Goal: Task Accomplishment & Management: Manage account settings

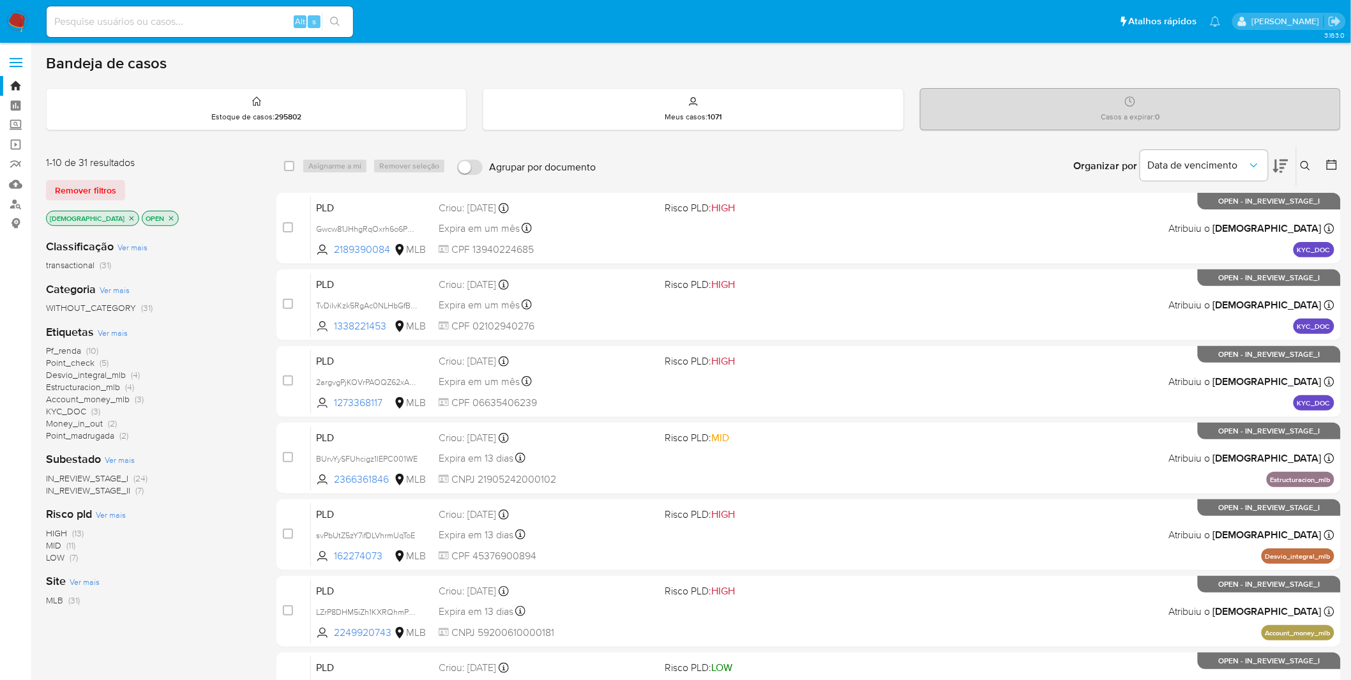
click at [128, 217] on icon "close-filter" at bounding box center [132, 218] width 8 height 8
click at [94, 217] on div "isadacostaes OPEN" at bounding box center [148, 220] width 204 height 18
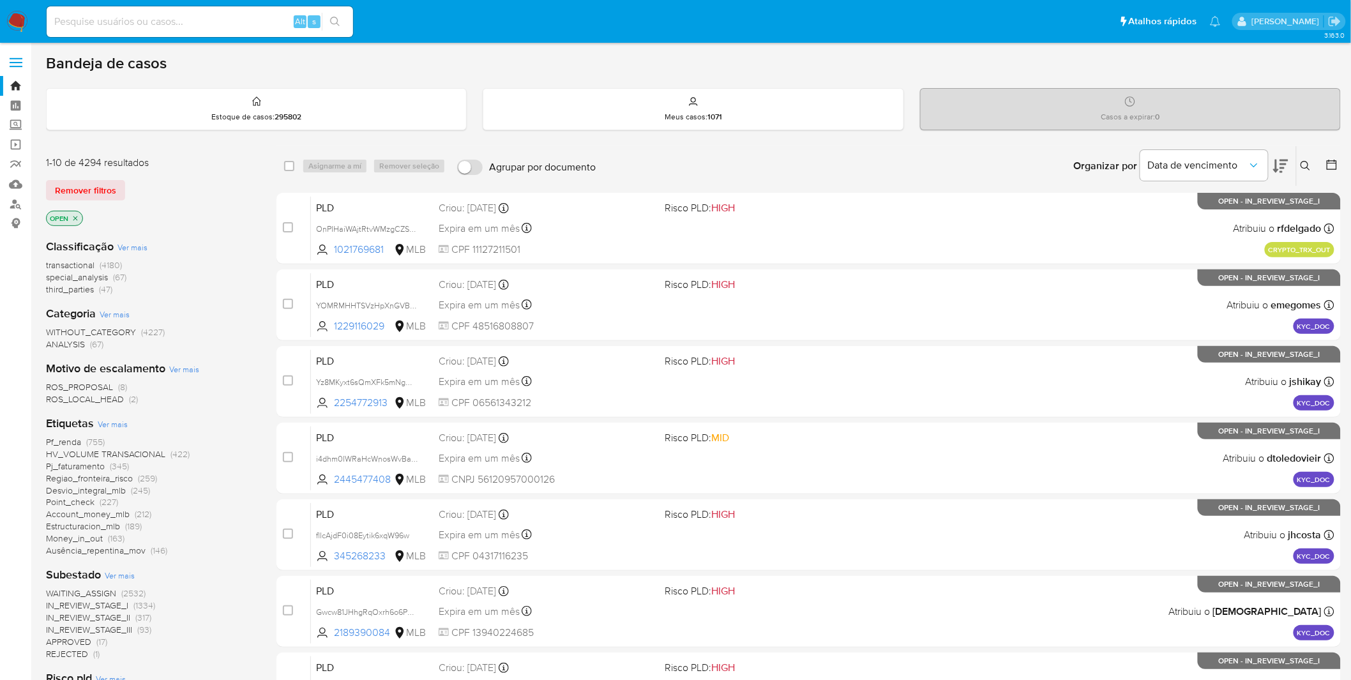
click at [21, 10] on nav "Pausado Ver notificaciones Alt s Atalhos rápidos Presiona las siguientes teclas…" at bounding box center [675, 21] width 1351 height 43
click at [24, 14] on img at bounding box center [17, 22] width 22 height 22
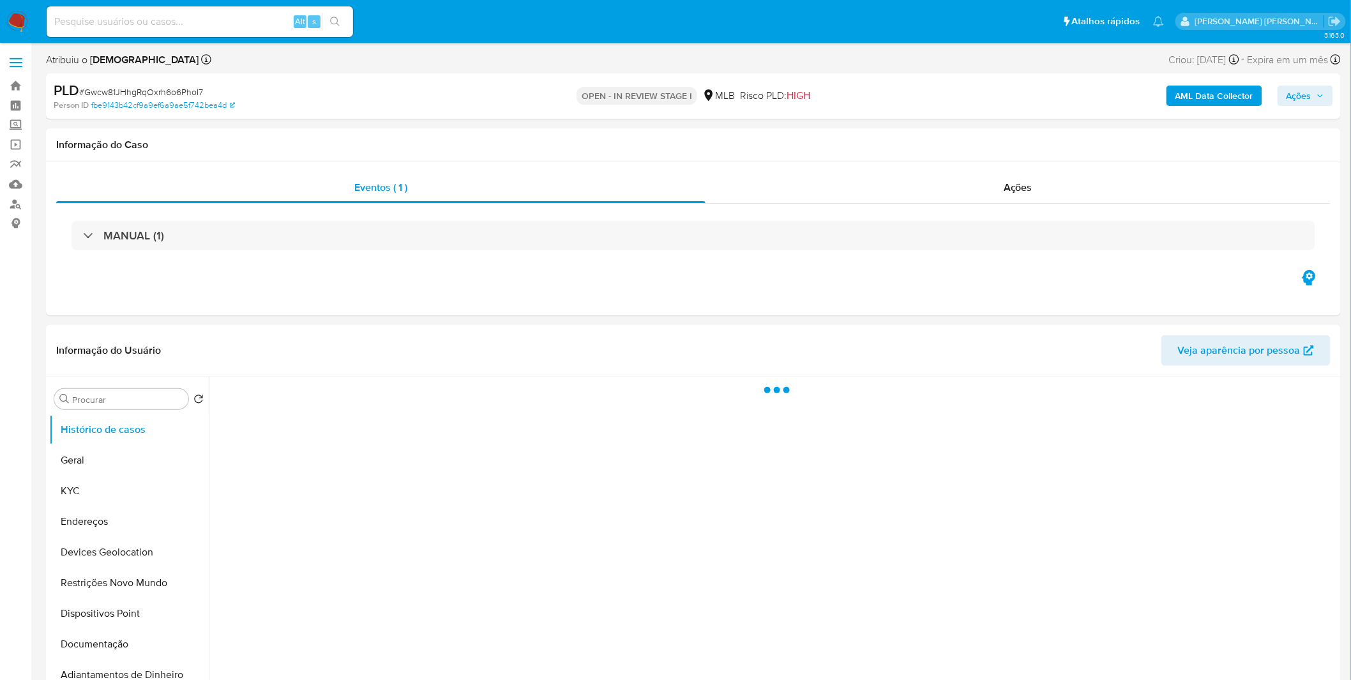
select select "10"
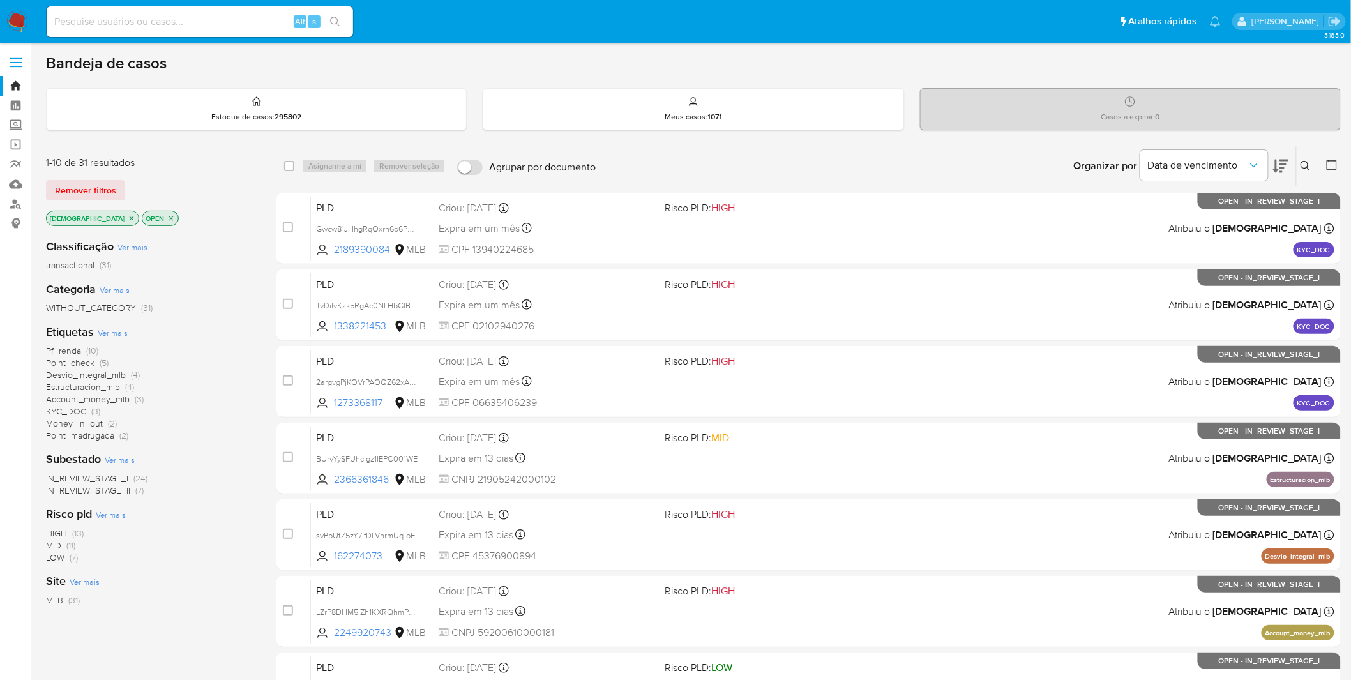
click at [197, 20] on input at bounding box center [200, 21] width 306 height 17
paste input "i0NefD9PSt4vRcyb44sAas8Y"
type input "i0NefD9PSt4vRcyb44sAas8Y"
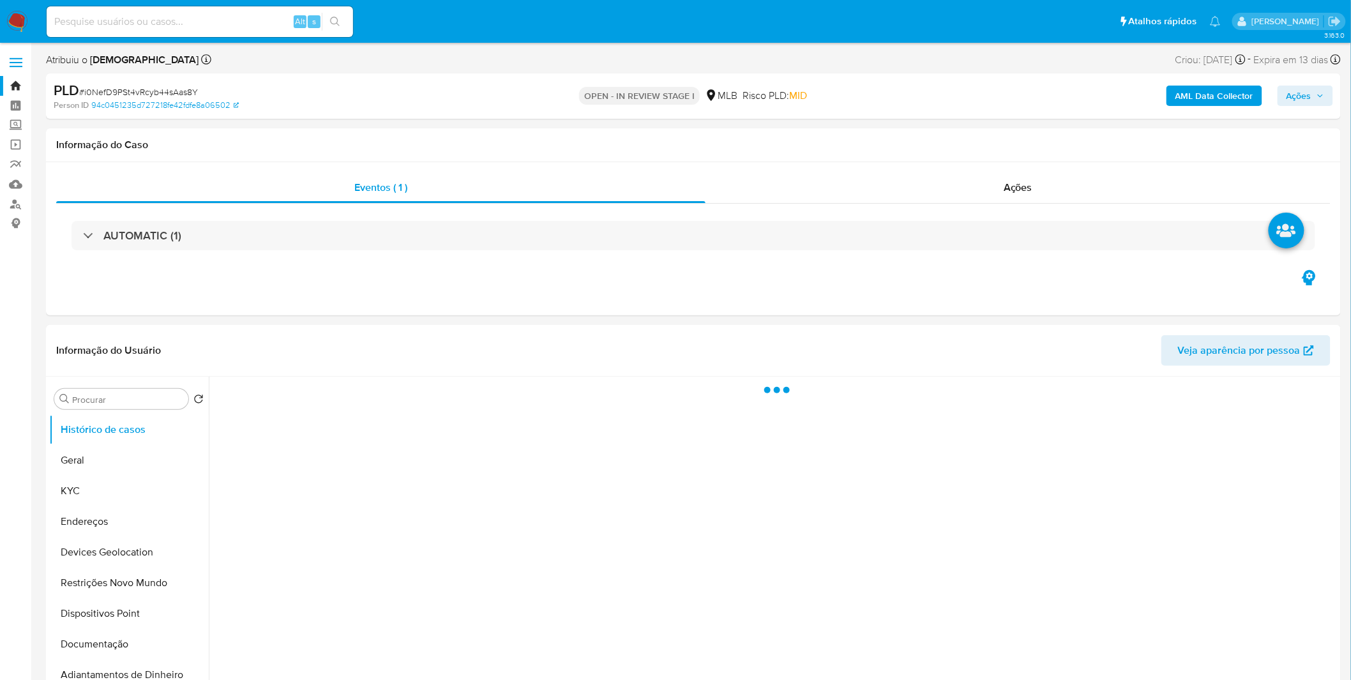
select select "10"
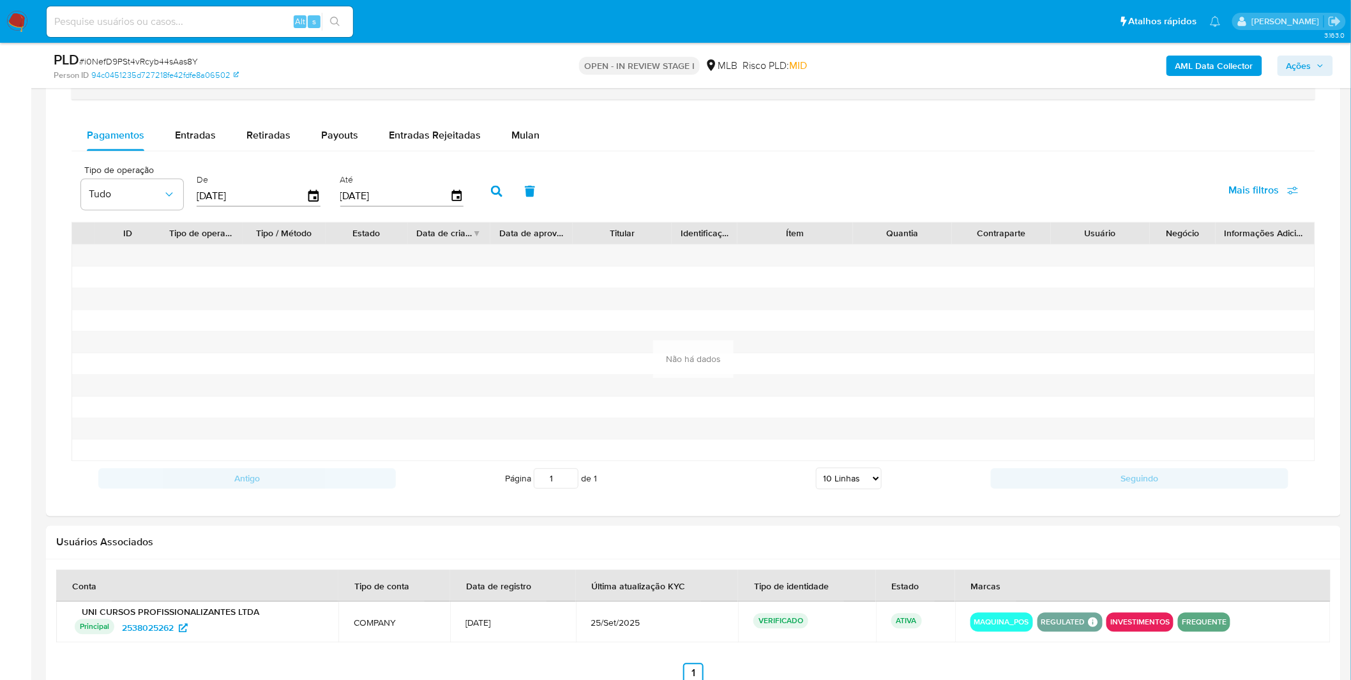
scroll to position [722, 0]
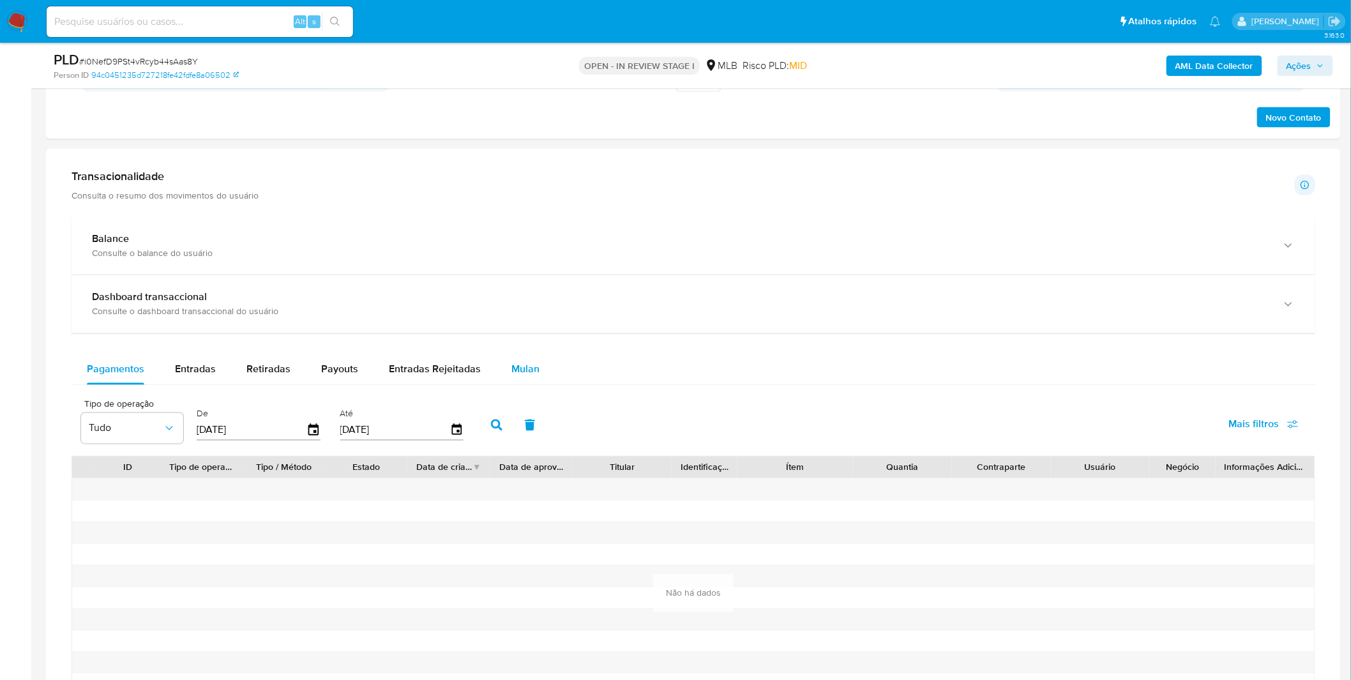
drag, startPoint x: 507, startPoint y: 374, endPoint x: 476, endPoint y: 386, distance: 33.5
click at [511, 374] on span "Mulan" at bounding box center [525, 369] width 28 height 15
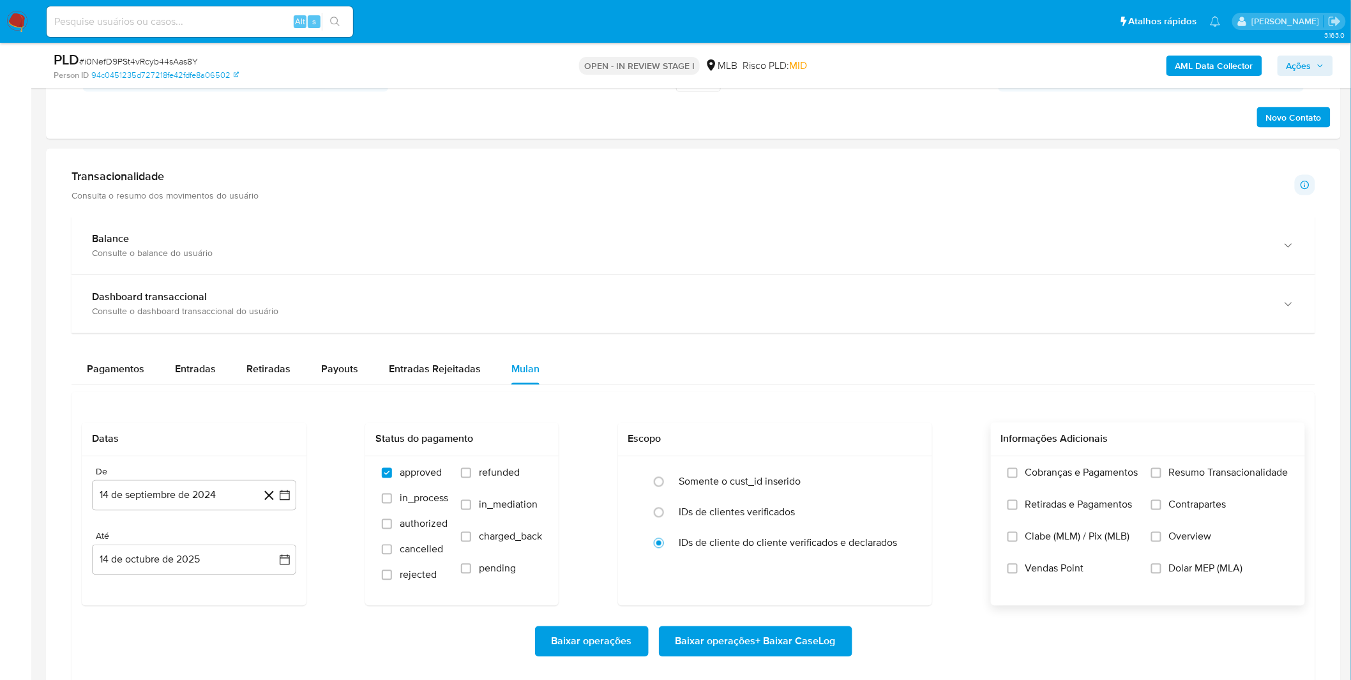
click at [1121, 495] on label "Cobranças e Pagamentos" at bounding box center [1072, 483] width 131 height 32
click at [1018, 478] on input "Cobranças e Pagamentos" at bounding box center [1012, 473] width 10 height 10
click at [1092, 522] on label "Retiradas e Pagamentos" at bounding box center [1072, 515] width 131 height 32
click at [1018, 510] on input "Retiradas e Pagamentos" at bounding box center [1012, 505] width 10 height 10
click at [1220, 482] on label "Resumo Transacionalidade" at bounding box center [1219, 483] width 137 height 32
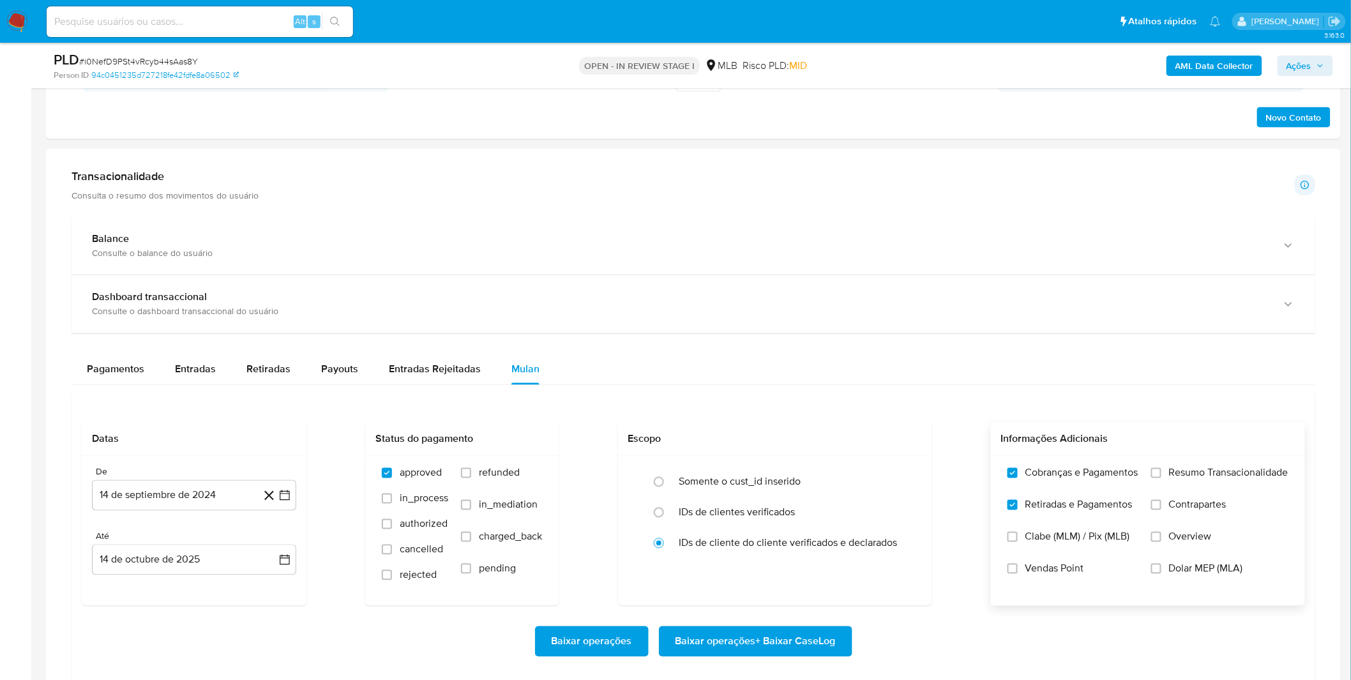
click at [1161, 478] on input "Resumo Transacionalidade" at bounding box center [1156, 473] width 10 height 10
click at [1208, 515] on label "Contrapartes" at bounding box center [1219, 515] width 137 height 32
click at [1161, 510] on input "Contrapartes" at bounding box center [1156, 505] width 10 height 10
click at [1106, 573] on label "Vendas Point" at bounding box center [1072, 578] width 131 height 32
click at [1018, 573] on input "Vendas Point" at bounding box center [1012, 569] width 10 height 10
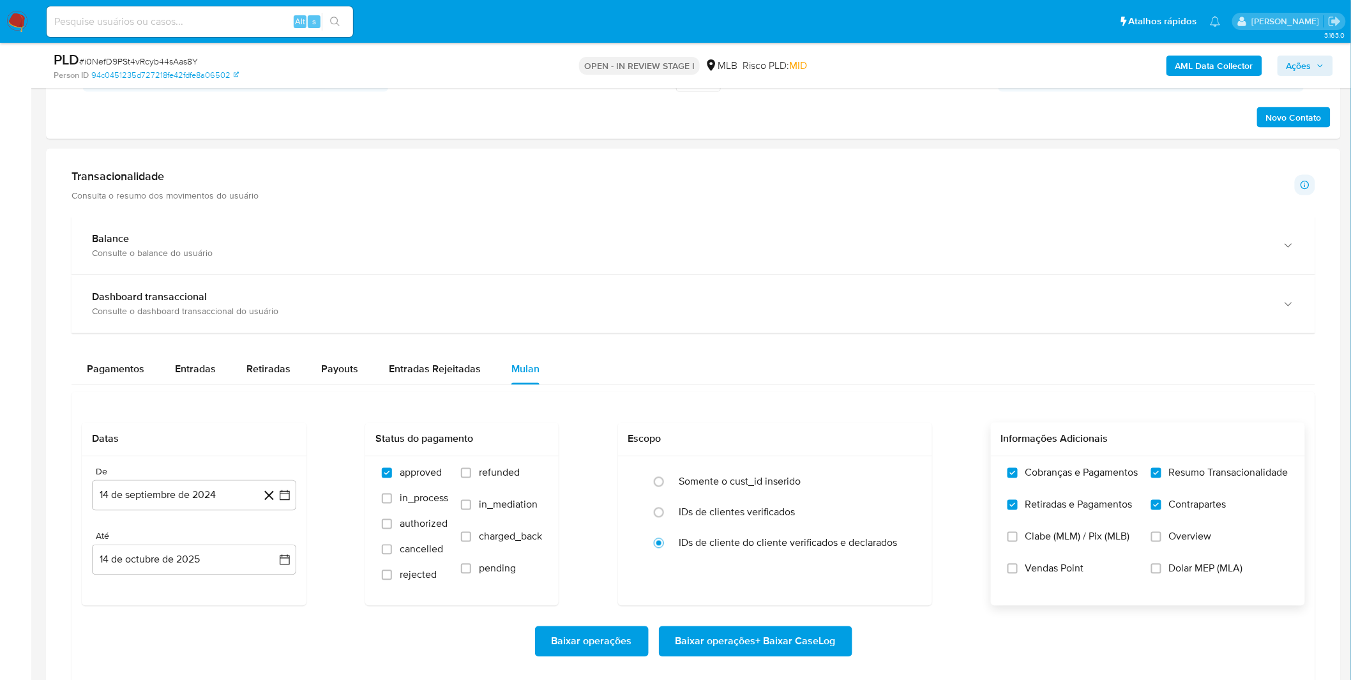
click at [1018, 571] on label "Vendas Point" at bounding box center [1072, 578] width 131 height 32
click at [1018, 571] on input "Vendas Point" at bounding box center [1012, 569] width 10 height 10
click at [180, 504] on button "14 de septiembre de 2024" at bounding box center [194, 495] width 204 height 31
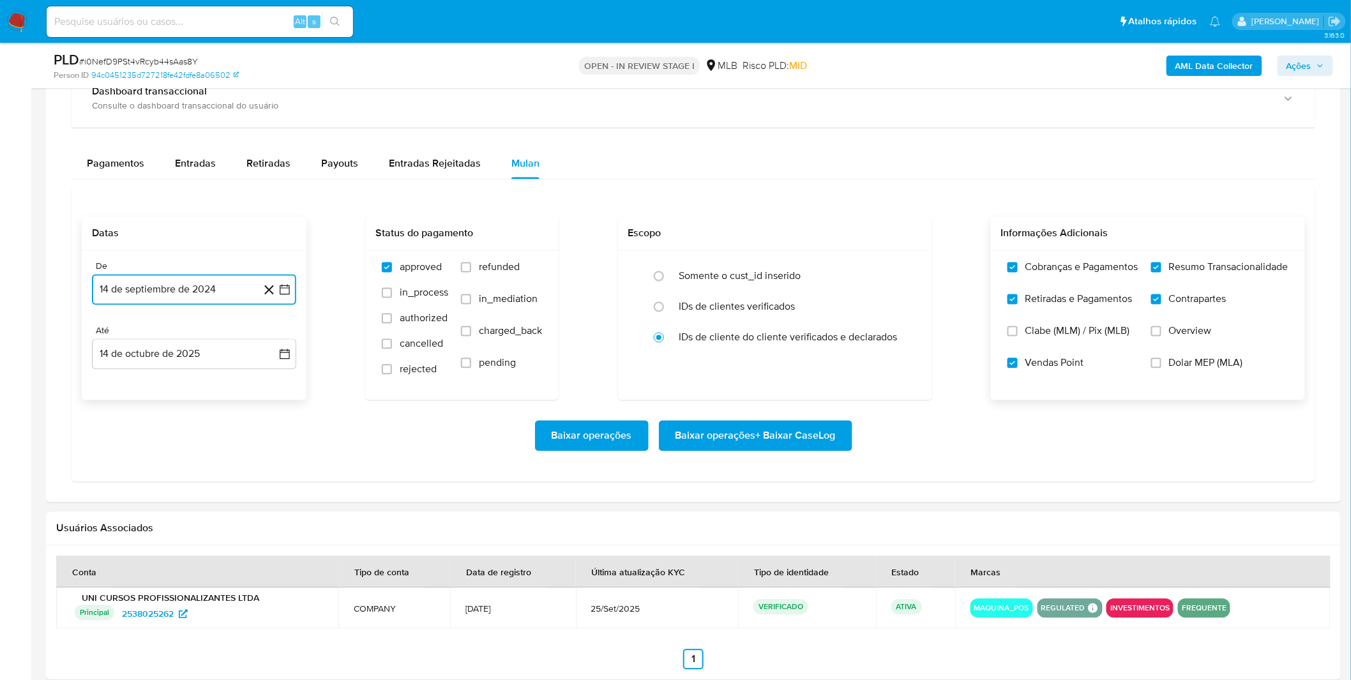
scroll to position [935, 0]
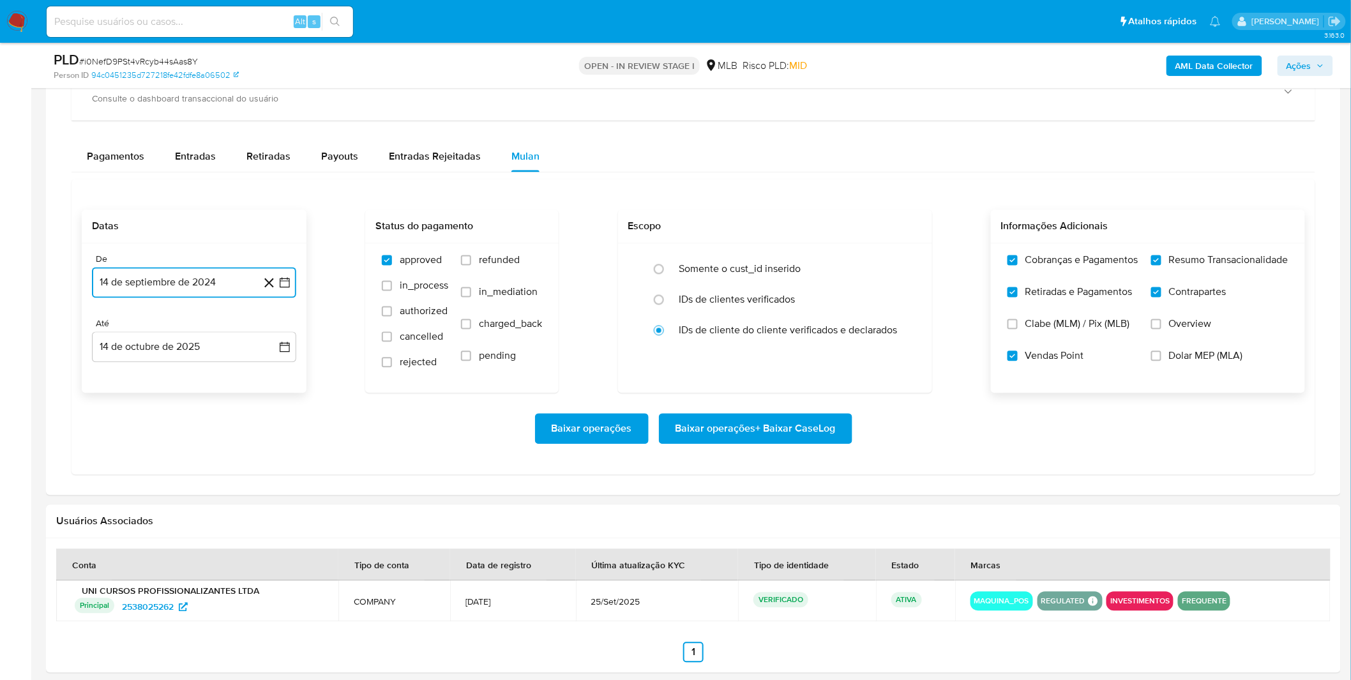
click at [212, 276] on button "14 de septiembre de 2024" at bounding box center [194, 282] width 204 height 31
click at [213, 285] on button "14 de septiembre de 2024" at bounding box center [194, 282] width 204 height 31
click at [122, 333] on icon "Mes anterior" at bounding box center [114, 329] width 15 height 15
click at [121, 333] on icon "Mes anterior" at bounding box center [114, 329] width 15 height 15
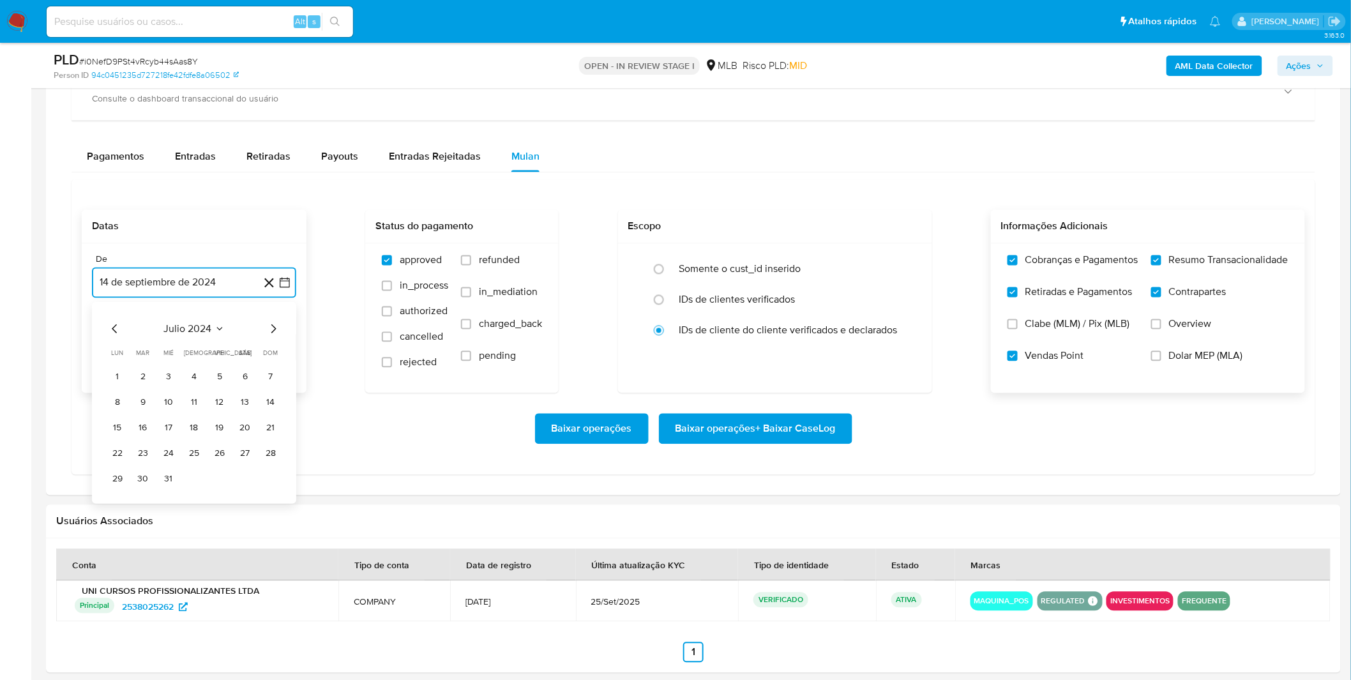
click at [202, 329] on span "julio 2024" at bounding box center [188, 329] width 48 height 13
click at [279, 320] on div "2024 2024 ene feb mar abr may jun jul ago sep oct nov dic" at bounding box center [193, 411] width 202 height 216
click at [273, 324] on icon "Año siguiente" at bounding box center [270, 329] width 15 height 15
click at [131, 442] on button "jul" at bounding box center [138, 447] width 36 height 20
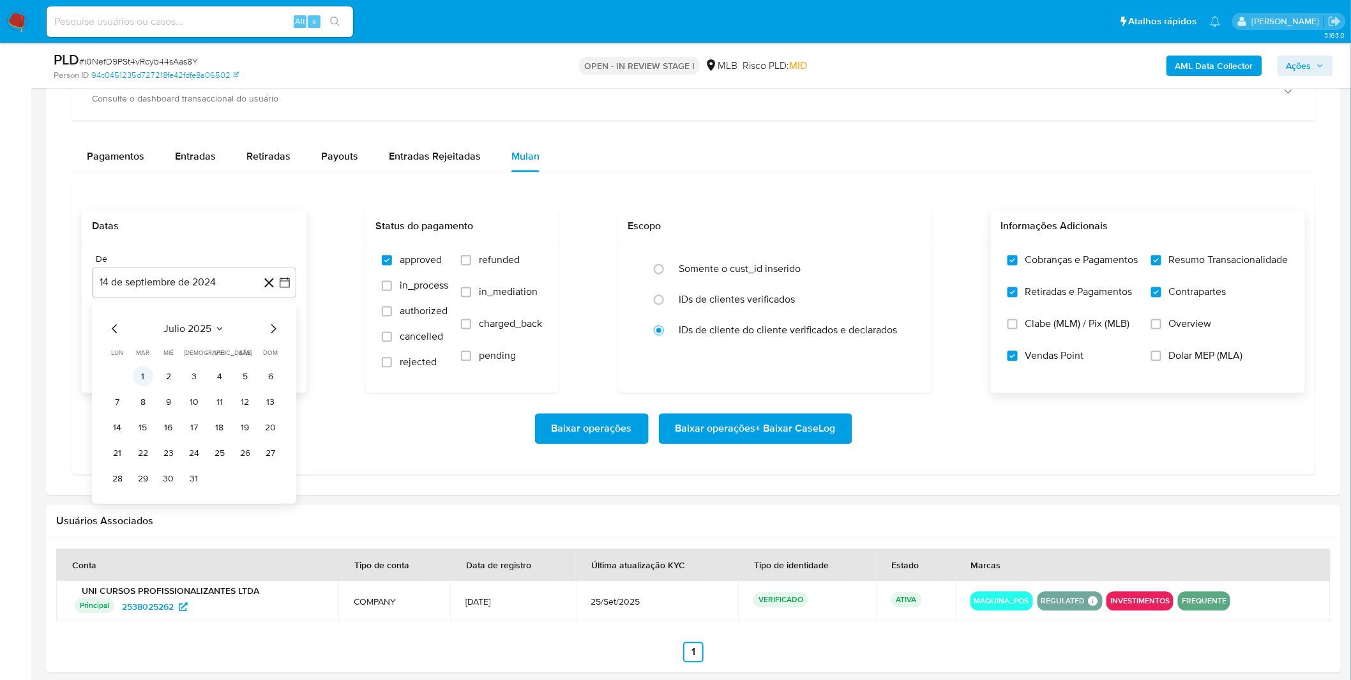
click at [141, 372] on button "1" at bounding box center [143, 376] width 20 height 20
click at [197, 403] on div "Baixar operações Baixar operações + Baixar CaseLog" at bounding box center [693, 428] width 1223 height 71
click at [712, 502] on div "Informação do Usuário Veja aparência por pessoa Procurar Retornar ao pedido pad…" at bounding box center [693, 172] width 1295 height 1654
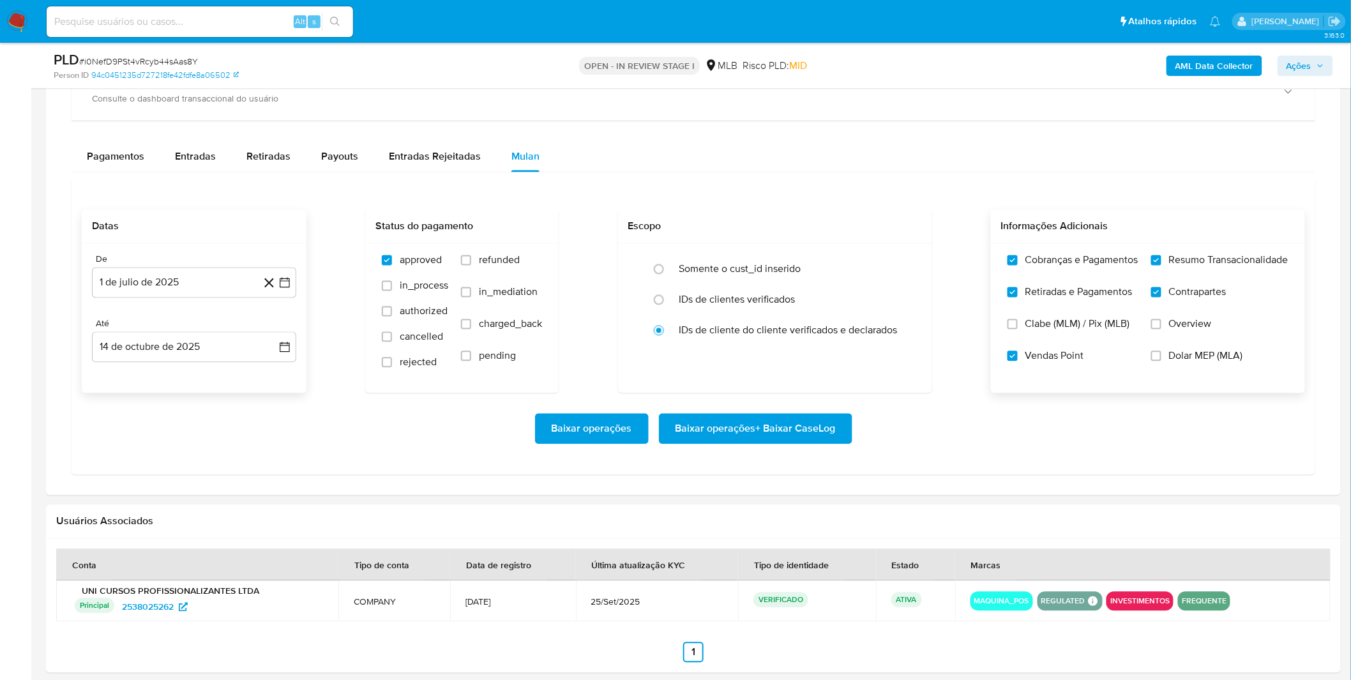
click at [749, 440] on span "Baixar operações + Baixar CaseLog" at bounding box center [755, 429] width 160 height 28
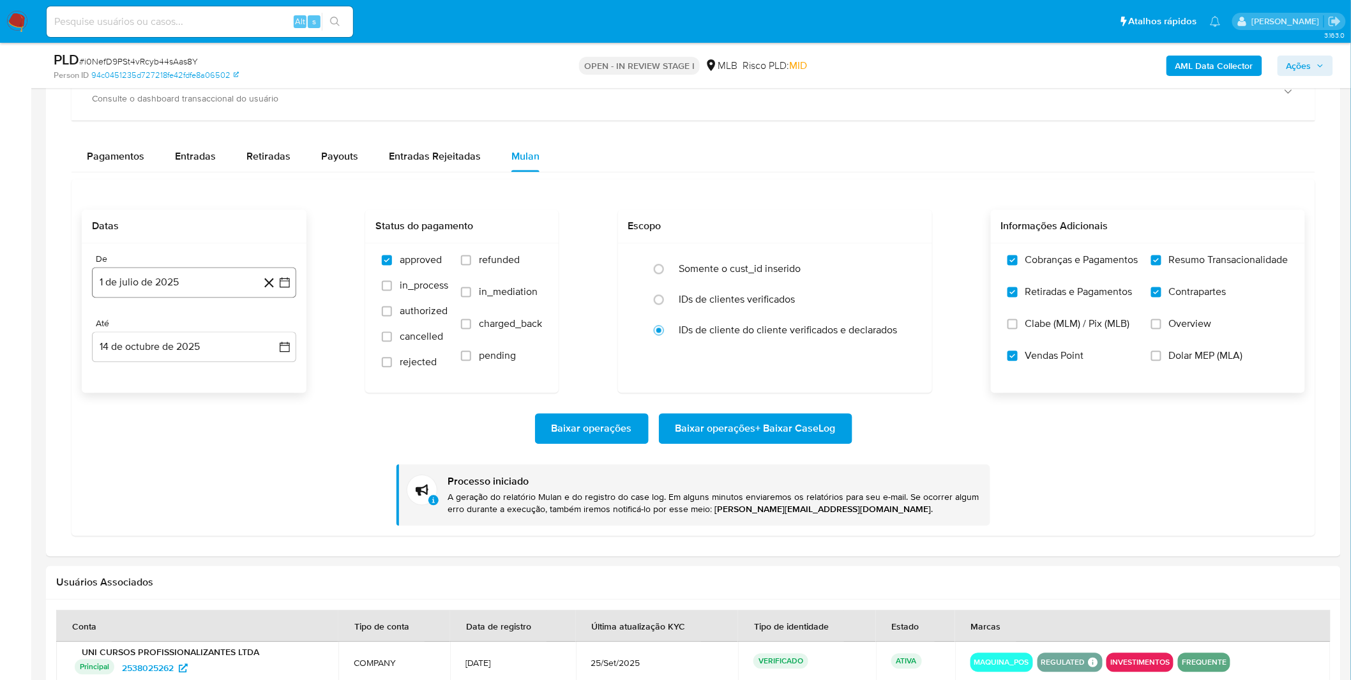
click at [213, 279] on button "1 de julio de 2025" at bounding box center [194, 282] width 204 height 31
click at [112, 328] on icon "Mes anterior" at bounding box center [114, 329] width 15 height 15
click at [274, 381] on button "1" at bounding box center [270, 376] width 20 height 20
click at [259, 407] on div "Baixar operações Baixar operações + Baixar CaseLog Processo iniciado A geração …" at bounding box center [693, 459] width 1223 height 132
click at [749, 430] on span "Baixar operações + Baixar CaseLog" at bounding box center [755, 429] width 160 height 28
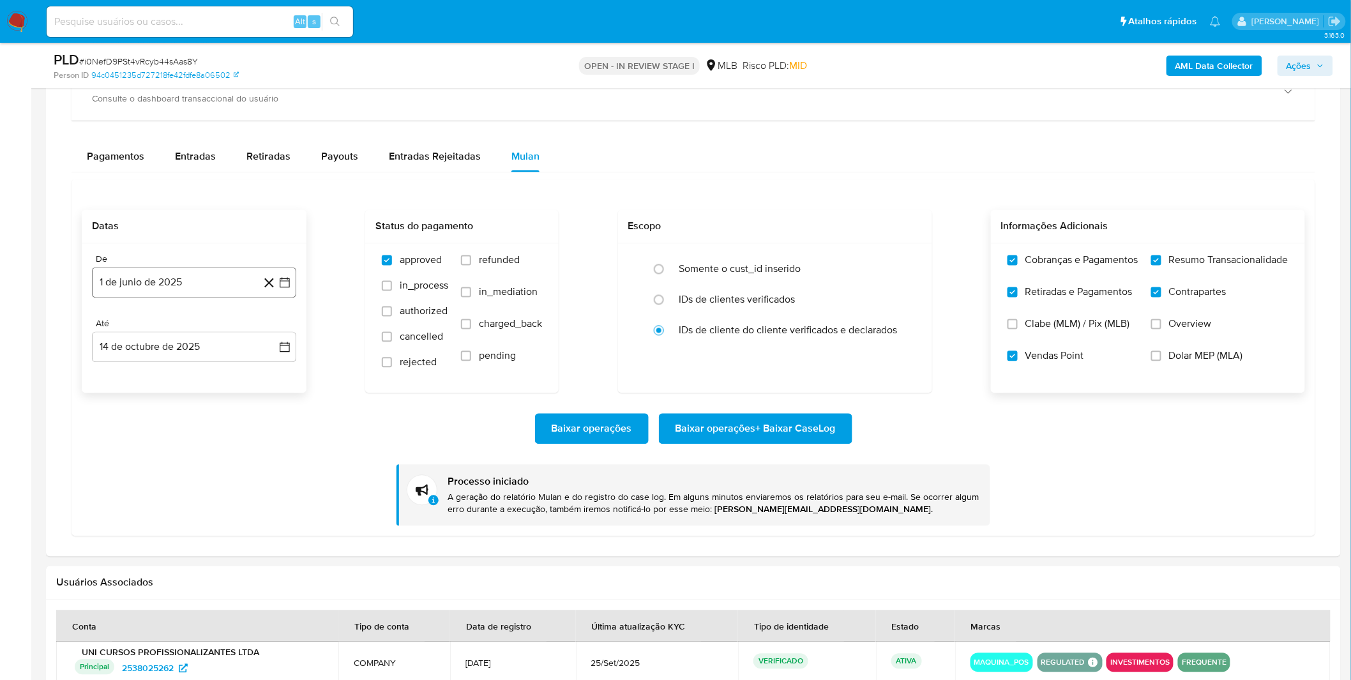
click at [135, 277] on button "1 de junio de 2025" at bounding box center [194, 282] width 204 height 31
click at [116, 334] on icon "Mes anterior" at bounding box center [114, 329] width 15 height 15
click at [199, 372] on button "1" at bounding box center [194, 376] width 20 height 20
drag, startPoint x: 199, startPoint y: 372, endPoint x: 184, endPoint y: 385, distance: 19.5
click at [199, 372] on div "De 1 de junio de 2025 mayo 2025 mayo 2025 lun lunes mar martes mié miércoles ju…" at bounding box center [194, 318] width 225 height 149
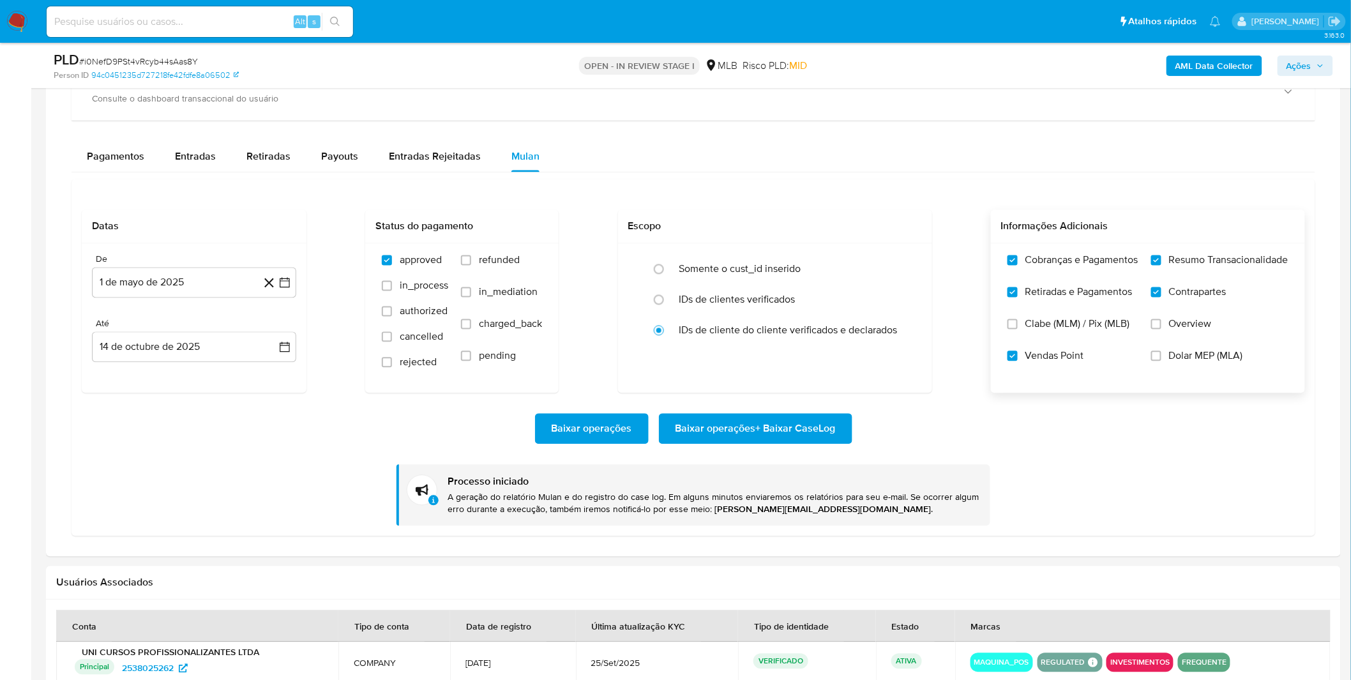
click at [169, 402] on div "Baixar operações Baixar operações + Baixar CaseLog Processo iniciado A geração …" at bounding box center [693, 459] width 1223 height 132
click at [731, 419] on span "Baixar operações + Baixar CaseLog" at bounding box center [755, 429] width 160 height 28
click at [239, 29] on div "Alt s" at bounding box center [200, 21] width 306 height 31
click at [237, 15] on input at bounding box center [200, 21] width 306 height 17
paste input "84E8imA7Onr2eiWcYiRuI0jJ"
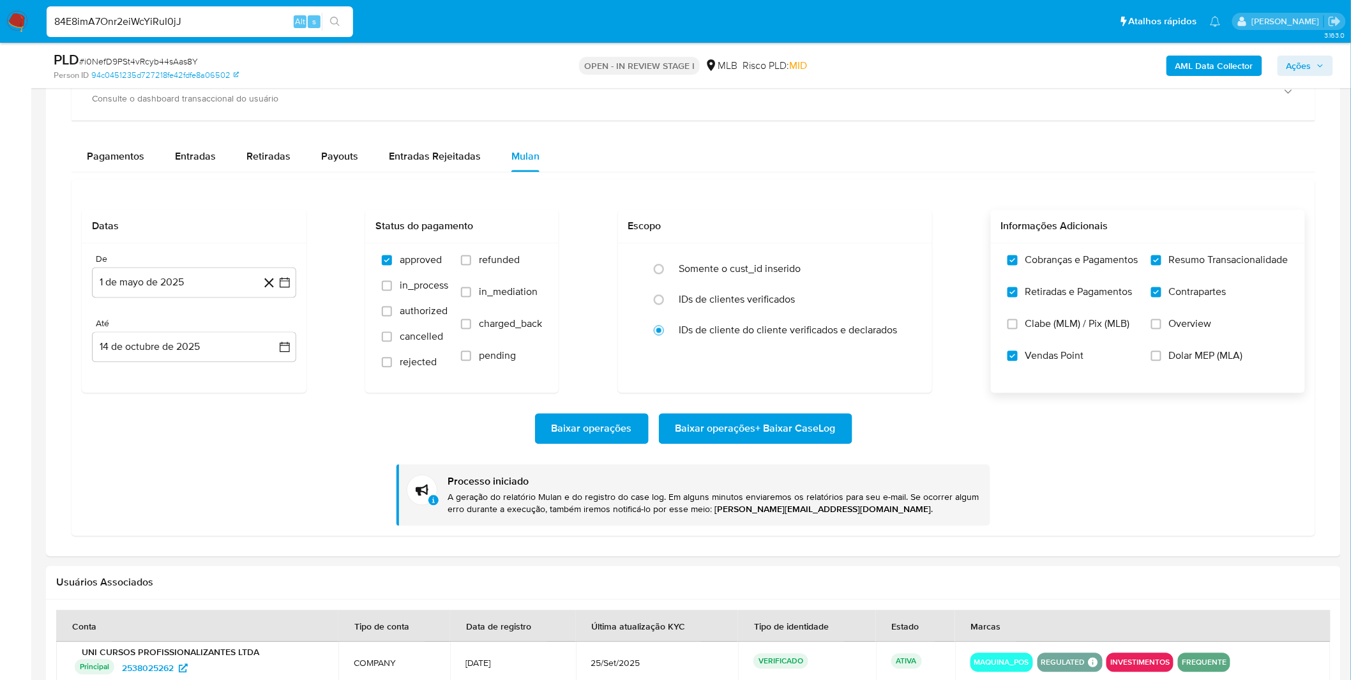
type input "84E8imA7Onr2eiWcYiRuI0jJ"
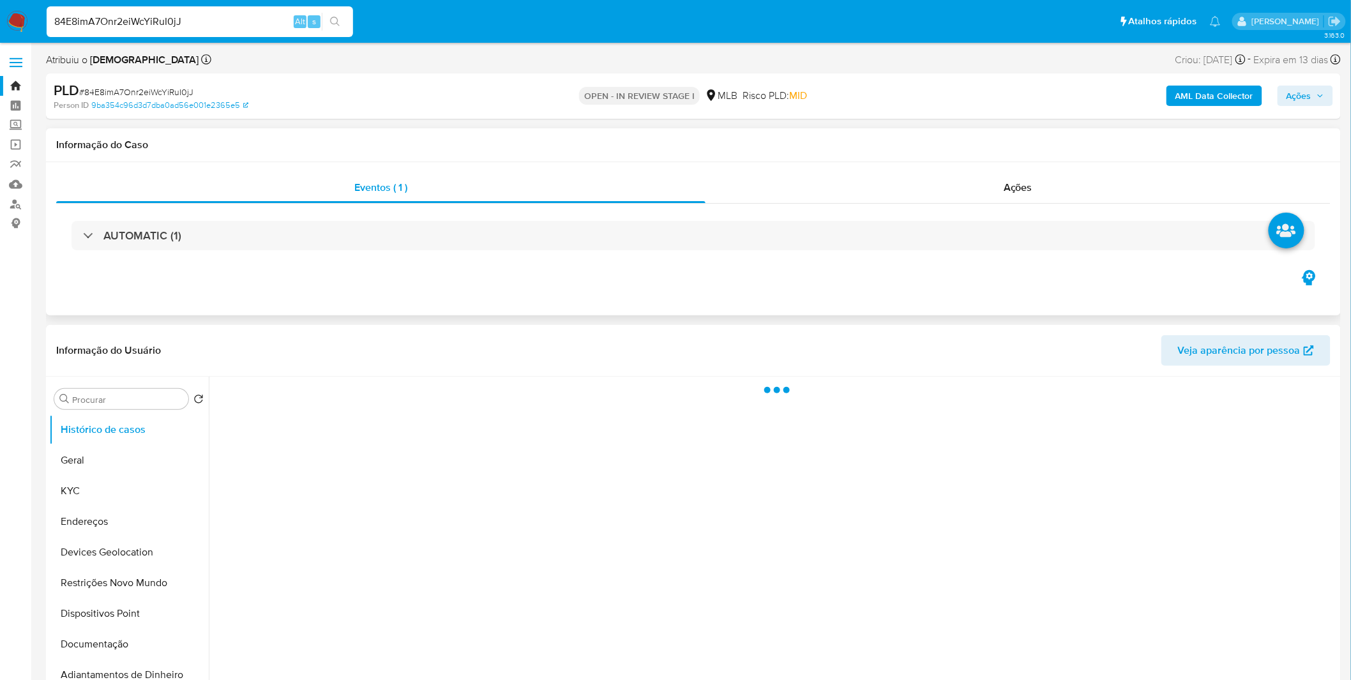
select select "10"
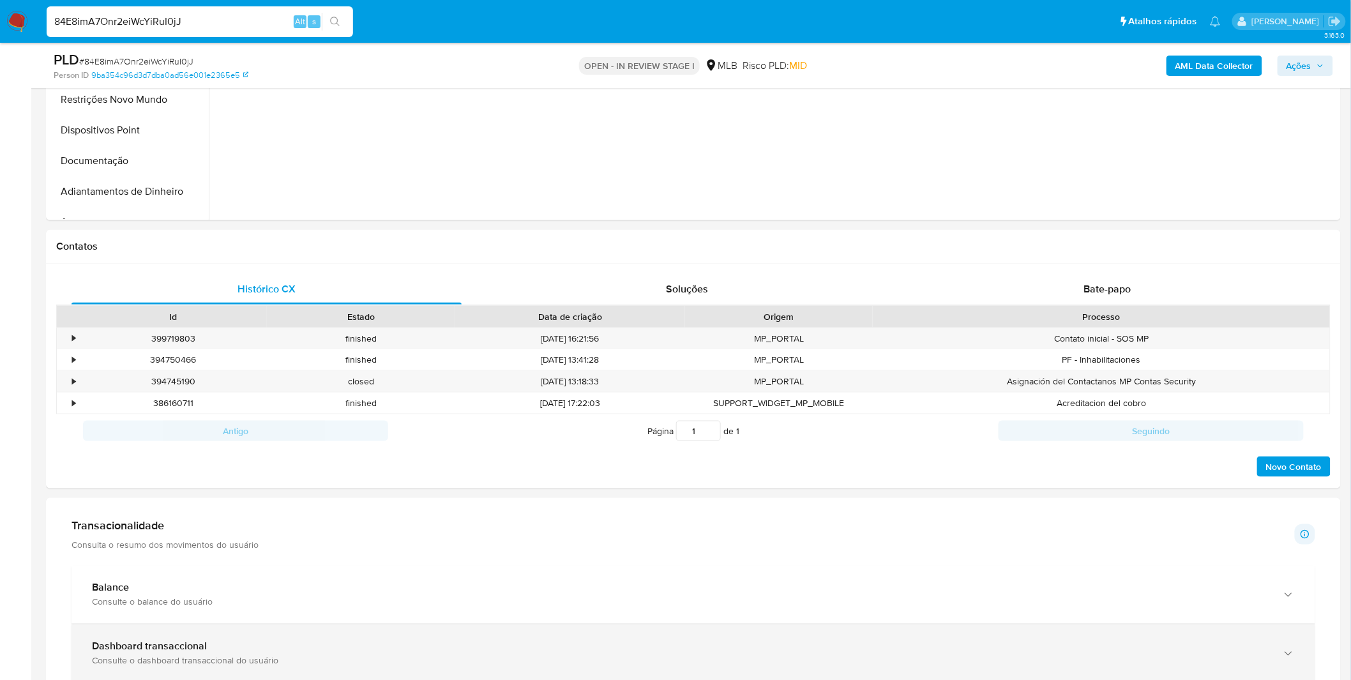
scroll to position [709, 0]
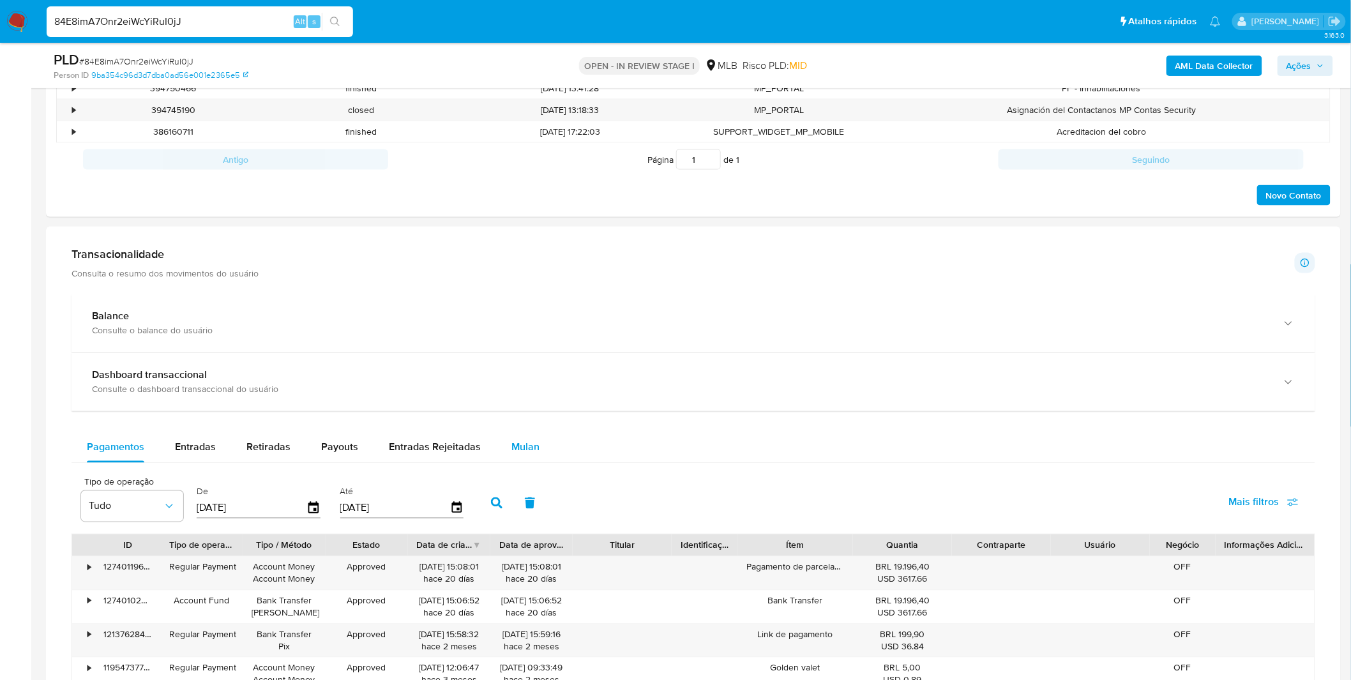
click at [532, 436] on div "Mulan" at bounding box center [525, 447] width 28 height 31
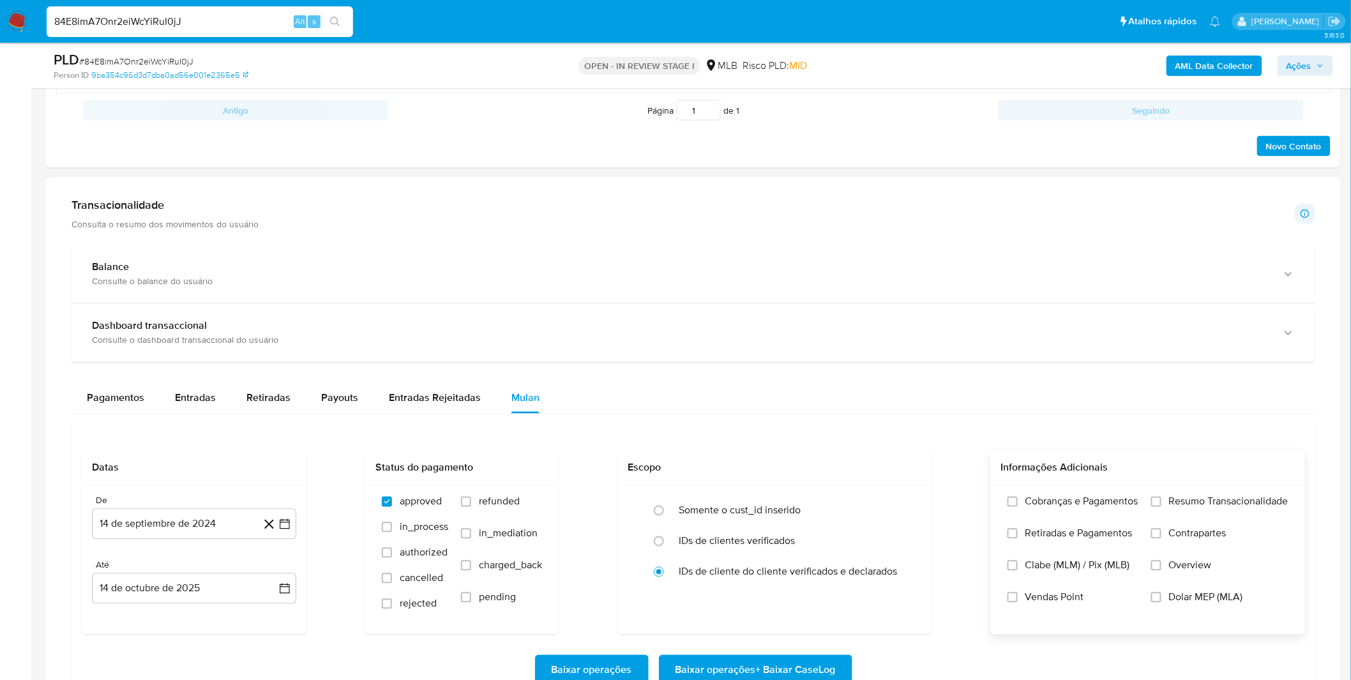
scroll to position [780, 0]
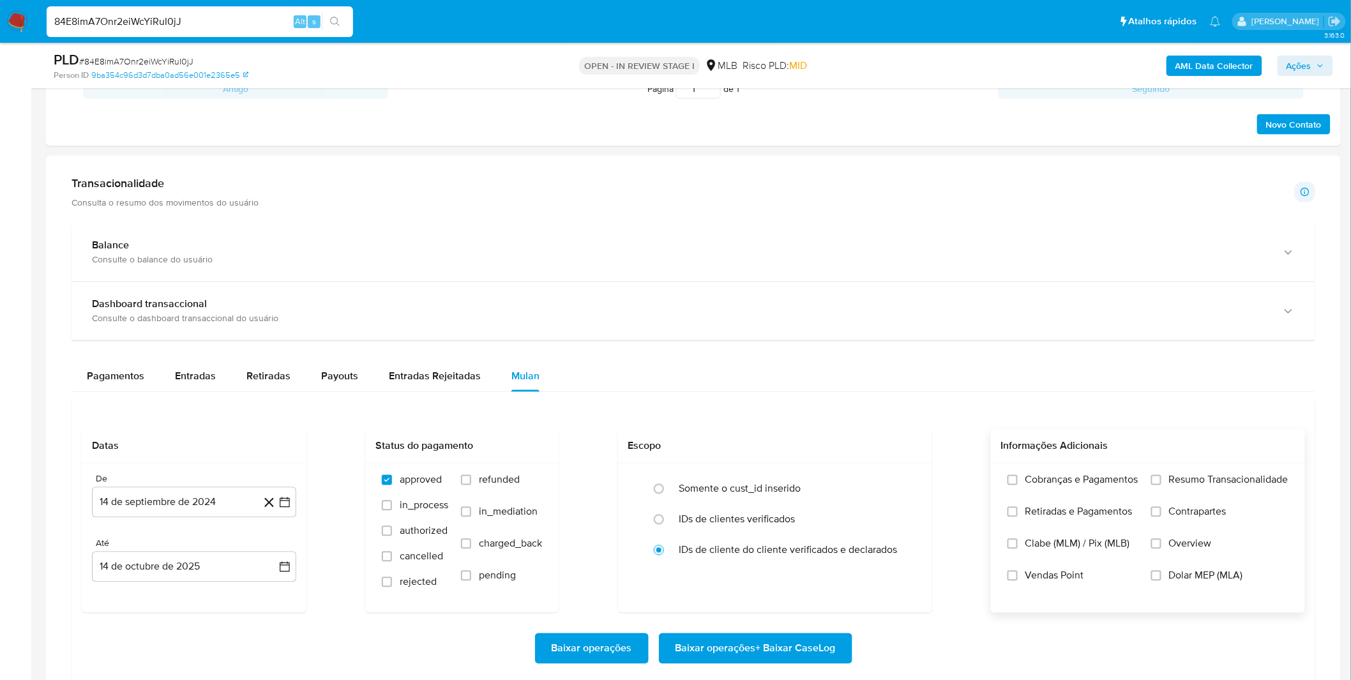
click at [1035, 486] on span "Cobranças e Pagamentos" at bounding box center [1081, 480] width 113 height 13
click at [1018, 485] on input "Cobranças e Pagamentos" at bounding box center [1012, 480] width 10 height 10
click at [1042, 518] on span "Retiradas e Pagamentos" at bounding box center [1078, 512] width 107 height 13
click at [1018, 517] on input "Retiradas e Pagamentos" at bounding box center [1012, 512] width 10 height 10
click at [1169, 486] on span "Resumo Transacionalidade" at bounding box center [1228, 480] width 119 height 13
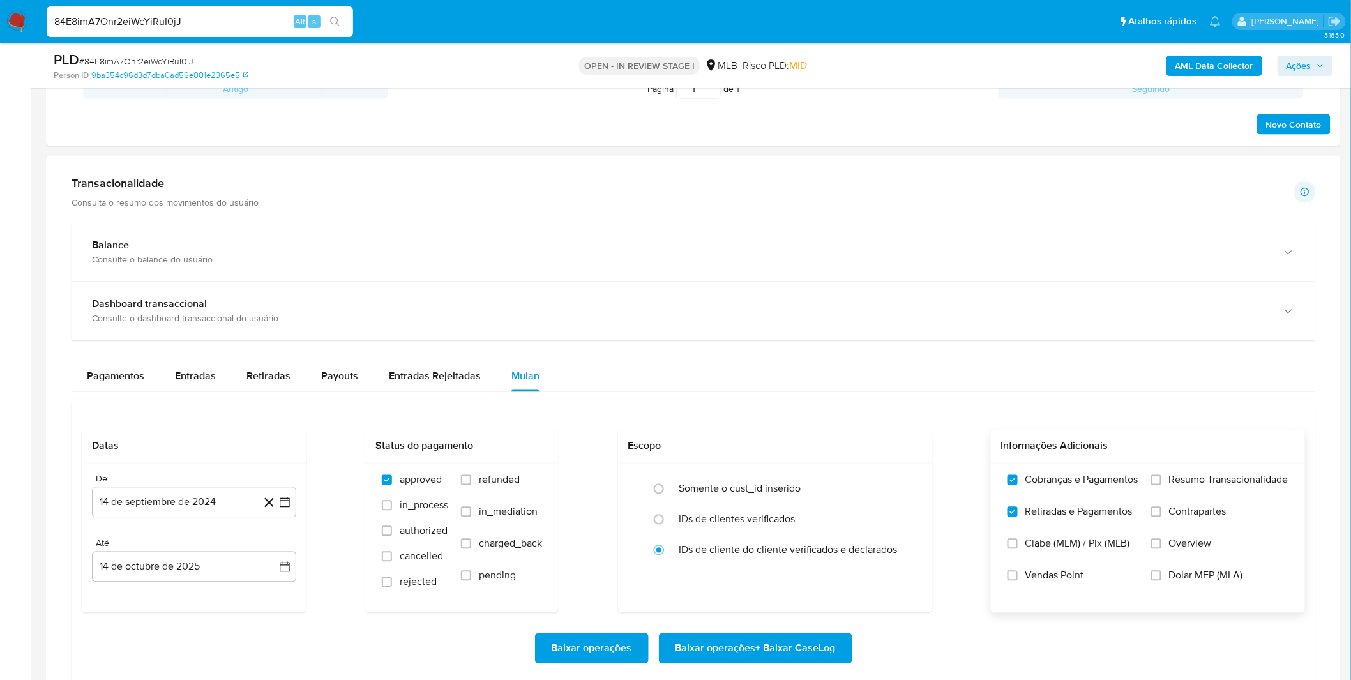
click at [1161, 485] on input "Resumo Transacionalidade" at bounding box center [1156, 480] width 10 height 10
click at [1156, 525] on label "Contrapartes" at bounding box center [1219, 522] width 137 height 32
click at [1156, 517] on input "Contrapartes" at bounding box center [1156, 512] width 10 height 10
click at [1093, 578] on label "Vendas Point" at bounding box center [1072, 585] width 131 height 32
click at [1018, 578] on input "Vendas Point" at bounding box center [1012, 576] width 10 height 10
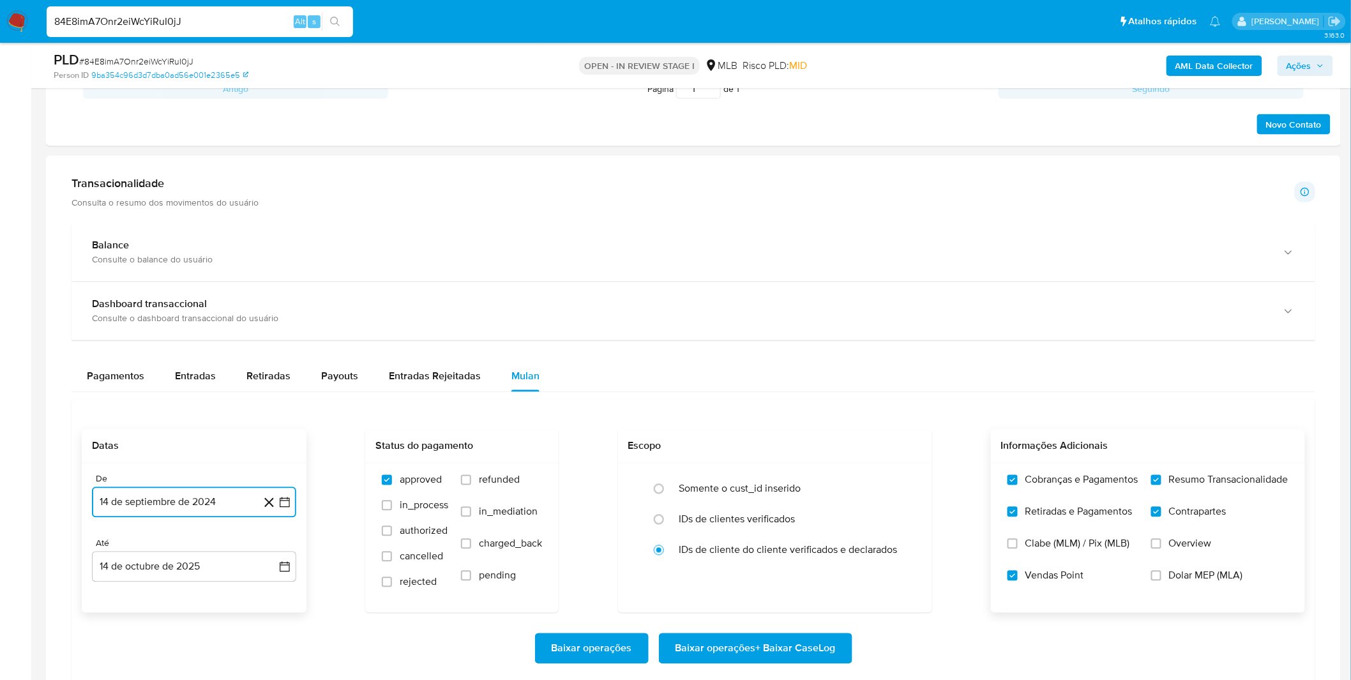
click at [135, 497] on button "14 de septiembre de 2024" at bounding box center [194, 502] width 204 height 31
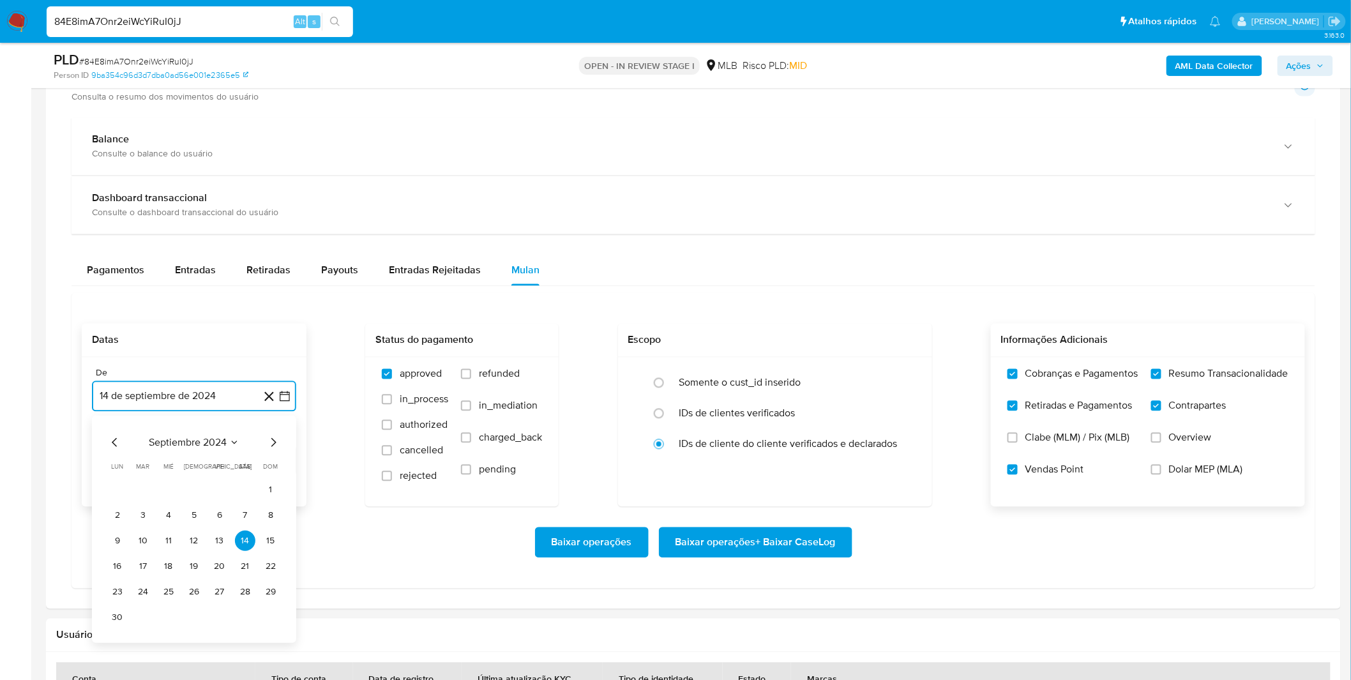
scroll to position [922, 0]
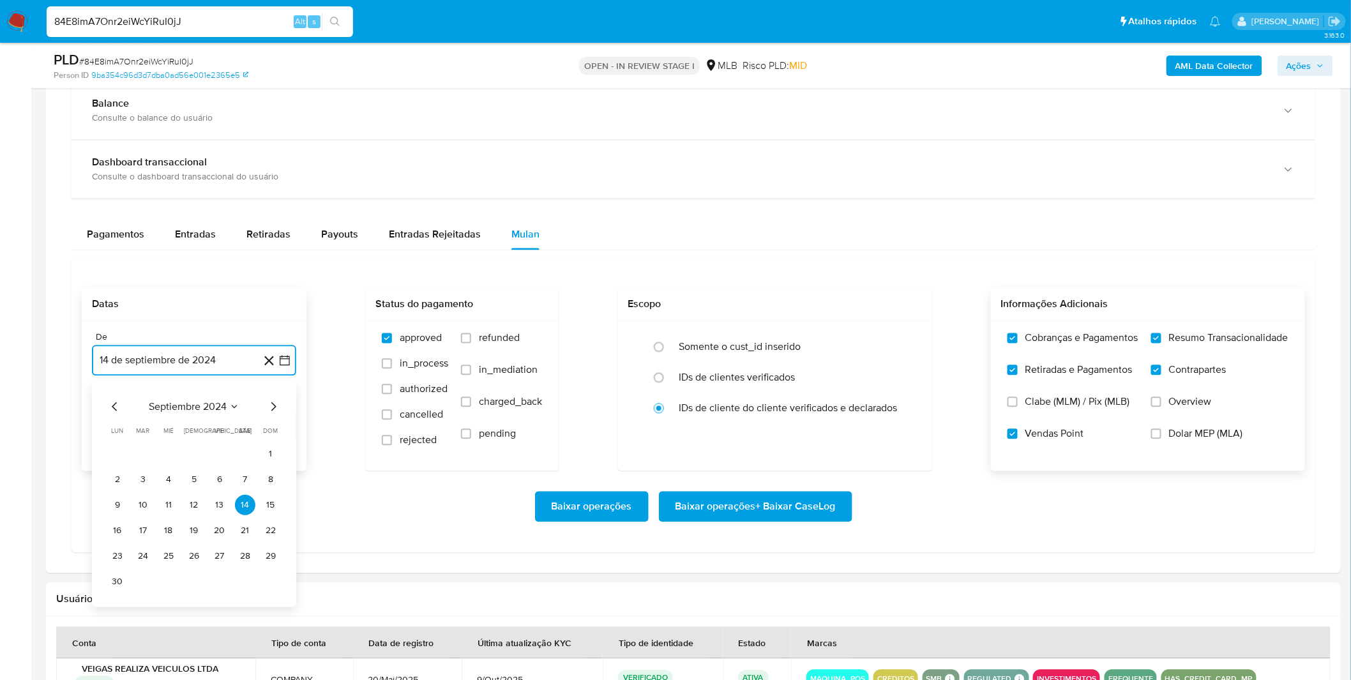
click at [192, 405] on span "septiembre 2024" at bounding box center [188, 407] width 78 height 13
click at [218, 404] on span "septiembre 2024" at bounding box center [188, 407] width 78 height 13
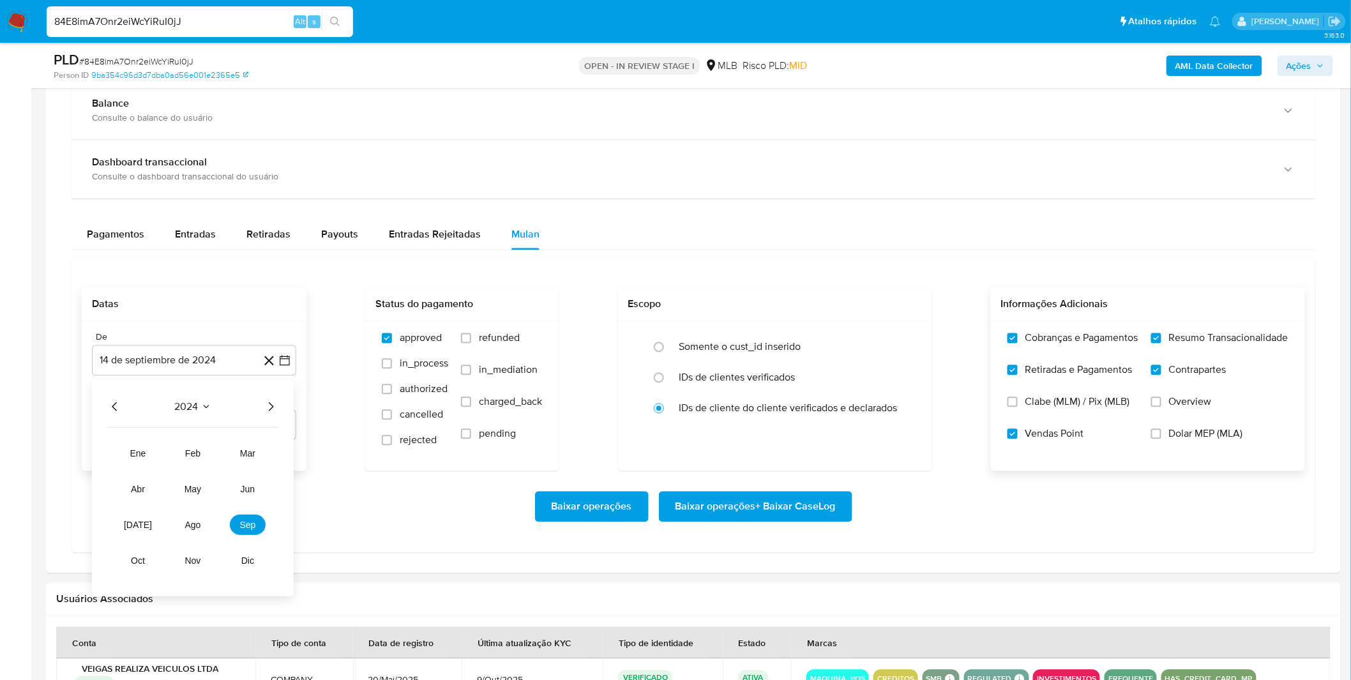
click at [265, 409] on icon "Año siguiente" at bounding box center [270, 407] width 15 height 15
click at [181, 518] on button "ago" at bounding box center [193, 525] width 36 height 20
click at [110, 404] on icon "Mes anterior" at bounding box center [114, 407] width 15 height 15
click at [266, 411] on icon "Mes siguiente" at bounding box center [273, 407] width 15 height 15
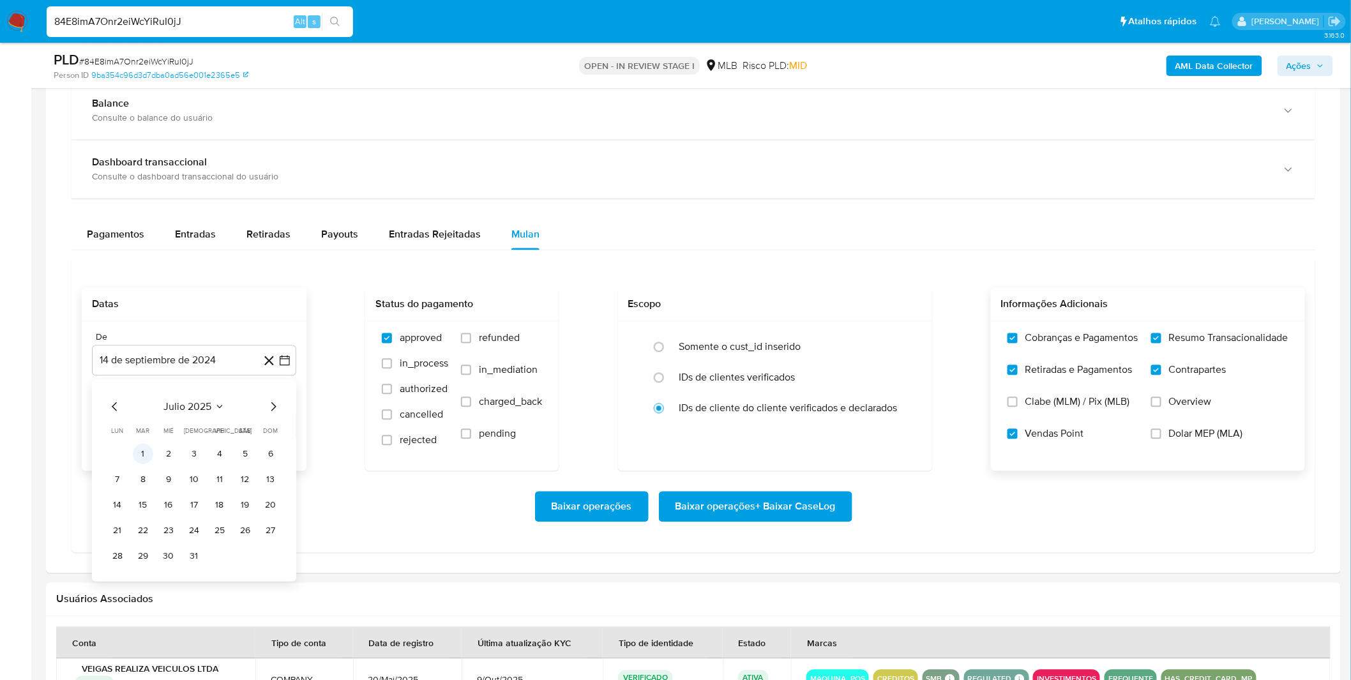
click at [137, 460] on button "1" at bounding box center [143, 454] width 20 height 20
click at [140, 464] on div "De 1 de julio de 2025 1-07-2025 Até 14 de octubre de 2025 14-10-2025" at bounding box center [194, 396] width 225 height 149
click at [807, 507] on span "Baixar operações + Baixar CaseLog" at bounding box center [755, 507] width 160 height 28
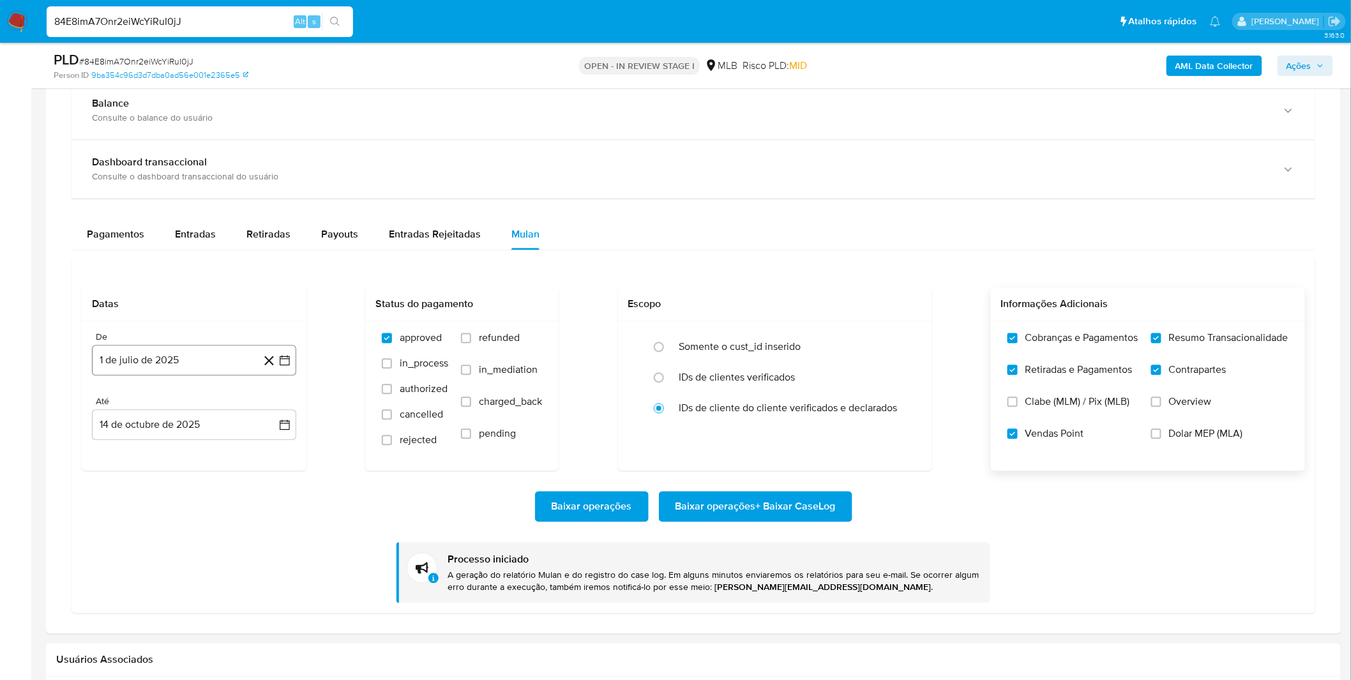
click at [124, 363] on button "1 de julio de 2025" at bounding box center [194, 360] width 204 height 31
click at [116, 416] on div "julio 2025 julio 2025 lun lunes mar martes mié miércoles jue jueves vie viernes…" at bounding box center [194, 483] width 174 height 167
click at [116, 409] on icon "Mes anterior" at bounding box center [114, 407] width 15 height 15
click at [278, 456] on button "1" at bounding box center [270, 454] width 20 height 20
click at [260, 470] on div "De 1 de junio de 2025 1-06-2025 Até 14 de octubre de 2025 14-10-2025" at bounding box center [194, 396] width 225 height 149
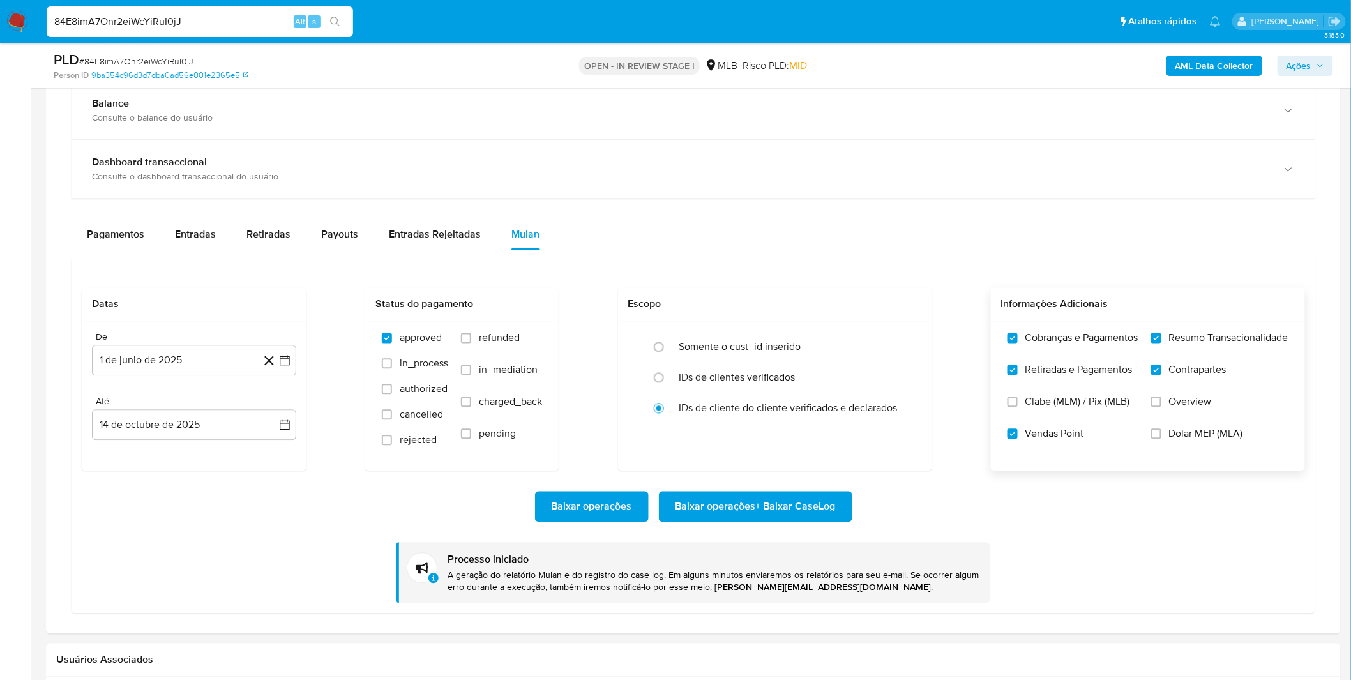
click at [760, 507] on span "Baixar operações + Baixar CaseLog" at bounding box center [755, 507] width 160 height 28
click at [244, 364] on button "1 de junio de 2025" at bounding box center [194, 360] width 204 height 31
click at [119, 407] on icon "Mes anterior" at bounding box center [114, 407] width 15 height 15
click at [192, 447] on button "1" at bounding box center [194, 454] width 20 height 20
click at [184, 471] on div "De 1 de mayo de 2025 1-05-2025 Até 14 de octubre de 2025 14-10-2025" at bounding box center [194, 396] width 225 height 149
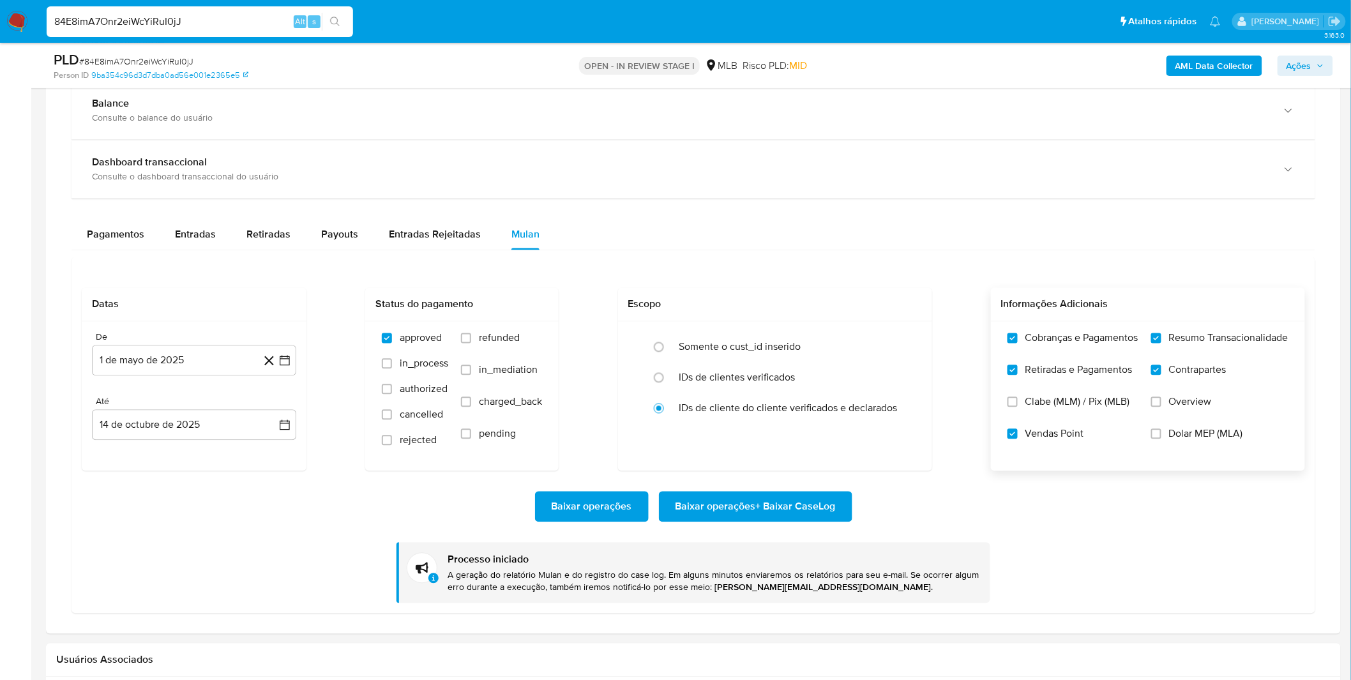
click at [742, 508] on span "Baixar operações + Baixar CaseLog" at bounding box center [755, 507] width 160 height 28
click at [260, 21] on input "84E8imA7Onr2eiWcYiRuI0jJ" at bounding box center [200, 21] width 306 height 17
paste input "KhpOCHCy5QKyo9SP9fbhO0t3"
type input "KhpOCHCy5QKyo9SP9fbhO0t3"
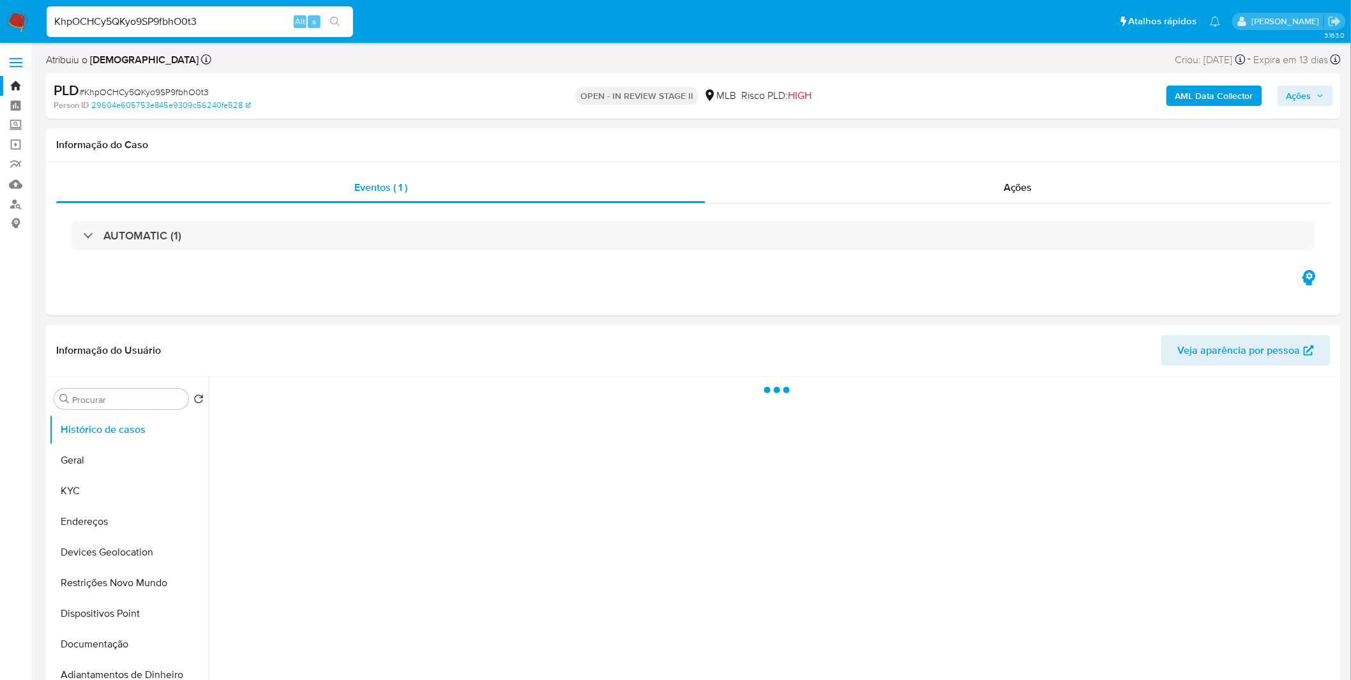
select select "10"
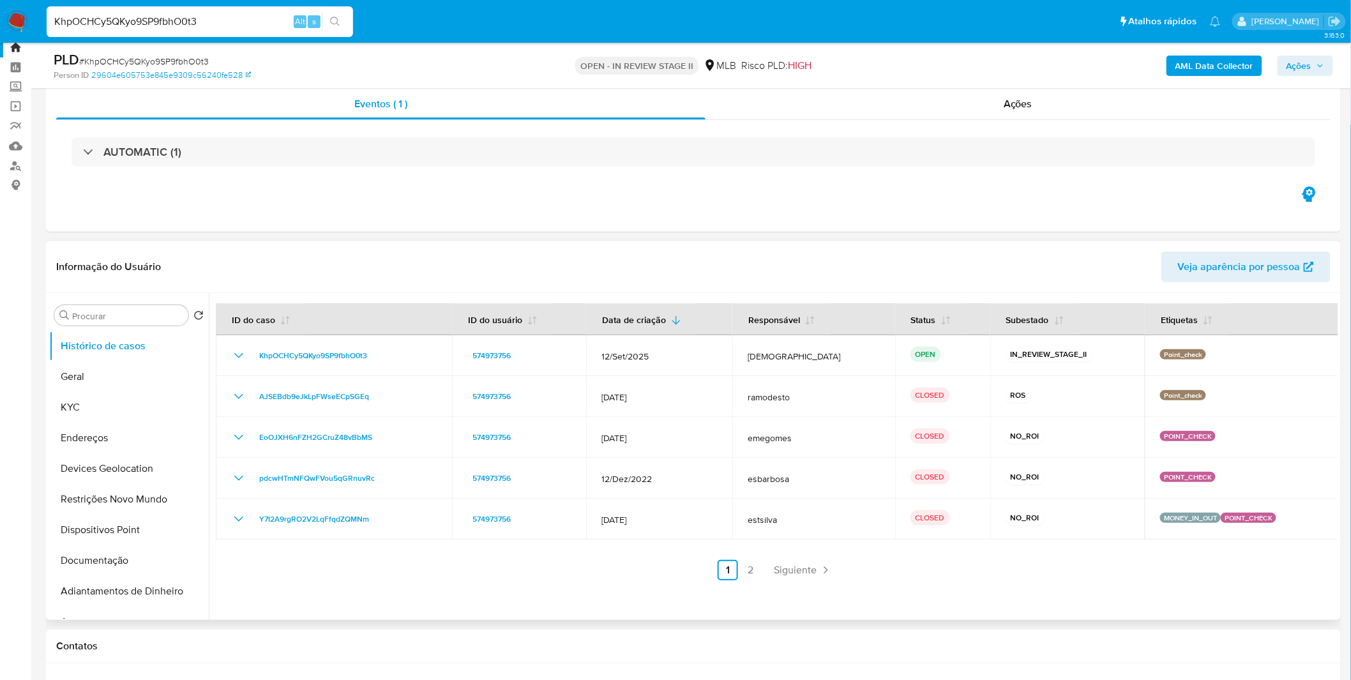
scroll to position [71, 0]
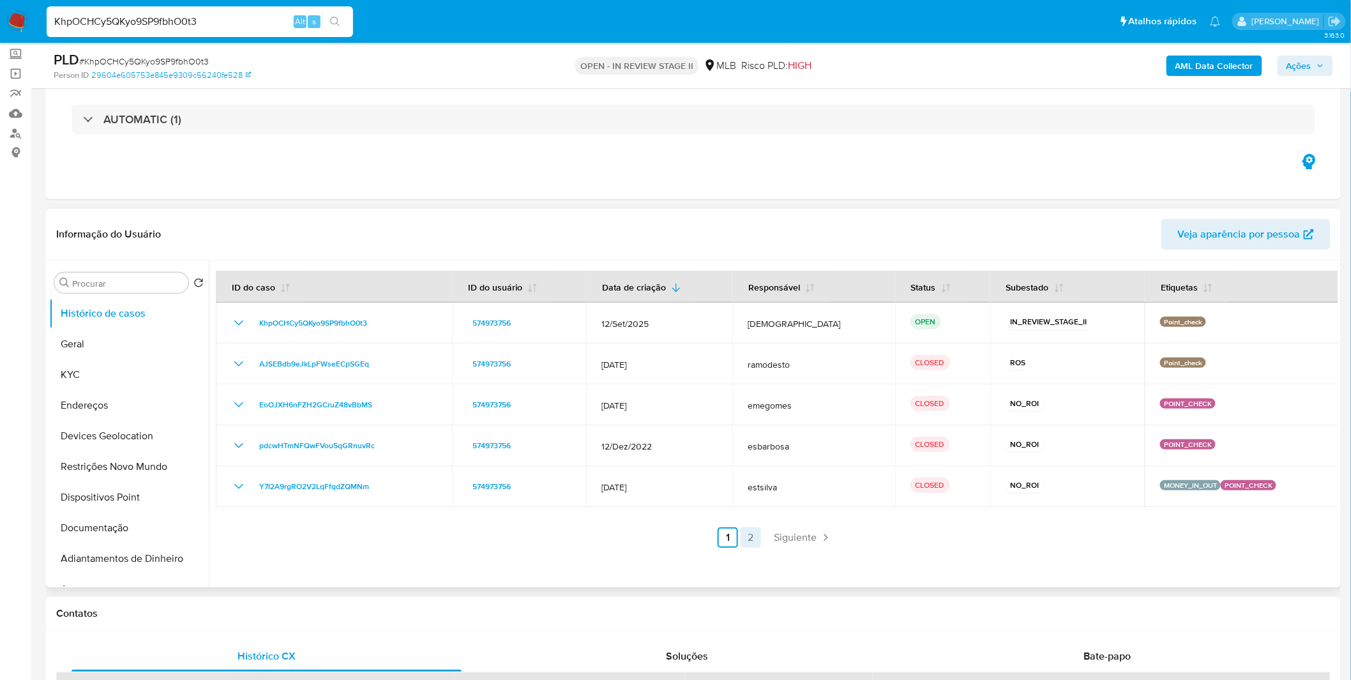
click at [758, 532] on link "2" at bounding box center [750, 537] width 20 height 20
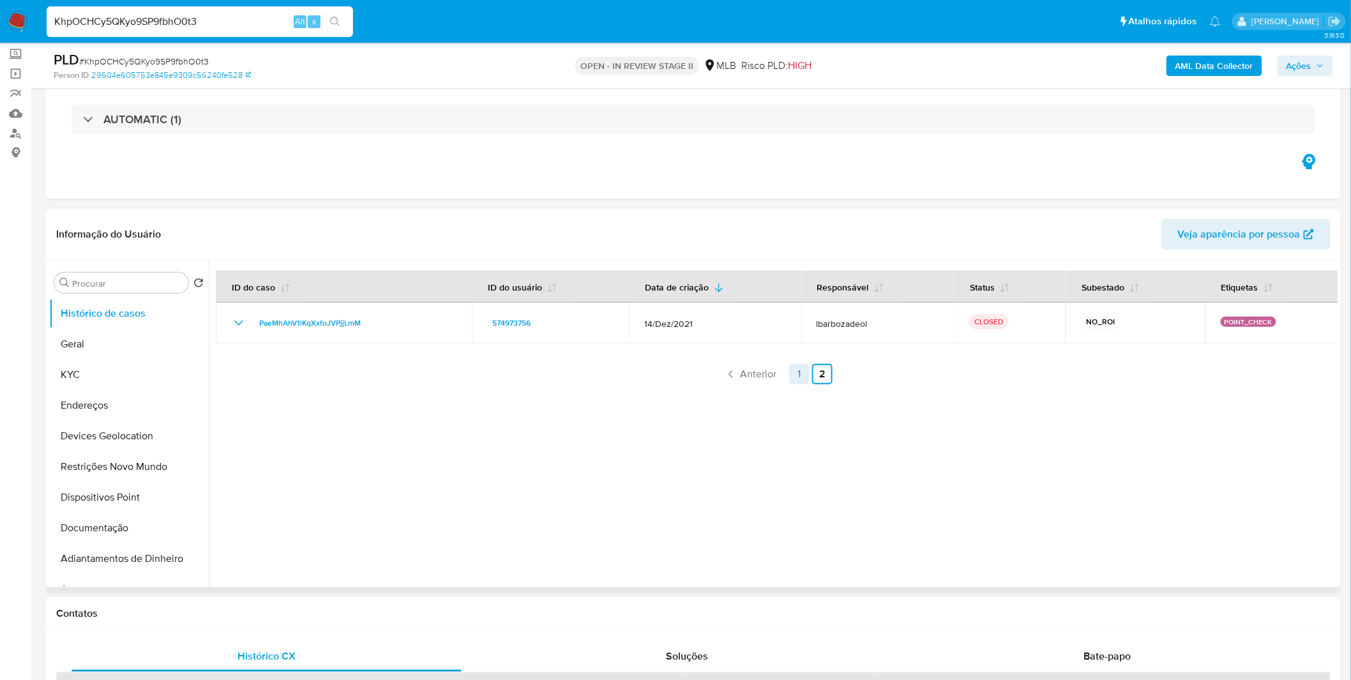
click at [797, 369] on link "1" at bounding box center [799, 374] width 20 height 20
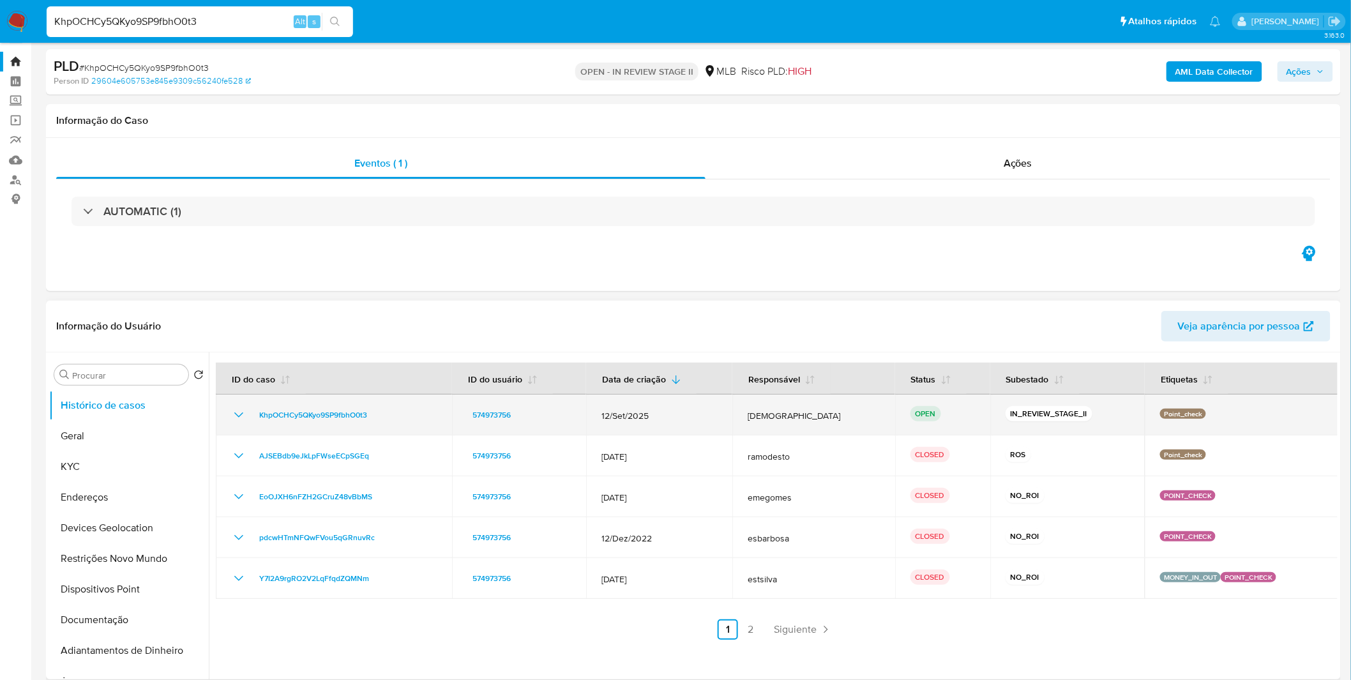
scroll to position [0, 0]
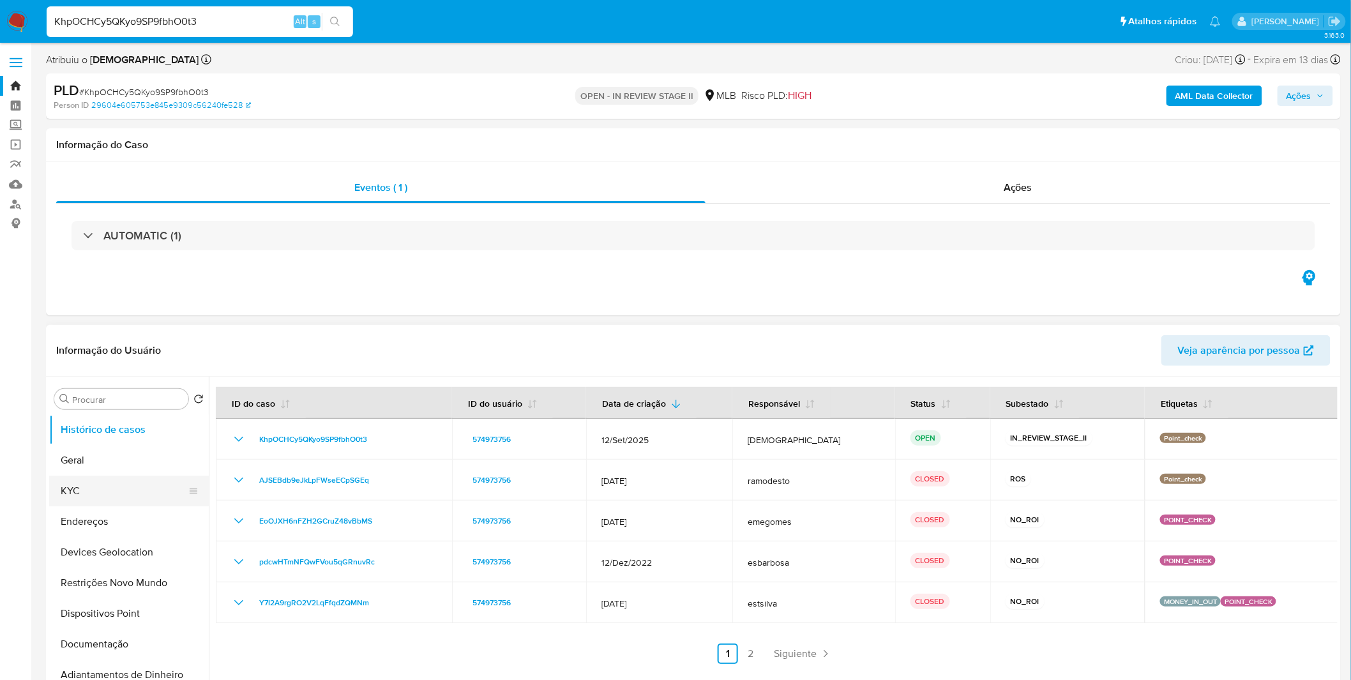
click at [140, 480] on button "KYC" at bounding box center [123, 491] width 149 height 31
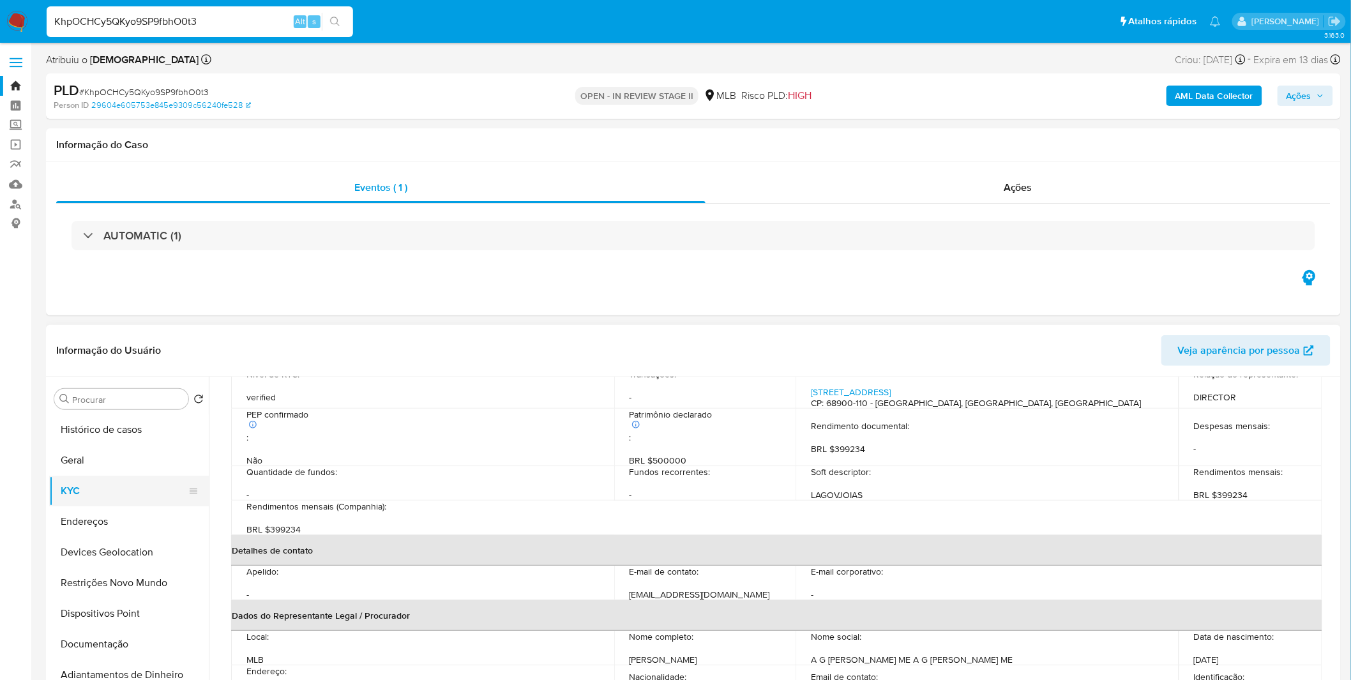
scroll to position [71, 0]
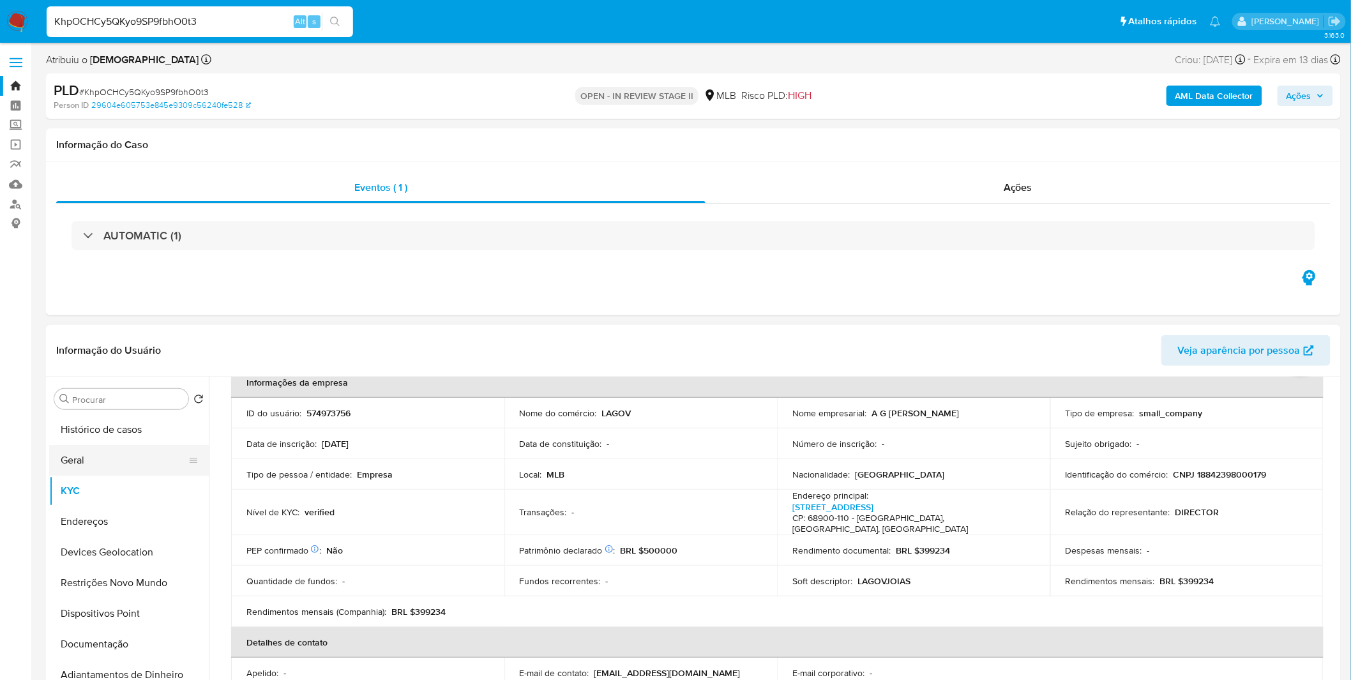
click at [117, 447] on button "Geral" at bounding box center [123, 460] width 149 height 31
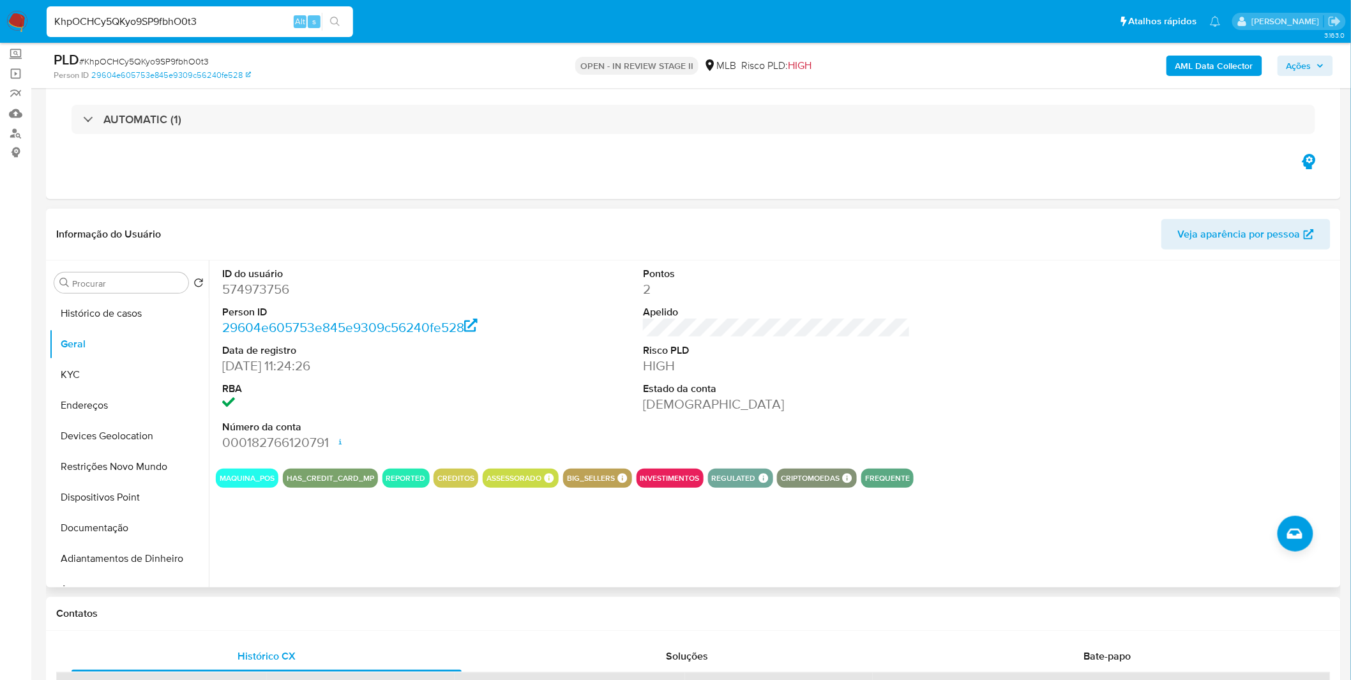
drag, startPoint x: 15, startPoint y: 28, endPoint x: 254, endPoint y: 294, distance: 358.0
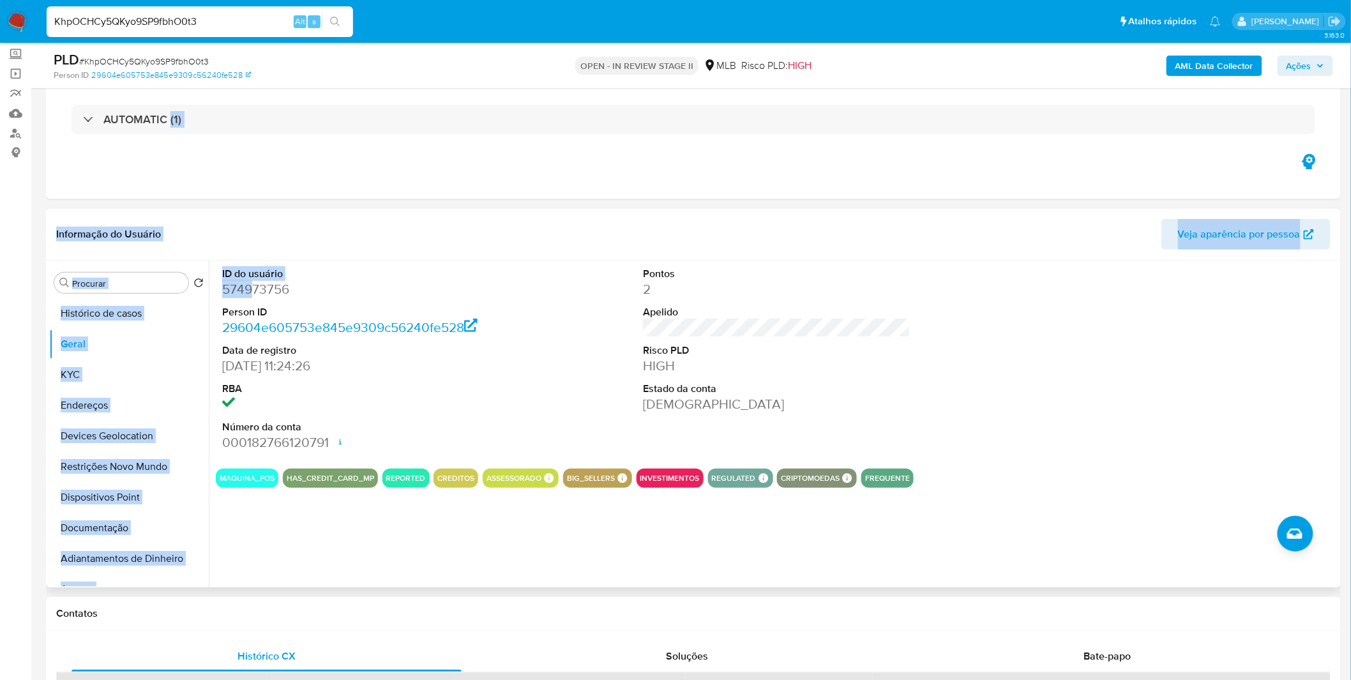
click at [254, 294] on dd "574973756" at bounding box center [355, 289] width 267 height 18
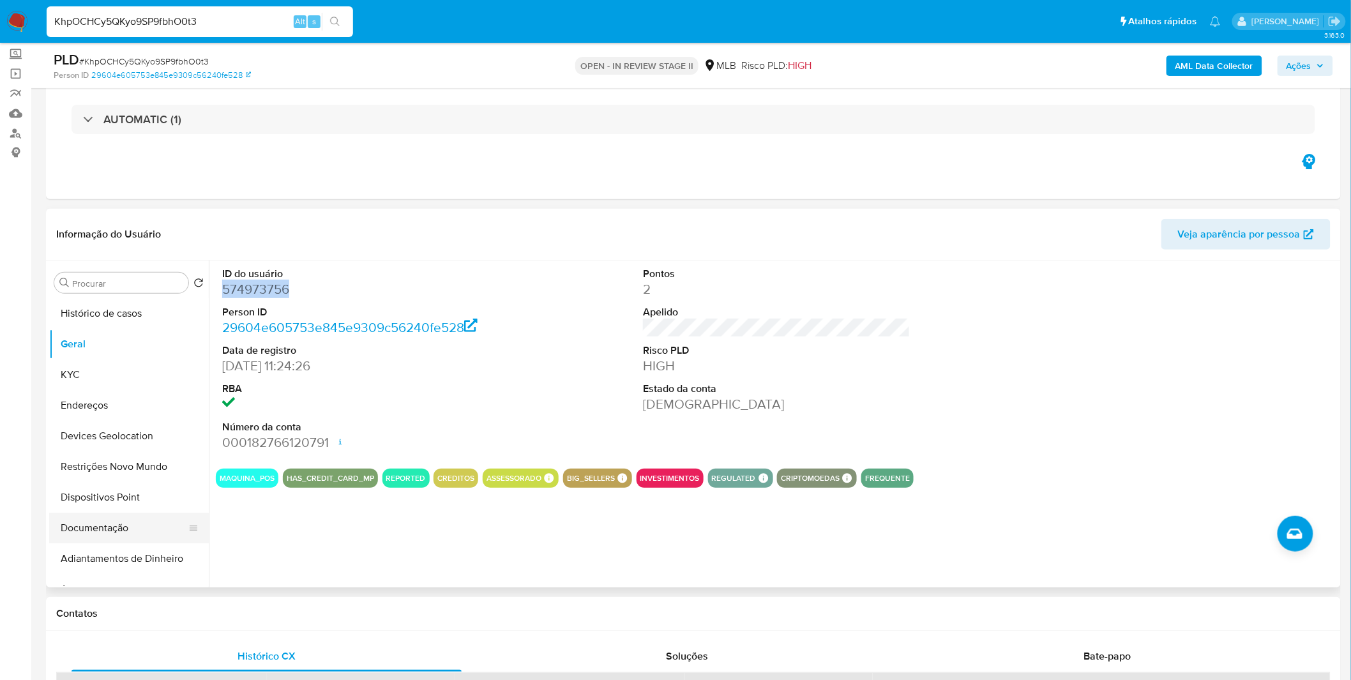
click at [100, 525] on button "Documentação" at bounding box center [123, 528] width 149 height 31
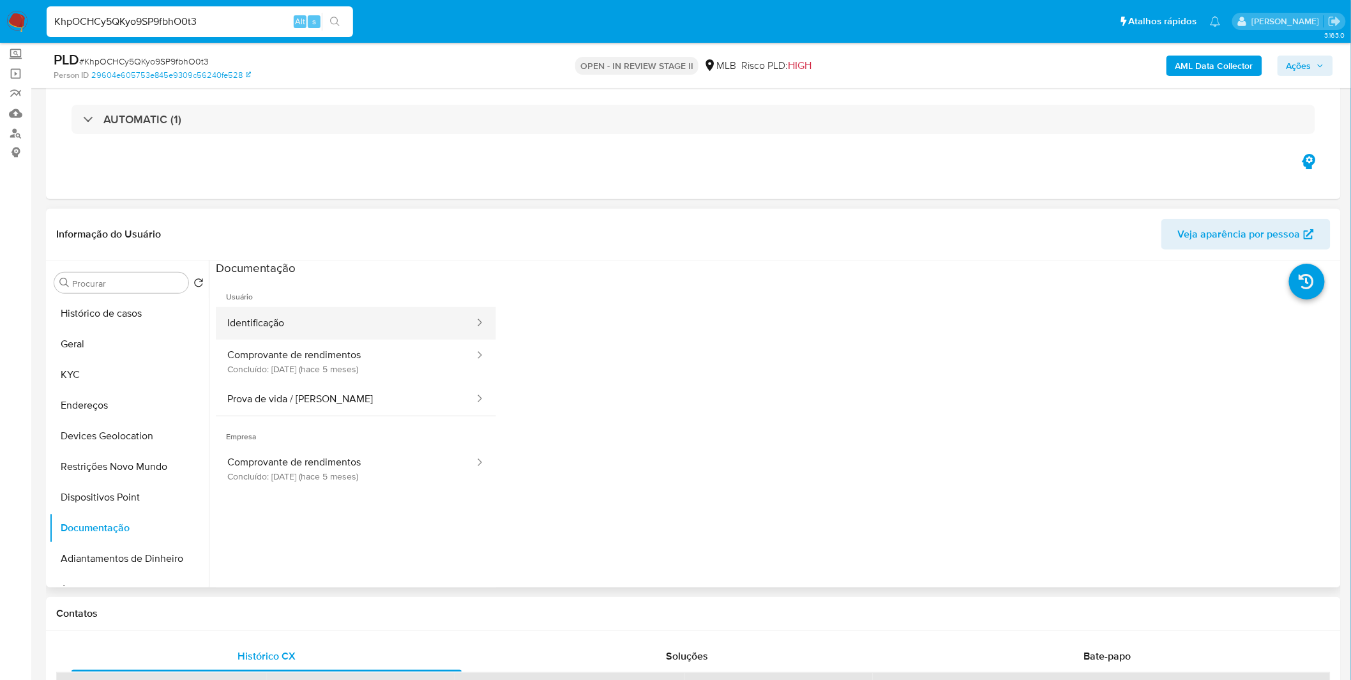
click at [305, 336] on button "Identificação" at bounding box center [346, 323] width 260 height 33
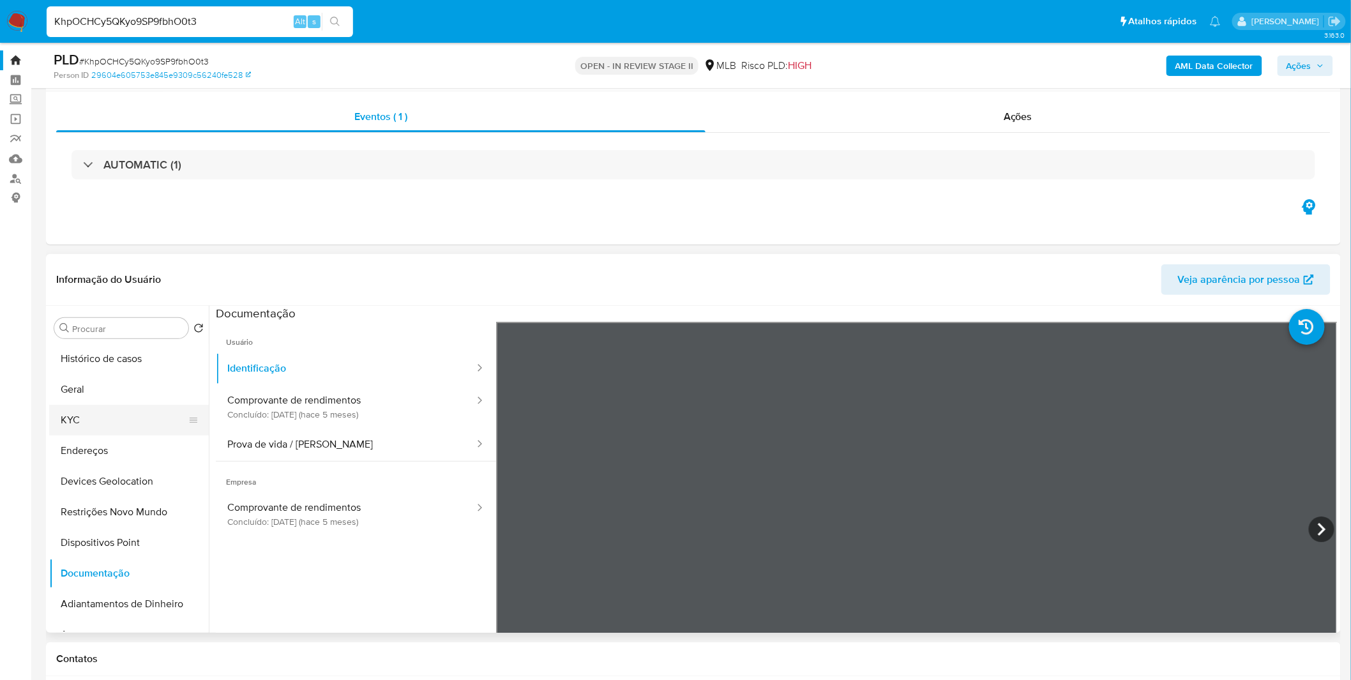
scroll to position [0, 0]
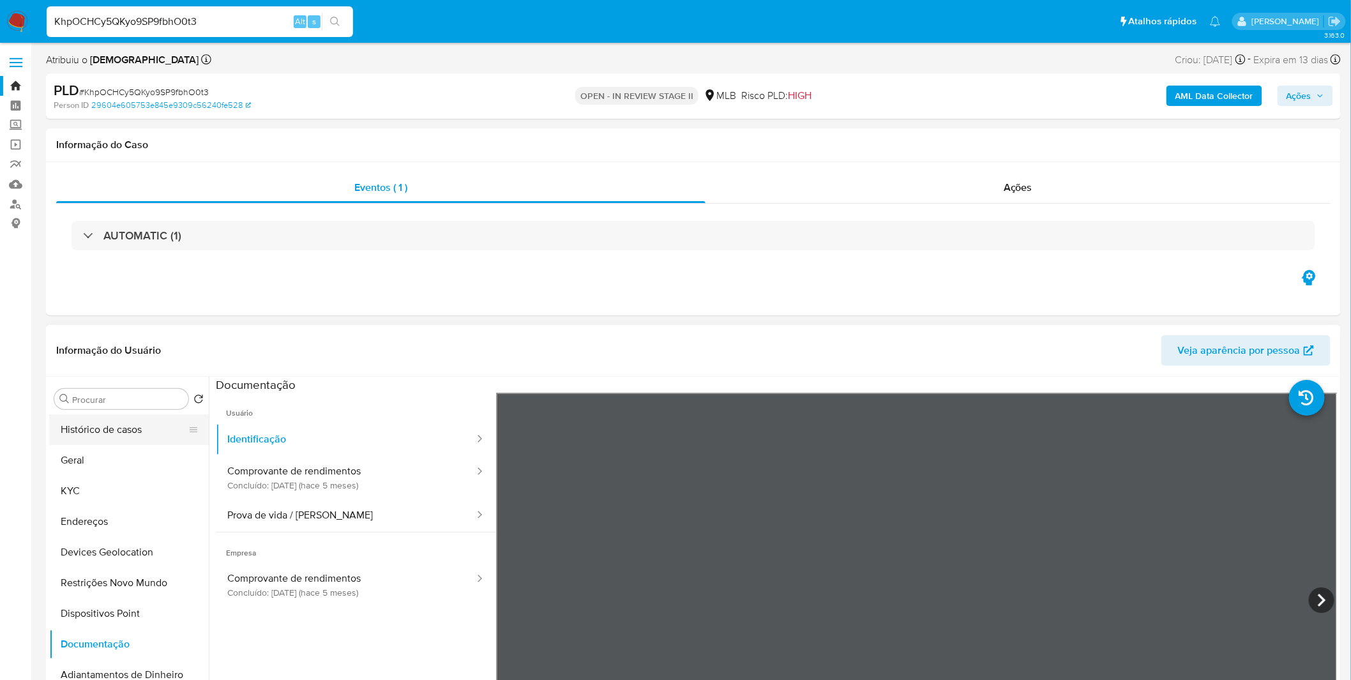
click at [118, 432] on button "Histórico de casos" at bounding box center [123, 429] width 149 height 31
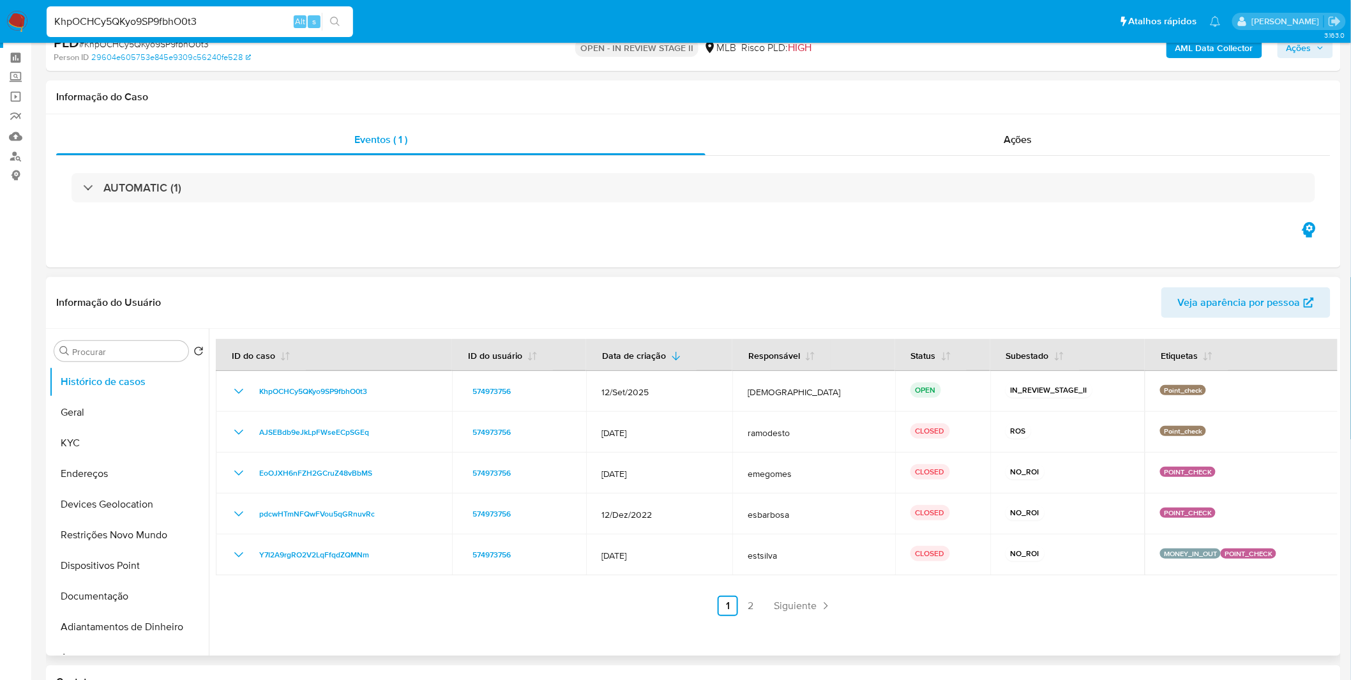
scroll to position [71, 0]
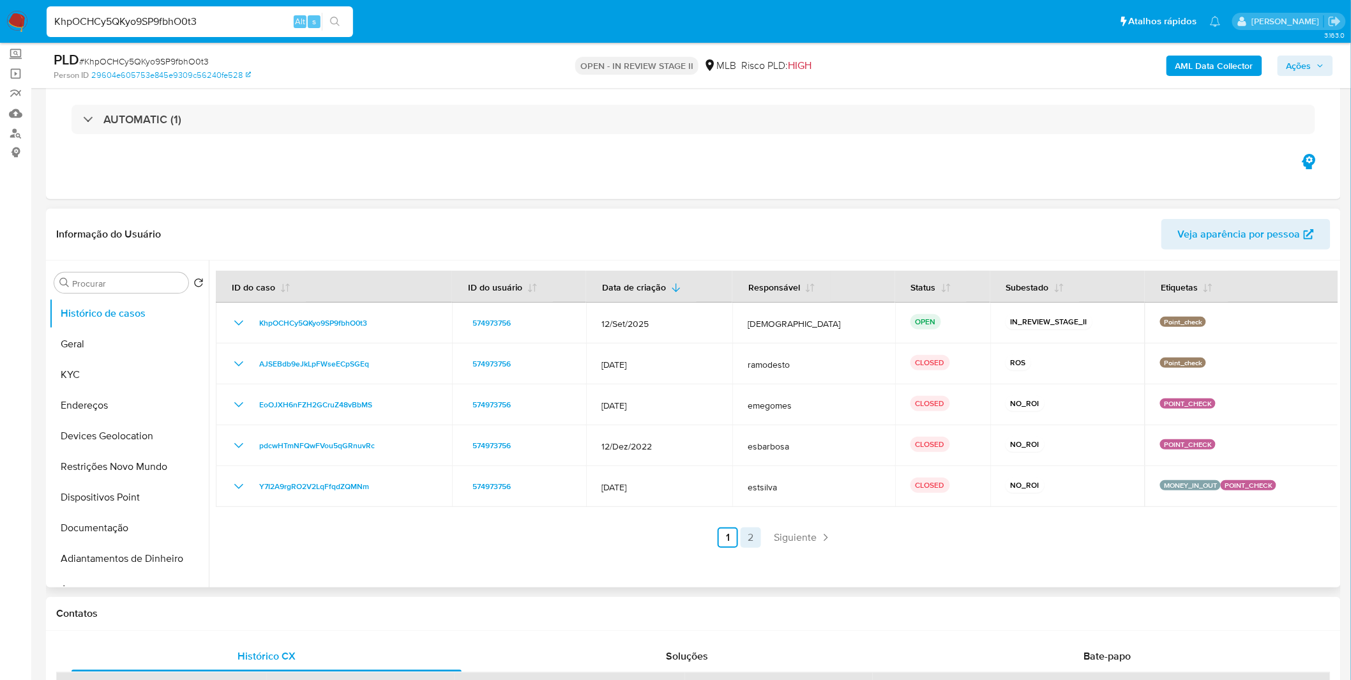
click at [755, 537] on link "2" at bounding box center [750, 537] width 20 height 20
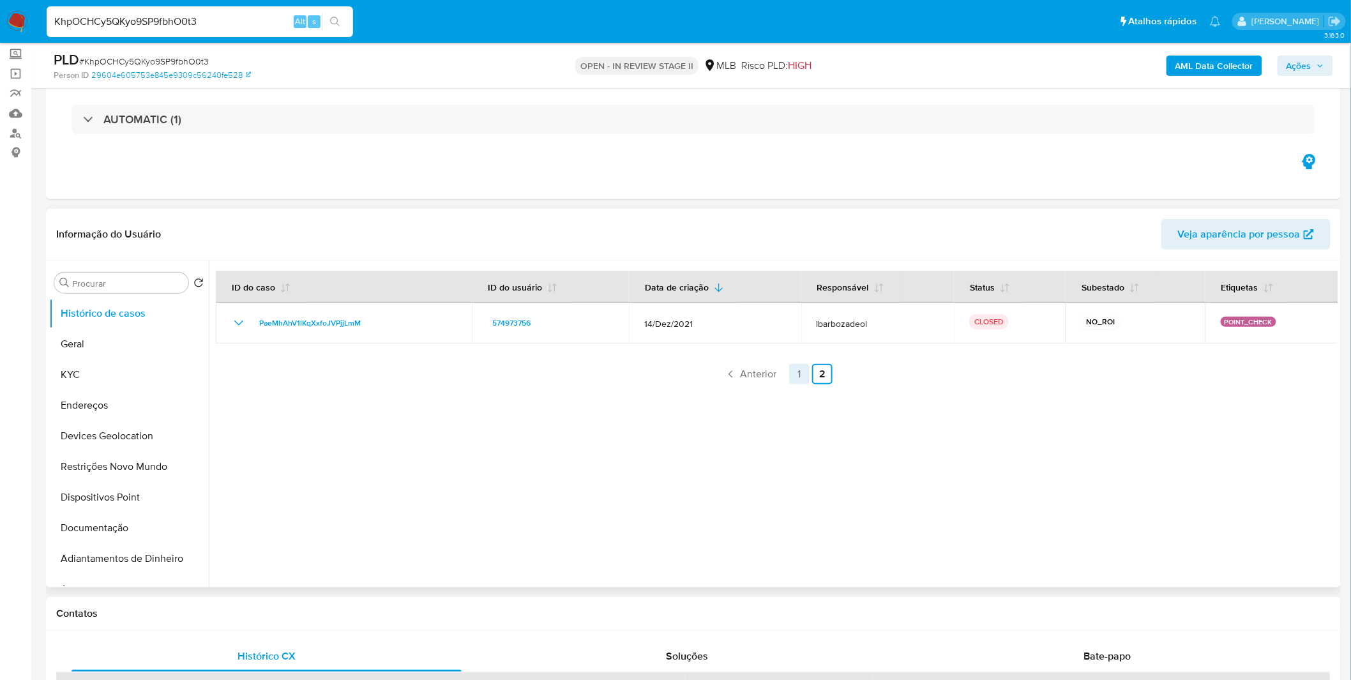
click at [789, 372] on link "1" at bounding box center [799, 374] width 20 height 20
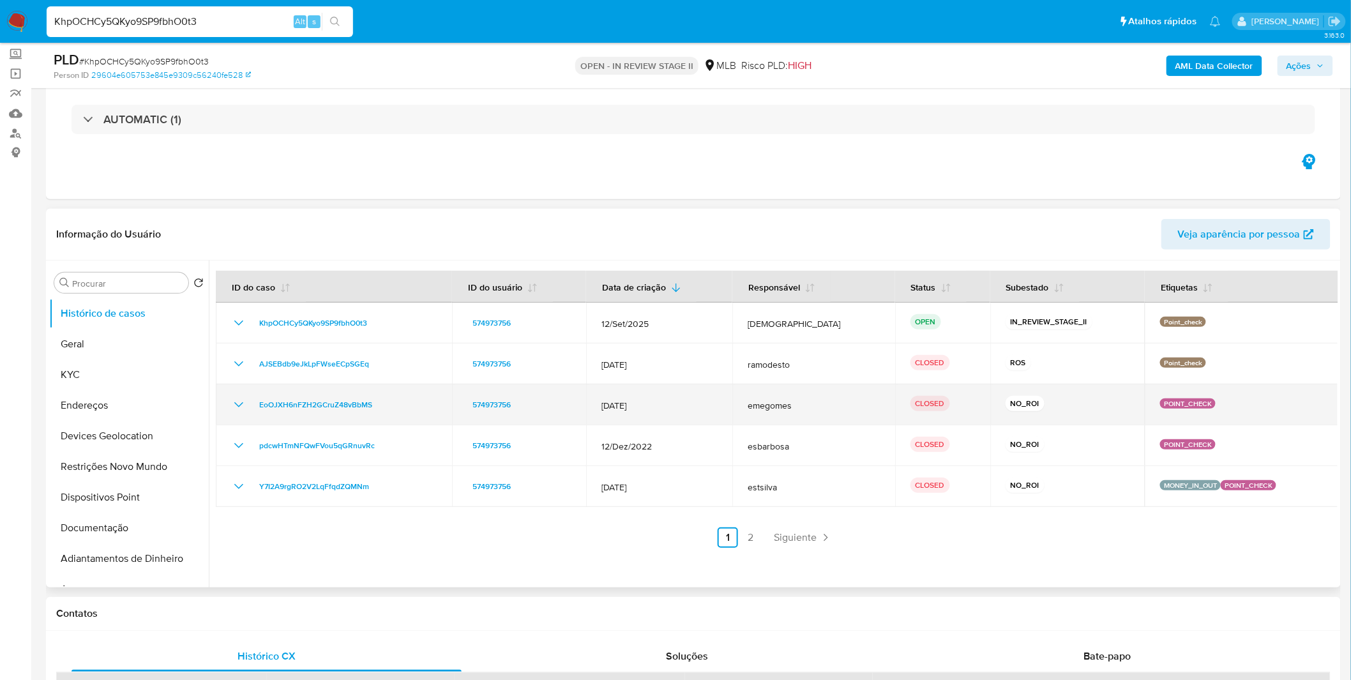
click at [243, 403] on icon "Mostrar/Ocultar" at bounding box center [238, 404] width 15 height 15
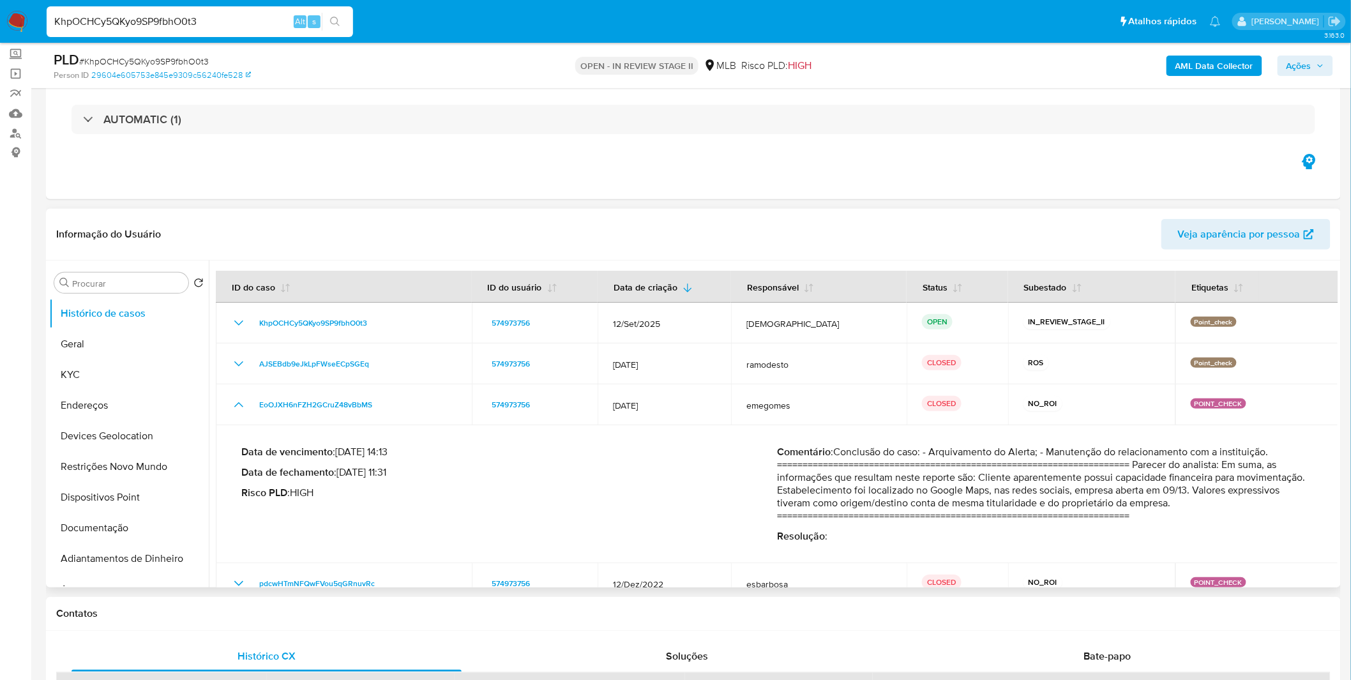
drag, startPoint x: 1083, startPoint y: 476, endPoint x: 1123, endPoint y: 495, distance: 44.9
click at [1123, 495] on p "Comentário : Conclusão do caso: - Arquivamento do Alerta; - Manutenção do relac…" at bounding box center [1045, 484] width 536 height 77
drag, startPoint x: 1117, startPoint y: 499, endPoint x: 993, endPoint y: 492, distance: 124.7
click at [993, 492] on p "Comentário : Conclusão do caso: - Arquivamento do Alerta; - Manutenção do relac…" at bounding box center [1045, 484] width 536 height 77
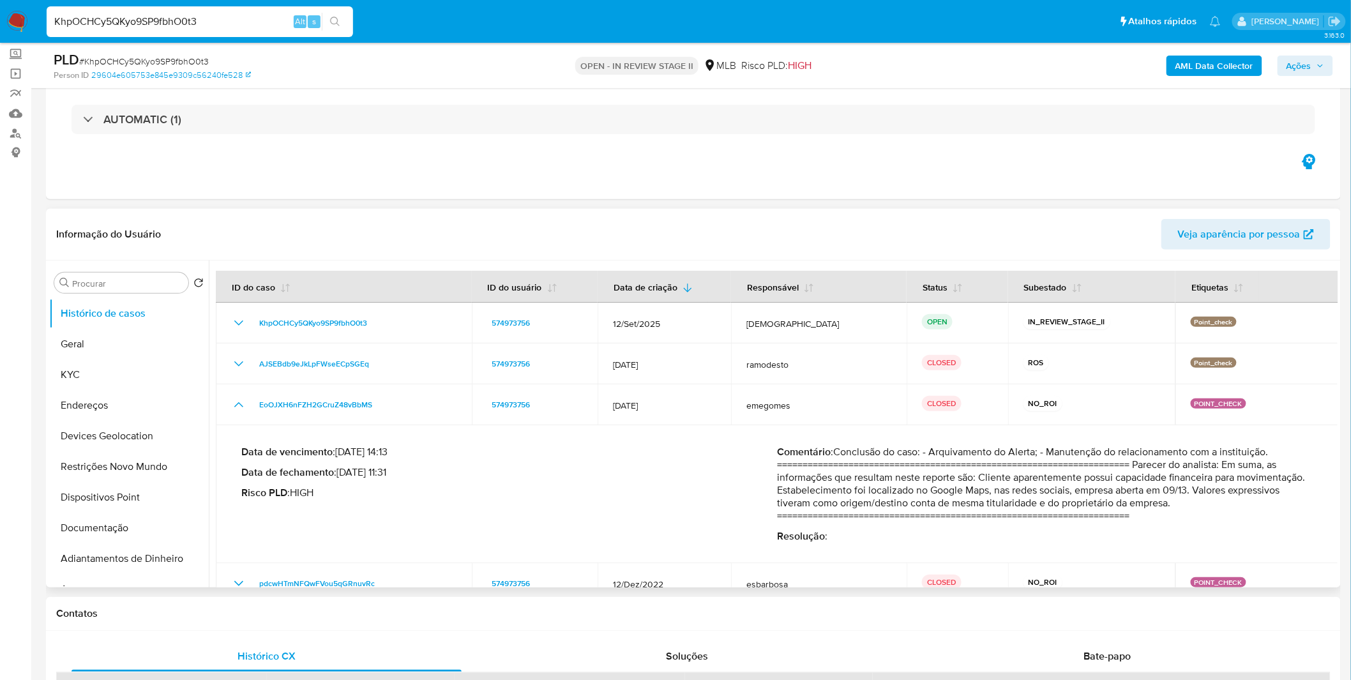
click at [993, 492] on p "Comentário : Conclusão do caso: - Arquivamento do Alerta; - Manutenção do relac…" at bounding box center [1045, 484] width 536 height 77
drag, startPoint x: 993, startPoint y: 492, endPoint x: 1171, endPoint y: 505, distance: 178.6
click at [1171, 505] on p "Comentário : Conclusão do caso: - Arquivamento do Alerta; - Manutenção do relac…" at bounding box center [1045, 484] width 536 height 77
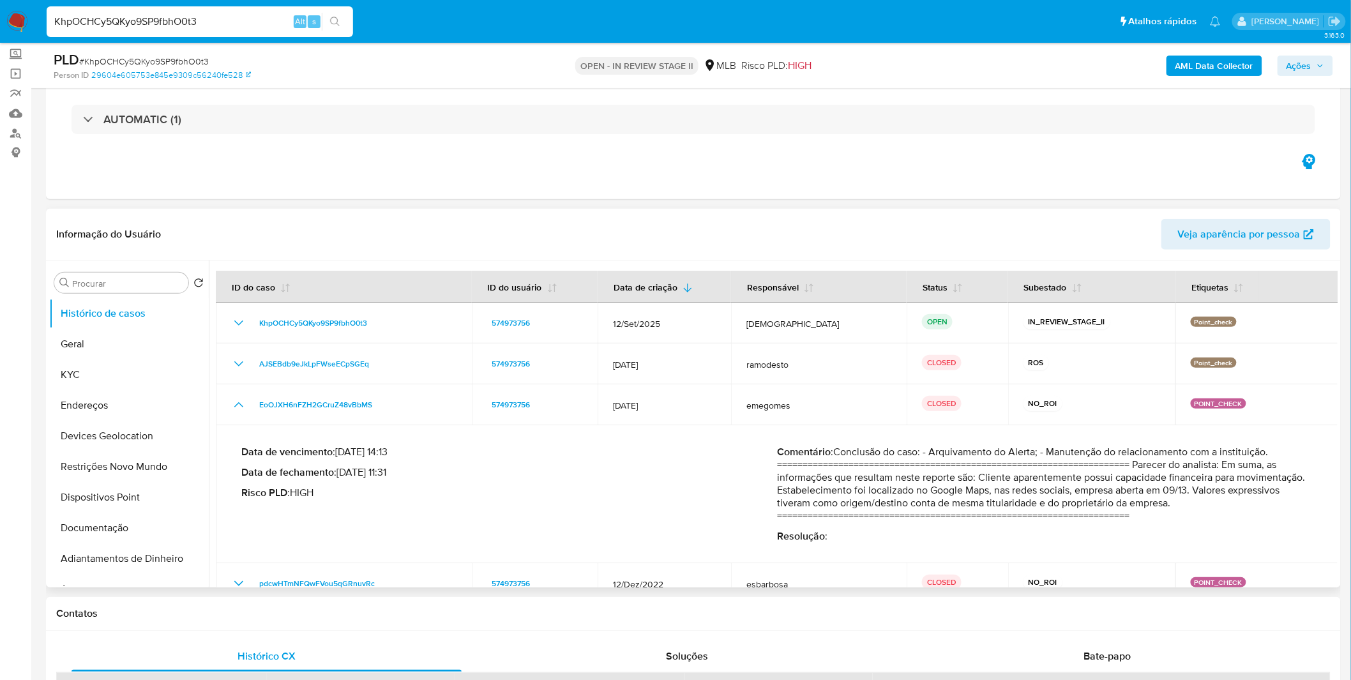
click at [1169, 502] on p "Comentário : Conclusão do caso: - Arquivamento do Alerta; - Manutenção do relac…" at bounding box center [1045, 484] width 536 height 77
drag, startPoint x: 884, startPoint y: 484, endPoint x: 980, endPoint y: 490, distance: 96.6
click at [980, 490] on p "Comentário : Conclusão do caso: - Arquivamento do Alerta; - Manutenção do relac…" at bounding box center [1045, 484] width 536 height 77
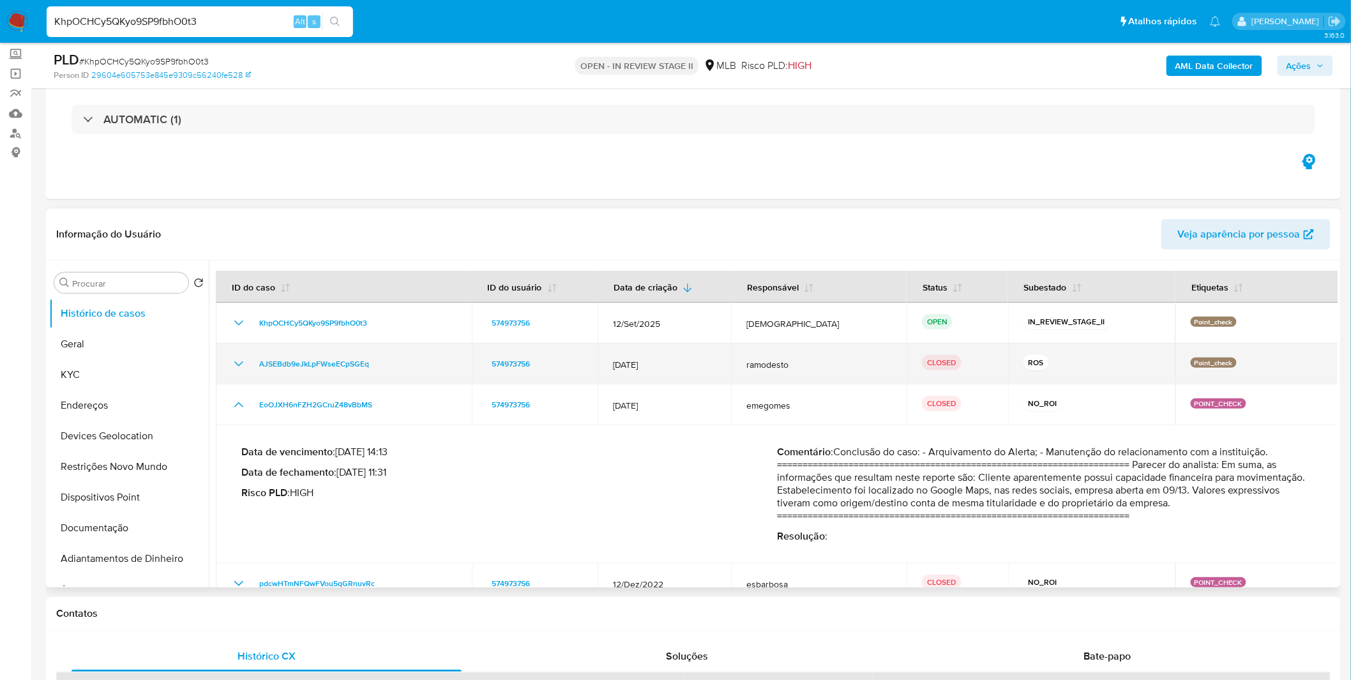
click at [233, 356] on icon "Mostrar/Ocultar" at bounding box center [238, 363] width 15 height 15
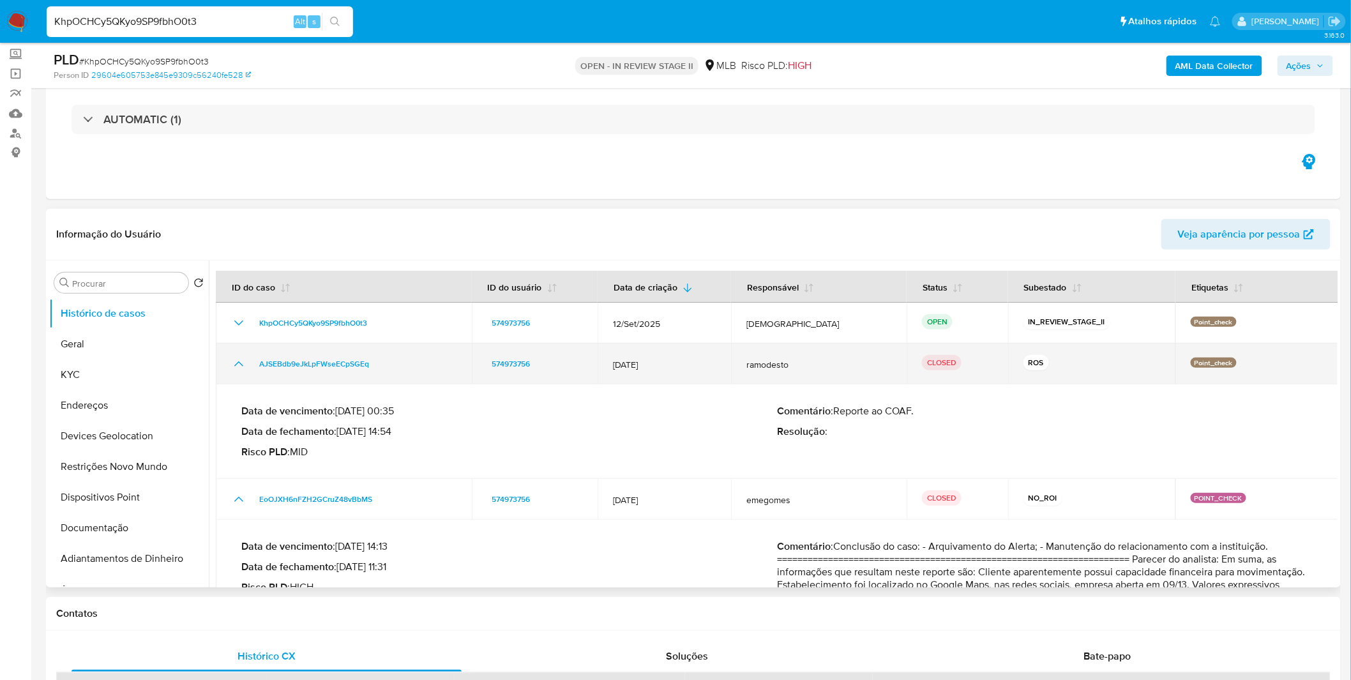
click at [233, 357] on icon "Mostrar/Ocultar" at bounding box center [238, 363] width 15 height 15
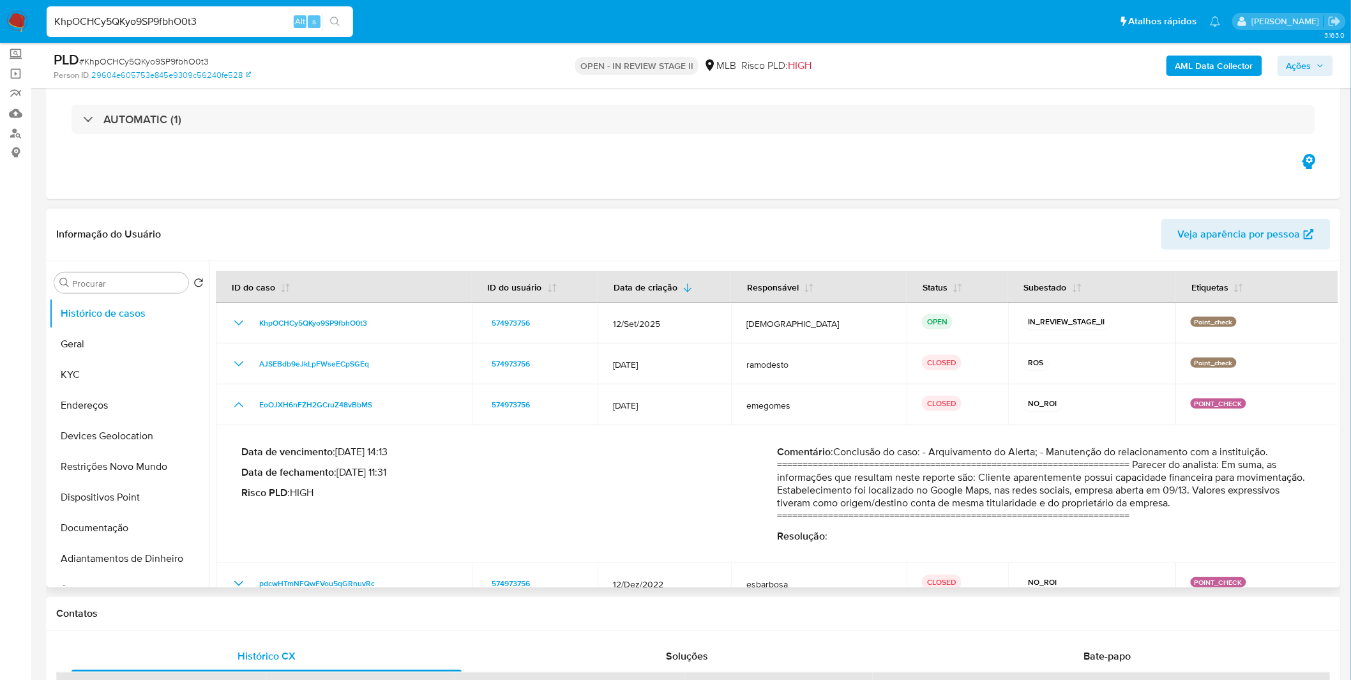
drag, startPoint x: 1206, startPoint y: 503, endPoint x: 1130, endPoint y: 462, distance: 86.6
click at [1130, 462] on p "Comentário : Conclusão do caso: - Arquivamento do Alerta; - Manutenção do relac…" at bounding box center [1045, 484] width 536 height 77
drag, startPoint x: 1130, startPoint y: 462, endPoint x: 1169, endPoint y: 502, distance: 55.5
click at [1169, 502] on p "Comentário : Conclusão do caso: - Arquivamento do Alerta; - Manutenção do relac…" at bounding box center [1045, 484] width 536 height 77
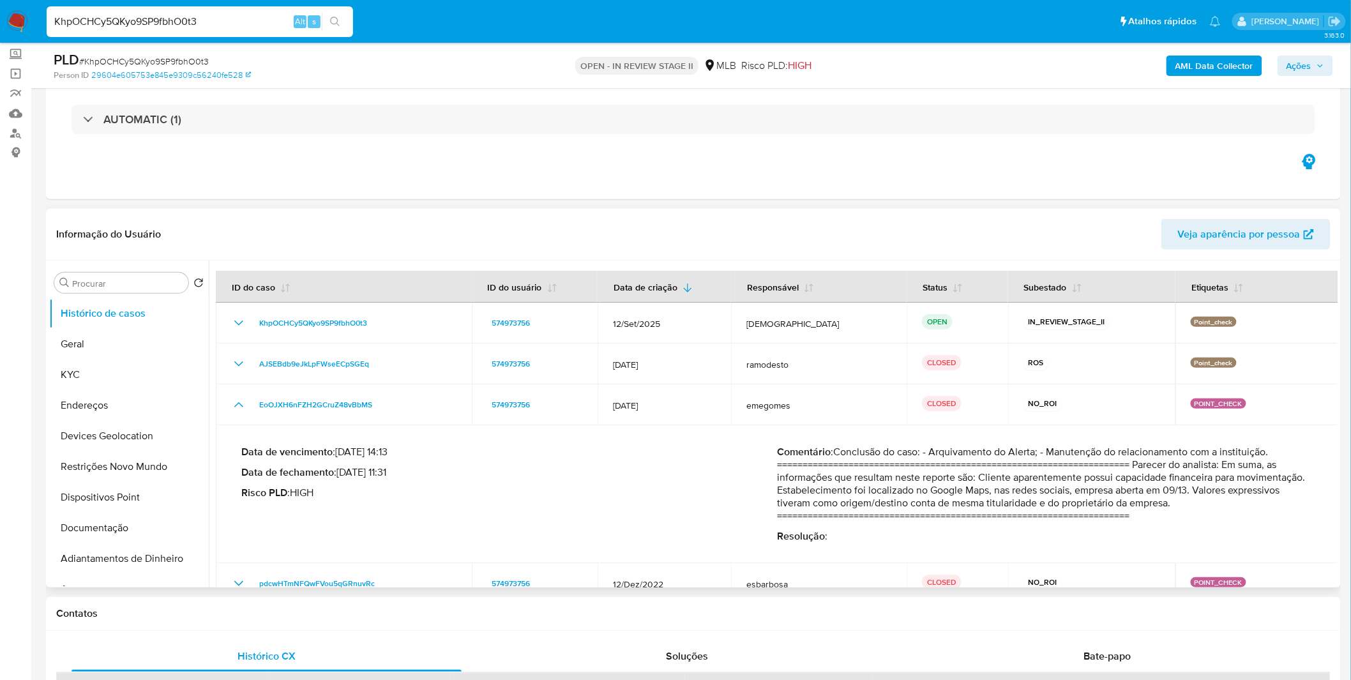
click at [1169, 502] on p "Comentário : Conclusão do caso: - Arquivamento do Alerta; - Manutenção do relac…" at bounding box center [1045, 484] width 536 height 77
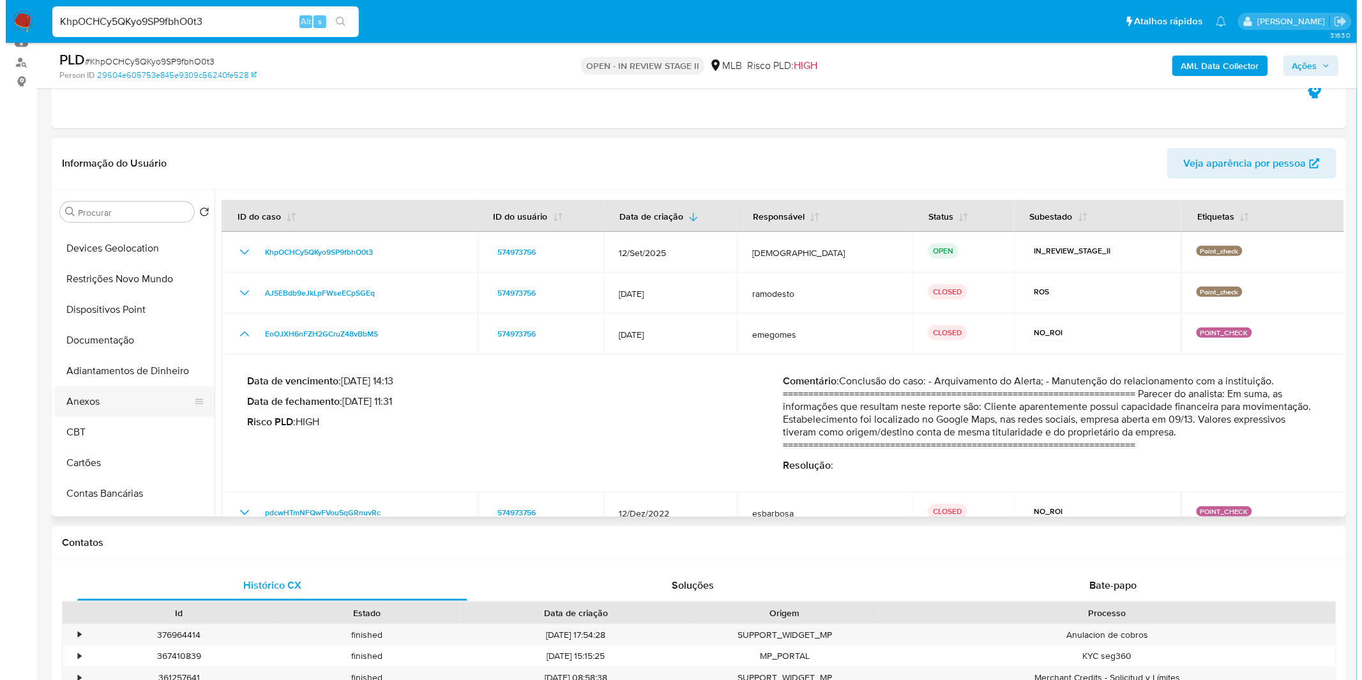
scroll to position [142, 0]
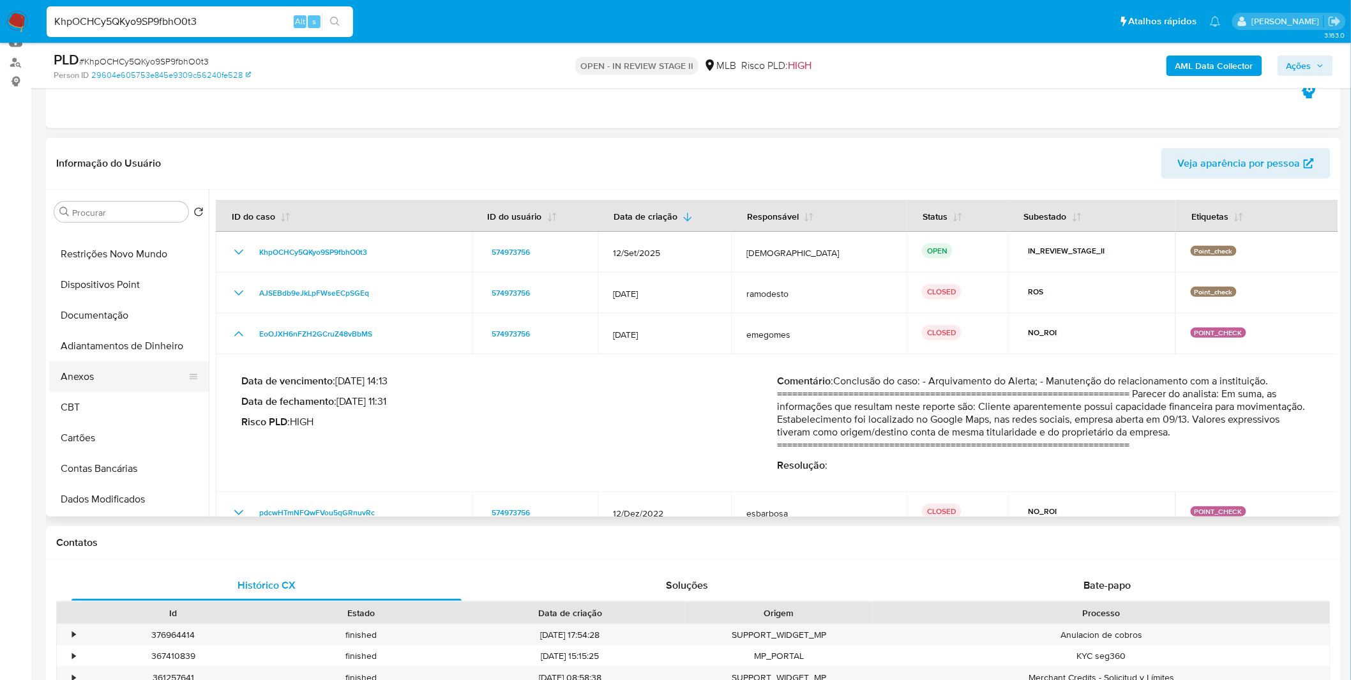
click at [112, 383] on button "Anexos" at bounding box center [123, 376] width 149 height 31
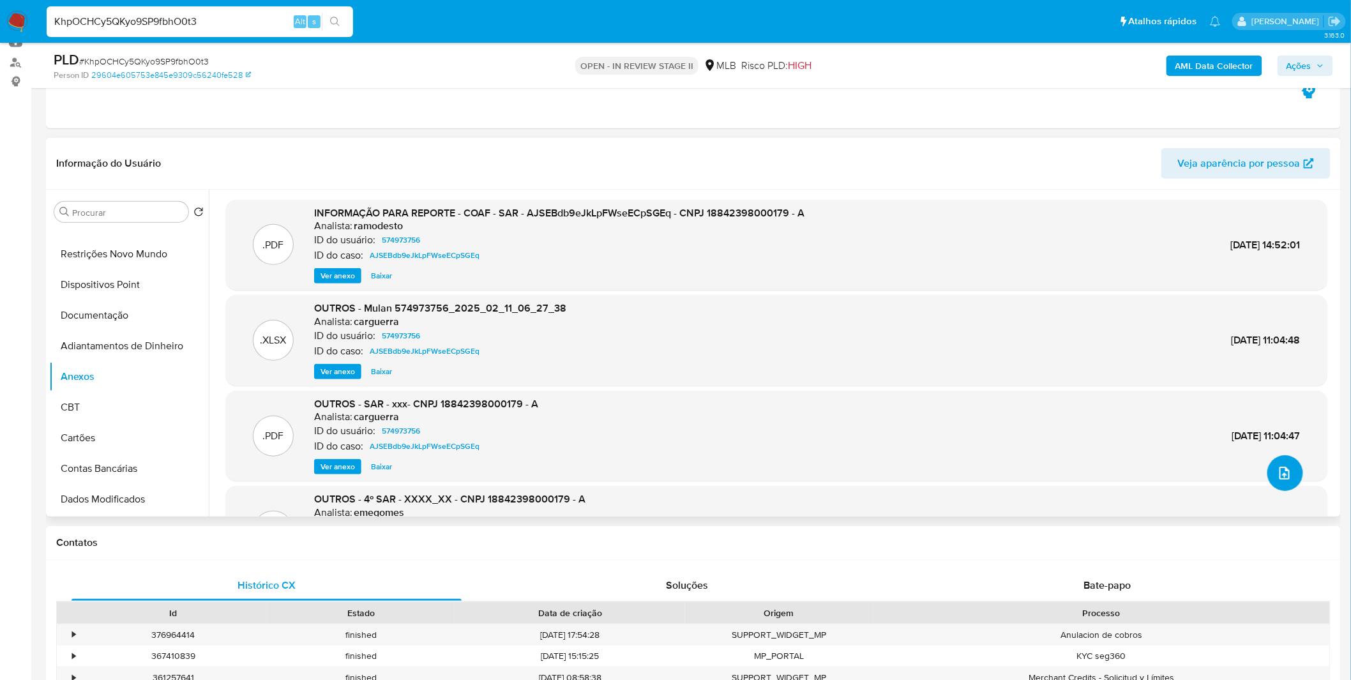
click at [1288, 469] on button "upload-file" at bounding box center [1285, 473] width 36 height 36
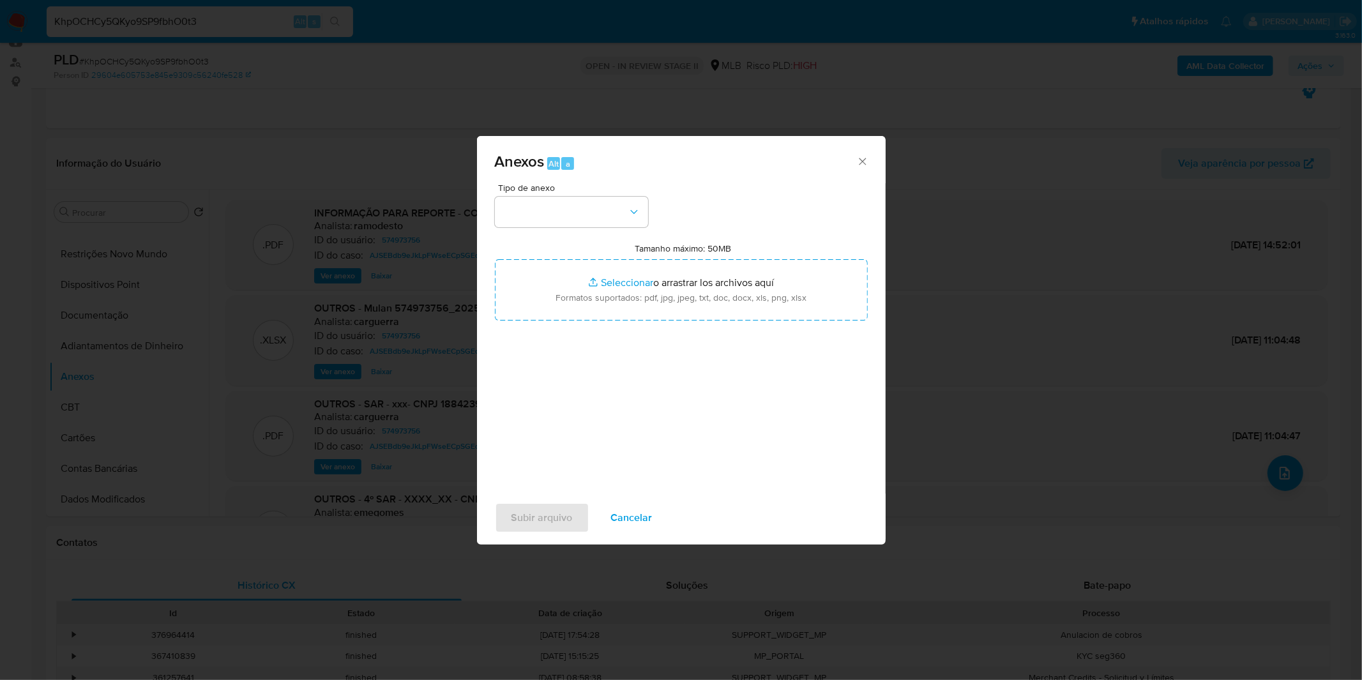
click at [643, 522] on span "Cancelar" at bounding box center [631, 518] width 41 height 28
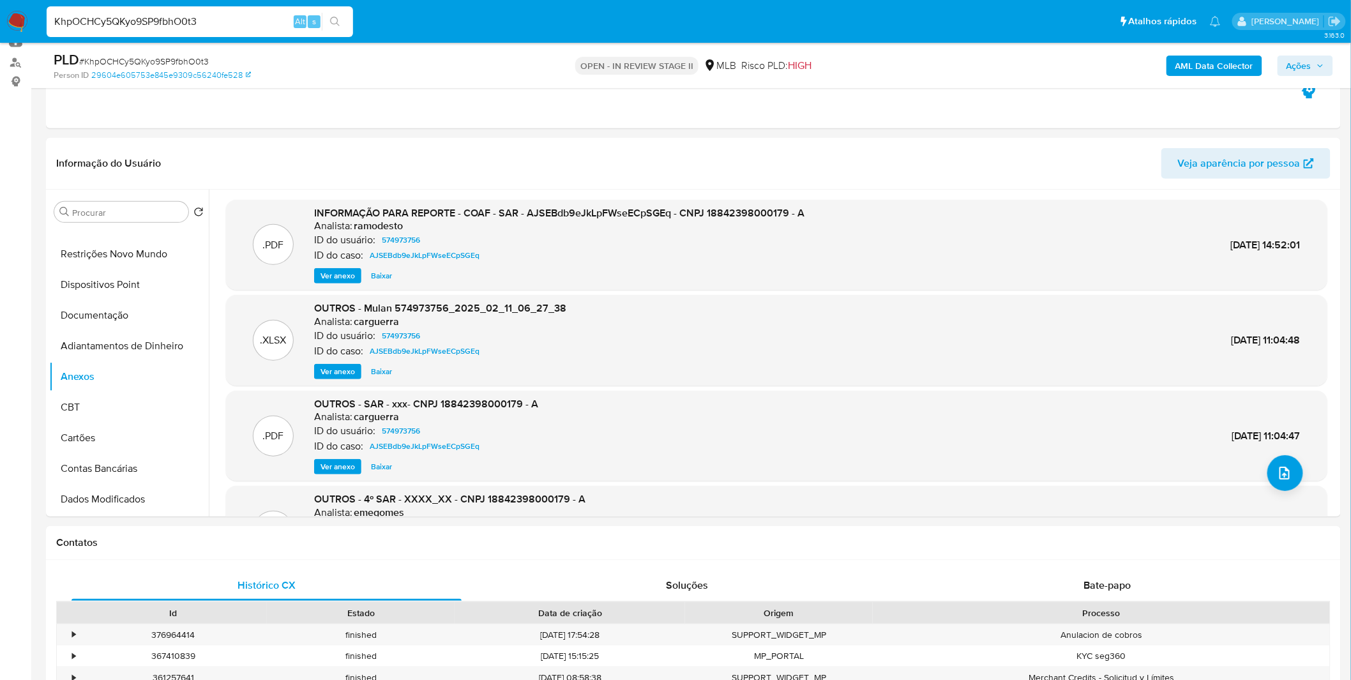
click at [1189, 70] on b "AML Data Collector" at bounding box center [1214, 66] width 78 height 20
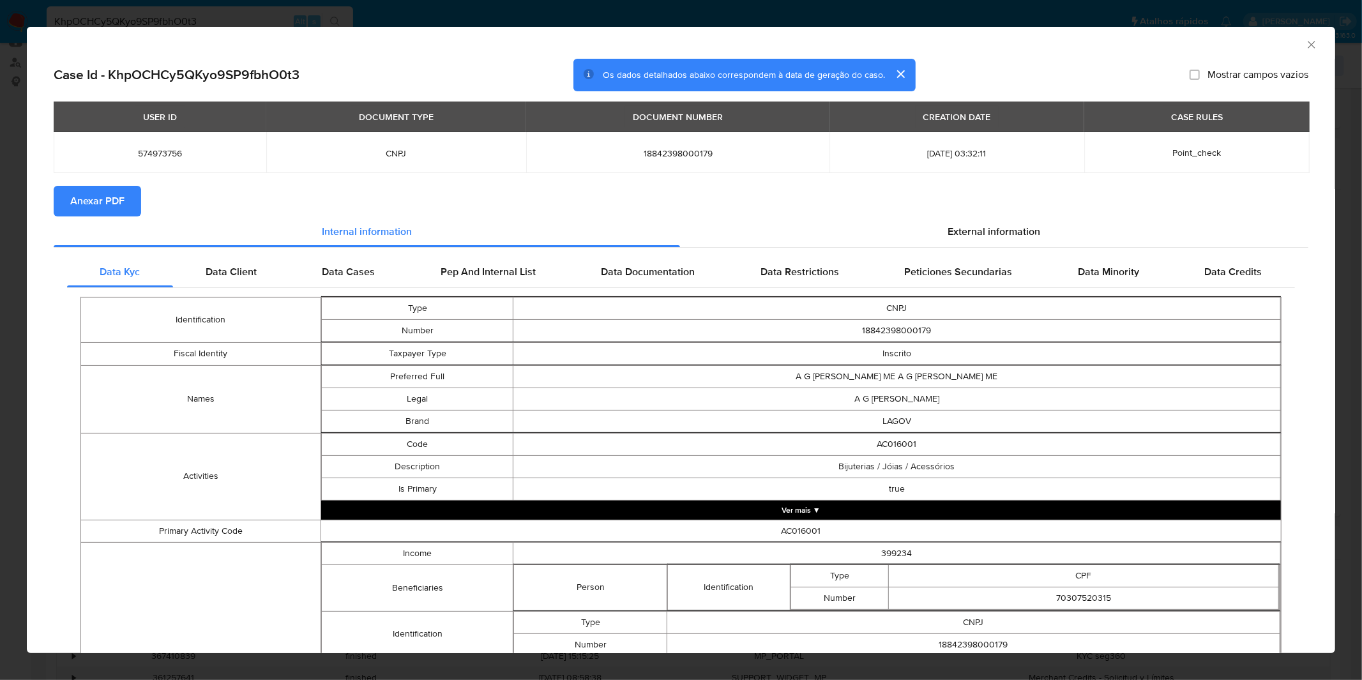
click at [122, 213] on span "Anexar PDF" at bounding box center [97, 201] width 54 height 28
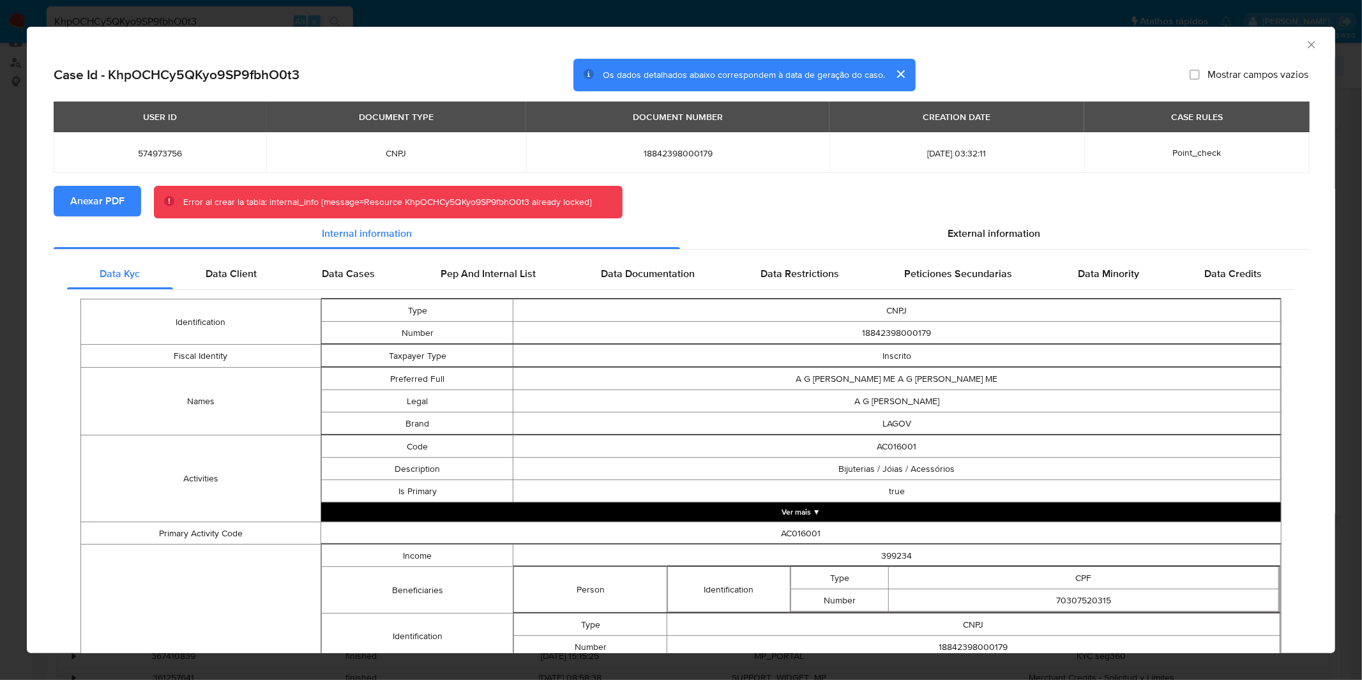
click at [1104, 18] on div "AML Data Collector Case Id - KhpOCHCy5QKyo9SP9fbhO0t3 Os dados detalhados abaix…" at bounding box center [681, 340] width 1362 height 680
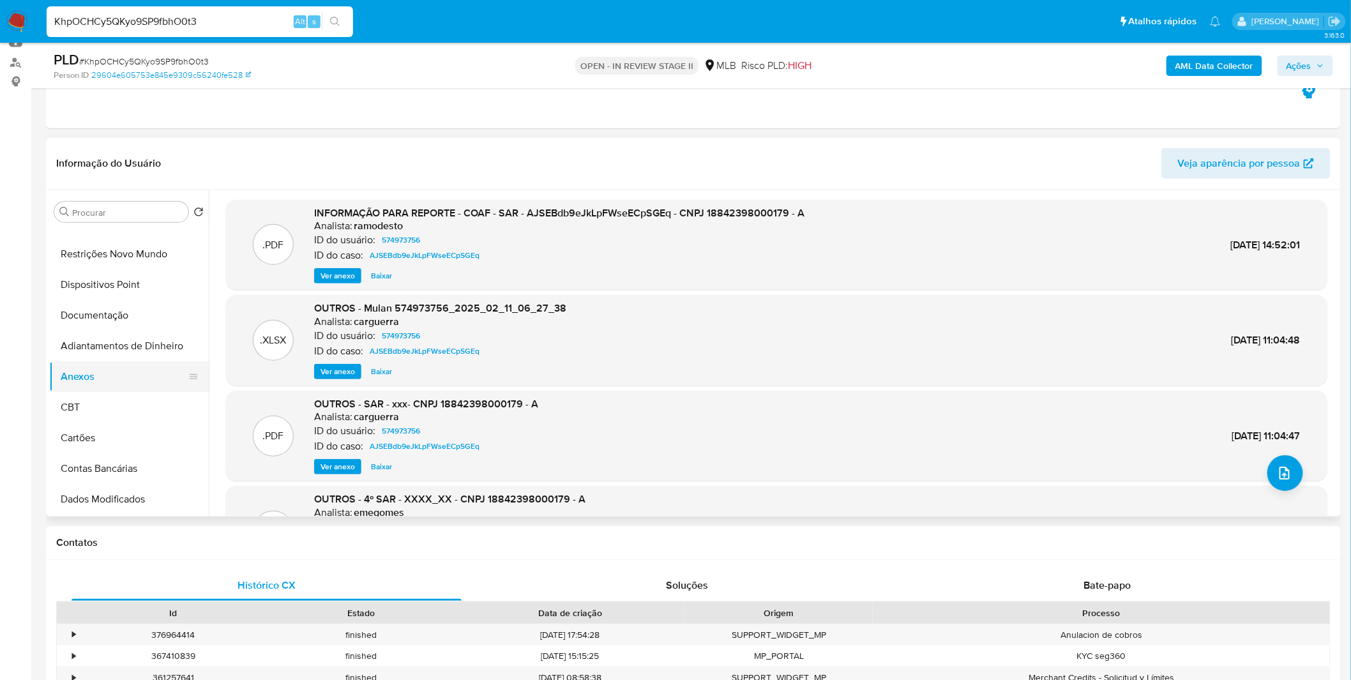
click at [126, 403] on button "CBT" at bounding box center [129, 407] width 160 height 31
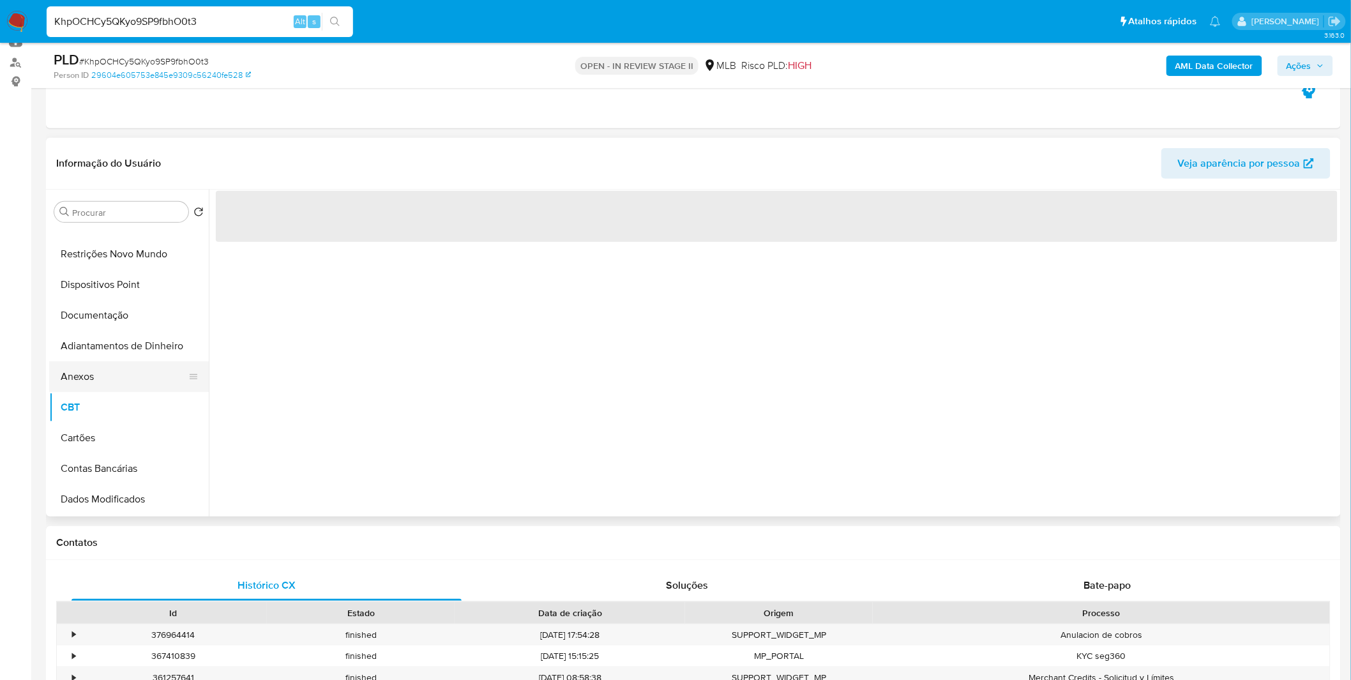
click at [125, 368] on button "Anexos" at bounding box center [123, 376] width 149 height 31
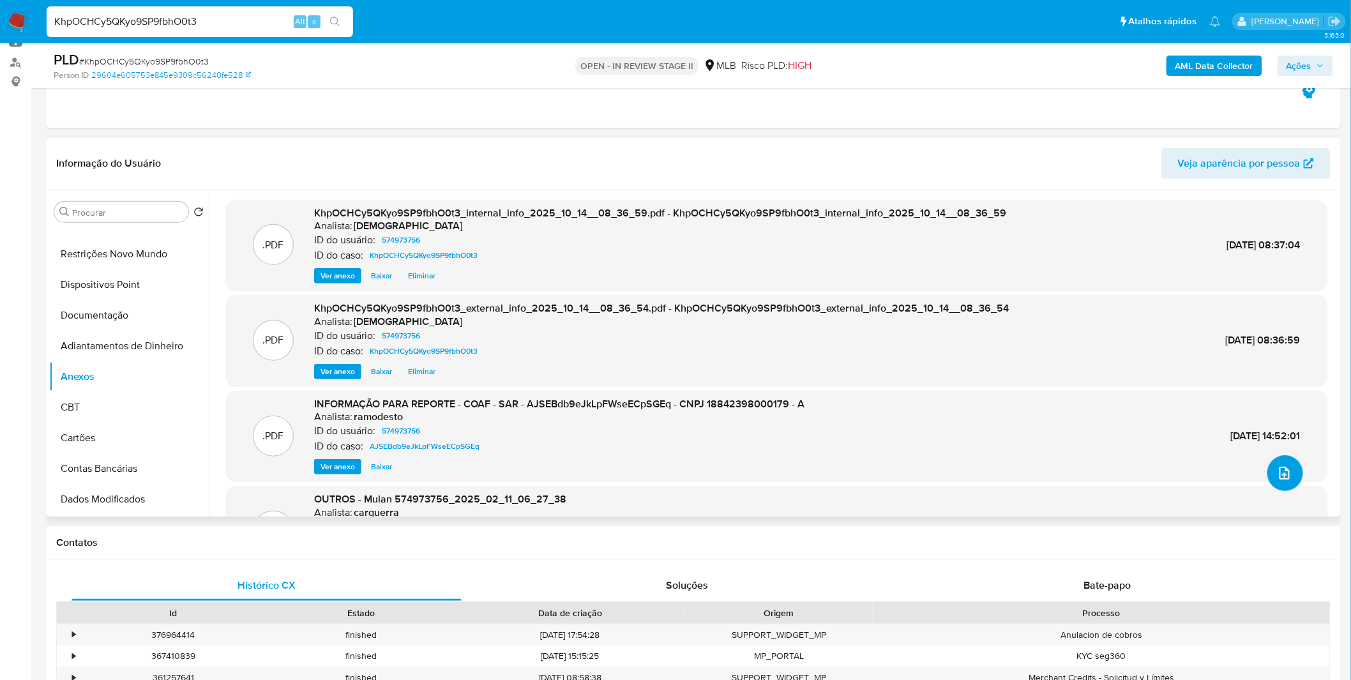
click at [1285, 476] on icon "upload-file" at bounding box center [1284, 472] width 15 height 15
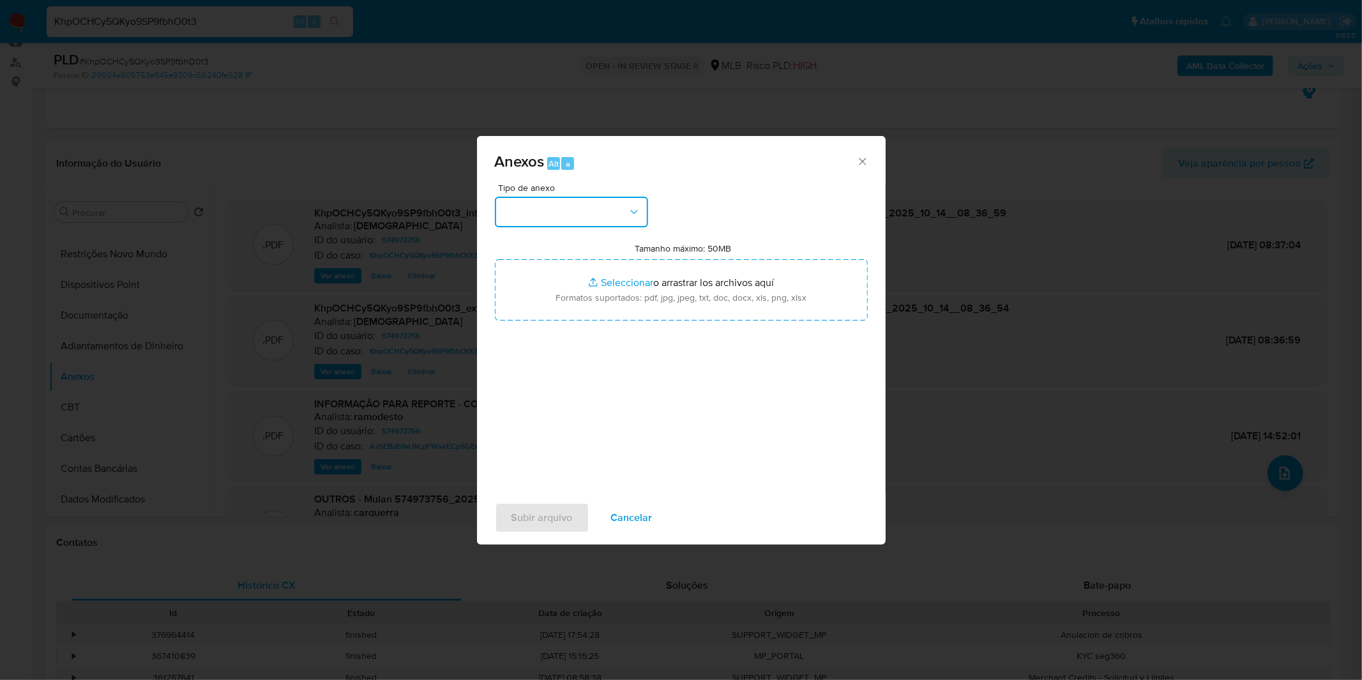
click at [548, 207] on button "button" at bounding box center [571, 212] width 153 height 31
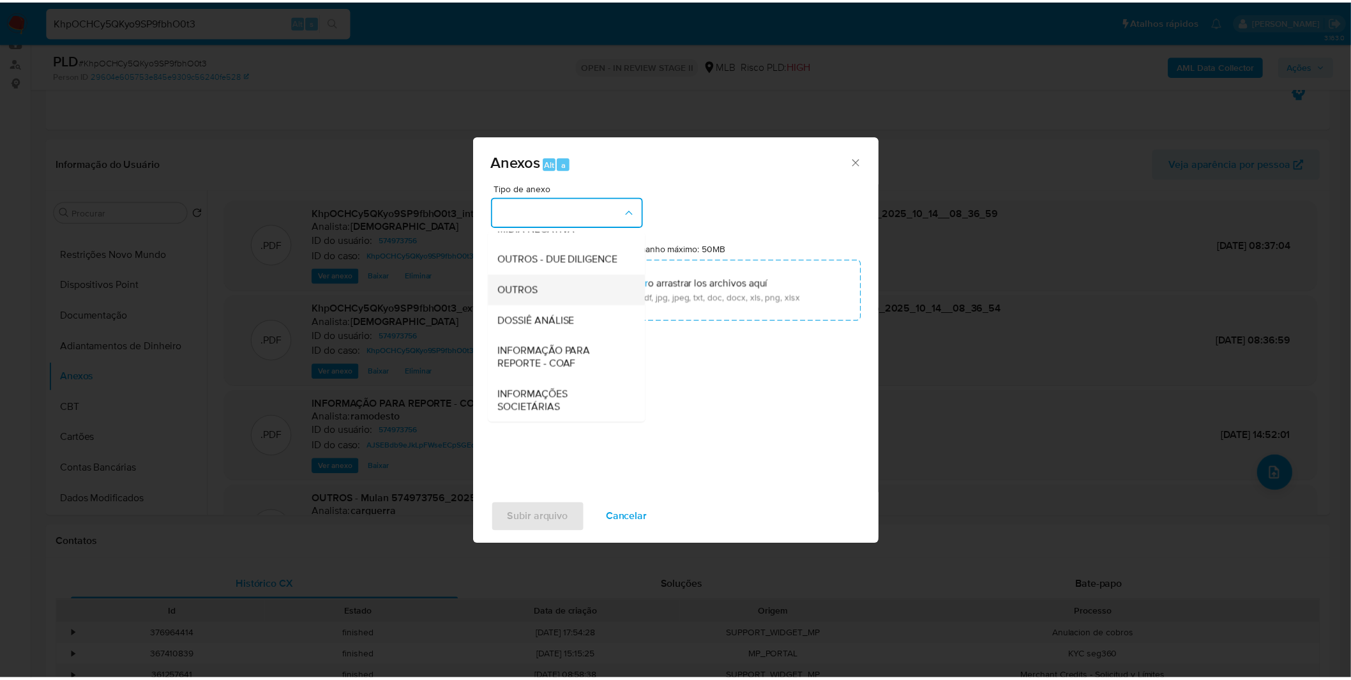
scroll to position [196, 0]
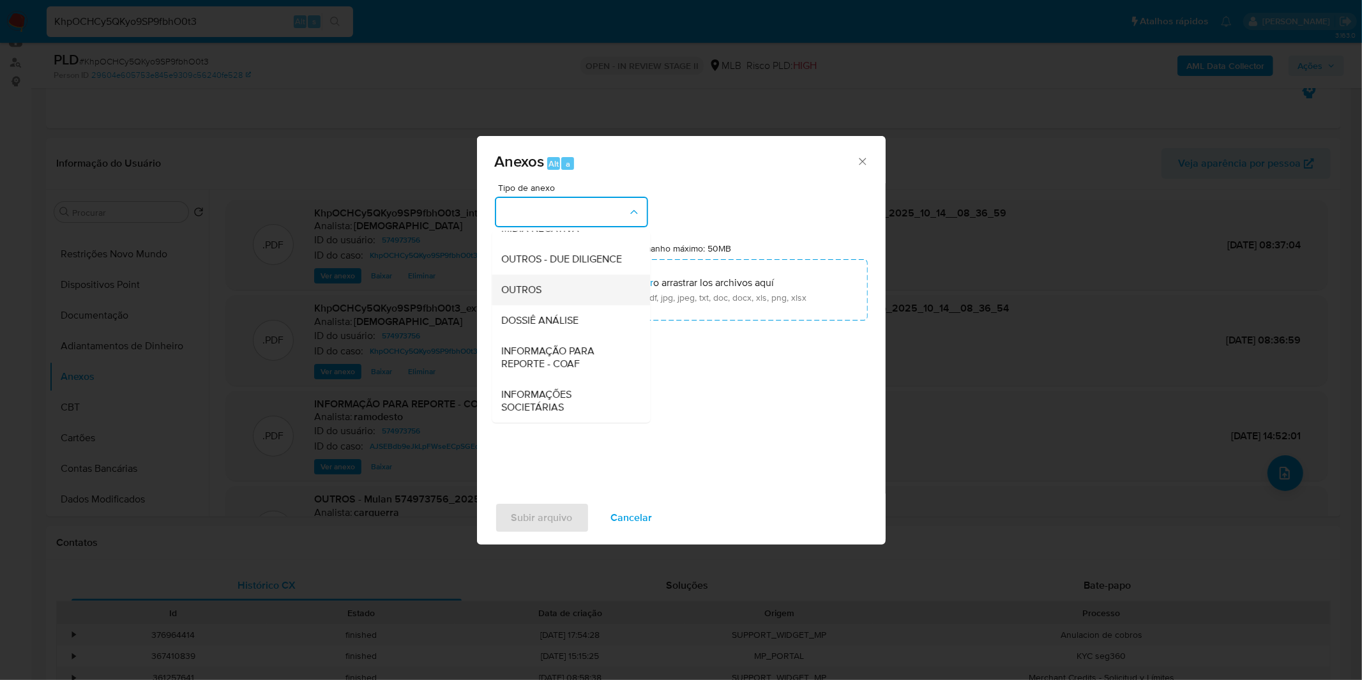
click at [569, 278] on div "OUTROS" at bounding box center [567, 289] width 130 height 31
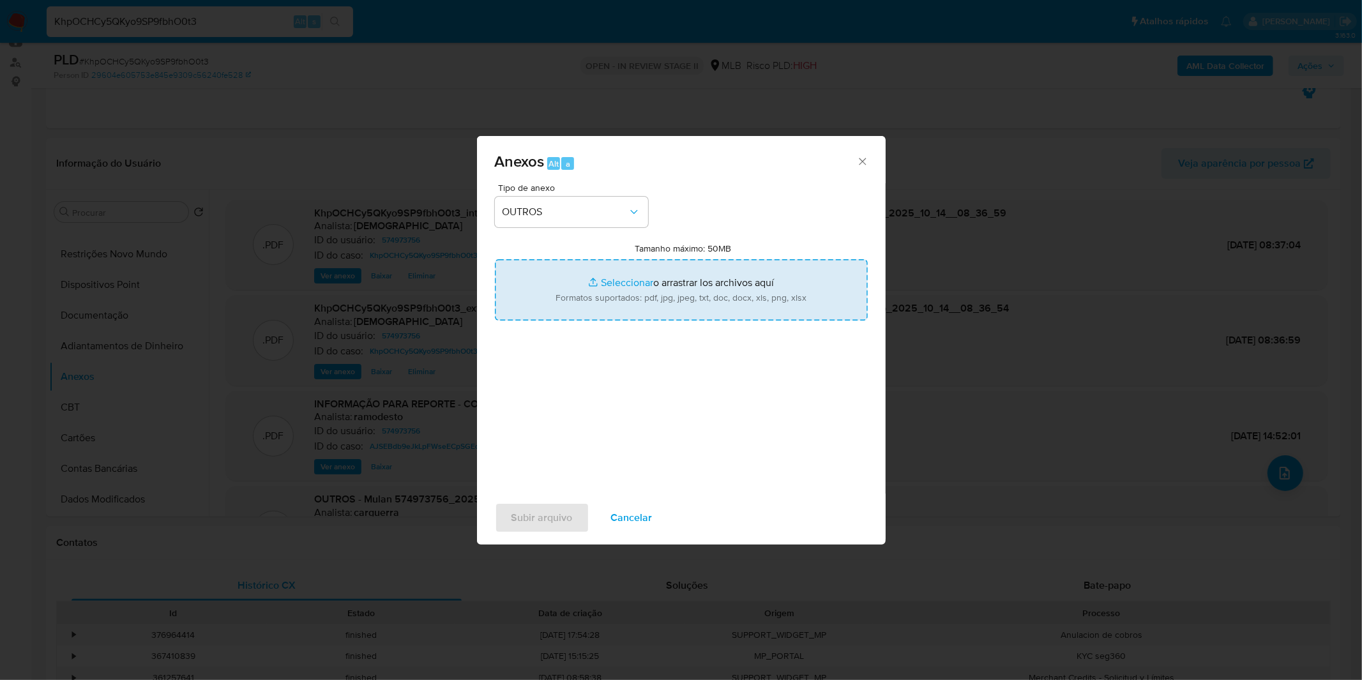
click at [580, 285] on input "Tamanho máximo: 50MB Seleccionar archivos" at bounding box center [681, 289] width 373 height 61
click at [653, 278] on input "Tamanho máximo: 50MB Seleccionar archivos" at bounding box center [681, 289] width 373 height 61
type input "C:\fakepath\2º SAR - XXXX_XX - CNPJ 18842398000179 - A G DE OLIVEIRA FILHO.pdf"
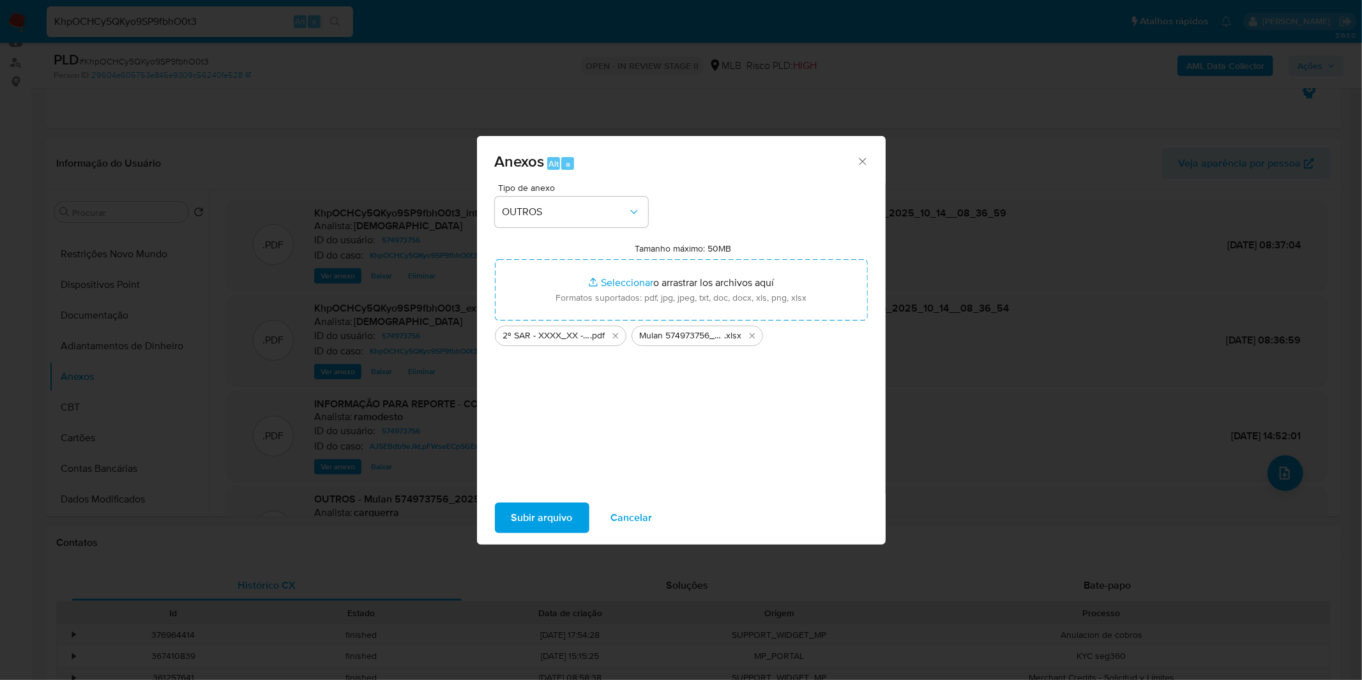
click at [560, 518] on span "Subir arquivo" at bounding box center [541, 518] width 61 height 28
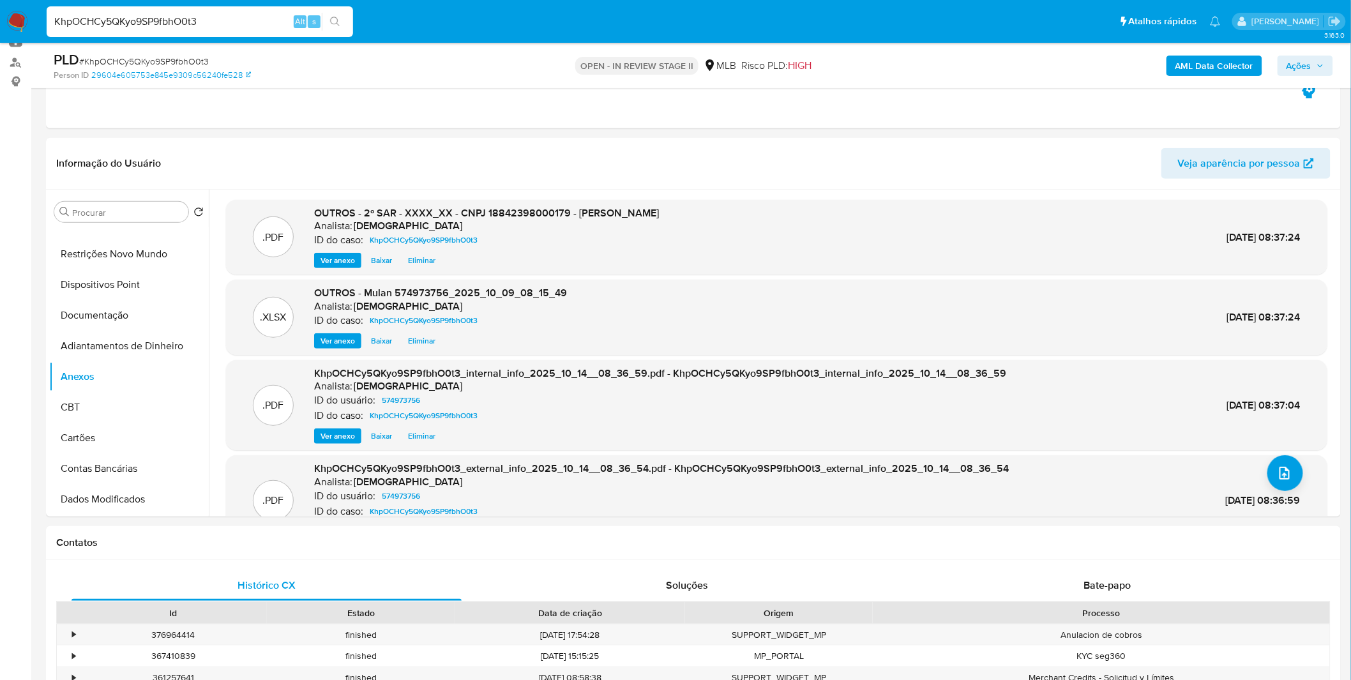
click at [1309, 64] on span "Ações" at bounding box center [1298, 66] width 25 height 20
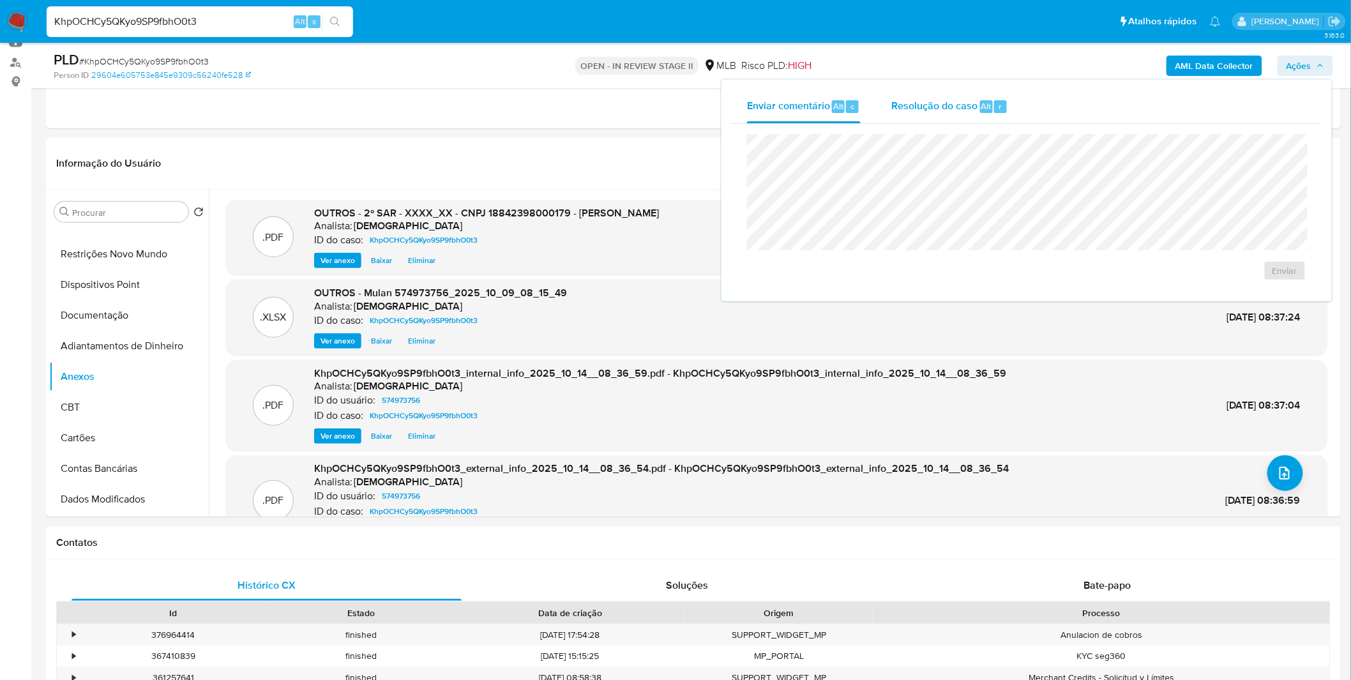
click at [915, 101] on span "Resolução do caso" at bounding box center [934, 105] width 86 height 15
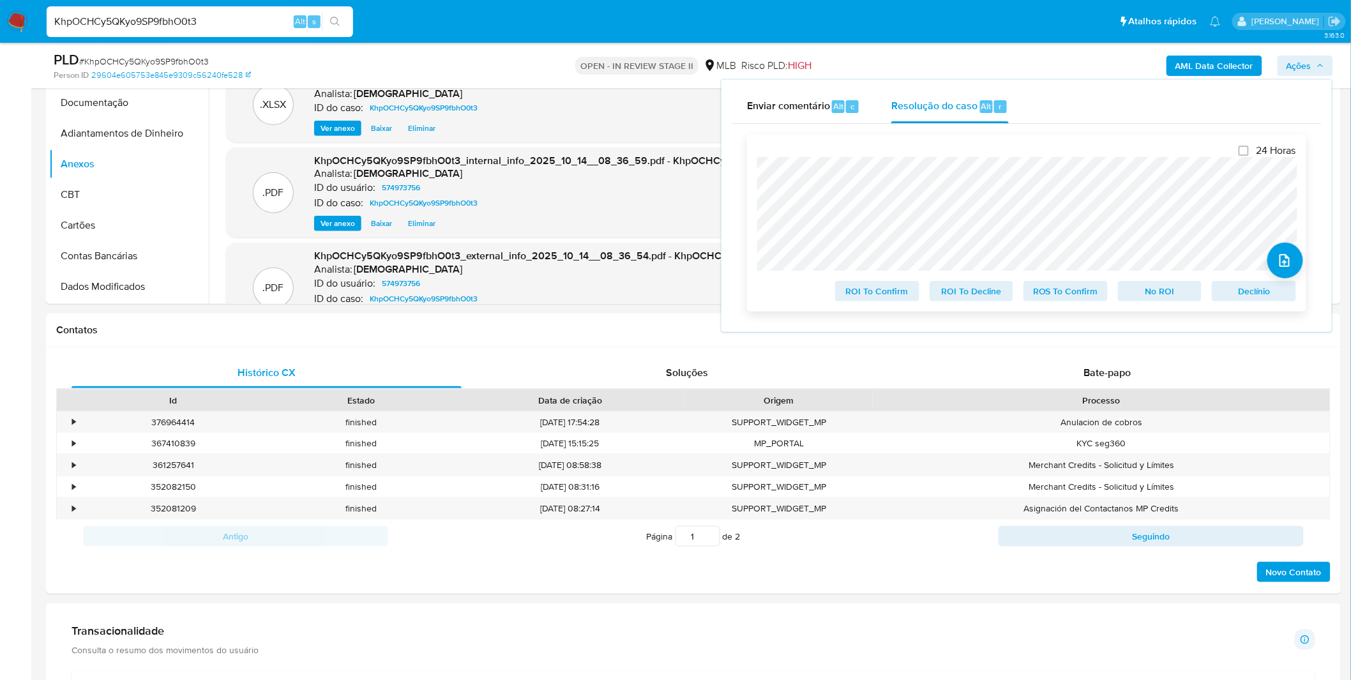
scroll to position [425, 0]
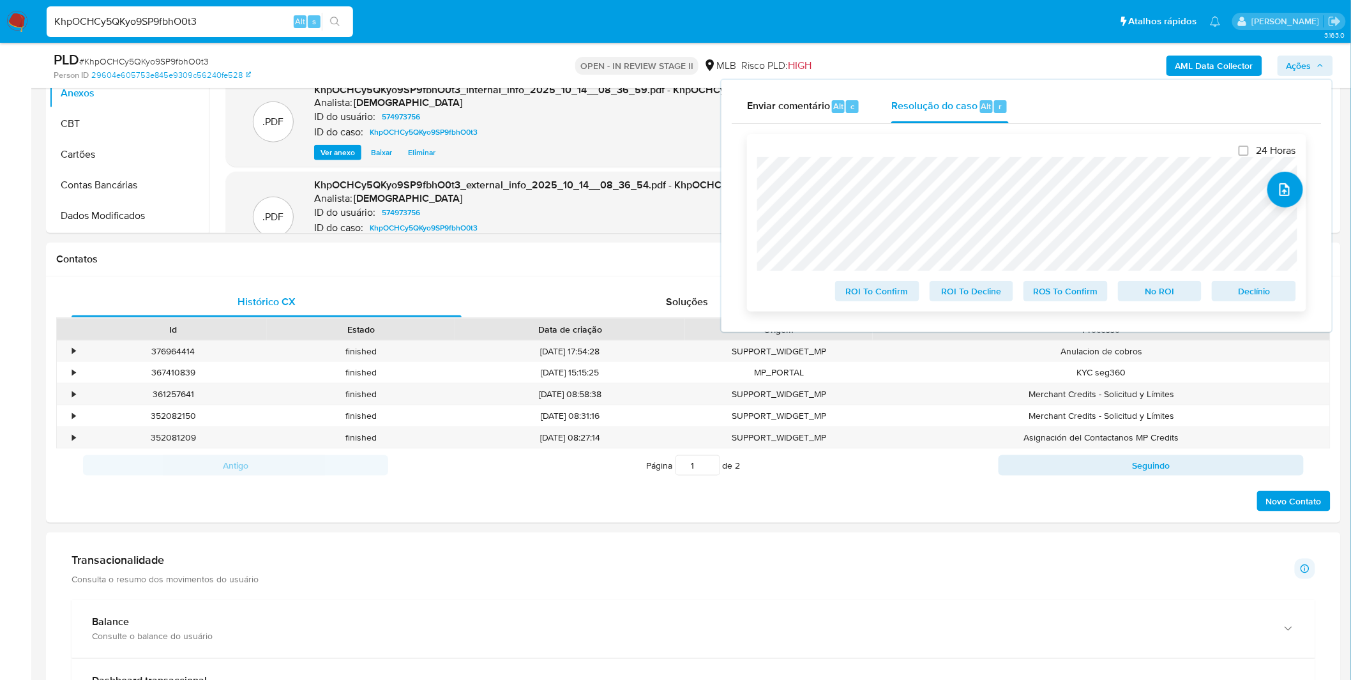
click at [1092, 289] on span "ROS To Confirm" at bounding box center [1065, 291] width 66 height 18
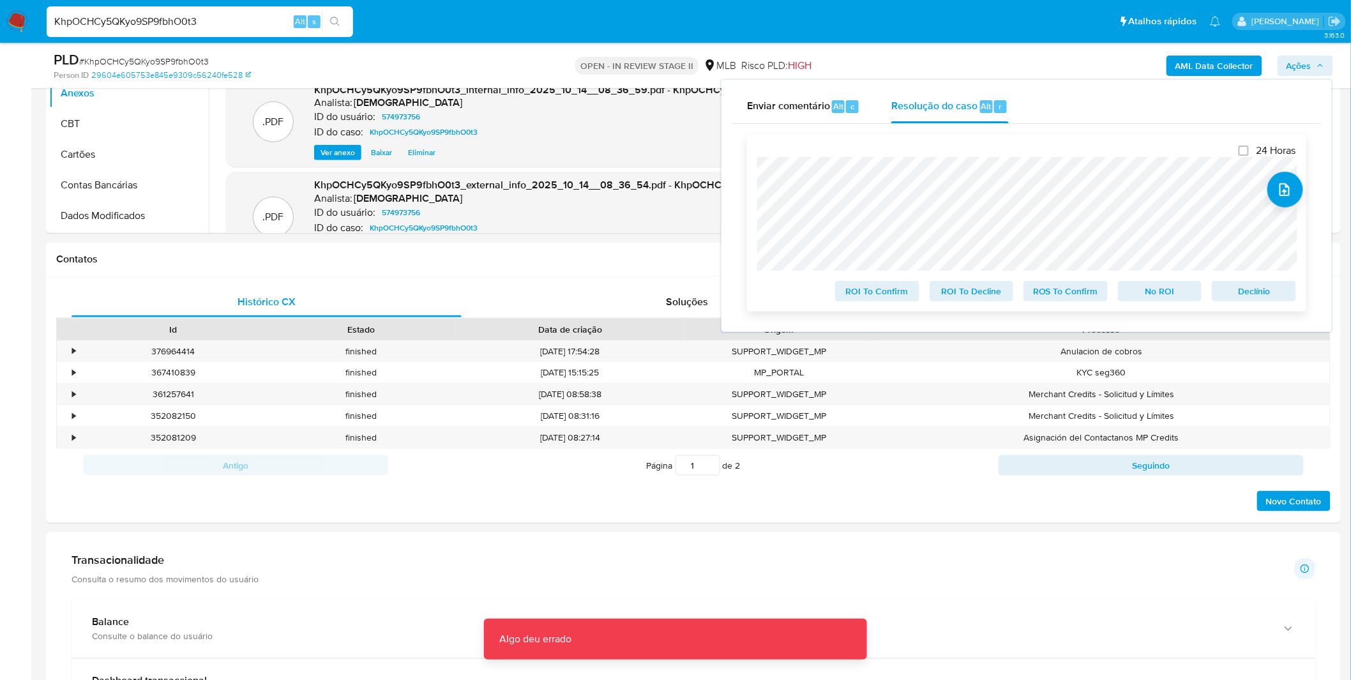
click at [1092, 289] on span "ROS To Confirm" at bounding box center [1065, 291] width 66 height 18
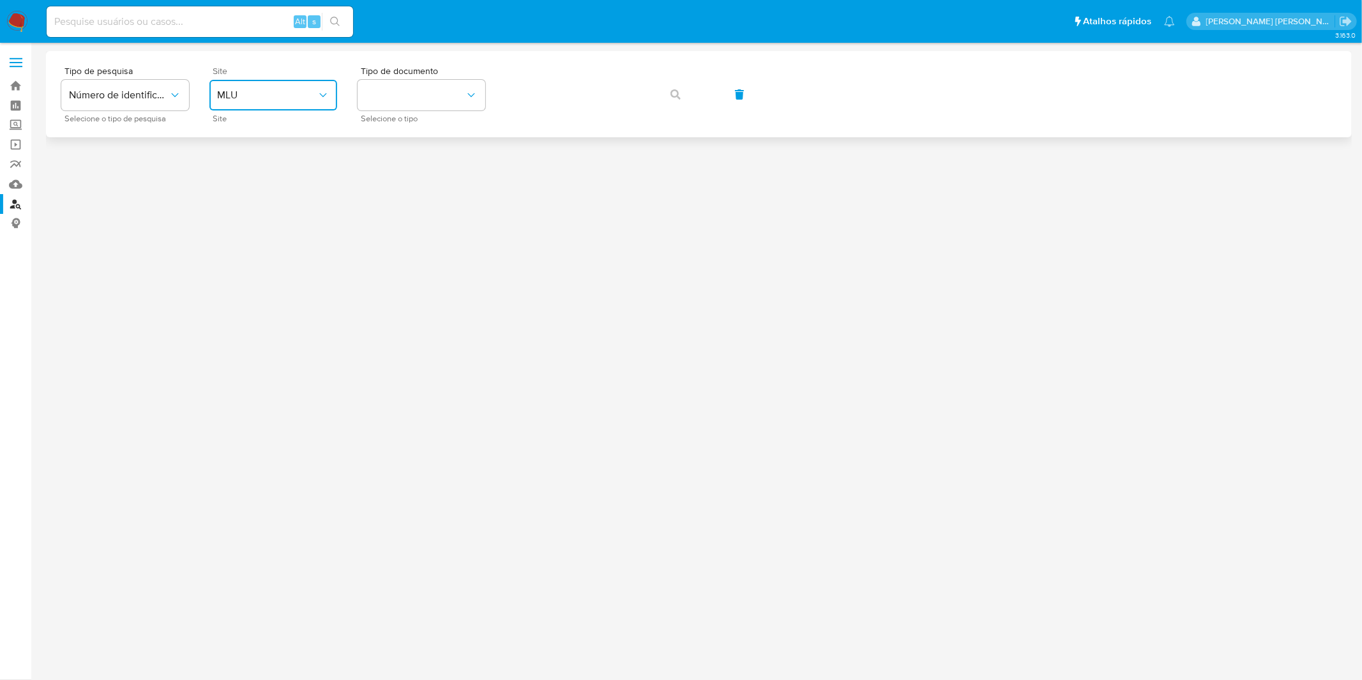
click at [324, 103] on button "MLU" at bounding box center [273, 95] width 128 height 31
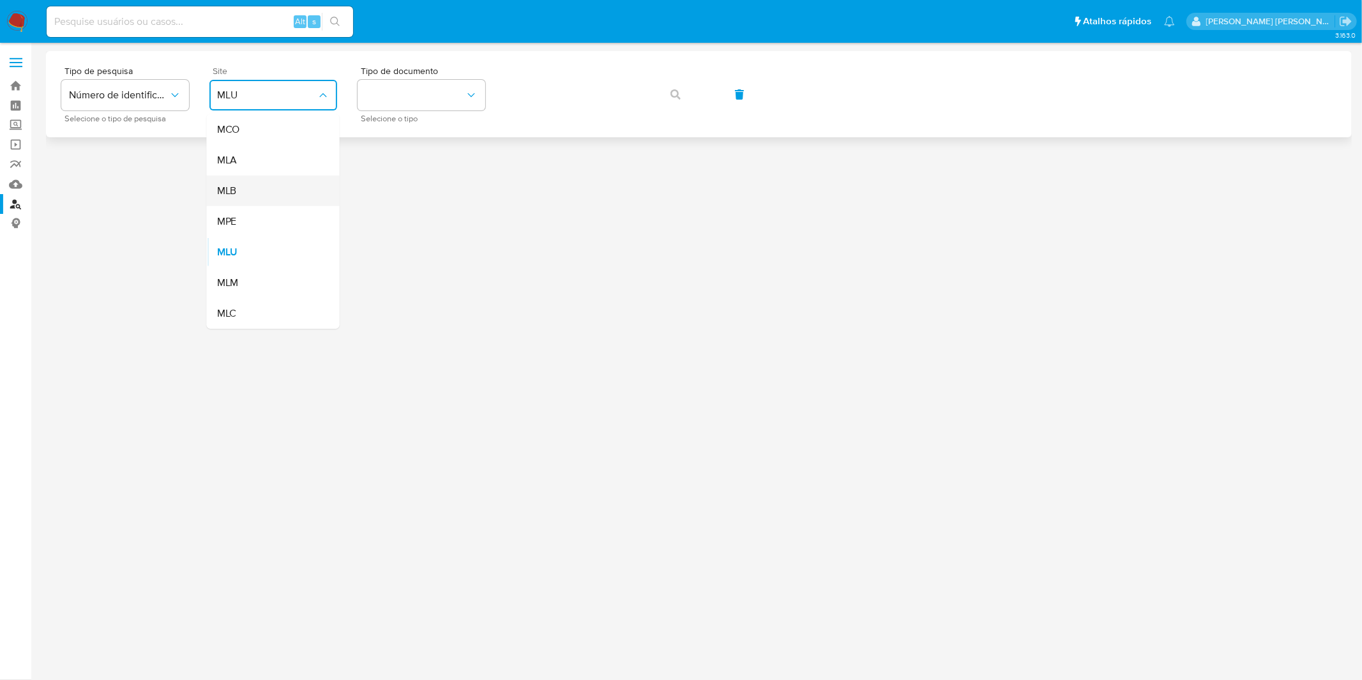
click at [301, 189] on div "MLB" at bounding box center [269, 191] width 105 height 31
click at [301, 189] on div at bounding box center [698, 338] width 1305 height 575
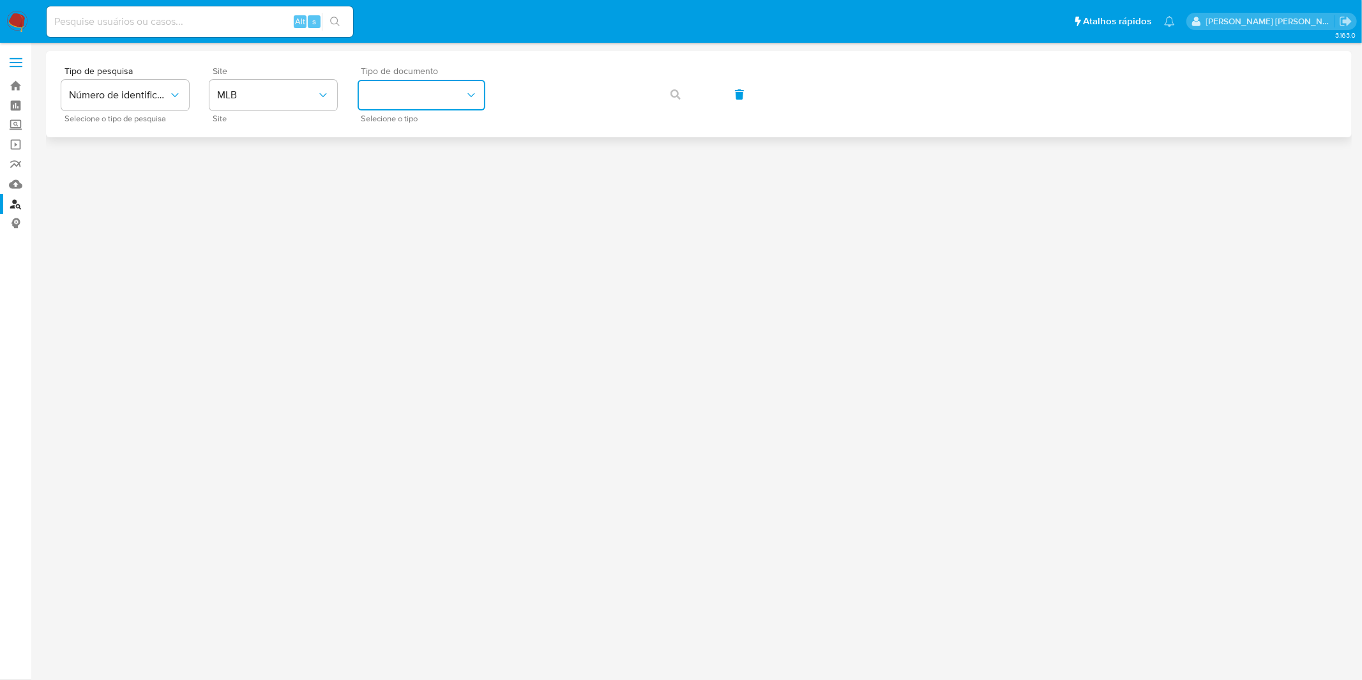
click at [403, 104] on button "identificationType" at bounding box center [421, 95] width 128 height 31
click at [403, 181] on div "CPF CPF" at bounding box center [417, 179] width 105 height 43
click at [403, 181] on div at bounding box center [698, 338] width 1305 height 575
click at [679, 101] on span "button" at bounding box center [675, 94] width 10 height 28
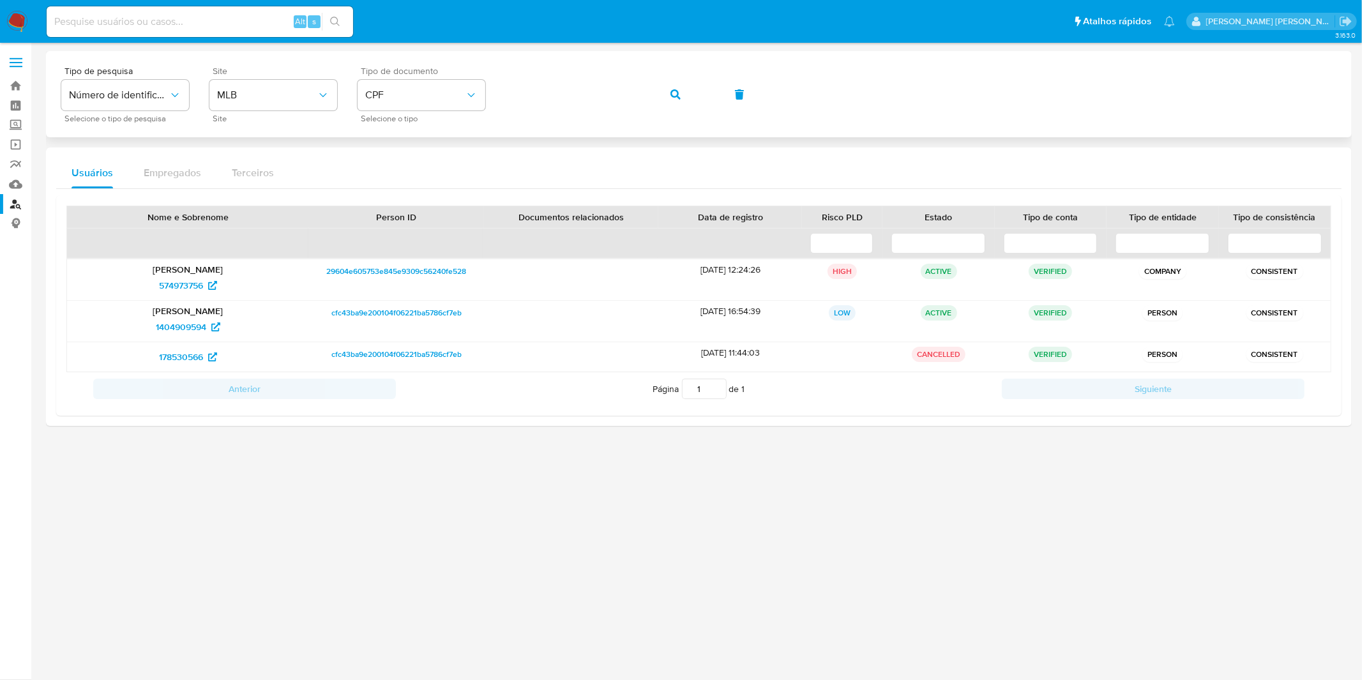
click at [672, 86] on span "button" at bounding box center [675, 94] width 10 height 28
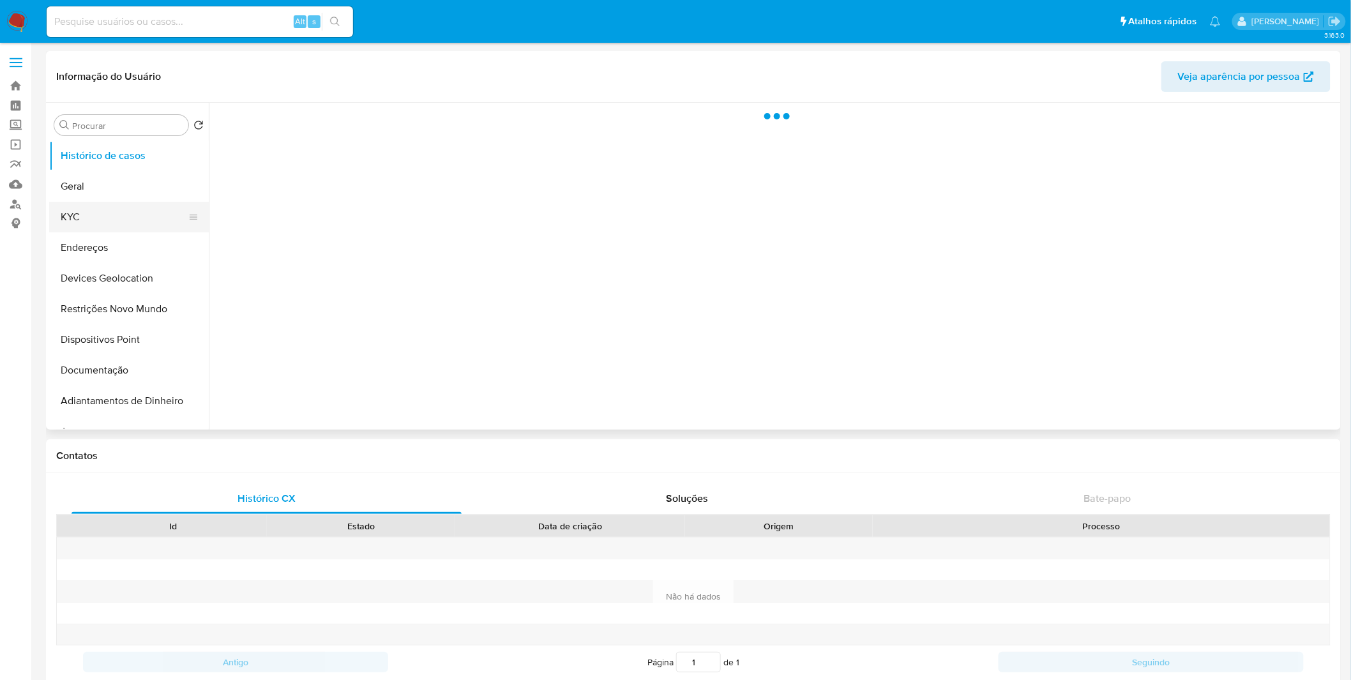
click at [104, 209] on button "KYC" at bounding box center [123, 217] width 149 height 31
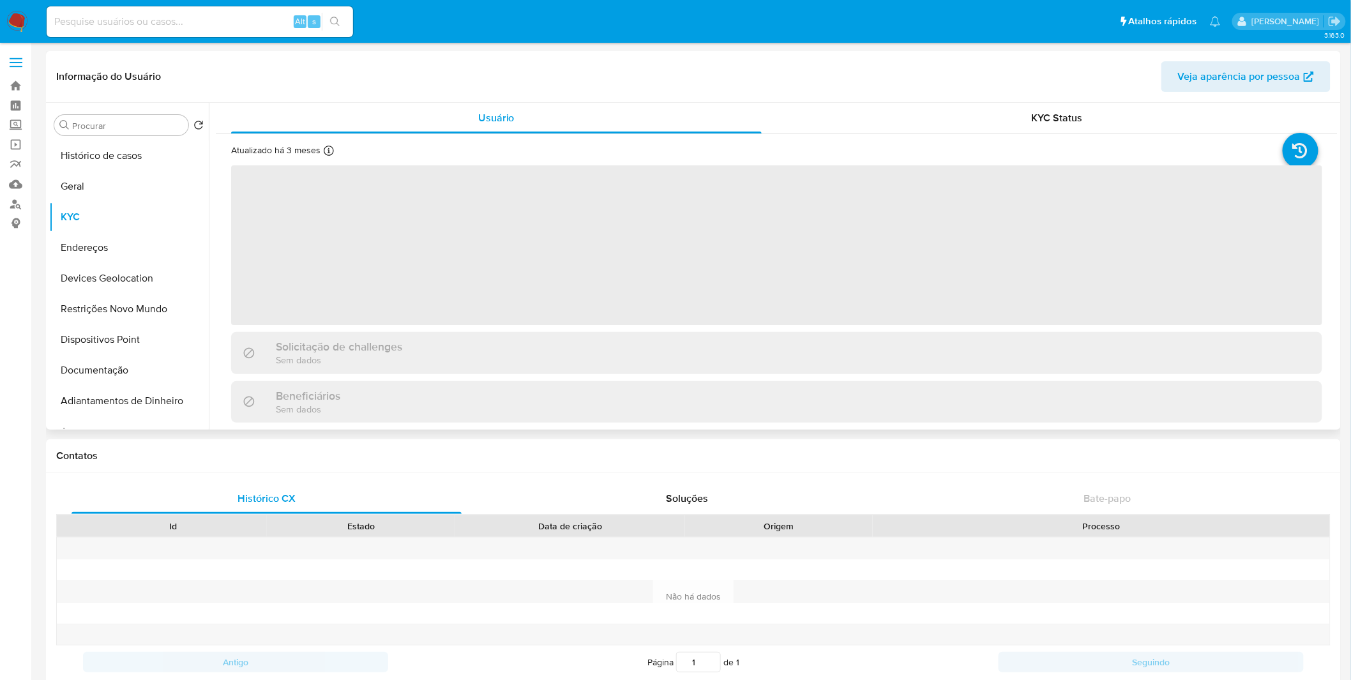
select select "10"
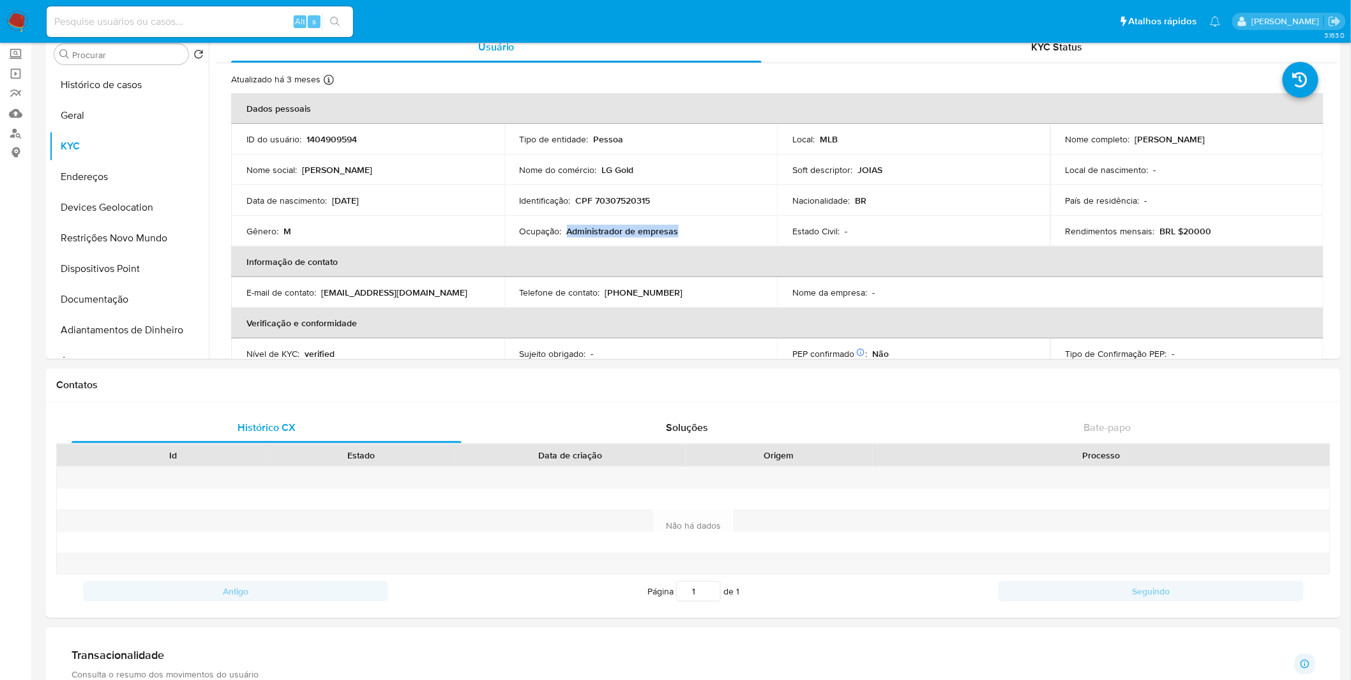
drag, startPoint x: 712, startPoint y: 228, endPoint x: 568, endPoint y: 232, distance: 143.7
click at [568, 232] on div "Ocupação : Administrador de empresas" at bounding box center [641, 230] width 243 height 11
click at [568, 232] on p "Administrador de empresas" at bounding box center [623, 230] width 112 height 11
copy p "Administrador de empresas"
drag, startPoint x: 686, startPoint y: 231, endPoint x: 564, endPoint y: 232, distance: 121.9
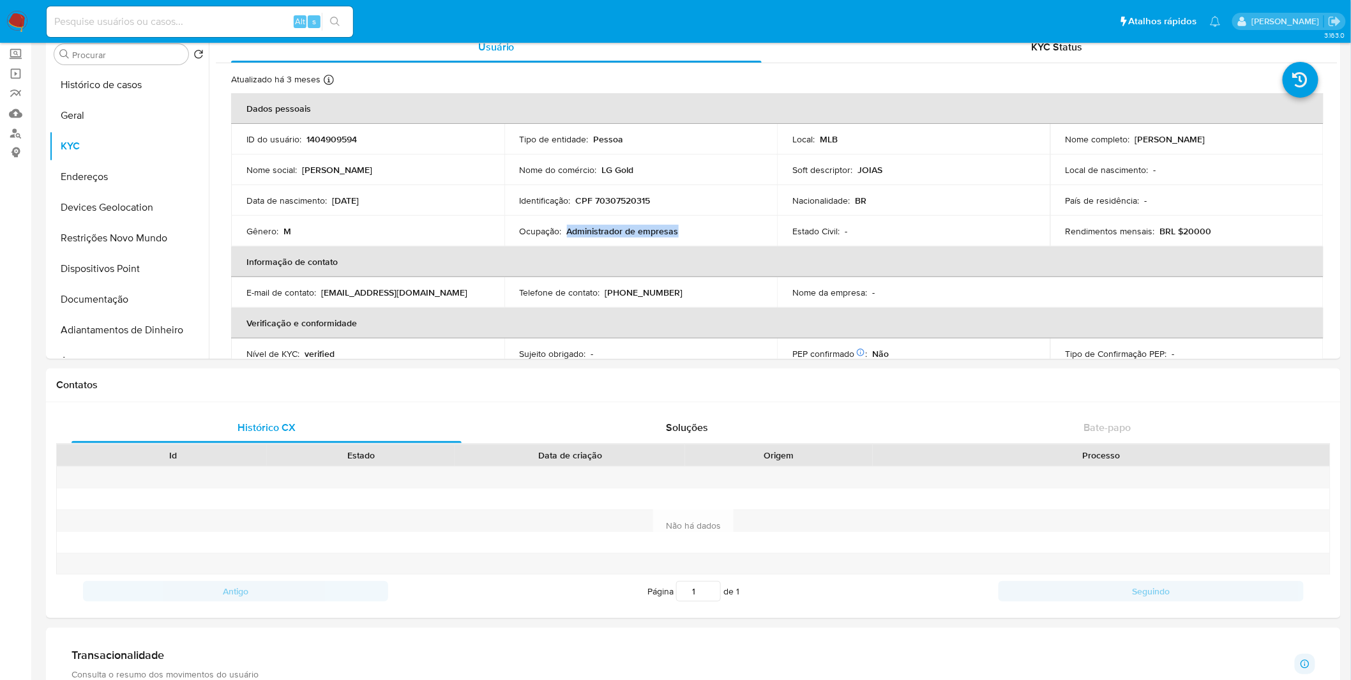
click at [564, 232] on div "Ocupação : Administrador de empresas" at bounding box center [641, 230] width 243 height 11
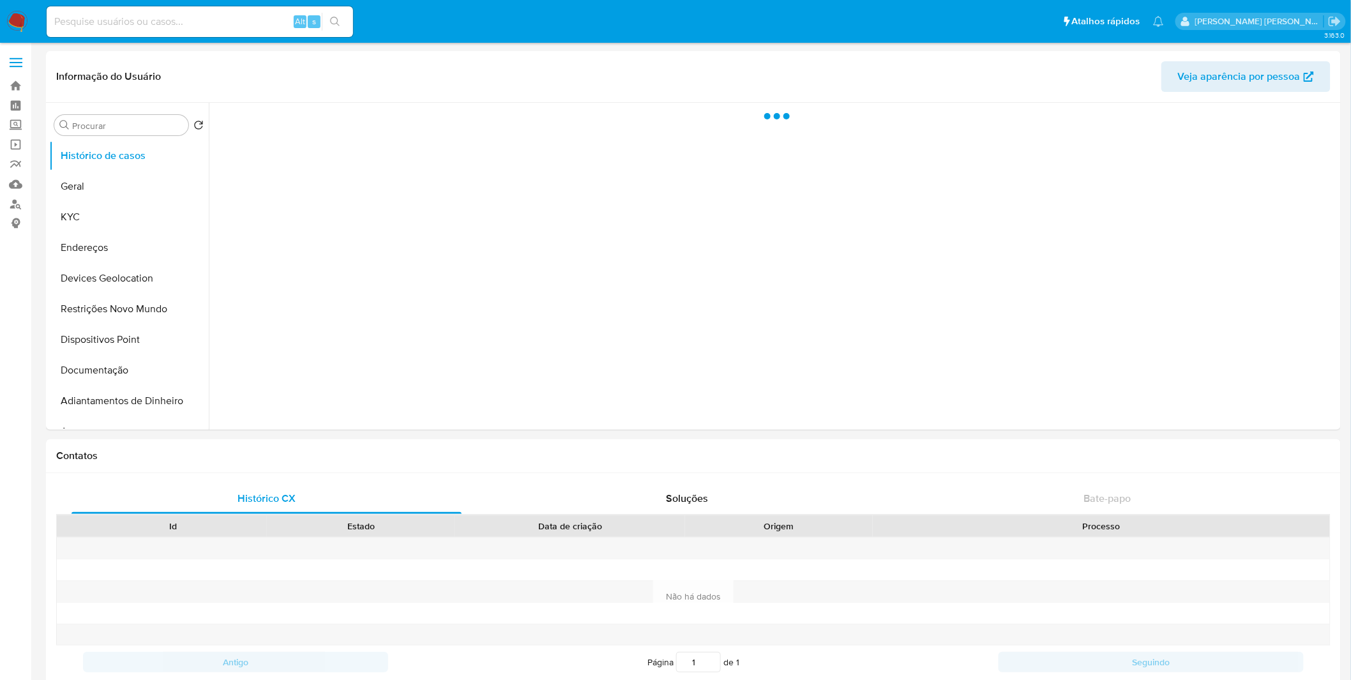
select select "10"
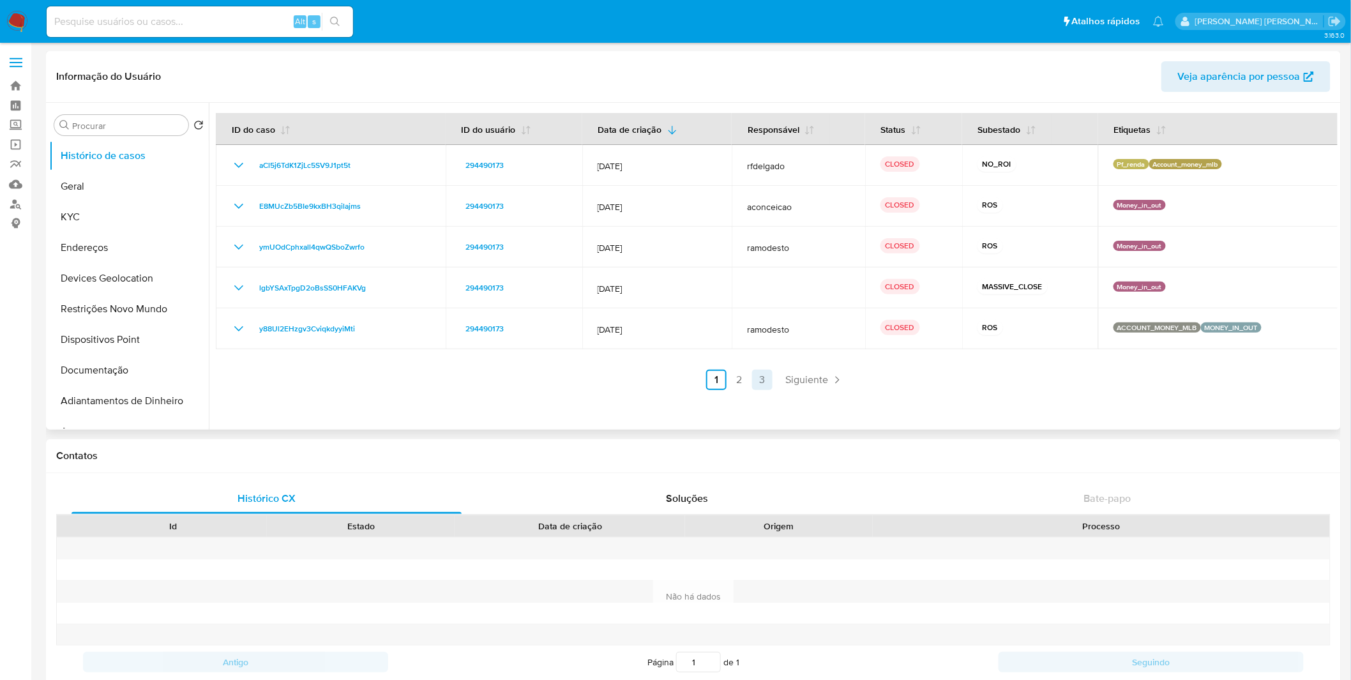
click at [756, 375] on link "3" at bounding box center [762, 380] width 20 height 20
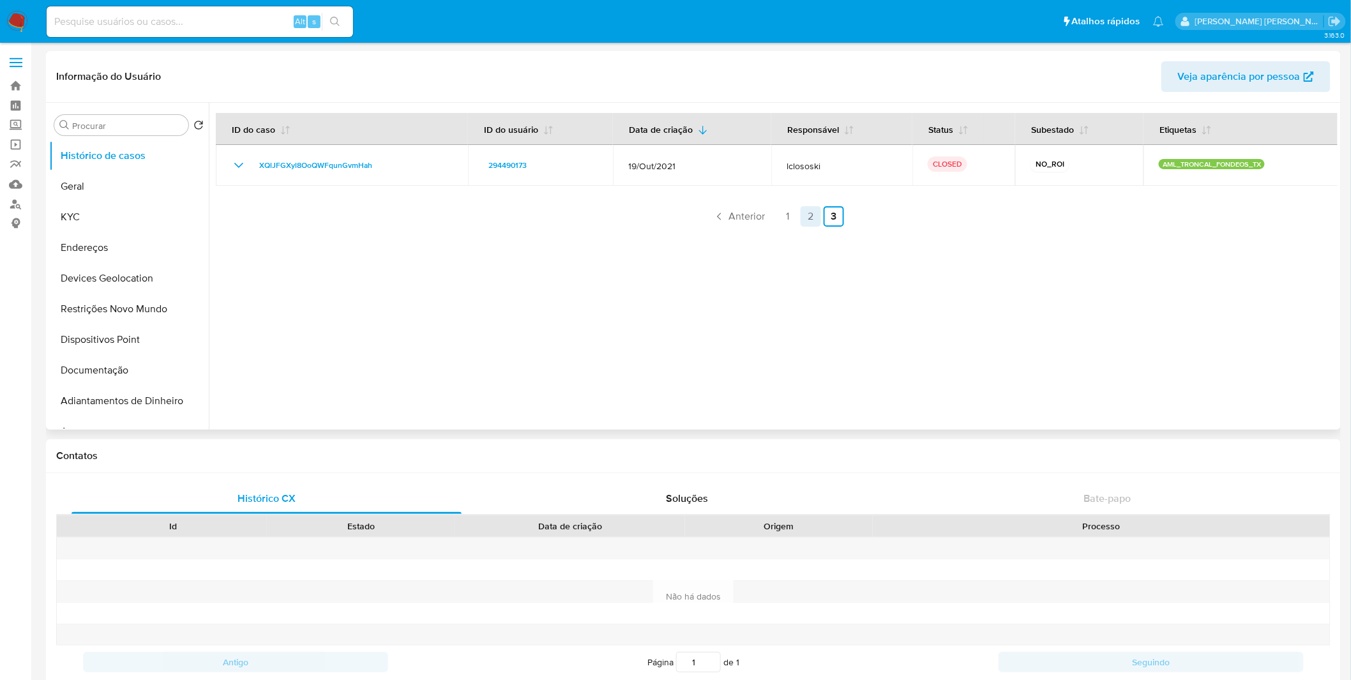
click at [811, 216] on link "2" at bounding box center [810, 216] width 20 height 20
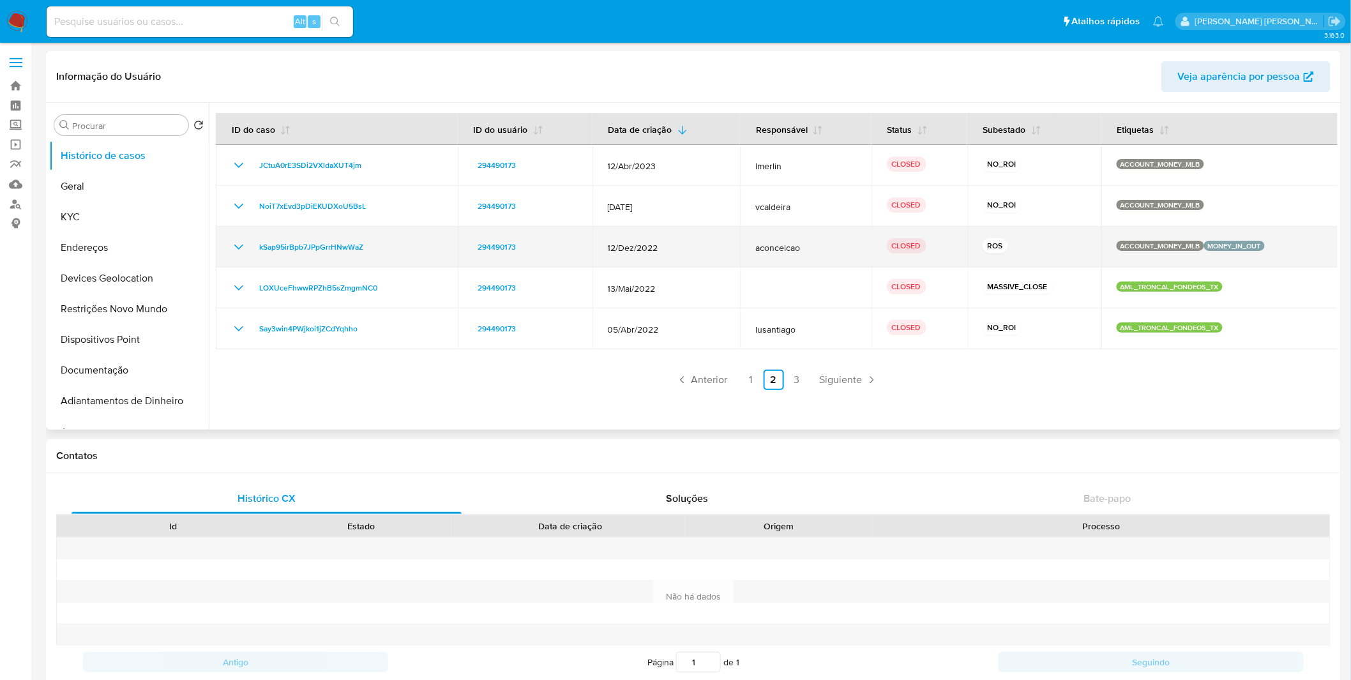
click at [996, 251] on p "ROS" at bounding box center [995, 245] width 26 height 15
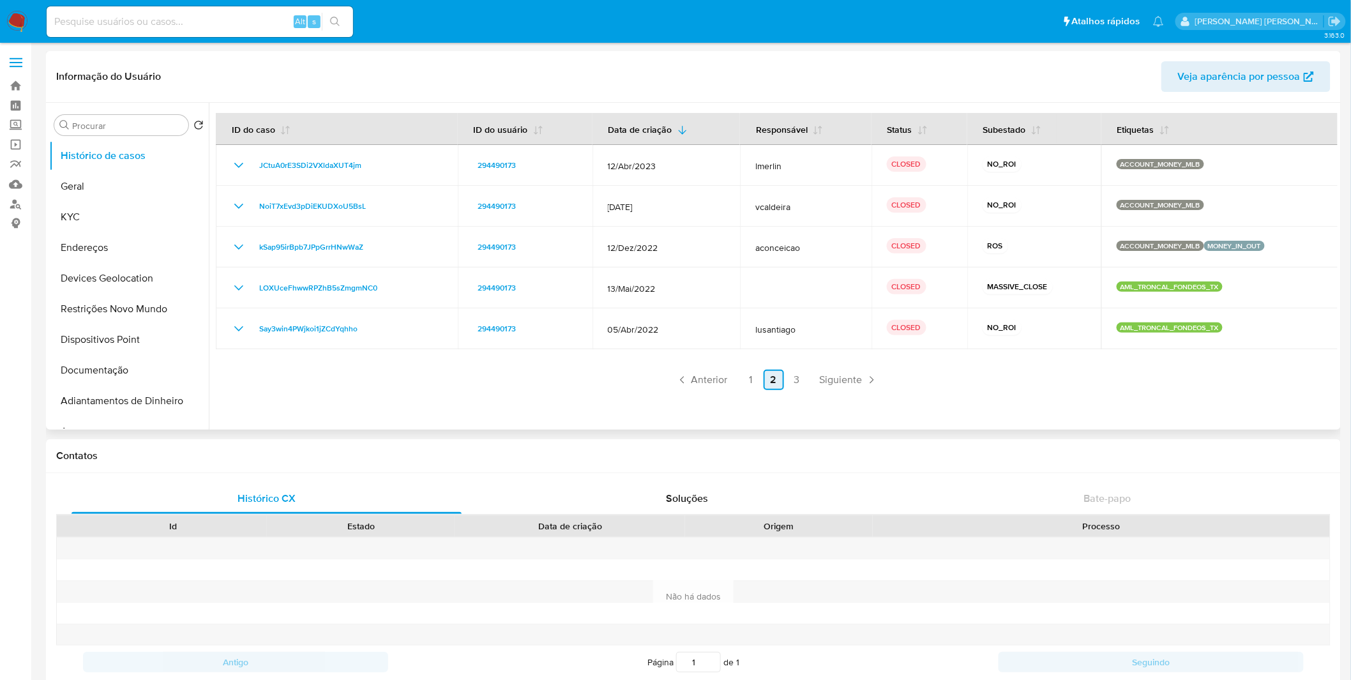
click at [763, 379] on link "2" at bounding box center [773, 380] width 20 height 20
click at [751, 383] on link "1" at bounding box center [750, 380] width 20 height 20
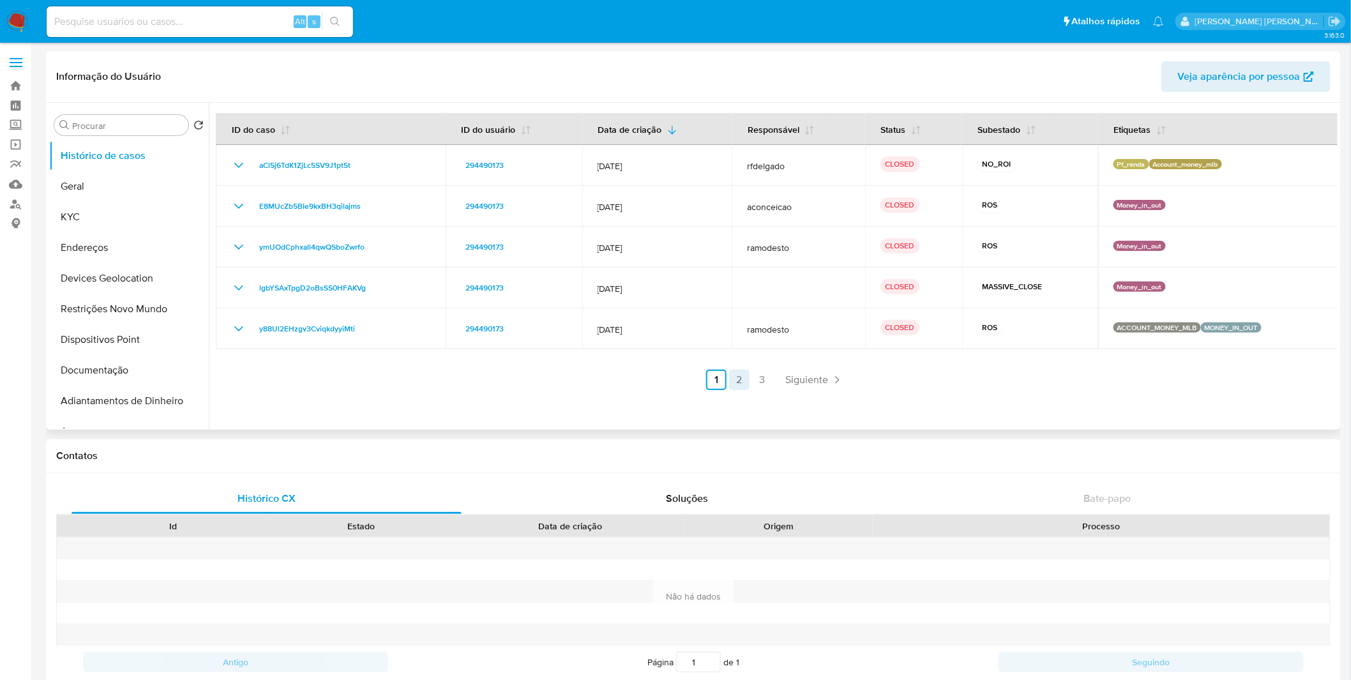
click at [738, 380] on link "2" at bounding box center [739, 380] width 20 height 20
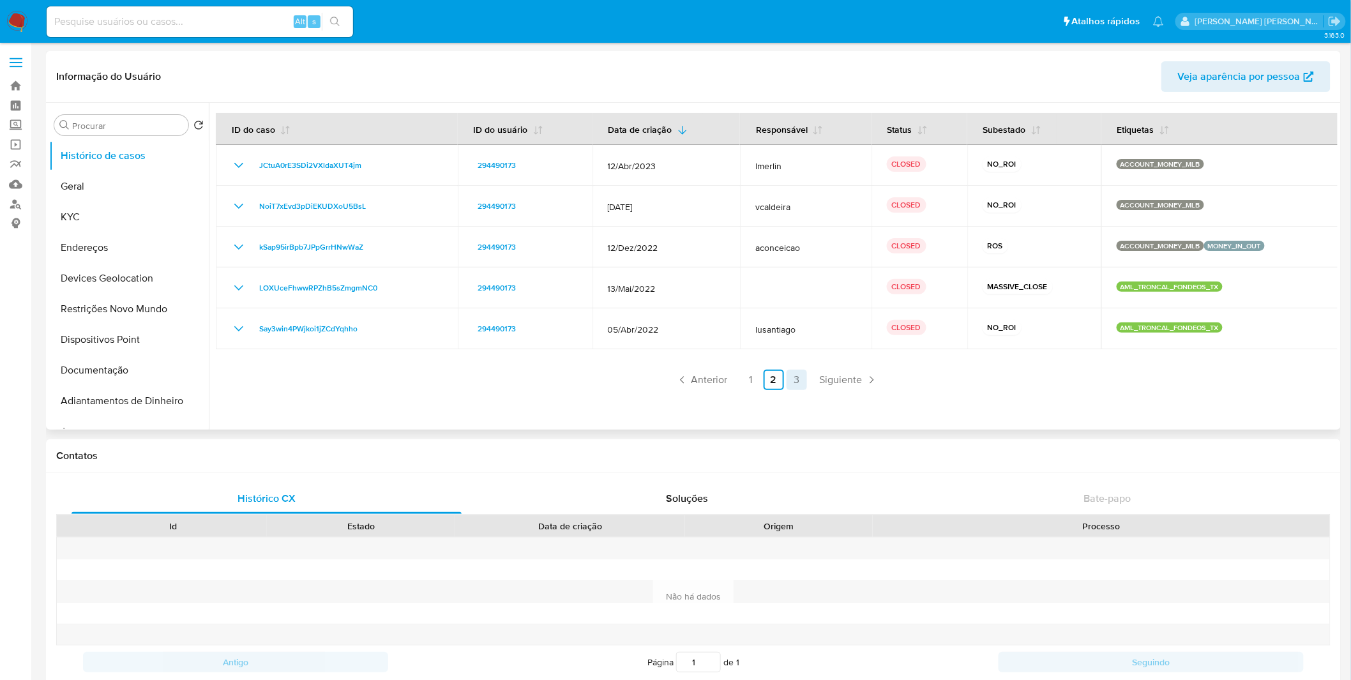
click at [793, 373] on link "3" at bounding box center [796, 380] width 20 height 20
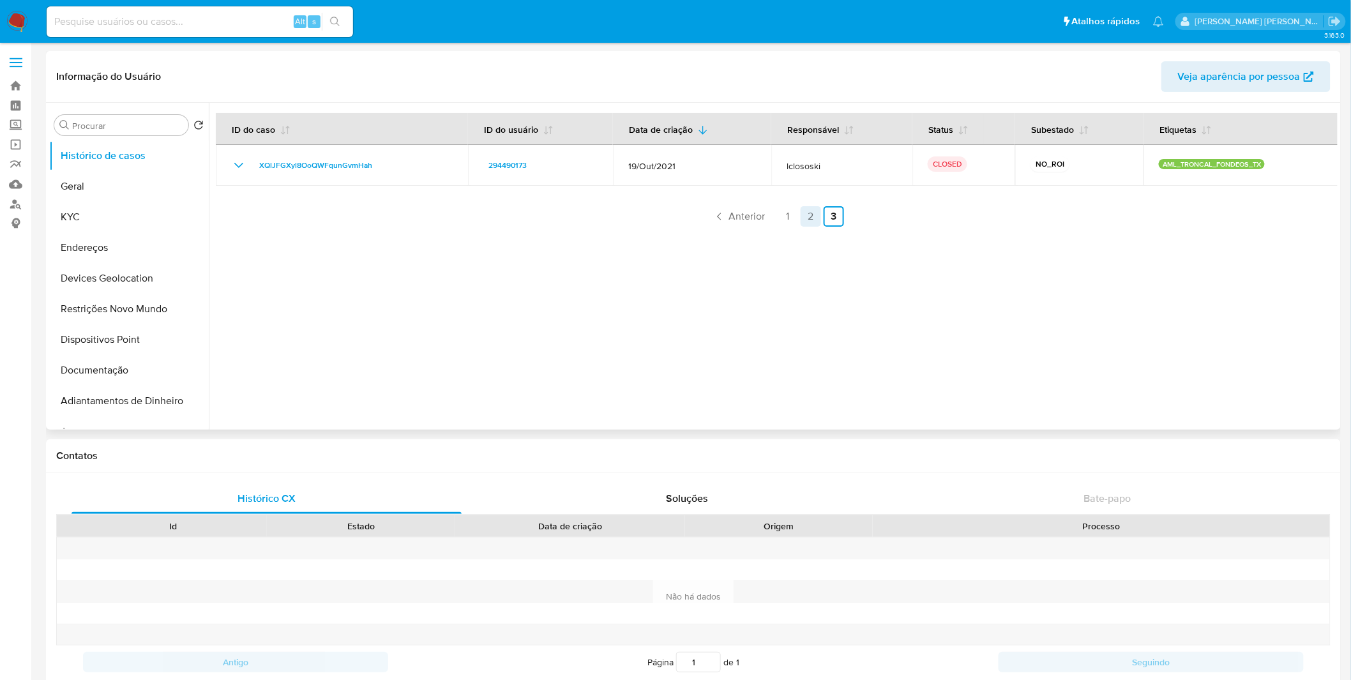
click at [809, 218] on link "2" at bounding box center [810, 216] width 20 height 20
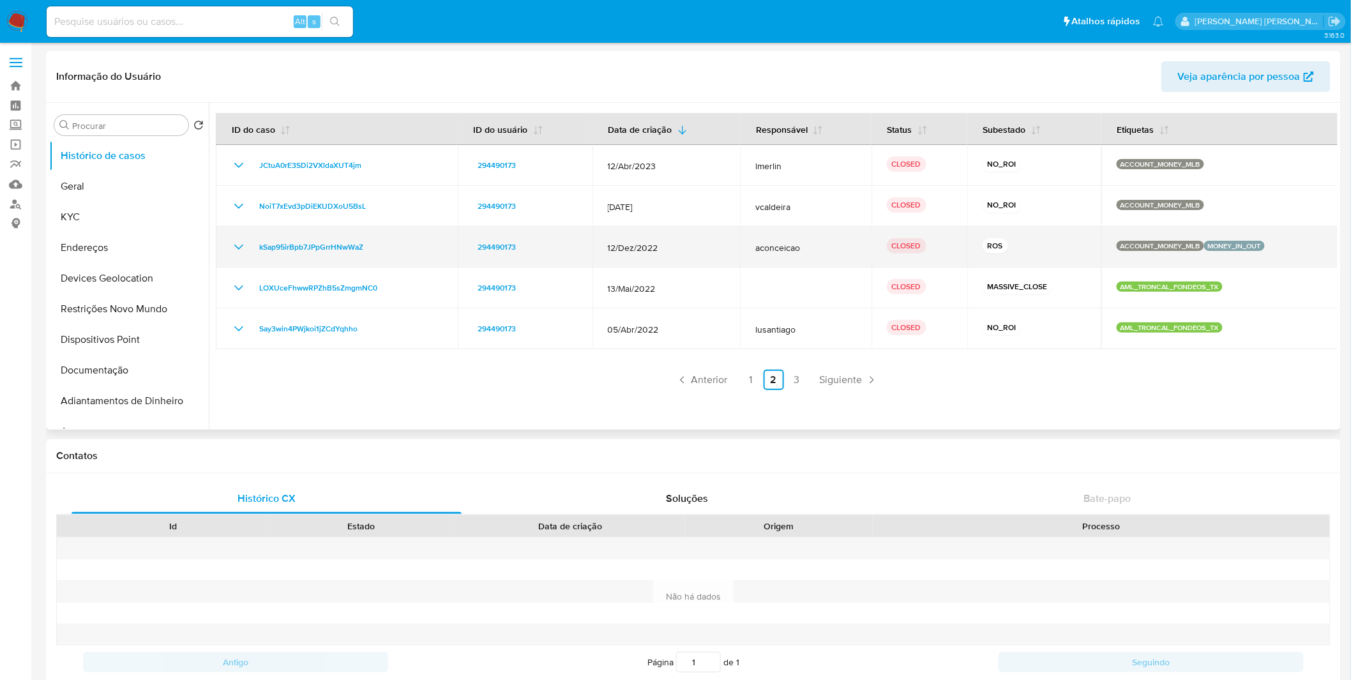
click at [229, 251] on td "kSap95irBpb7JPpGrrHNwWaZ" at bounding box center [337, 247] width 242 height 41
click at [232, 249] on icon "Mostrar/Ocultar" at bounding box center [238, 246] width 15 height 15
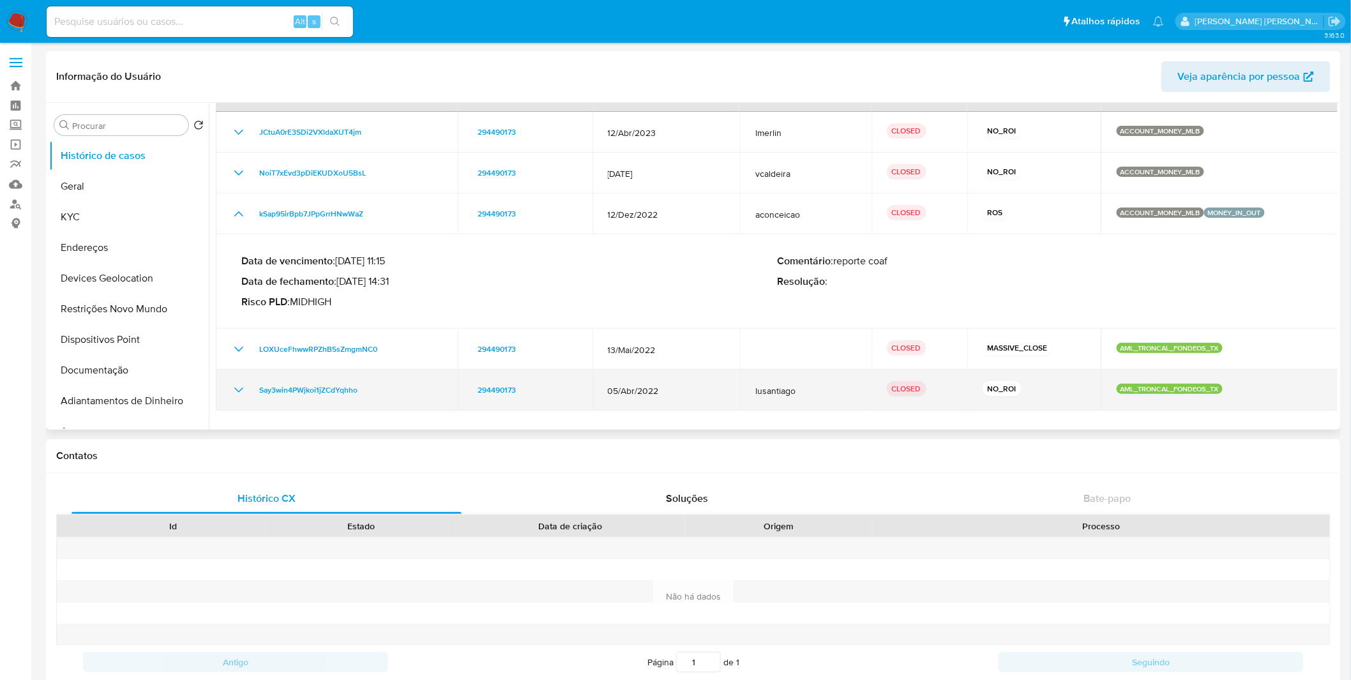
scroll to position [61, 0]
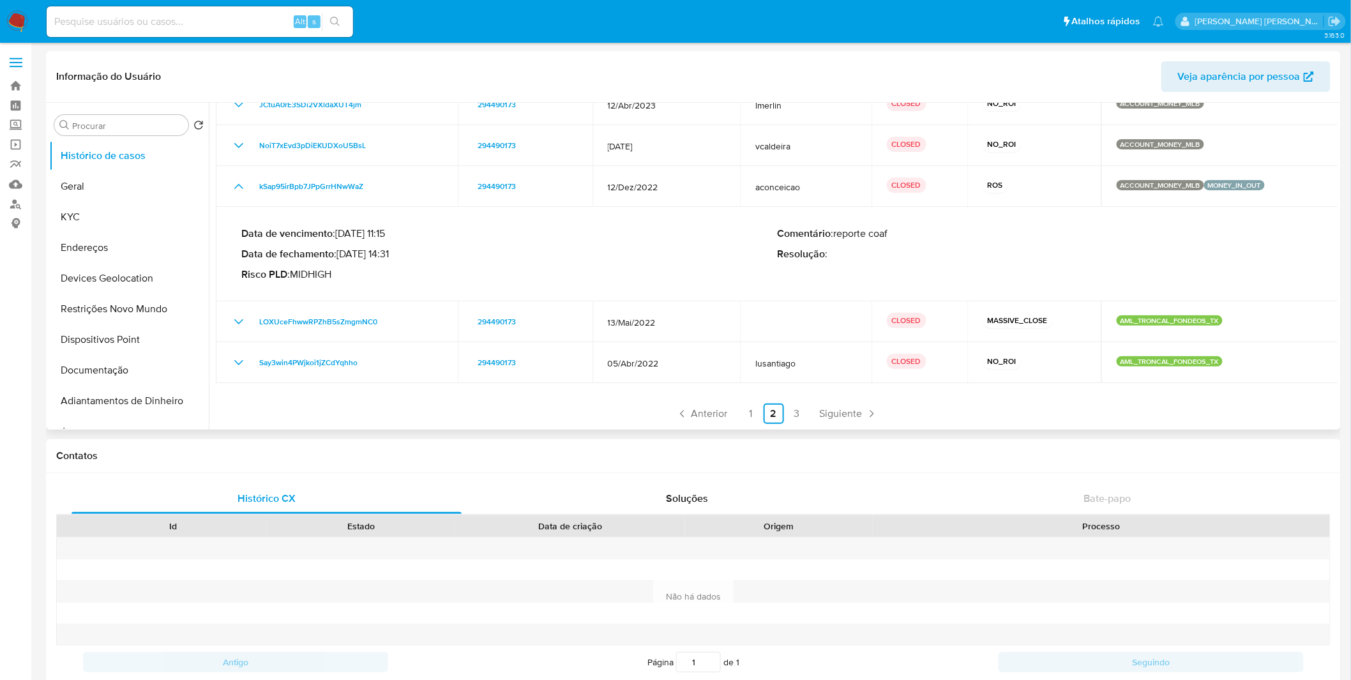
click at [737, 414] on ul "Anterior 1 2 3 Siguiente" at bounding box center [777, 413] width 1122 height 20
click at [740, 414] on link "1" at bounding box center [750, 413] width 20 height 20
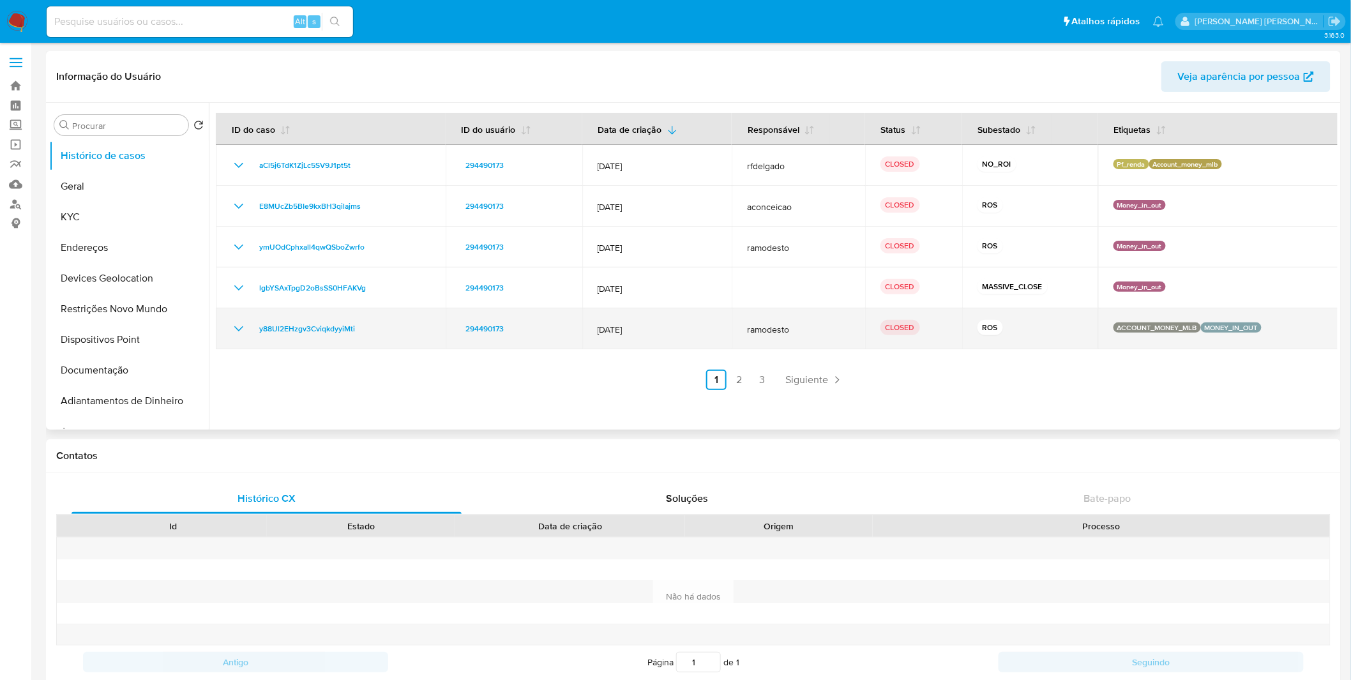
click at [231, 329] on icon "Mostrar/Ocultar" at bounding box center [238, 328] width 15 height 15
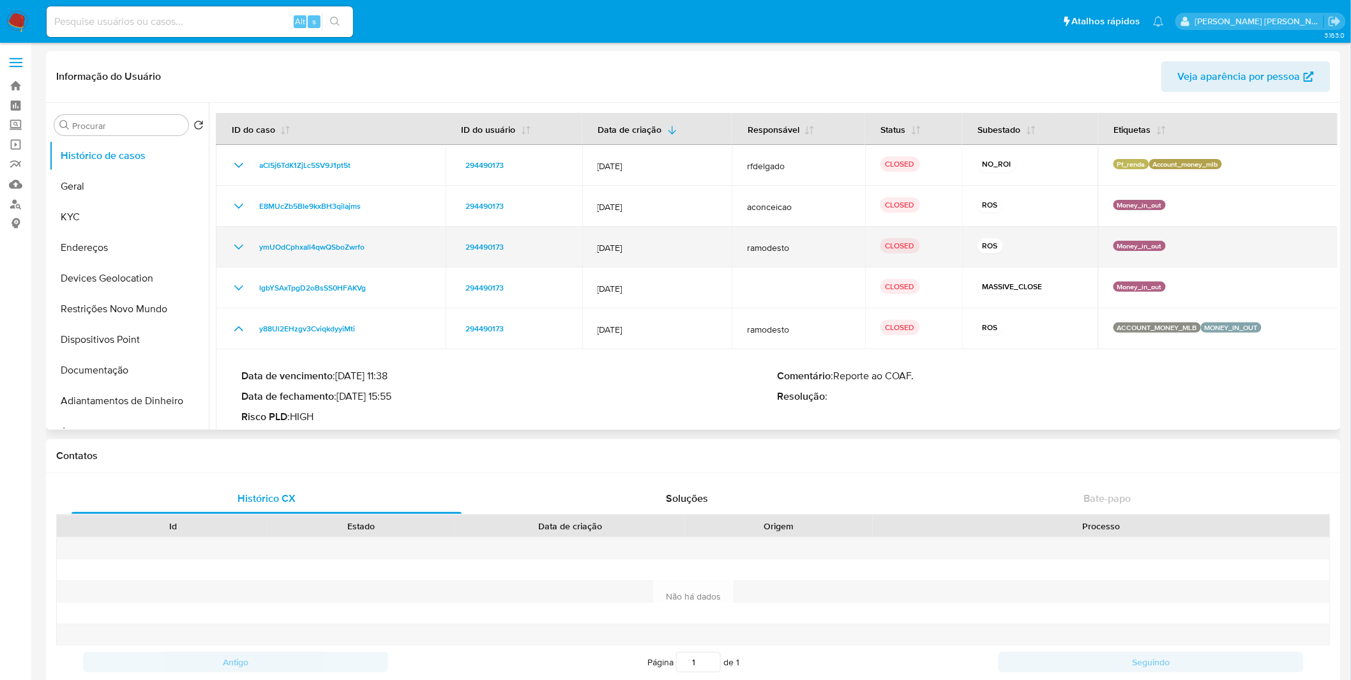
click at [239, 248] on icon "Mostrar/Ocultar" at bounding box center [238, 246] width 9 height 5
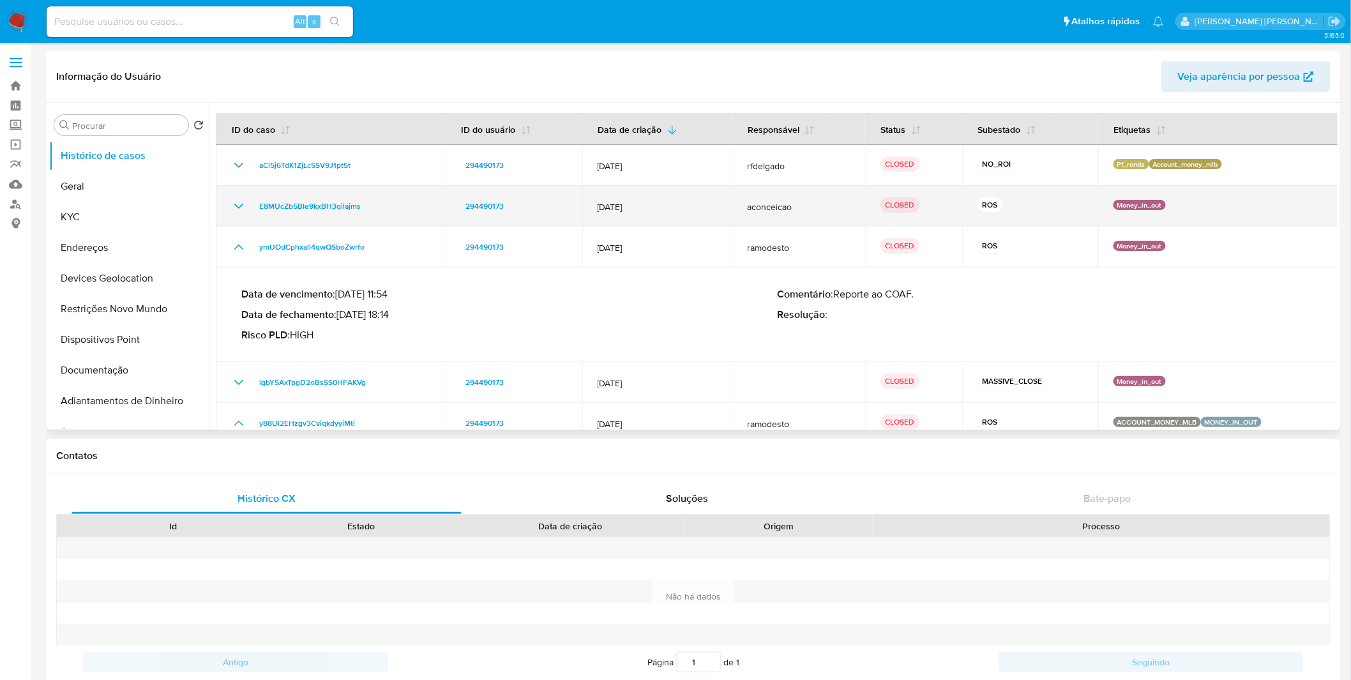
click at [236, 208] on icon "Mostrar/Ocultar" at bounding box center [238, 206] width 15 height 15
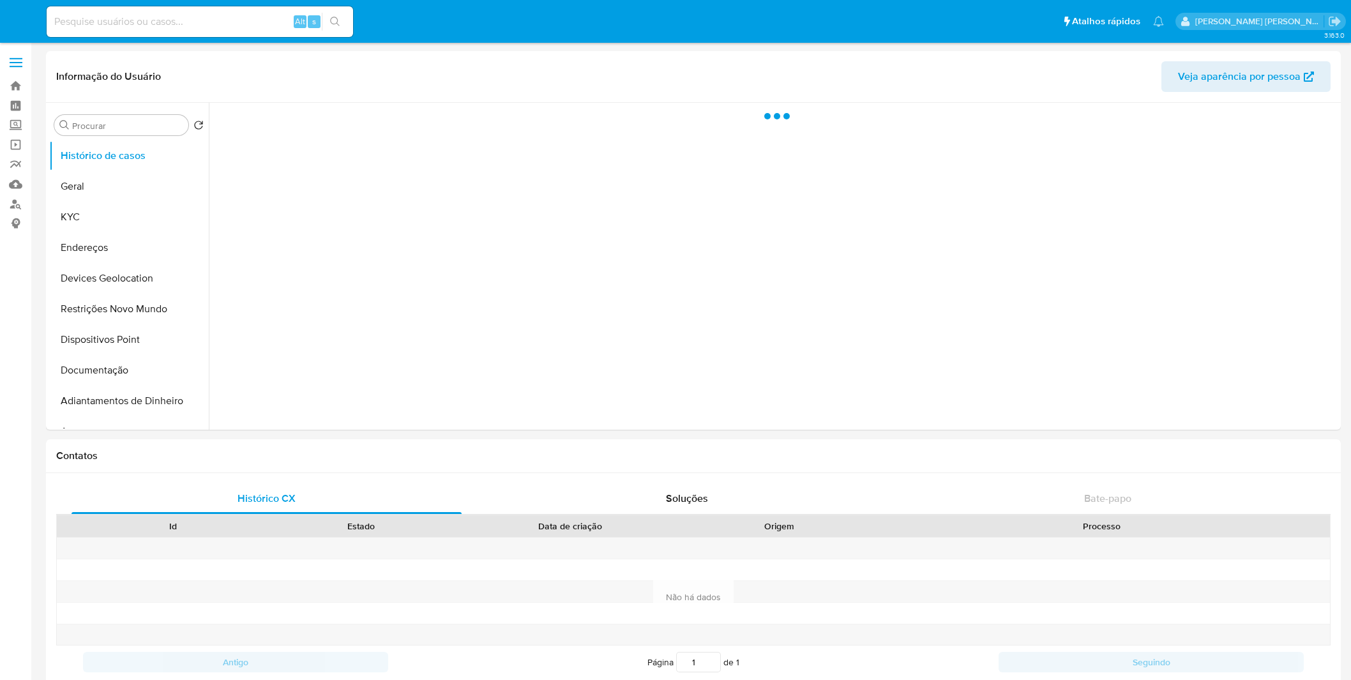
select select "10"
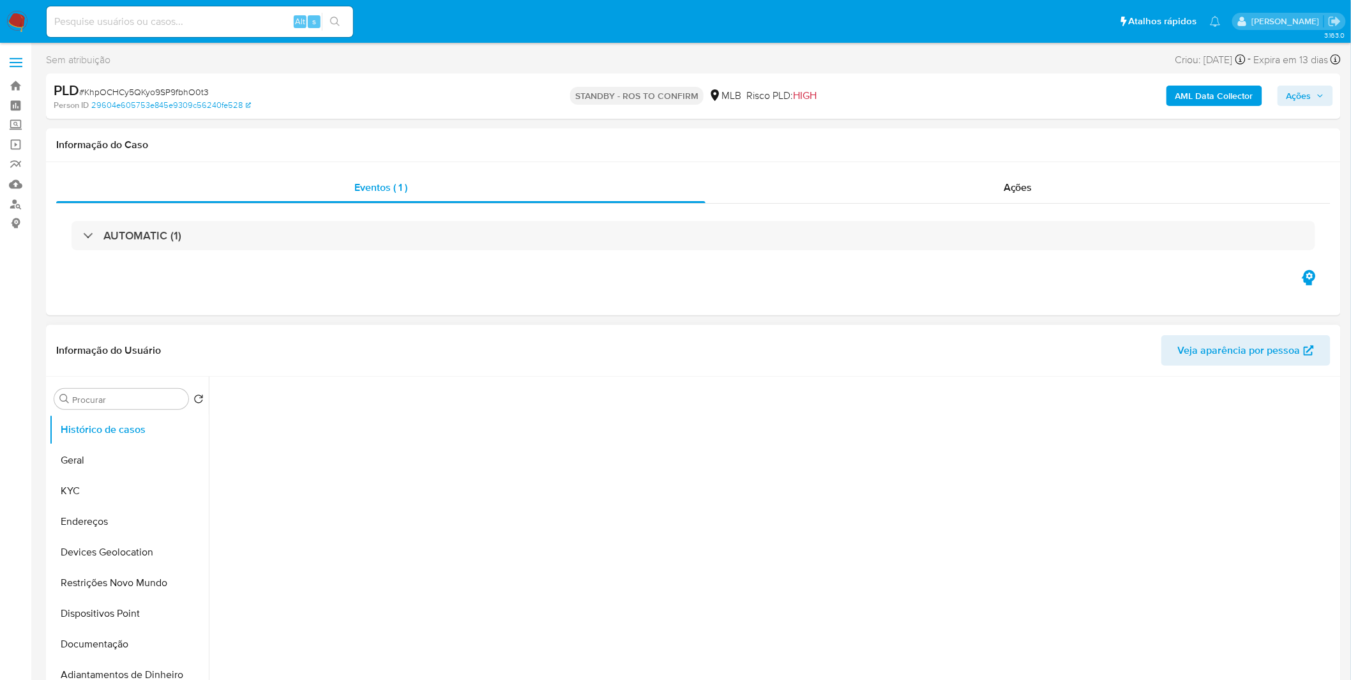
select select "10"
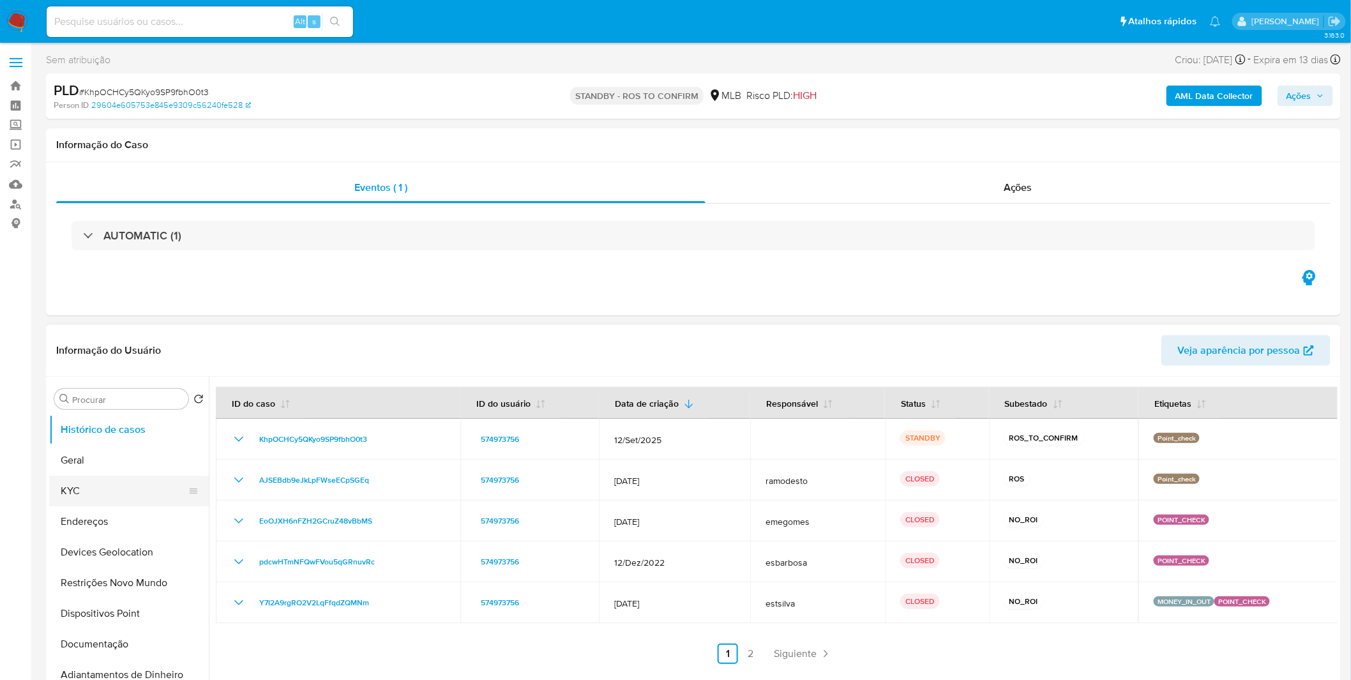
click at [131, 480] on button "KYC" at bounding box center [123, 491] width 149 height 31
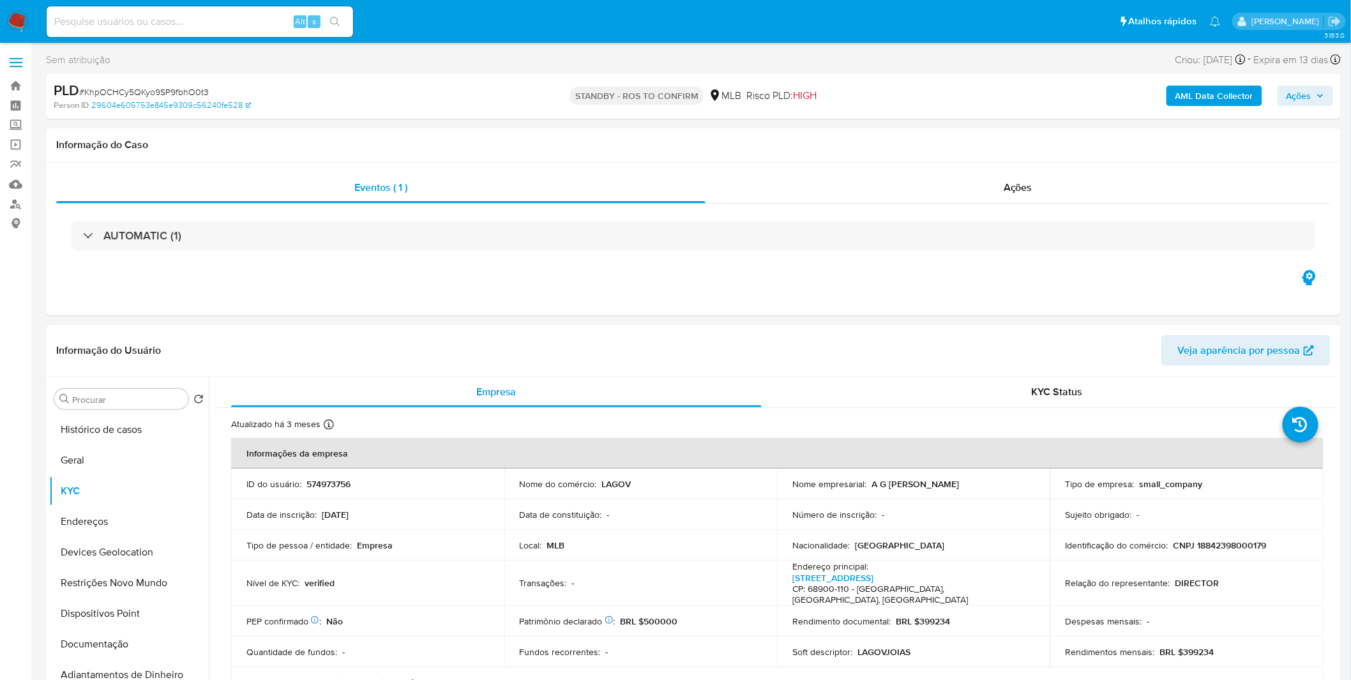
click at [235, 26] on input at bounding box center [200, 21] width 306 height 17
paste input "i0NefD9PSt4vRcyb44sAas8Y"
type input "i0NefD9PSt4vRcyb44sAas8Y"
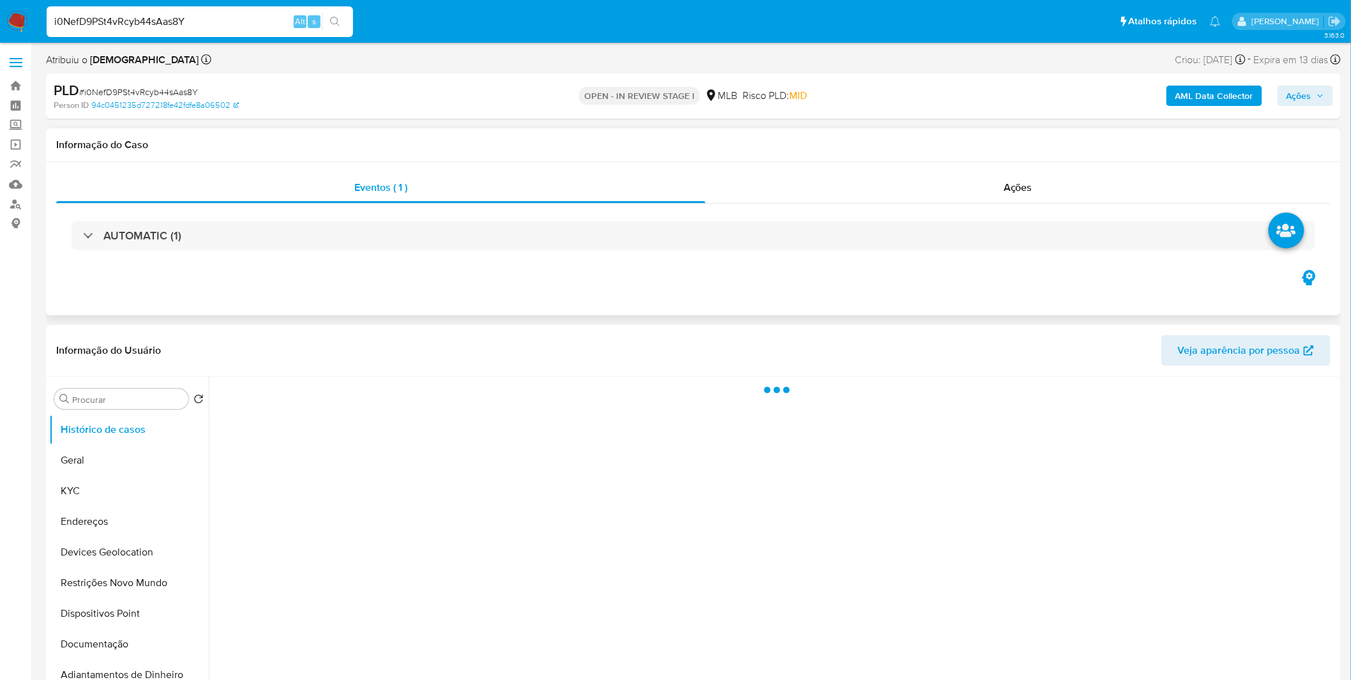
select select "10"
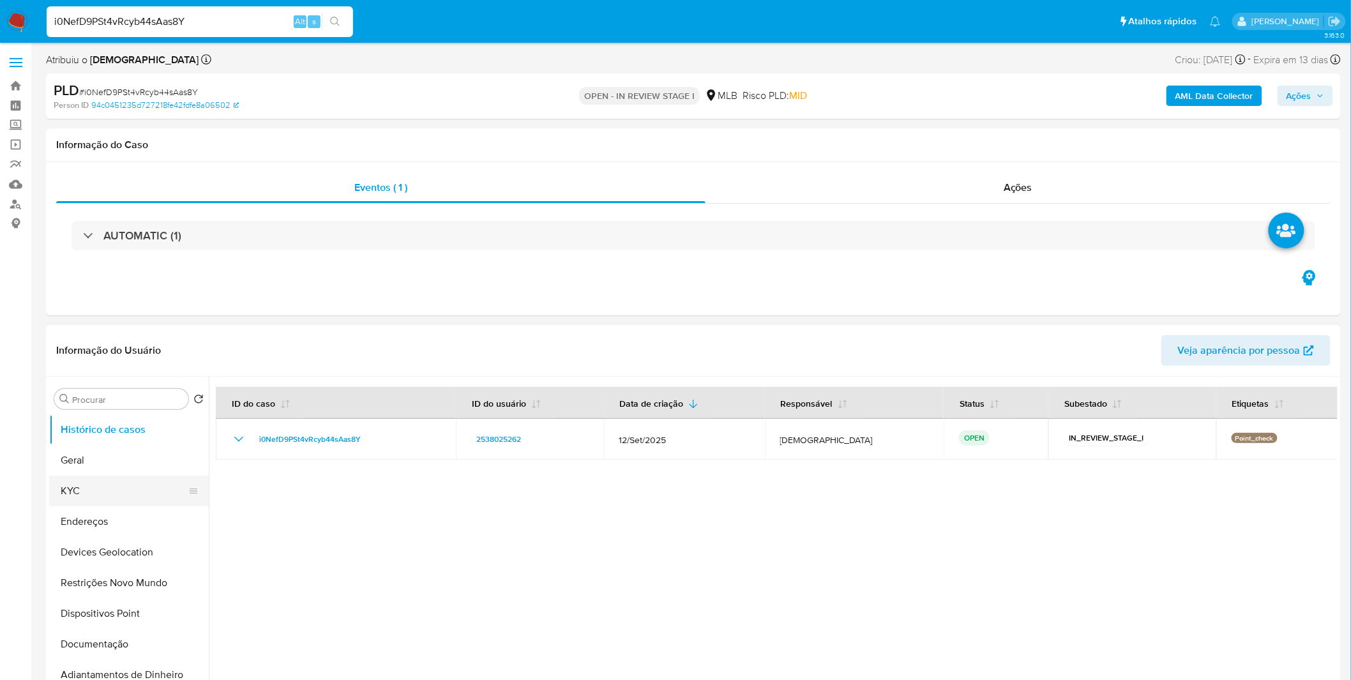
click at [72, 480] on button "KYC" at bounding box center [123, 491] width 149 height 31
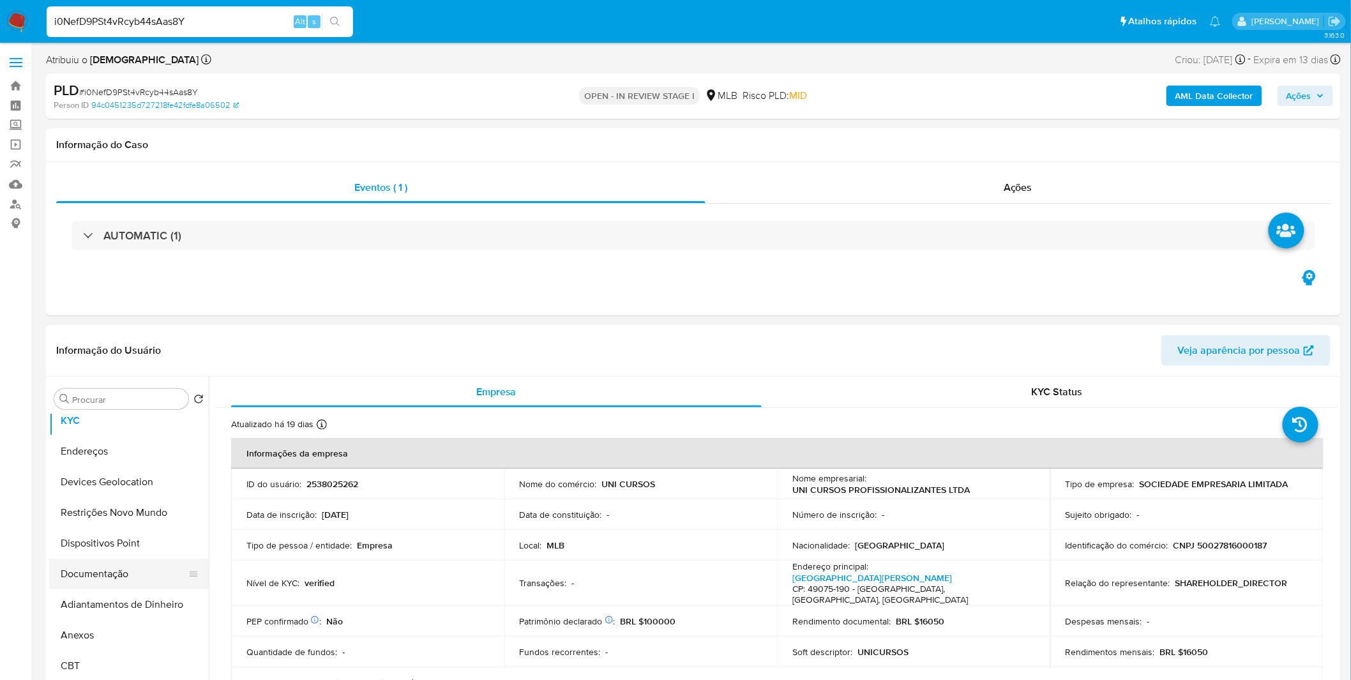
scroll to position [71, 0]
click at [110, 569] on button "Documentação" at bounding box center [123, 573] width 149 height 31
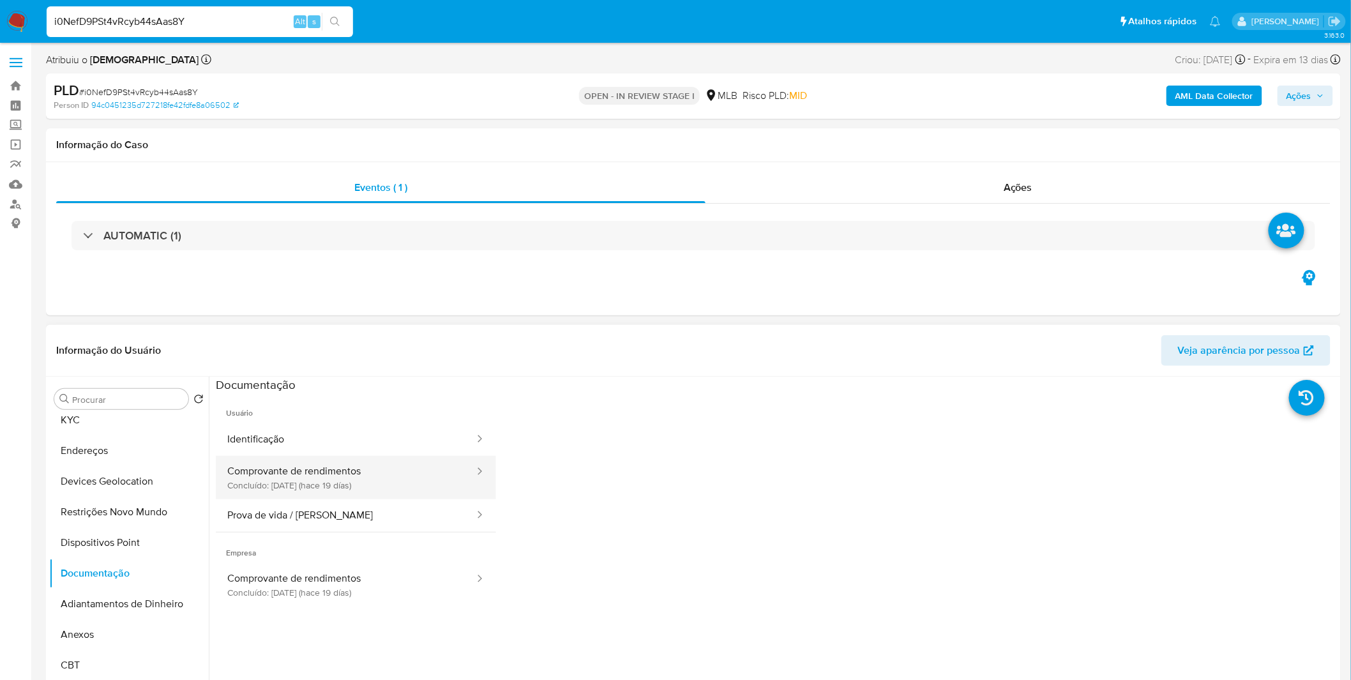
click at [368, 485] on button "Comprovante de rendimentos Concluído: 25/09/2025 (hace 19 días)" at bounding box center [346, 477] width 260 height 43
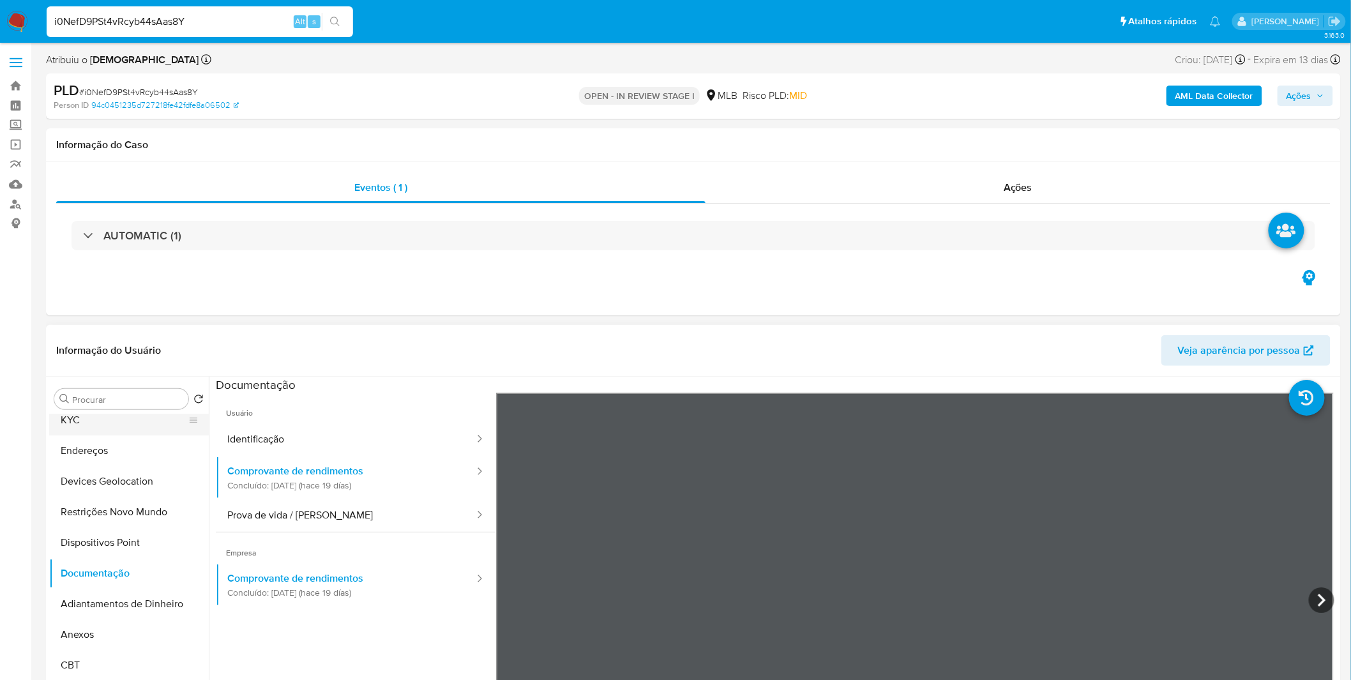
click at [104, 416] on button "KYC" at bounding box center [123, 420] width 149 height 31
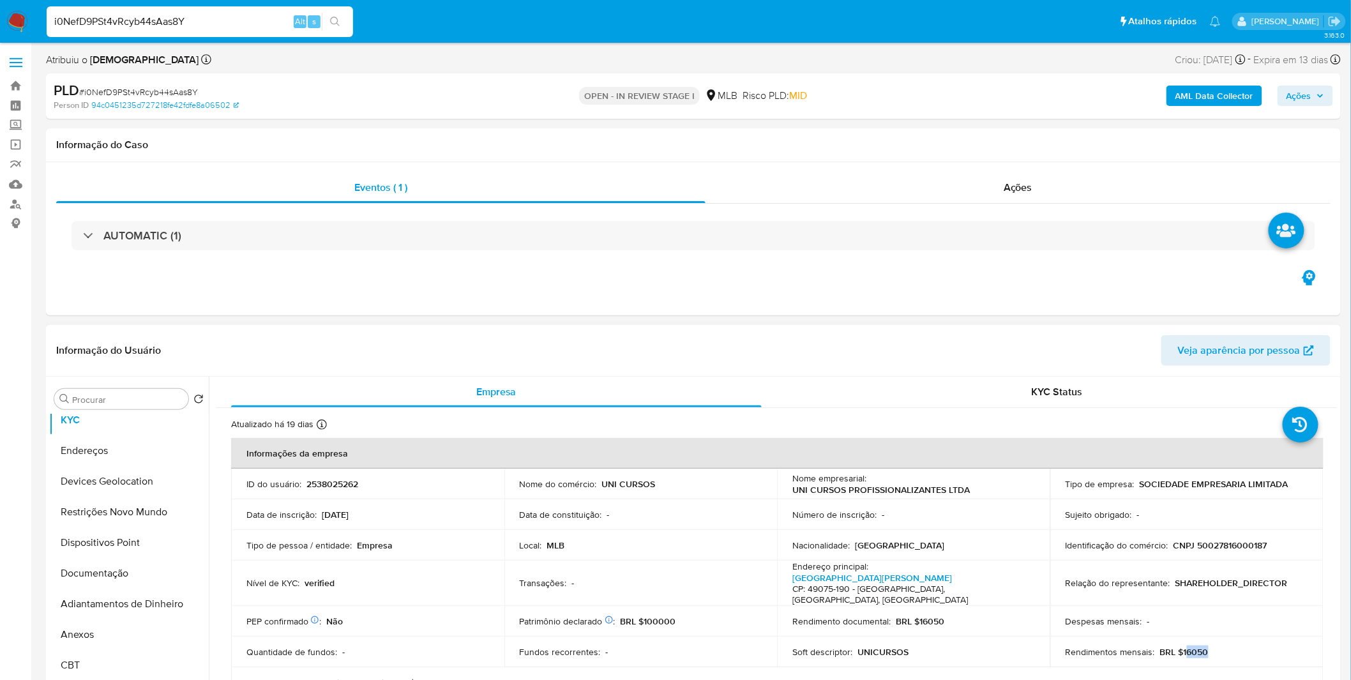
drag, startPoint x: 1206, startPoint y: 632, endPoint x: 1183, endPoint y: 635, distance: 23.1
click at [1183, 636] on td "Rendimentos mensais : BRL $16050" at bounding box center [1186, 651] width 273 height 31
click at [1183, 646] on p "BRL $16050" at bounding box center [1184, 651] width 49 height 11
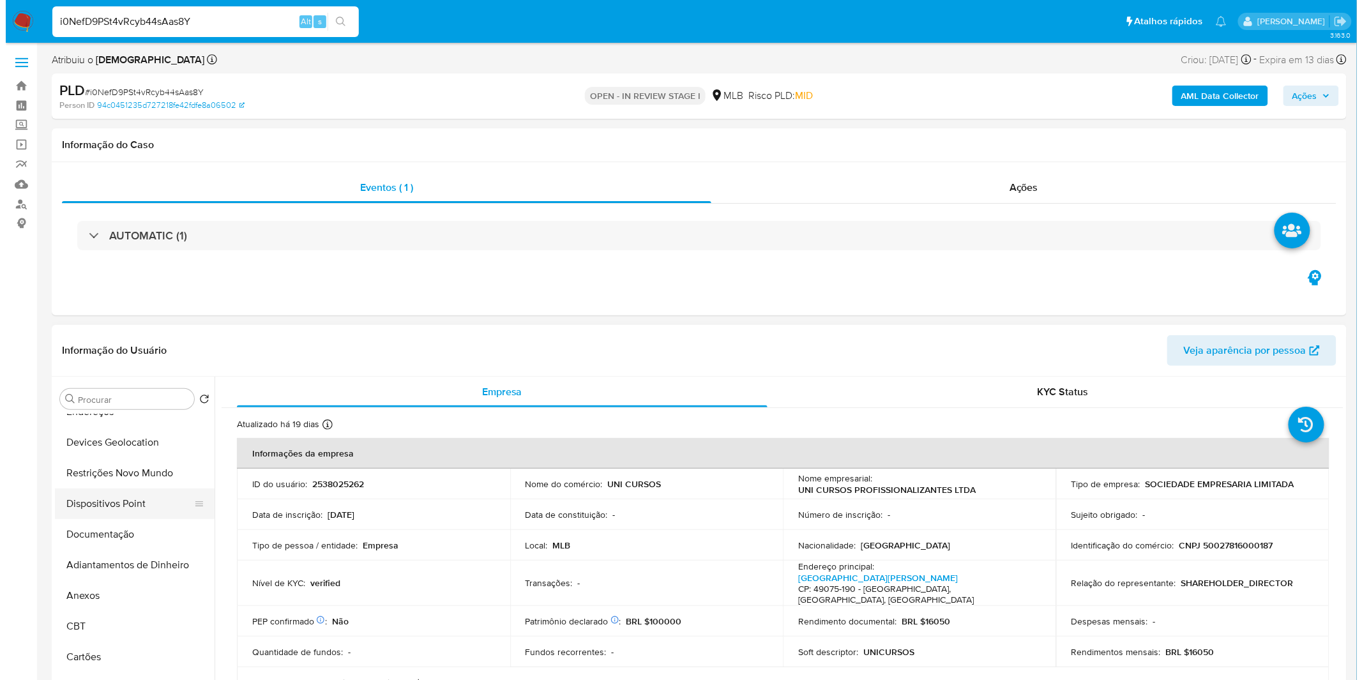
scroll to position [142, 0]
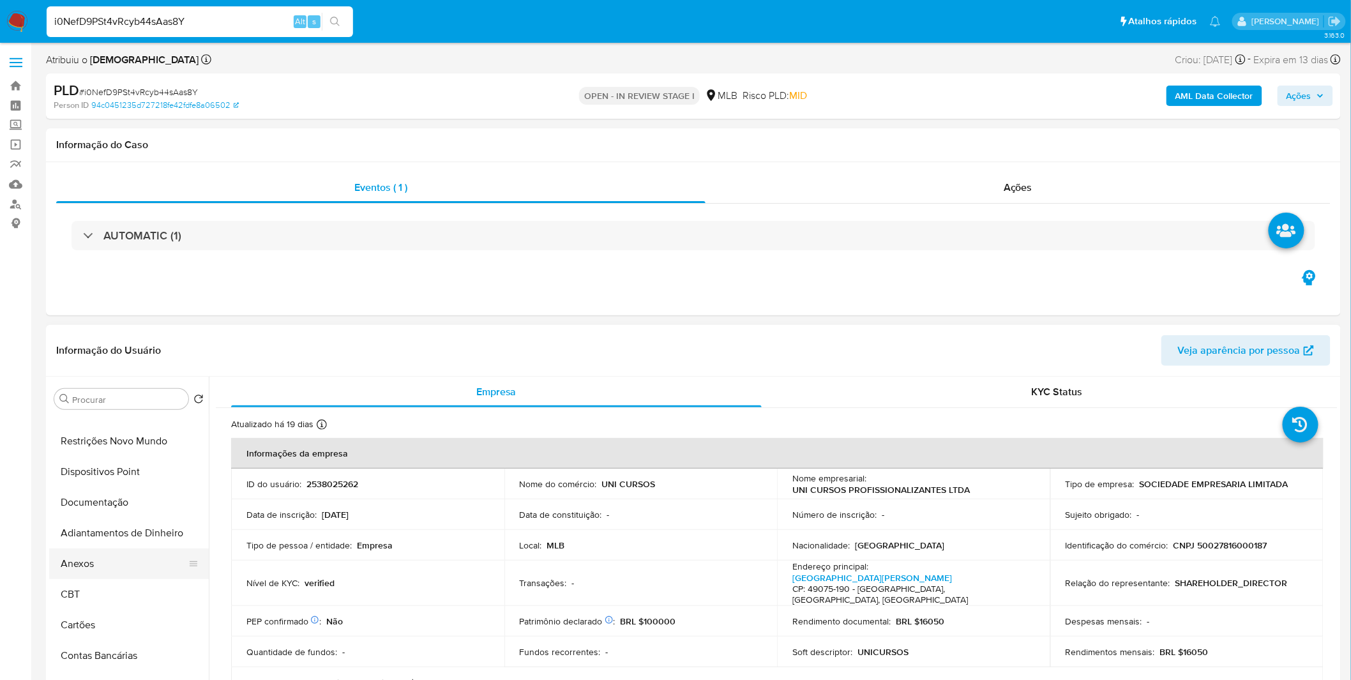
click at [107, 558] on button "Anexos" at bounding box center [123, 563] width 149 height 31
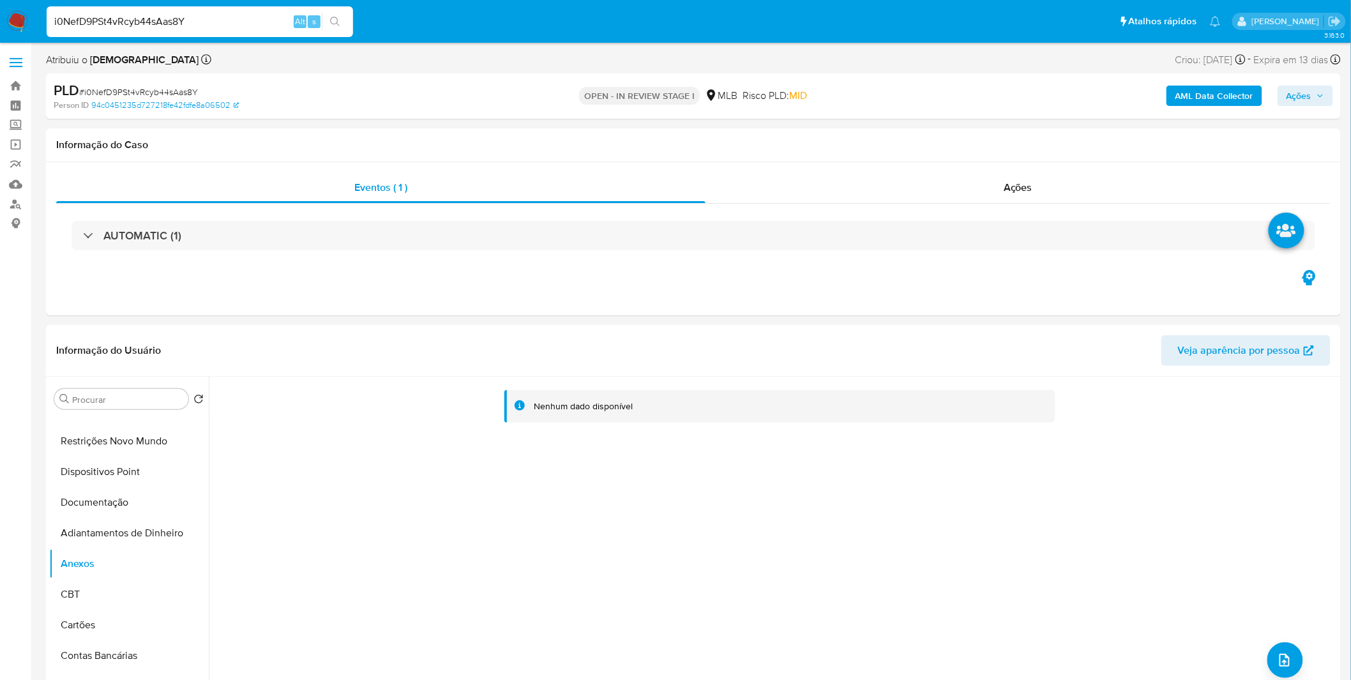
click at [1221, 97] on b "AML Data Collector" at bounding box center [1214, 96] width 78 height 20
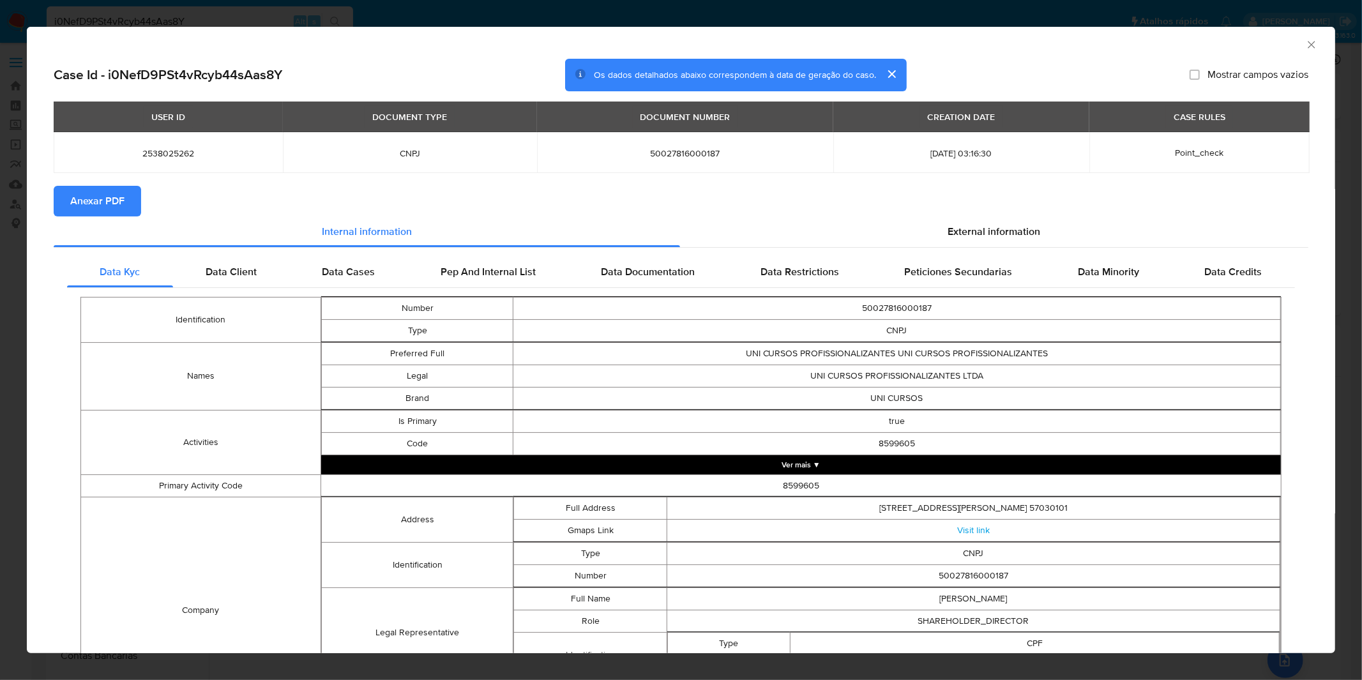
click at [120, 209] on span "Anexar PDF" at bounding box center [97, 201] width 54 height 28
click at [591, 8] on div "AML Data Collector Case Id - i0NefD9PSt4vRcyb44sAas8Y Os dados detalhados abaix…" at bounding box center [681, 340] width 1362 height 680
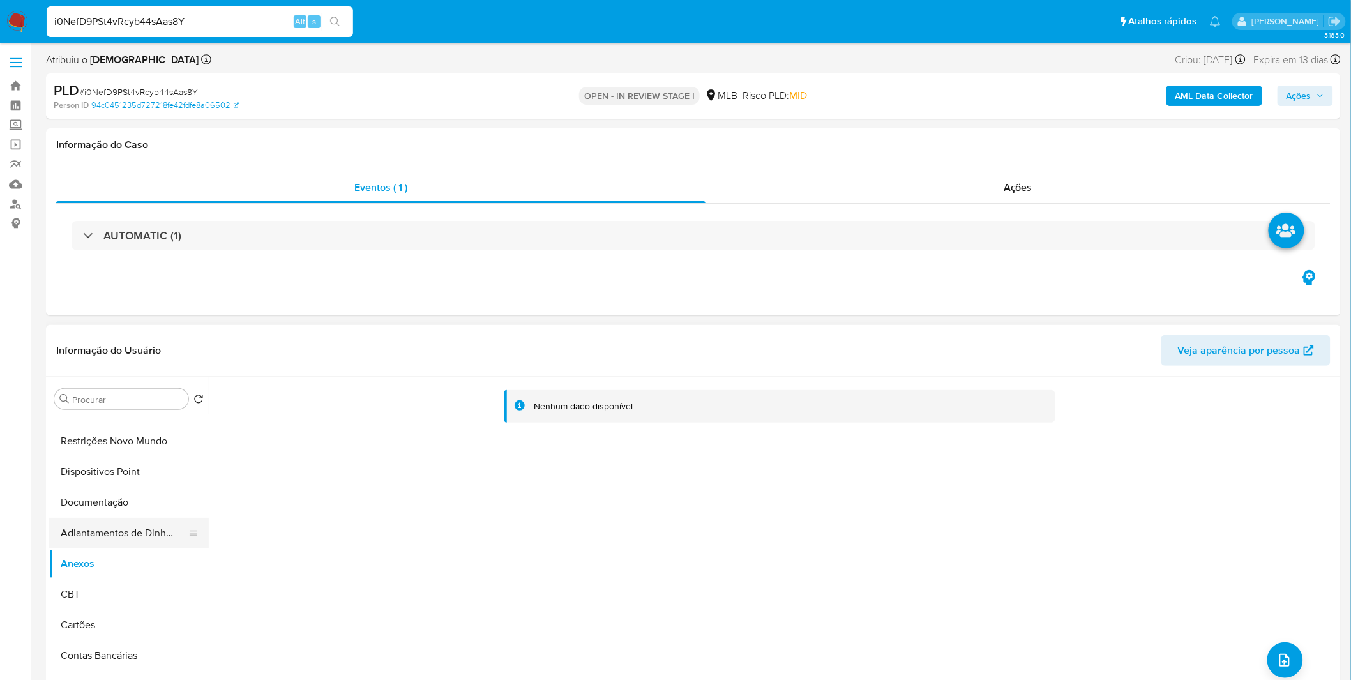
click at [120, 534] on button "Adiantamentos de Dinheiro" at bounding box center [123, 533] width 149 height 31
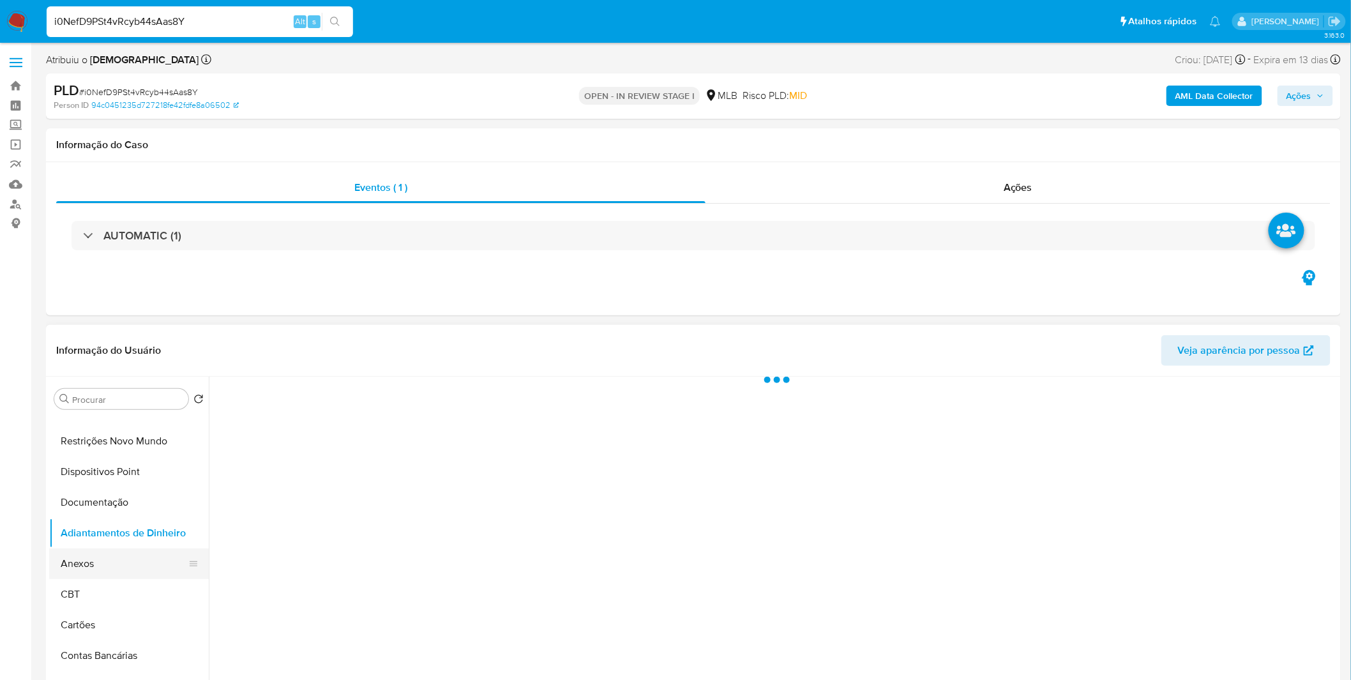
click at [105, 559] on button "Anexos" at bounding box center [123, 563] width 149 height 31
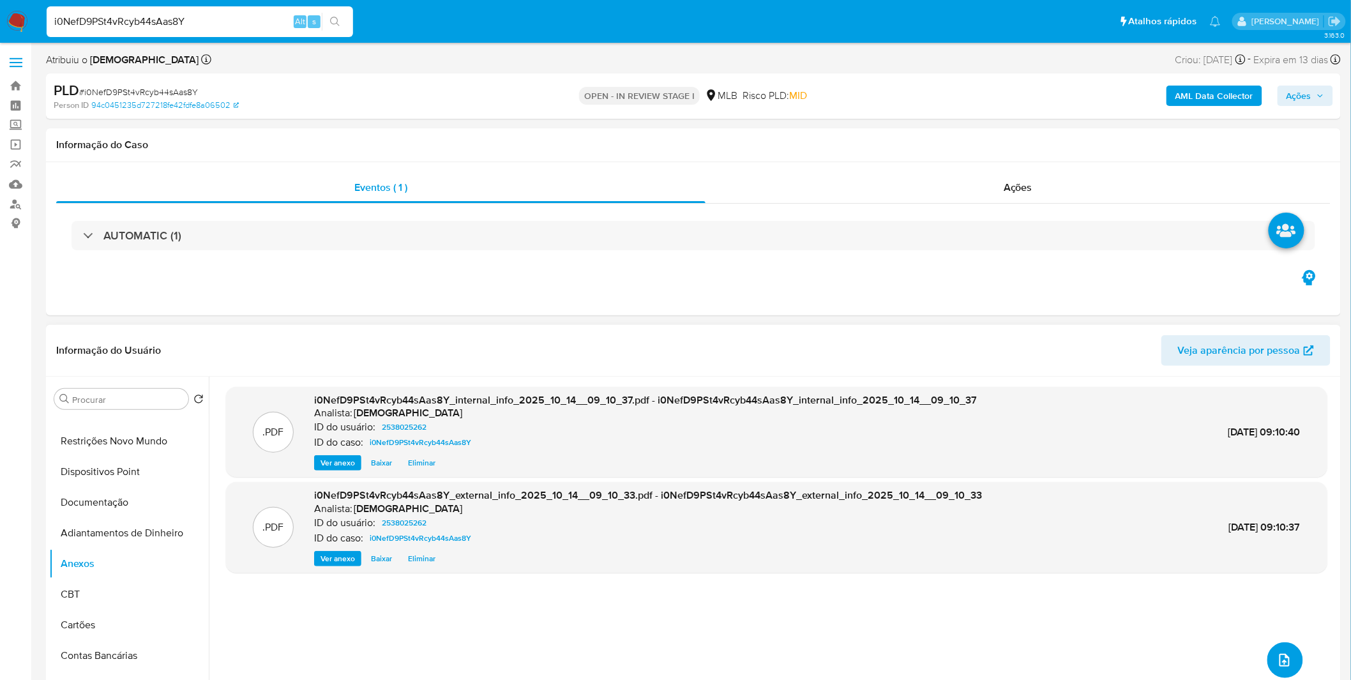
click at [1289, 666] on button "upload-file" at bounding box center [1285, 660] width 36 height 36
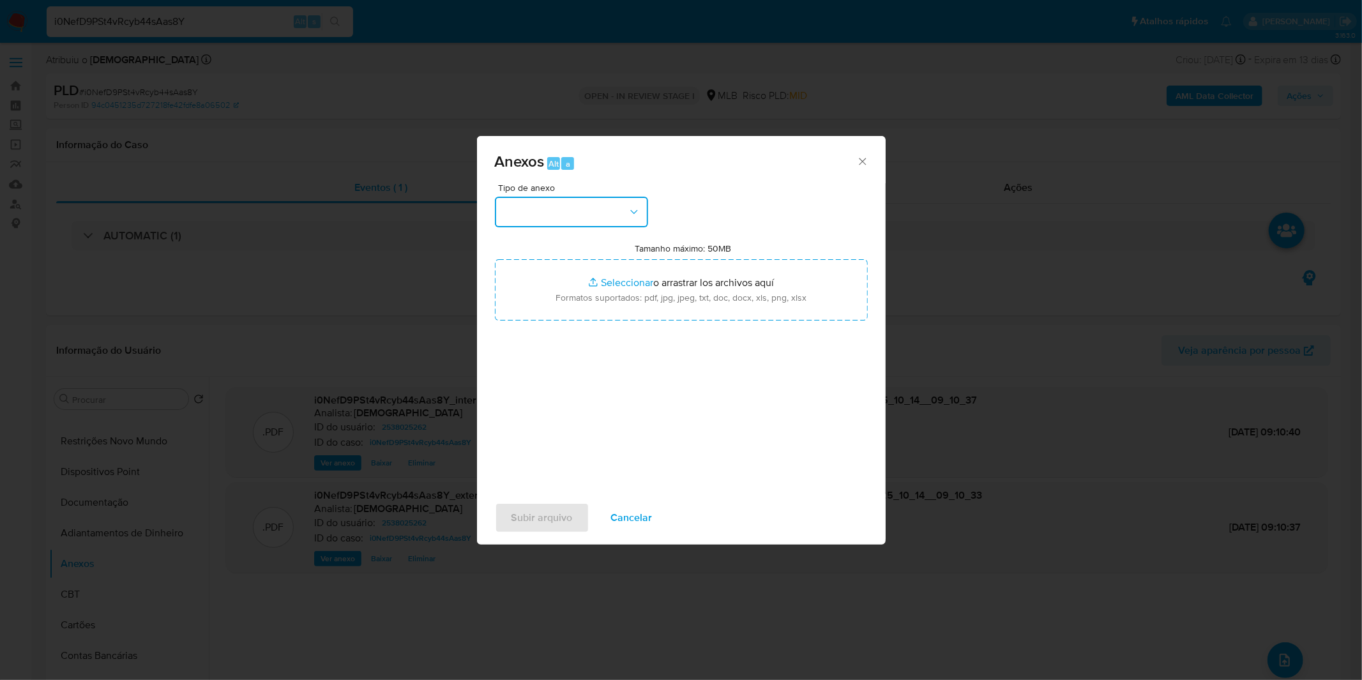
click at [568, 200] on button "button" at bounding box center [571, 212] width 153 height 31
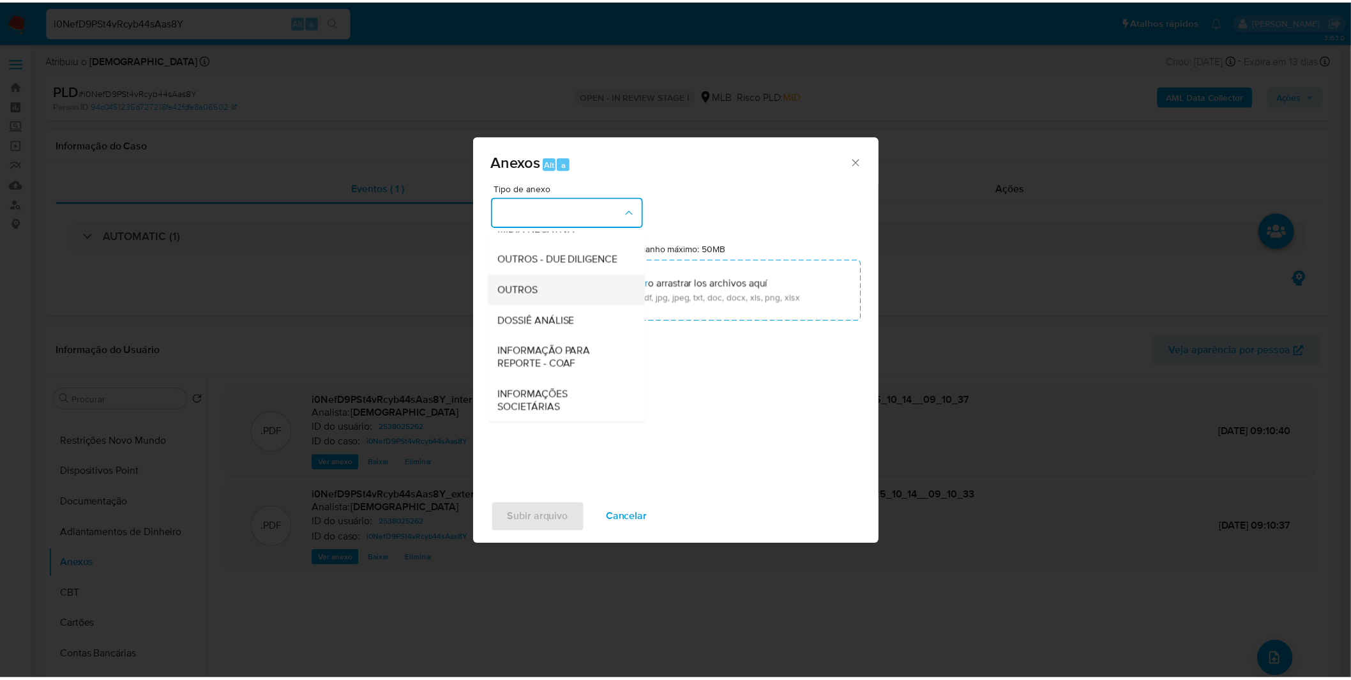
scroll to position [196, 0]
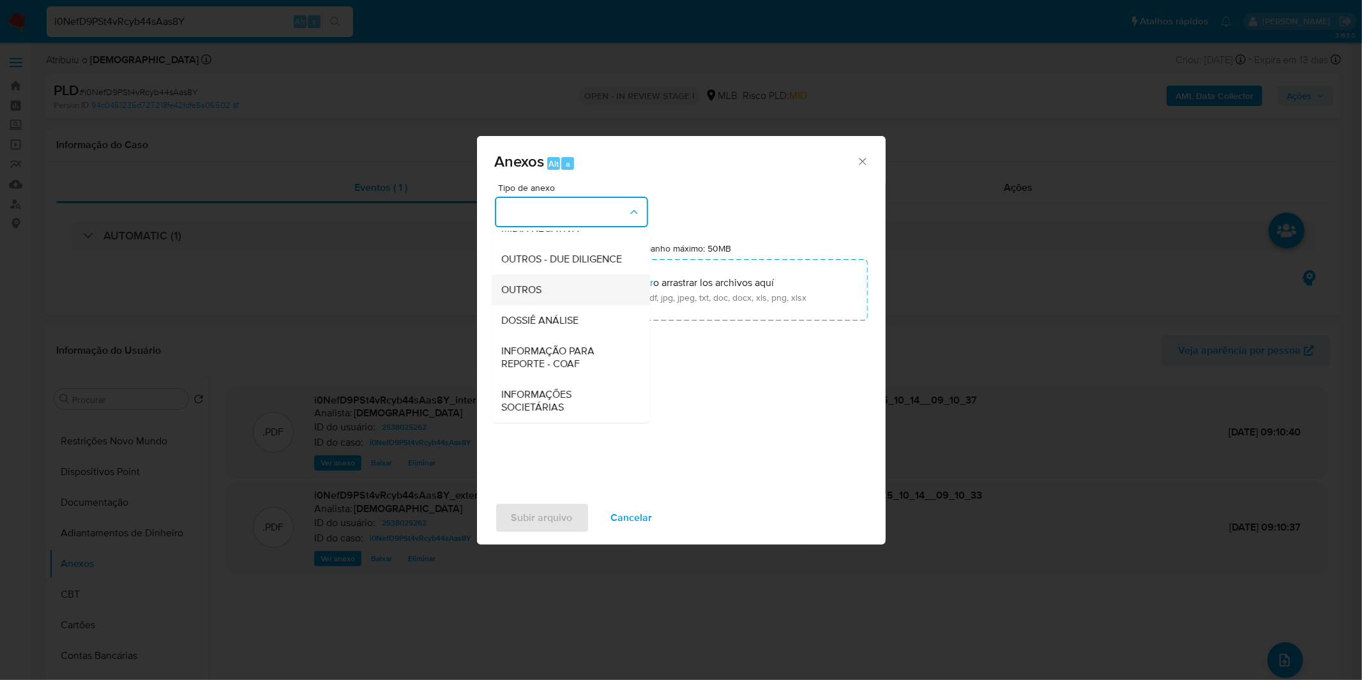
click at [527, 286] on span "OUTROS" at bounding box center [522, 289] width 40 height 13
click at [527, 286] on input "Tamanho máximo: 50MB Seleccionar archivos" at bounding box center [681, 289] width 373 height 61
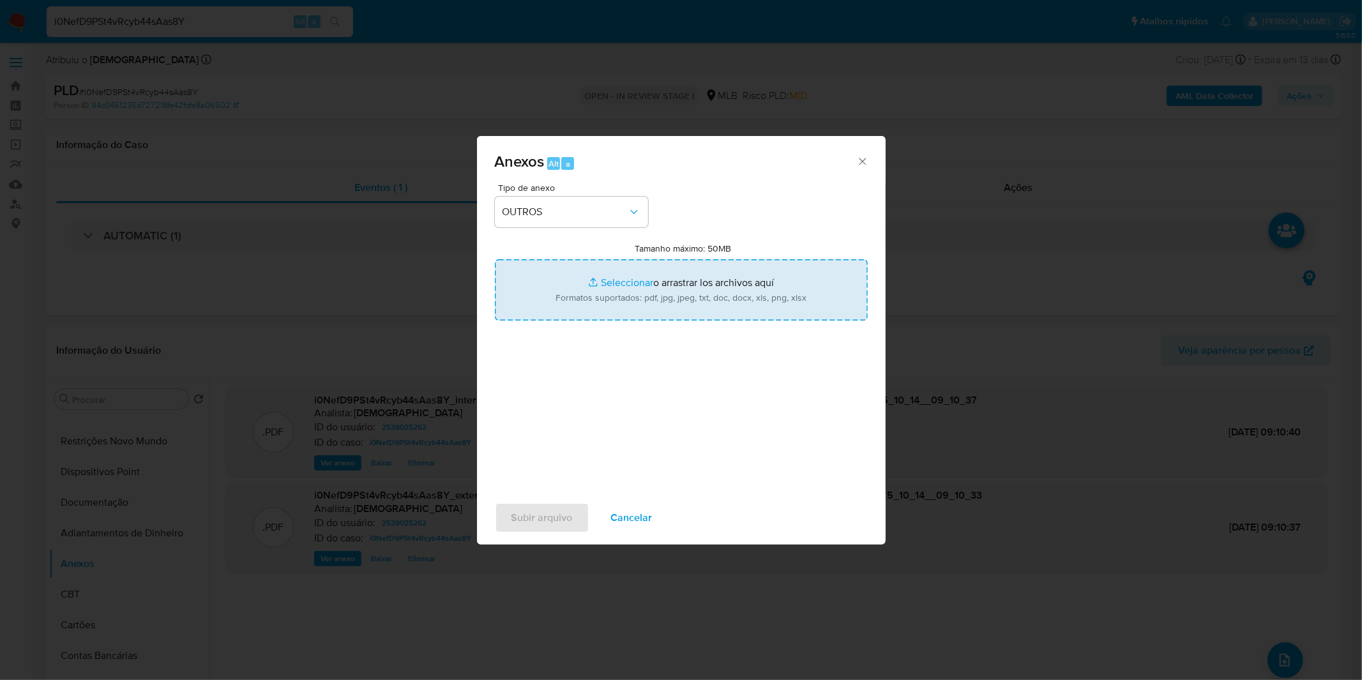
click at [613, 286] on input "Tamanho máximo: 50MB Seleccionar archivos" at bounding box center [681, 289] width 373 height 61
type input "C:\fakepath\Mulan 2538025262_2025_10_14_06_50_17.xlsx"
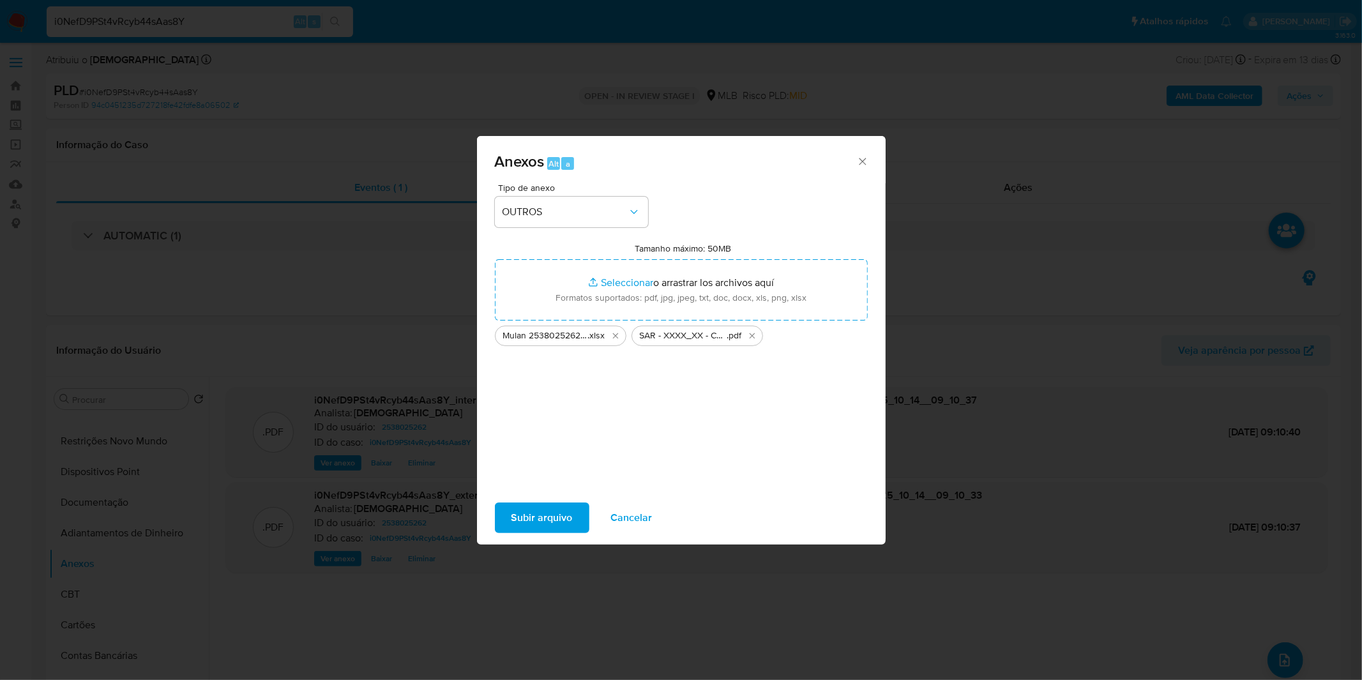
click at [559, 511] on span "Subir arquivo" at bounding box center [541, 518] width 61 height 28
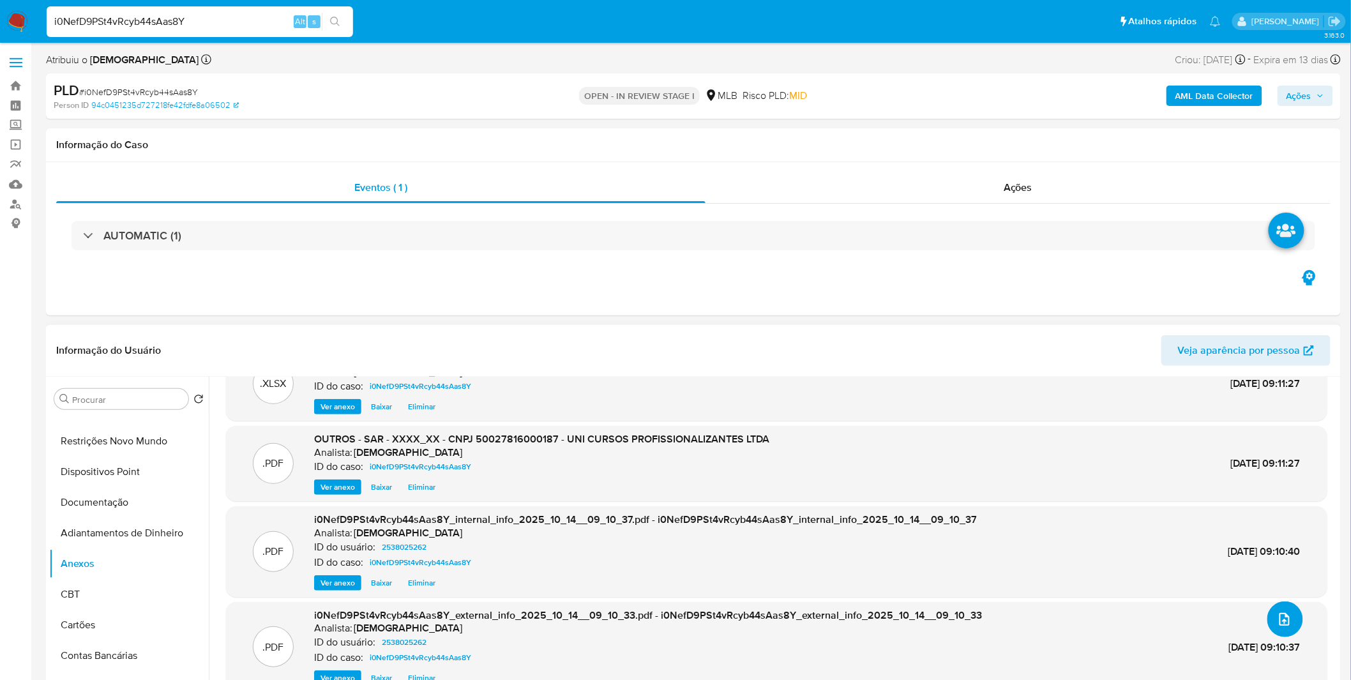
scroll to position [0, 0]
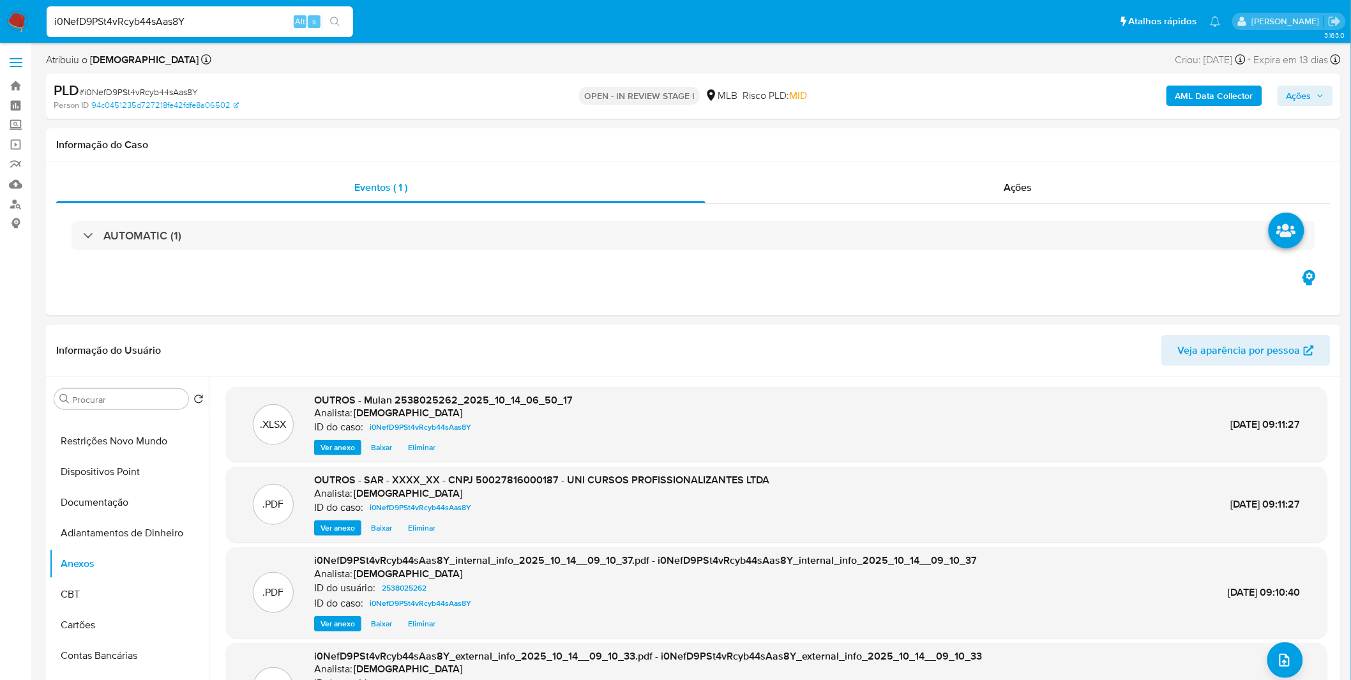
click at [1298, 98] on span "Ações" at bounding box center [1298, 96] width 25 height 20
drag, startPoint x: 941, startPoint y: 136, endPoint x: 931, endPoint y: 153, distance: 20.0
click at [942, 136] on span "Resolução do caso" at bounding box center [934, 136] width 86 height 15
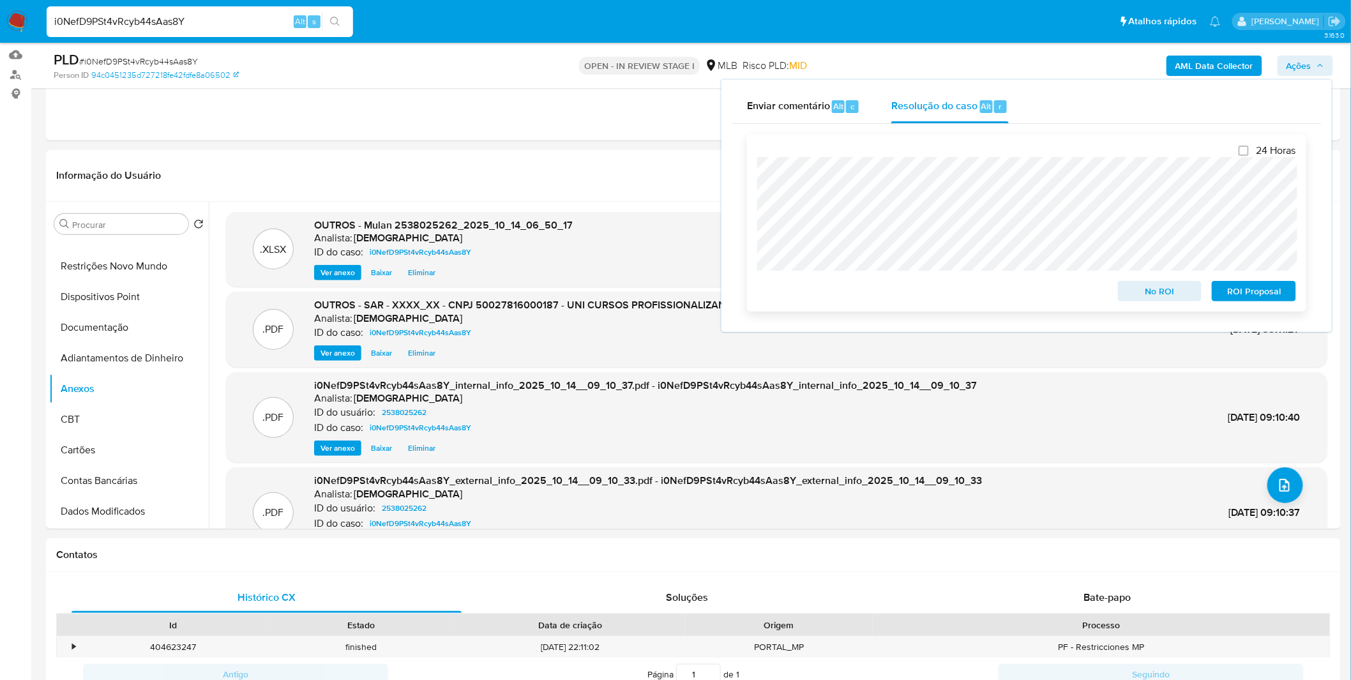
scroll to position [142, 0]
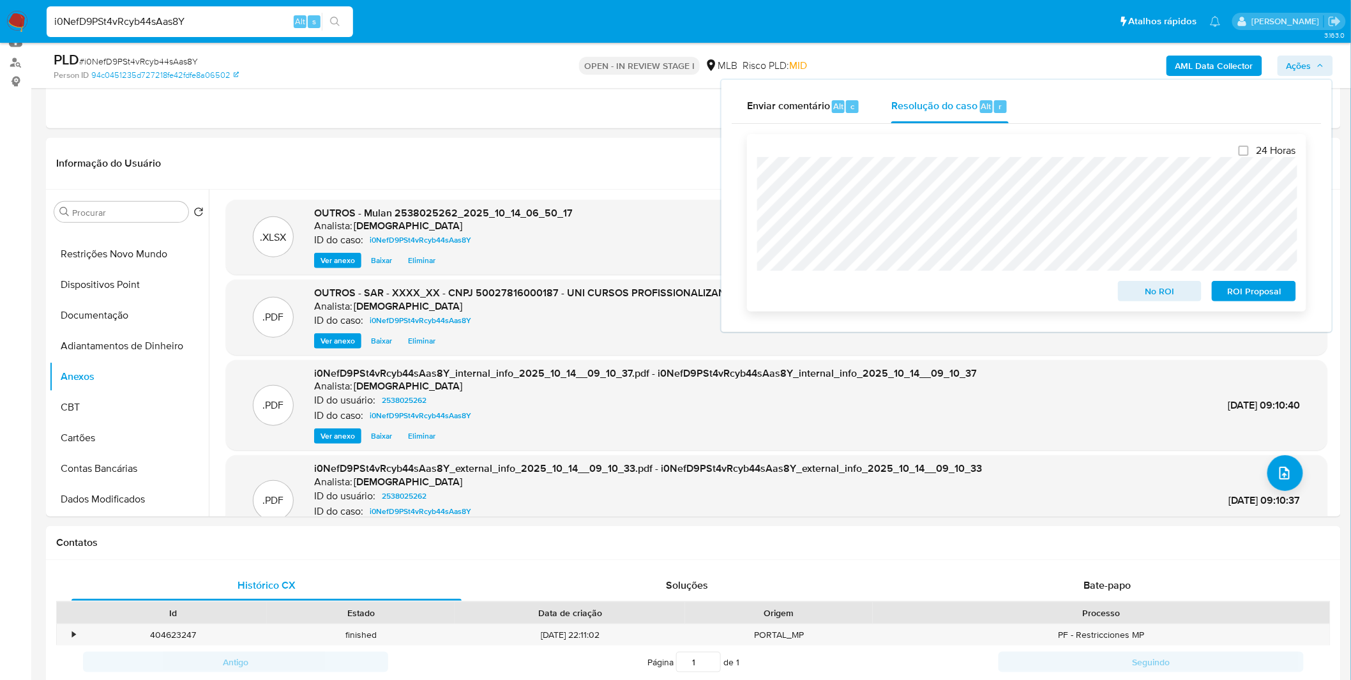
click at [748, 181] on div "24 Horas No ROI ROI Proposal" at bounding box center [1026, 222] width 559 height 177
click at [740, 205] on div "Fechamento do caso 24 Horas No ROI ROI Proposal" at bounding box center [1027, 223] width 590 height 198
click at [1254, 294] on span "ROI Proposal" at bounding box center [1253, 291] width 66 height 18
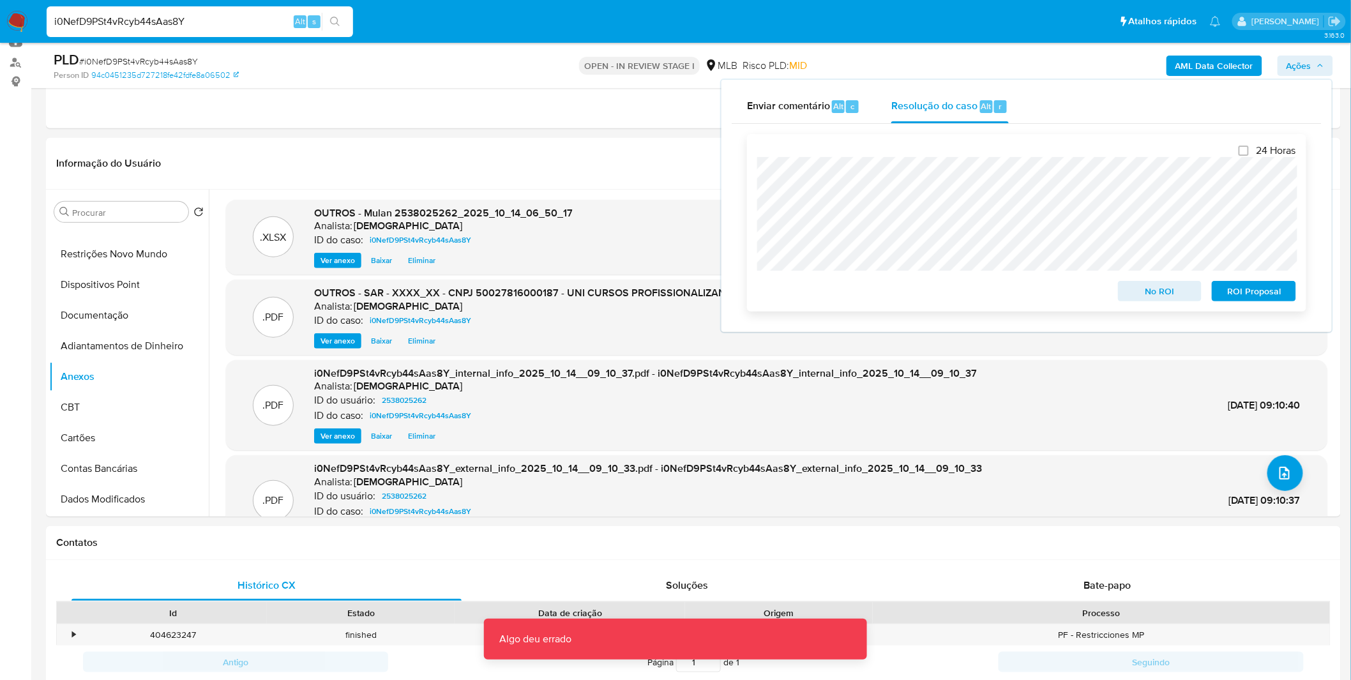
click at [1260, 290] on span "ROI Proposal" at bounding box center [1253, 291] width 66 height 18
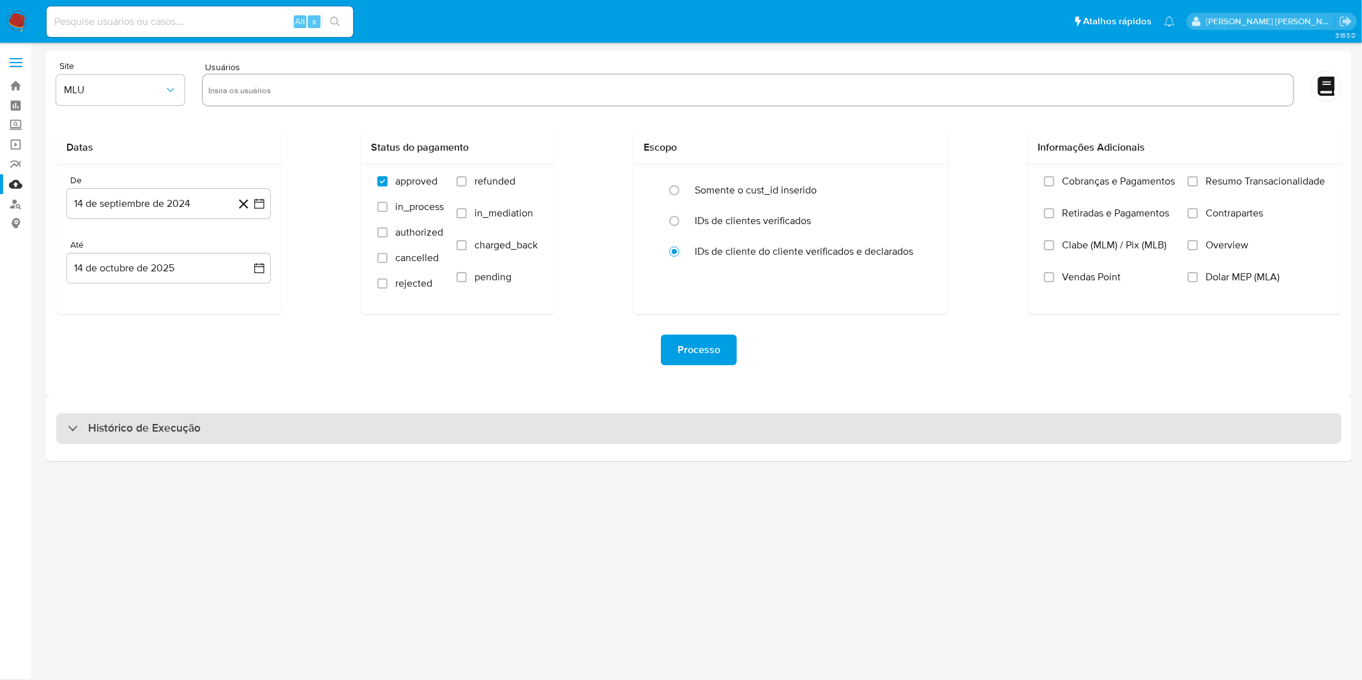
click at [98, 413] on div "Histórico de Execução" at bounding box center [698, 428] width 1285 height 31
select select "10"
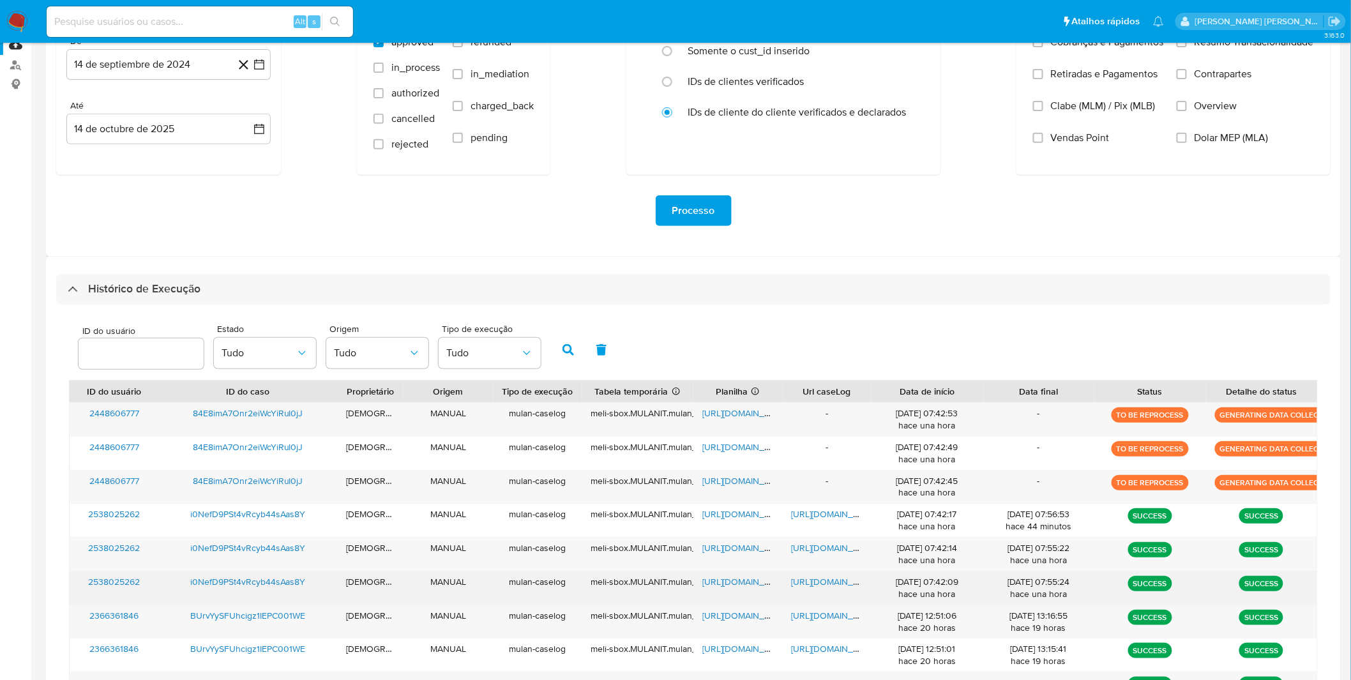
scroll to position [283, 0]
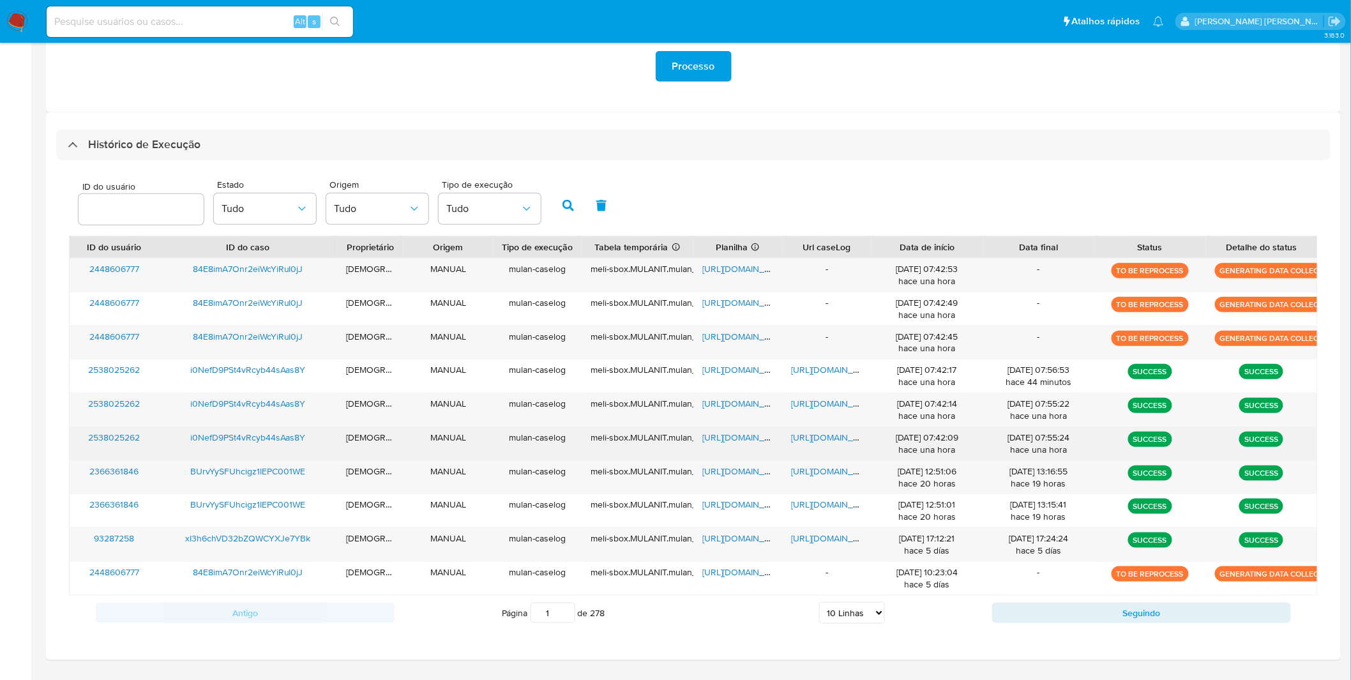
click at [832, 435] on span "[URL][DOMAIN_NAME]" at bounding box center [836, 437] width 88 height 13
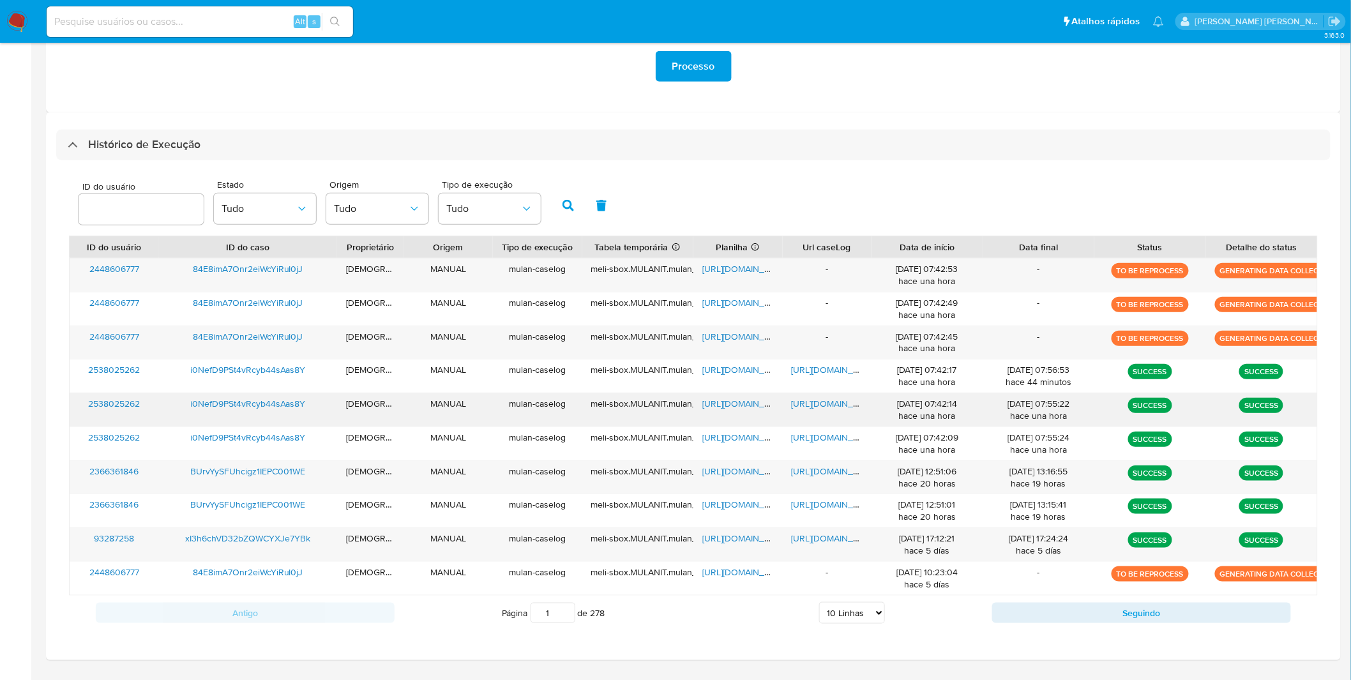
click at [829, 405] on span "[URL][DOMAIN_NAME]" at bounding box center [836, 403] width 88 height 13
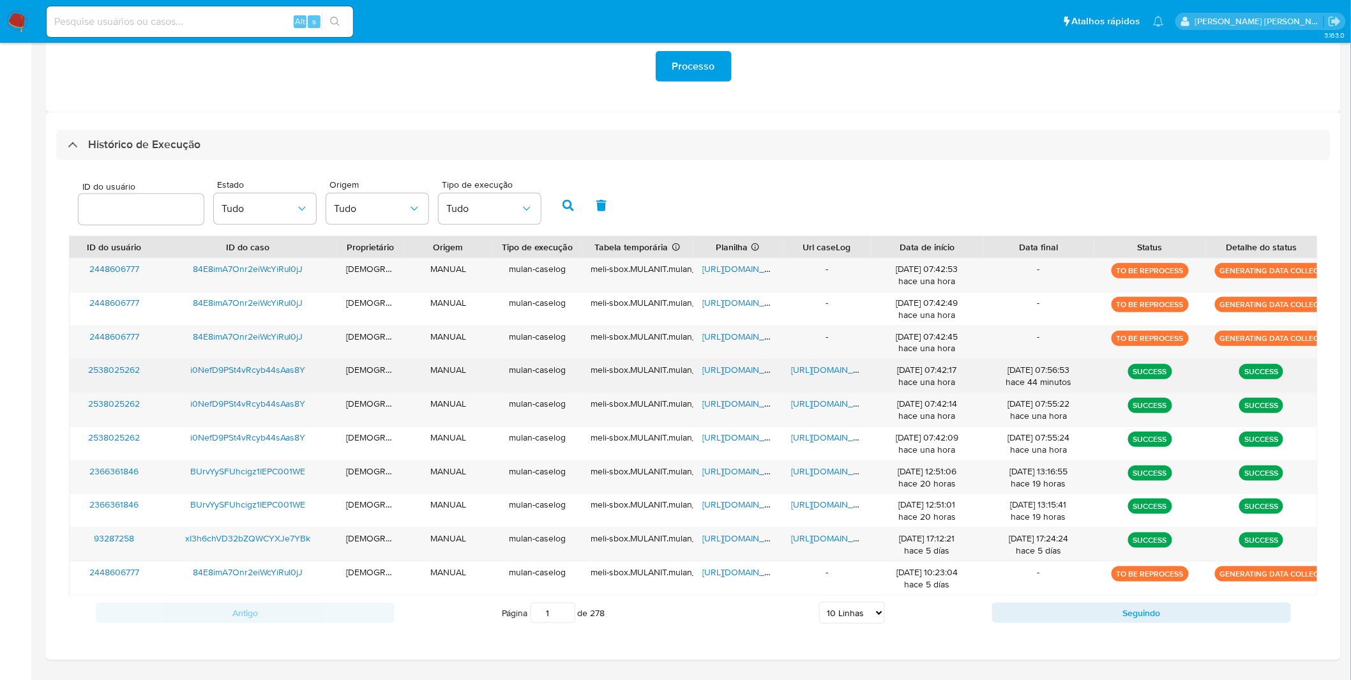
click at [825, 373] on span "[URL][DOMAIN_NAME]" at bounding box center [836, 369] width 88 height 13
click at [845, 375] on span "[URL][DOMAIN_NAME]" at bounding box center [836, 369] width 88 height 13
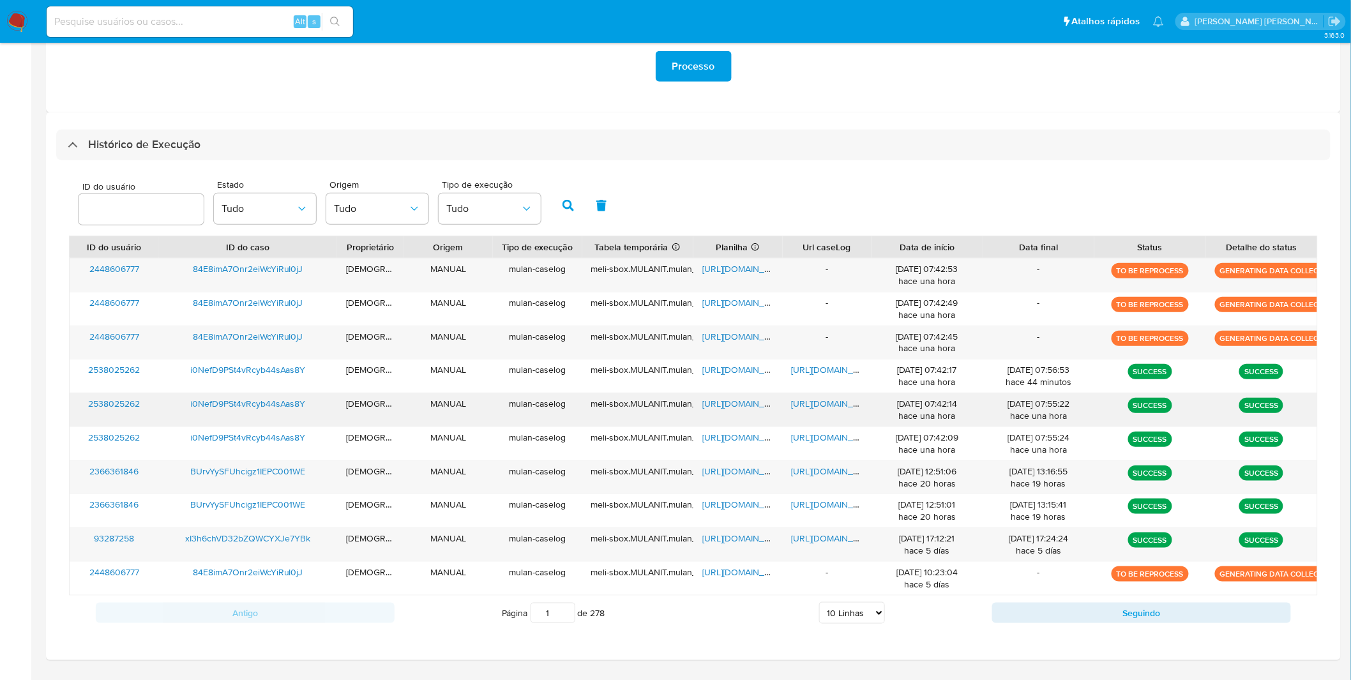
click at [837, 403] on span "[URL][DOMAIN_NAME]" at bounding box center [836, 403] width 88 height 13
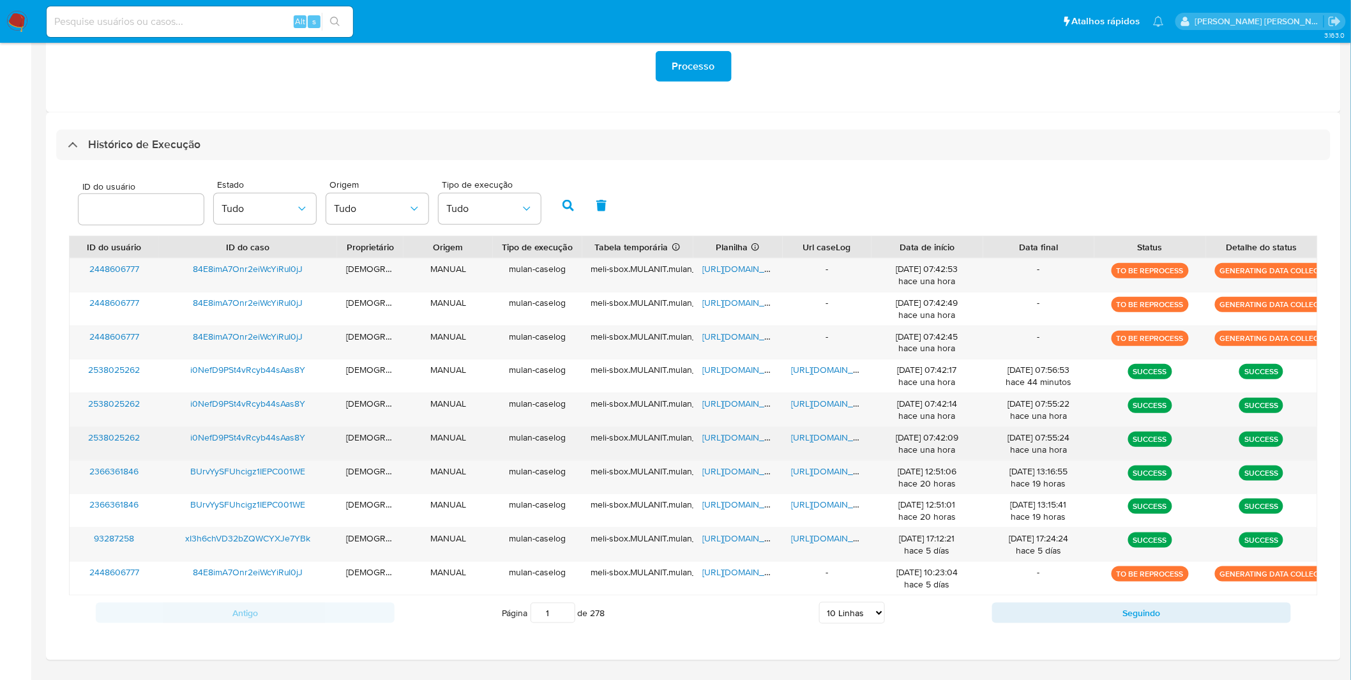
click at [748, 439] on span "[URL][DOMAIN_NAME]" at bounding box center [746, 437] width 88 height 13
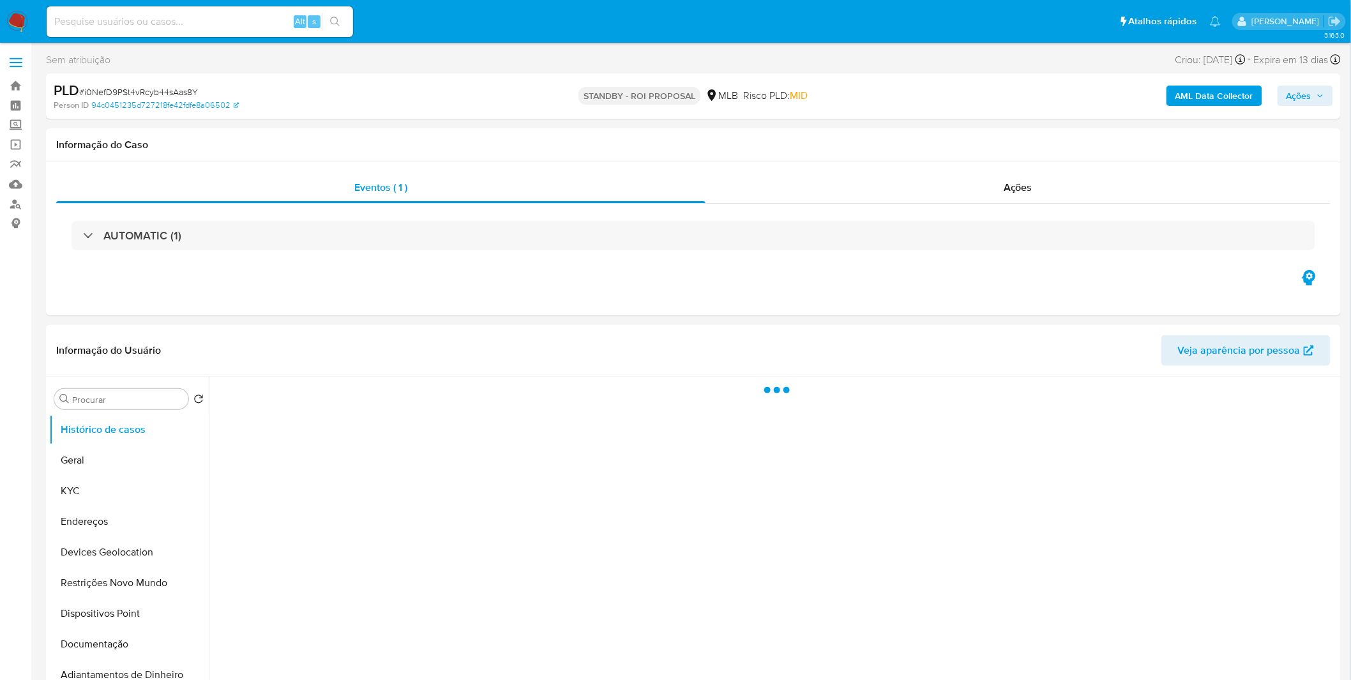
select select "10"
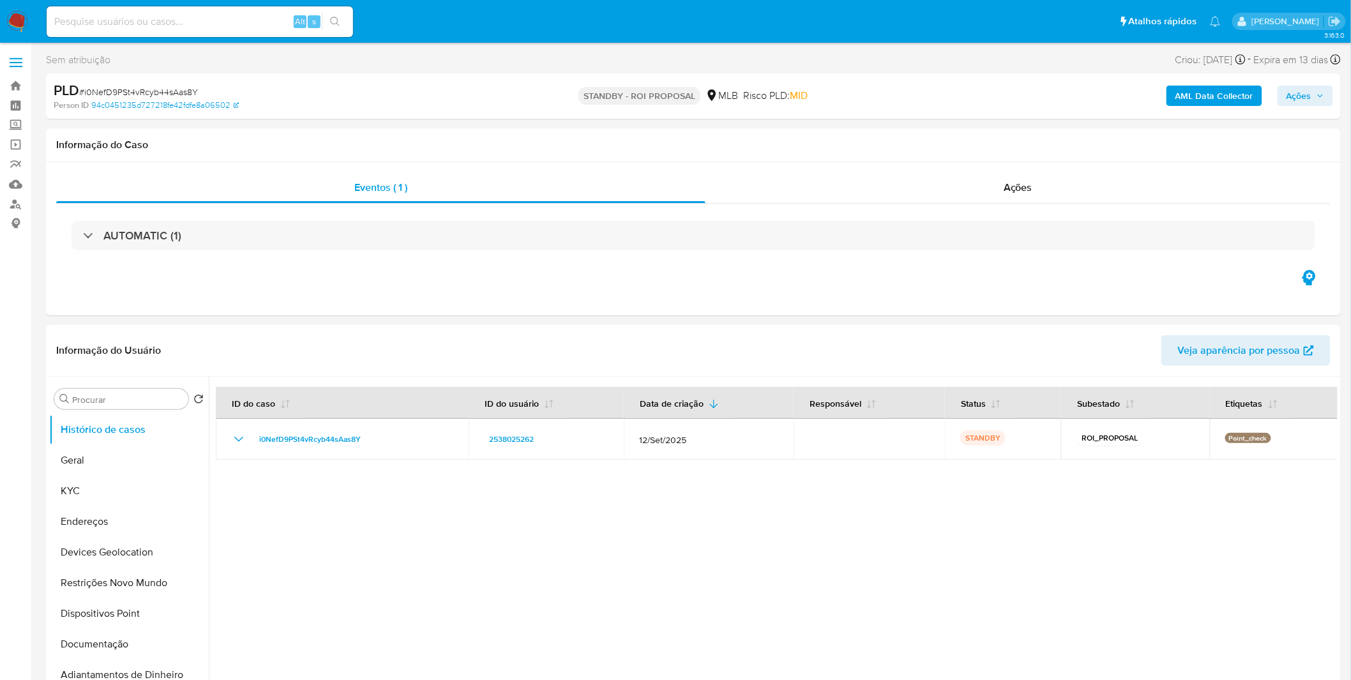
click at [198, 20] on input at bounding box center [200, 21] width 306 height 17
paste input "84E8imA7Onr2eiWcYiRuI0jJ"
type input "84E8imA7Onr2eiWcYiRuI0jJ"
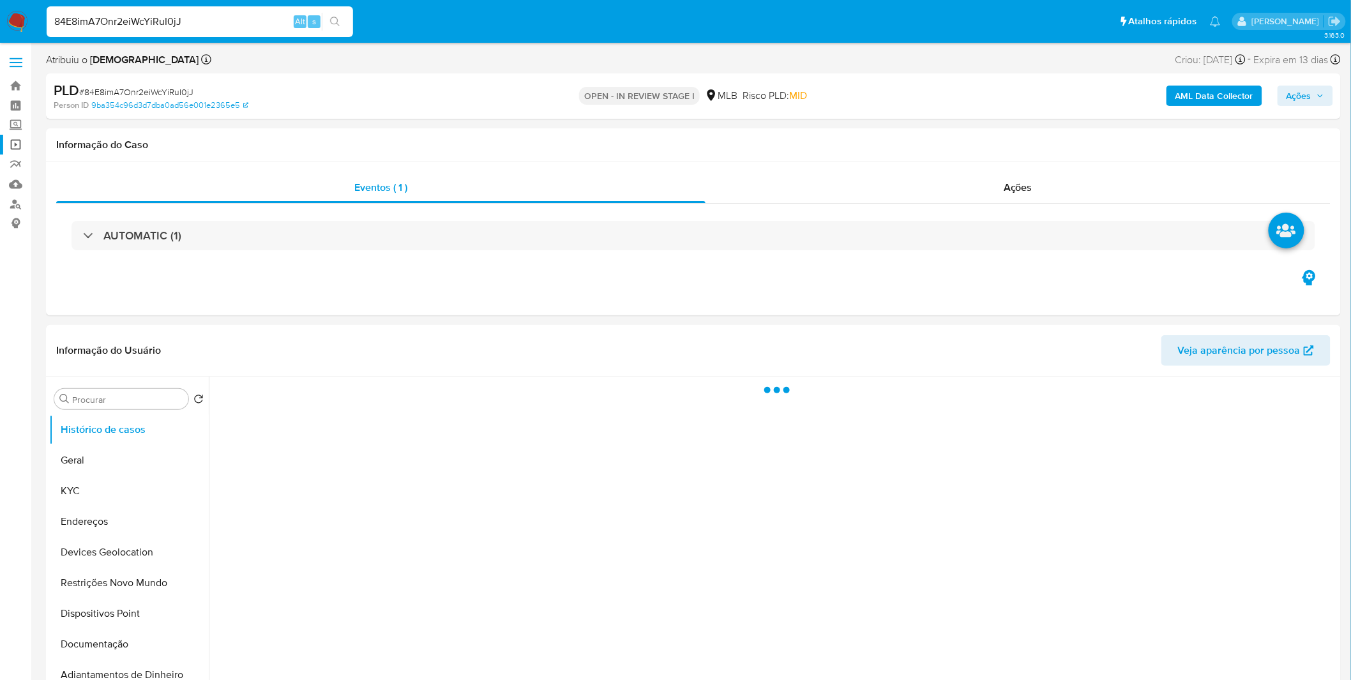
select select "10"
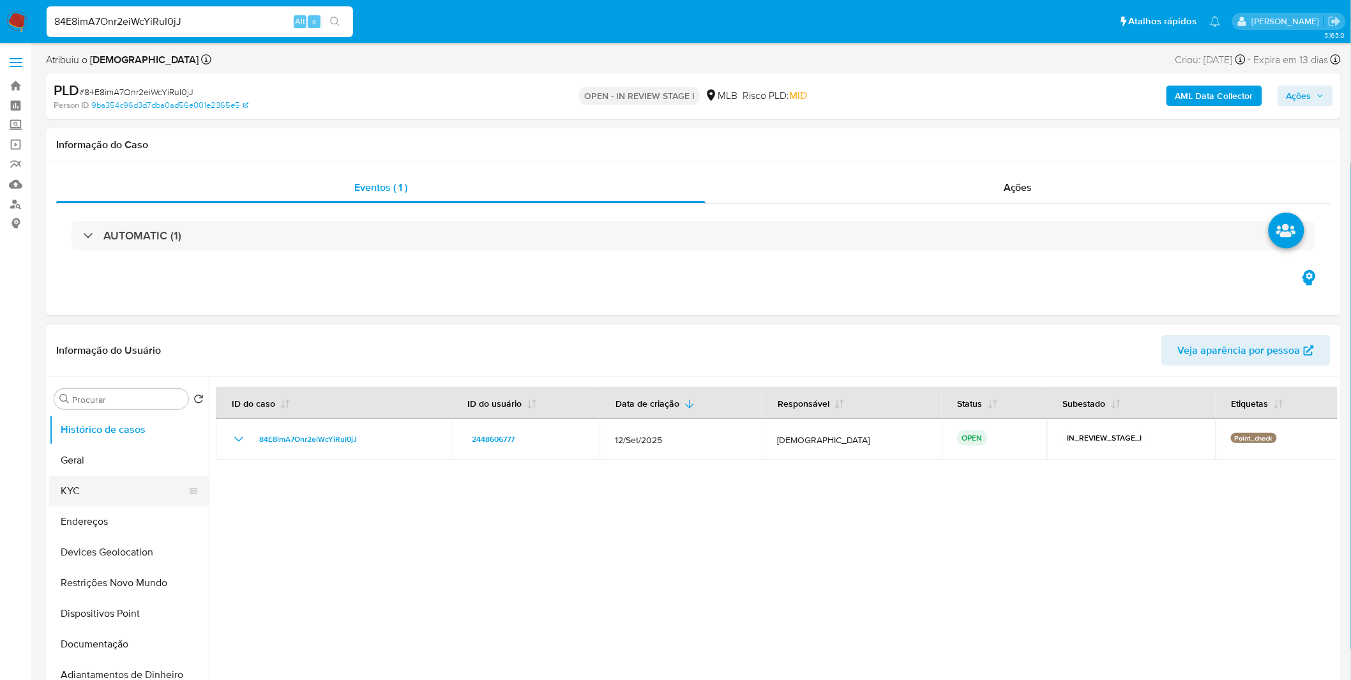
click at [124, 486] on button "KYC" at bounding box center [123, 491] width 149 height 31
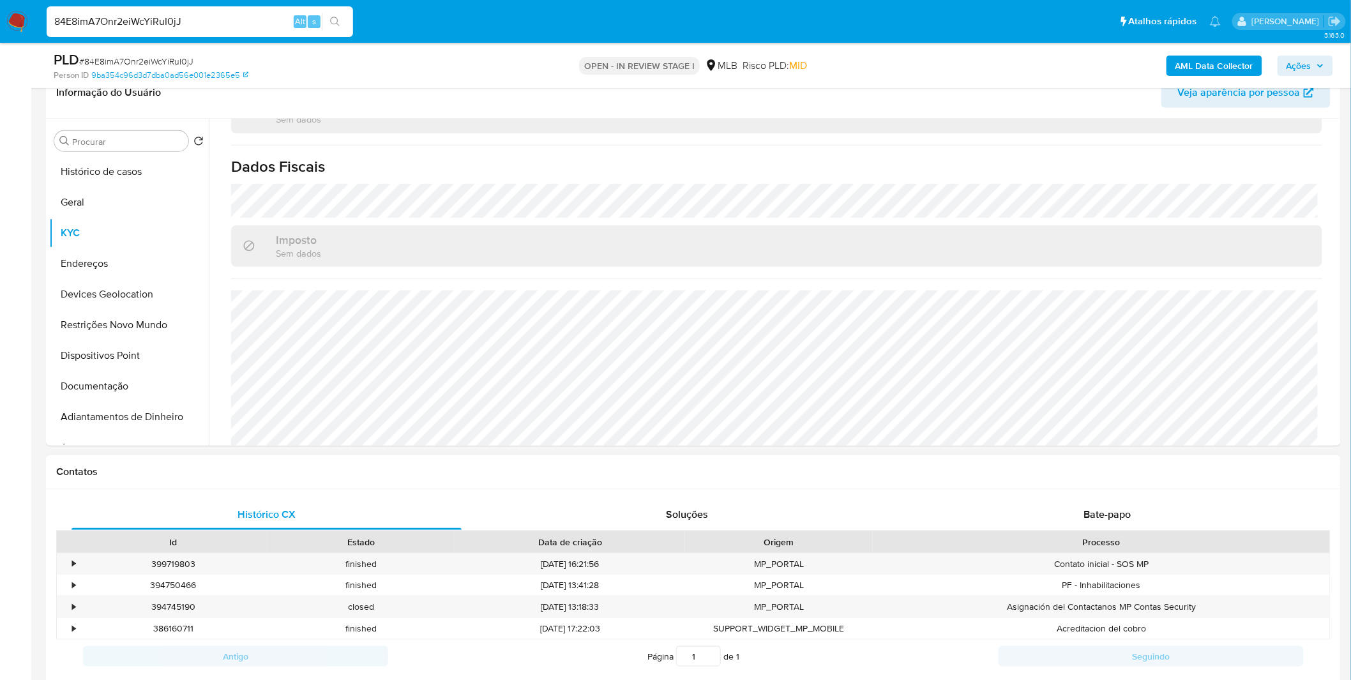
scroll to position [425, 0]
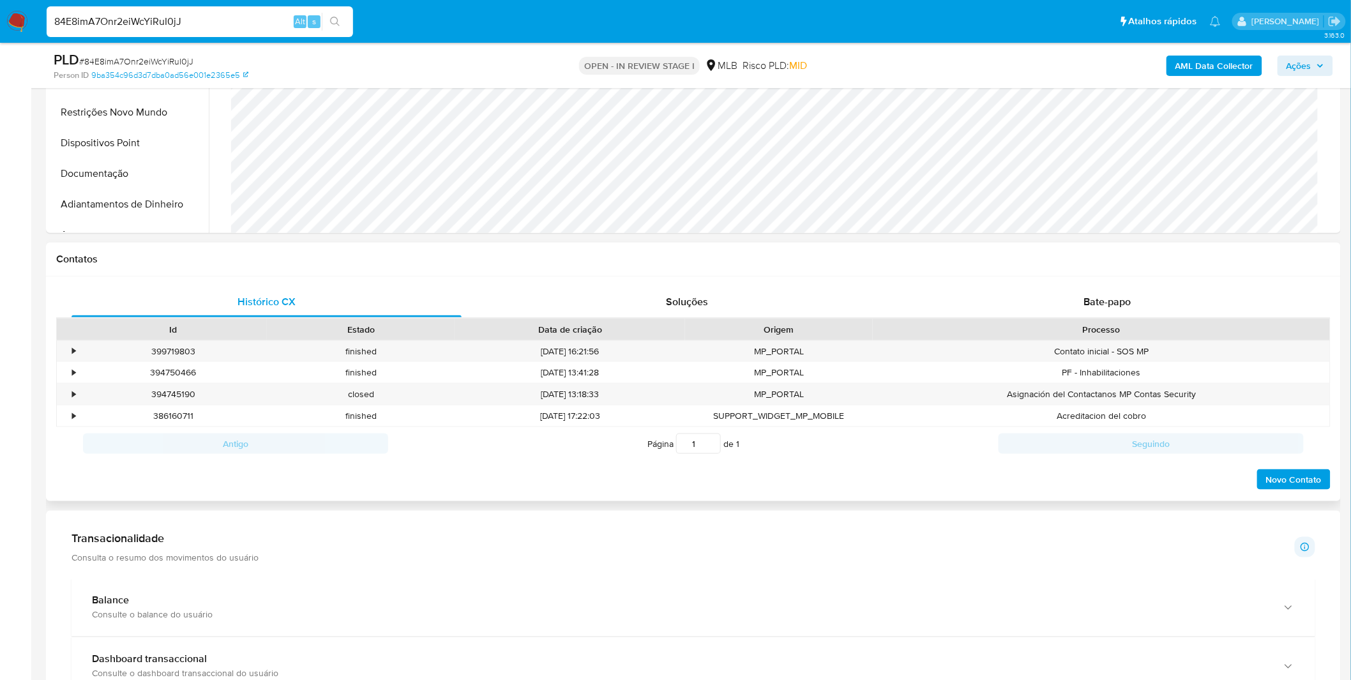
click at [1030, 282] on div "Histórico CX Soluções Bate-papo Id Estado Data de criação Origem Processo • 399…" at bounding box center [693, 388] width 1295 height 225
click at [1039, 301] on div "Bate-papo" at bounding box center [1107, 302] width 390 height 31
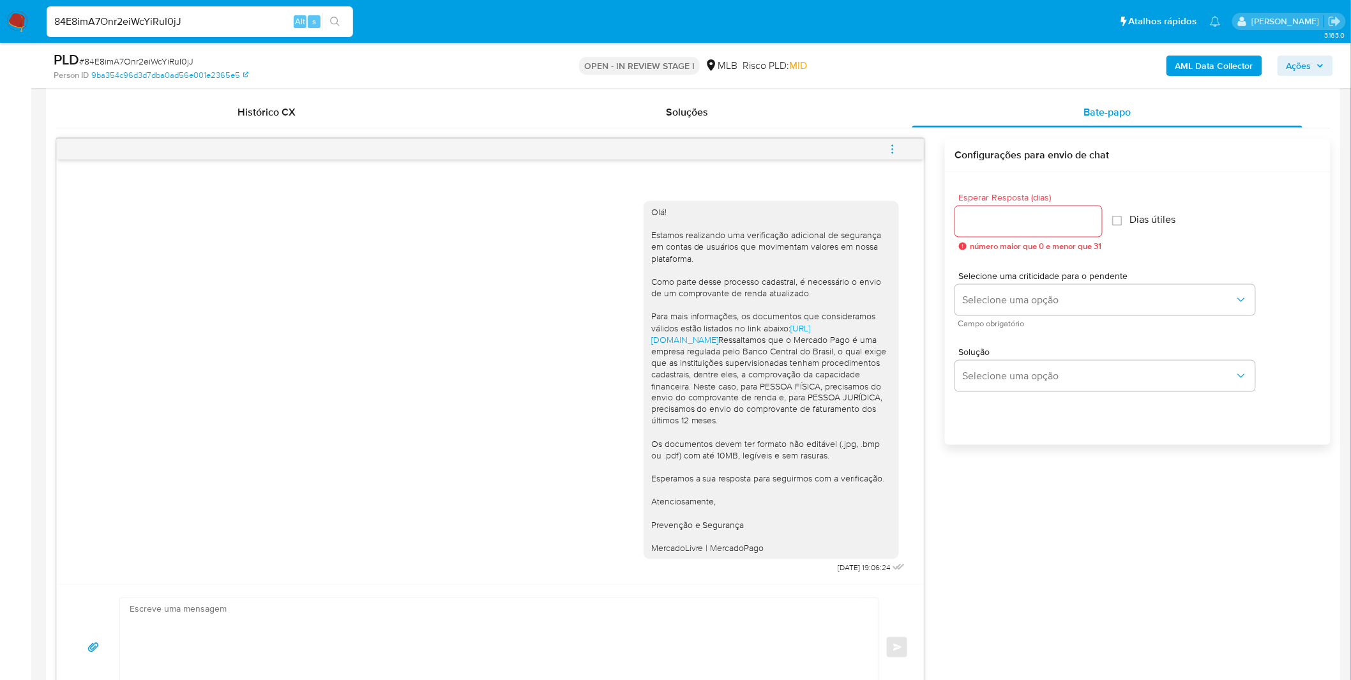
scroll to position [612, 0]
click at [202, 13] on input "84E8imA7Onr2eiWcYiRuI0jJ" at bounding box center [200, 21] width 306 height 17
paste input "W4naBztmfPFJBmBJ9kH2weEa"
type input "W4naBztmfPFJBmBJ9kH2weEa"
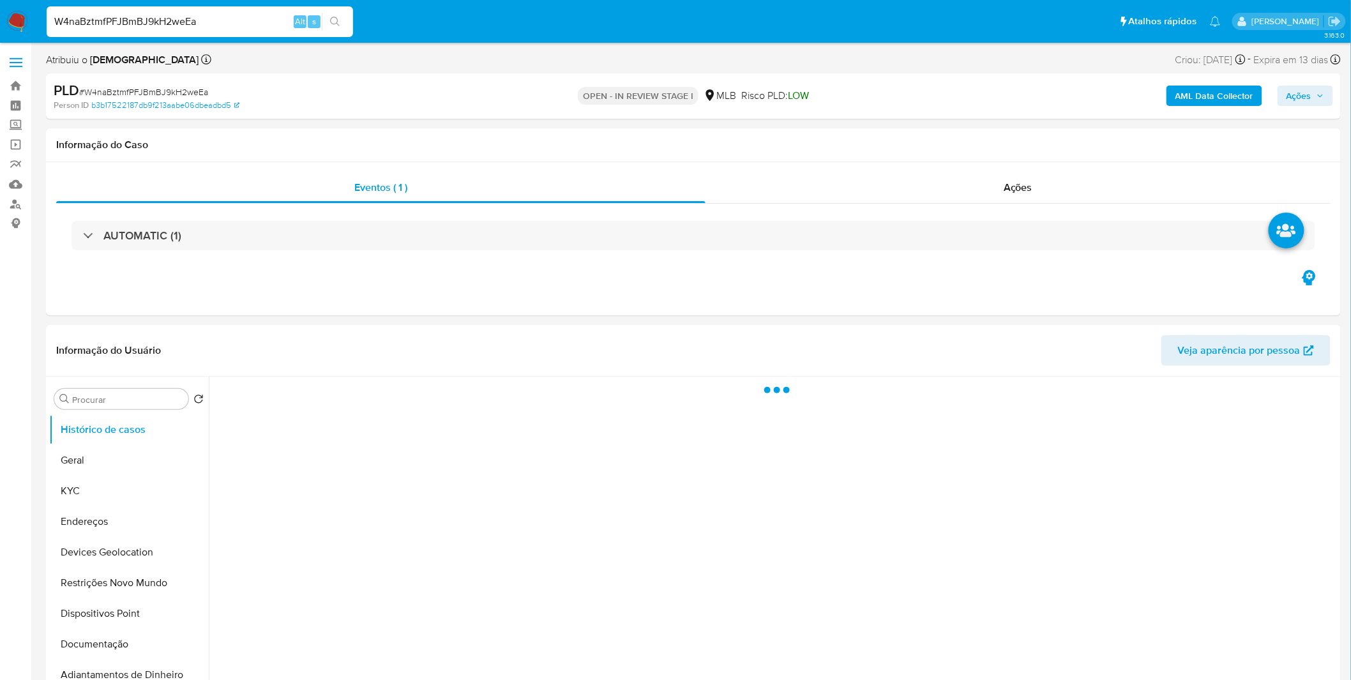
select select "10"
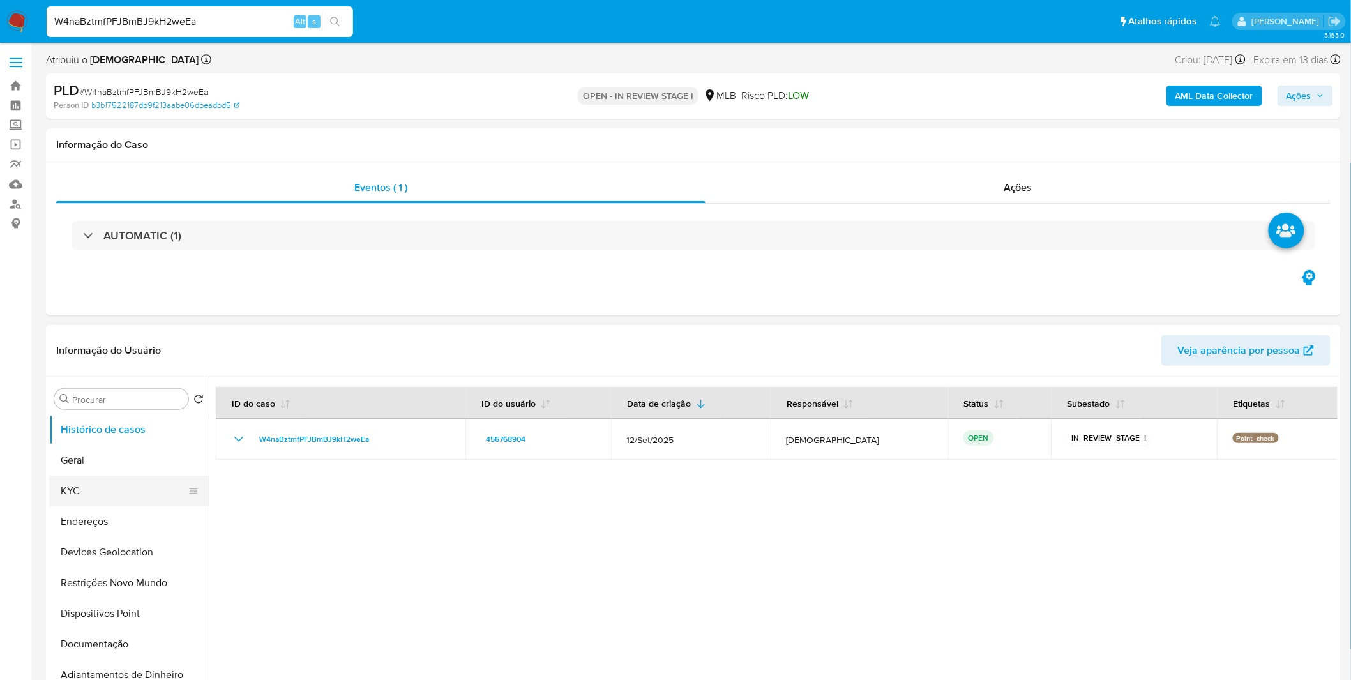
click at [161, 494] on button "KYC" at bounding box center [123, 491] width 149 height 31
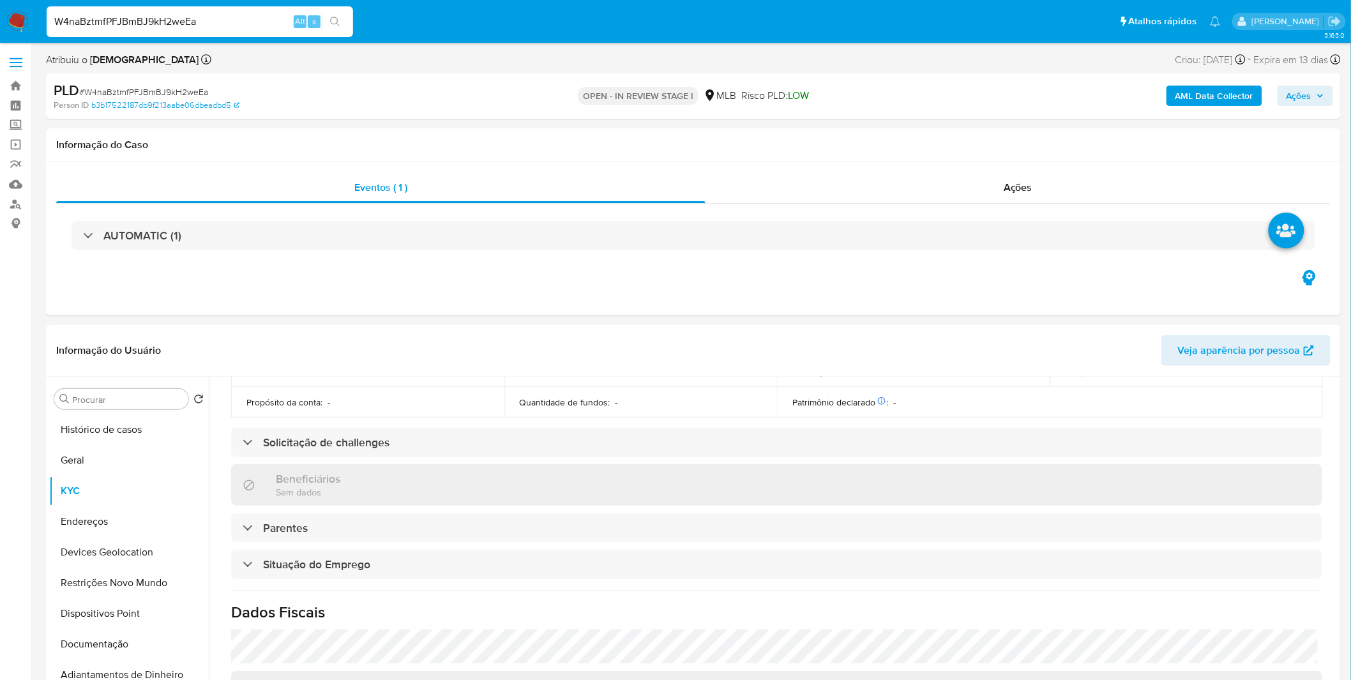
scroll to position [425, 0]
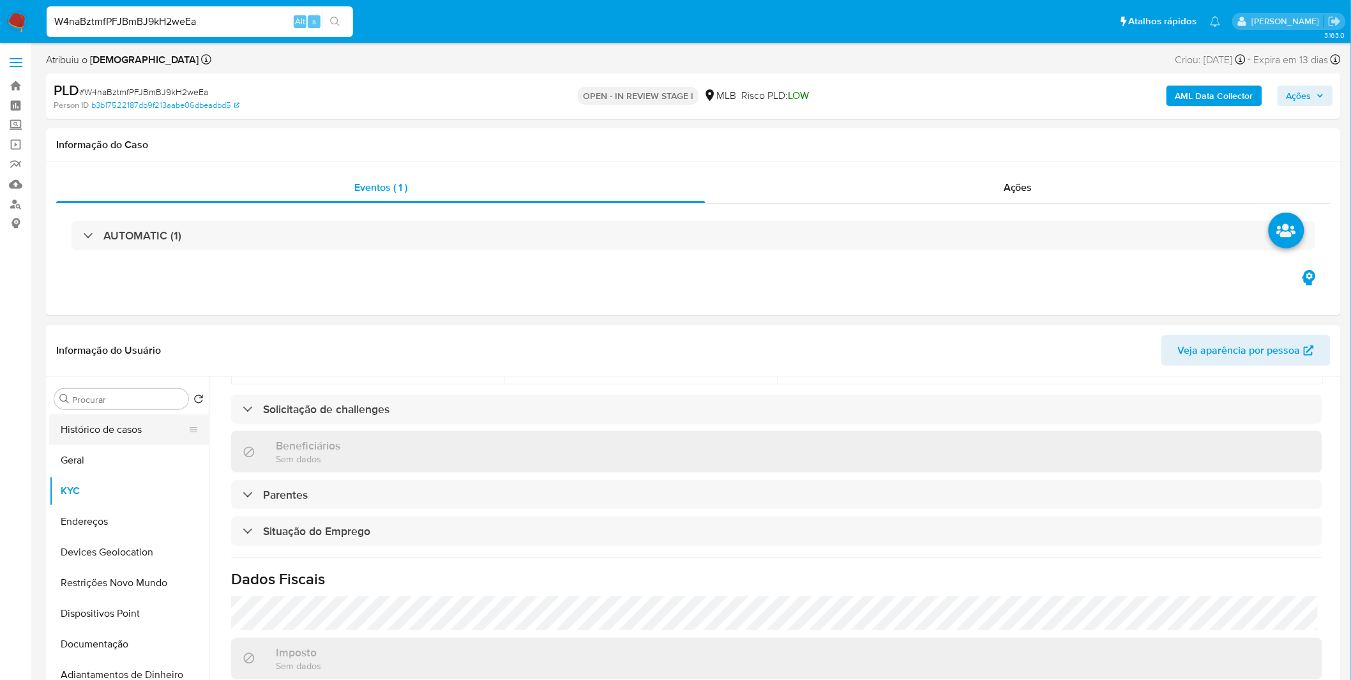
click at [125, 431] on button "Histórico de casos" at bounding box center [123, 429] width 149 height 31
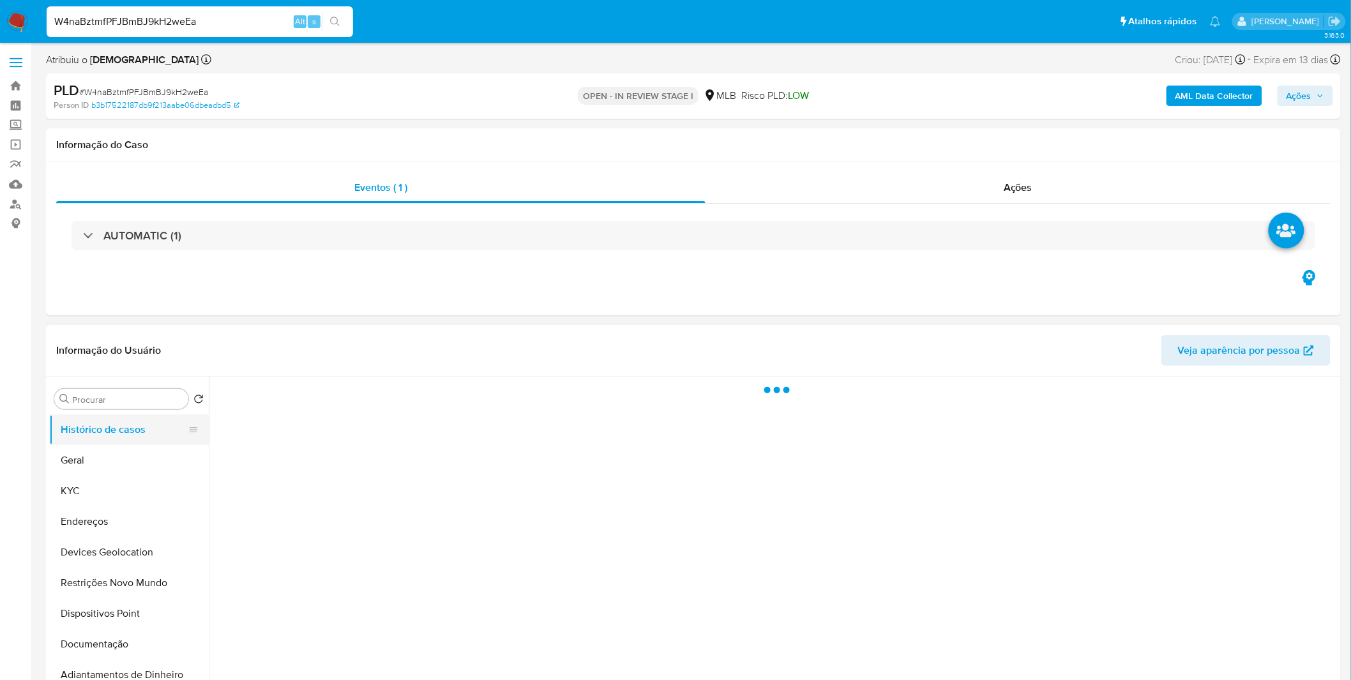
scroll to position [0, 0]
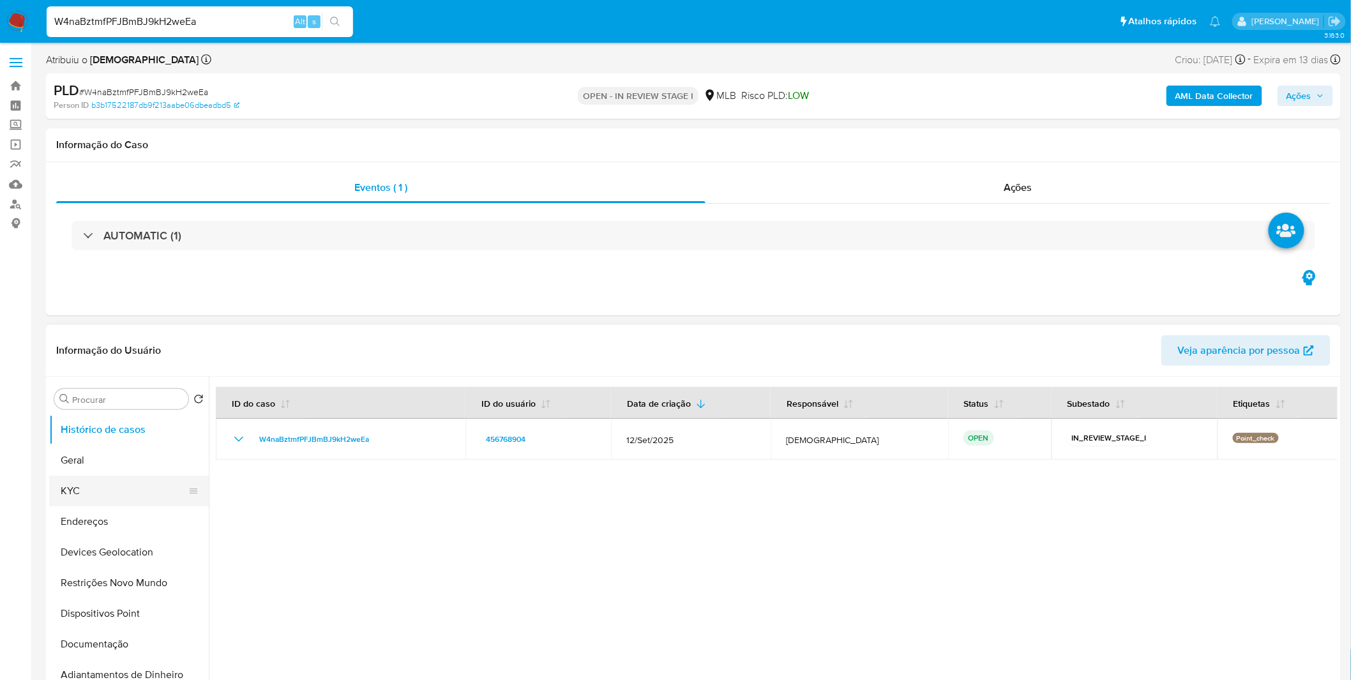
click at [132, 481] on button "KYC" at bounding box center [123, 491] width 149 height 31
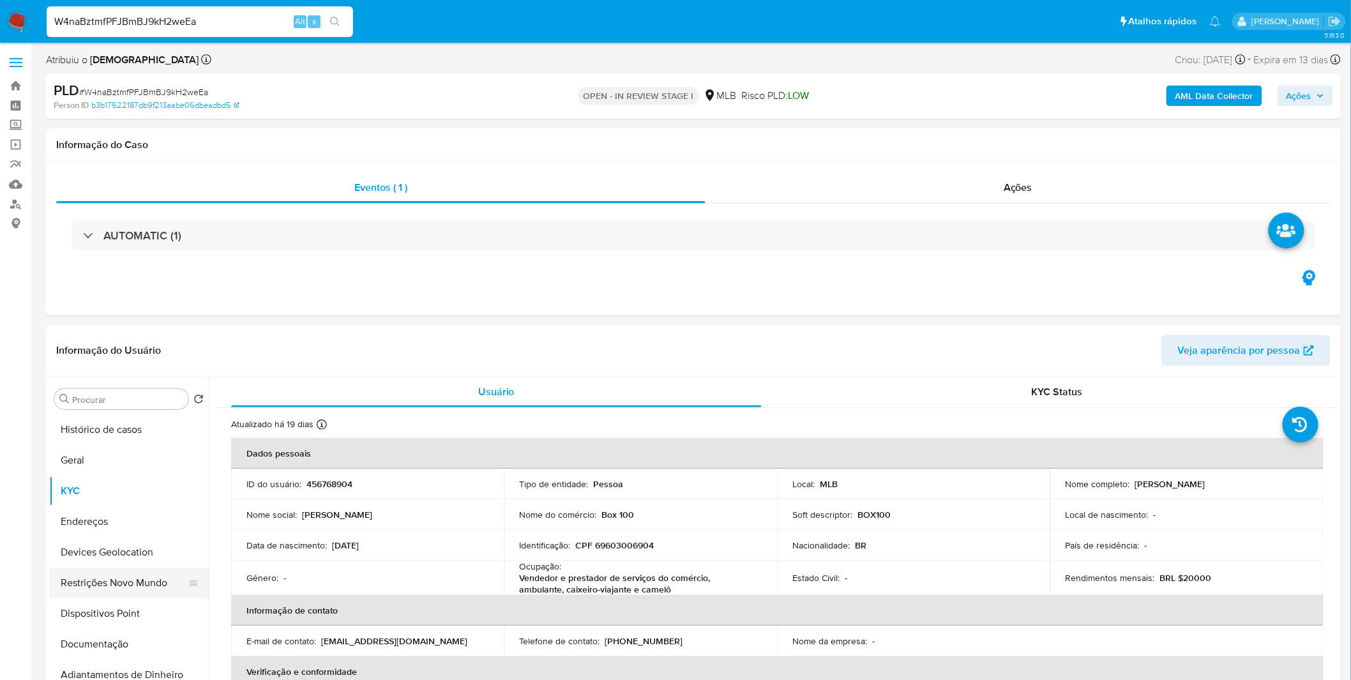
click at [113, 587] on button "Restrições Novo Mundo" at bounding box center [123, 582] width 149 height 31
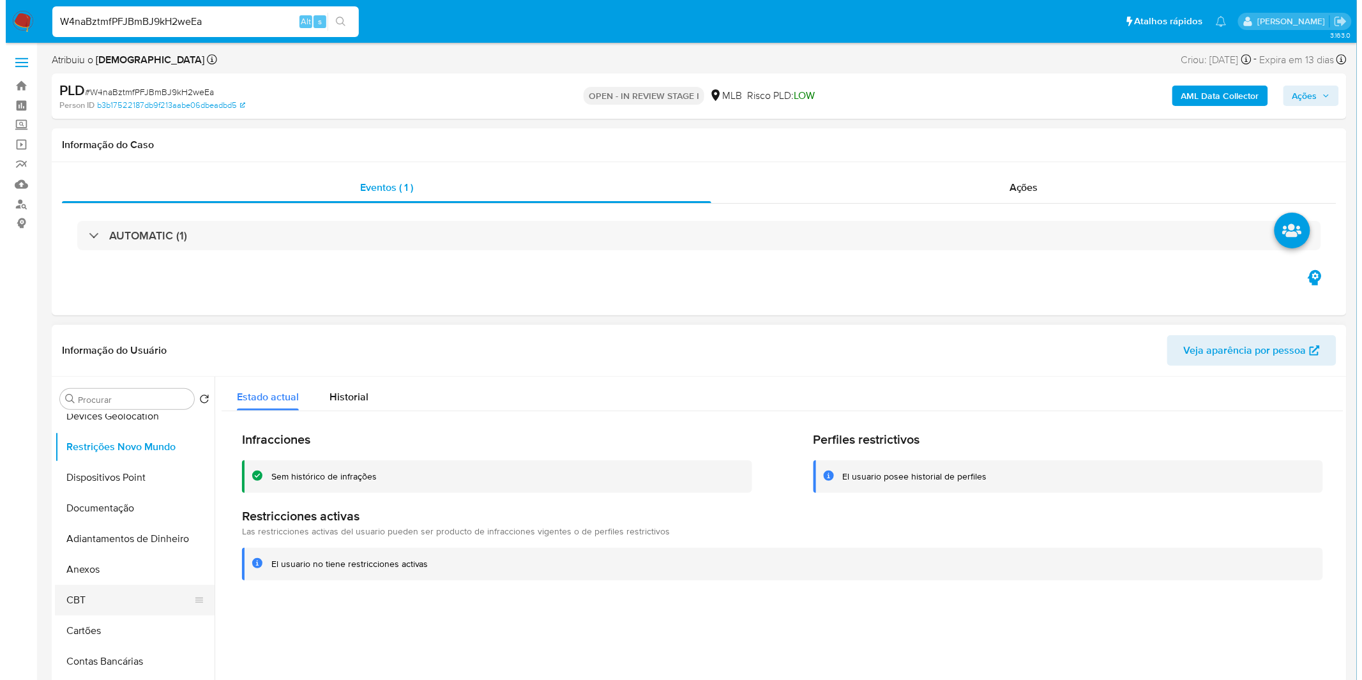
scroll to position [142, 0]
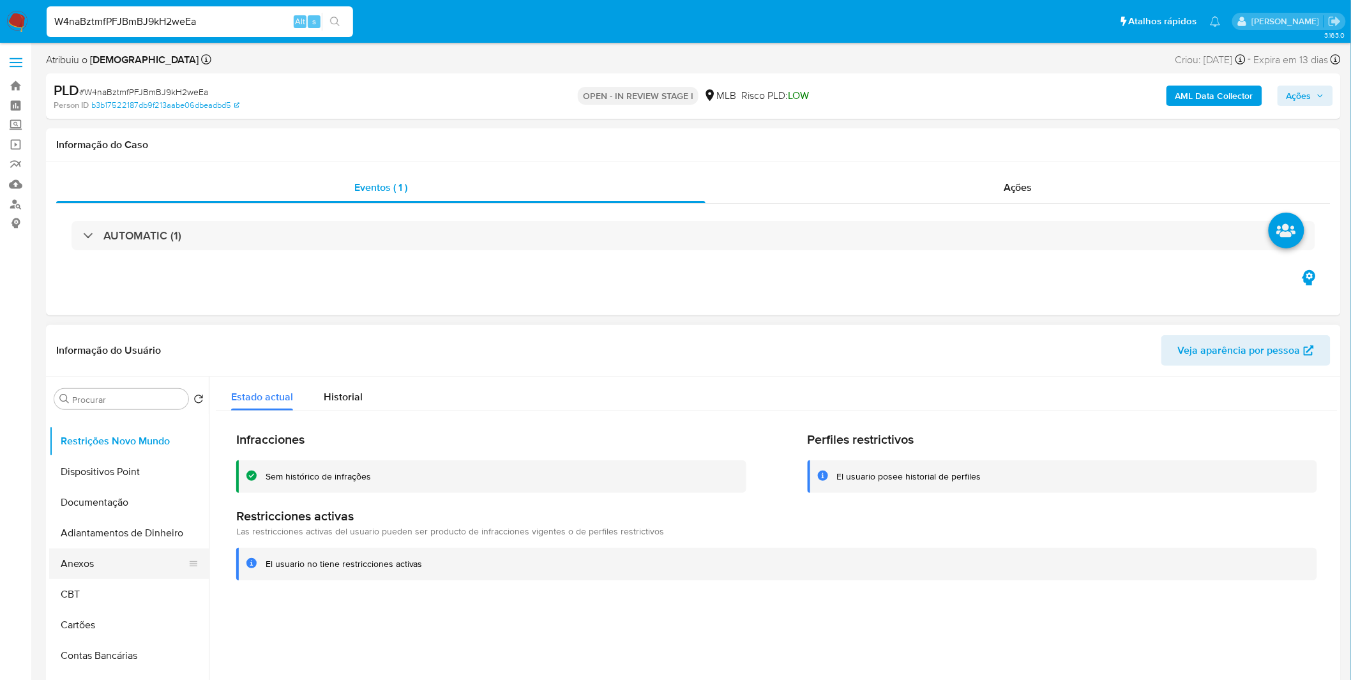
click at [97, 573] on button "Anexos" at bounding box center [123, 563] width 149 height 31
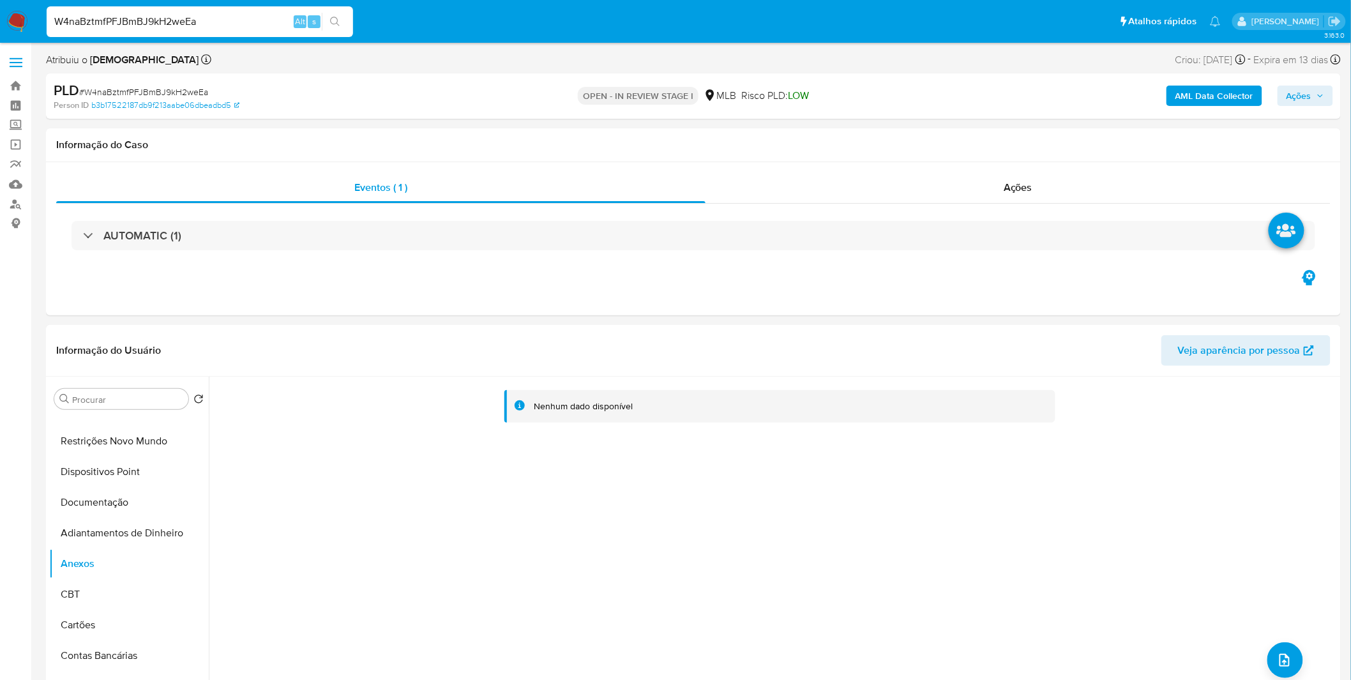
click at [1246, 93] on b "AML Data Collector" at bounding box center [1214, 96] width 78 height 20
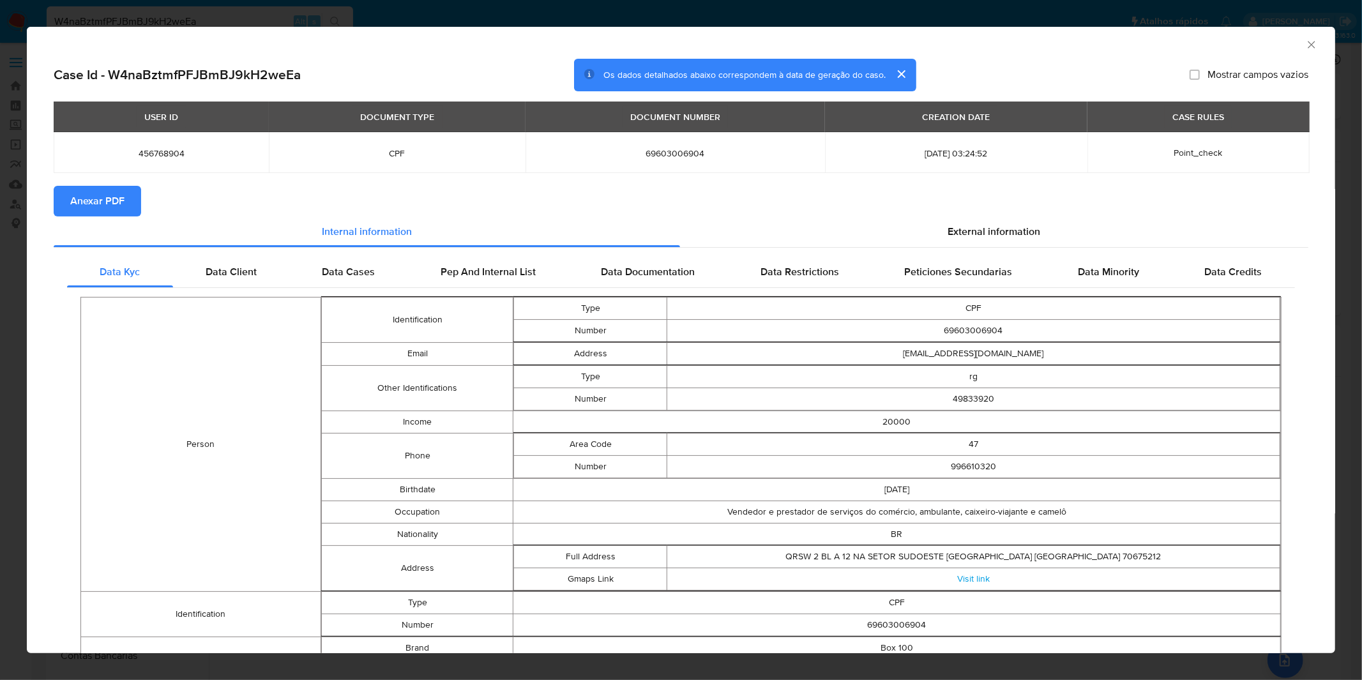
click at [105, 207] on span "Anexar PDF" at bounding box center [97, 201] width 54 height 28
click at [431, 18] on div "AML Data Collector Case Id - W4naBztmfPFJBmBJ9kH2weEa Os dados detalhados abaix…" at bounding box center [681, 340] width 1362 height 680
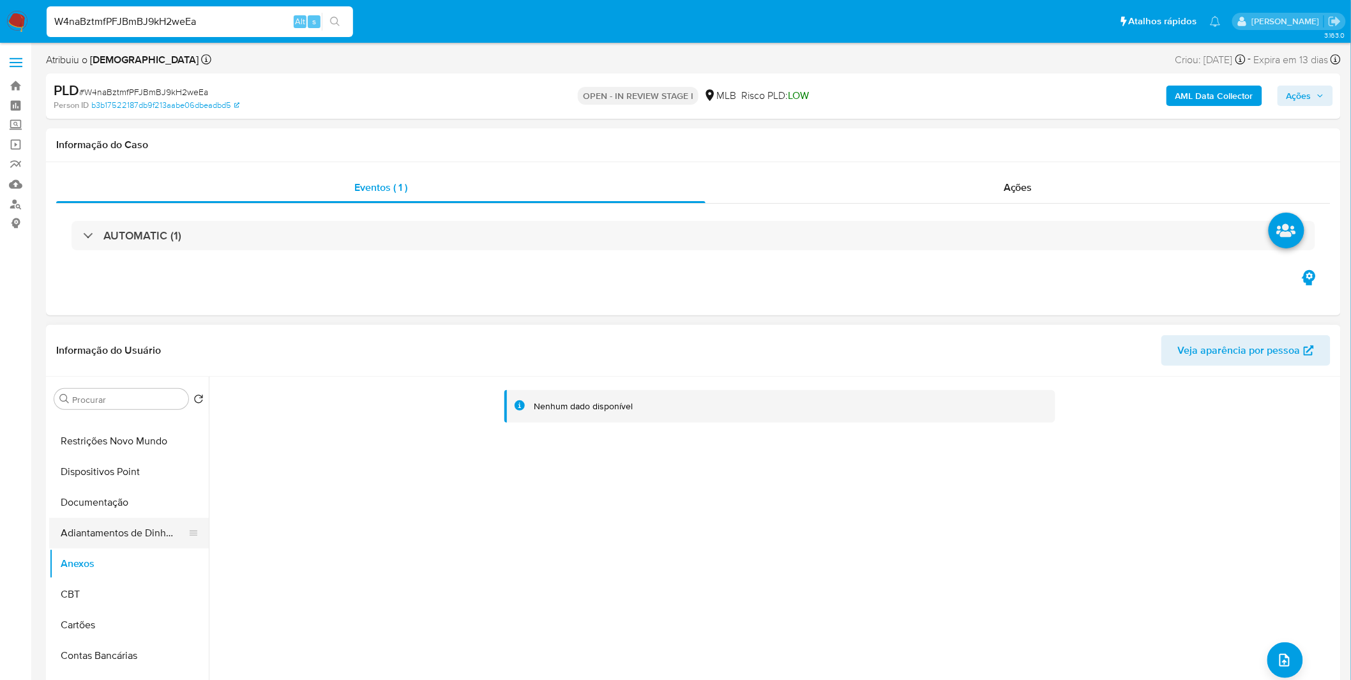
click at [148, 543] on button "Adiantamentos de Dinheiro" at bounding box center [123, 533] width 149 height 31
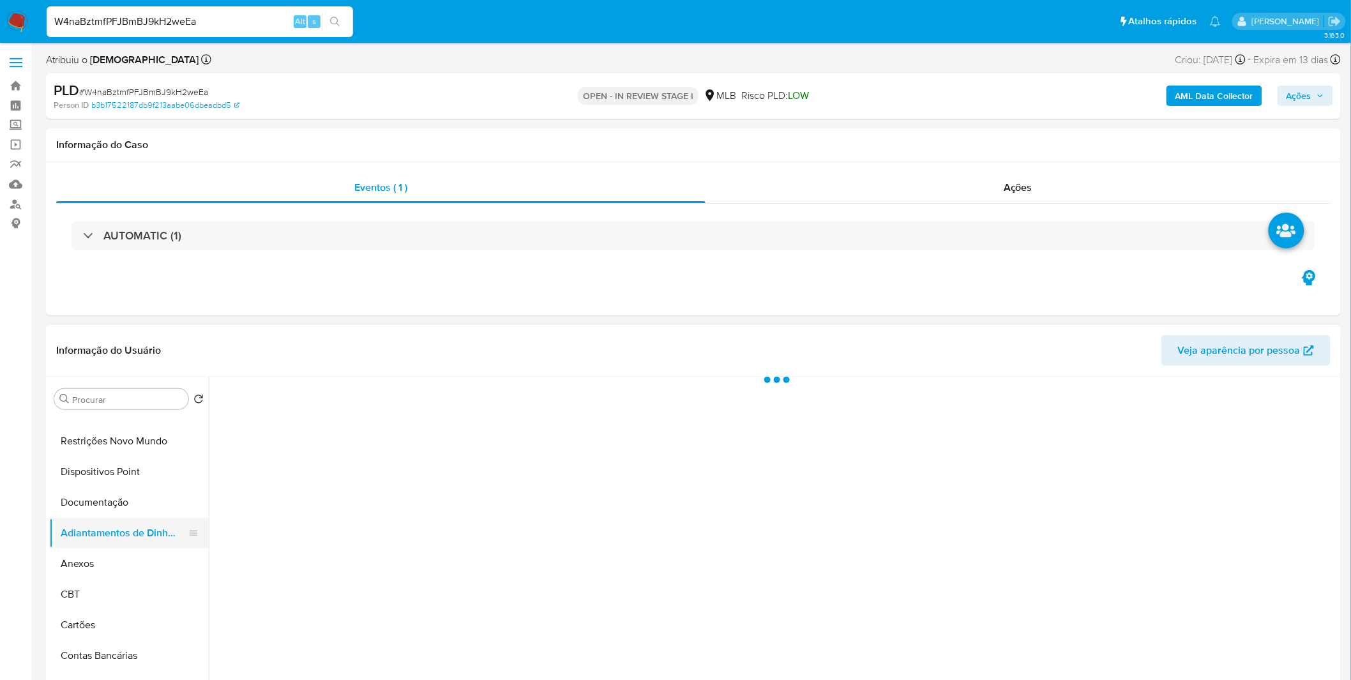
click at [144, 546] on button "Adiantamentos de Dinheiro" at bounding box center [123, 533] width 149 height 31
click at [139, 559] on button "Anexos" at bounding box center [123, 563] width 149 height 31
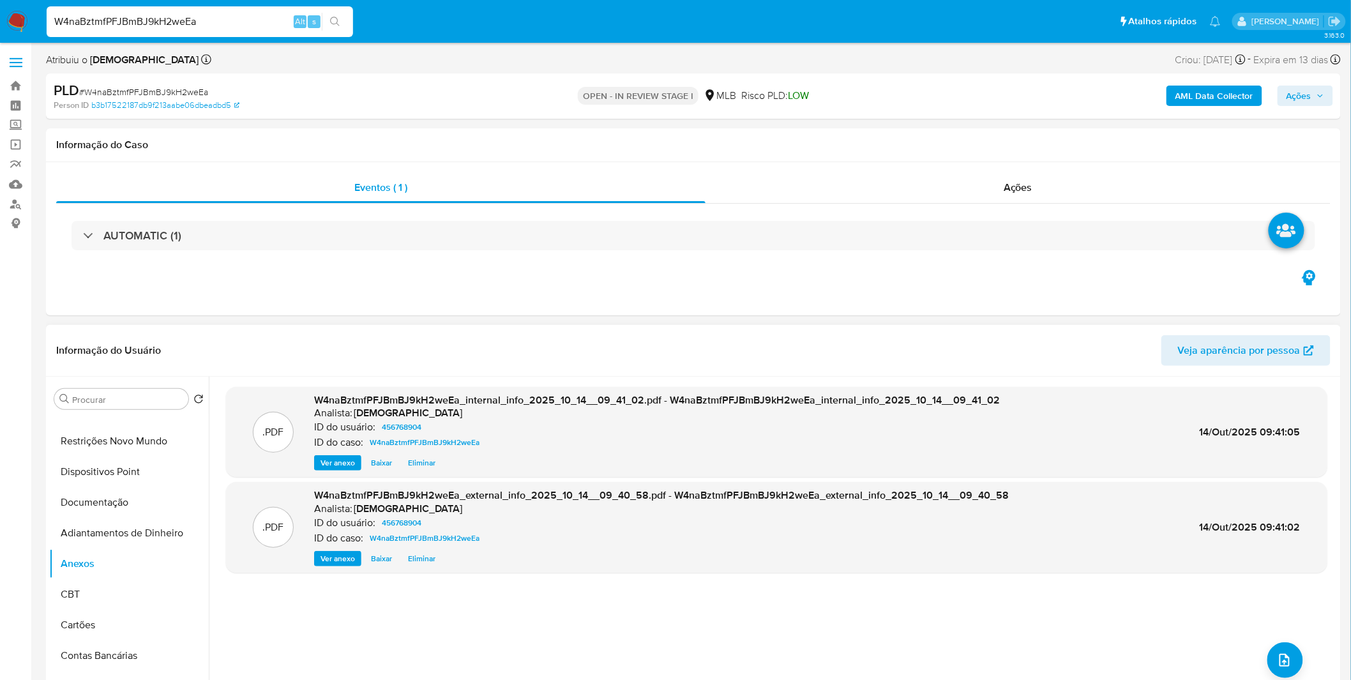
click at [1304, 654] on div ".PDF W4naBztmfPFJBmBJ9kH2weEa_internal_info_2025_10_14__09_41_02.pdf - W4naBztm…" at bounding box center [776, 540] width 1101 height 306
click at [1296, 656] on button "upload-file" at bounding box center [1285, 660] width 36 height 36
click at [1267, 656] on button "upload-file" at bounding box center [1285, 660] width 36 height 36
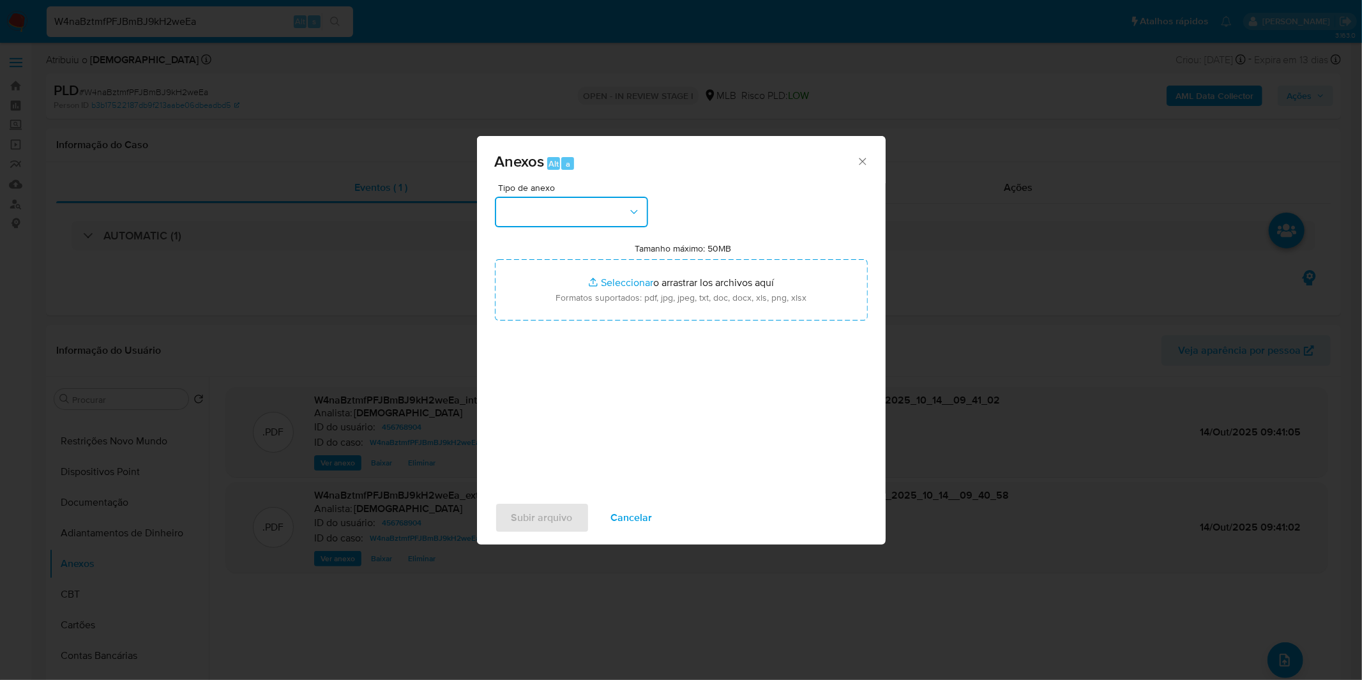
click at [598, 211] on button "button" at bounding box center [571, 212] width 153 height 31
click at [545, 216] on button "button" at bounding box center [571, 212] width 153 height 31
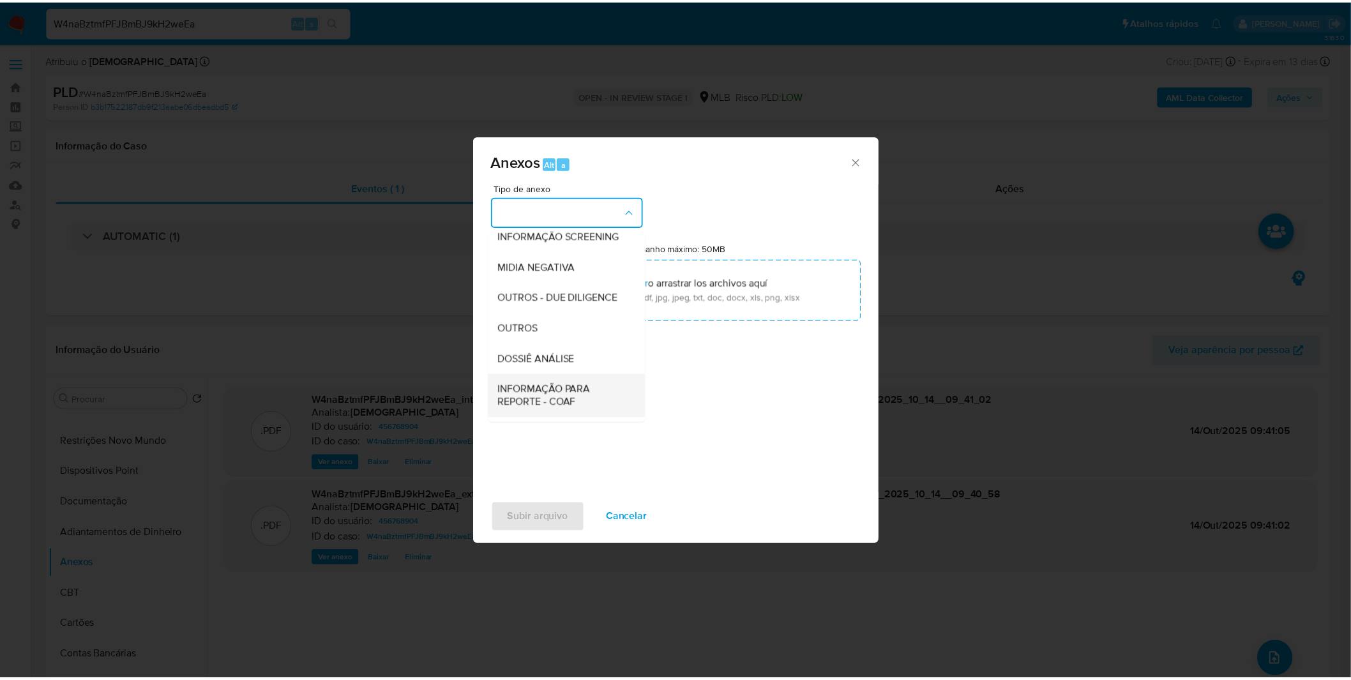
scroll to position [196, 0]
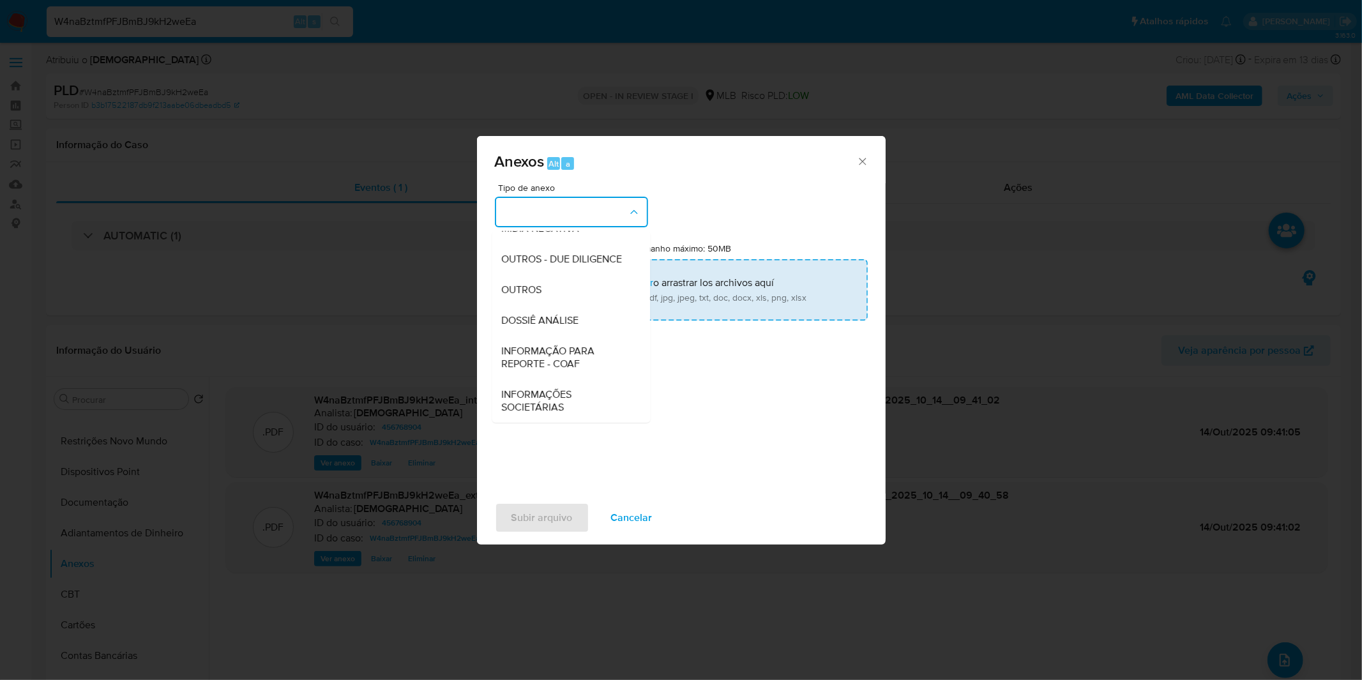
click at [541, 290] on span "OUTROS" at bounding box center [522, 289] width 40 height 13
click at [541, 290] on input "Tamanho máximo: 50MB Seleccionar archivos" at bounding box center [681, 289] width 373 height 61
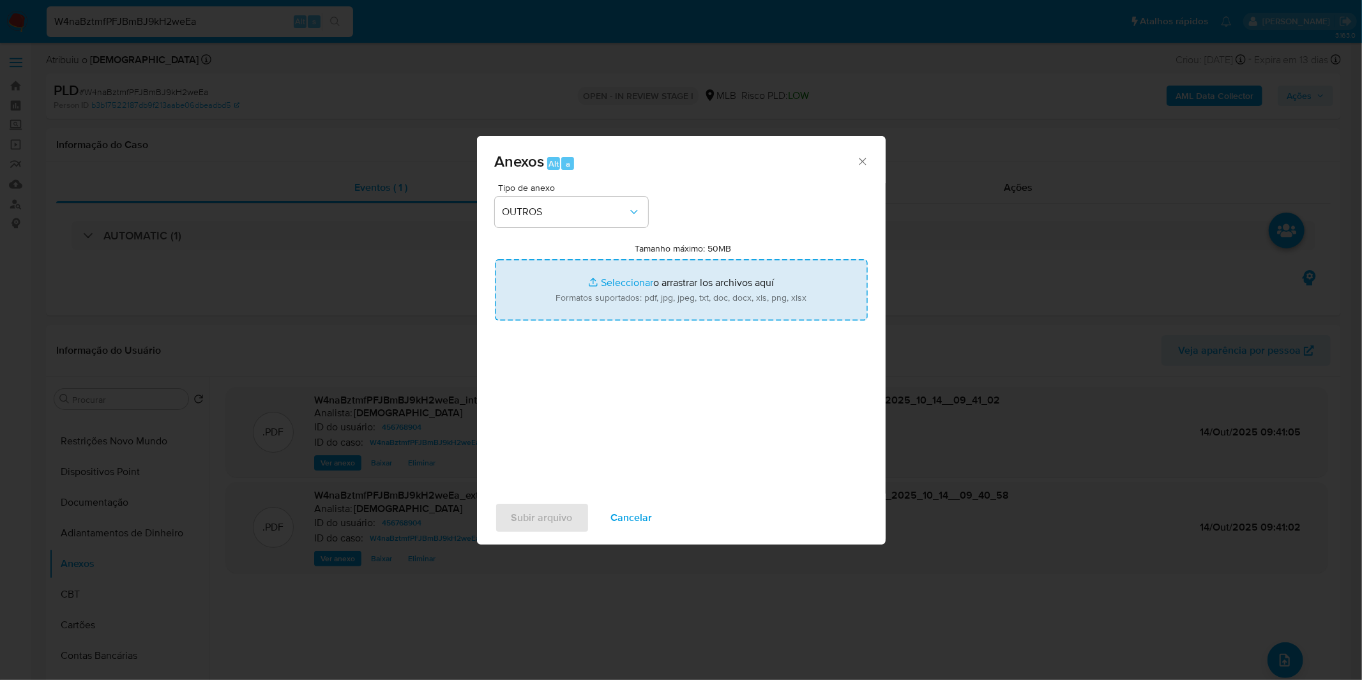
type input "C:\fakepath\Mulan 456768904_2025_10_09_08_17_08.xlsx"
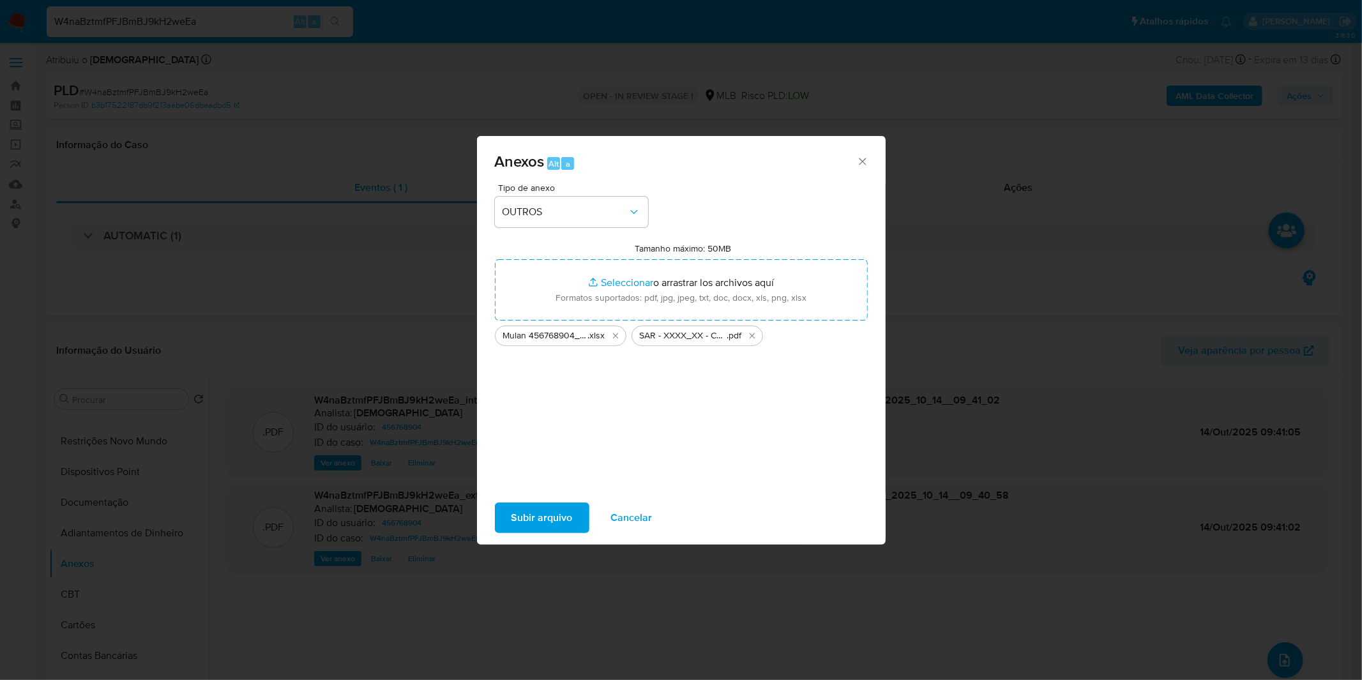
click at [553, 504] on span "Subir arquivo" at bounding box center [541, 518] width 61 height 28
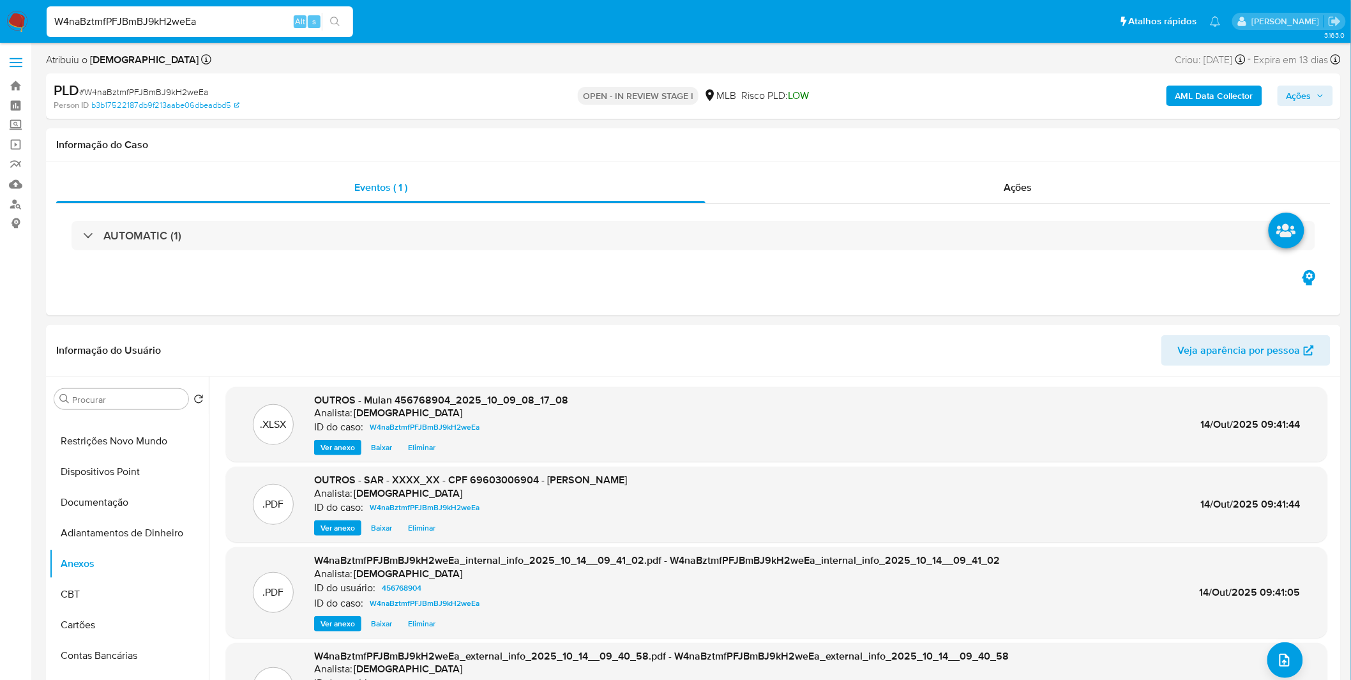
click at [1291, 99] on span "Ações" at bounding box center [1298, 96] width 25 height 20
click at [960, 146] on div "Resolução do caso Alt r" at bounding box center [949, 136] width 117 height 33
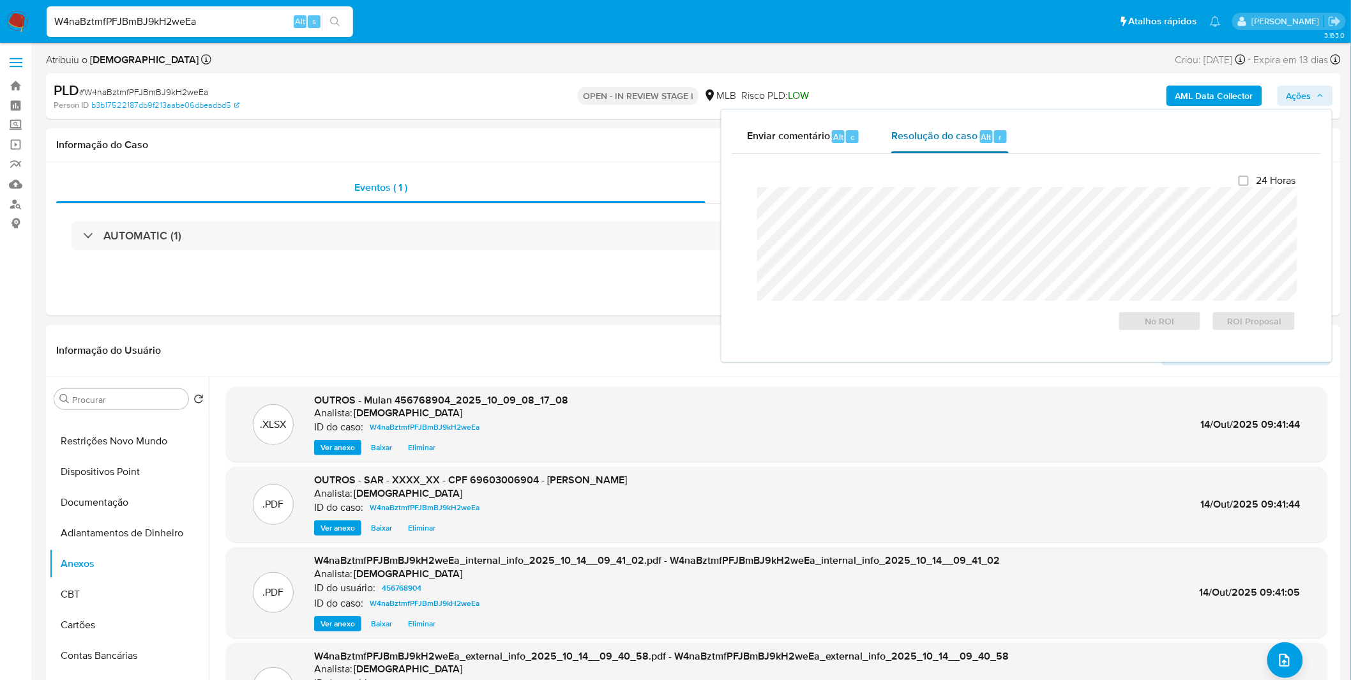
click at [948, 141] on span "Resolução do caso" at bounding box center [934, 136] width 86 height 15
click at [1241, 319] on span "ROI Proposal" at bounding box center [1253, 321] width 66 height 18
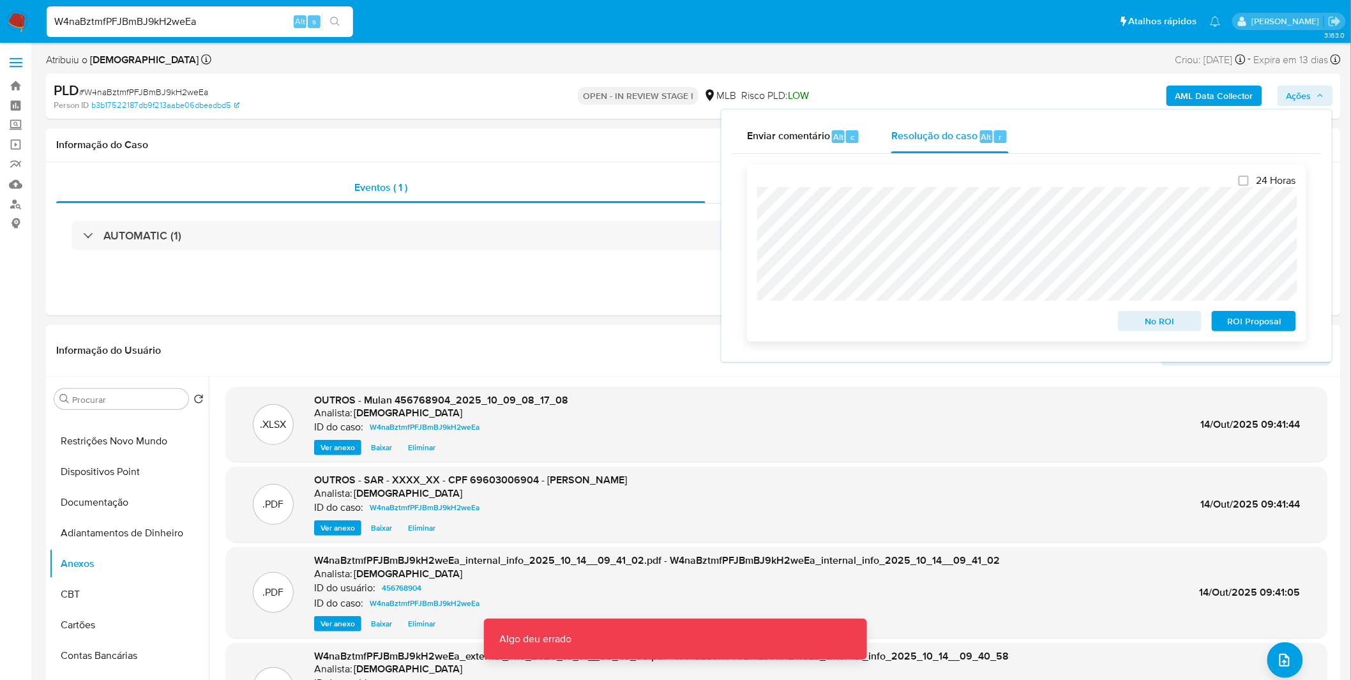
click at [1280, 324] on span "ROI Proposal" at bounding box center [1253, 321] width 66 height 18
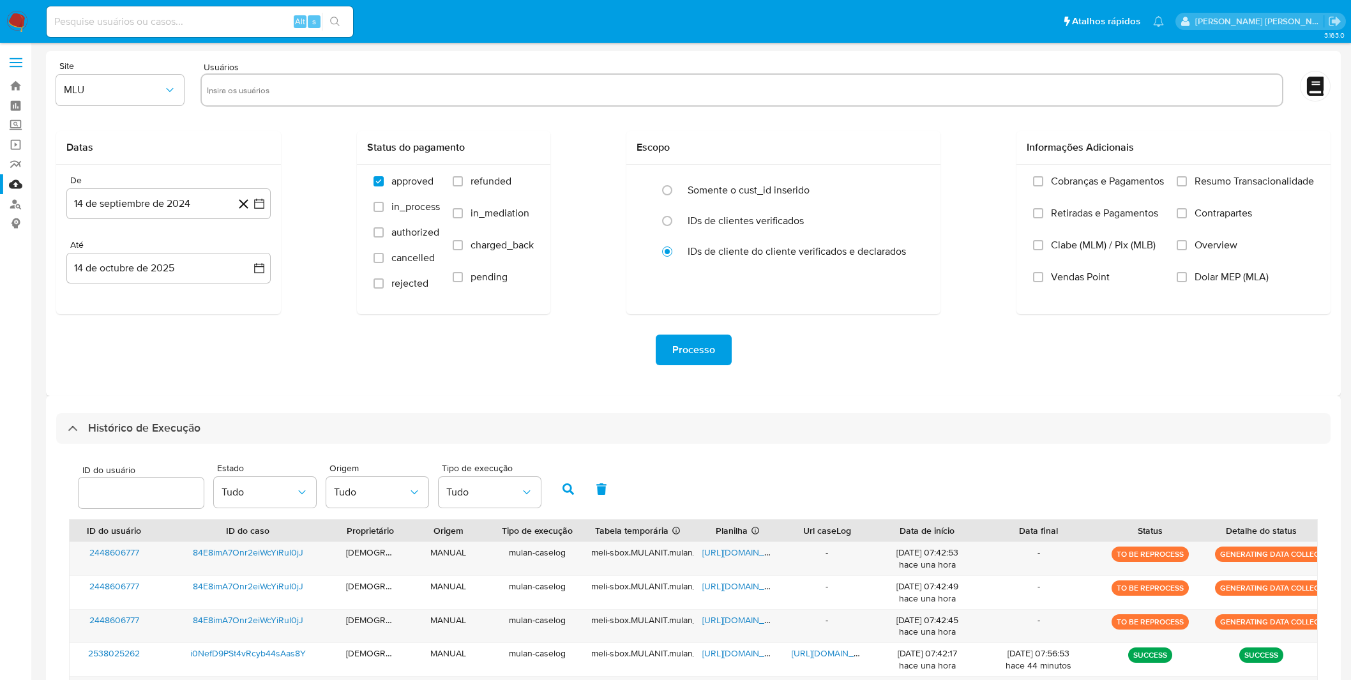
select select "10"
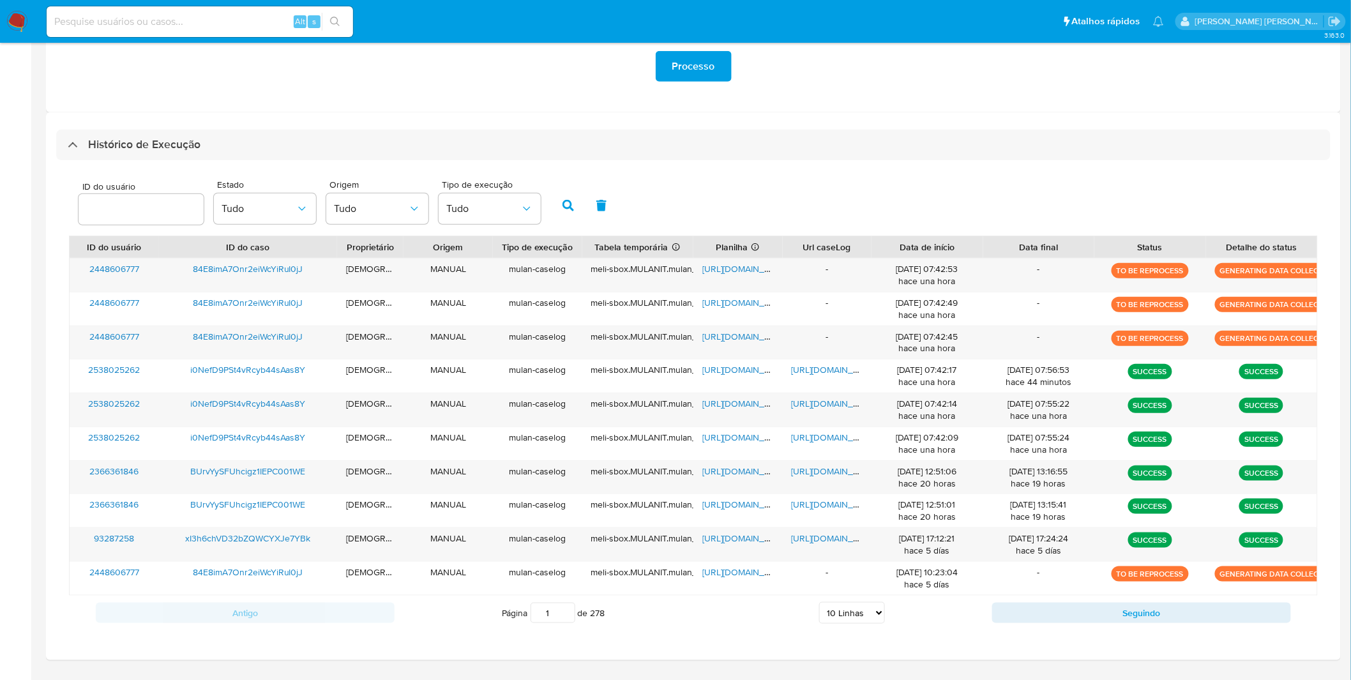
click at [172, 20] on input at bounding box center [200, 21] width 306 height 17
paste input "84E8imA7Onr2eiWcYiRuI0jJ"
type input "84E8imA7Onr2eiWcYiRuI0jJ"
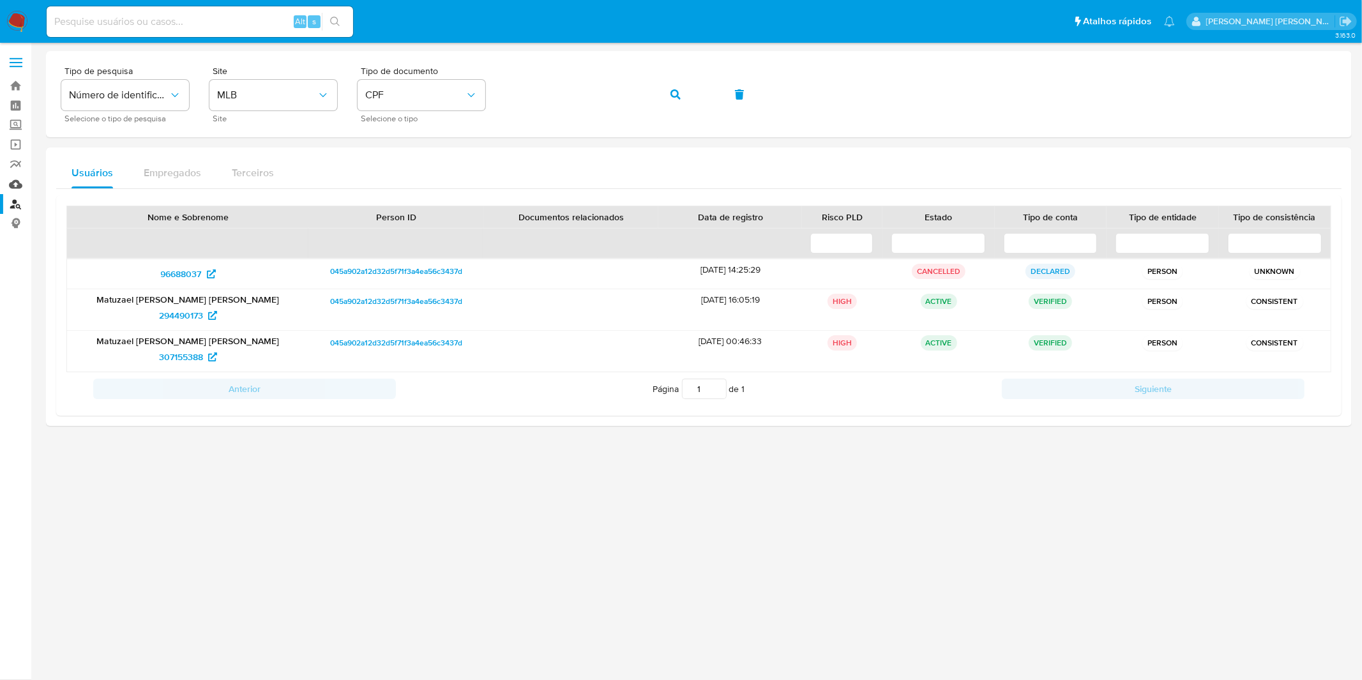
click at [11, 177] on link "Mulan" at bounding box center [76, 184] width 152 height 20
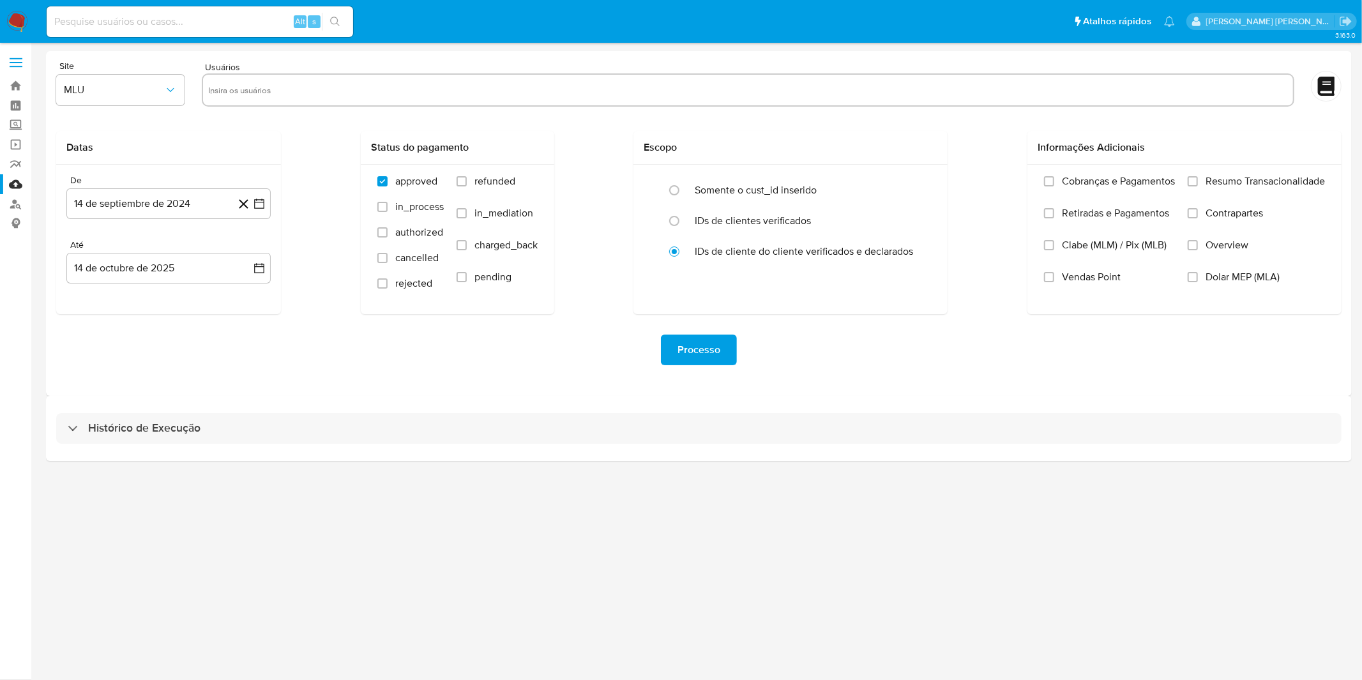
click at [100, 410] on div "Histórico de Execução" at bounding box center [698, 428] width 1305 height 65
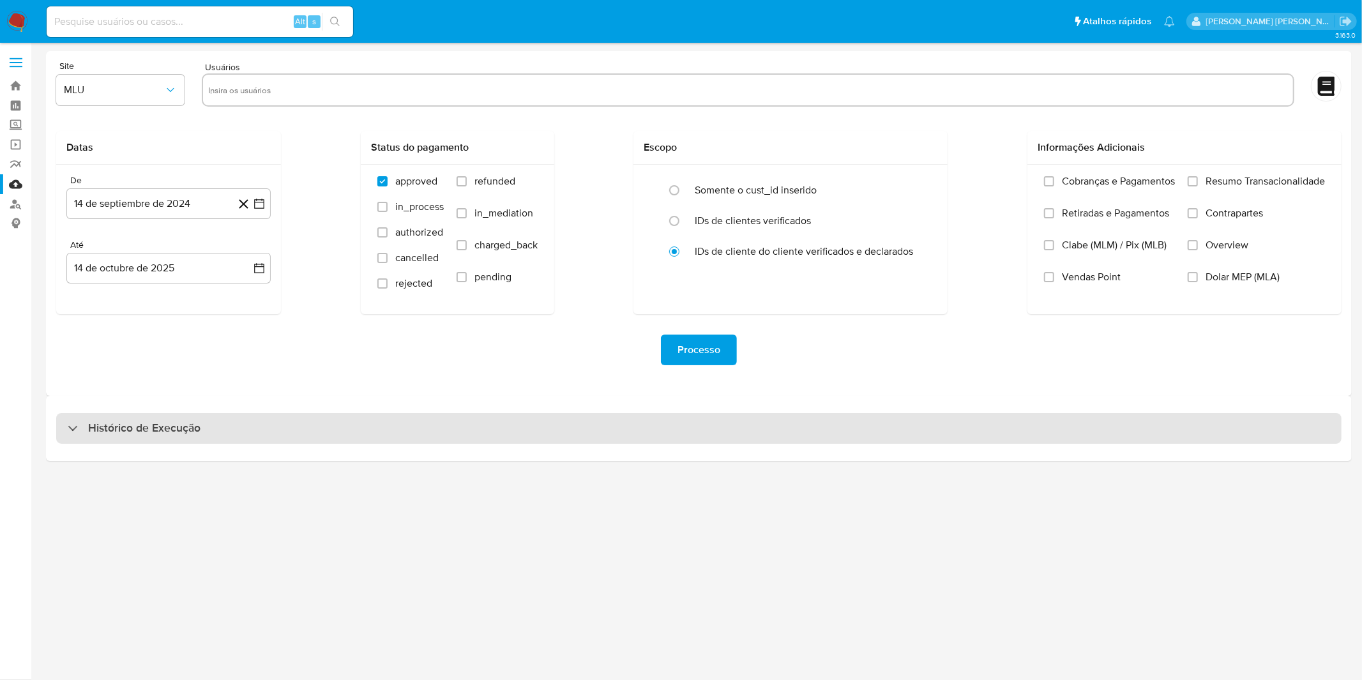
click at [94, 424] on h3 "Histórico de Execução" at bounding box center [144, 428] width 112 height 15
select select "10"
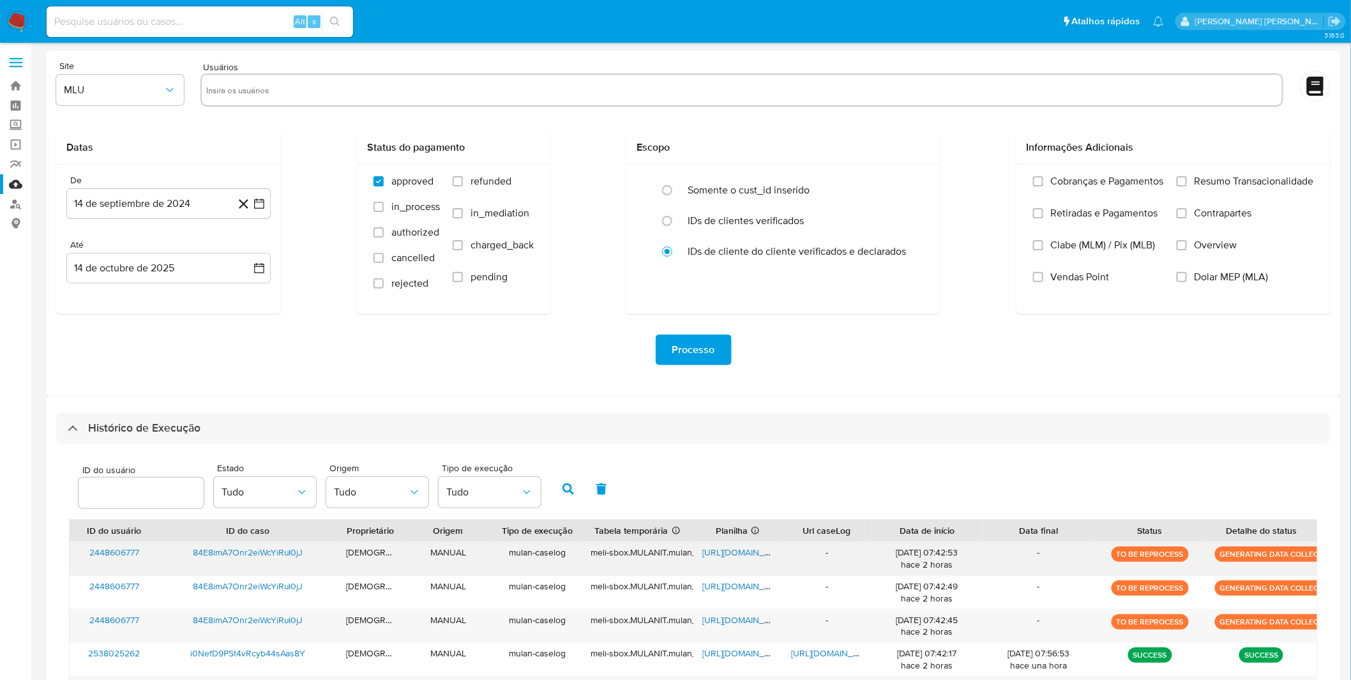
click at [247, 558] on span "84E8imA7Onr2eiWcYiRuI0jJ" at bounding box center [248, 552] width 110 height 13
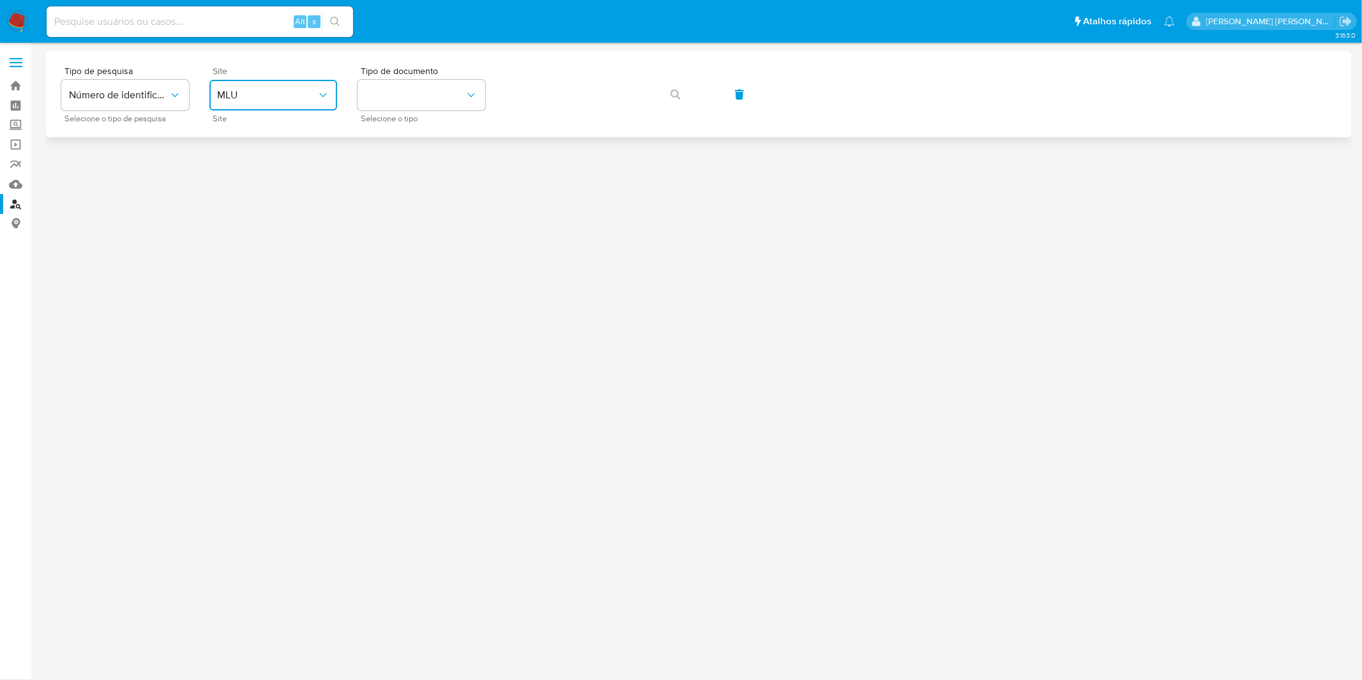
click at [314, 87] on button "MLU" at bounding box center [273, 95] width 128 height 31
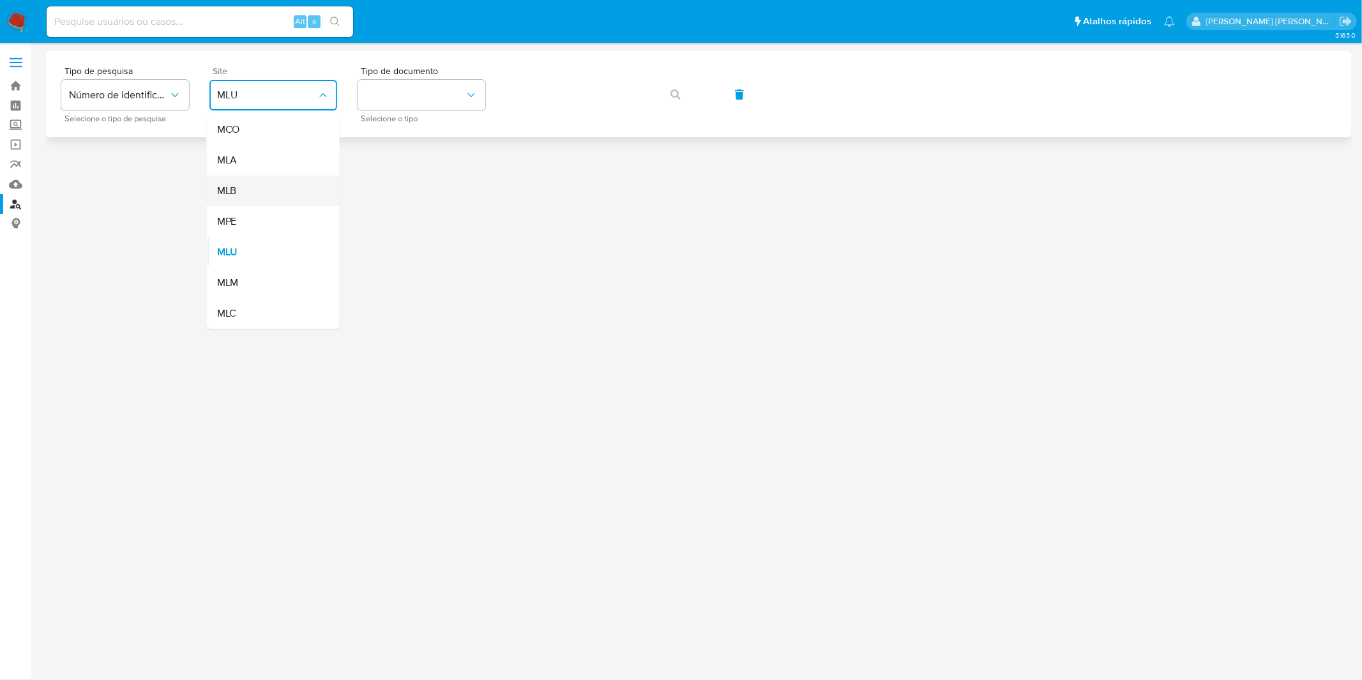
click at [286, 185] on div "MLB" at bounding box center [269, 191] width 105 height 31
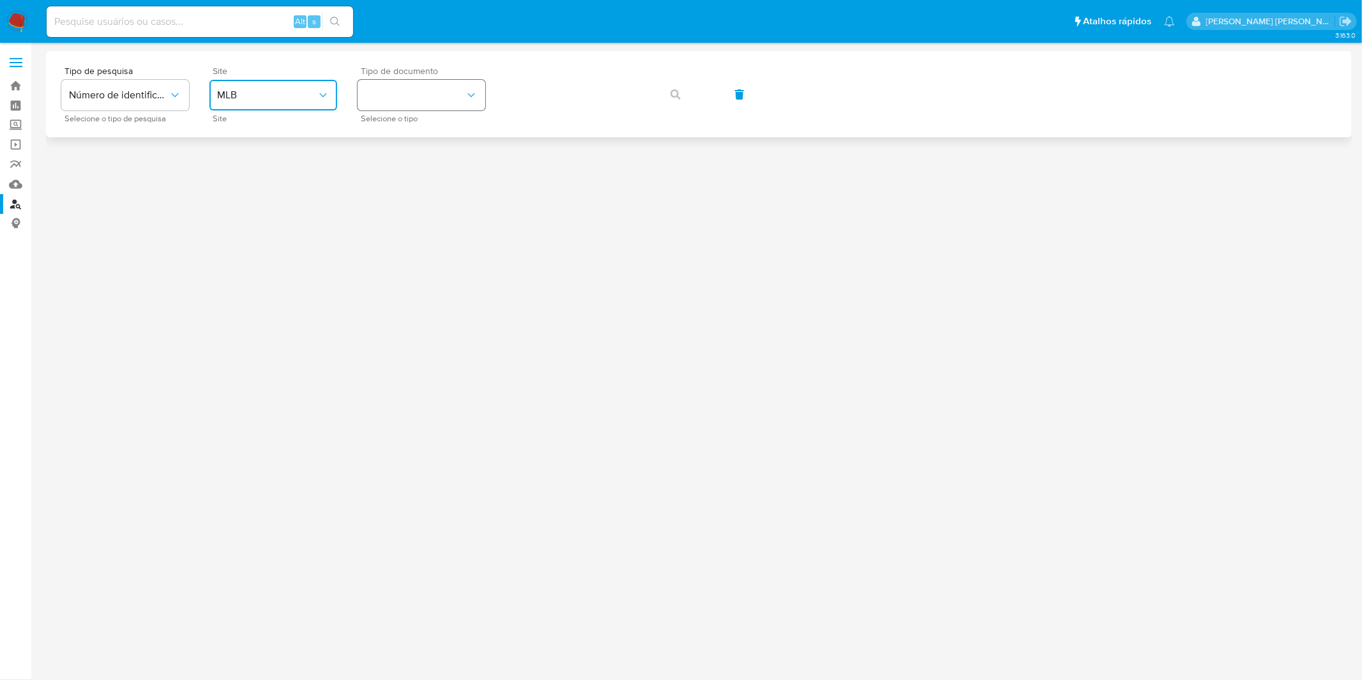
click at [416, 100] on button "identificationType" at bounding box center [421, 95] width 128 height 31
click at [419, 177] on div "CPF CPF" at bounding box center [417, 179] width 105 height 43
click at [691, 92] on button "button" at bounding box center [675, 94] width 43 height 31
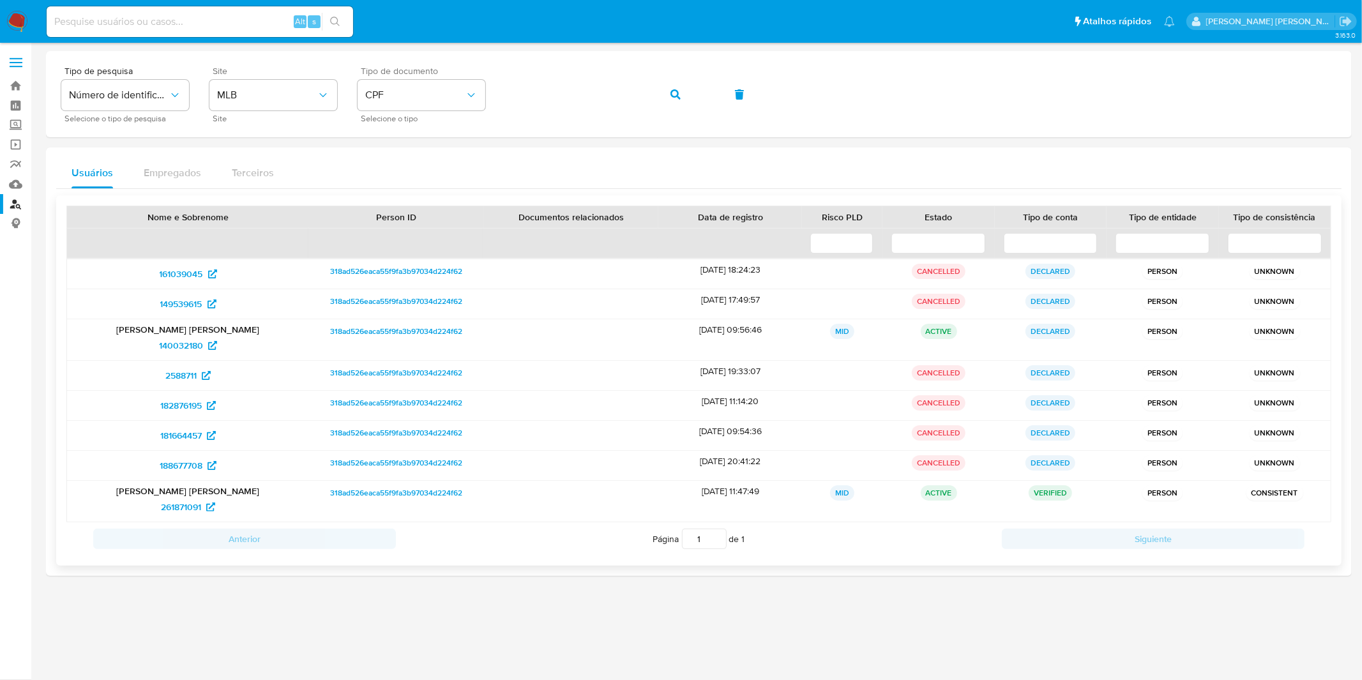
drag, startPoint x: 170, startPoint y: 350, endPoint x: 219, endPoint y: 529, distance: 185.2
click at [673, 99] on span "button" at bounding box center [675, 94] width 10 height 28
click at [673, 99] on div "Tipo de pesquisa Número de identificação Selecione o tipo de pesquisa Site MLB …" at bounding box center [698, 94] width 1275 height 56
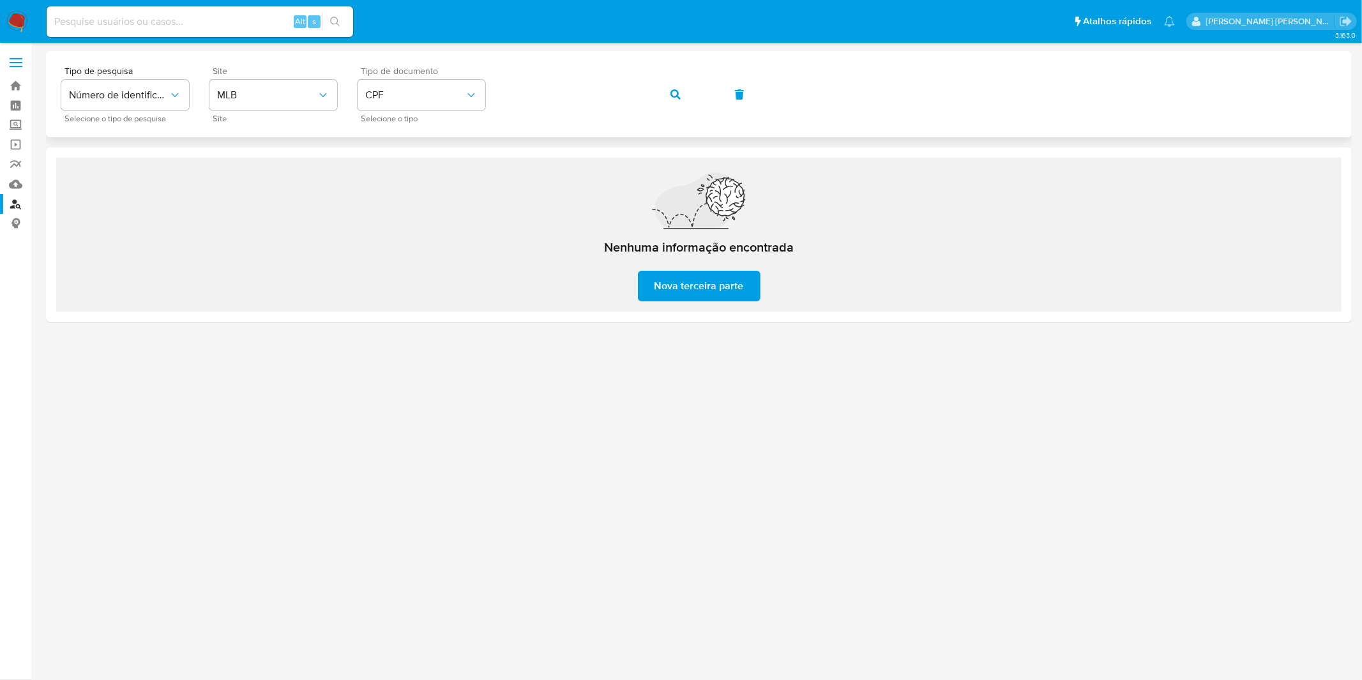
drag, startPoint x: 657, startPoint y: 100, endPoint x: 665, endPoint y: 101, distance: 7.7
click at [659, 100] on button "button" at bounding box center [675, 94] width 43 height 31
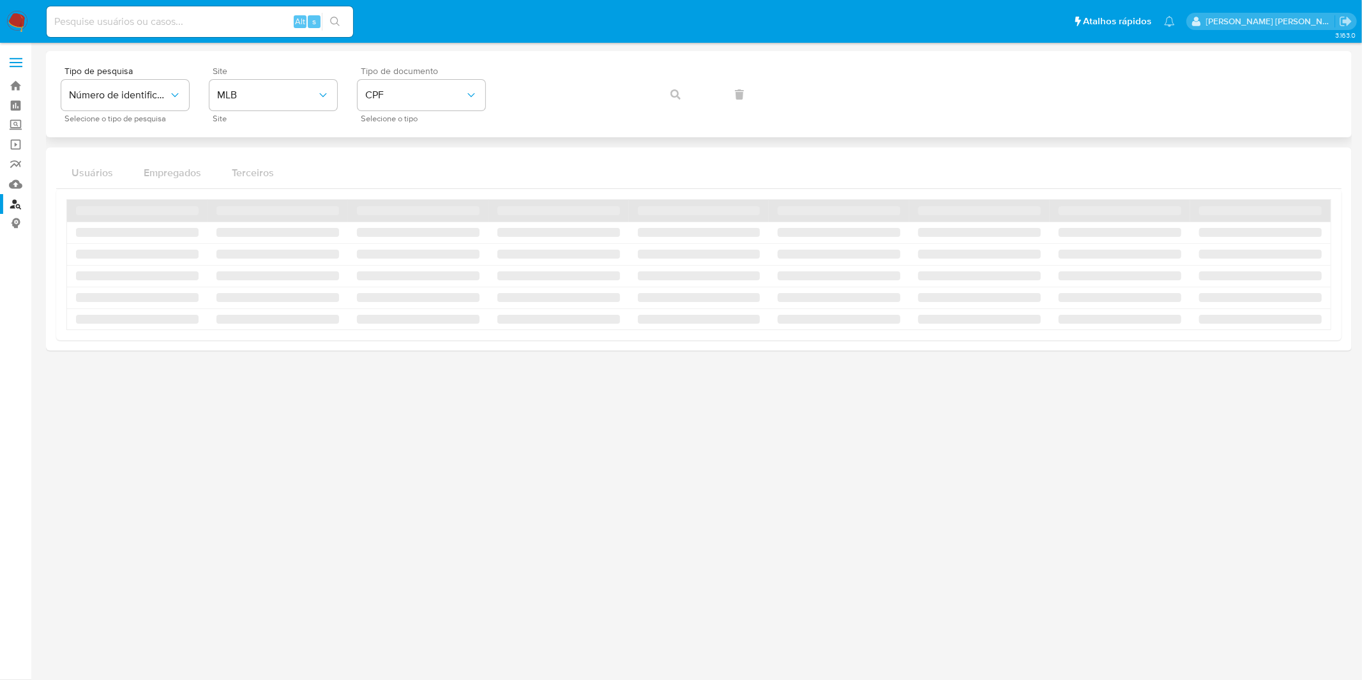
click at [668, 100] on div "Tipo de pesquisa Número de identificação Selecione o tipo de pesquisa Site MLB …" at bounding box center [698, 94] width 1275 height 56
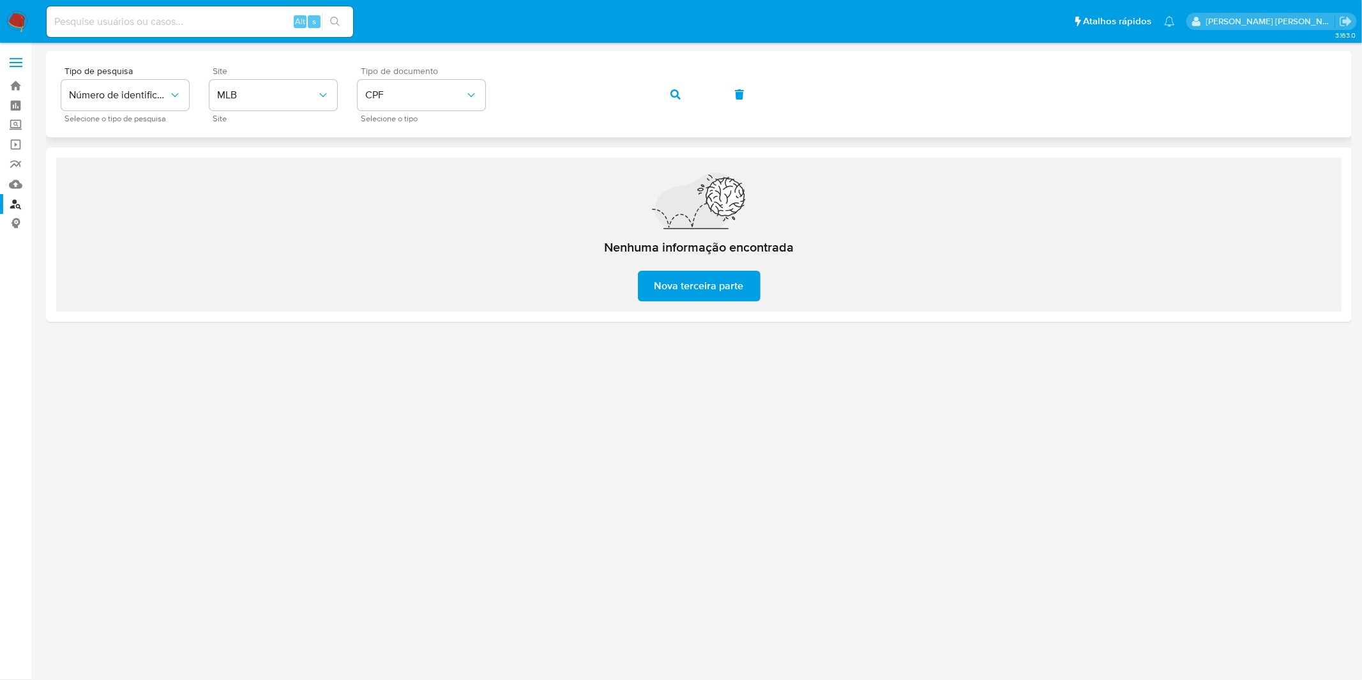
click at [661, 92] on button "button" at bounding box center [675, 94] width 43 height 31
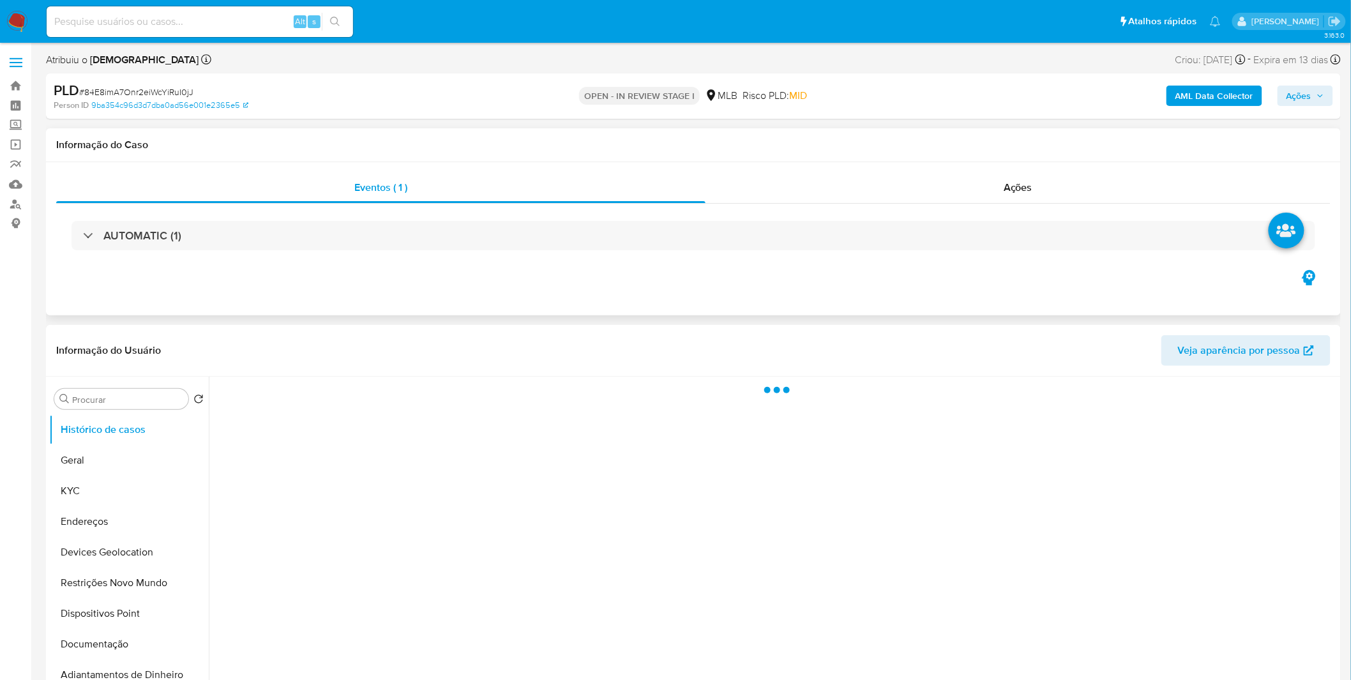
select select "10"
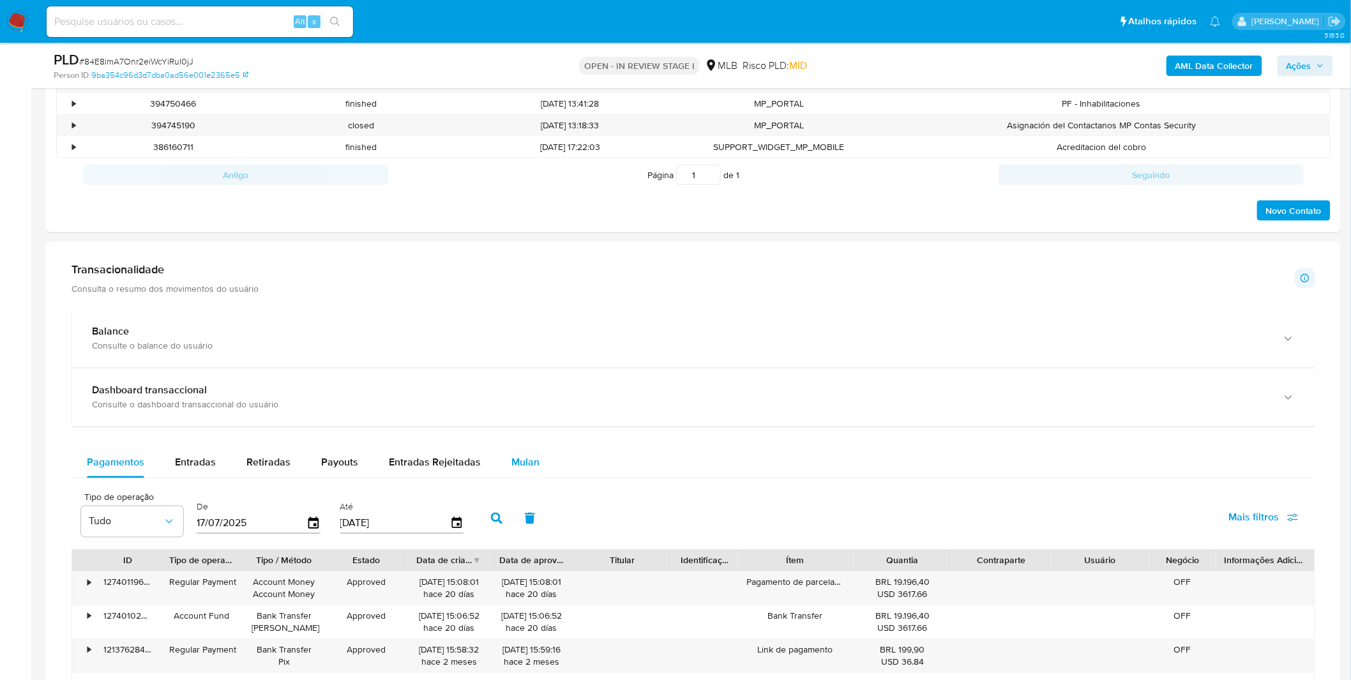
scroll to position [780, 0]
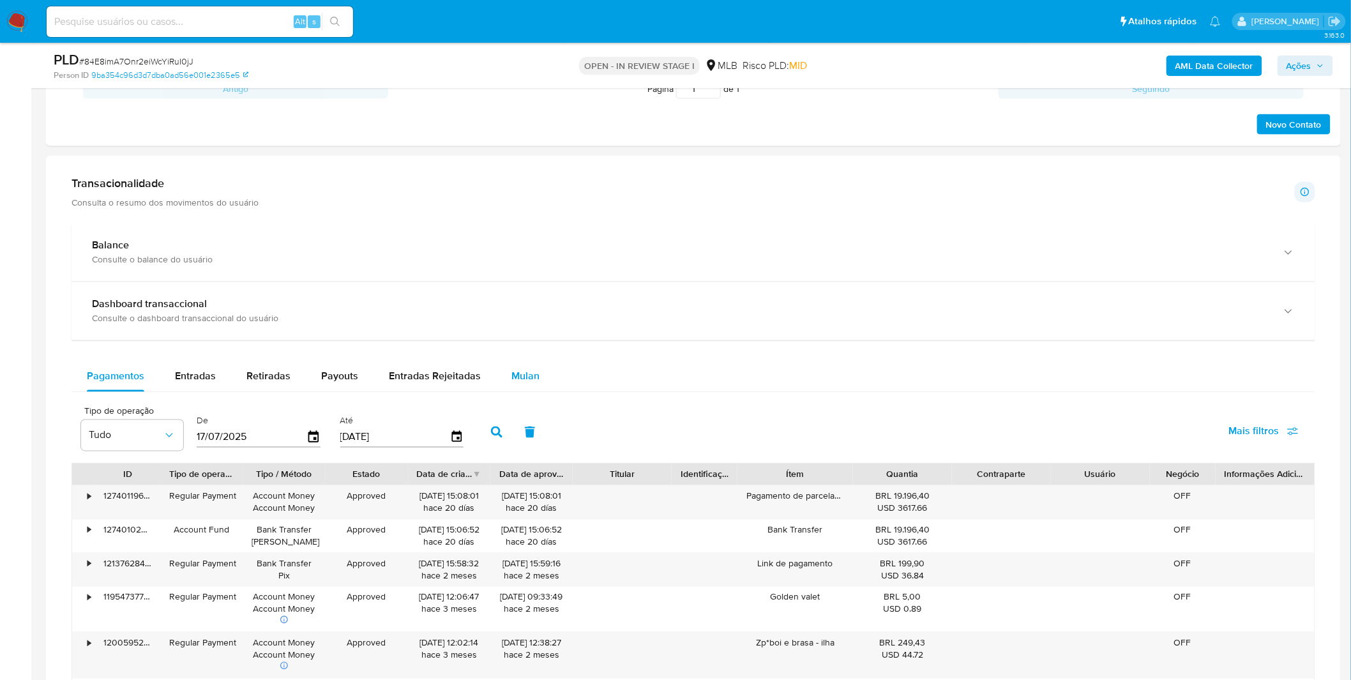
click at [519, 390] on div "Mulan" at bounding box center [525, 376] width 28 height 31
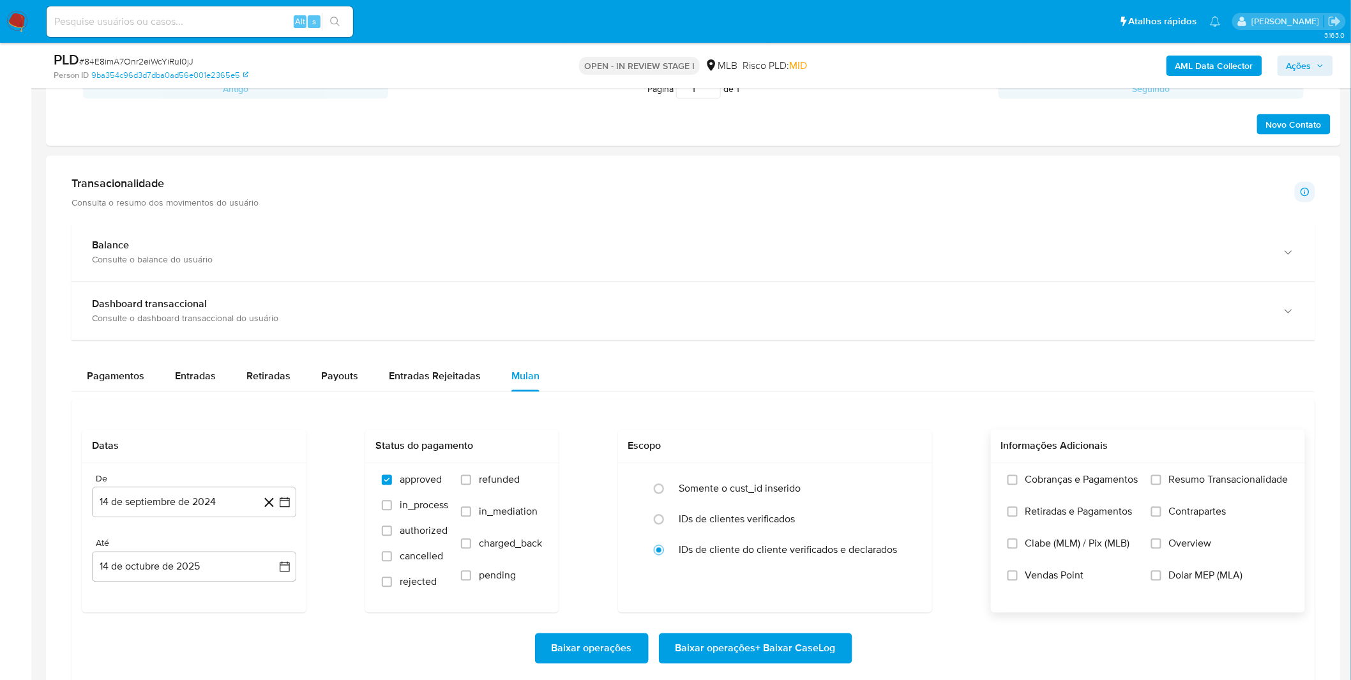
click at [1014, 476] on span at bounding box center [1012, 480] width 10 height 10
click at [1014, 476] on input "Cobranças e Pagamentos" at bounding box center [1012, 480] width 10 height 10
click at [1025, 508] on span "Retiradas e Pagamentos" at bounding box center [1078, 512] width 107 height 13
click at [1018, 508] on input "Retiradas e Pagamentos" at bounding box center [1012, 512] width 10 height 10
click at [1163, 481] on label "Resumo Transacionalidade" at bounding box center [1219, 490] width 137 height 32
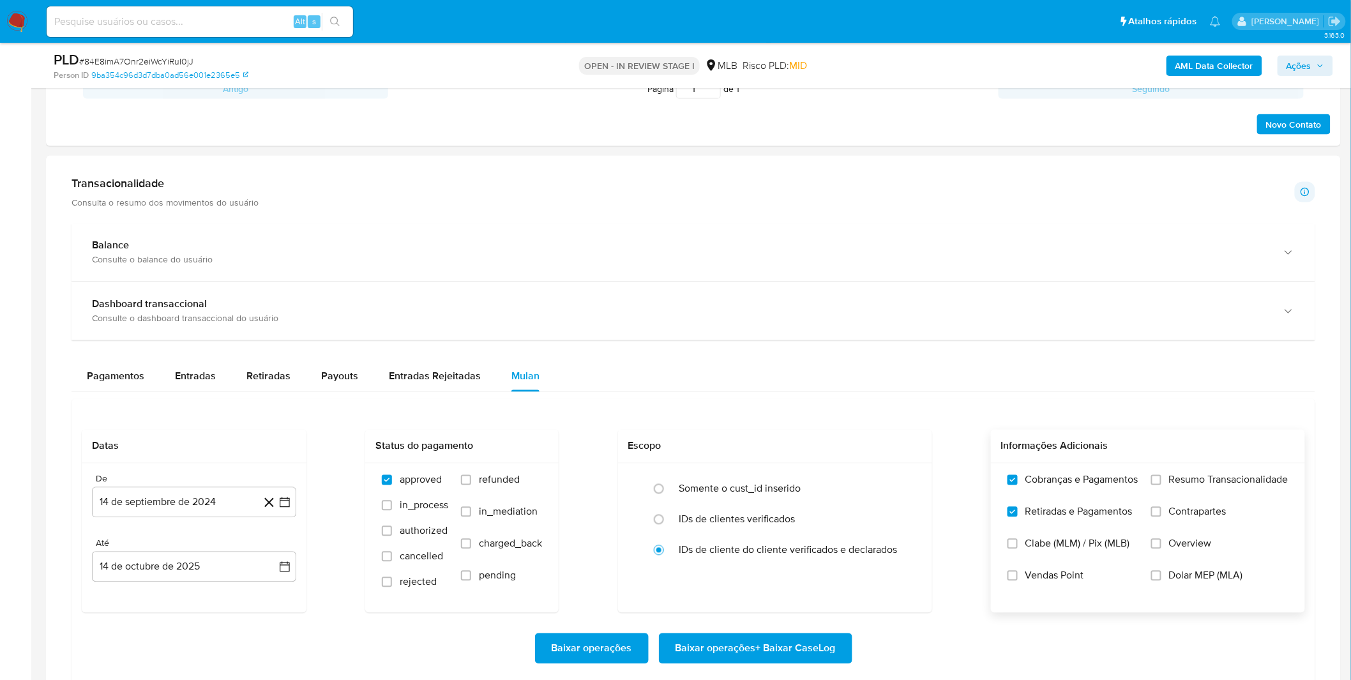
click at [1161, 481] on input "Resumo Transacionalidade" at bounding box center [1156, 480] width 10 height 10
click at [1175, 521] on label "Contrapartes" at bounding box center [1219, 522] width 137 height 32
click at [1161, 517] on input "Contrapartes" at bounding box center [1156, 512] width 10 height 10
click at [1076, 578] on span "Vendas Point" at bounding box center [1054, 575] width 59 height 13
click at [1018, 578] on input "Vendas Point" at bounding box center [1012, 576] width 10 height 10
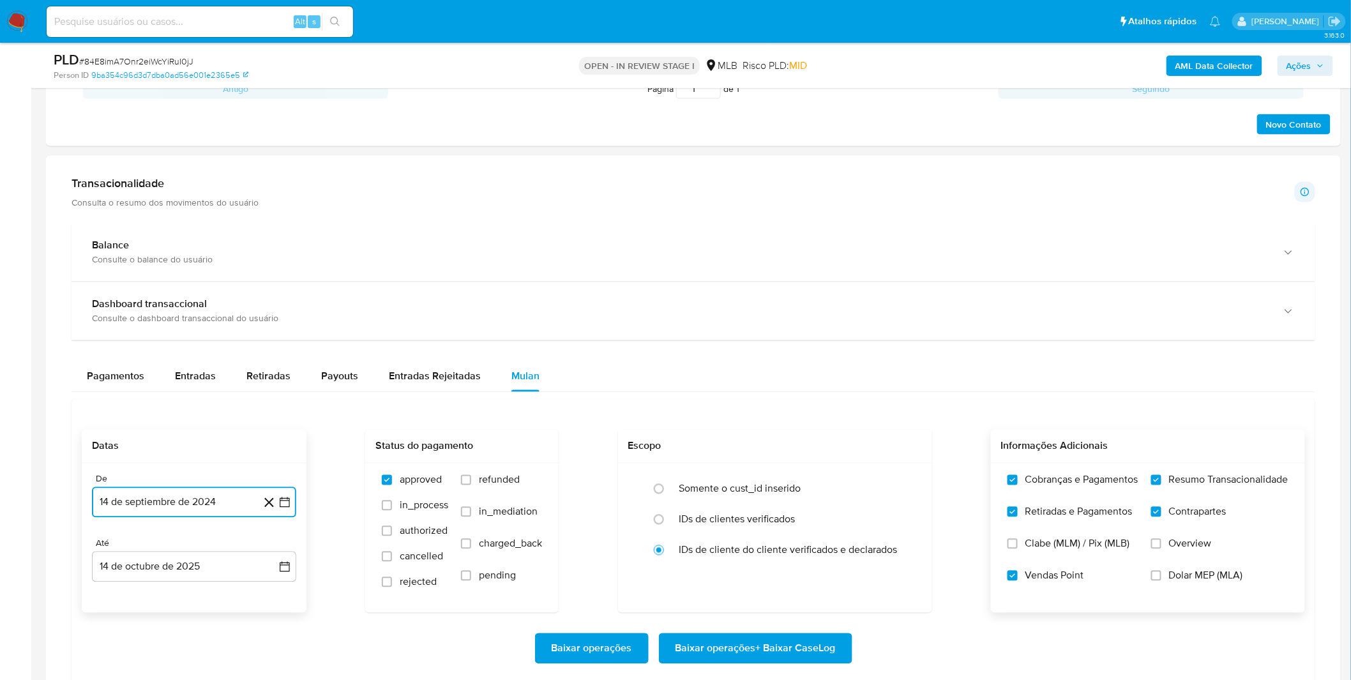
click at [218, 498] on button "14 de septiembre de 2024" at bounding box center [194, 502] width 204 height 31
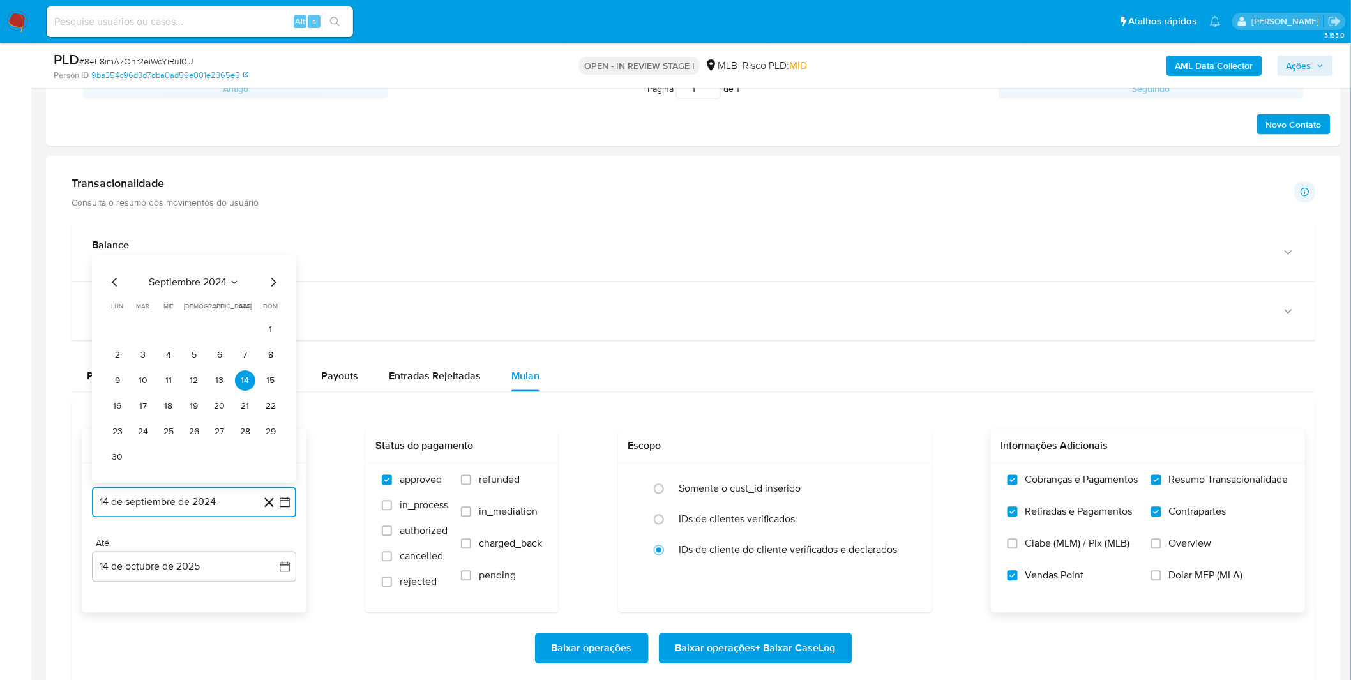
click at [176, 279] on span "septiembre 2024" at bounding box center [188, 282] width 78 height 13
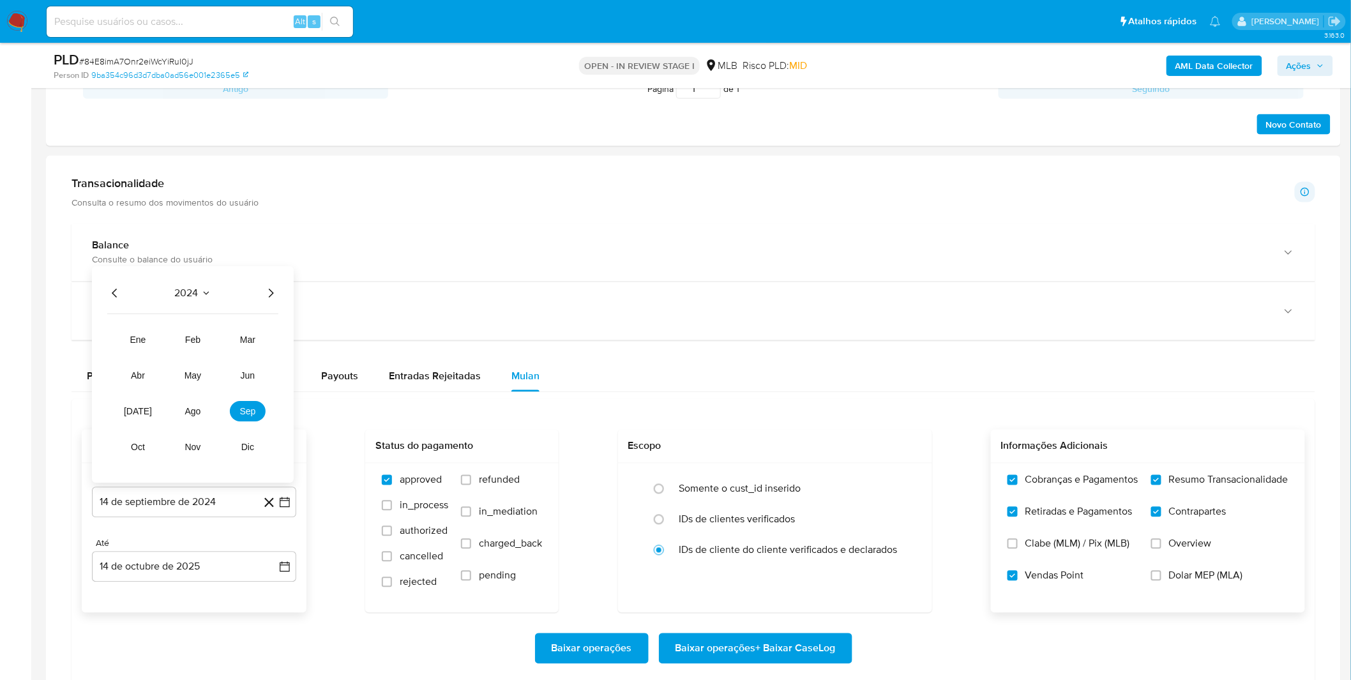
click at [266, 290] on icon "Año siguiente" at bounding box center [270, 293] width 15 height 15
click at [154, 409] on button "[DATE]" at bounding box center [138, 412] width 36 height 20
click at [149, 353] on button "1" at bounding box center [143, 355] width 20 height 20
click at [149, 353] on div "Balance Consulte o balance do usuário Dashboard transaccional Consulte o dashbo…" at bounding box center [692, 458] width 1243 height 471
click at [725, 658] on span "Baixar operações + Baixar CaseLog" at bounding box center [755, 649] width 160 height 28
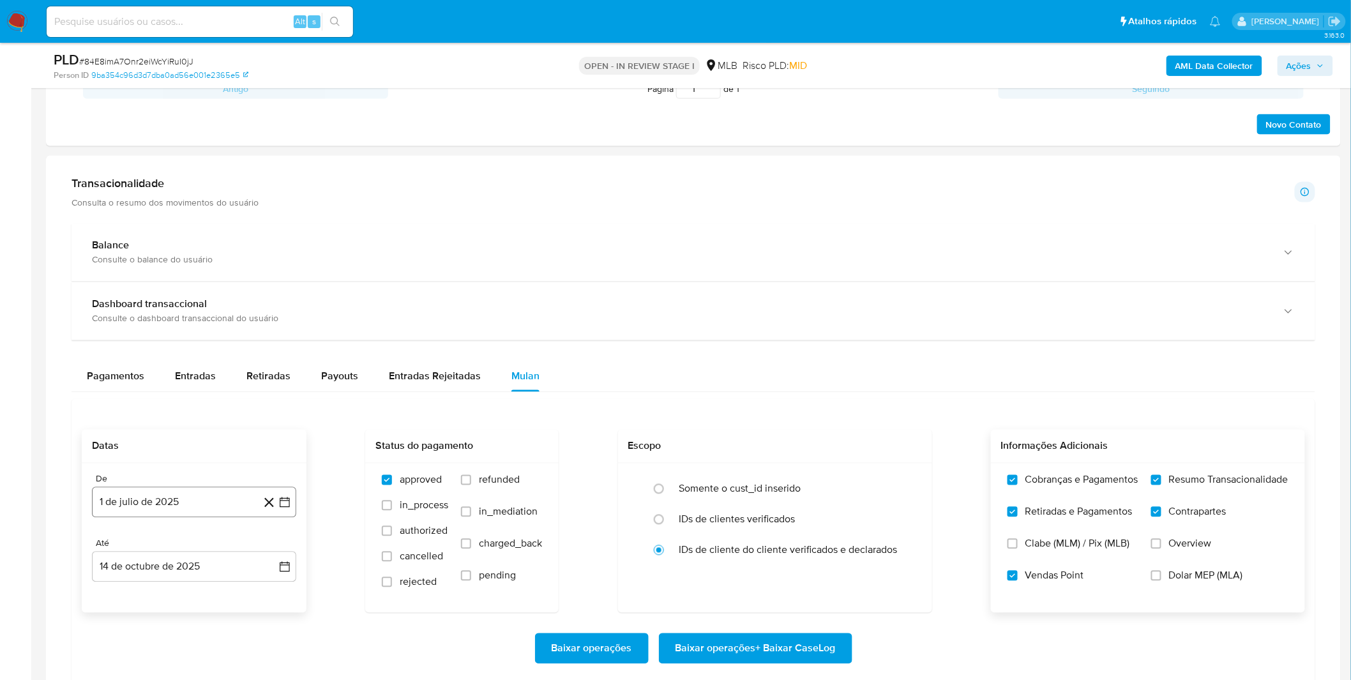
click at [142, 495] on button "1 de julio de 2025" at bounding box center [194, 502] width 204 height 31
click at [117, 308] on icon "Mes anterior" at bounding box center [114, 308] width 15 height 15
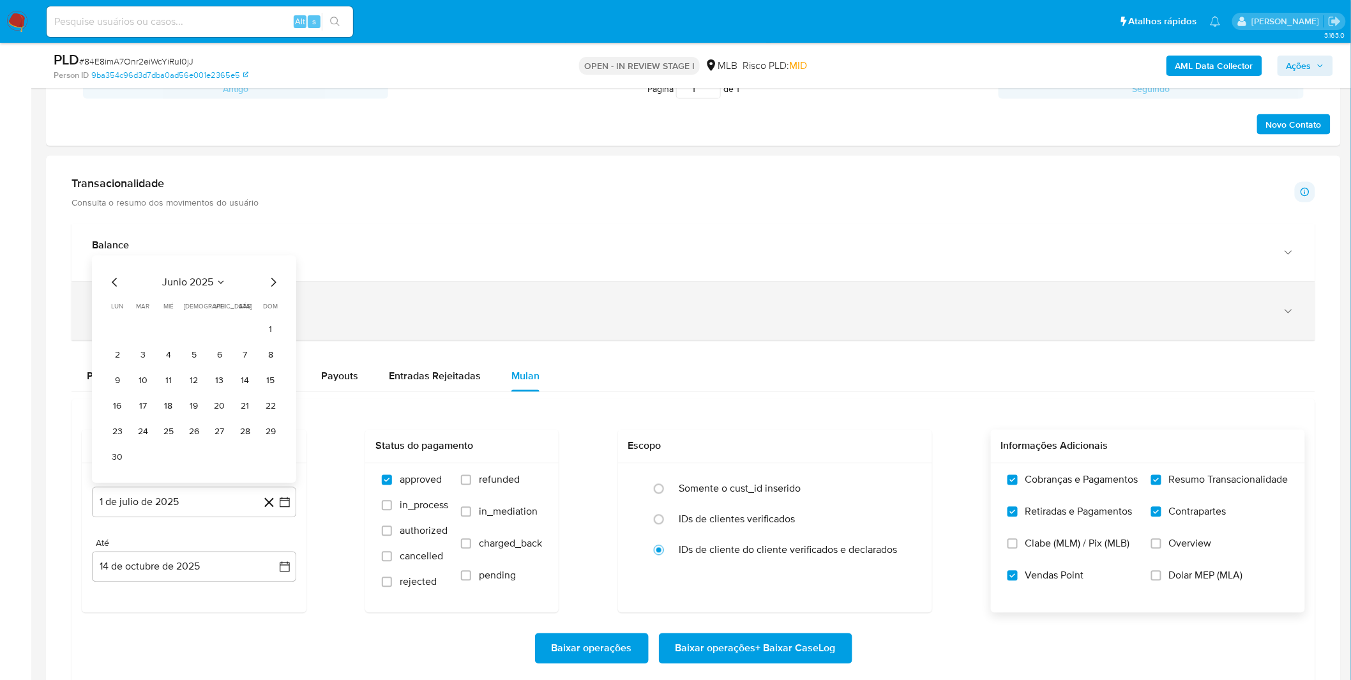
click at [271, 330] on button "1" at bounding box center [270, 330] width 20 height 20
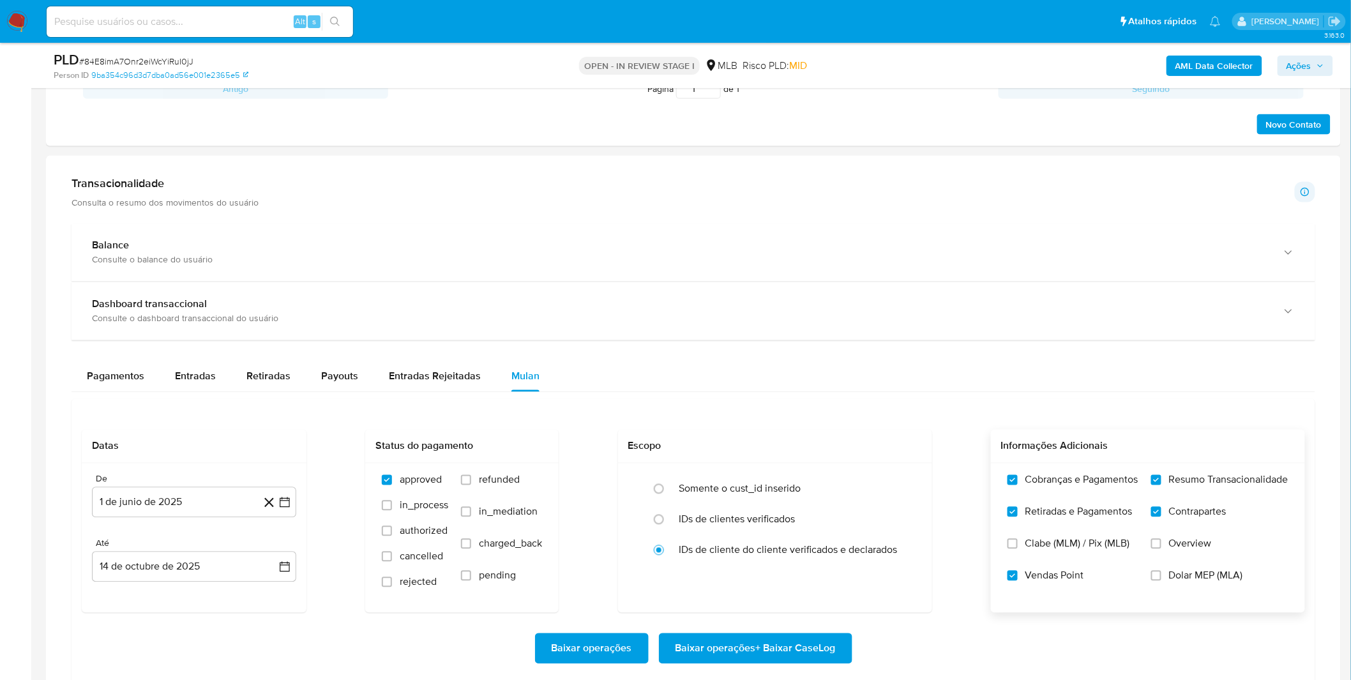
click at [781, 633] on div "Baixar operações Baixar operações + Baixar CaseLog Processo iniciado A geração …" at bounding box center [693, 679] width 1223 height 132
click at [777, 636] on span "Baixar operações + Baixar CaseLog" at bounding box center [755, 649] width 160 height 28
click at [165, 501] on button "1 de junio de 2025" at bounding box center [194, 502] width 204 height 31
click at [155, 496] on button "1 de junio de 2025" at bounding box center [194, 502] width 204 height 31
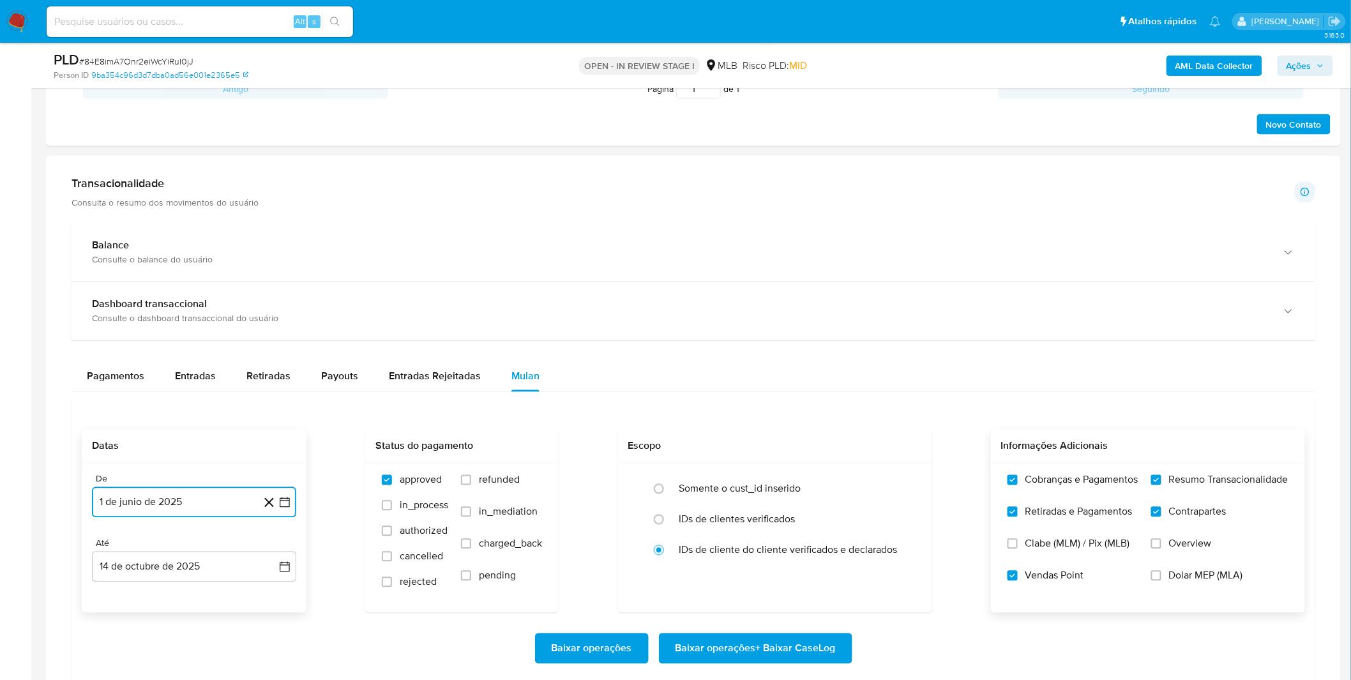
click at [155, 496] on button "1 de junio de 2025" at bounding box center [194, 502] width 204 height 31
click at [154, 499] on button "1 de junio de 2025" at bounding box center [194, 502] width 204 height 31
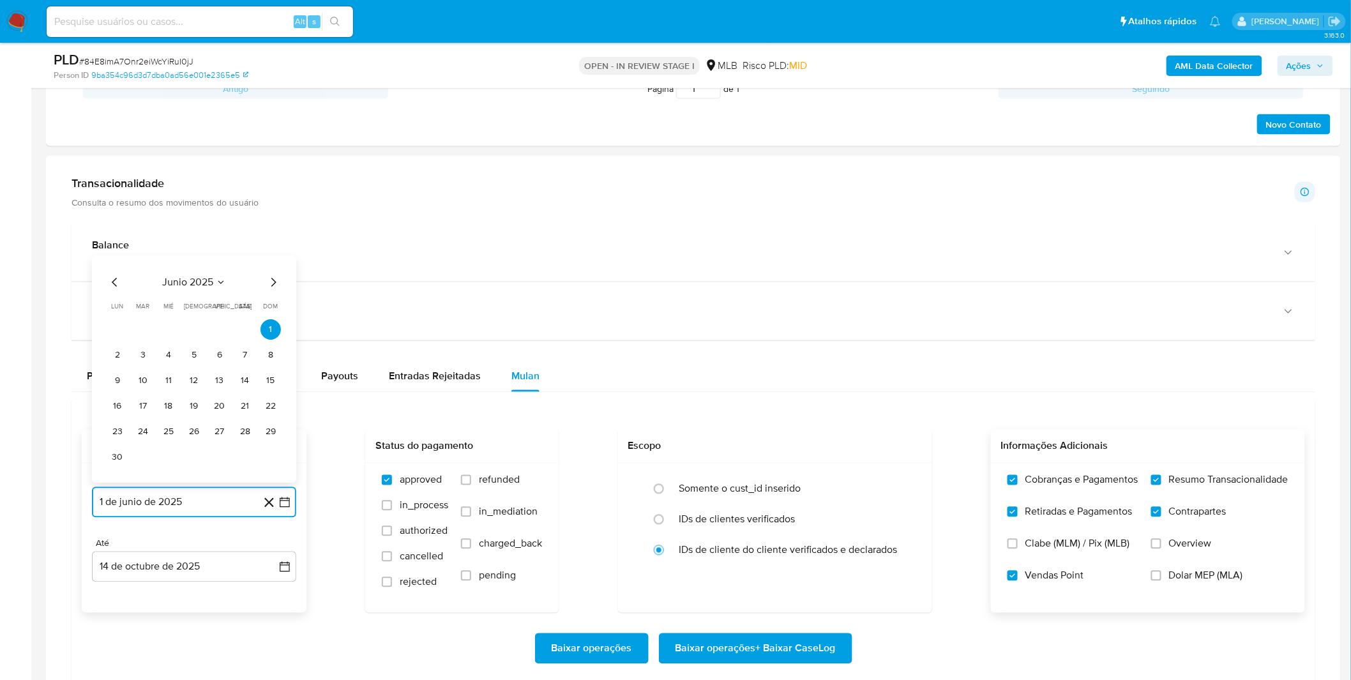
click at [110, 283] on icon "Mes anterior" at bounding box center [114, 282] width 15 height 15
click at [196, 349] on button "1" at bounding box center [194, 355] width 20 height 20
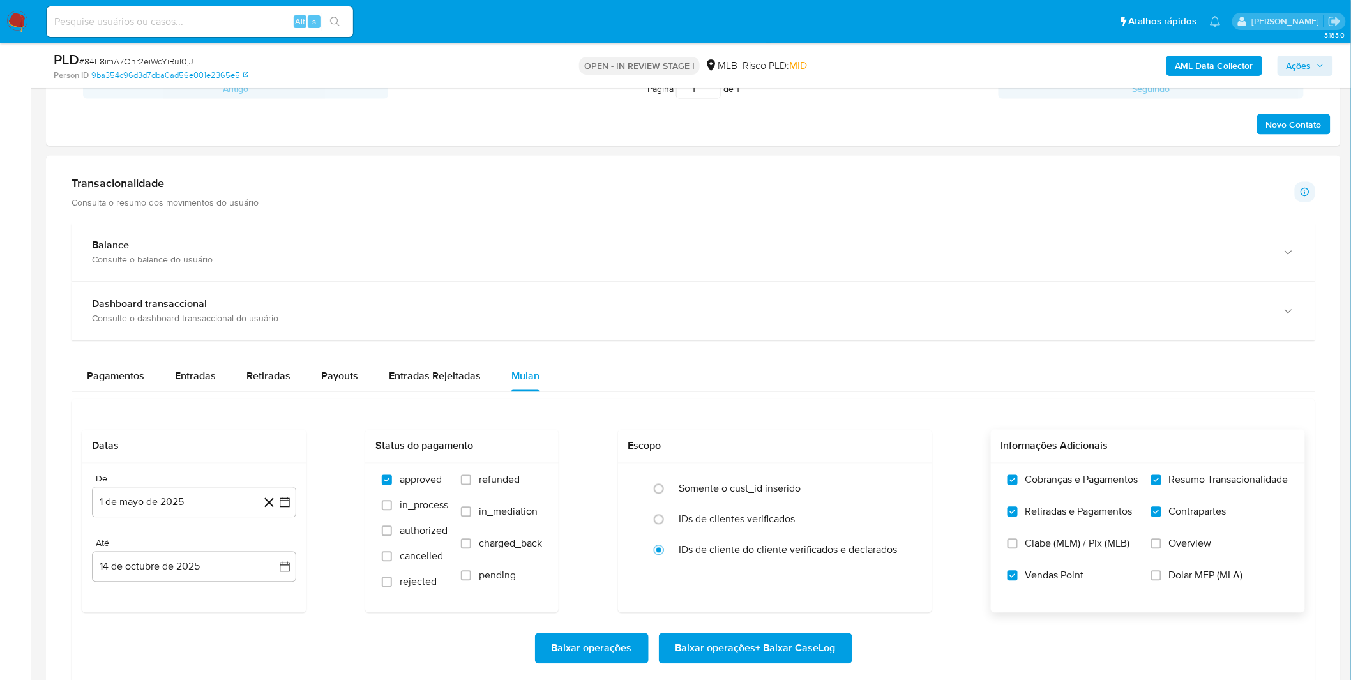
click at [196, 349] on div "Balance Consulte o balance do usuário Dashboard transaccional Consulte o dashbo…" at bounding box center [692, 489] width 1243 height 532
click at [814, 642] on span "Baixar operações + Baixar CaseLog" at bounding box center [755, 649] width 160 height 28
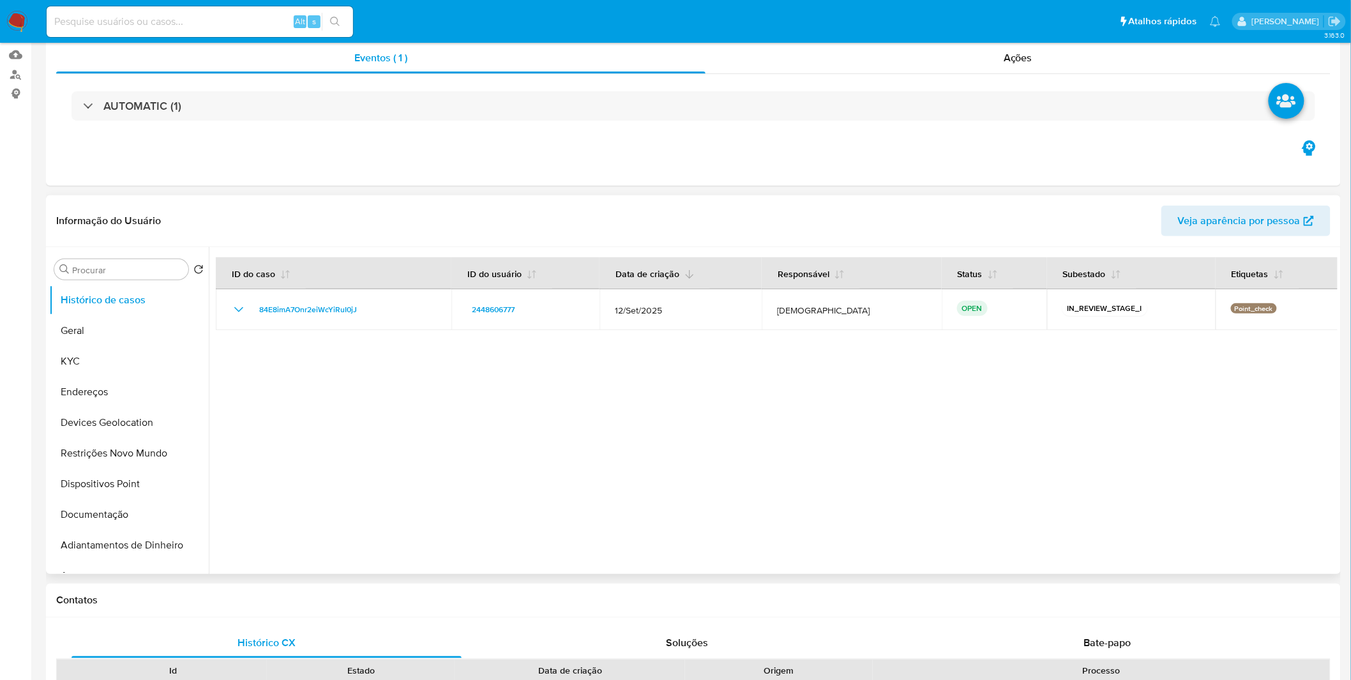
scroll to position [0, 0]
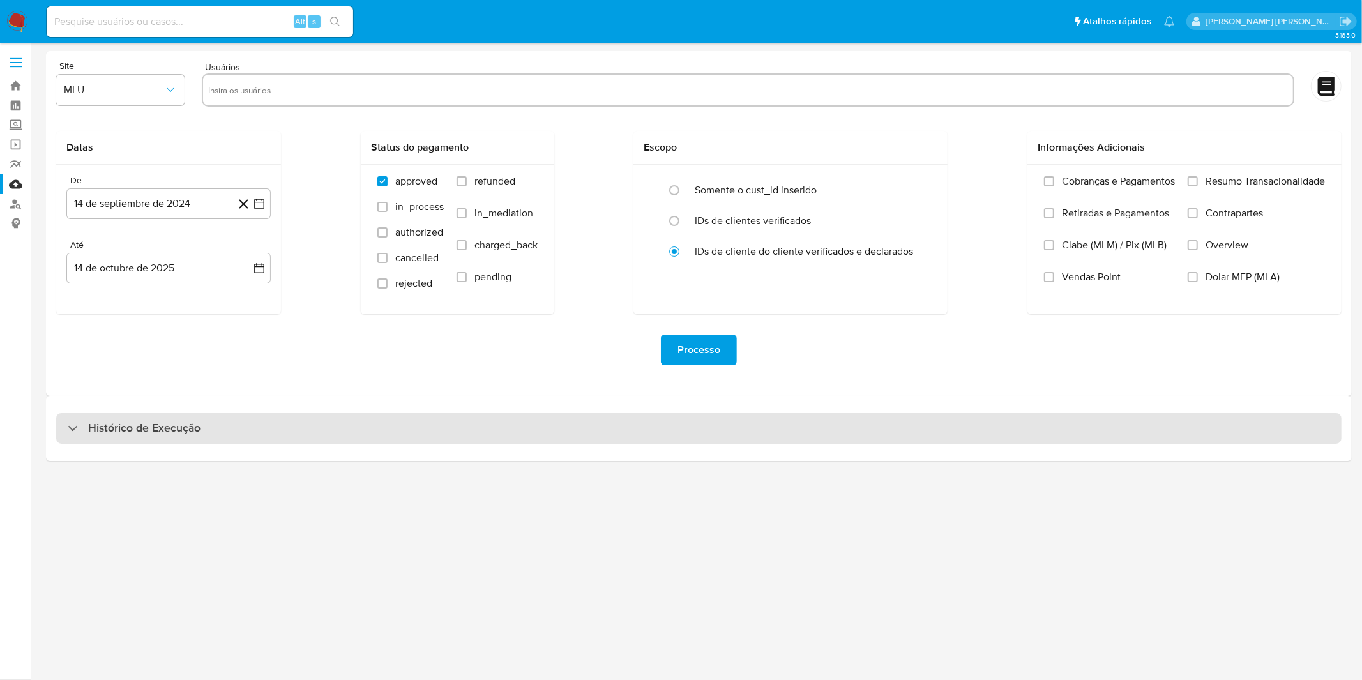
click at [202, 440] on div "Histórico de Execução" at bounding box center [698, 428] width 1285 height 31
select select "10"
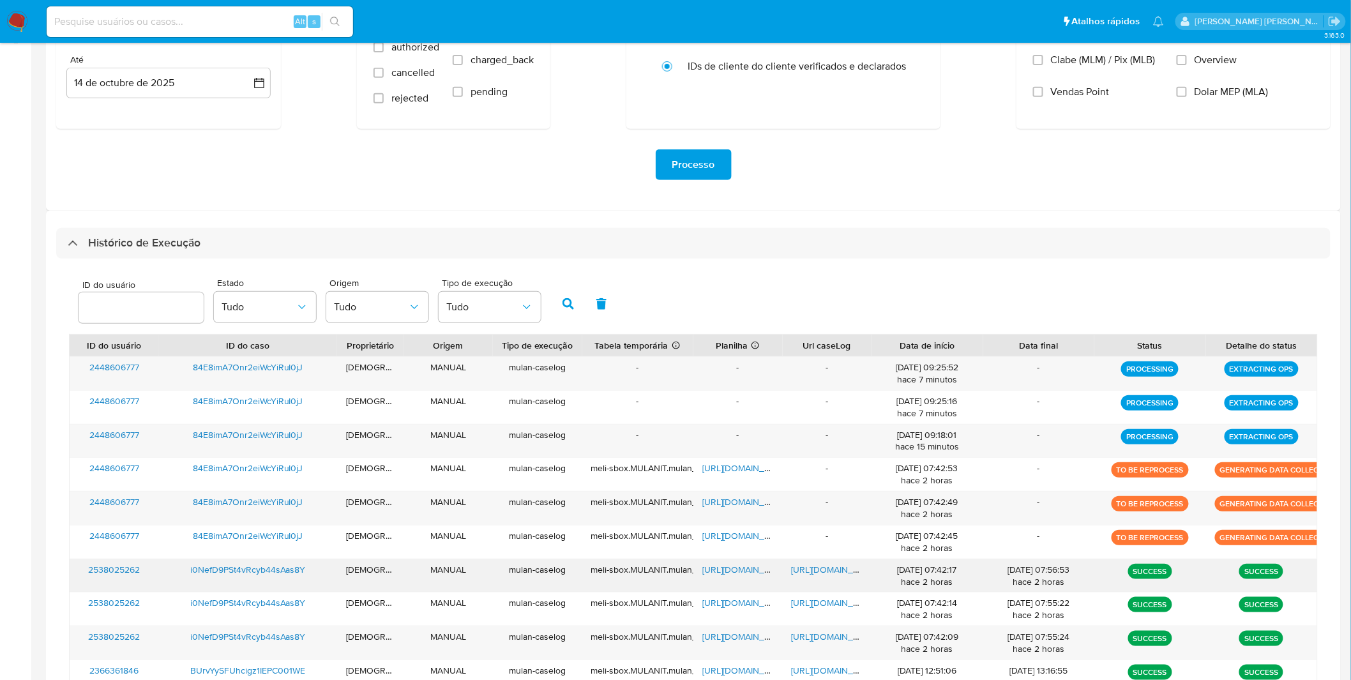
scroll to position [213, 0]
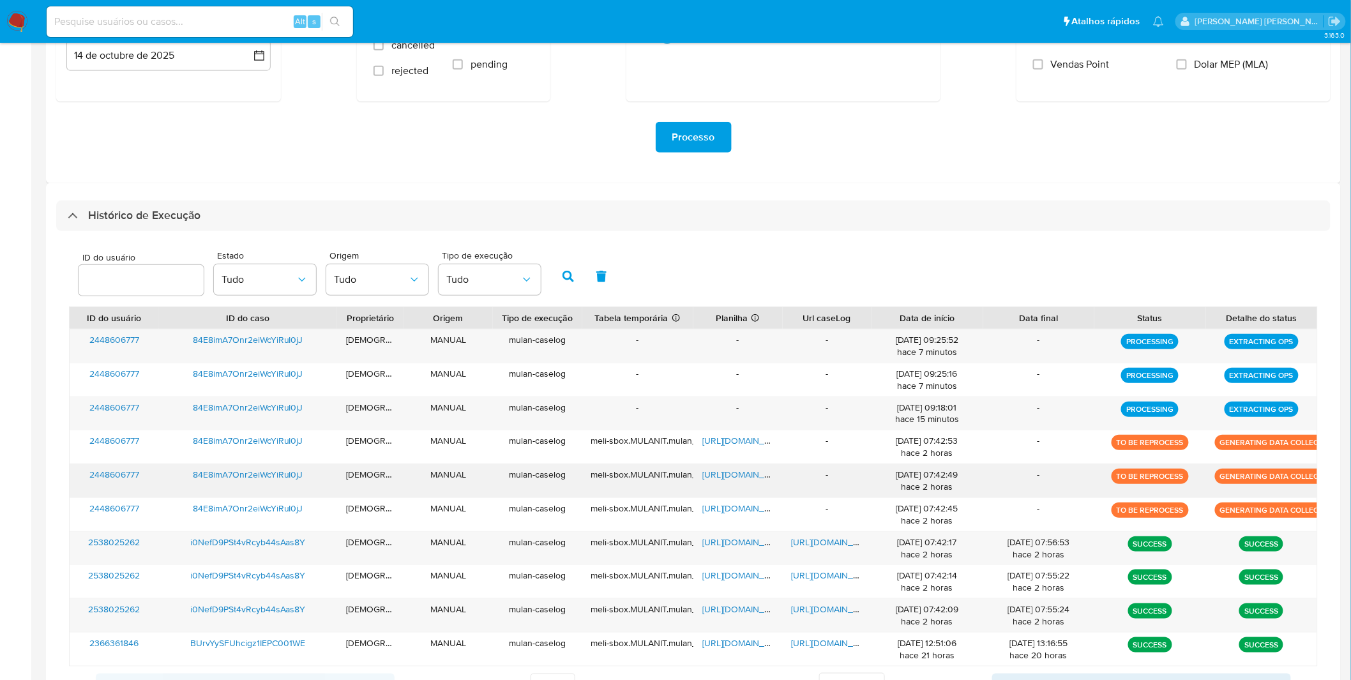
drag, startPoint x: 1012, startPoint y: 499, endPoint x: 1005, endPoint y: 488, distance: 12.4
click at [1011, 498] on div "2448606777 84E8imA7Onr2eiWcYiRuI0jJ isadacostaes MANUAL mulan-caselog - - - [DA…" at bounding box center [693, 498] width 1249 height 338
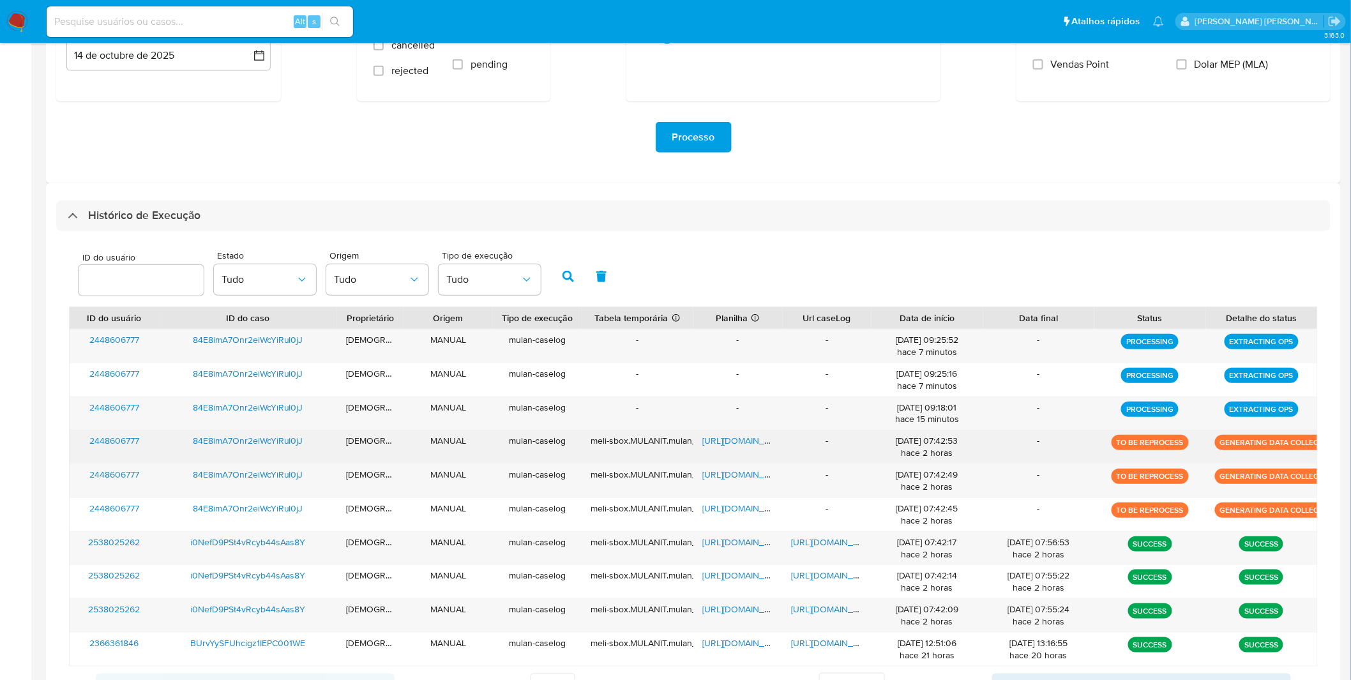
click at [998, 455] on div "-" at bounding box center [1038, 446] width 111 height 33
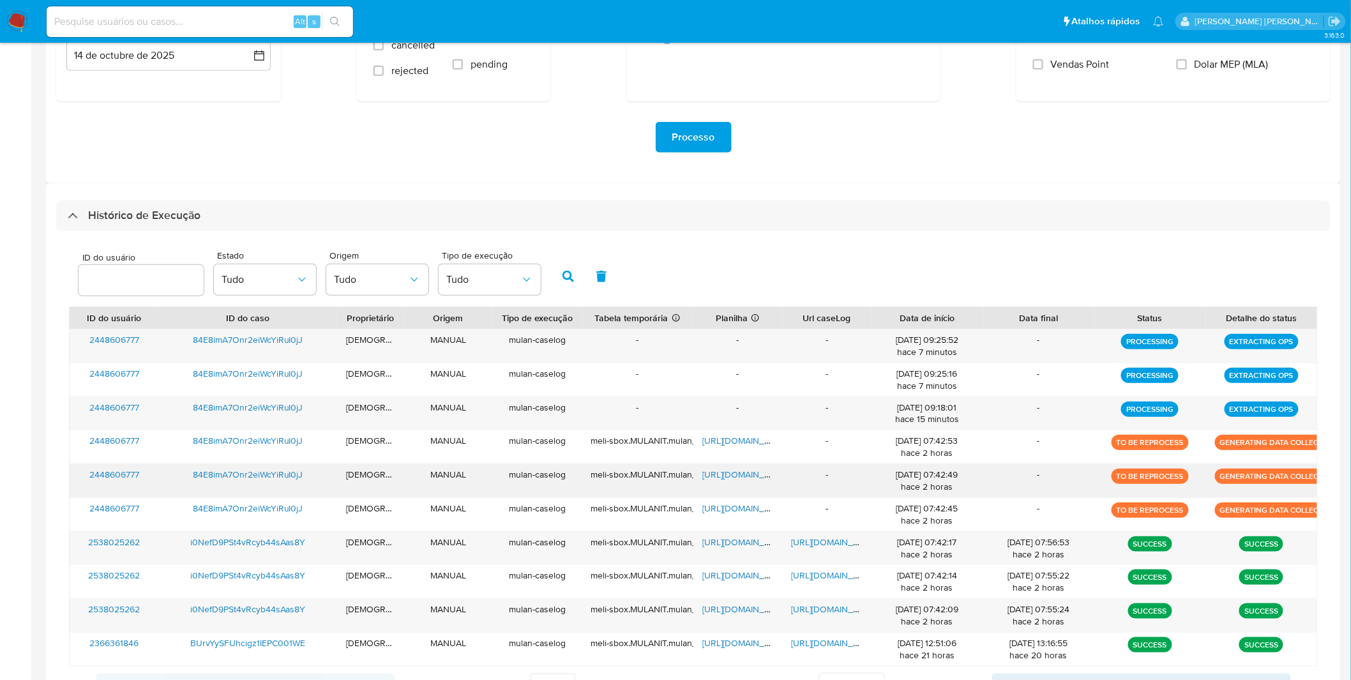
drag, startPoint x: 996, startPoint y: 443, endPoint x: 1004, endPoint y: 481, distance: 38.4
click at [1004, 481] on div "2448606777 84E8imA7Onr2eiWcYiRuI0jJ isadacostaes MANUAL mulan-caselog - - - [DA…" at bounding box center [693, 498] width 1249 height 338
click at [1004, 481] on div "-" at bounding box center [1038, 475] width 93 height 12
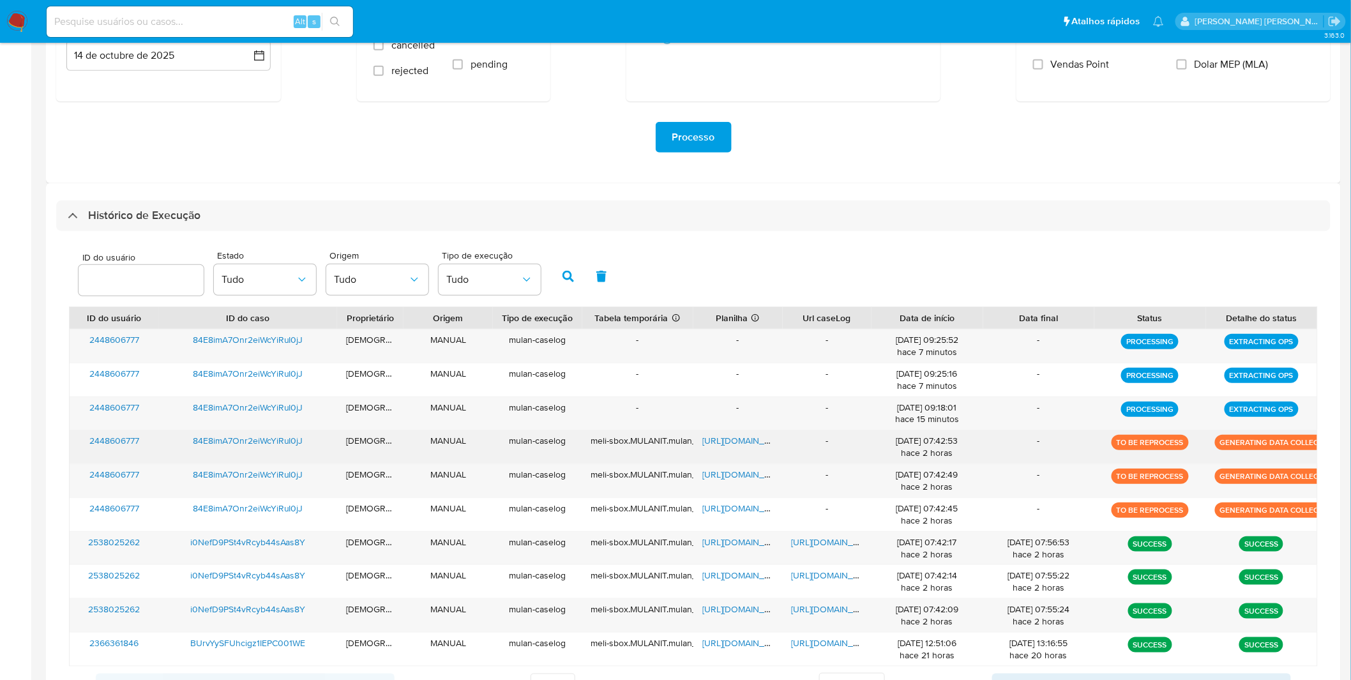
drag, startPoint x: 980, startPoint y: 499, endPoint x: 835, endPoint y: 458, distance: 150.7
click at [913, 487] on div "2448606777 84E8imA7Onr2eiWcYiRuI0jJ isadacostaes MANUAL mulan-caselog - - - [DA…" at bounding box center [693, 498] width 1249 height 338
click at [838, 460] on div "2448606777 84E8imA7Onr2eiWcYiRuI0jJ isadacostaes MANUAL mulan-caselog - - - [DA…" at bounding box center [693, 498] width 1249 height 338
click at [834, 457] on div "-" at bounding box center [827, 446] width 89 height 33
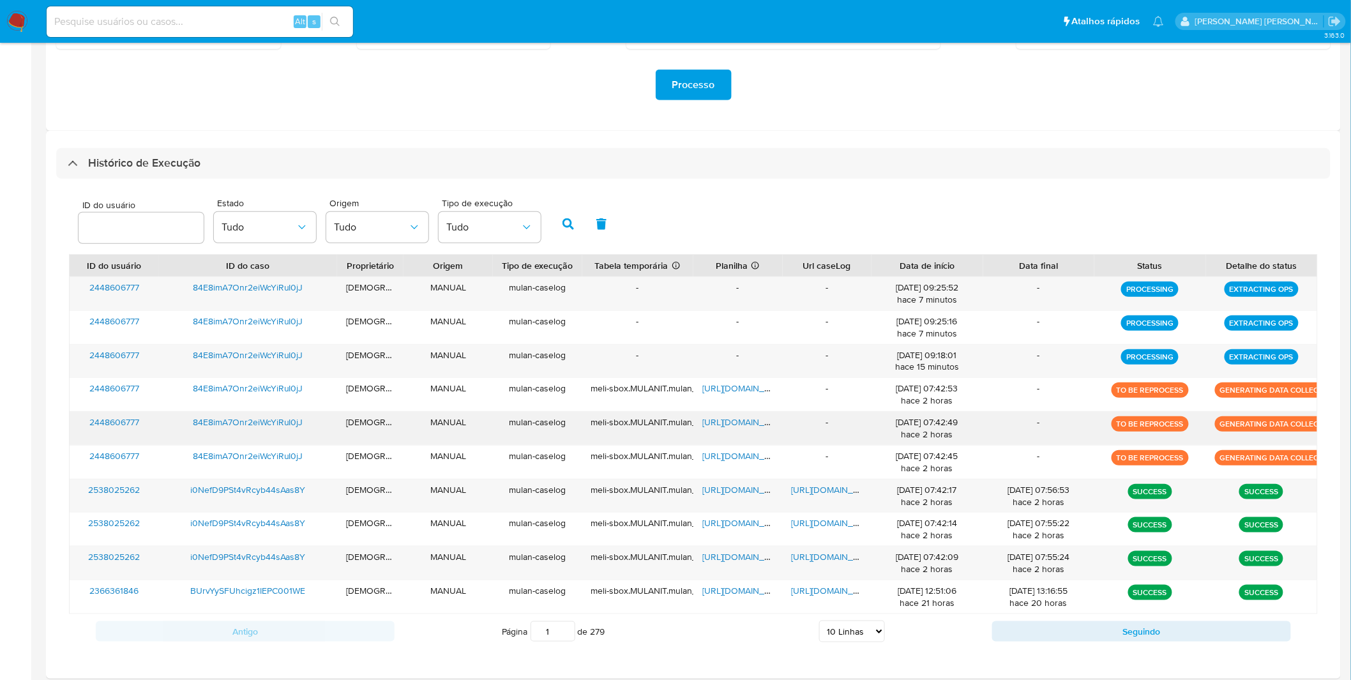
scroll to position [176, 0]
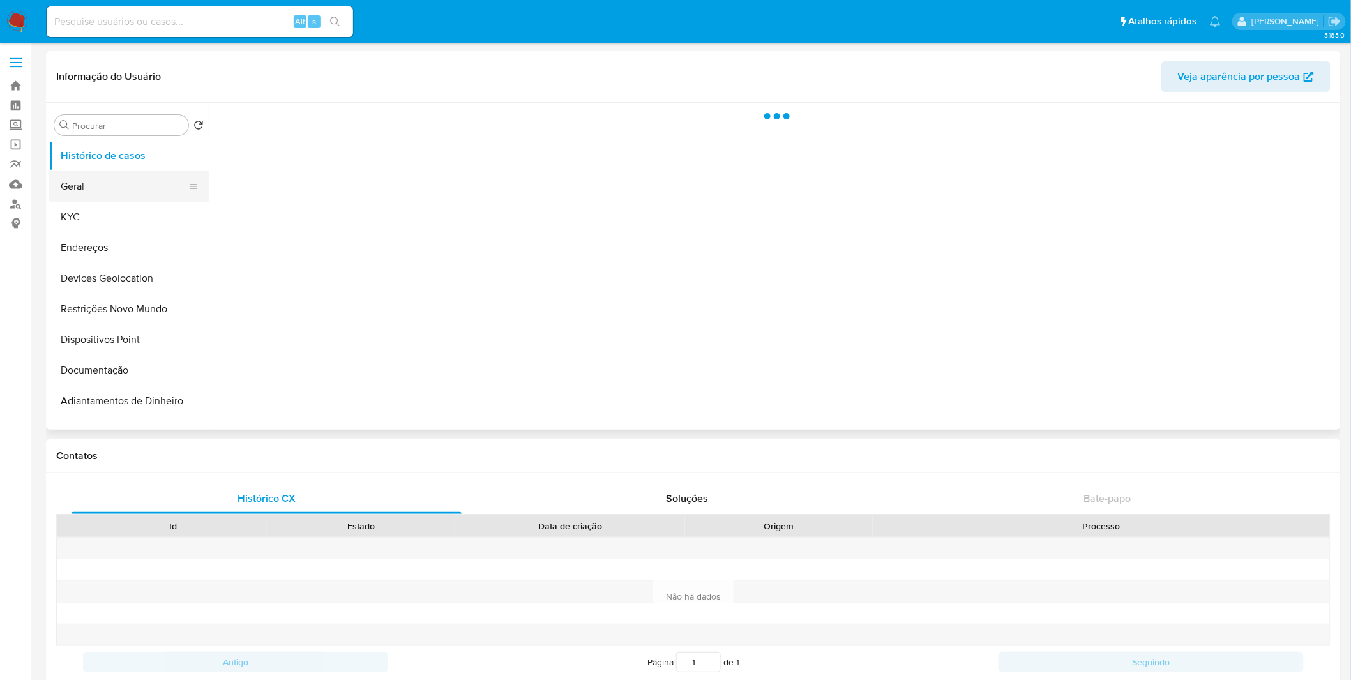
select select "10"
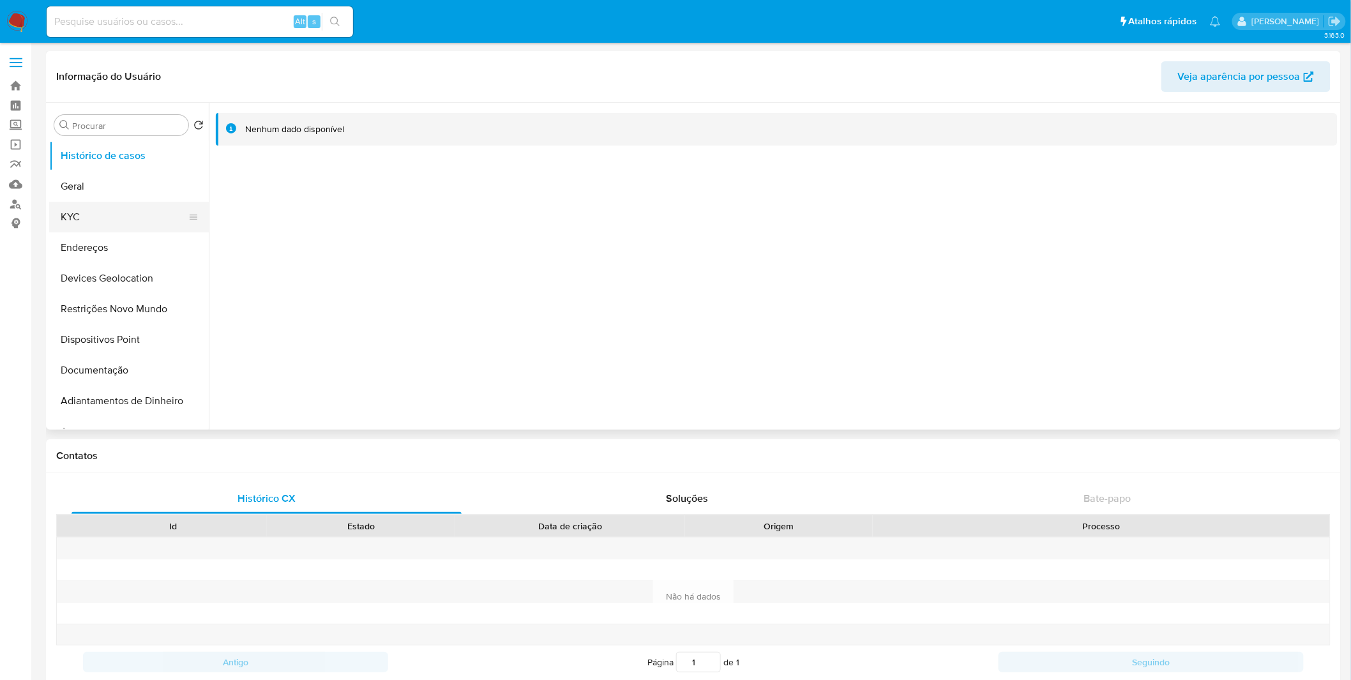
click at [77, 214] on button "KYC" at bounding box center [123, 217] width 149 height 31
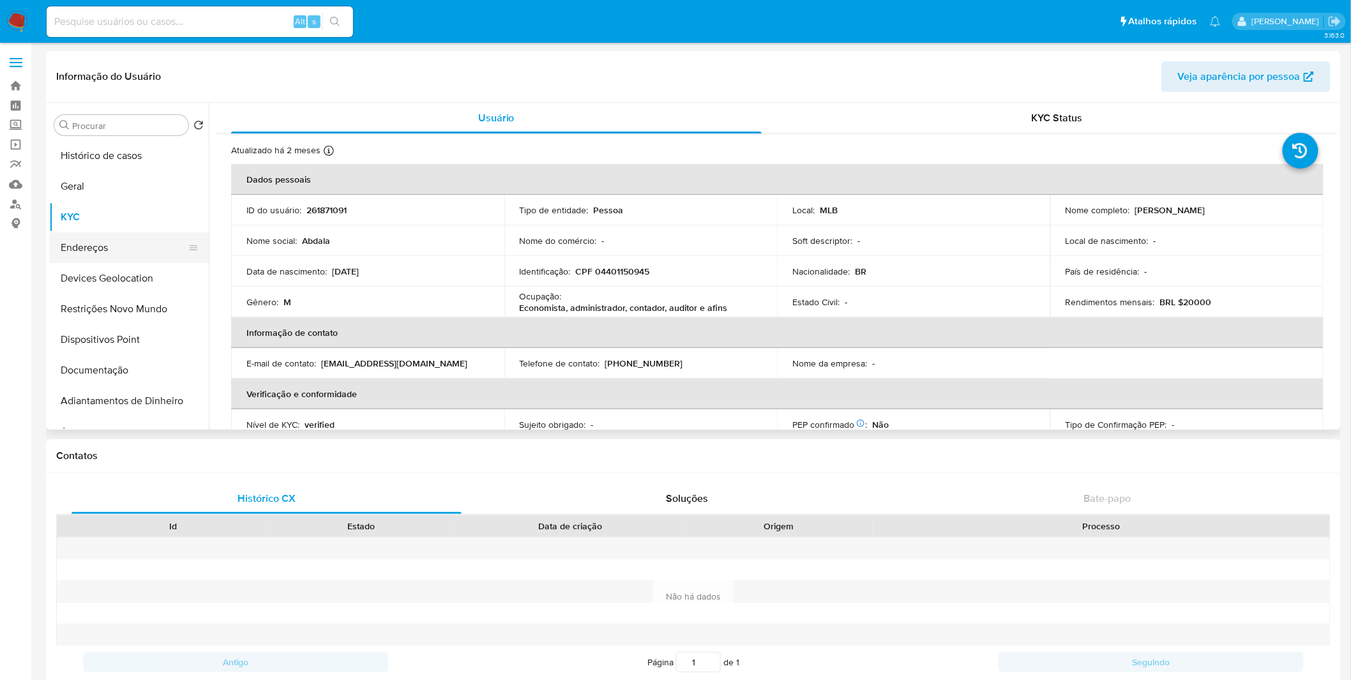
click at [117, 239] on button "Endereços" at bounding box center [123, 247] width 149 height 31
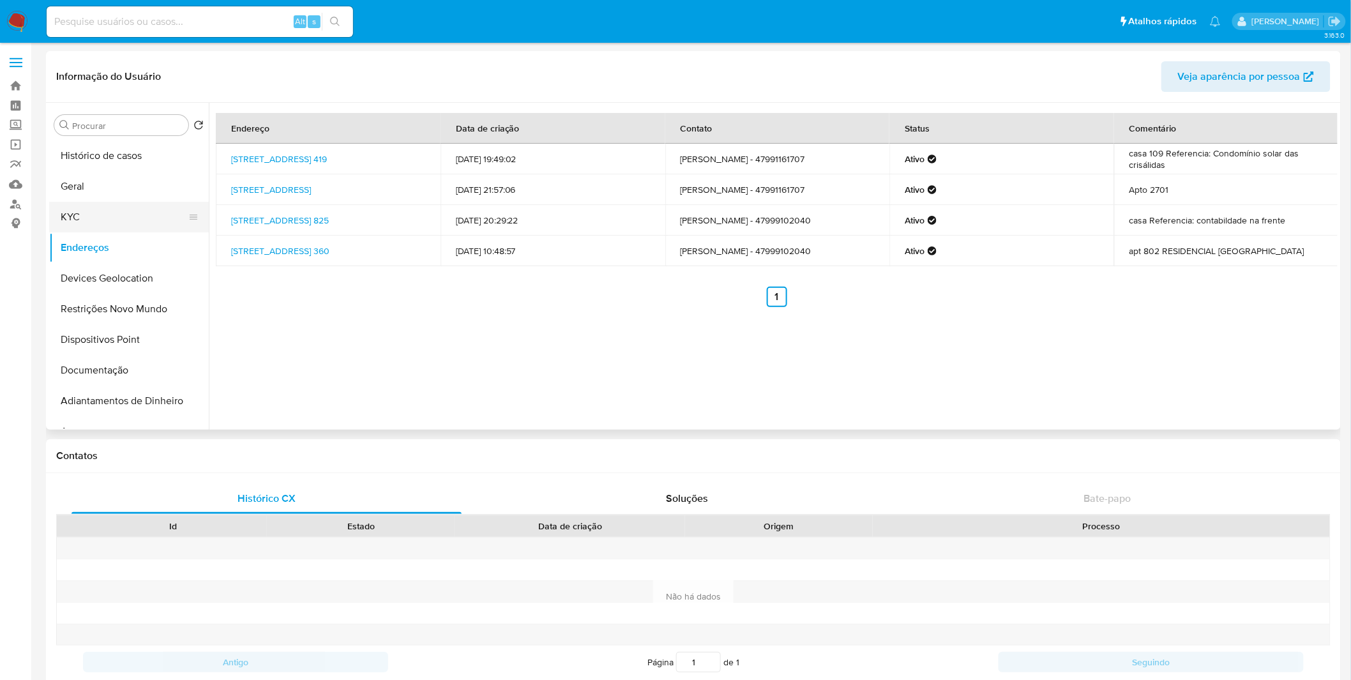
click at [91, 227] on button "KYC" at bounding box center [123, 217] width 149 height 31
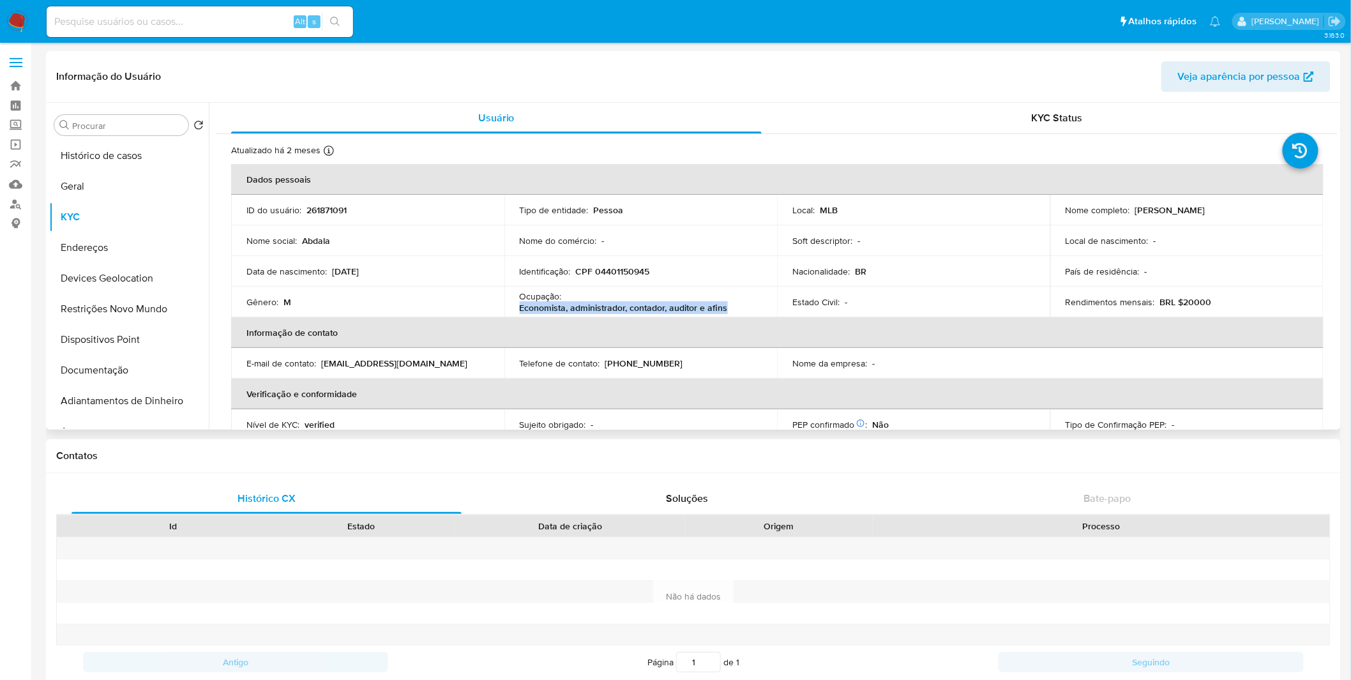
drag, startPoint x: 719, startPoint y: 312, endPoint x: 513, endPoint y: 307, distance: 206.2
click at [513, 307] on td "Ocupação : Economista, administrador, contador, auditor e afins" at bounding box center [640, 302] width 273 height 31
copy p "Economista, administrador, contador, auditor e afins"
drag, startPoint x: 729, startPoint y: 308, endPoint x: 517, endPoint y: 309, distance: 211.9
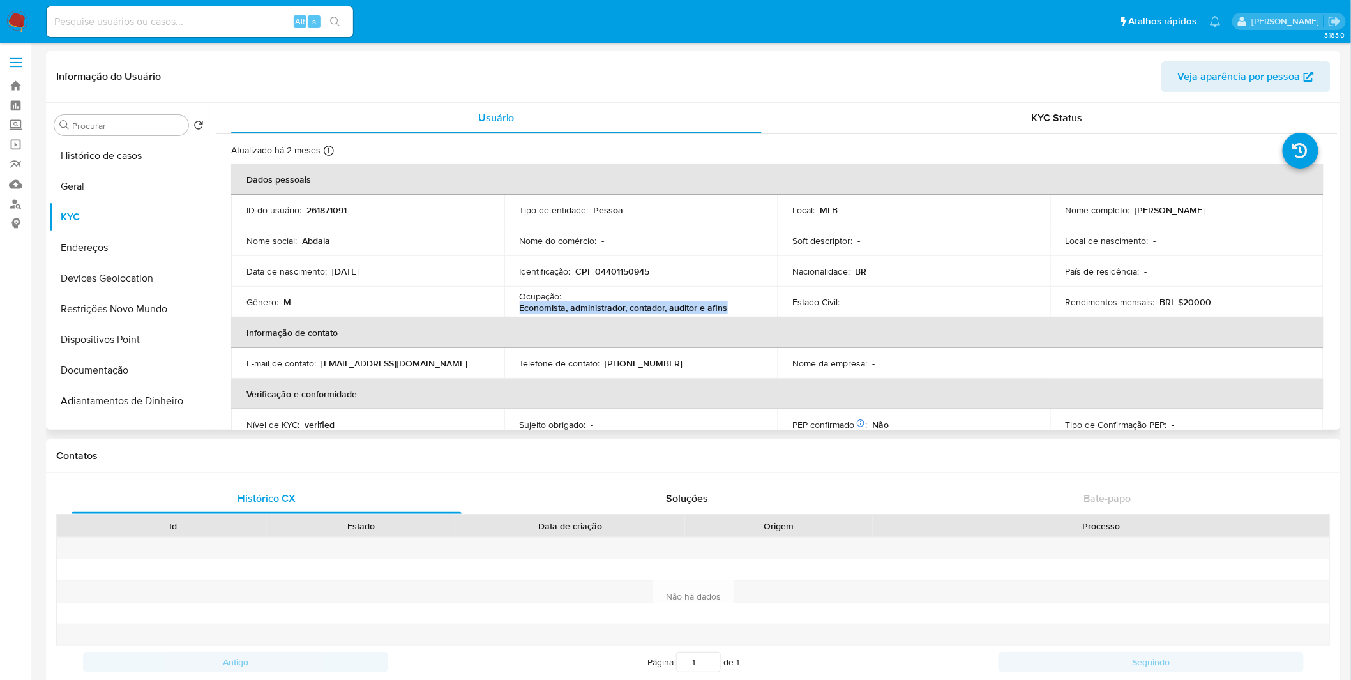
click at [517, 309] on td "Ocupação : Economista, administrador, contador, auditor e afins" at bounding box center [640, 302] width 273 height 31
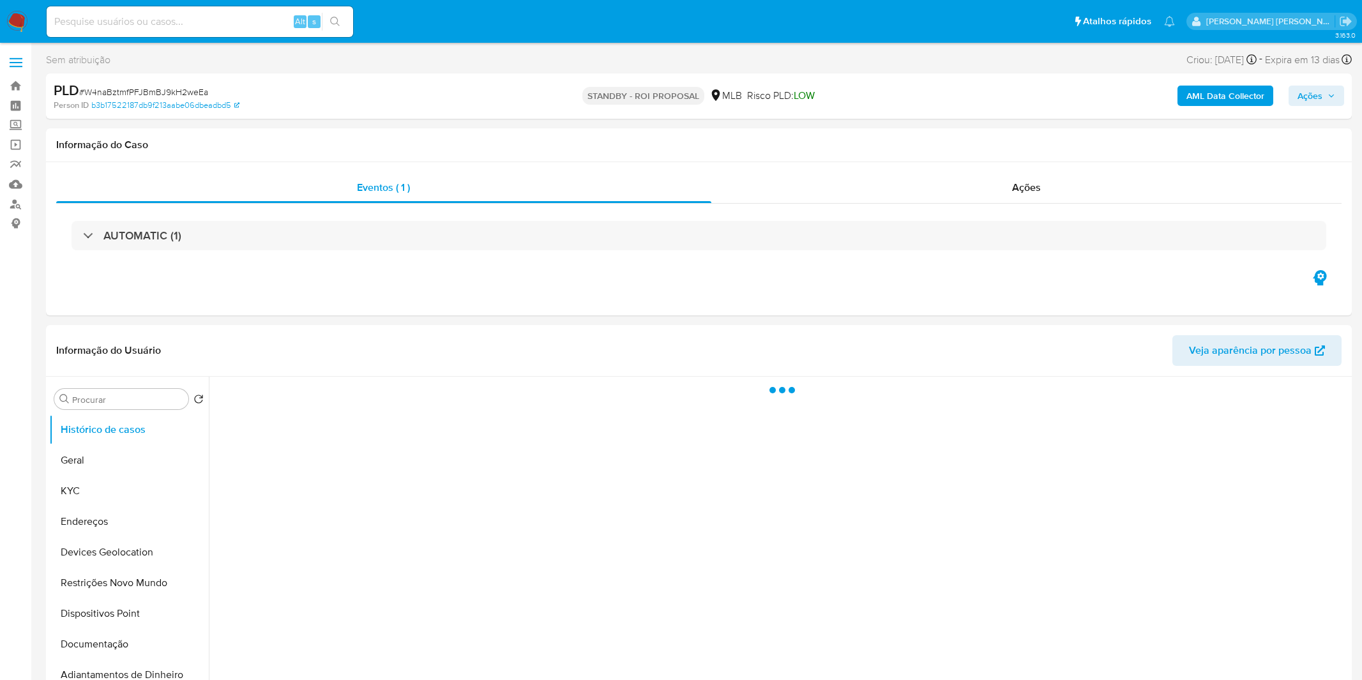
select select "10"
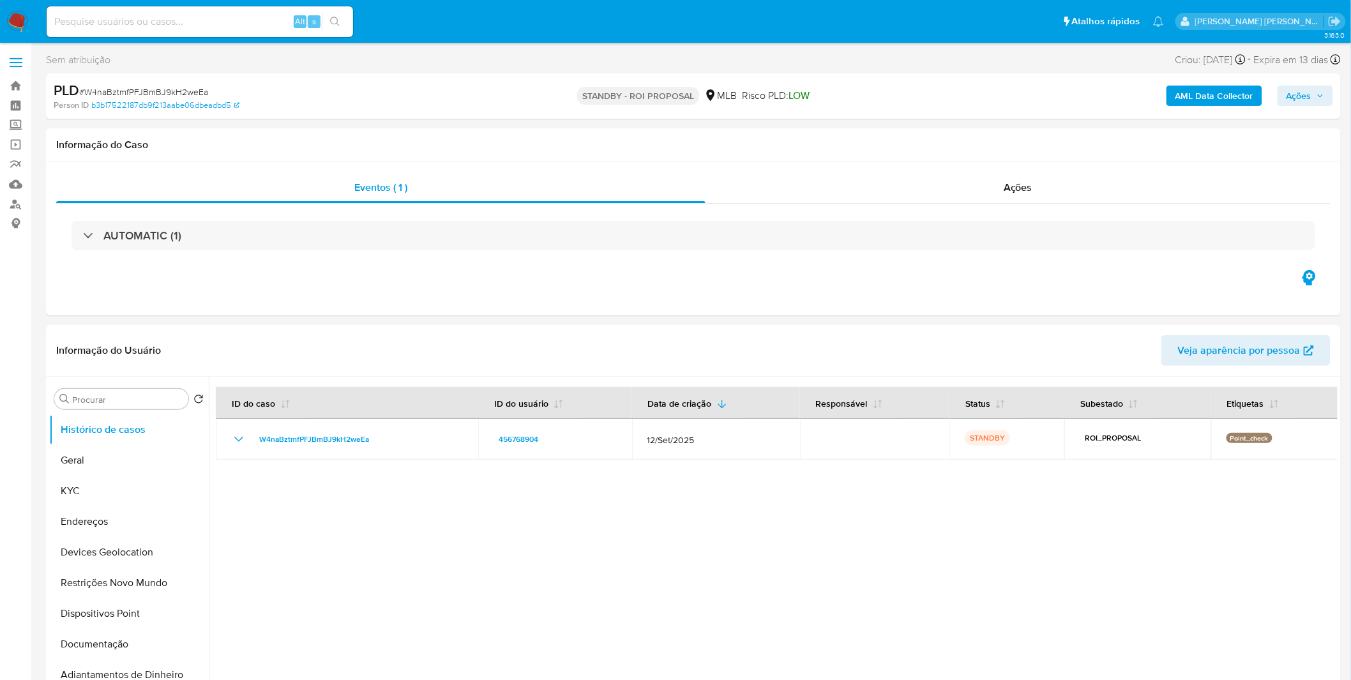
click at [11, 17] on img at bounding box center [17, 22] width 22 height 22
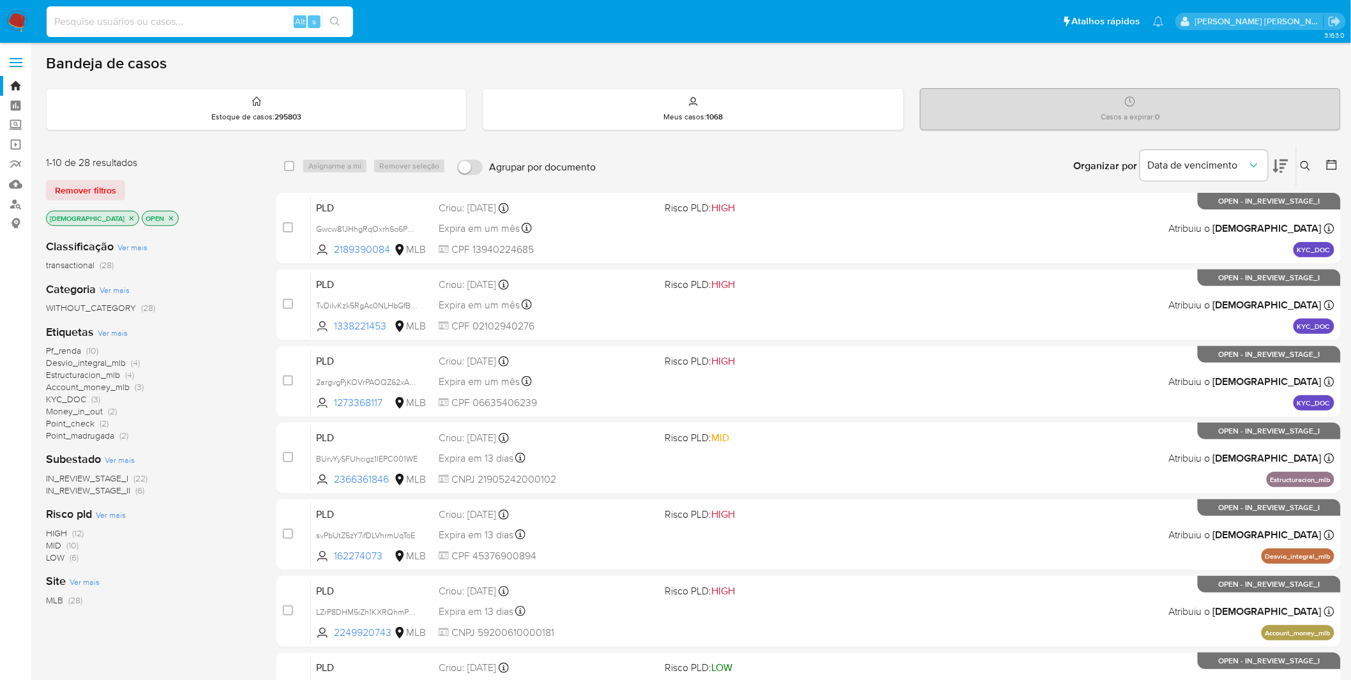
click at [220, 23] on input at bounding box center [200, 21] width 306 height 17
paste input "TxaB7skikLeIqOUxUen0Y8Qc"
type input "TxaB7skikLeIqOUxUen0Y8Qc"
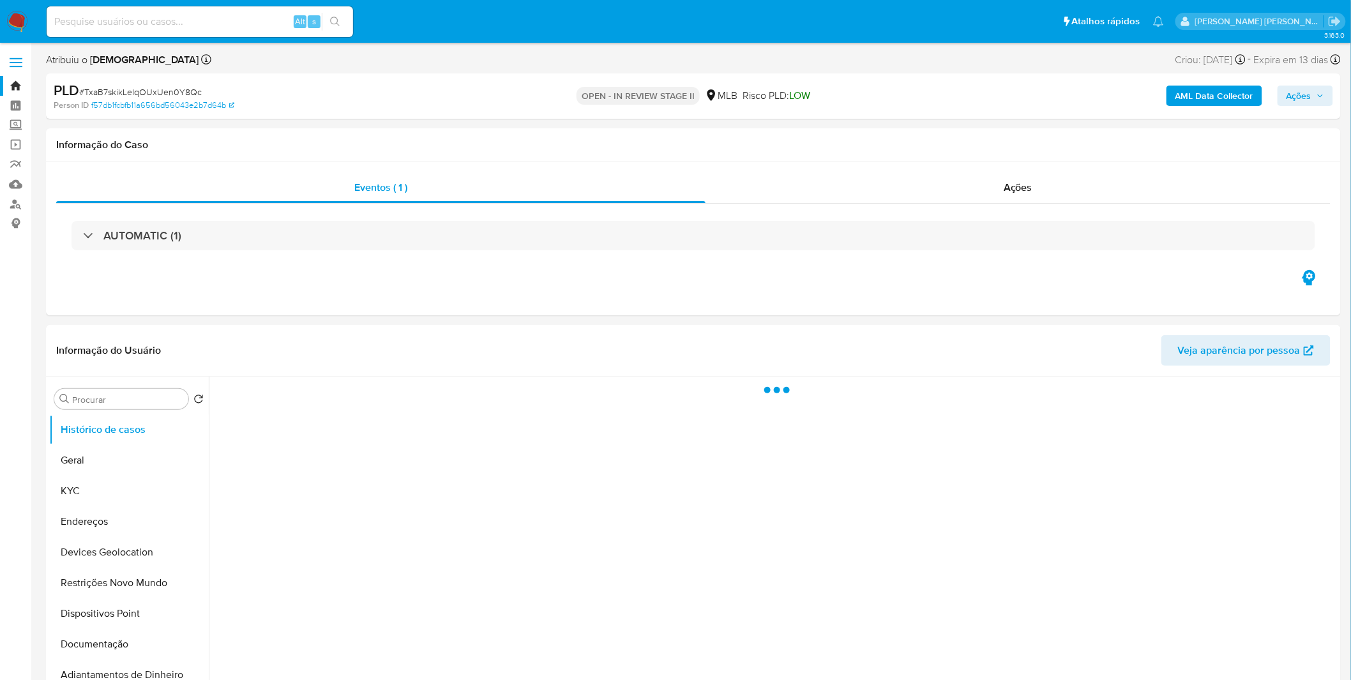
select select "10"
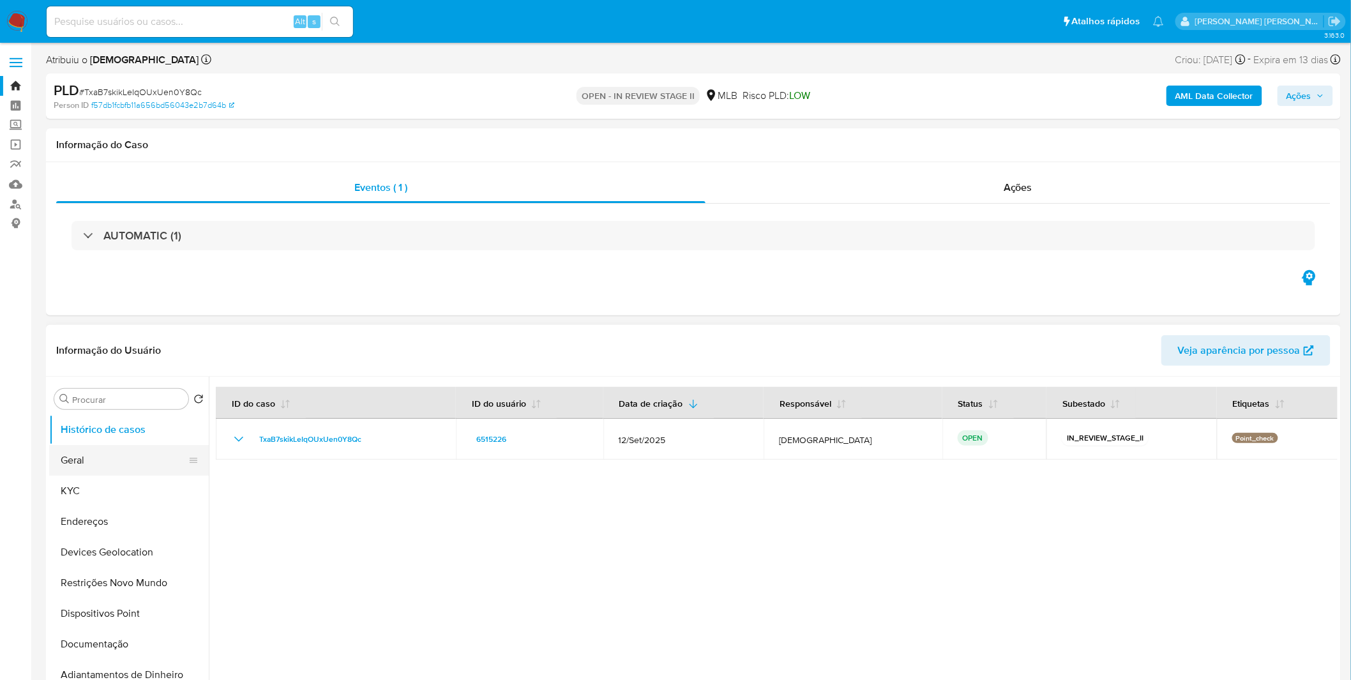
click at [99, 474] on button "Geral" at bounding box center [123, 460] width 149 height 31
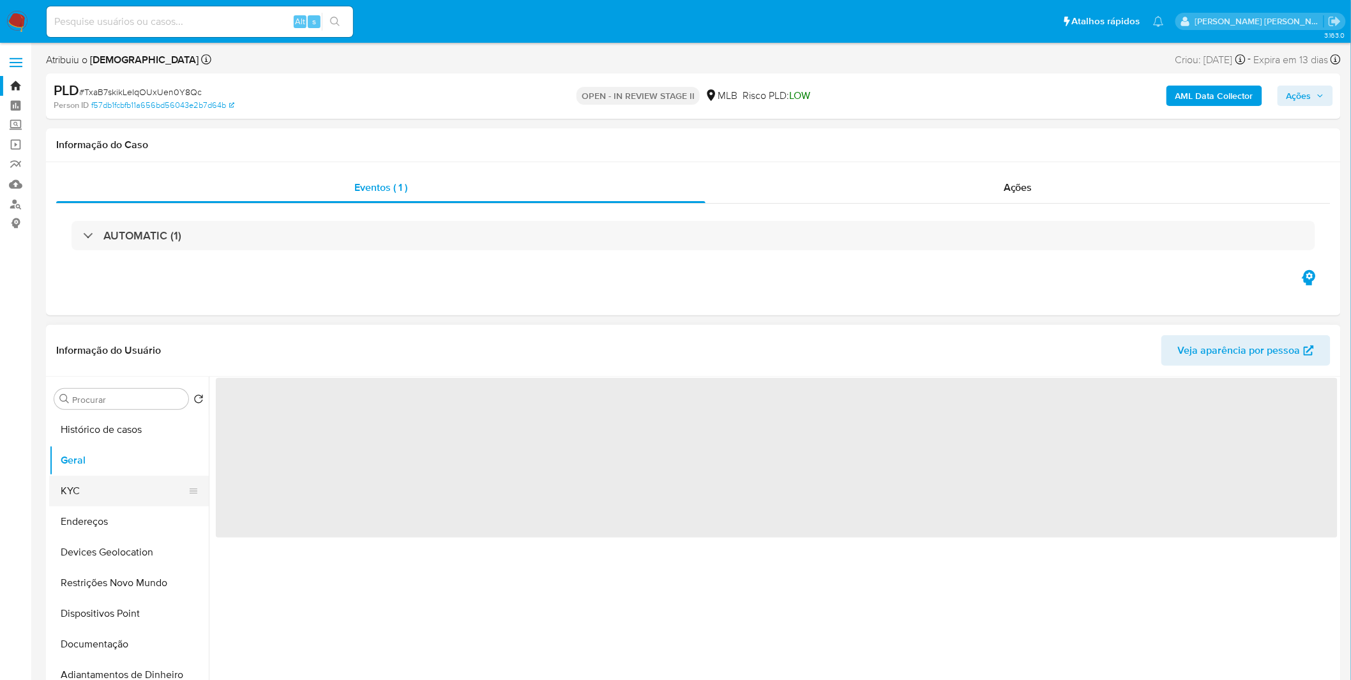
click at [98, 482] on button "KYC" at bounding box center [123, 491] width 149 height 31
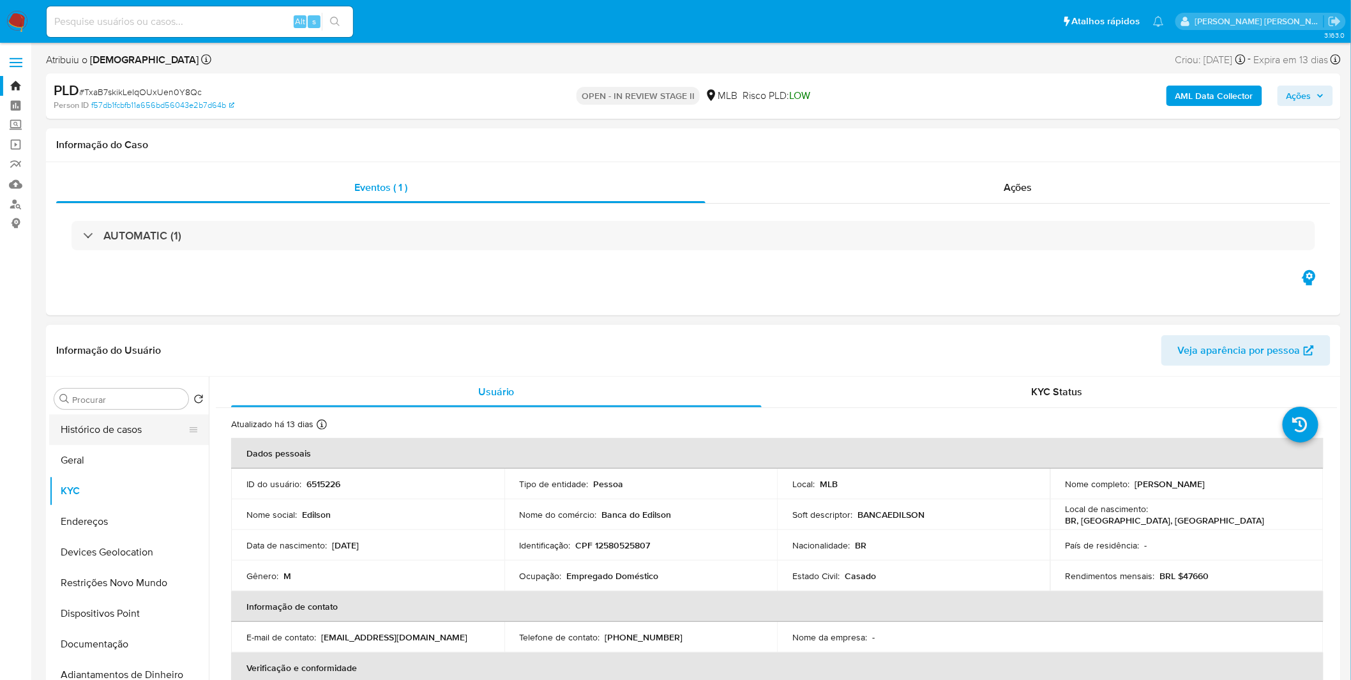
click at [110, 419] on button "Histórico de casos" at bounding box center [123, 429] width 149 height 31
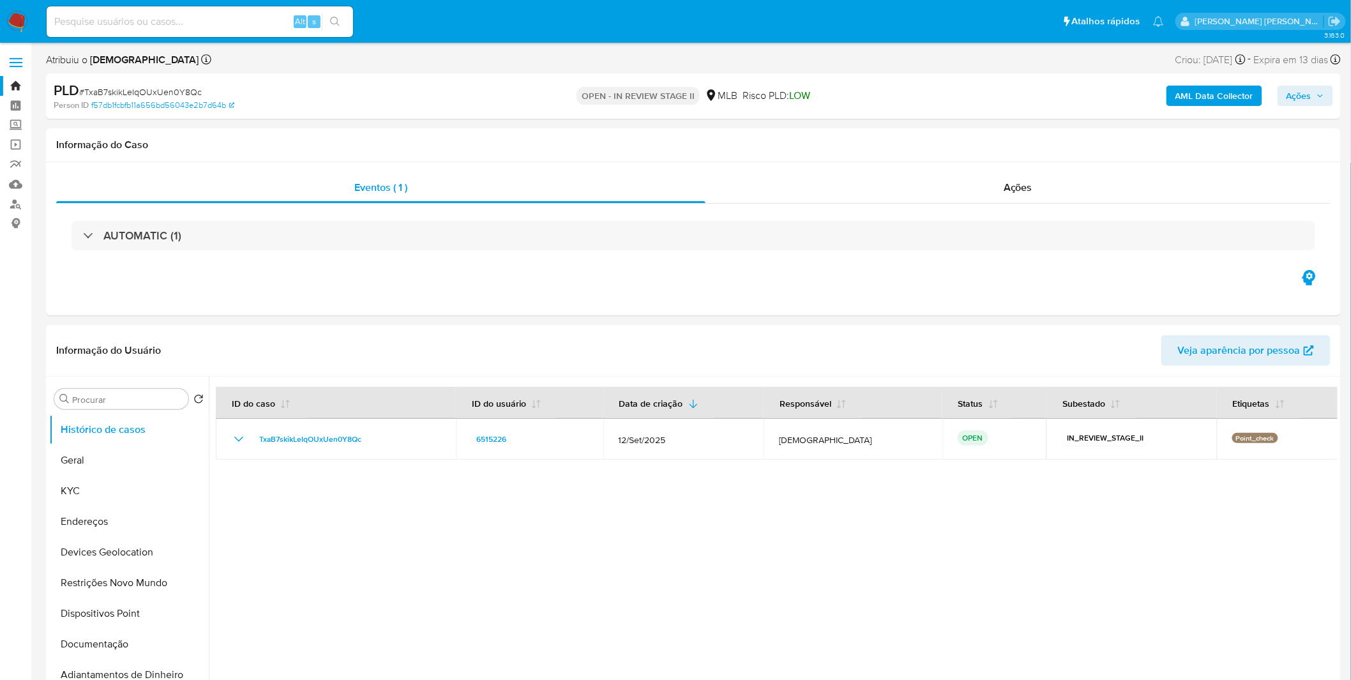
click at [1205, 92] on b "AML Data Collector" at bounding box center [1214, 96] width 78 height 20
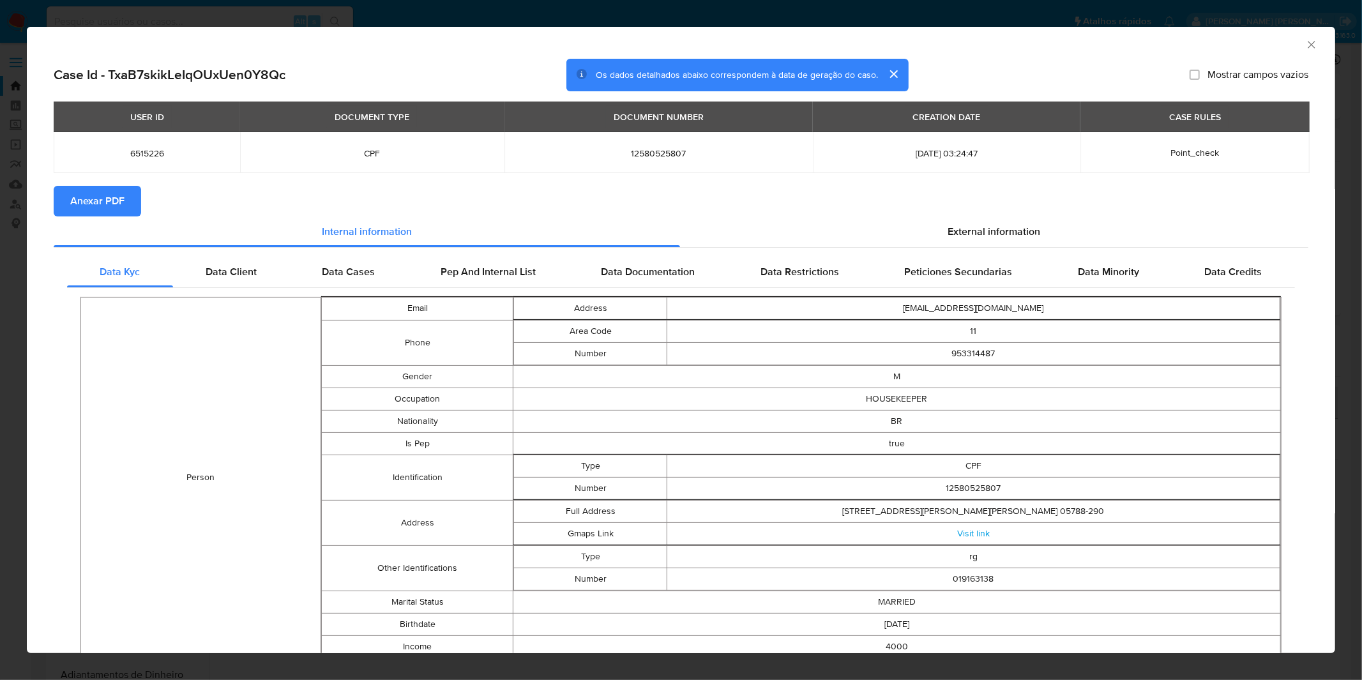
click at [435, 13] on div "AML Data Collector Case Id - TxaB7skikLeIqOUxUen0Y8Qc Os dados detalhados abaix…" at bounding box center [681, 340] width 1362 height 680
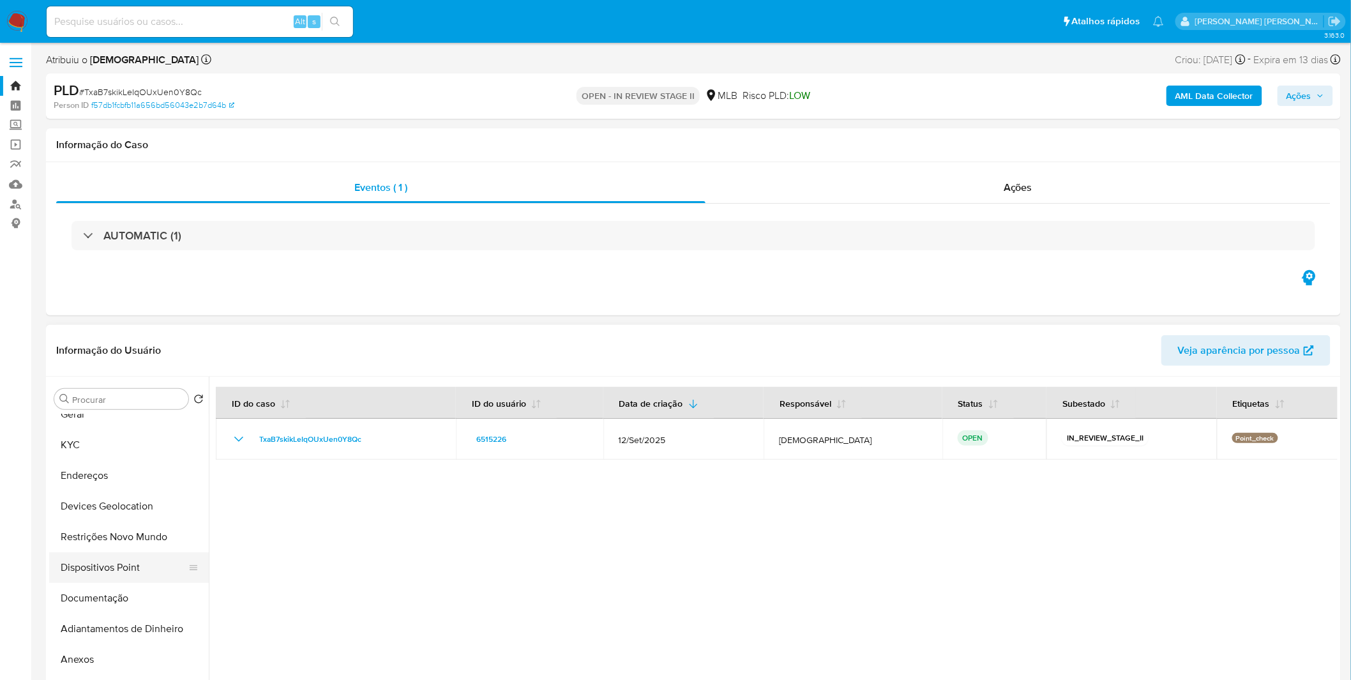
scroll to position [71, 0]
click at [94, 630] on button "Anexos" at bounding box center [123, 634] width 149 height 31
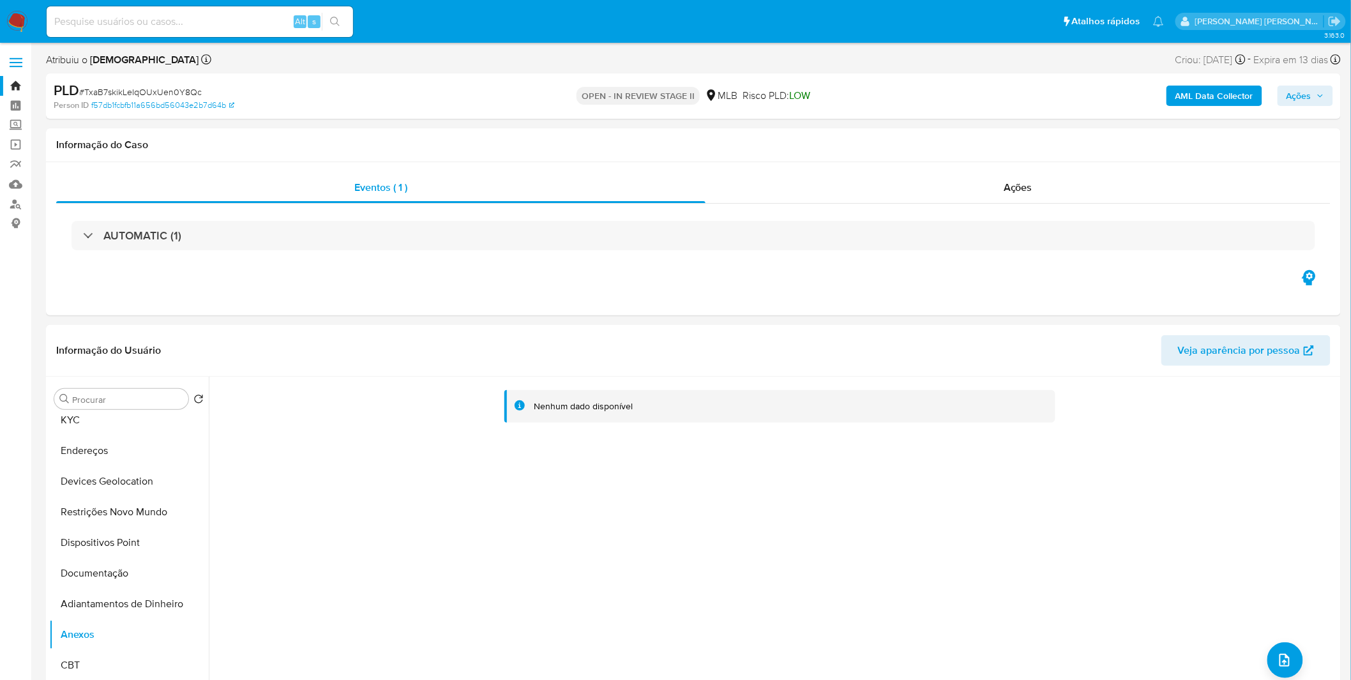
click at [1204, 98] on b "AML Data Collector" at bounding box center [1214, 96] width 78 height 20
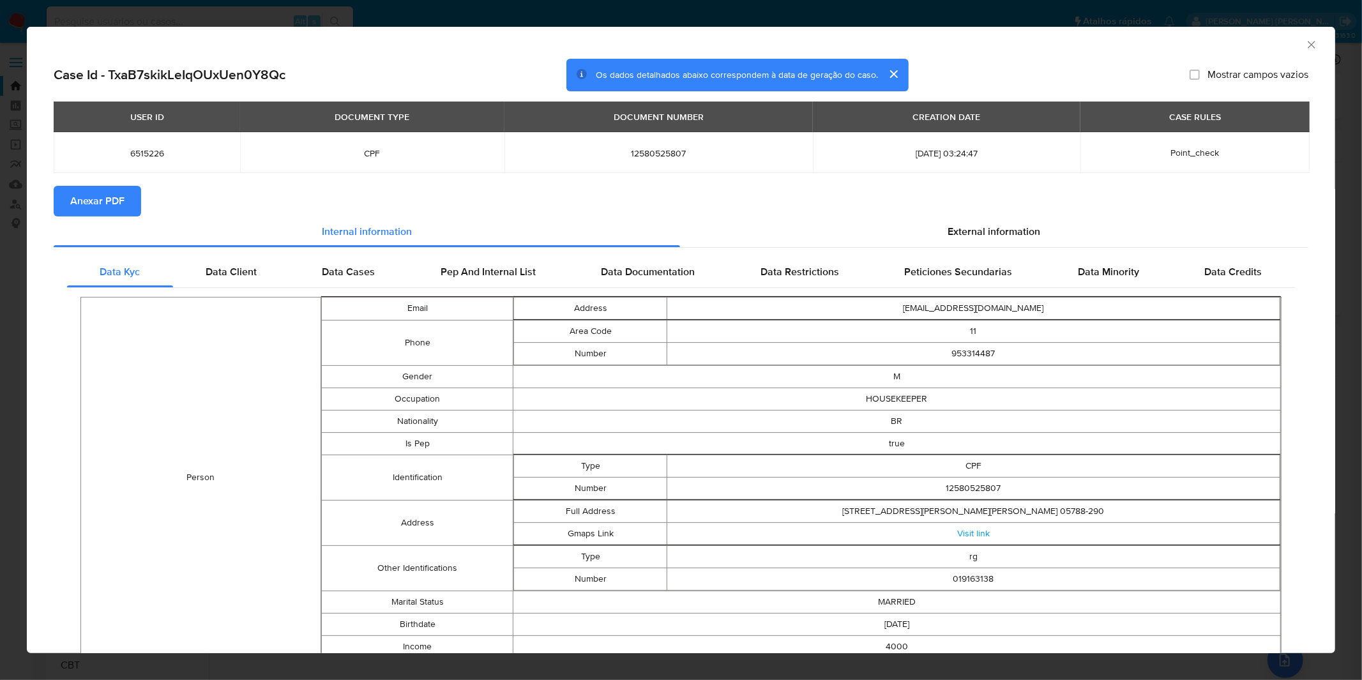
click at [87, 193] on span "Anexar PDF" at bounding box center [97, 201] width 54 height 28
click at [661, 8] on div "AML Data Collector Case Id - TxaB7skikLeIqOUxUen0Y8Qc Os dados detalhados abaix…" at bounding box center [681, 340] width 1362 height 680
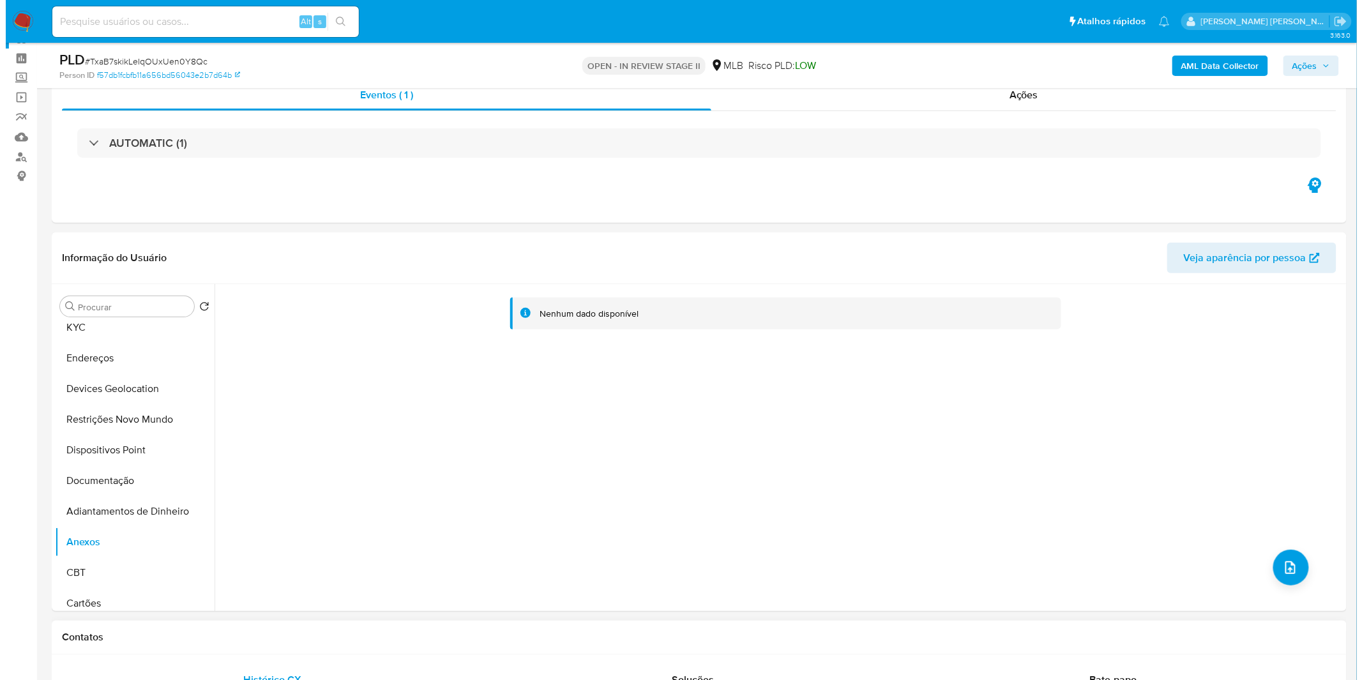
scroll to position [142, 0]
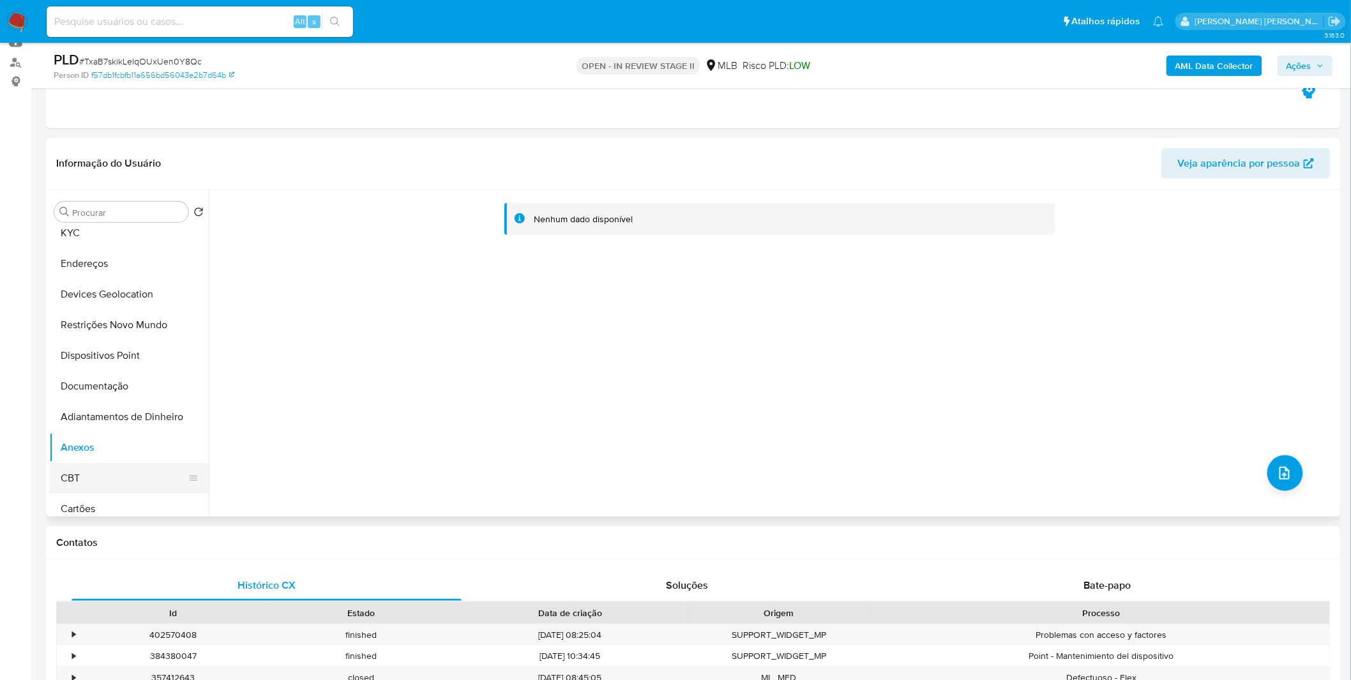
click at [110, 486] on button "CBT" at bounding box center [123, 478] width 149 height 31
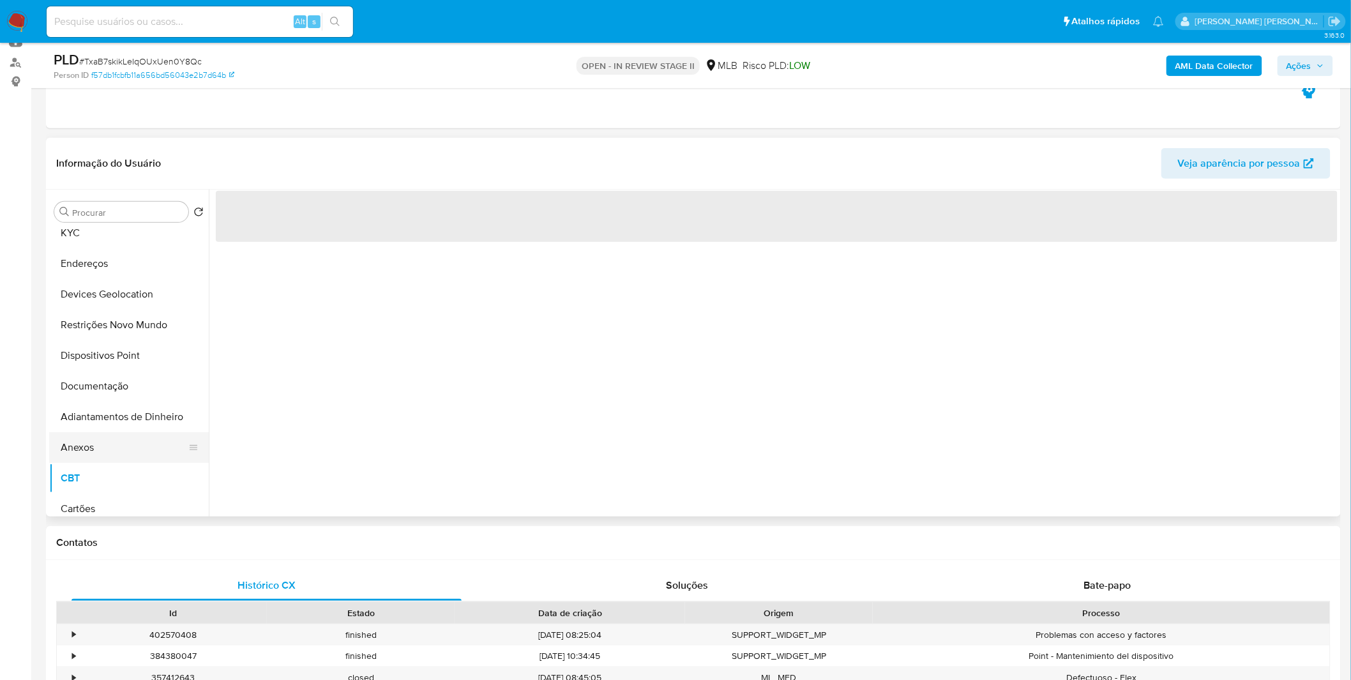
click at [119, 450] on button "Anexos" at bounding box center [123, 447] width 149 height 31
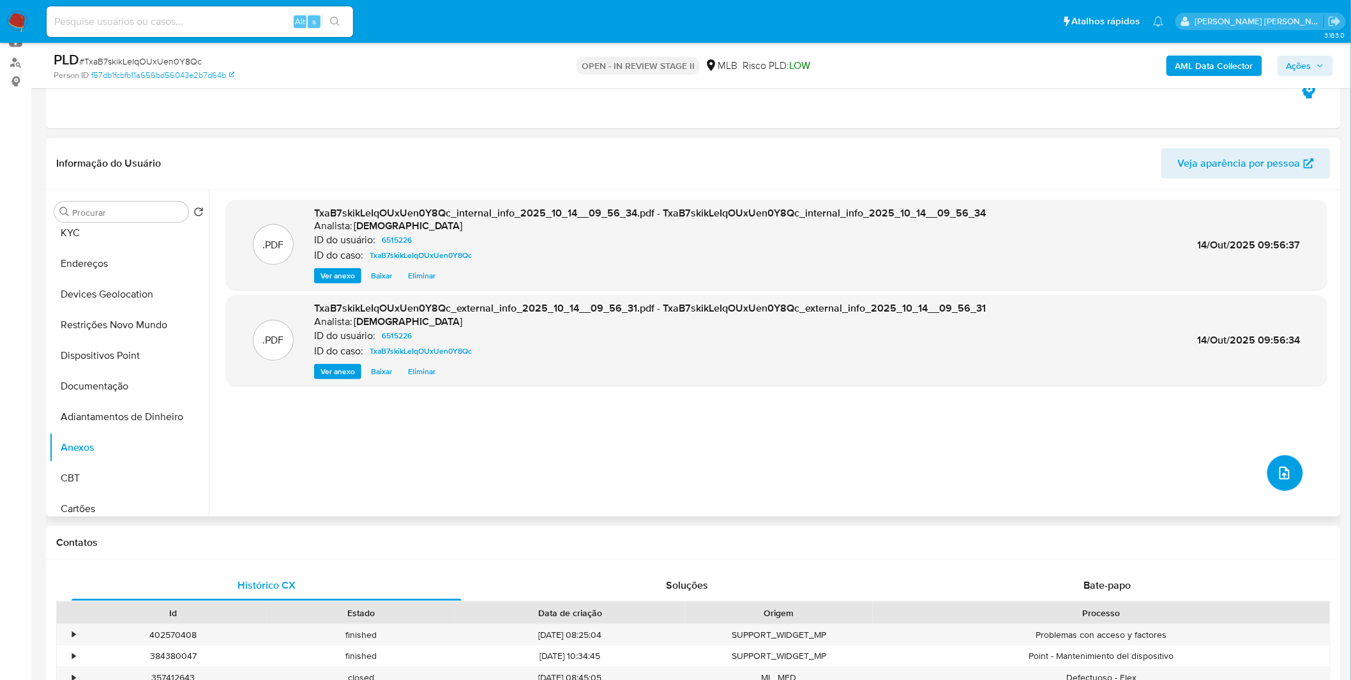
click at [1274, 457] on button "upload-file" at bounding box center [1285, 473] width 36 height 36
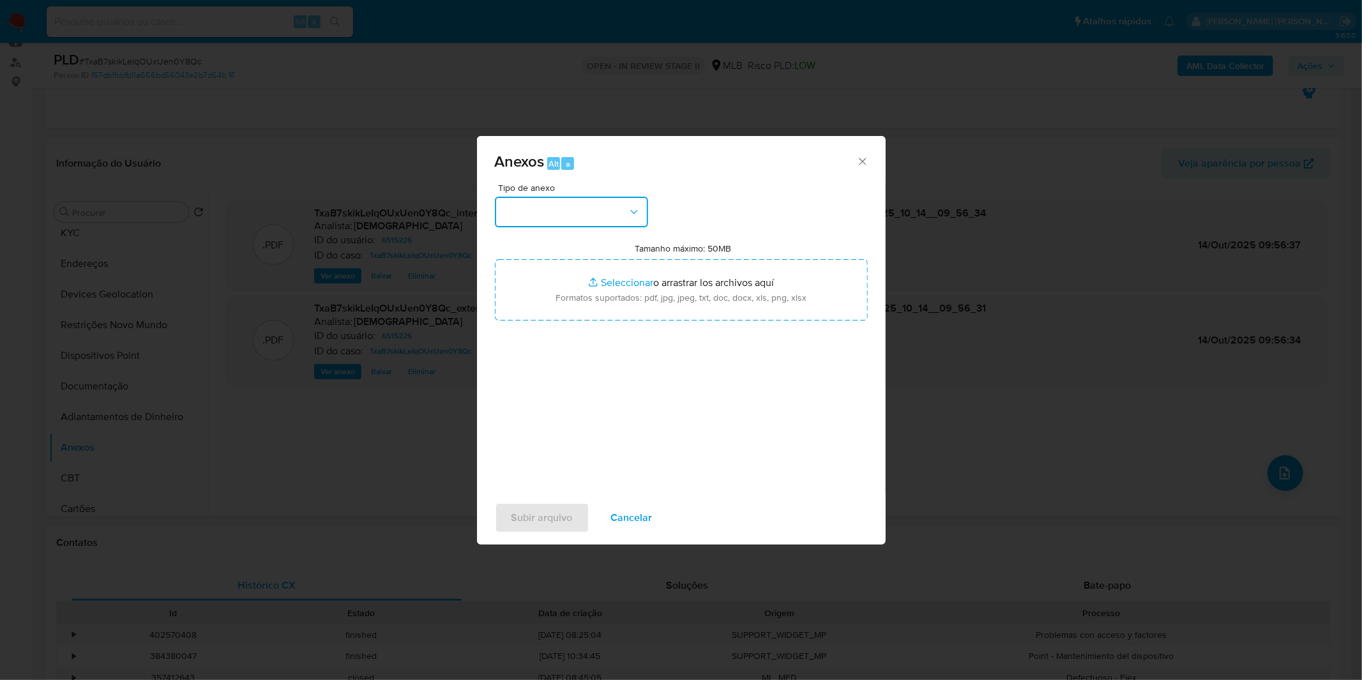
click at [537, 209] on button "button" at bounding box center [571, 212] width 153 height 31
drag, startPoint x: 563, startPoint y: 220, endPoint x: 563, endPoint y: 211, distance: 8.9
click at [563, 218] on button "button" at bounding box center [571, 212] width 153 height 31
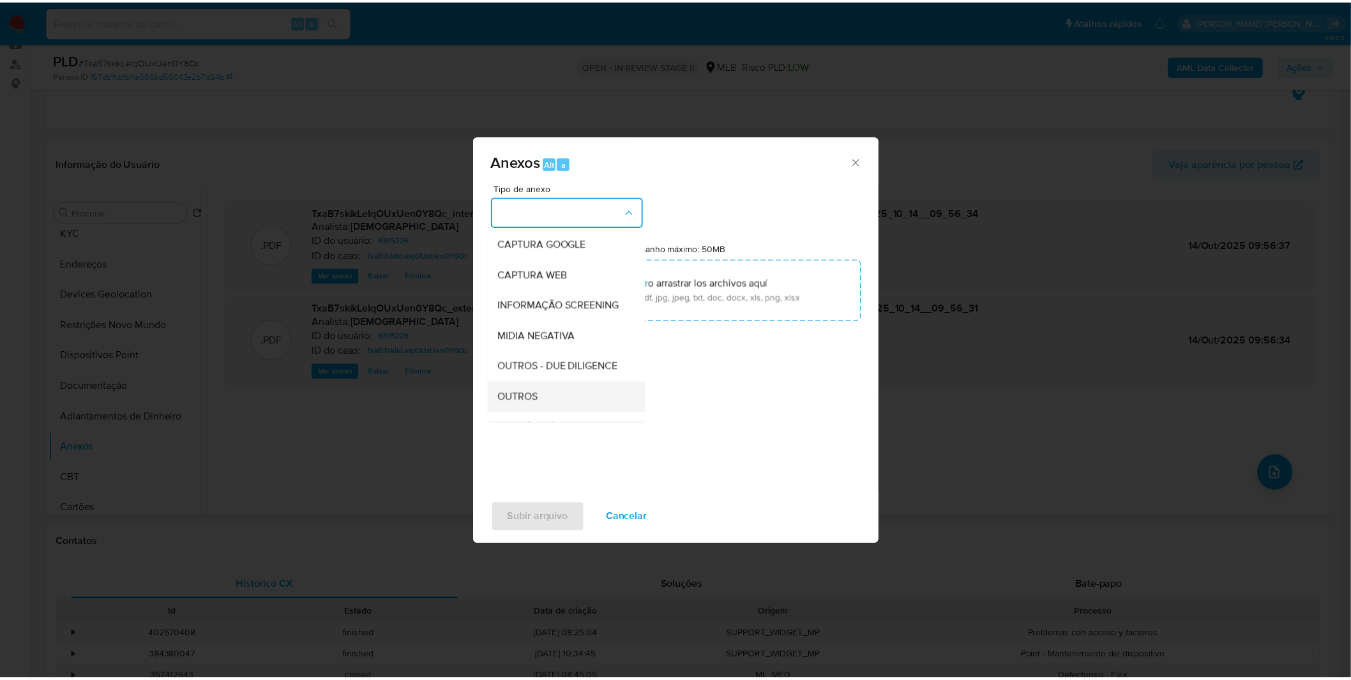
scroll to position [196, 0]
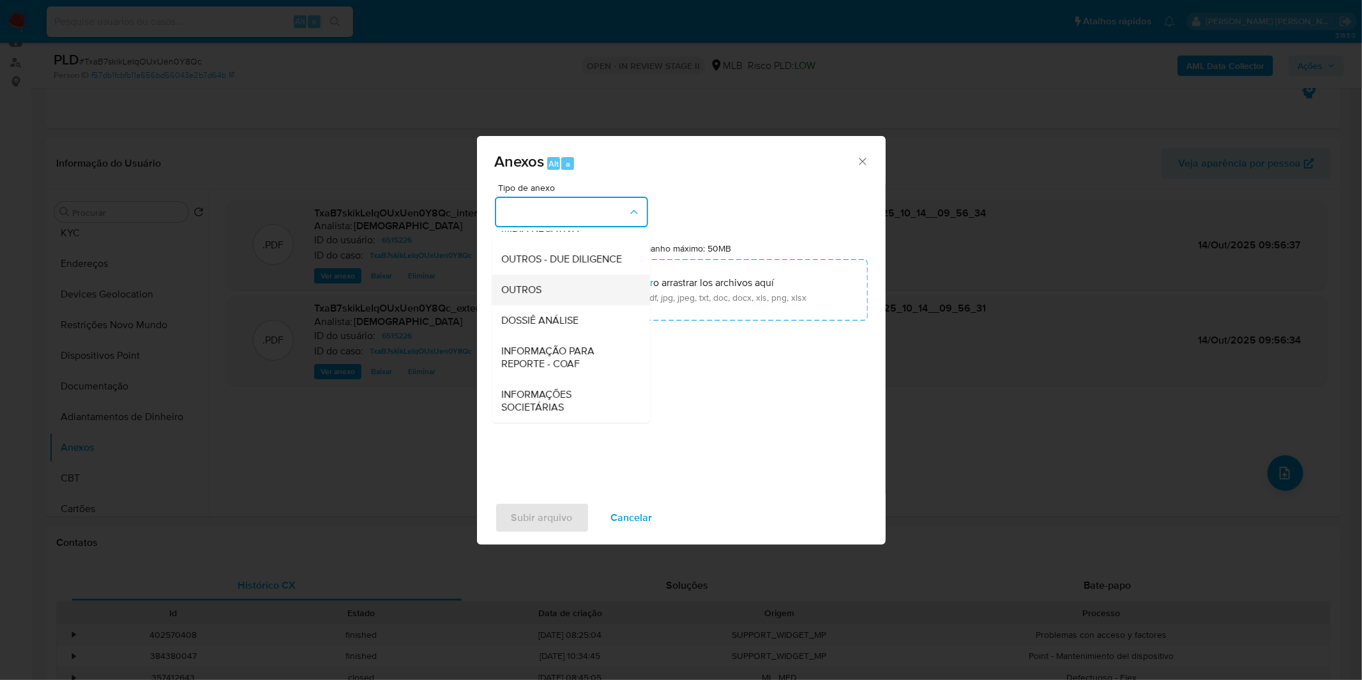
click at [573, 292] on div "OUTROS" at bounding box center [567, 289] width 130 height 31
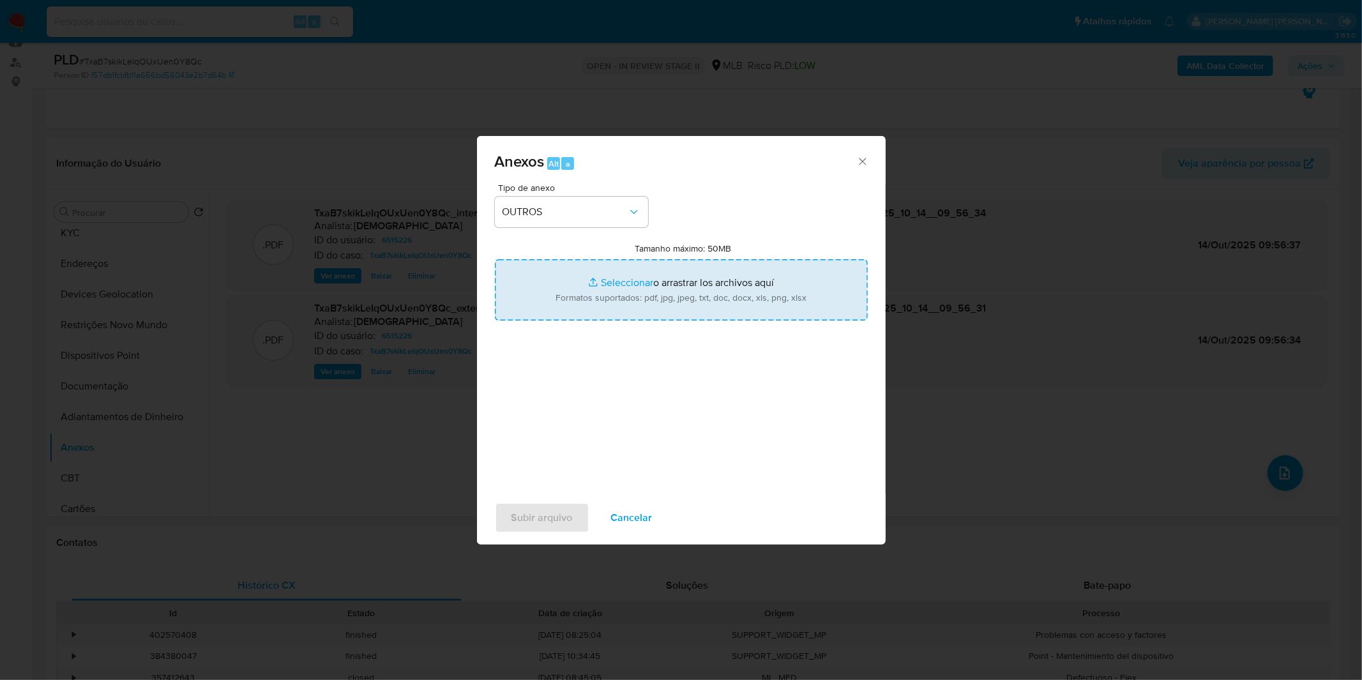
click at [617, 266] on input "Tamanho máximo: 50MB Seleccionar archivos" at bounding box center [681, 289] width 373 height 61
type input "C:\fakepath\Mulan 6515226_2025_10_09_08_30_29.xlsx"
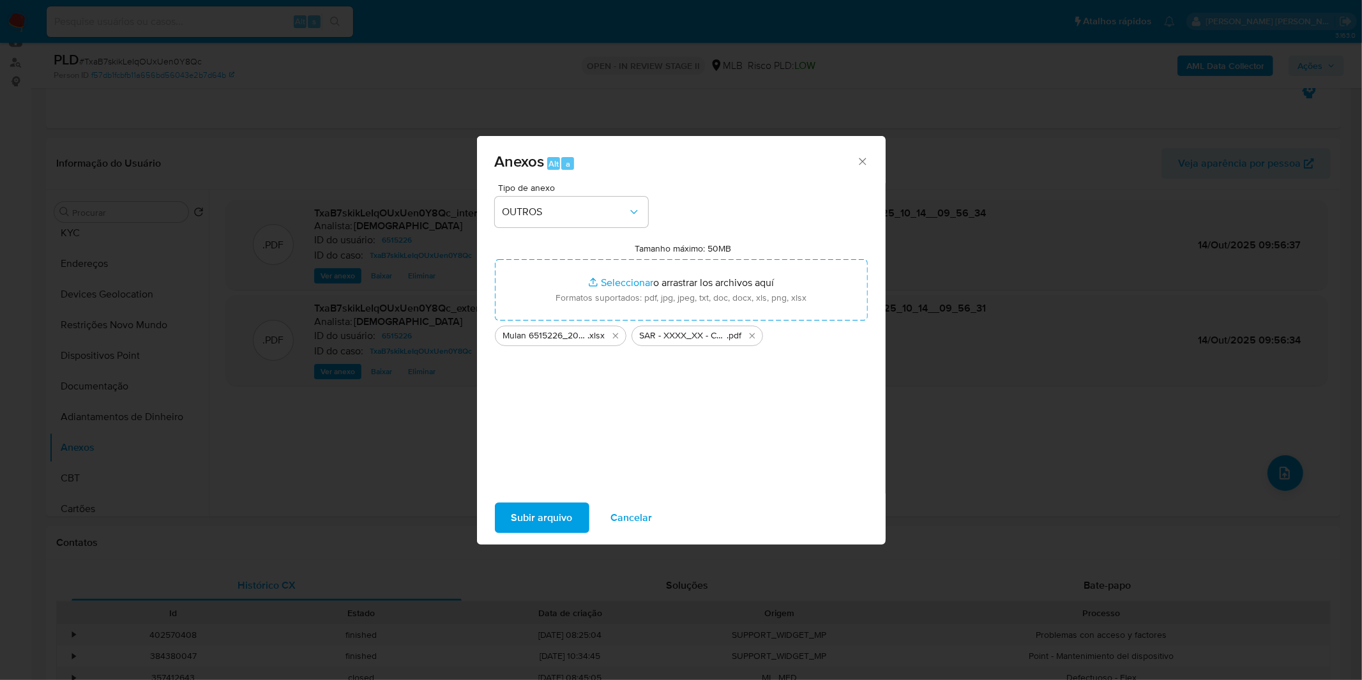
click at [553, 521] on span "Subir arquivo" at bounding box center [541, 518] width 61 height 28
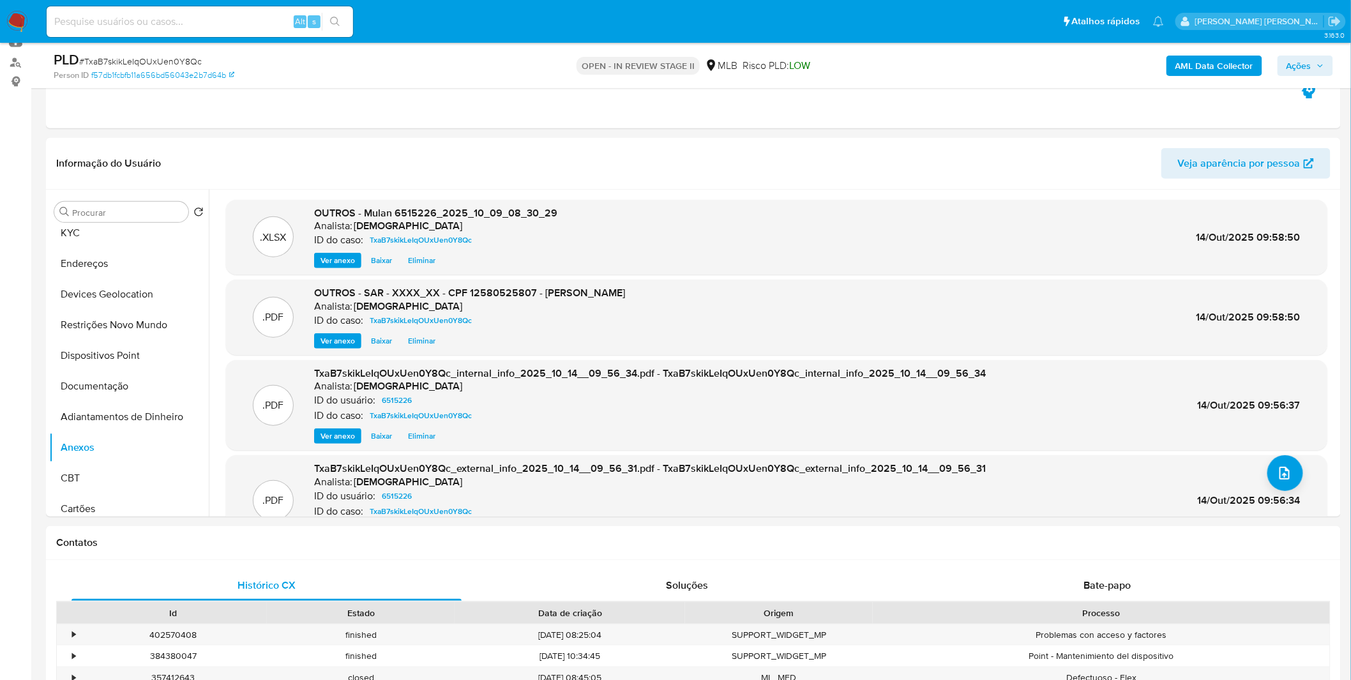
click at [1311, 56] on span "Ações" at bounding box center [1298, 66] width 25 height 20
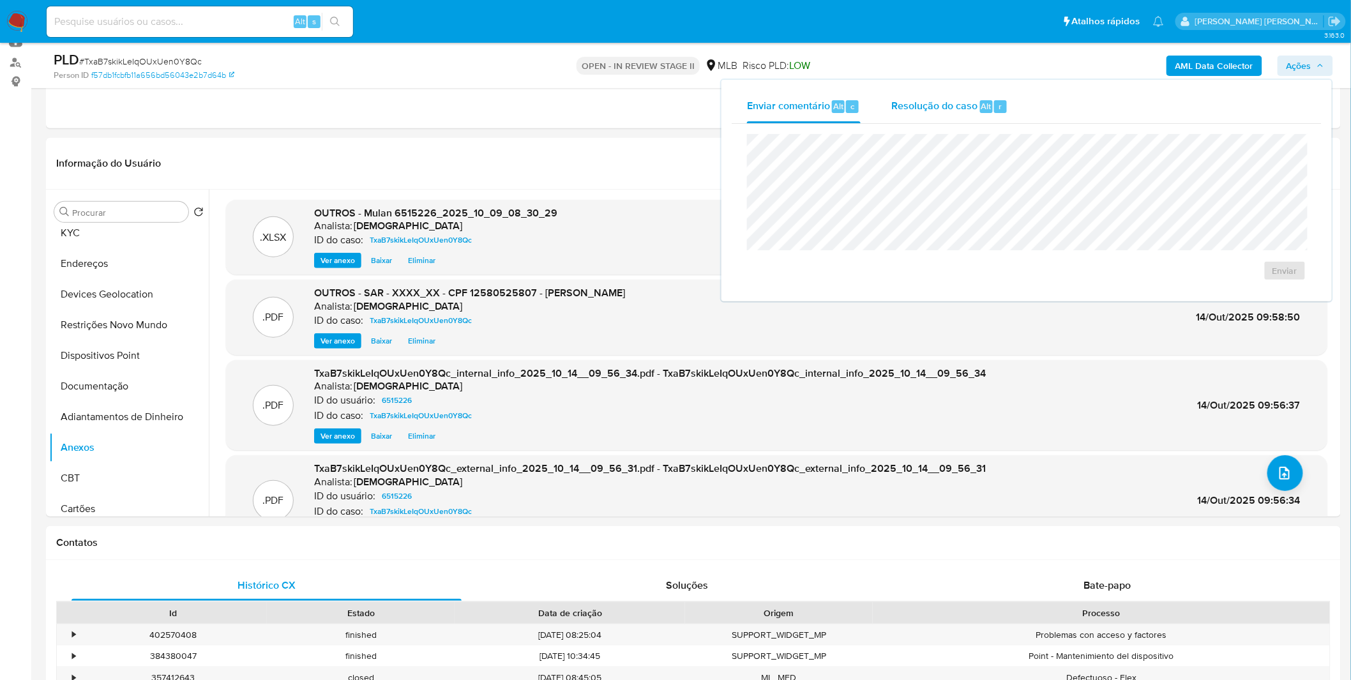
click at [980, 112] on div "Resolução do caso Alt r" at bounding box center [949, 106] width 117 height 33
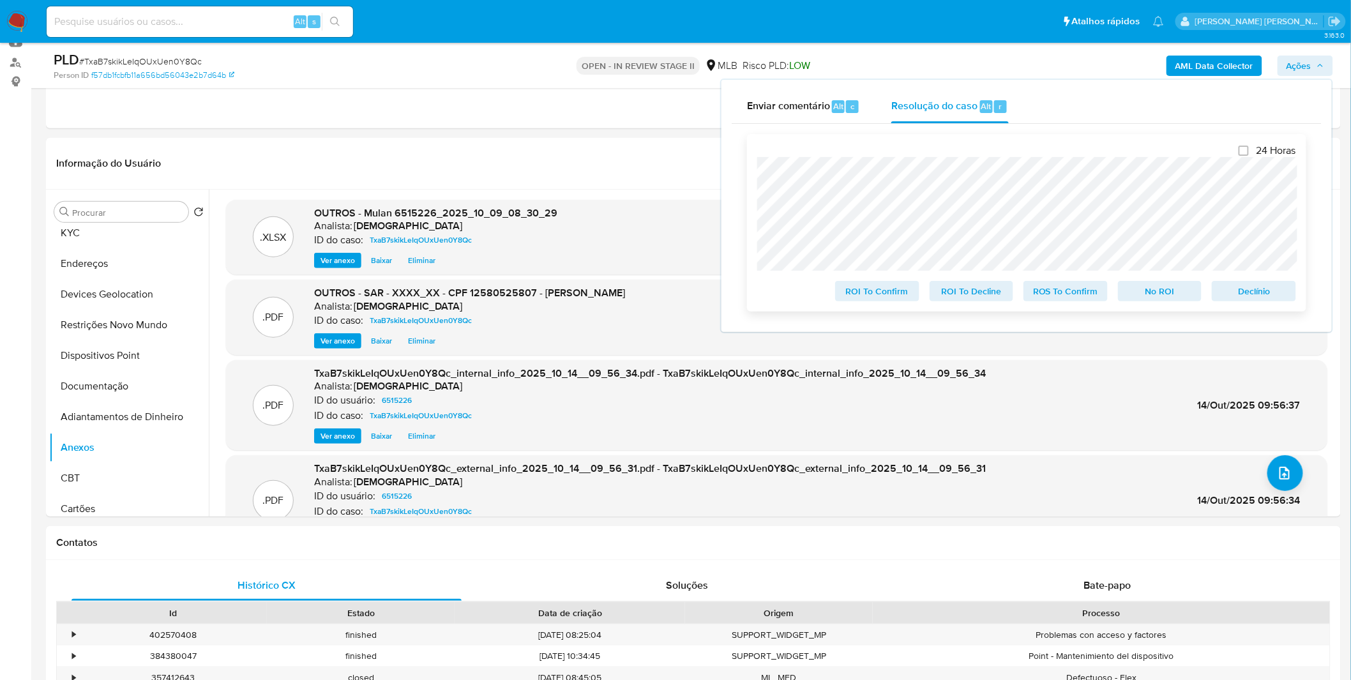
click at [1085, 295] on span "ROS To Confirm" at bounding box center [1065, 291] width 66 height 18
click at [1085, 295] on div "ROS To Confirm" at bounding box center [1065, 289] width 94 height 26
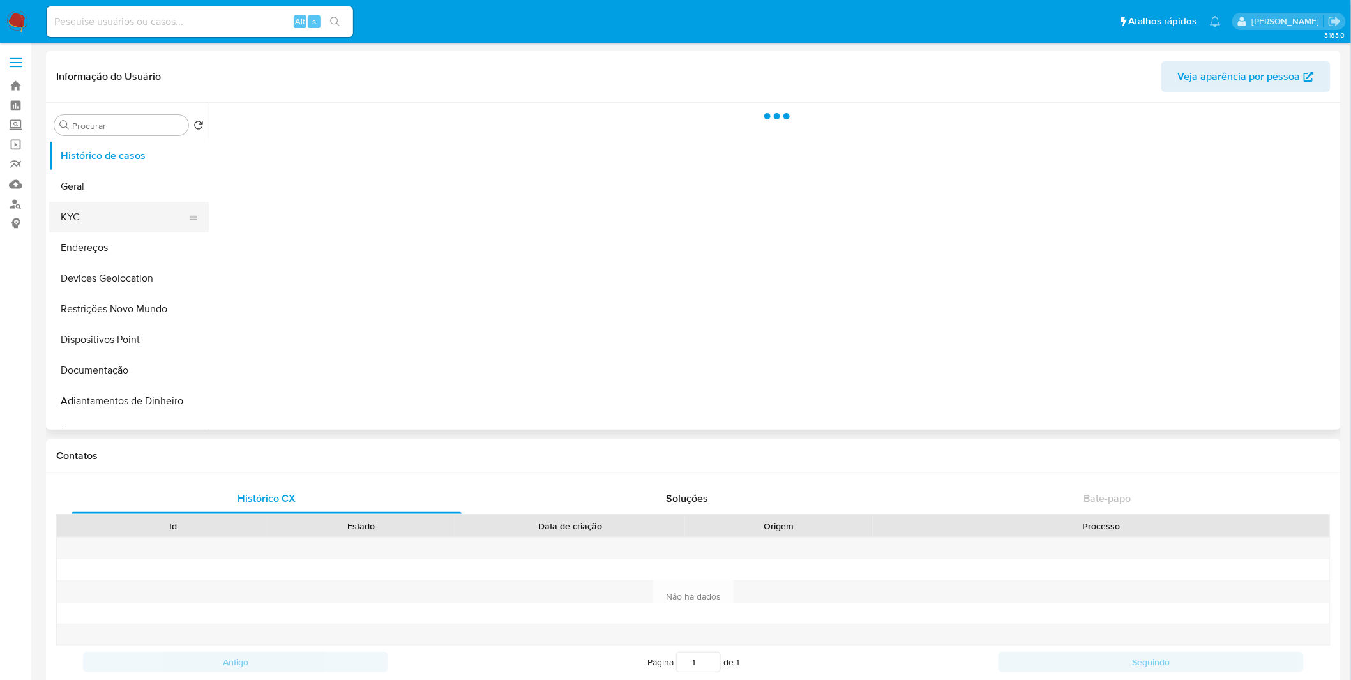
select select "10"
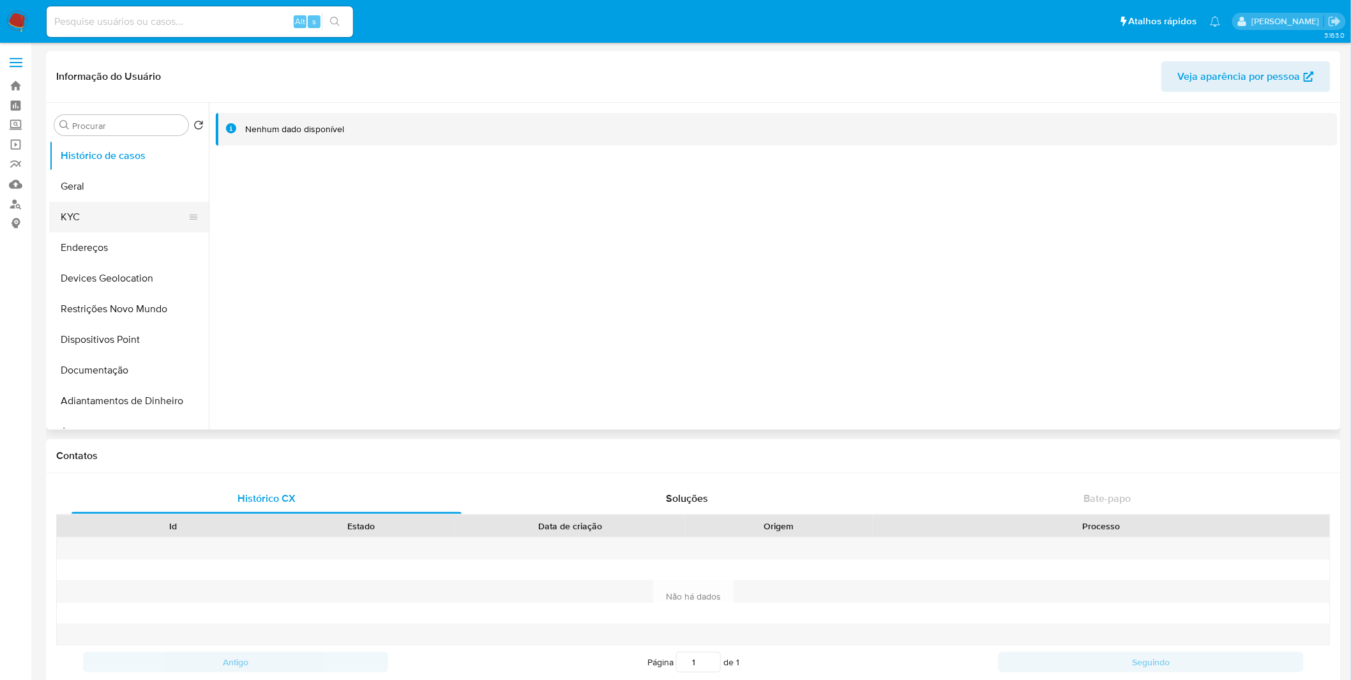
click at [109, 211] on button "KYC" at bounding box center [123, 217] width 149 height 31
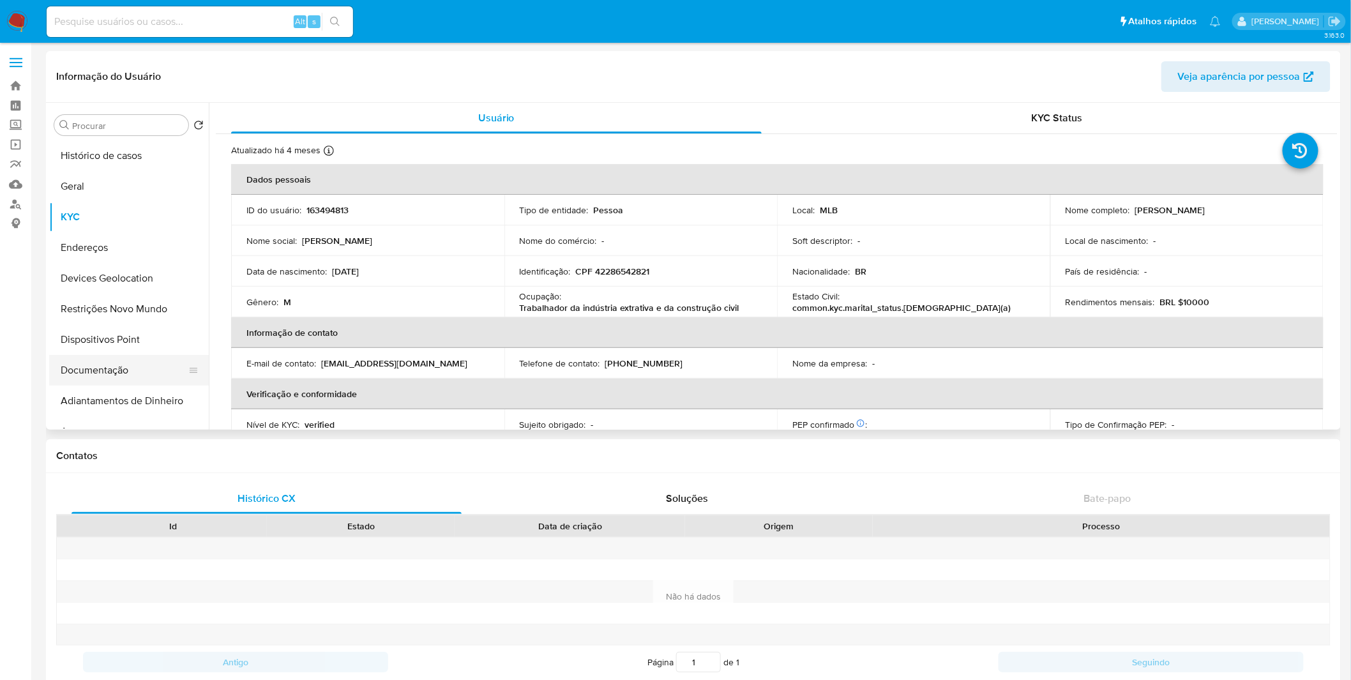
click at [154, 383] on button "Documentação" at bounding box center [123, 370] width 149 height 31
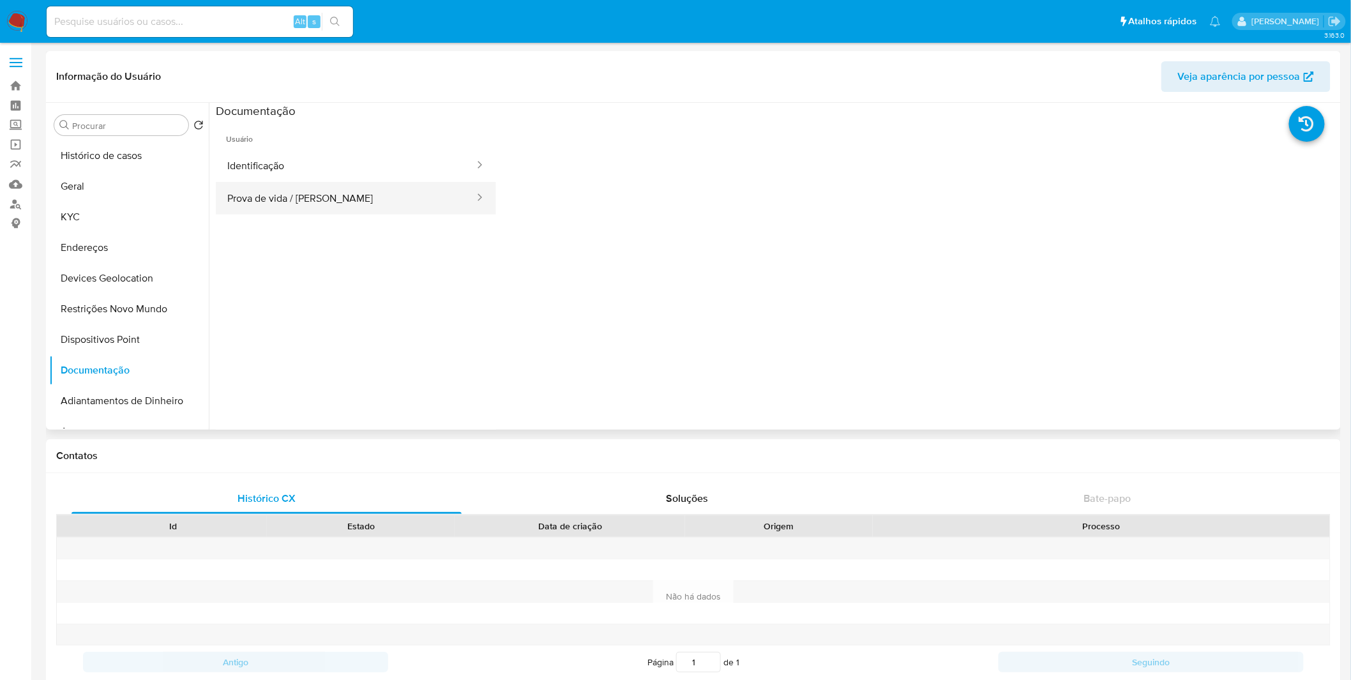
click at [285, 206] on button "Prova de vida / [PERSON_NAME]" at bounding box center [346, 198] width 260 height 33
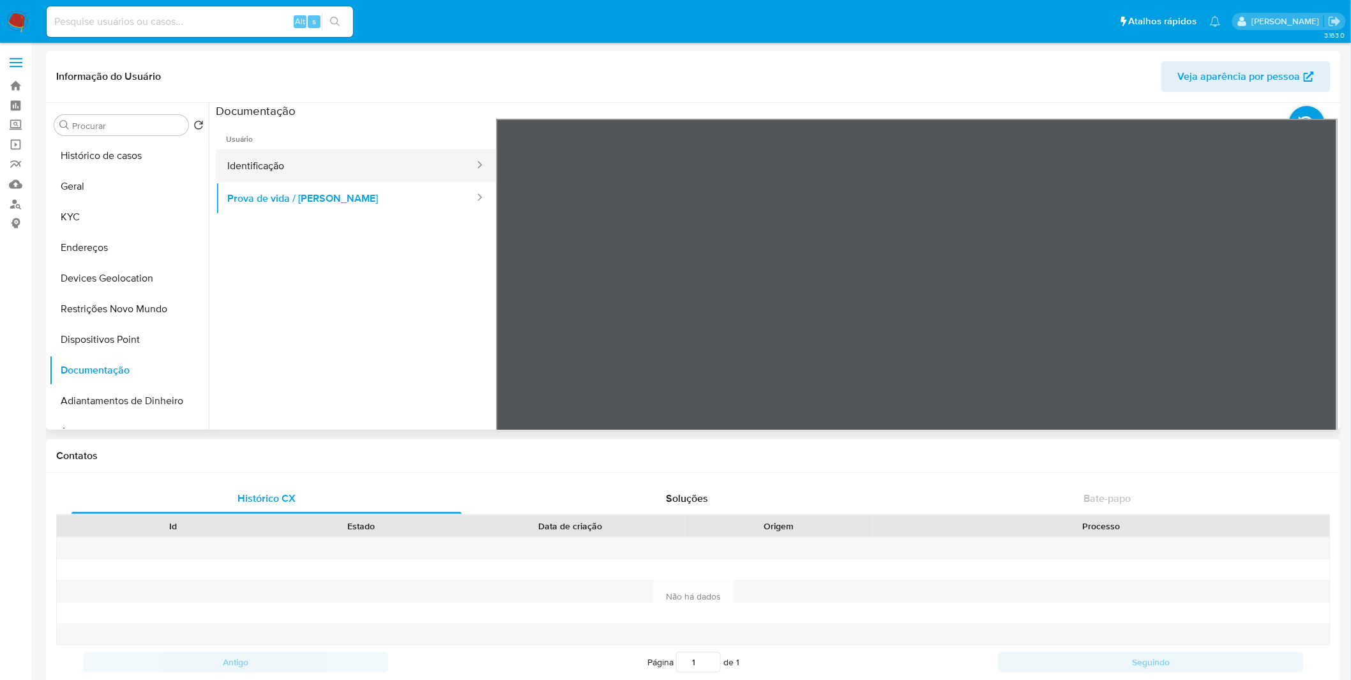
click at [294, 169] on button "Identificação" at bounding box center [346, 165] width 260 height 33
click at [1311, 324] on icon at bounding box center [1322, 326] width 26 height 26
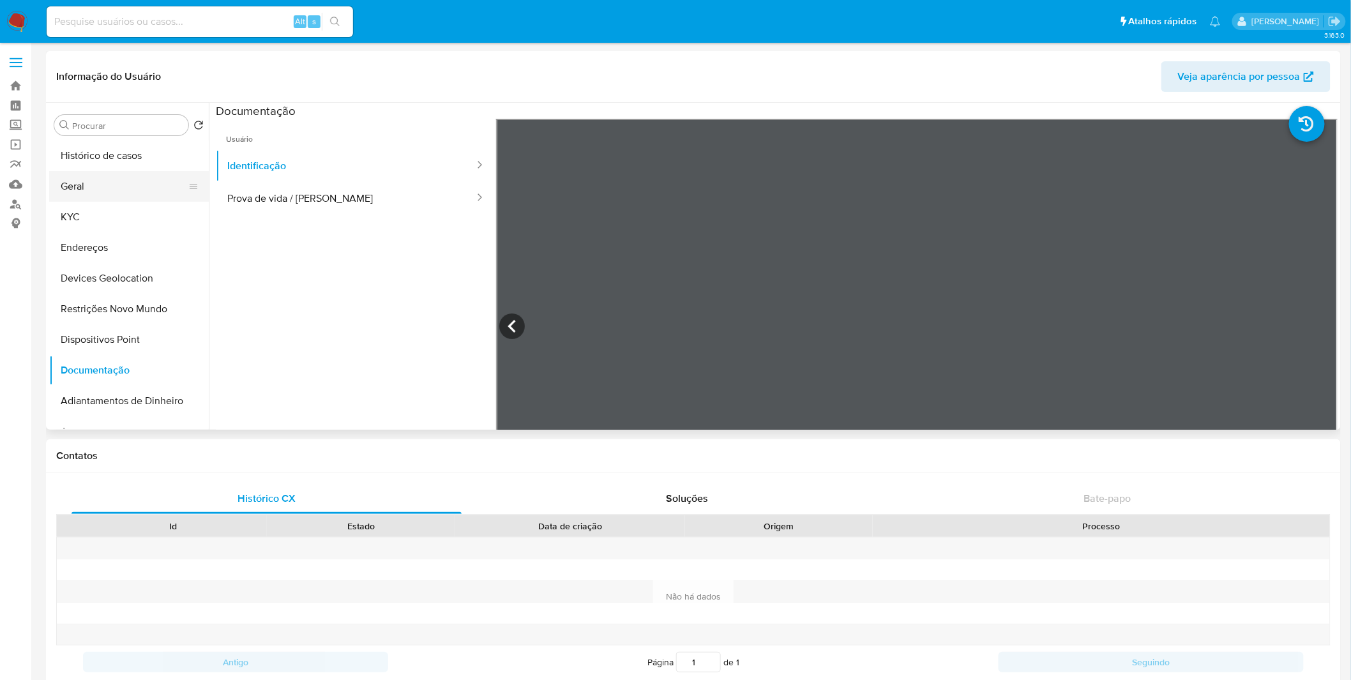
click at [104, 186] on button "Geral" at bounding box center [123, 186] width 149 height 31
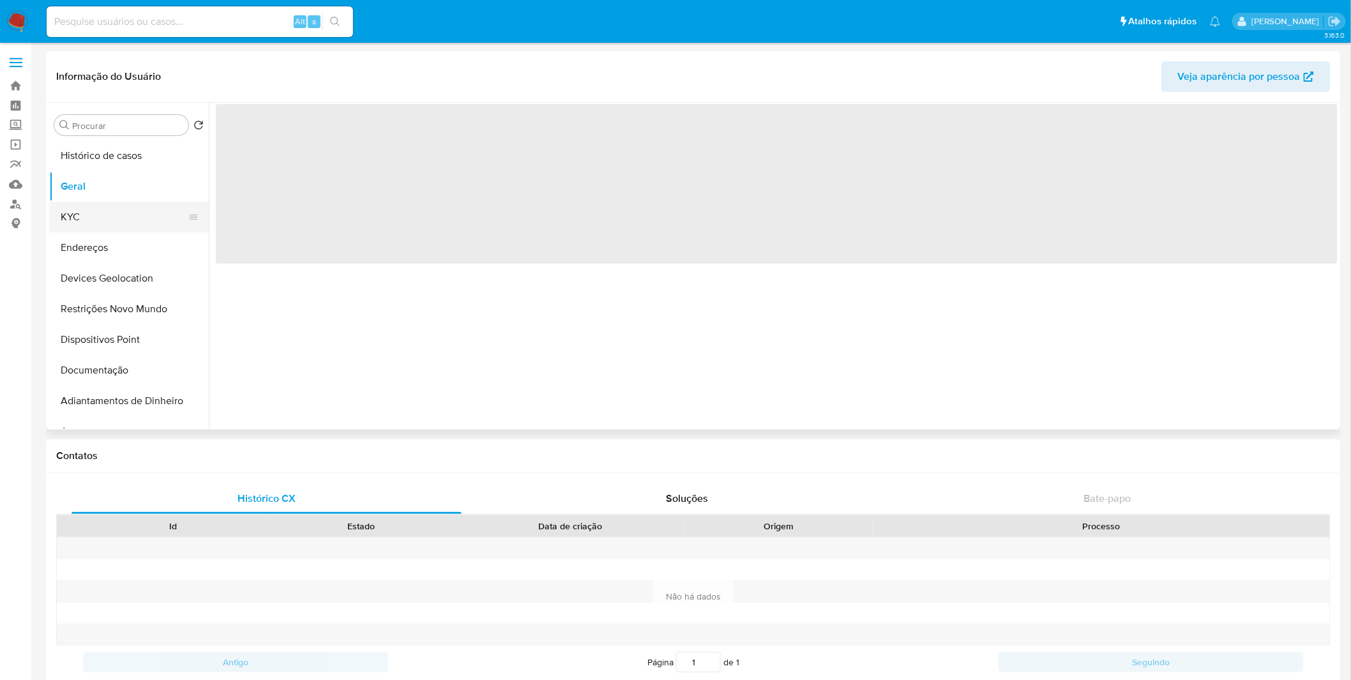
click at [84, 218] on button "KYC" at bounding box center [123, 217] width 149 height 31
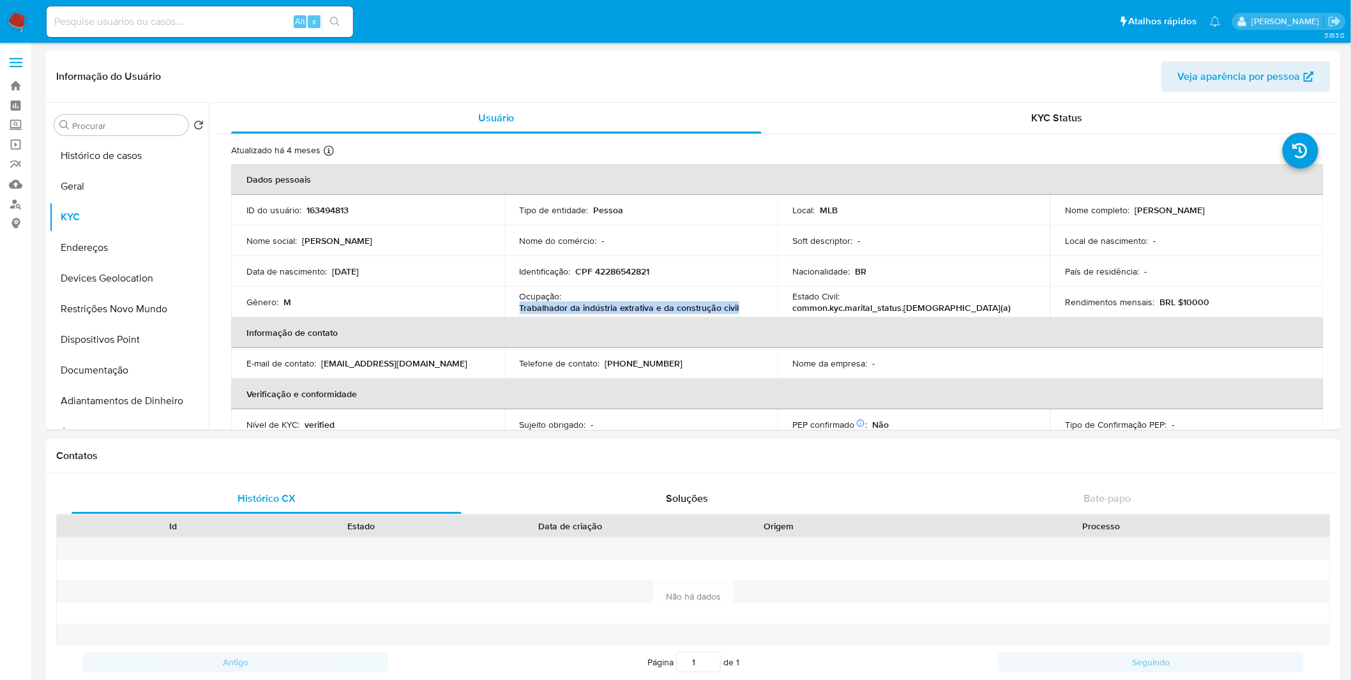
copy p "Trabalhador da indústria extrativa e da construção civil"
drag, startPoint x: 744, startPoint y: 305, endPoint x: 513, endPoint y: 304, distance: 231.1
click at [513, 304] on td "Ocupação : Trabalhador da indústria extrativa e da construção civil" at bounding box center [640, 302] width 273 height 31
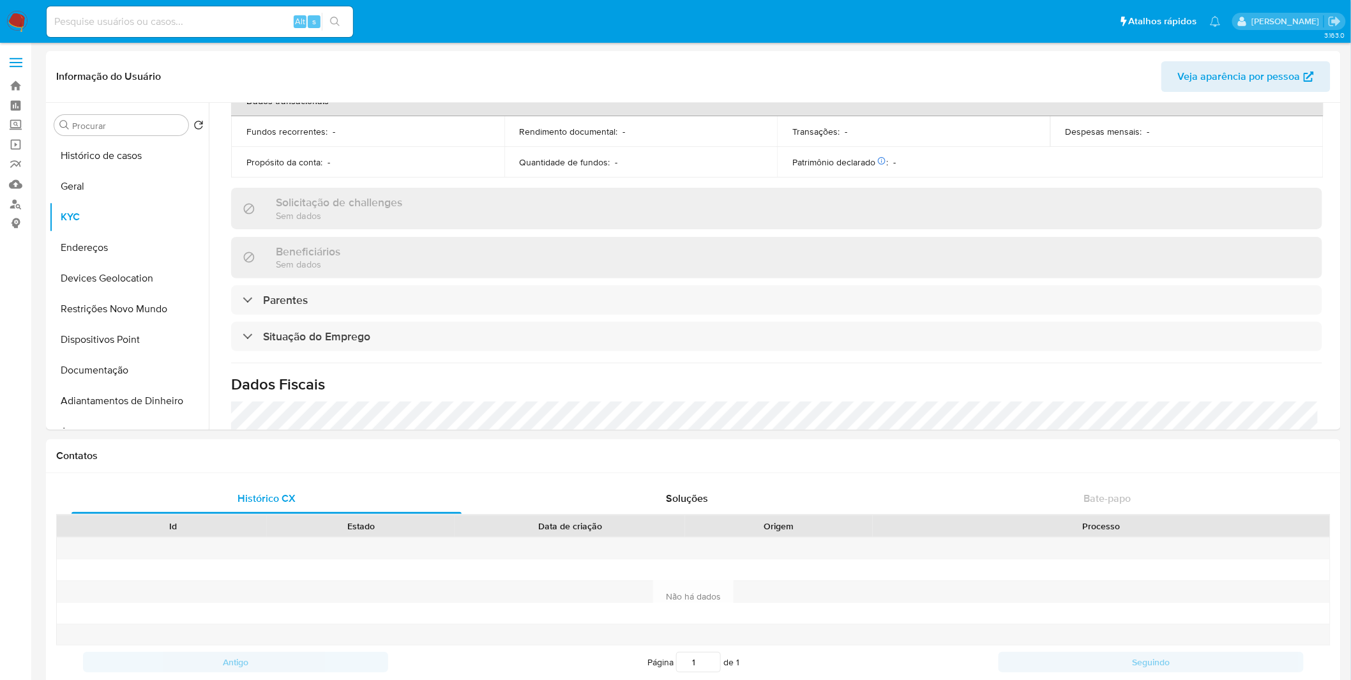
scroll to position [544, 0]
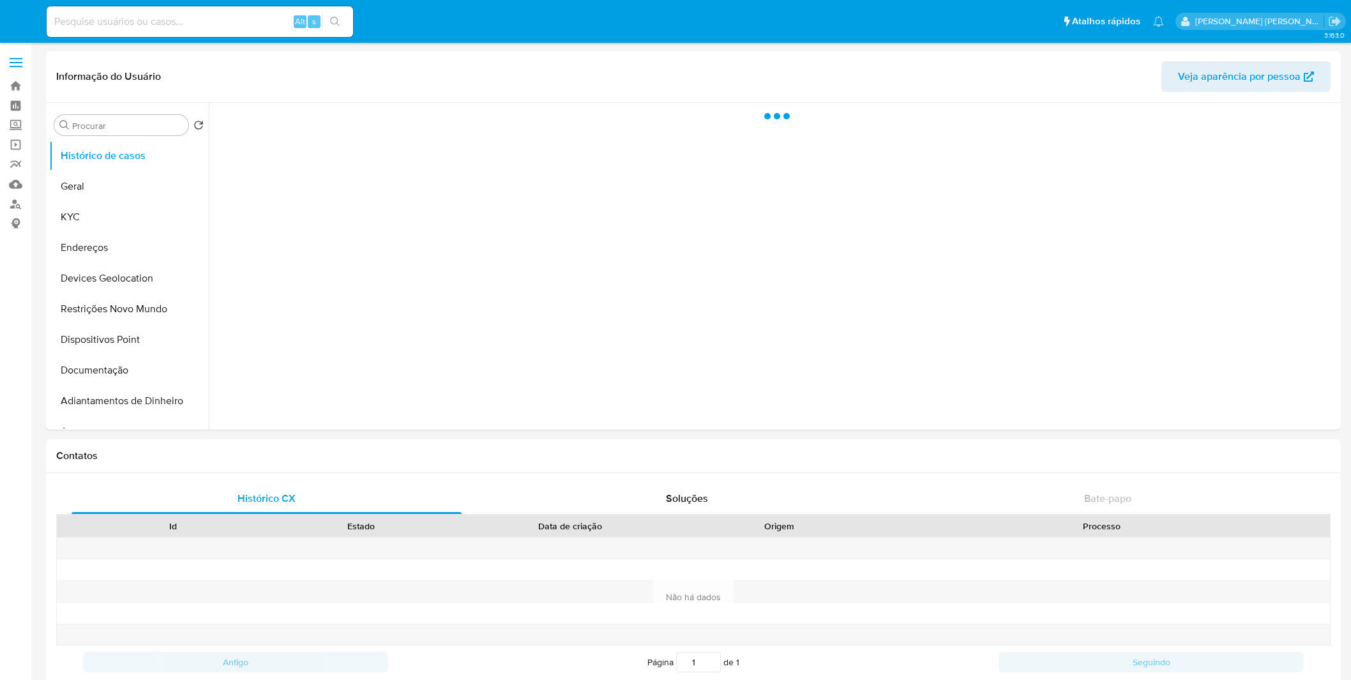
select select "10"
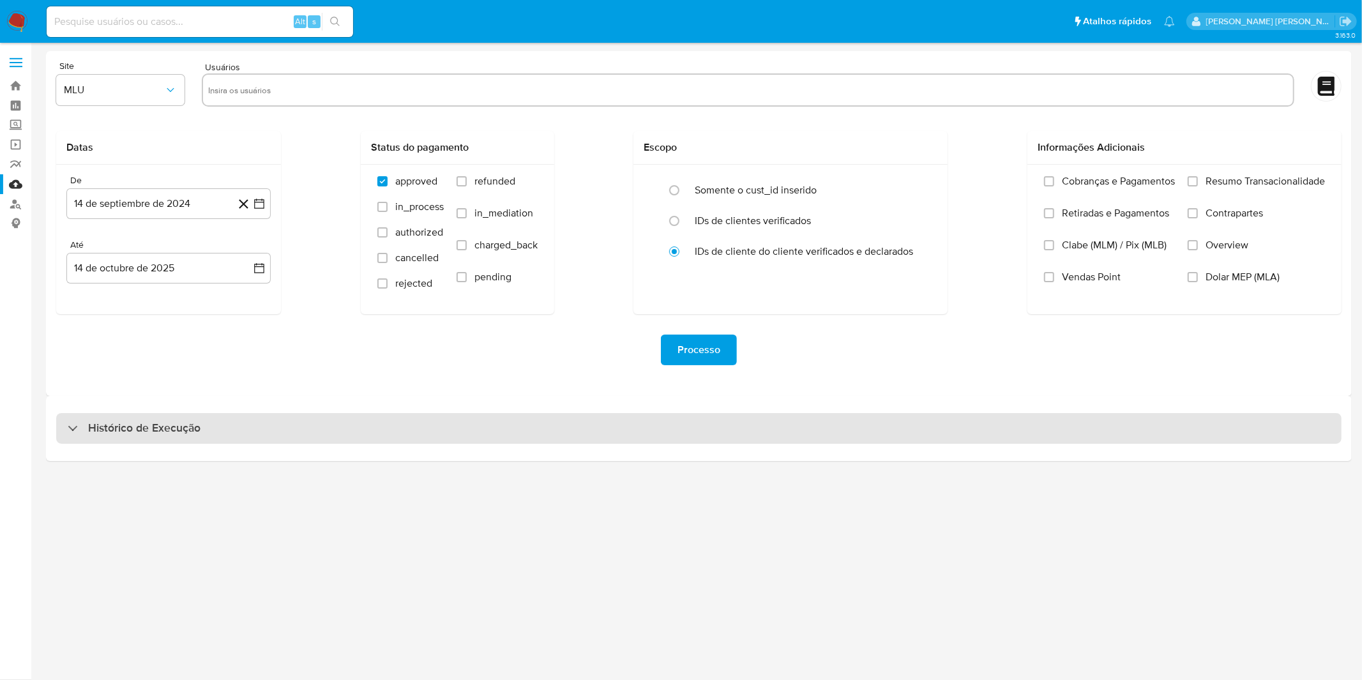
click at [74, 413] on div "Histórico de Execução" at bounding box center [698, 428] width 1285 height 31
select select "10"
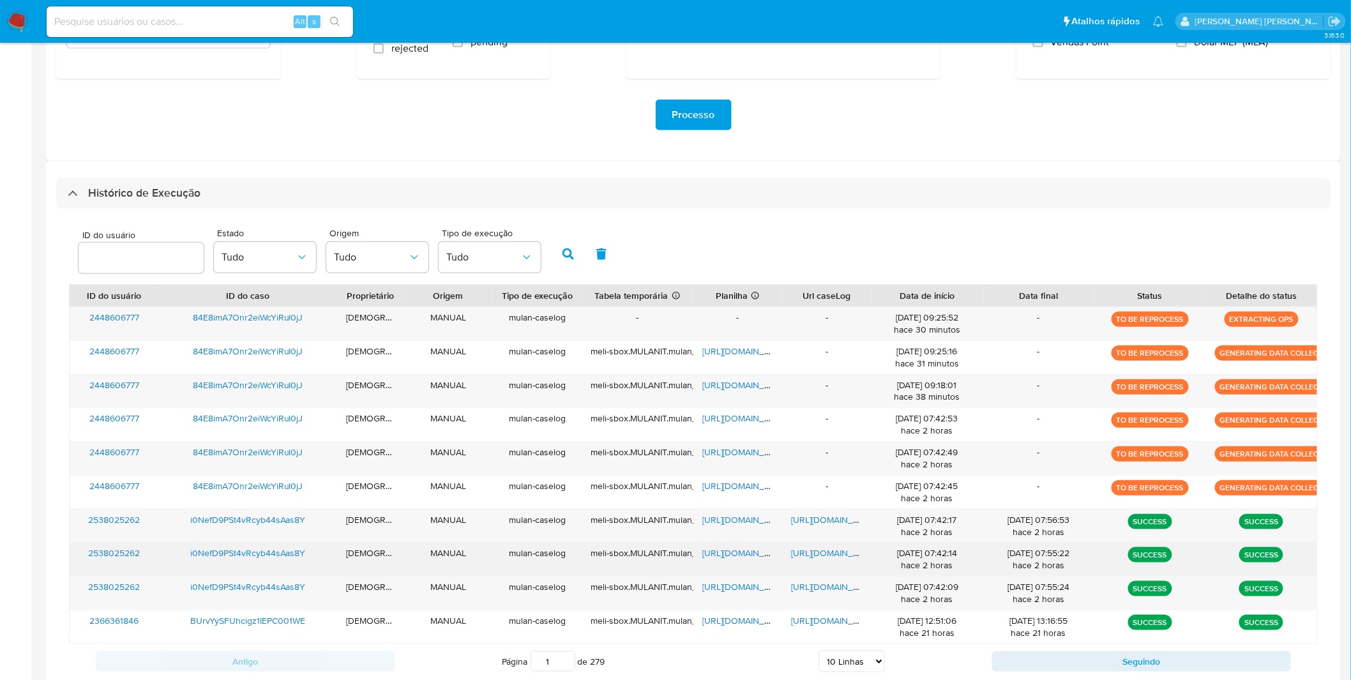
scroll to position [283, 0]
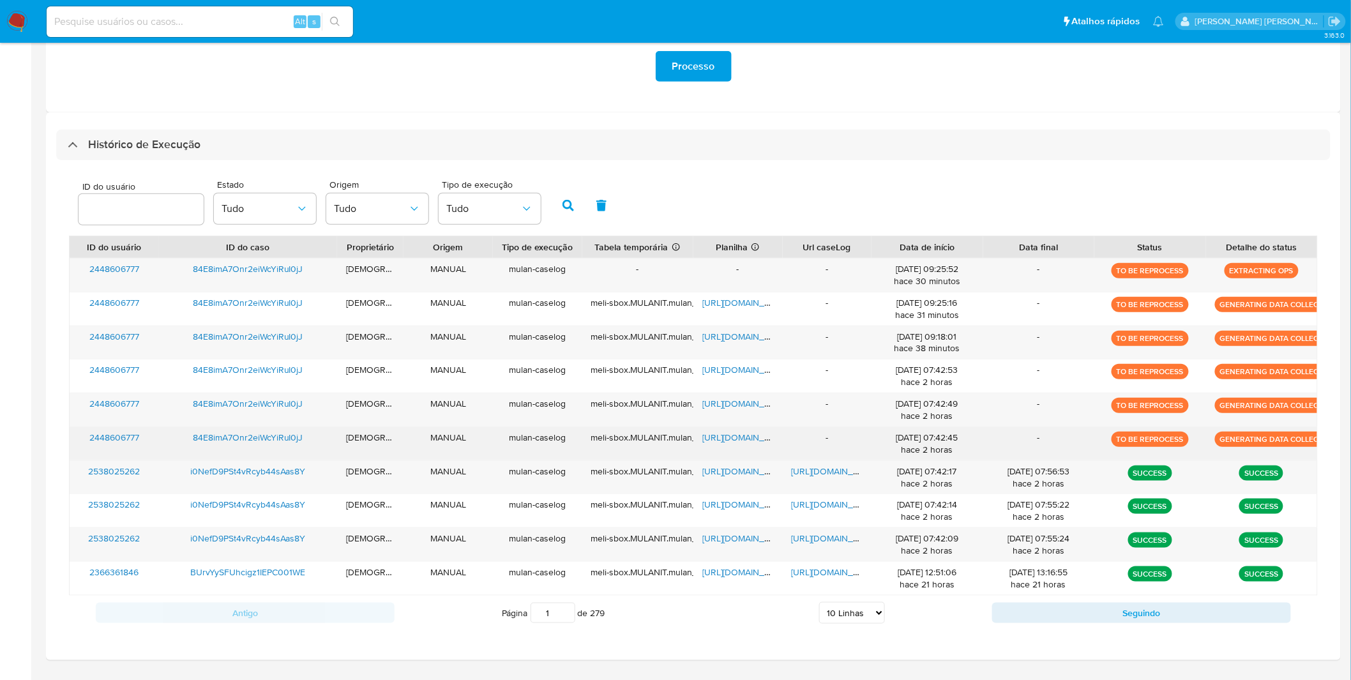
click at [876, 460] on div "14/10/2025 07:42:45 hace 2 horas" at bounding box center [926, 443] width 111 height 33
drag, startPoint x: 876, startPoint y: 461, endPoint x: 851, endPoint y: 439, distance: 33.9
click at [851, 439] on div "2448606777 84E8imA7Onr2eiWcYiRuI0jJ isadacostaes MANUAL mulan-caselog meli-sbox…" at bounding box center [693, 443] width 1247 height 33
click at [851, 439] on div "-" at bounding box center [827, 443] width 89 height 33
drag, startPoint x: 952, startPoint y: 456, endPoint x: 888, endPoint y: 442, distance: 65.4
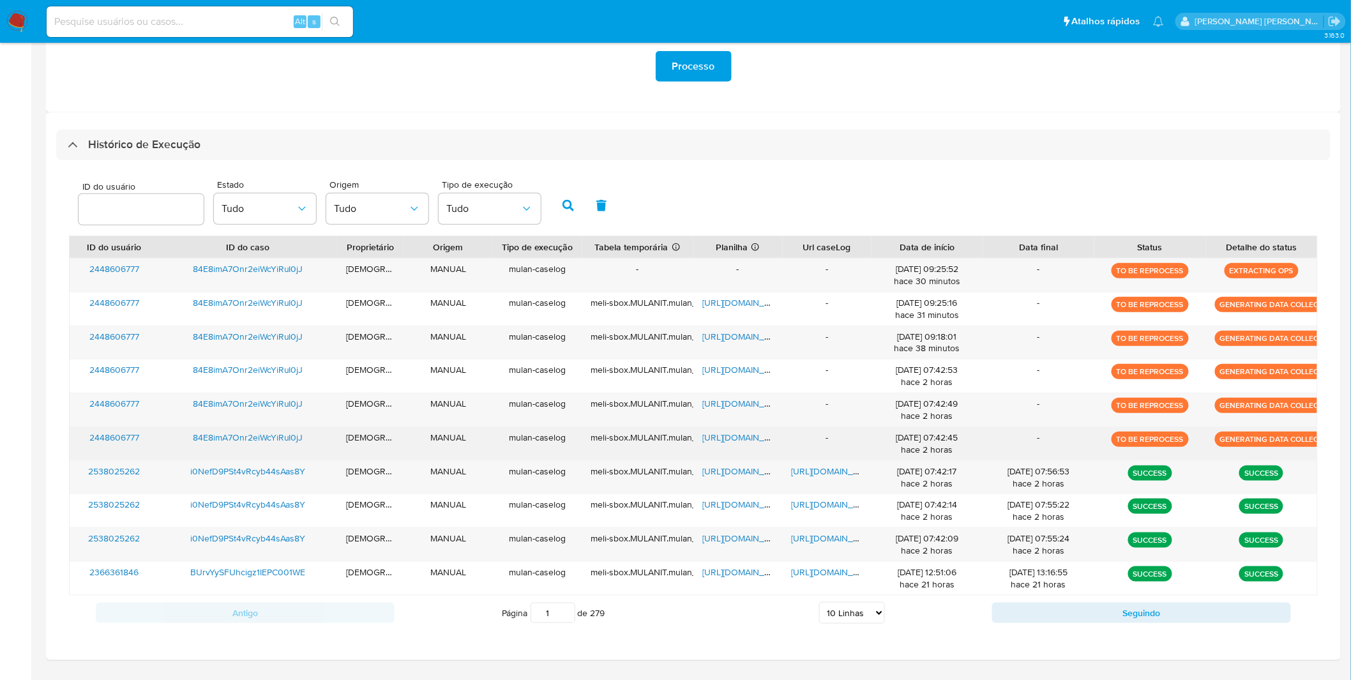
click at [888, 442] on div "14/10/2025 07:42:45 hace 2 horas" at bounding box center [926, 443] width 111 height 33
click at [888, 442] on div "14/10/2025 07:42:45 hace 2 horas" at bounding box center [926, 444] width 93 height 24
drag, startPoint x: 949, startPoint y: 449, endPoint x: 930, endPoint y: 444, distance: 19.2
click at [931, 445] on div "14/10/2025 07:42:45 hace 2 horas" at bounding box center [926, 444] width 93 height 24
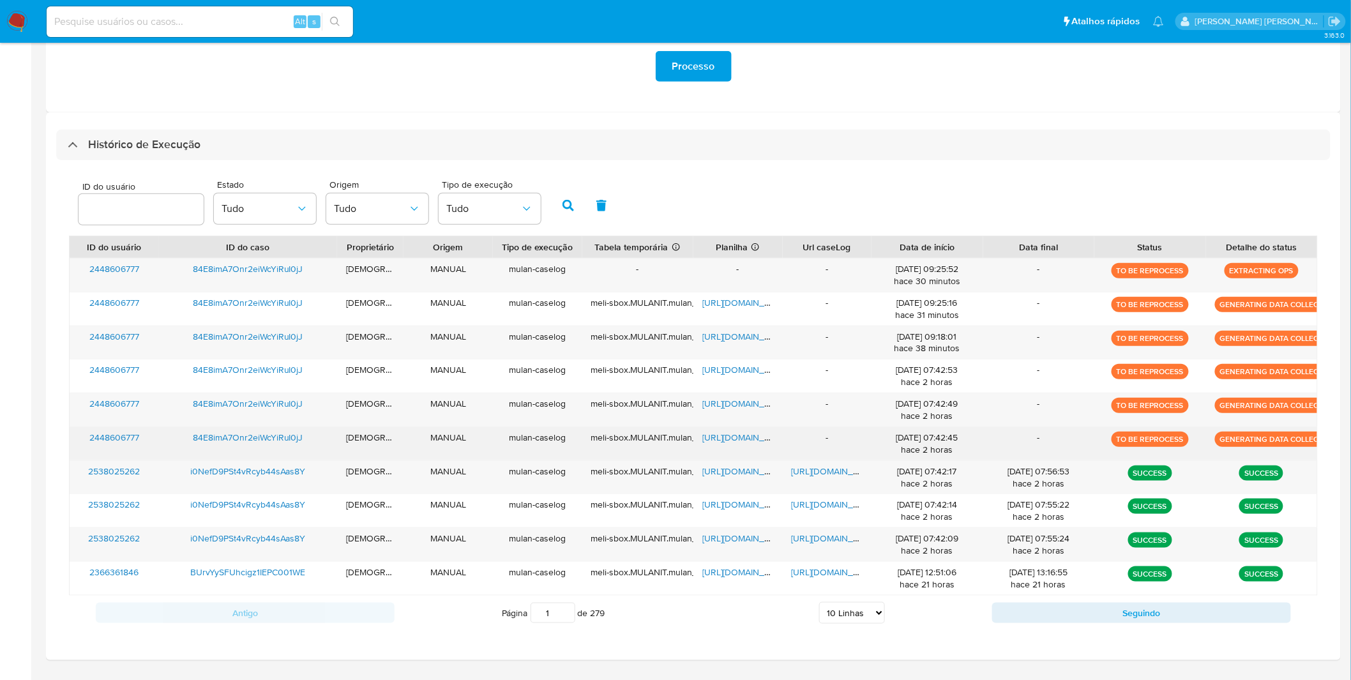
drag, startPoint x: 930, startPoint y: 444, endPoint x: 917, endPoint y: 442, distance: 13.6
click at [929, 444] on div "14/10/2025 07:42:45 hace 2 horas" at bounding box center [926, 444] width 93 height 24
drag, startPoint x: 843, startPoint y: 442, endPoint x: 783, endPoint y: 436, distance: 60.3
click at [783, 436] on div "-" at bounding box center [827, 443] width 89 height 33
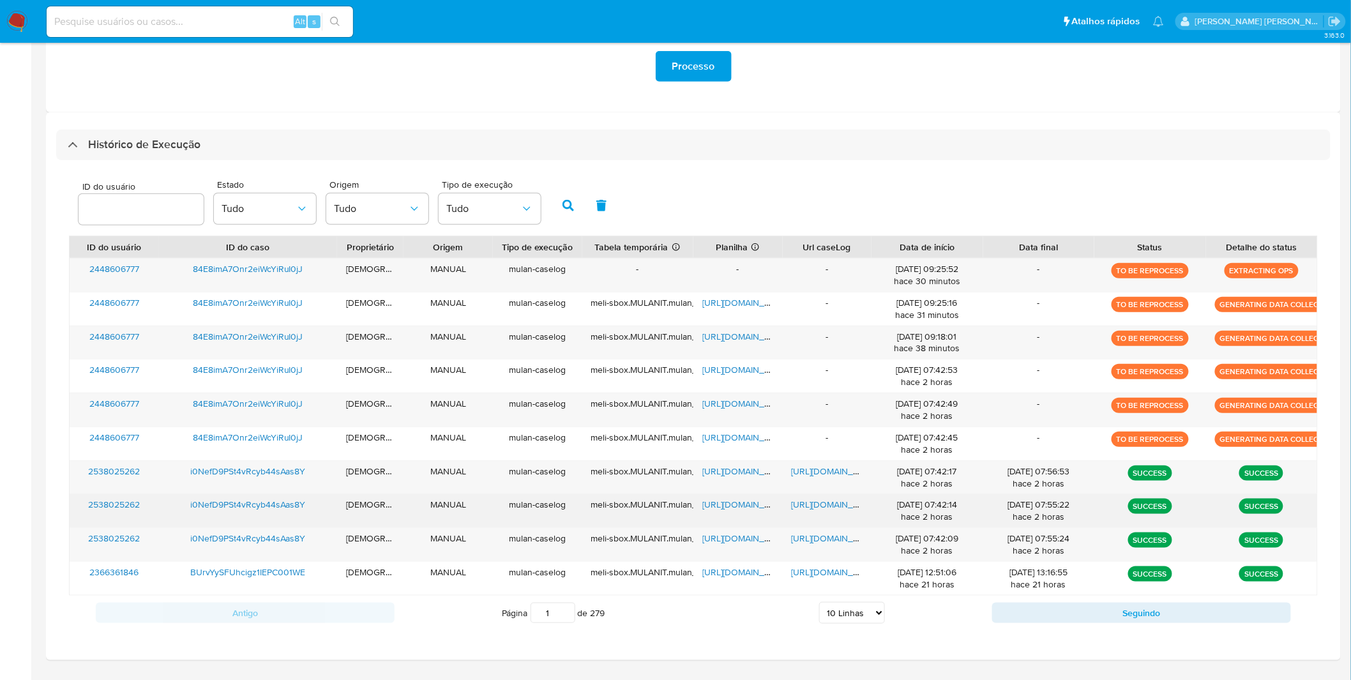
drag, startPoint x: 1066, startPoint y: 525, endPoint x: 1013, endPoint y: 497, distance: 60.3
click at [1013, 498] on div "14/10/2025 07:55:22 hace 2 horas" at bounding box center [1038, 510] width 111 height 33
click at [1013, 497] on div "14/10/2025 07:55:22 hace 2 horas" at bounding box center [1038, 510] width 111 height 33
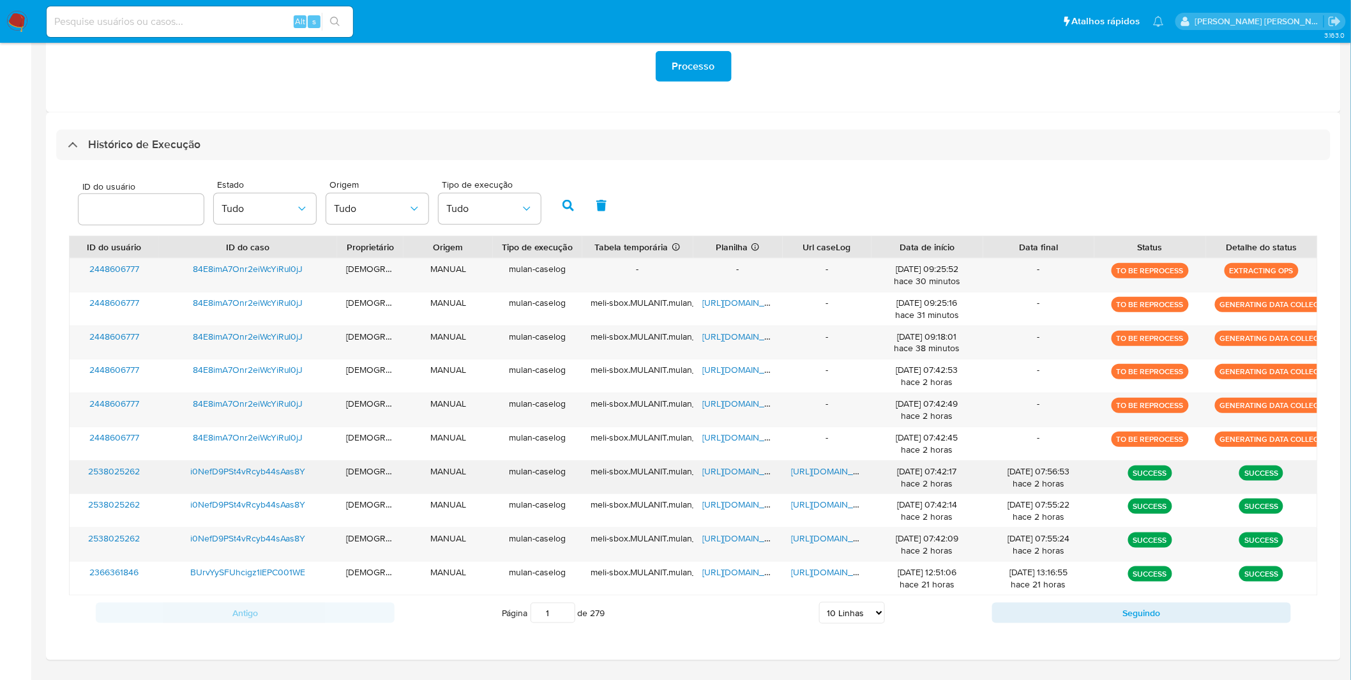
drag, startPoint x: 1039, startPoint y: 481, endPoint x: 1051, endPoint y: 486, distance: 12.9
click at [1051, 486] on div "14/10/2025 07:56:53 hace 2 horas" at bounding box center [1038, 477] width 93 height 24
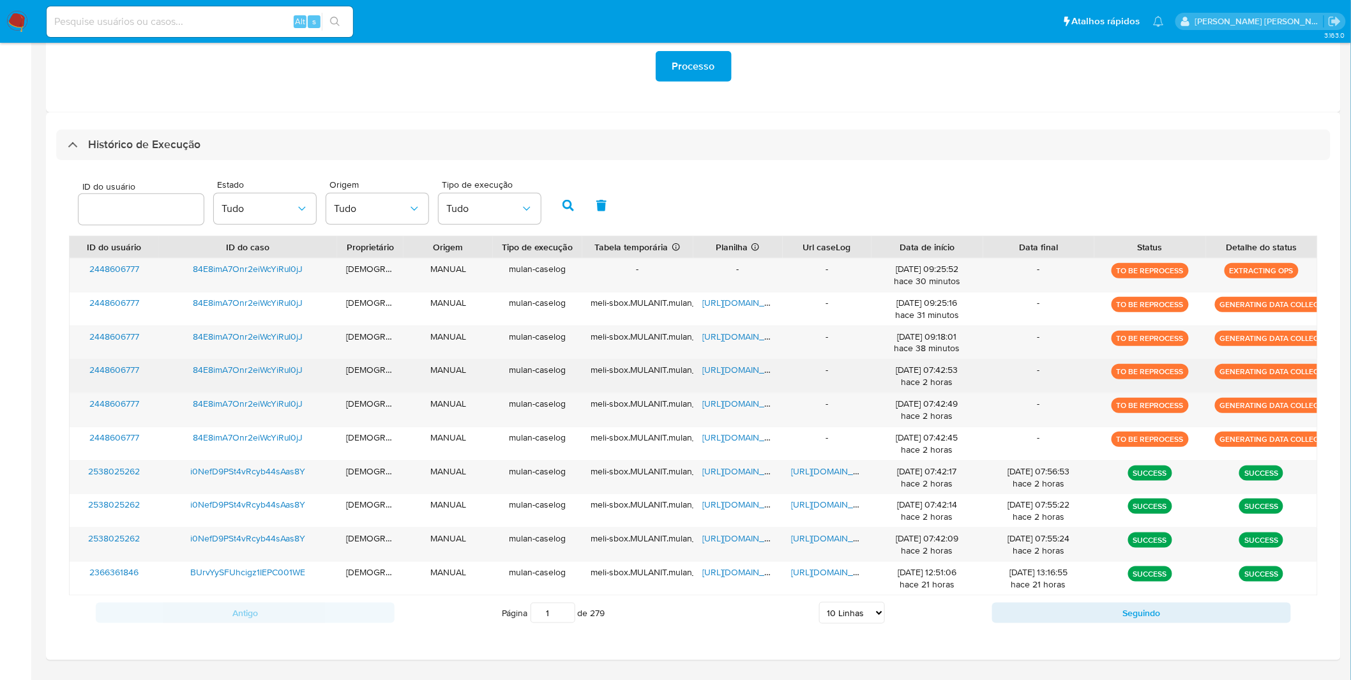
drag, startPoint x: 1038, startPoint y: 455, endPoint x: 863, endPoint y: 361, distance: 198.5
click at [863, 361] on div "2448606777 84E8imA7Onr2eiWcYiRuI0jJ isadacostaes MANUAL mulan-caselog - - - 14/…" at bounding box center [693, 427] width 1249 height 338
click at [863, 361] on div "-" at bounding box center [827, 375] width 89 height 33
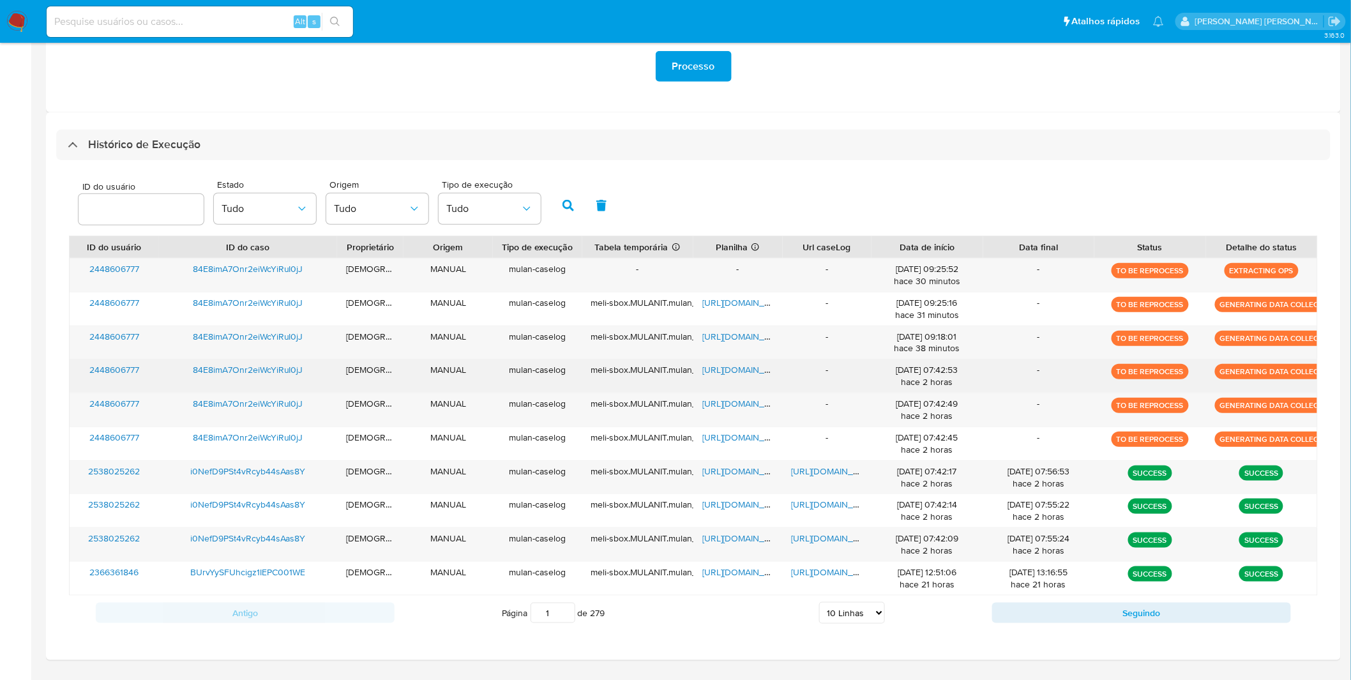
click at [863, 361] on div "-" at bounding box center [827, 375] width 89 height 33
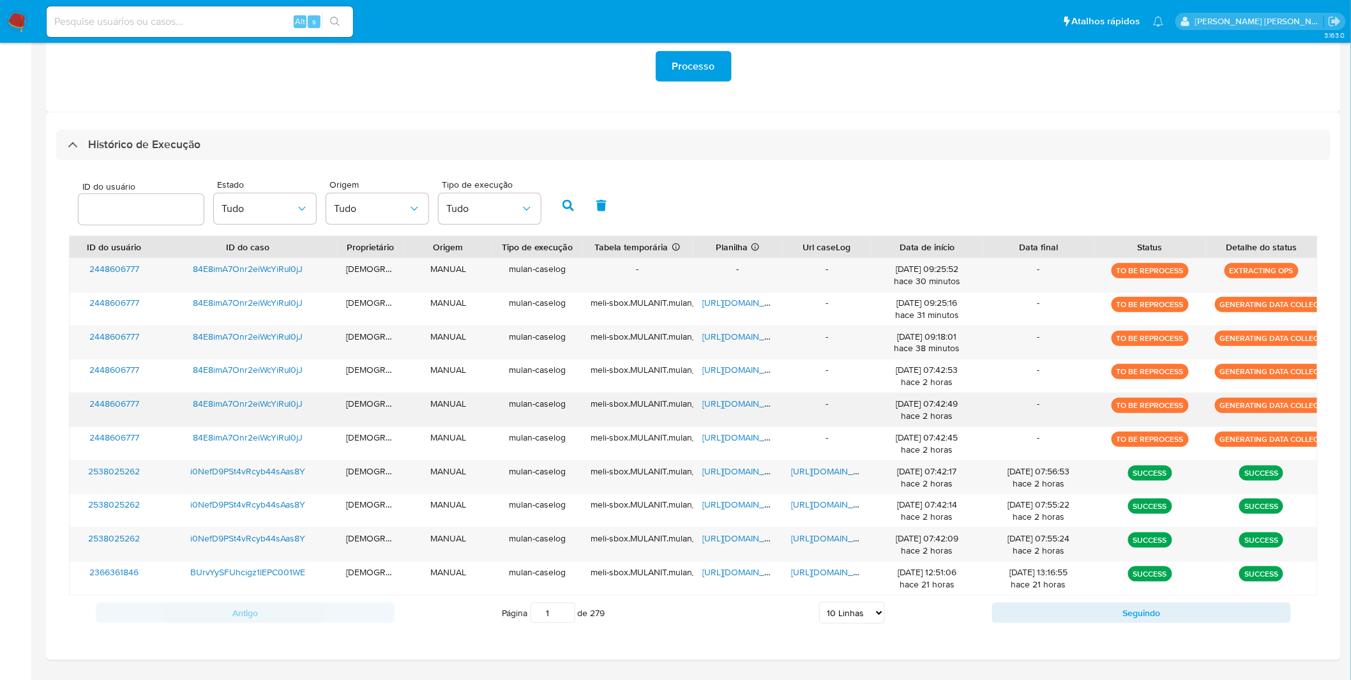
drag, startPoint x: 986, startPoint y: 417, endPoint x: 919, endPoint y: 407, distance: 67.8
click at [919, 407] on div "2448606777 84E8imA7Onr2eiWcYiRuI0jJ isadacostaes MANUAL mulan-caselog meli-sbox…" at bounding box center [693, 409] width 1247 height 33
click at [919, 407] on div "14/10/2025 07:42:49 hace 2 horas" at bounding box center [926, 410] width 93 height 24
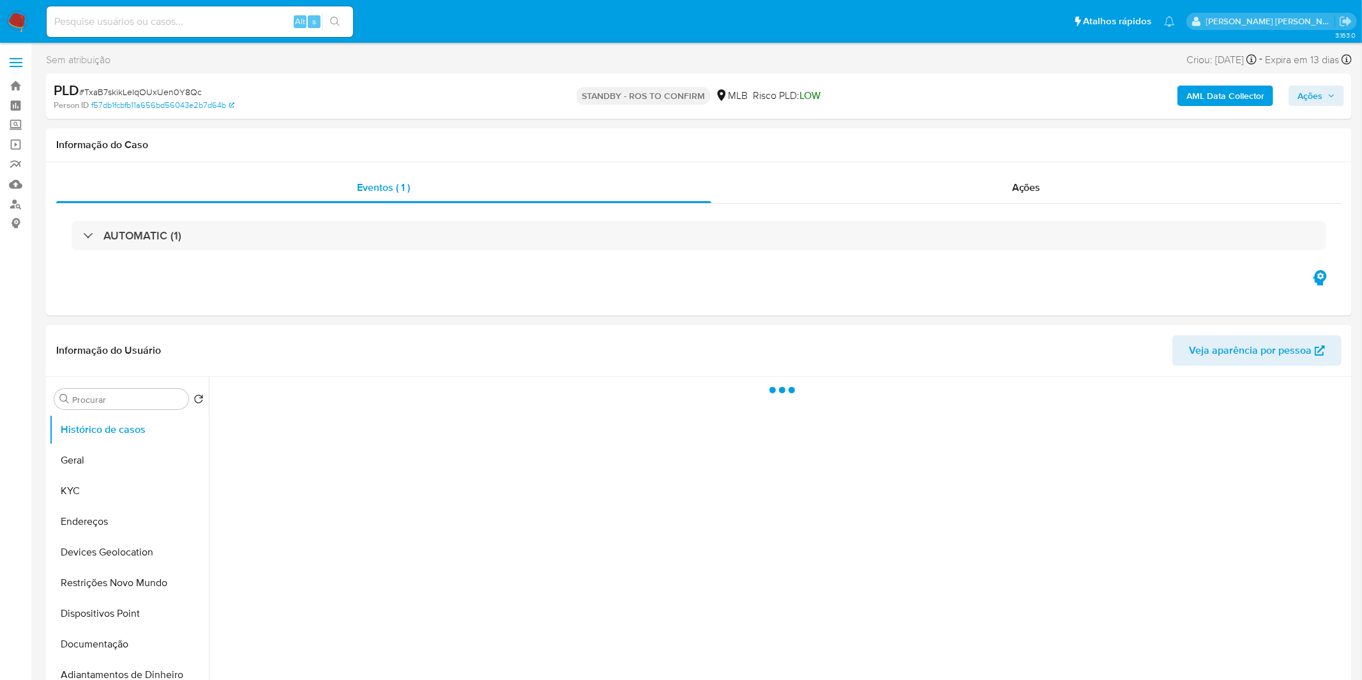
select select "10"
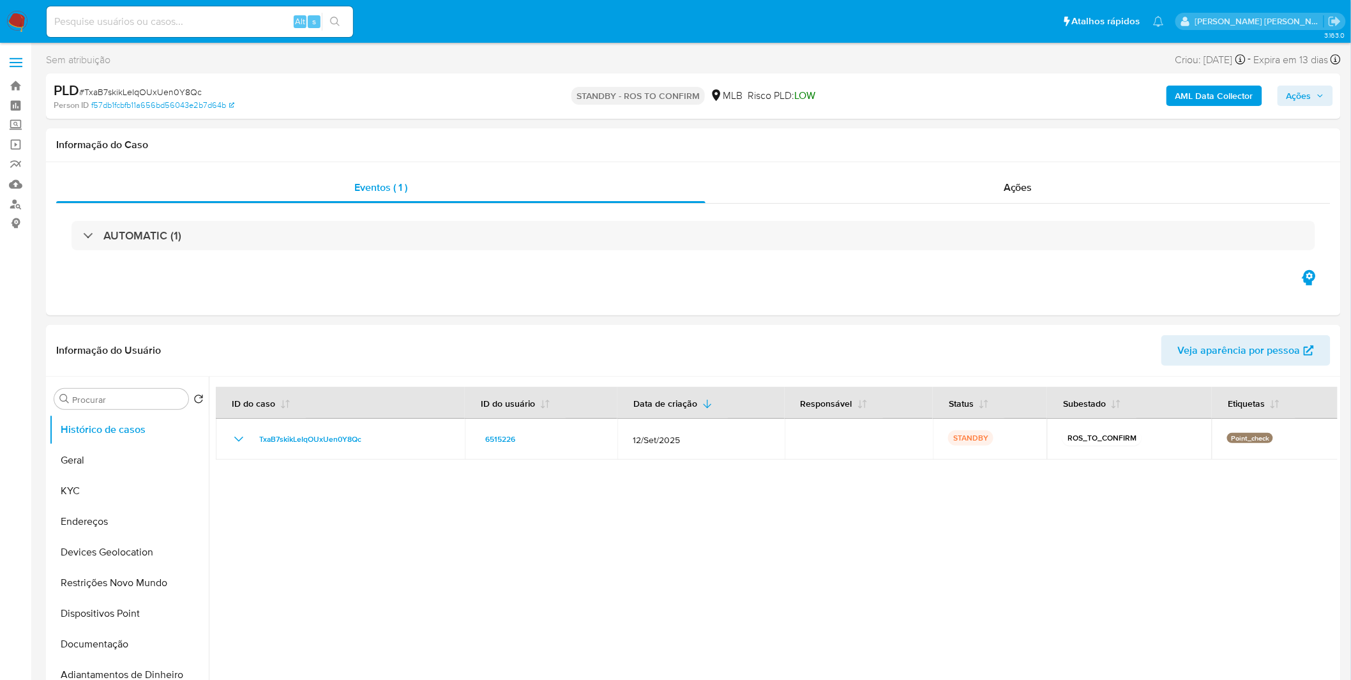
click at [176, 13] on input at bounding box center [200, 21] width 306 height 17
paste input "mvFIhsYFrsFvdIxtkGiZbFj5"
type input "mvFIhsYFrsFvdIxtkGiZbFj5"
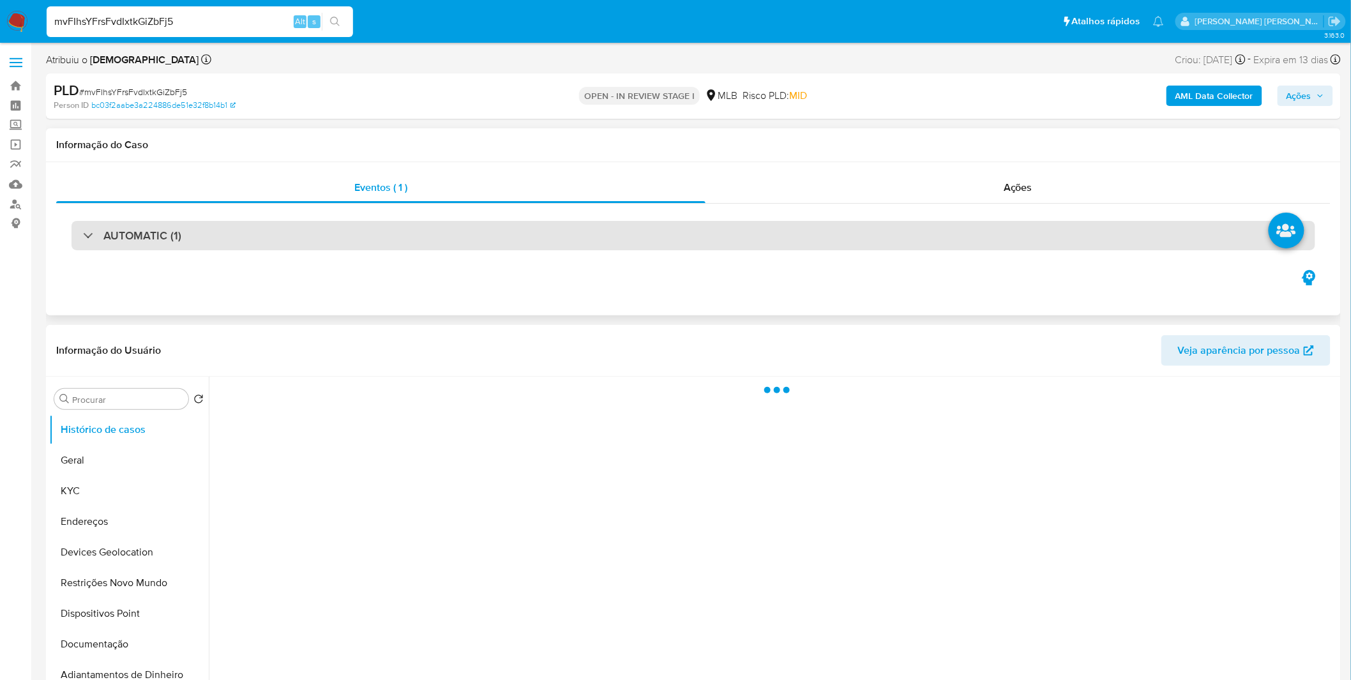
select select "10"
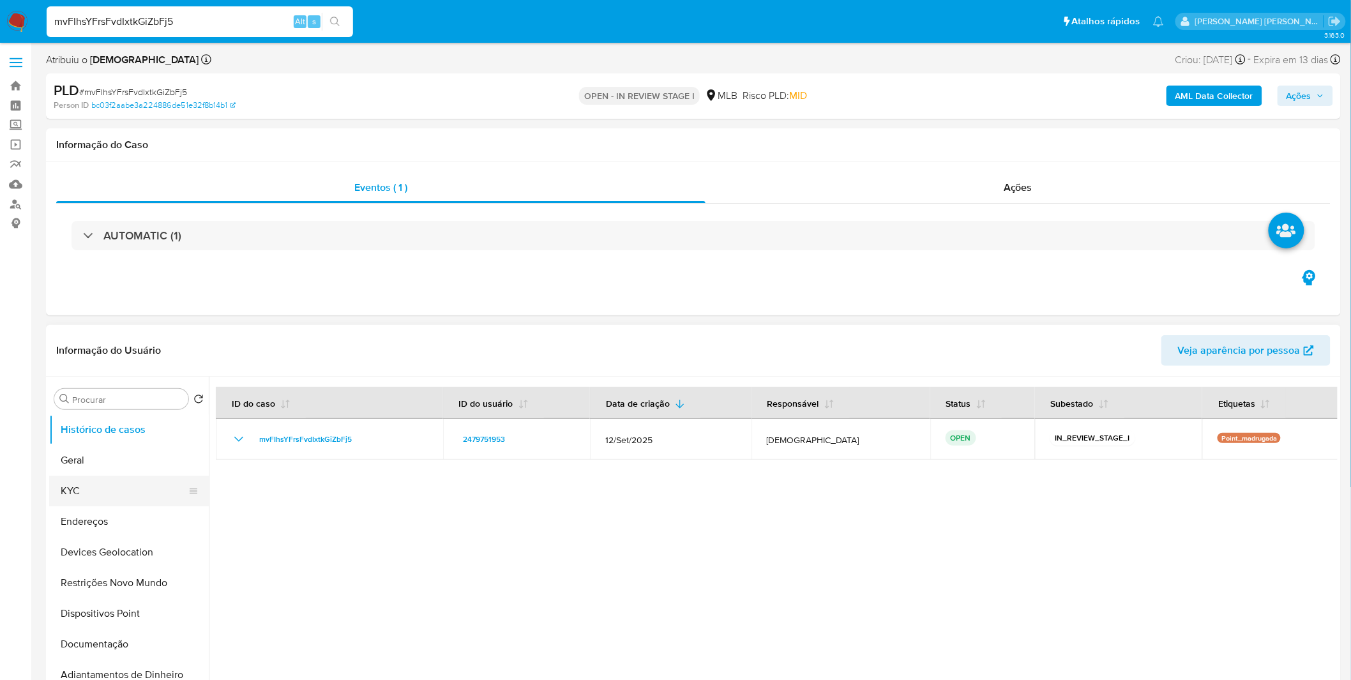
click at [152, 495] on button "KYC" at bounding box center [123, 491] width 149 height 31
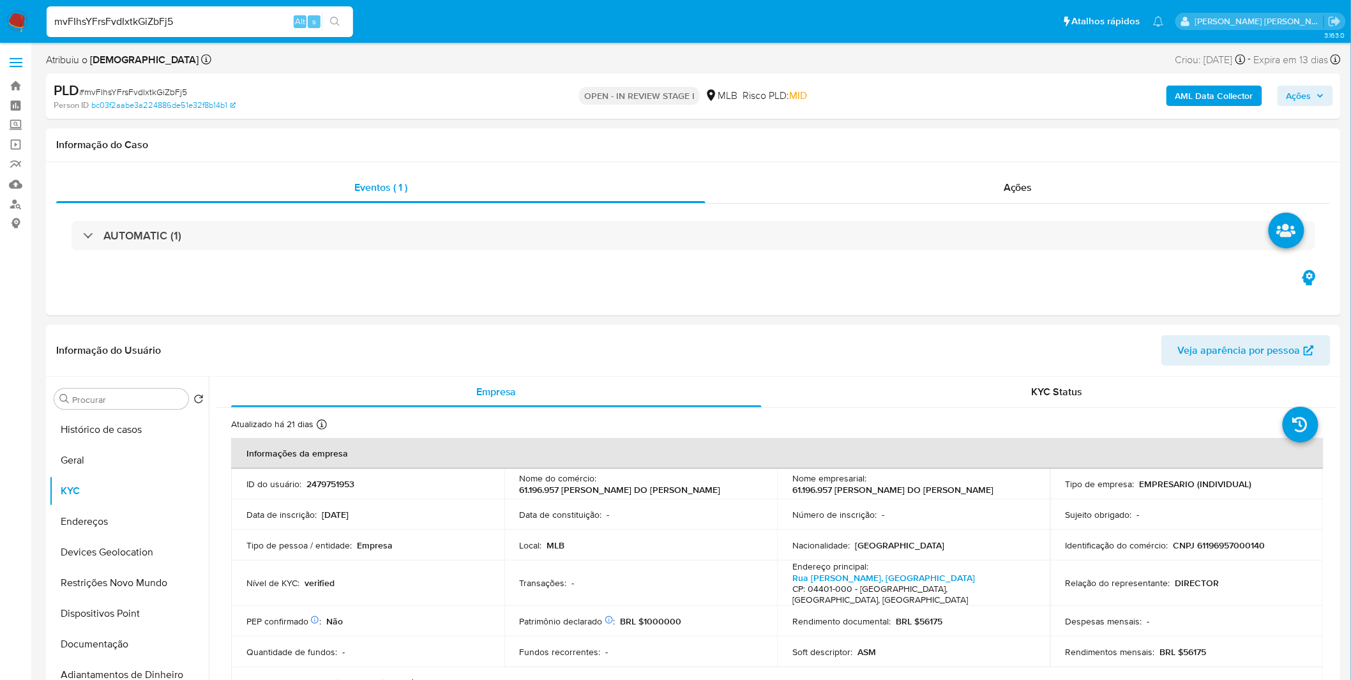
click at [1231, 96] on b "AML Data Collector" at bounding box center [1214, 96] width 78 height 20
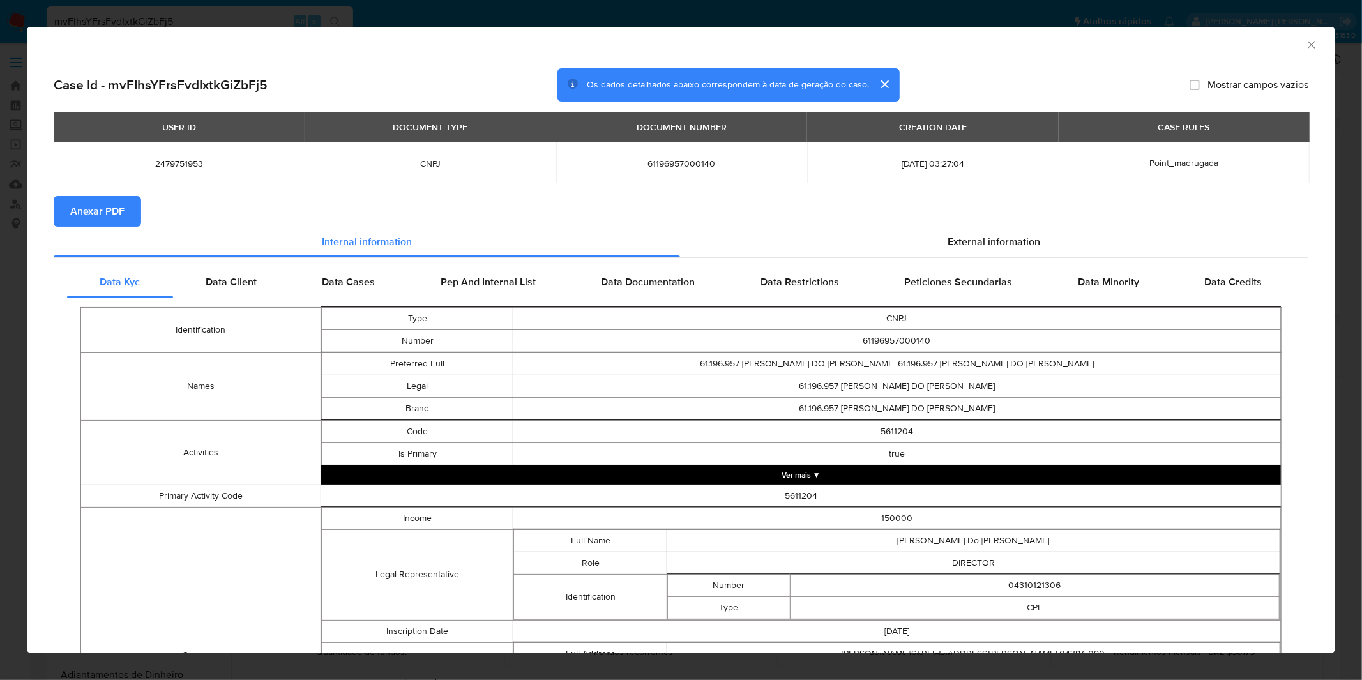
click at [84, 205] on span "Anexar PDF" at bounding box center [97, 211] width 54 height 28
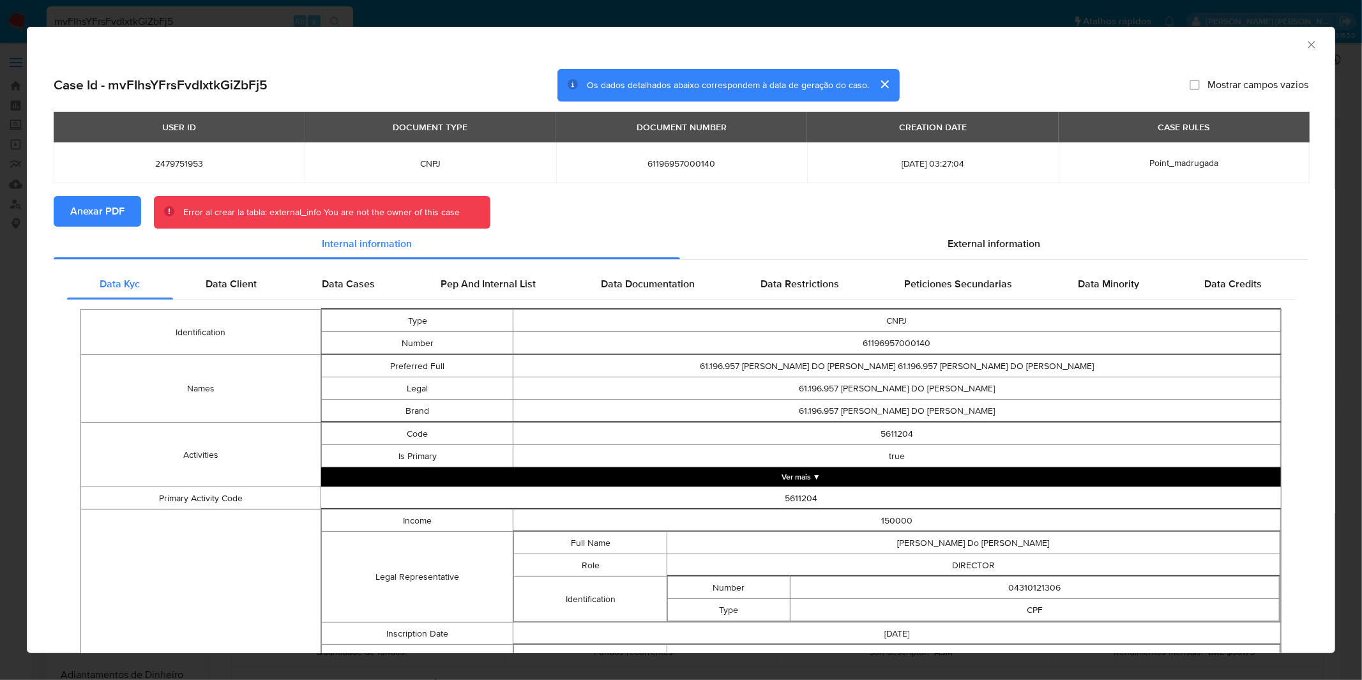
click at [469, 17] on div "AML Data Collector Case Id - mvFIhsYFrsFvdIxtkGiZbFj5 Os dados detalhados abaix…" at bounding box center [681, 340] width 1362 height 680
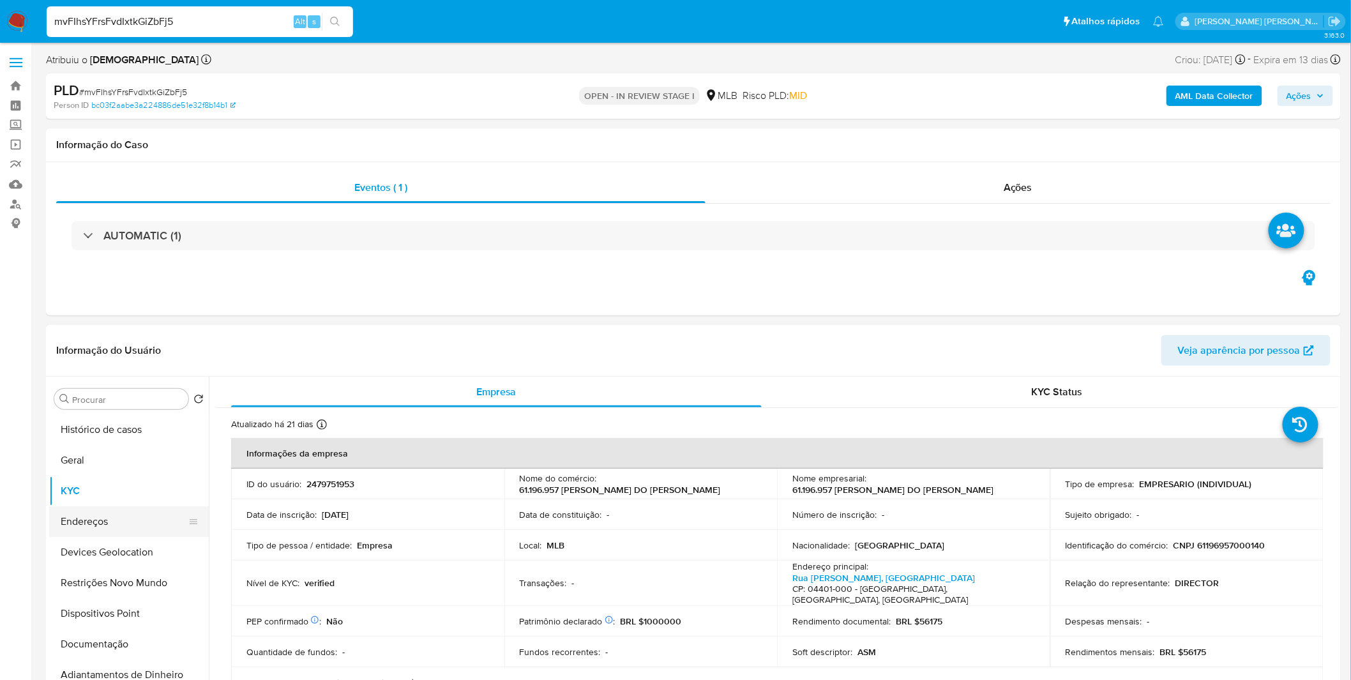
click at [93, 523] on button "Endereços" at bounding box center [123, 521] width 149 height 31
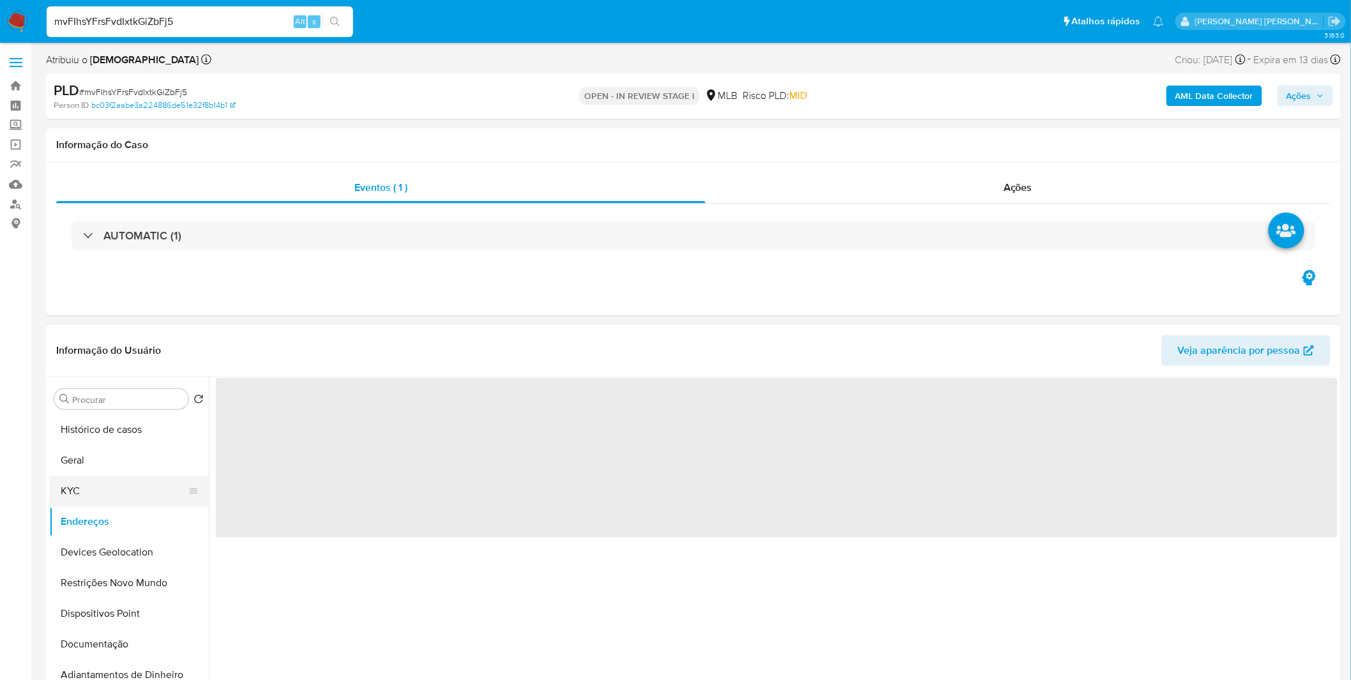
click at [75, 492] on button "KYC" at bounding box center [123, 491] width 149 height 31
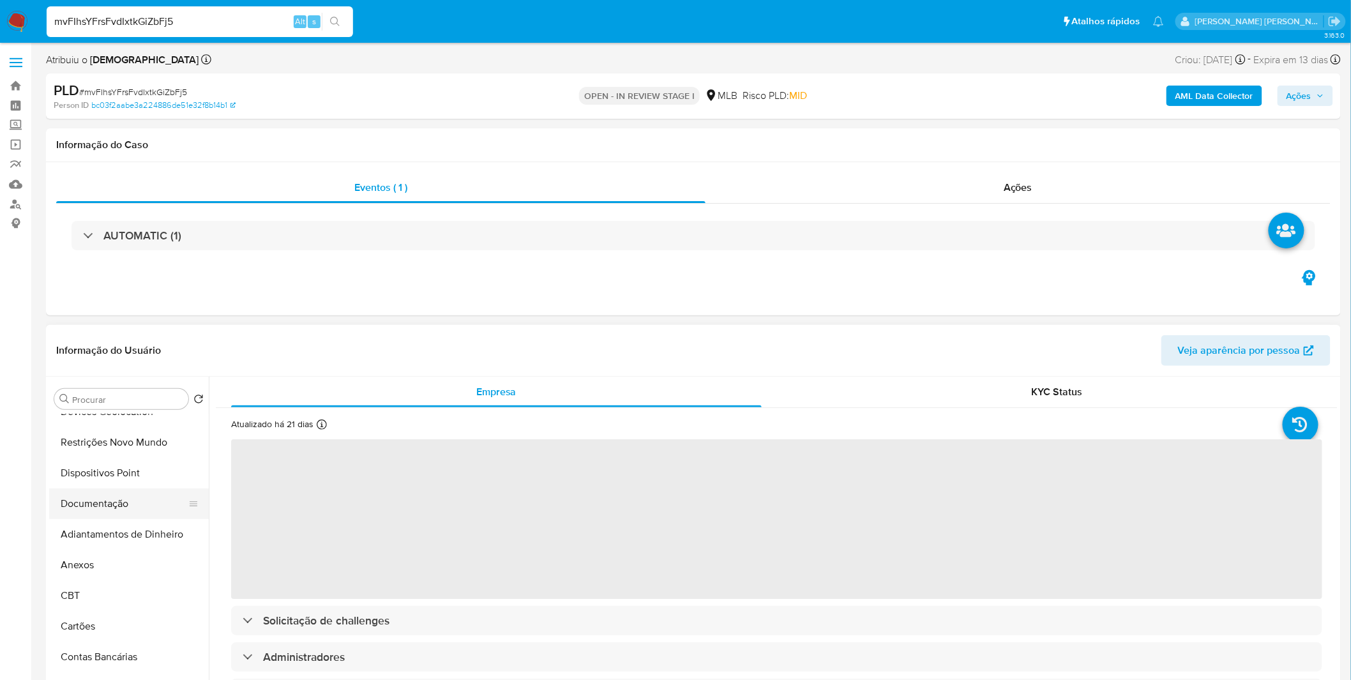
scroll to position [142, 0]
click at [98, 564] on button "Anexos" at bounding box center [123, 563] width 149 height 31
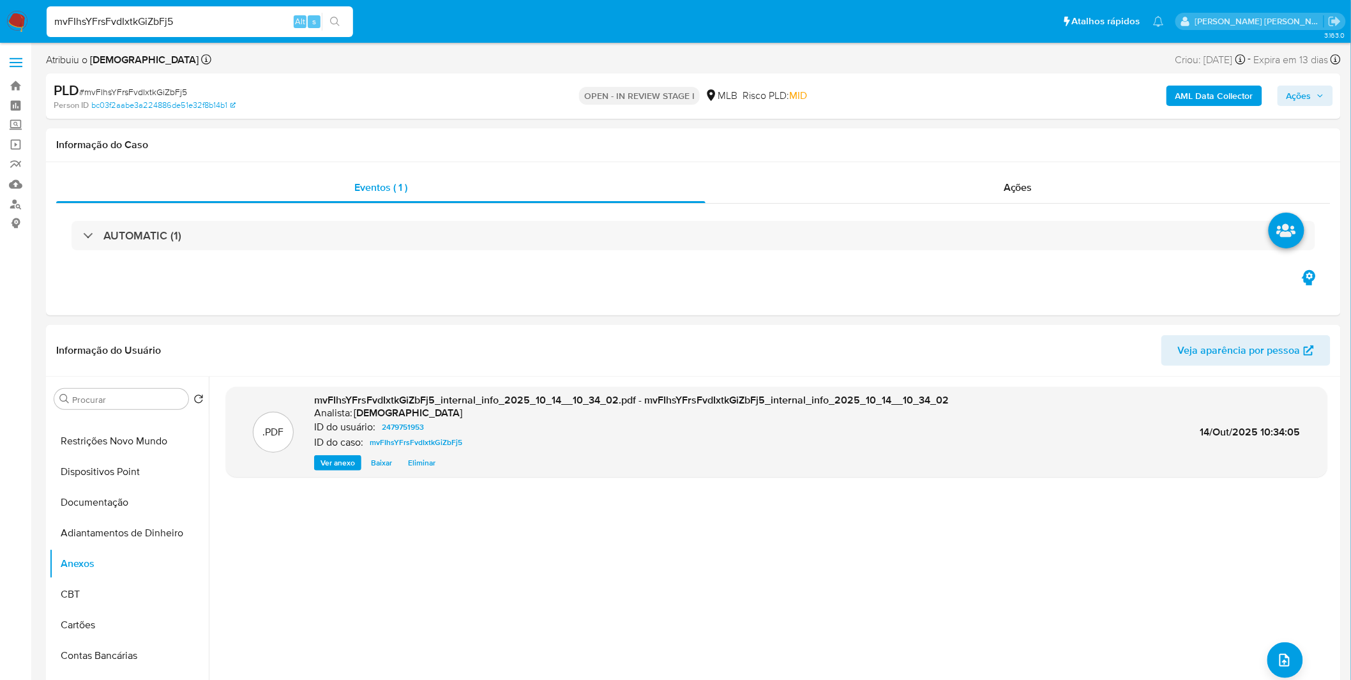
click at [1208, 103] on b "AML Data Collector" at bounding box center [1214, 96] width 78 height 20
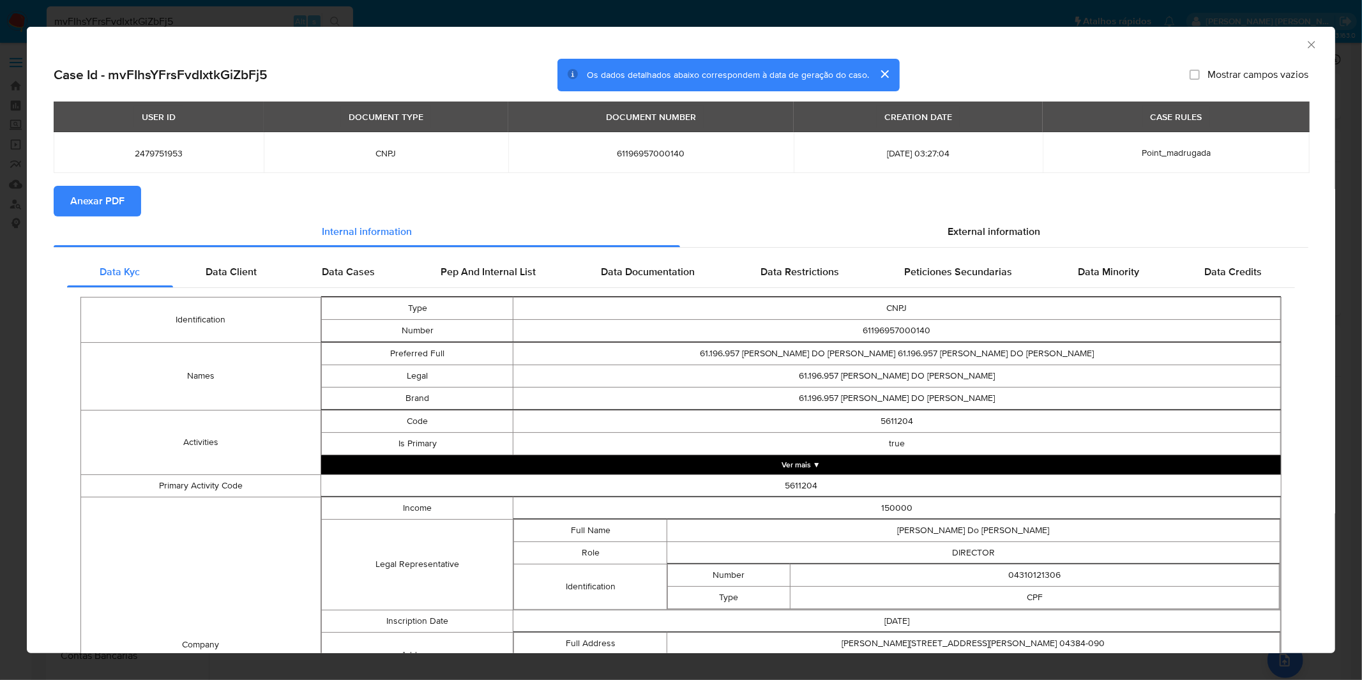
click at [124, 202] on button "Anexar PDF" at bounding box center [97, 201] width 87 height 31
click at [734, 5] on div "AML Data Collector Case Id - mvFIhsYFrsFvdIxtkGiZbFj5 Os dados detalhados abaix…" at bounding box center [681, 340] width 1362 height 680
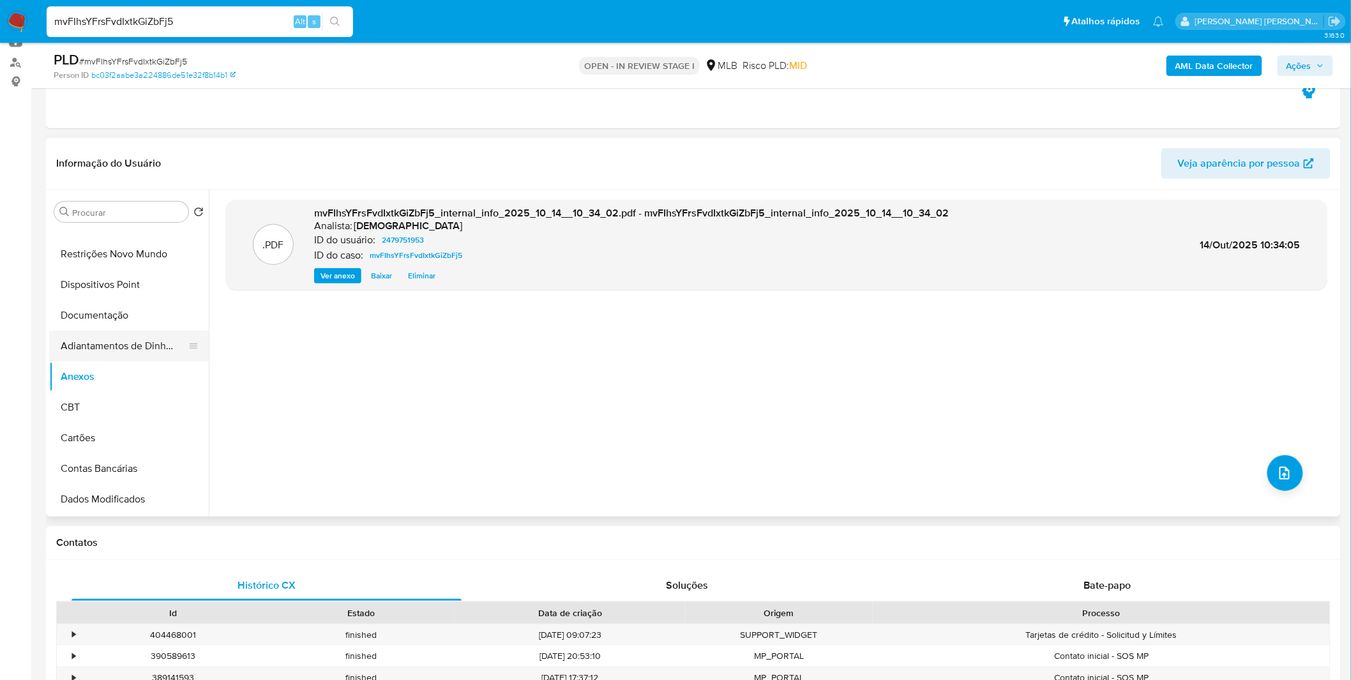
click at [158, 356] on button "Adiantamentos de Dinheiro" at bounding box center [123, 346] width 149 height 31
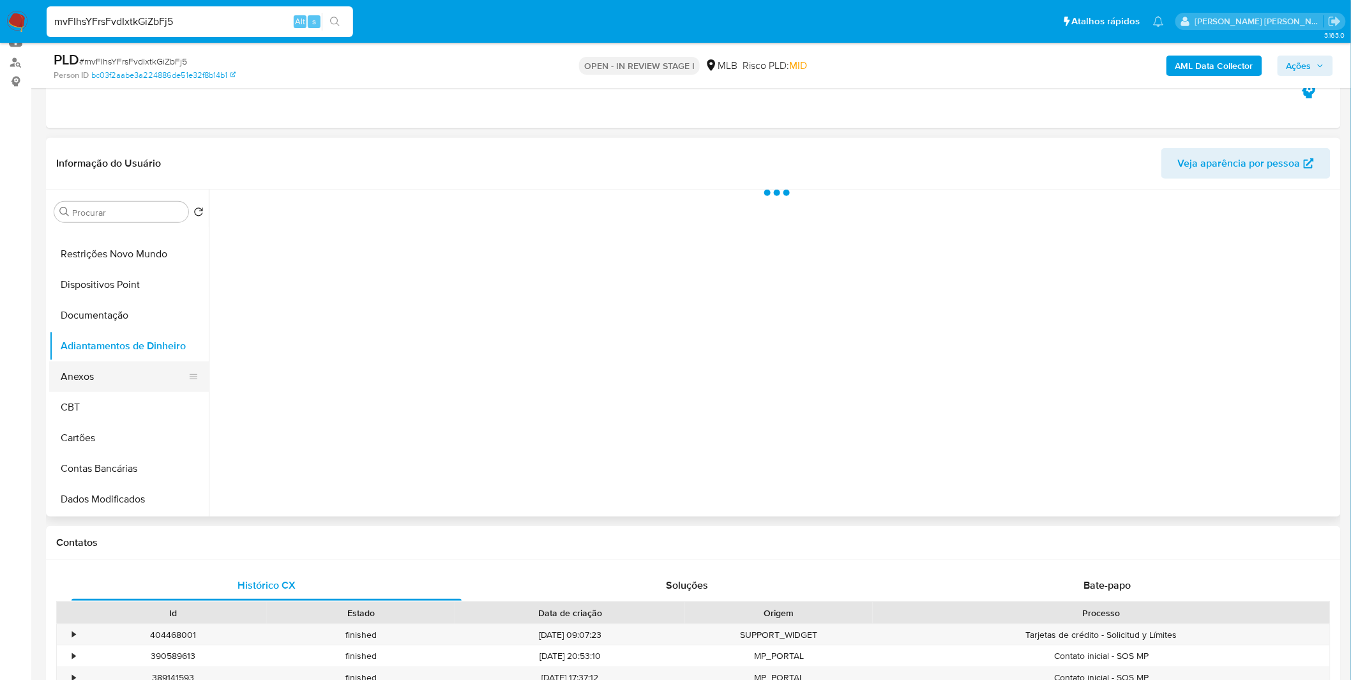
click at [148, 386] on button "Anexos" at bounding box center [123, 376] width 149 height 31
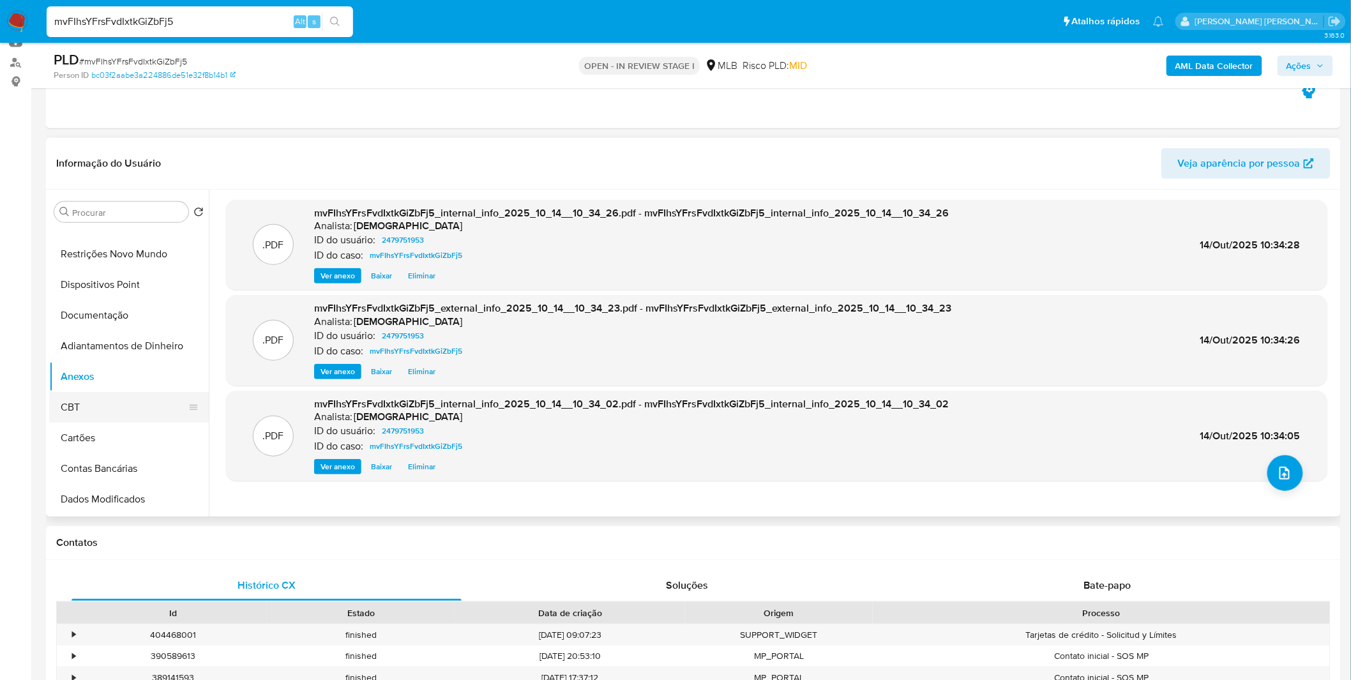
click at [93, 397] on button "CBT" at bounding box center [123, 407] width 149 height 31
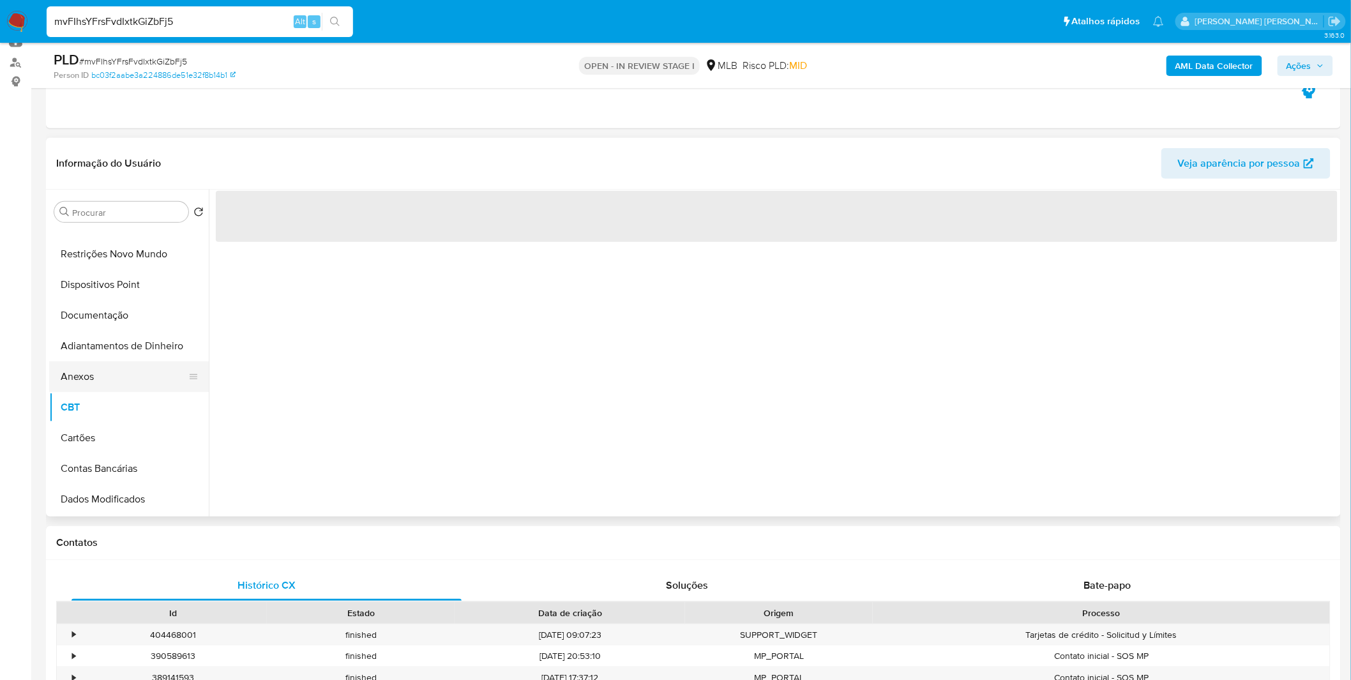
click at [102, 371] on button "Anexos" at bounding box center [123, 376] width 149 height 31
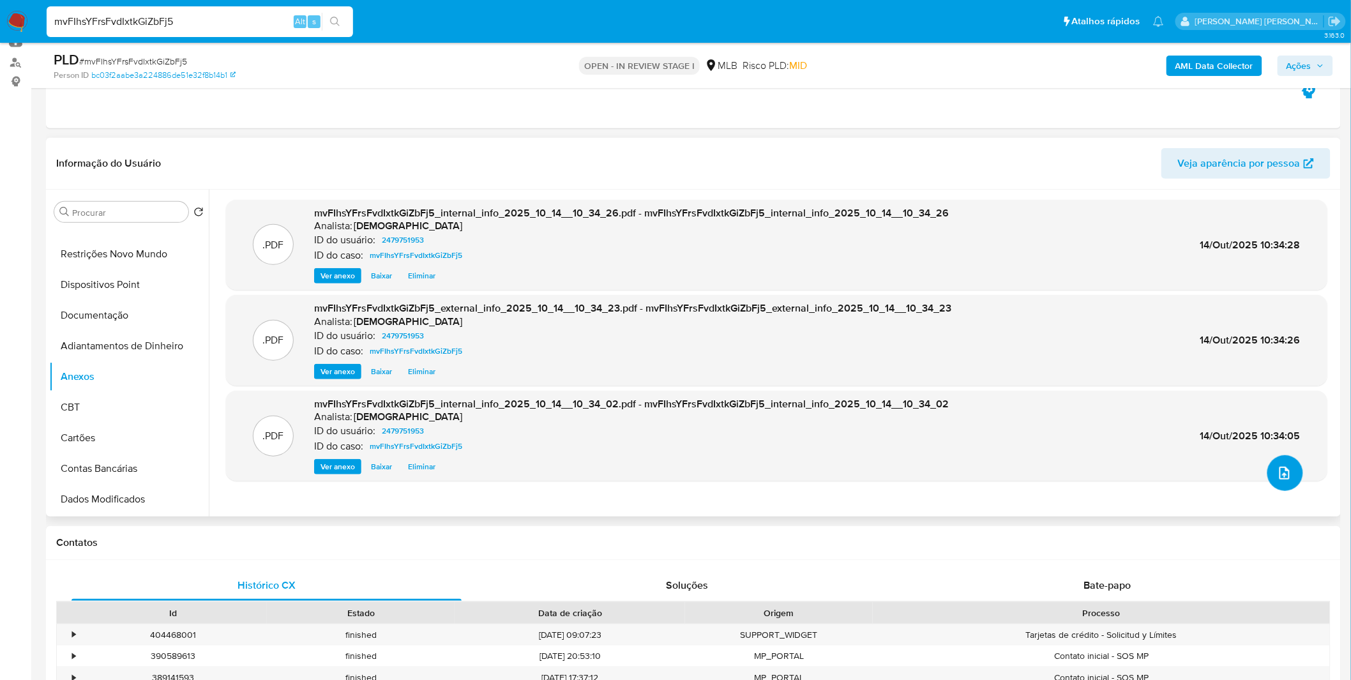
click at [1277, 476] on icon "upload-file" at bounding box center [1284, 472] width 15 height 15
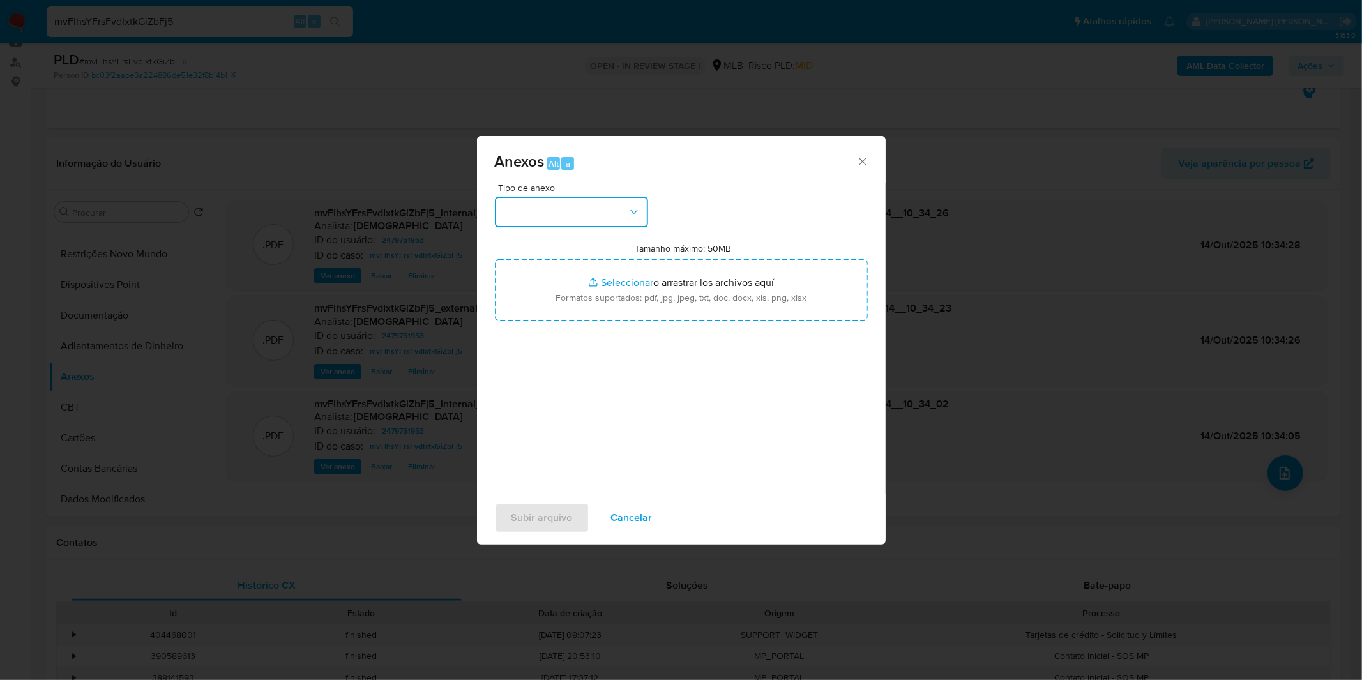
click at [537, 200] on button "button" at bounding box center [571, 212] width 153 height 31
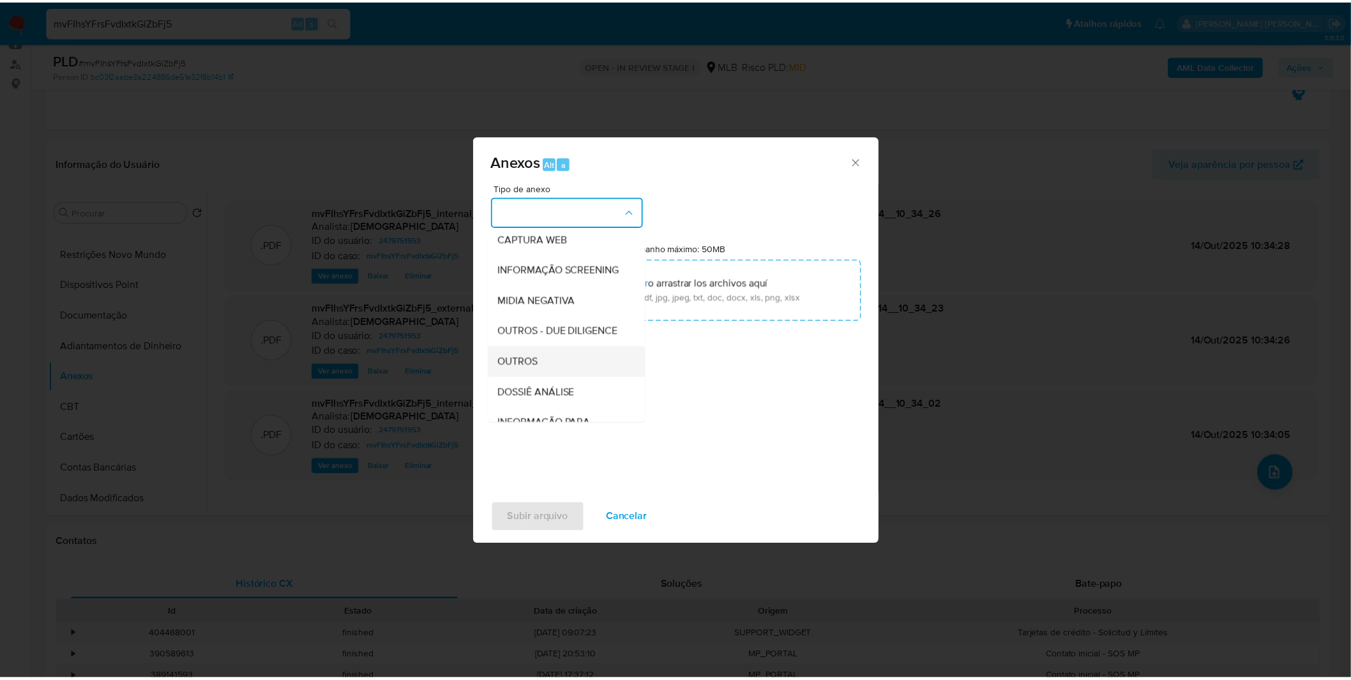
scroll to position [196, 0]
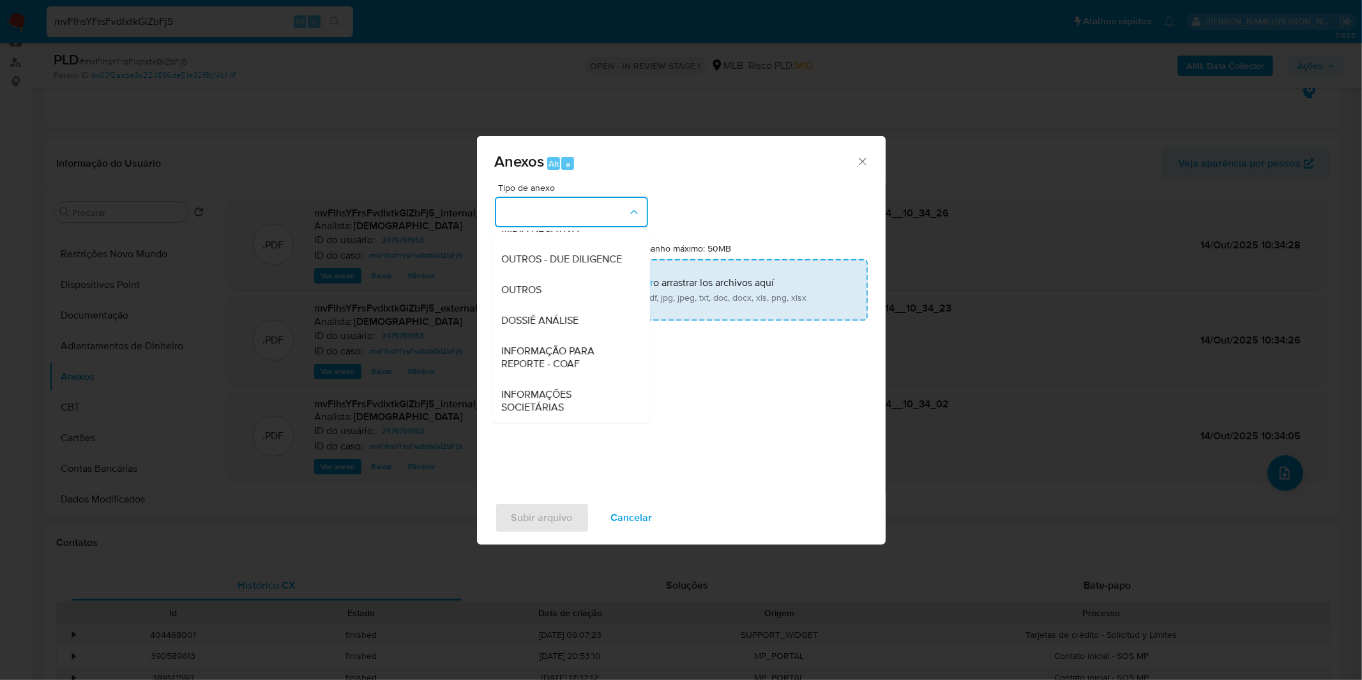
click at [539, 302] on div "OUTROS" at bounding box center [567, 289] width 130 height 31
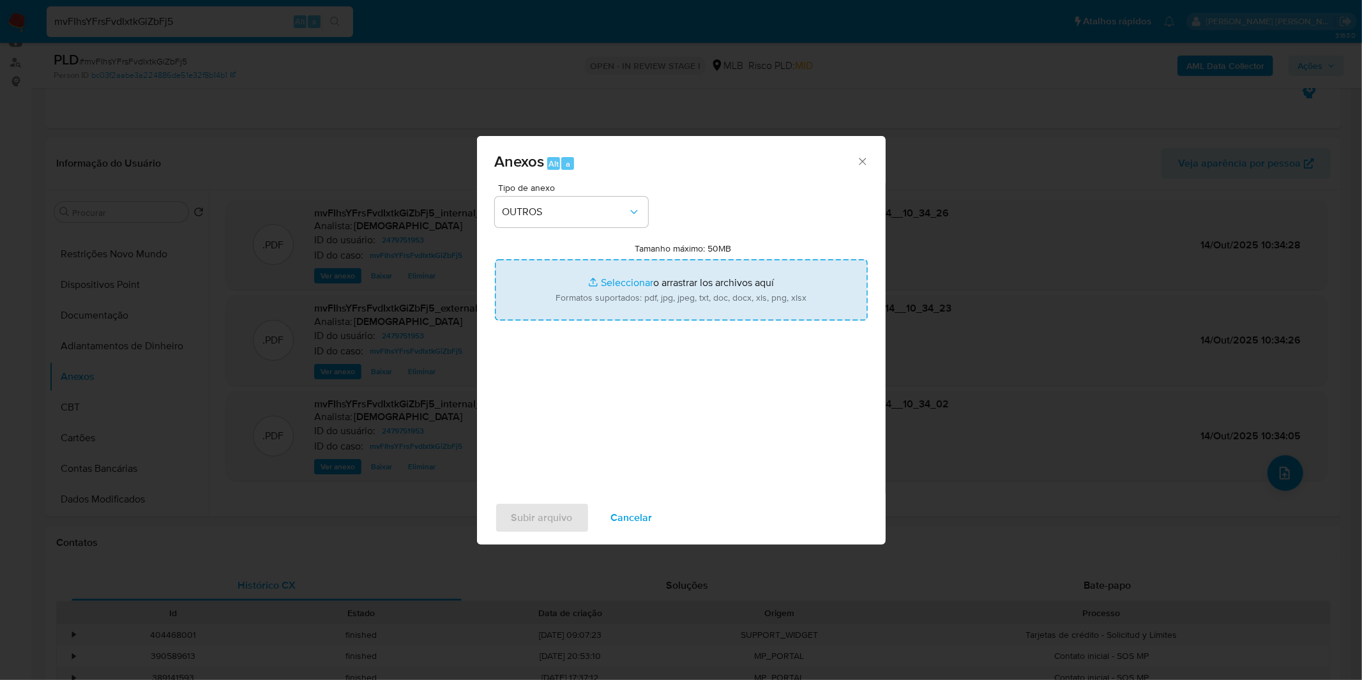
click at [567, 280] on input "Tamanho máximo: 50MB Seleccionar archivos" at bounding box center [681, 289] width 373 height 61
type input "C:\fakepath\Mulan 2479751953_2025_10_09_08_18_32.xlsx"
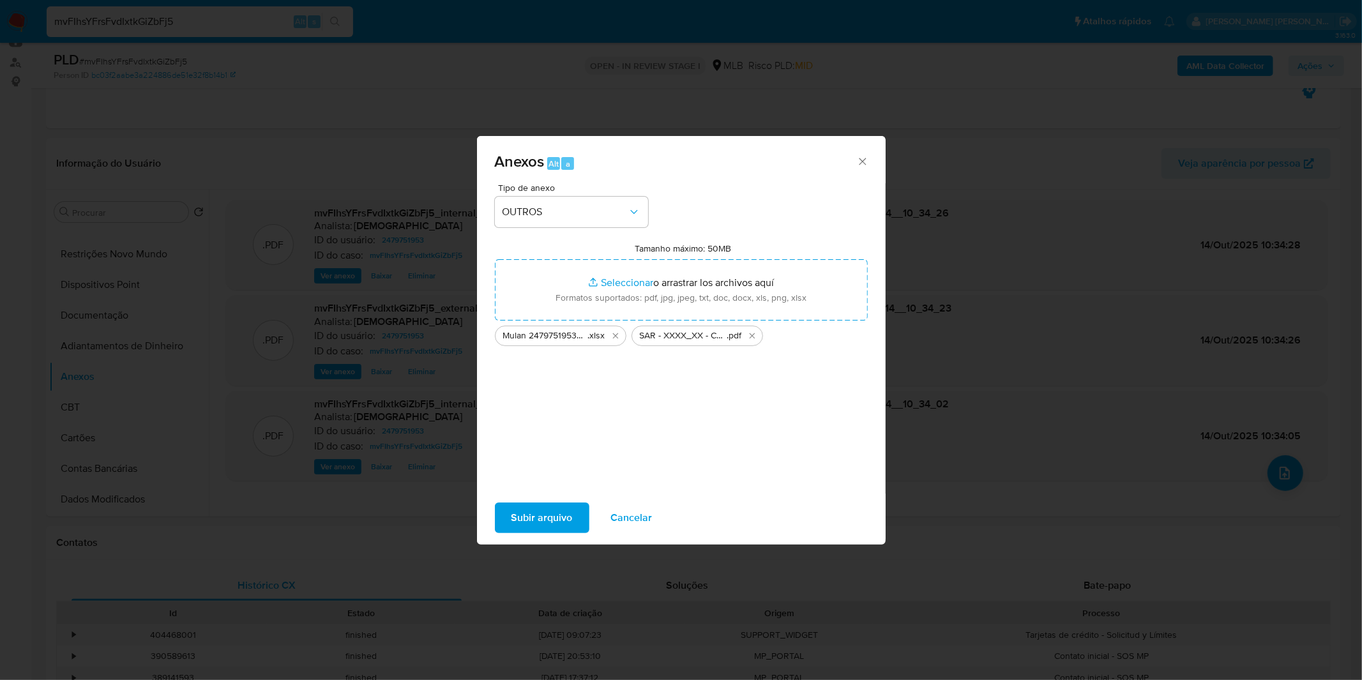
click at [520, 506] on span "Subir arquivo" at bounding box center [541, 518] width 61 height 28
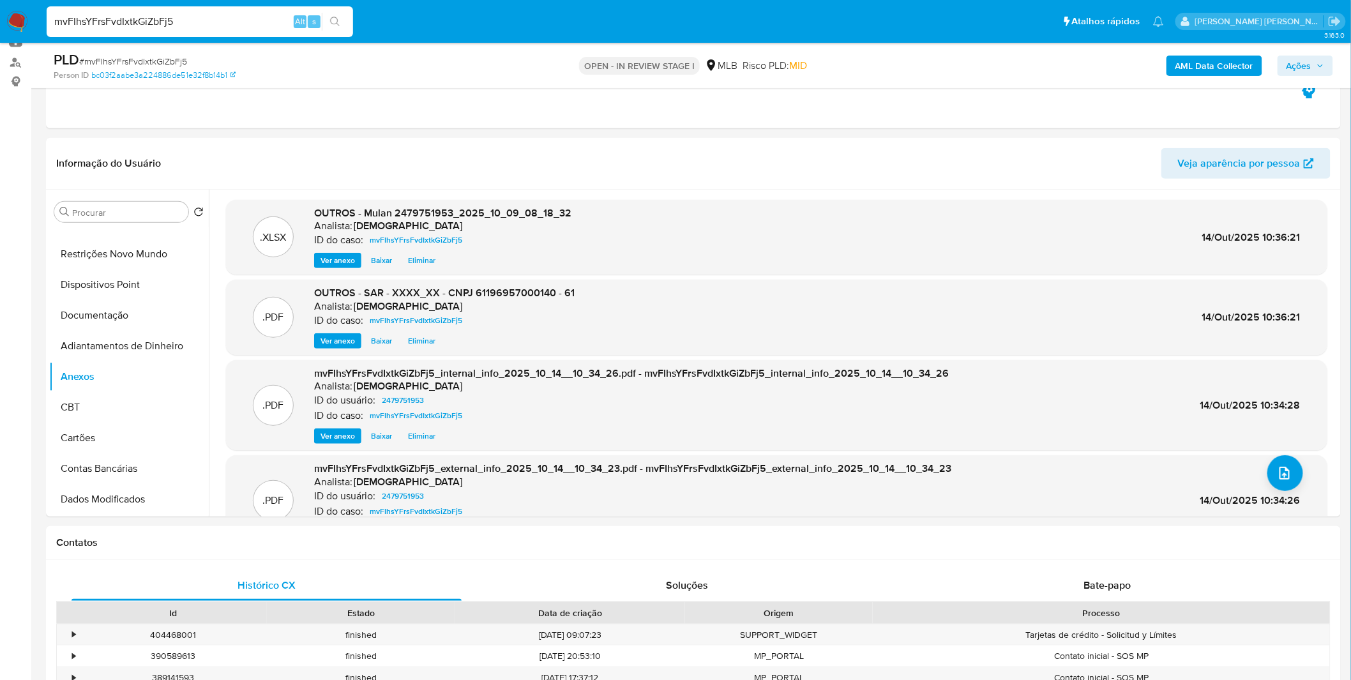
drag, startPoint x: 1295, startPoint y: 59, endPoint x: 1287, endPoint y: 64, distance: 8.9
click at [1297, 59] on span "Ações" at bounding box center [1298, 66] width 25 height 20
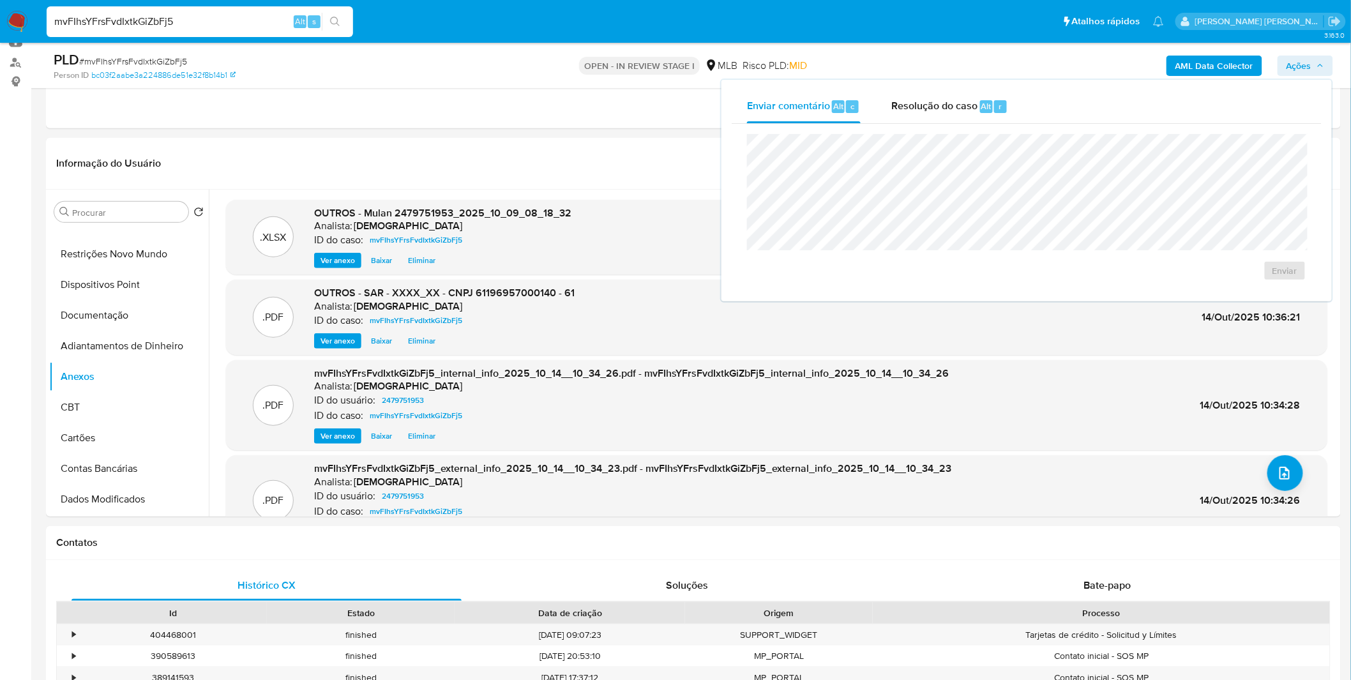
click at [980, 124] on div "Enviar" at bounding box center [1027, 207] width 590 height 167
click at [980, 119] on div "Resolução do caso Alt r" at bounding box center [949, 106] width 117 height 33
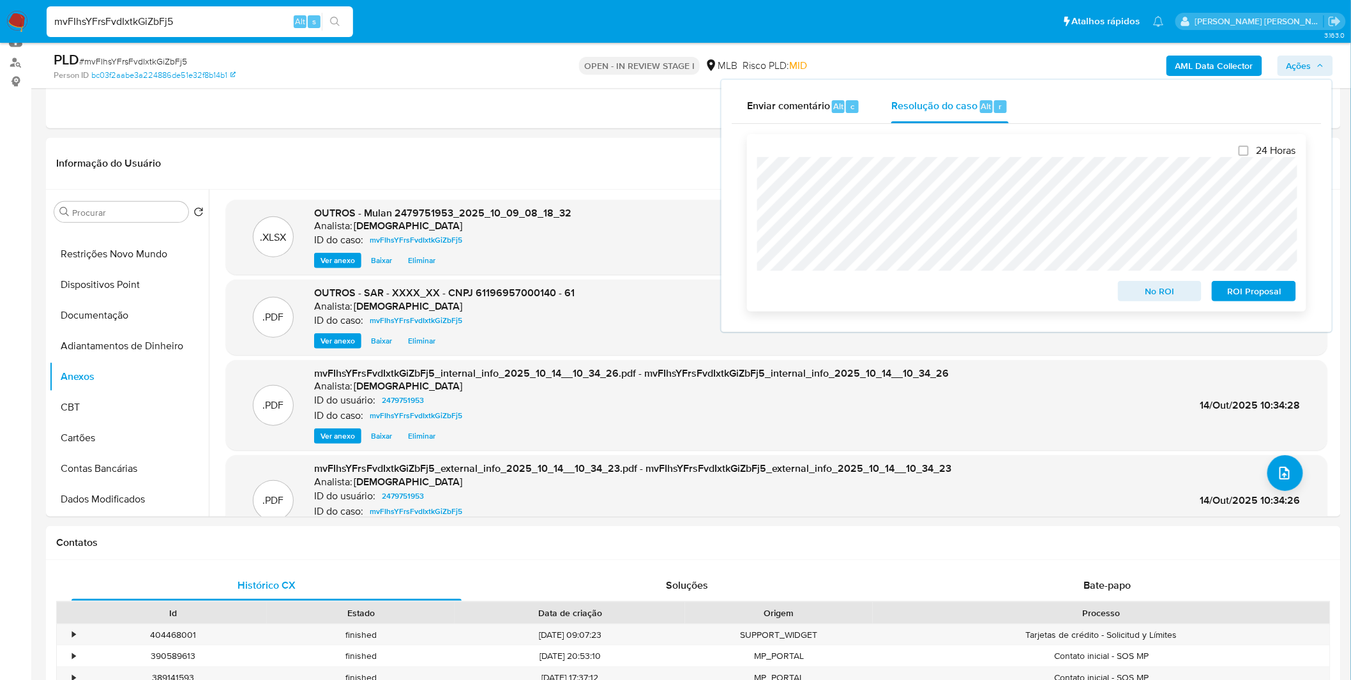
click at [1236, 287] on span "ROI Proposal" at bounding box center [1253, 291] width 66 height 18
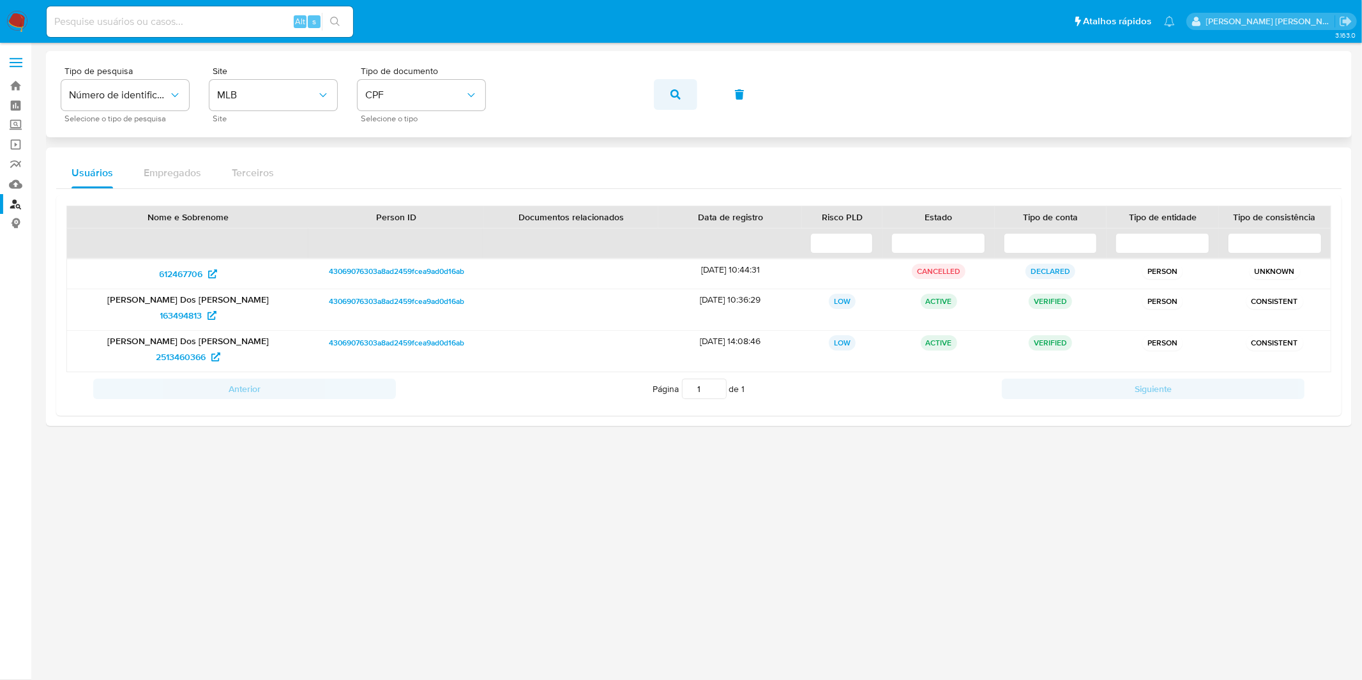
click at [668, 98] on button "button" at bounding box center [675, 94] width 43 height 31
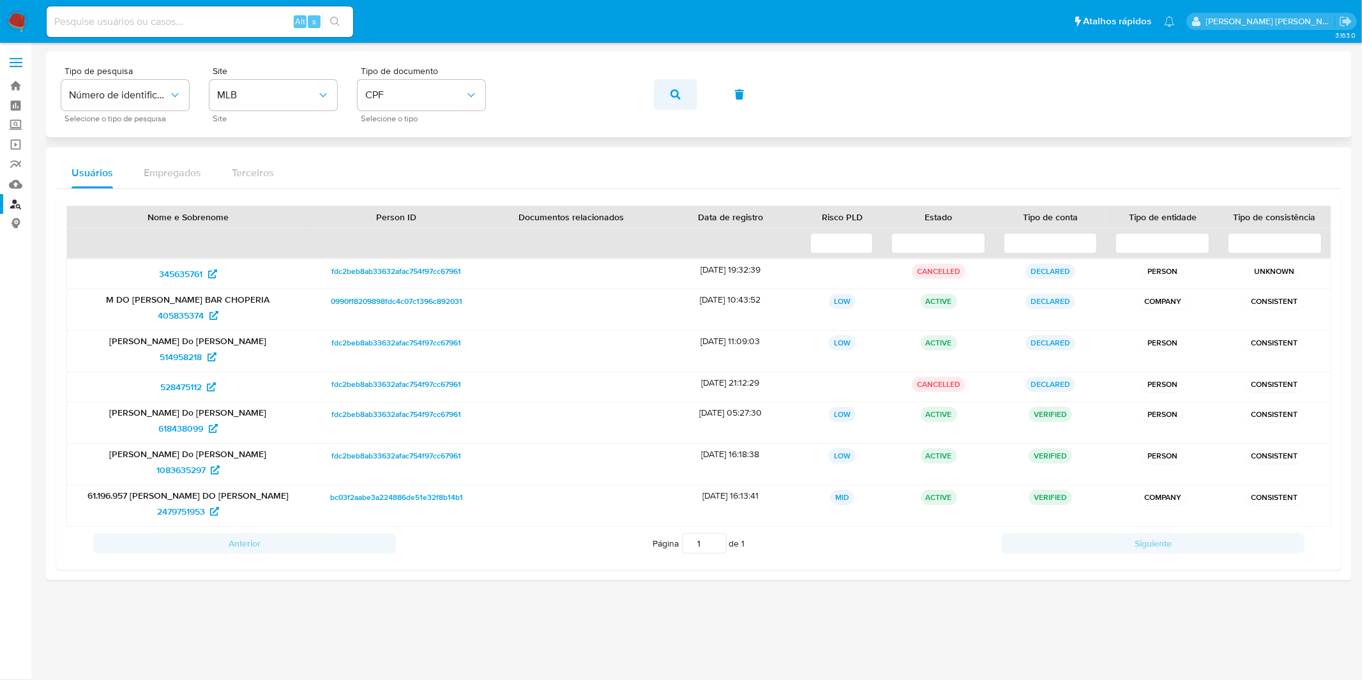
click at [667, 94] on button "button" at bounding box center [675, 94] width 43 height 31
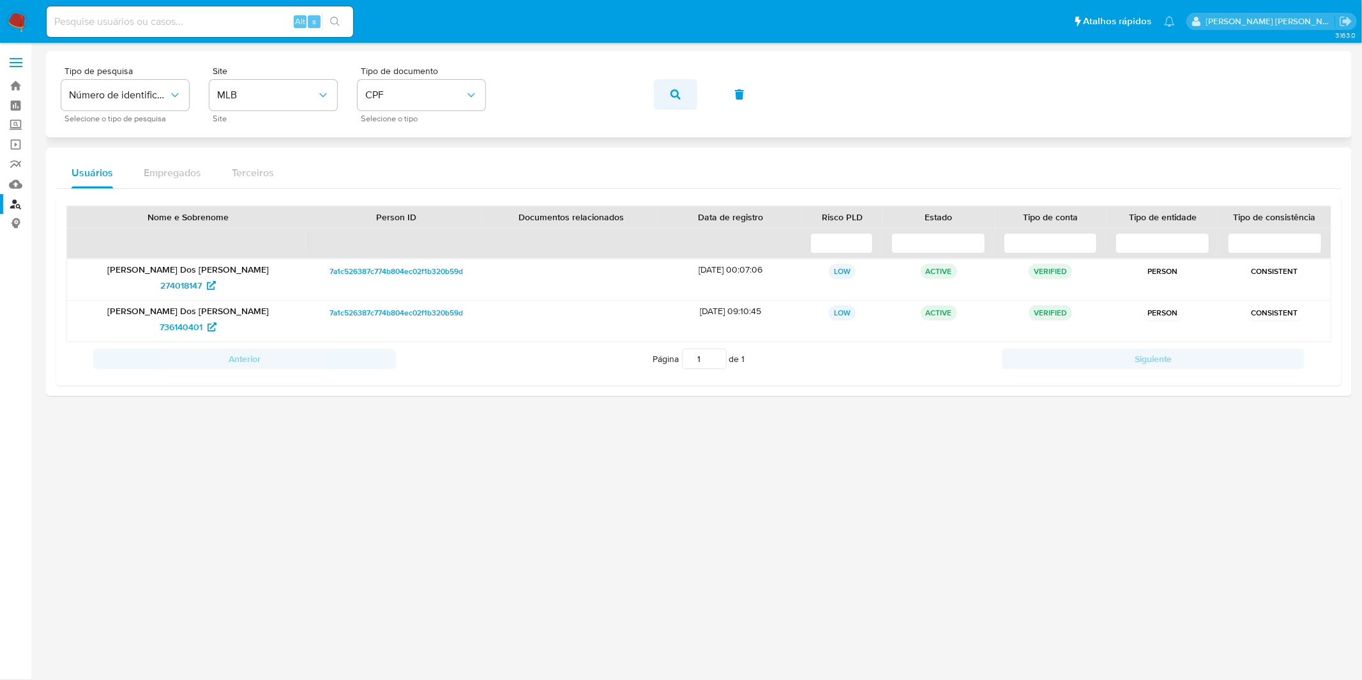
click at [678, 99] on span "button" at bounding box center [675, 94] width 10 height 28
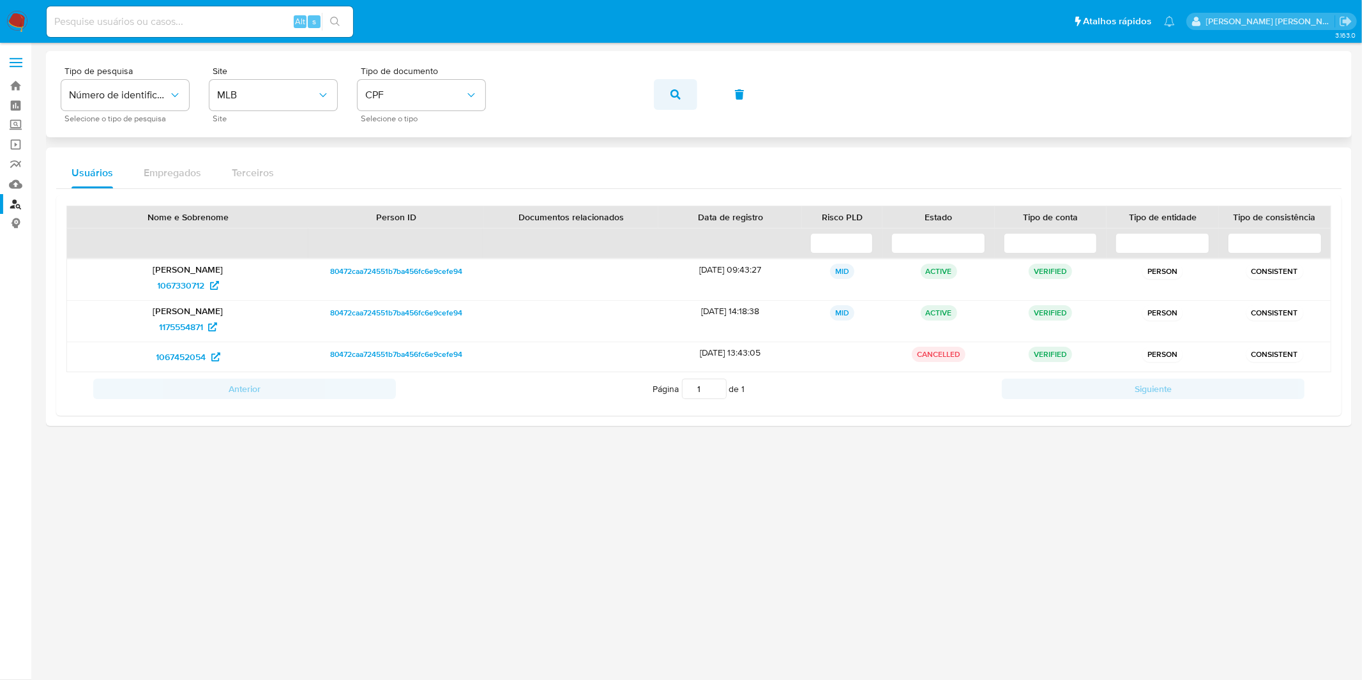
click at [685, 109] on div "Tipo de pesquisa Número de identificação Selecione o tipo de pesquisa Site MLB …" at bounding box center [698, 94] width 1275 height 56
click at [677, 99] on span "button" at bounding box center [675, 94] width 10 height 28
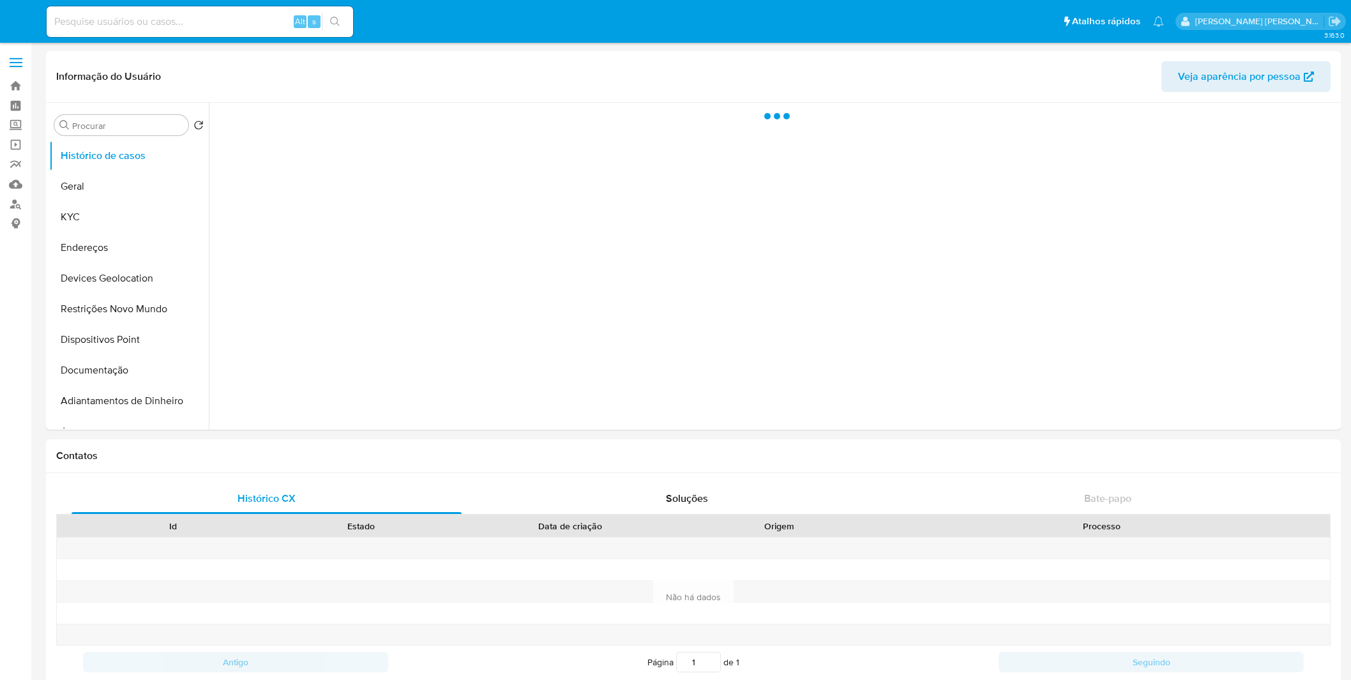
select select "10"
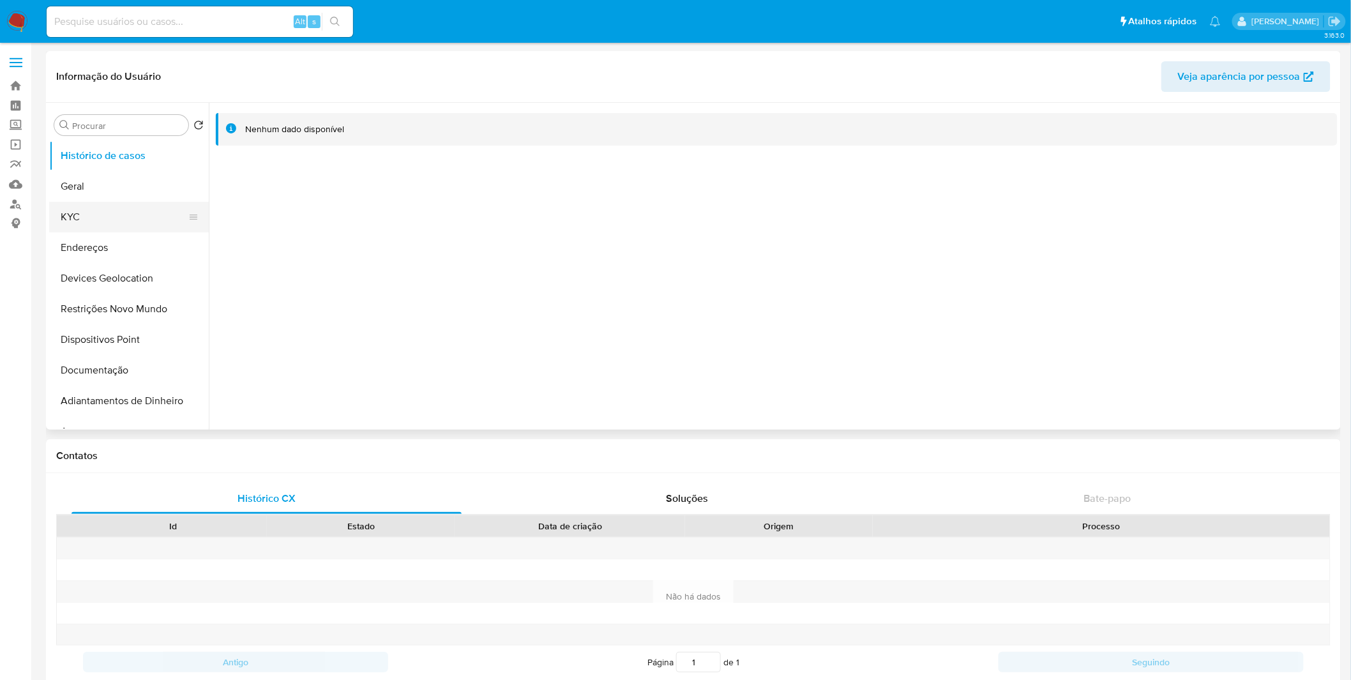
click at [58, 206] on button "KYC" at bounding box center [123, 217] width 149 height 31
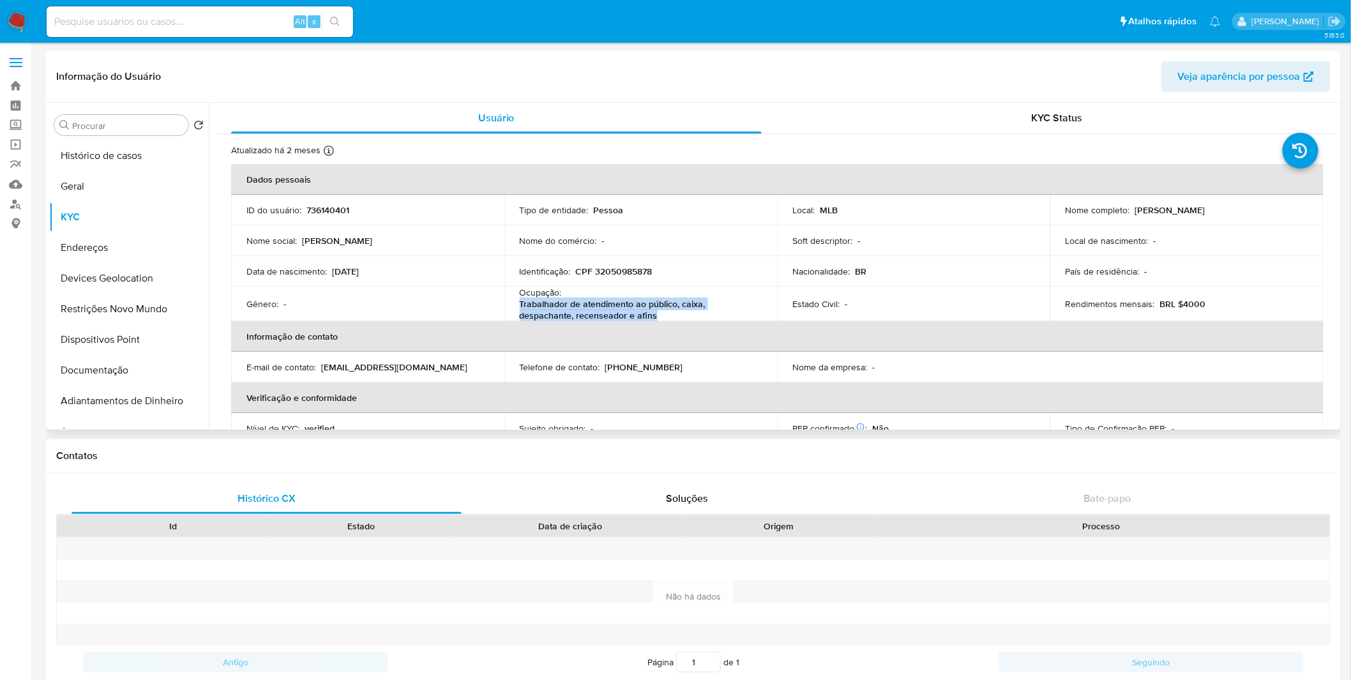
copy p "Trabalhador de atendimento ao público, caixa, despachante, recenseador e afins"
drag, startPoint x: 659, startPoint y: 314, endPoint x: 518, endPoint y: 303, distance: 142.1
click at [520, 303] on p "Trabalhador de atendimento ao público, caixa, despachante, recenseador e afins" at bounding box center [638, 309] width 237 height 23
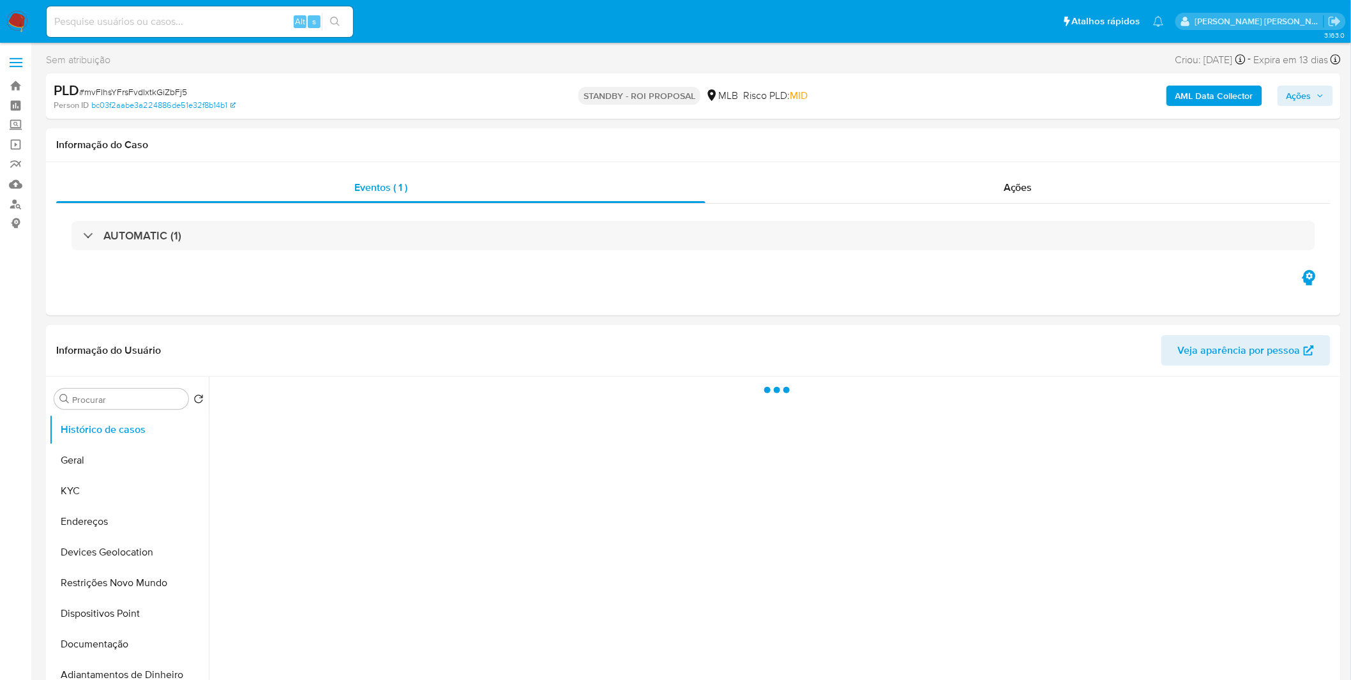
select select "10"
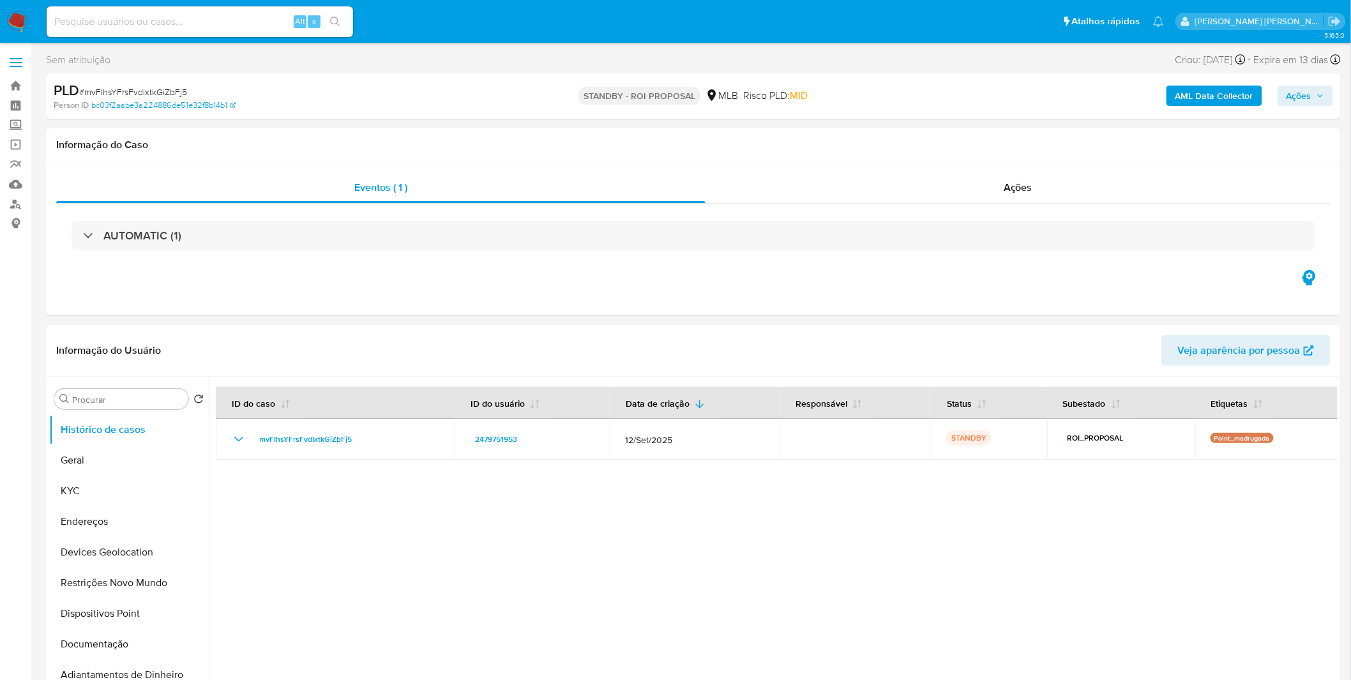
click at [17, 17] on img at bounding box center [17, 22] width 22 height 22
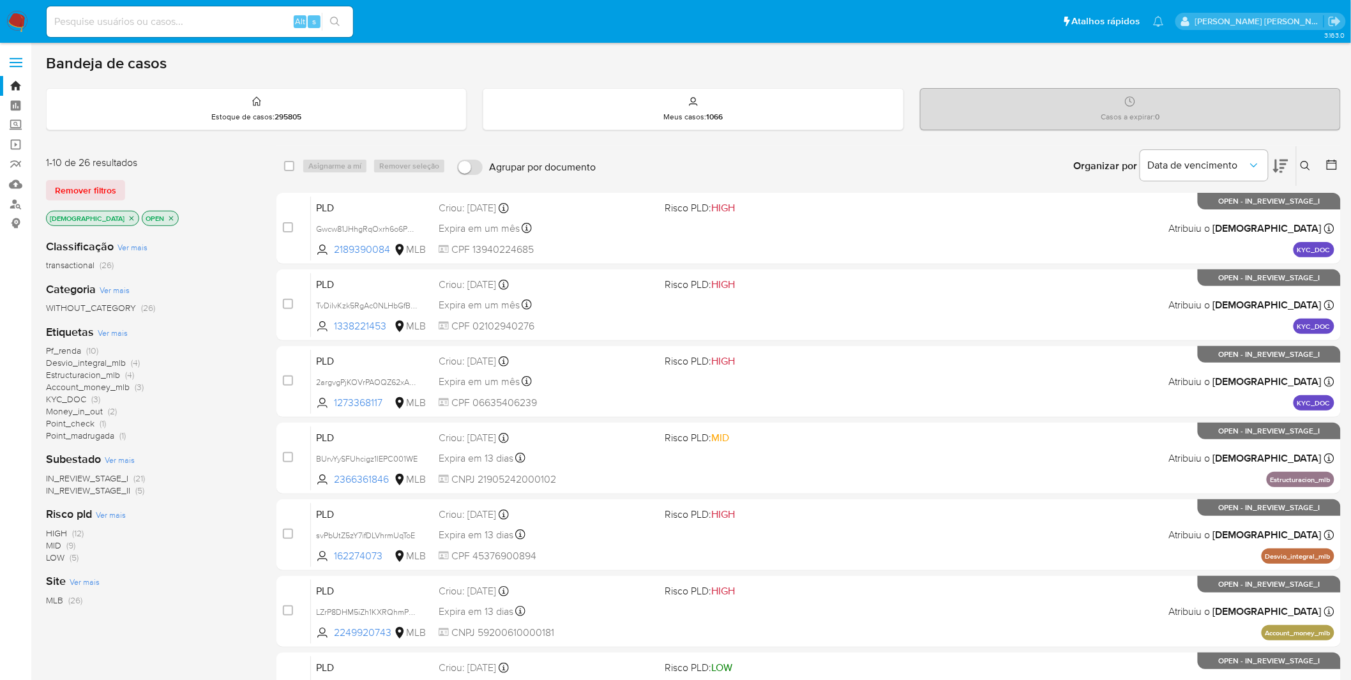
click at [177, 24] on input at bounding box center [200, 21] width 306 height 17
paste input "LSyf4pbmJFcFEf4S559N82XN"
type input "LSyf4pbmJFcFEf4S559N82XN"
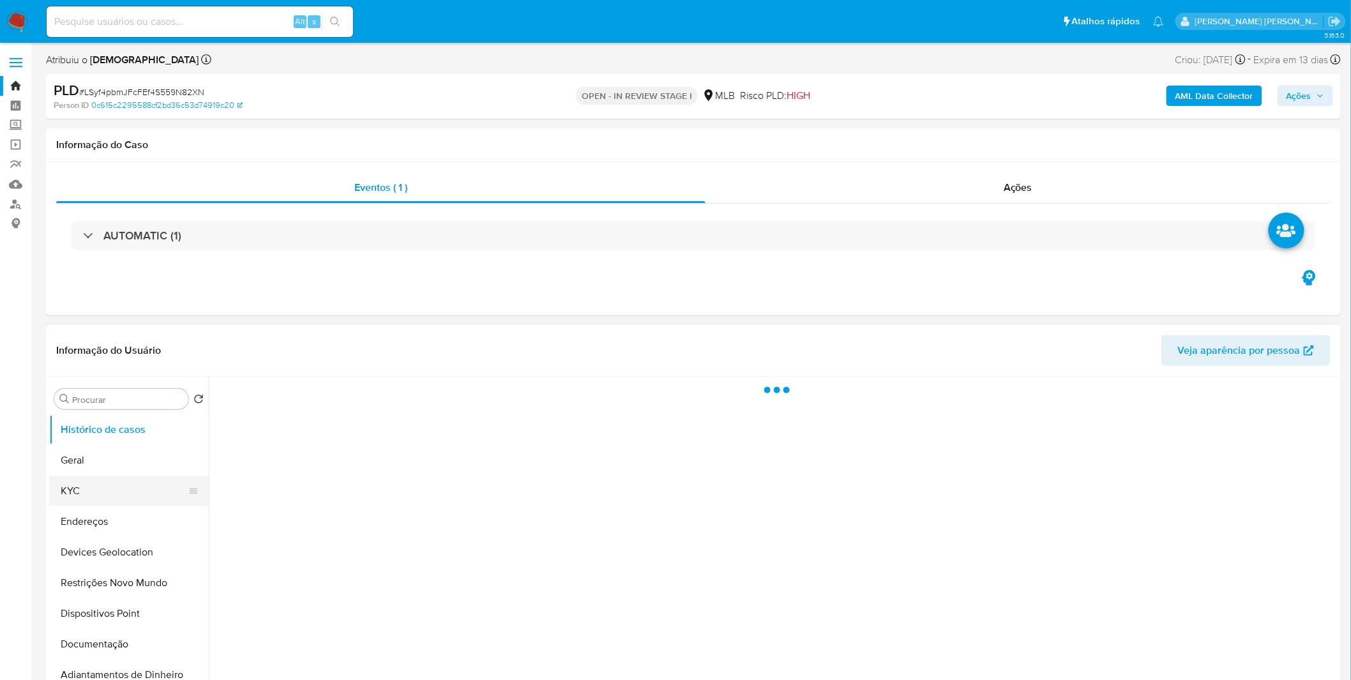
click at [115, 494] on button "KYC" at bounding box center [123, 491] width 149 height 31
select select "10"
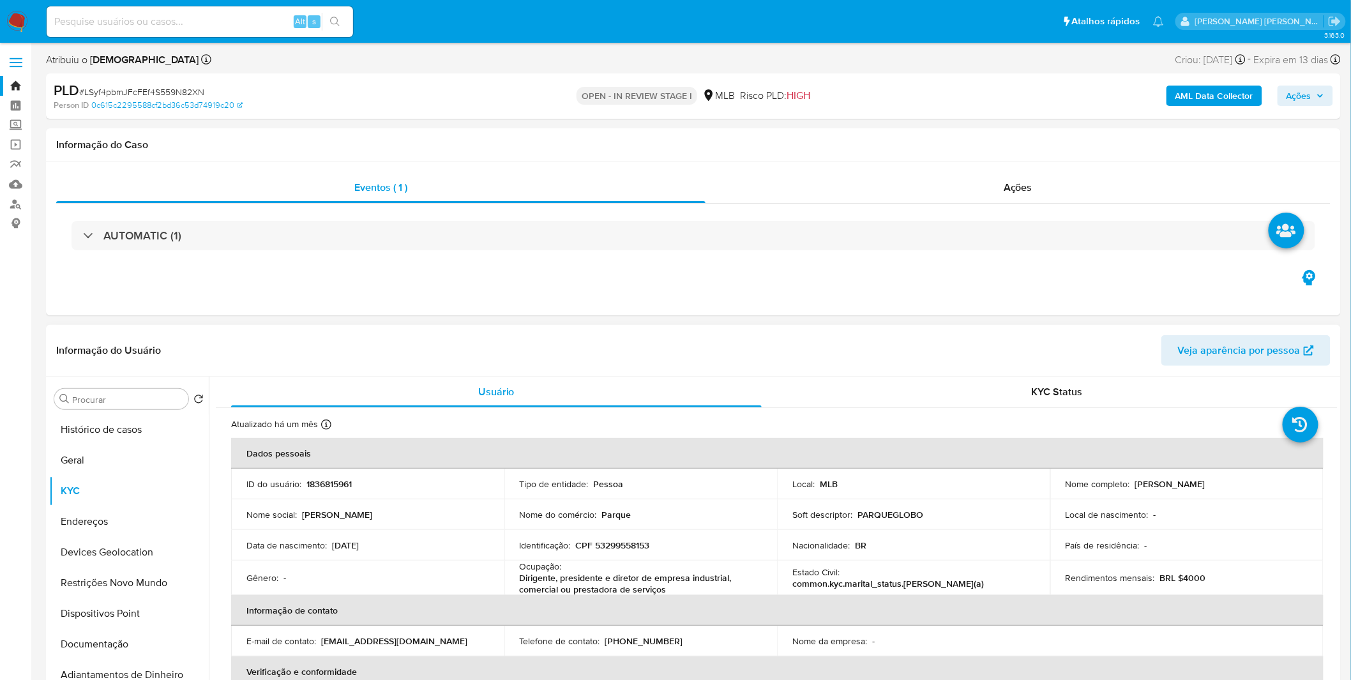
click at [828, 370] on div "Informação do Usuário Veja aparência por pessoa" at bounding box center [693, 351] width 1295 height 52
click at [23, 18] on img at bounding box center [17, 22] width 22 height 22
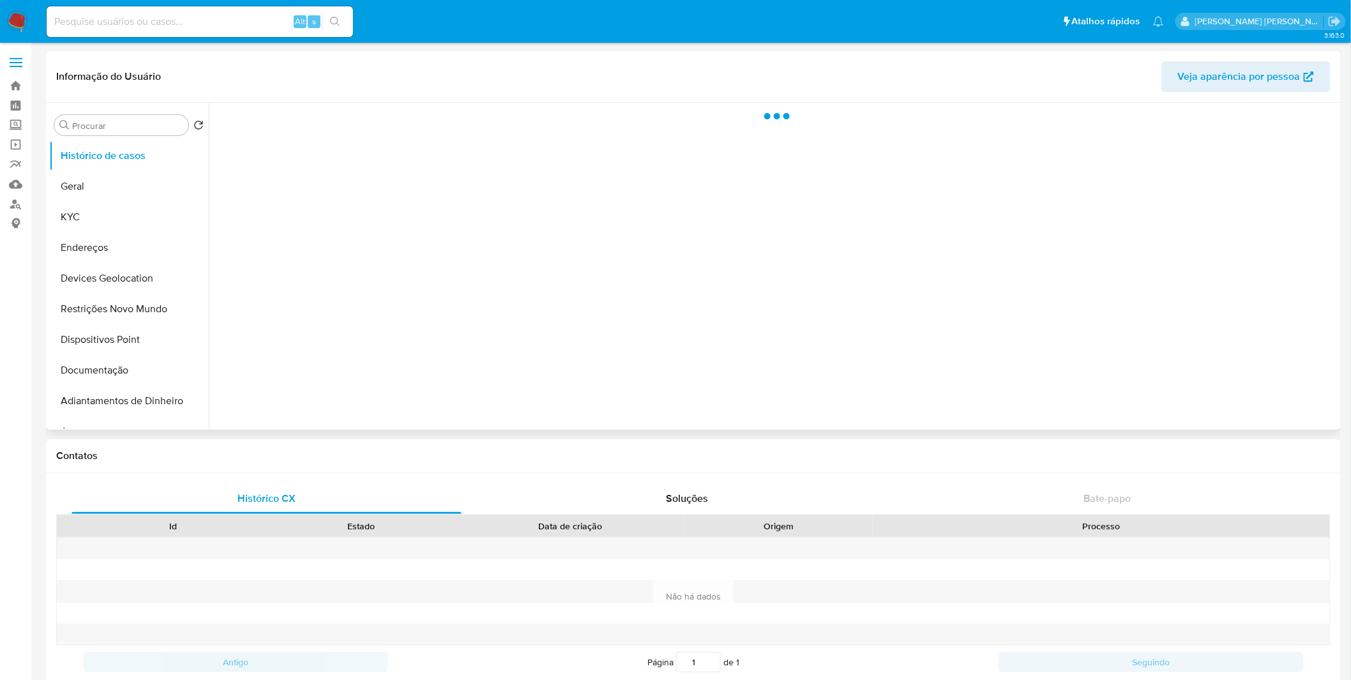
select select "10"
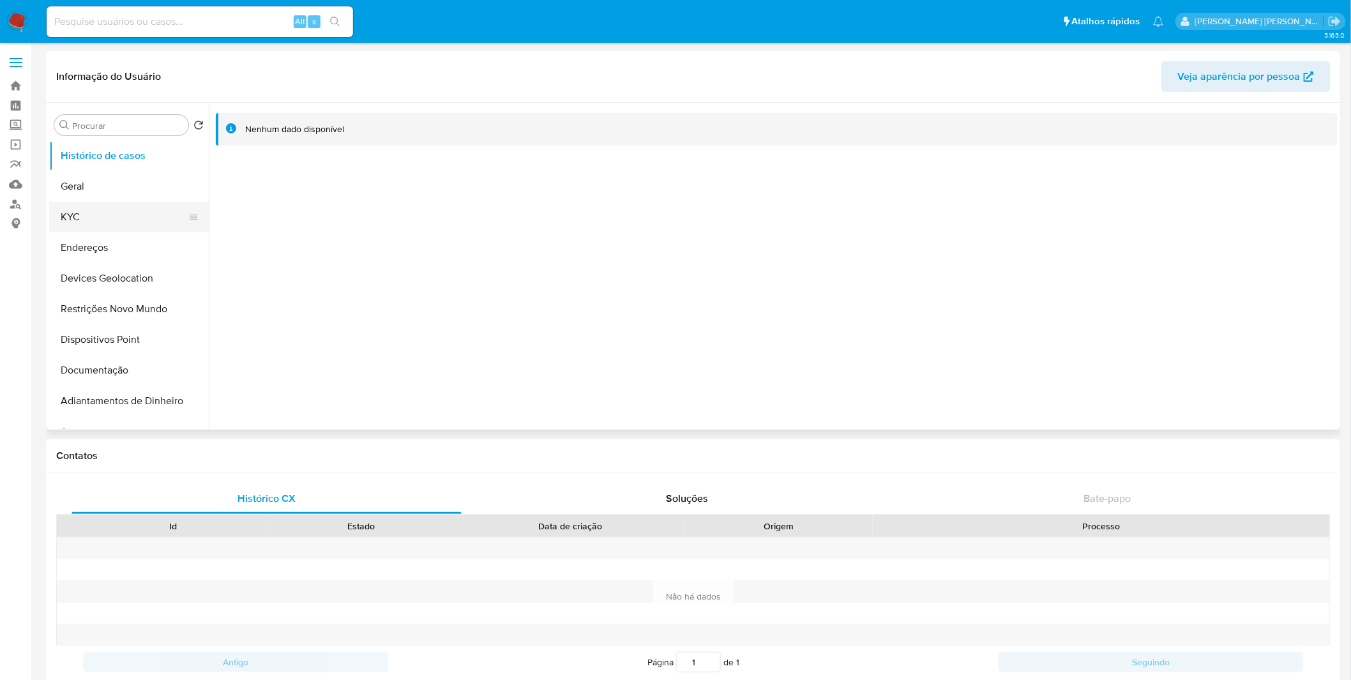
click at [132, 213] on button "KYC" at bounding box center [123, 217] width 149 height 31
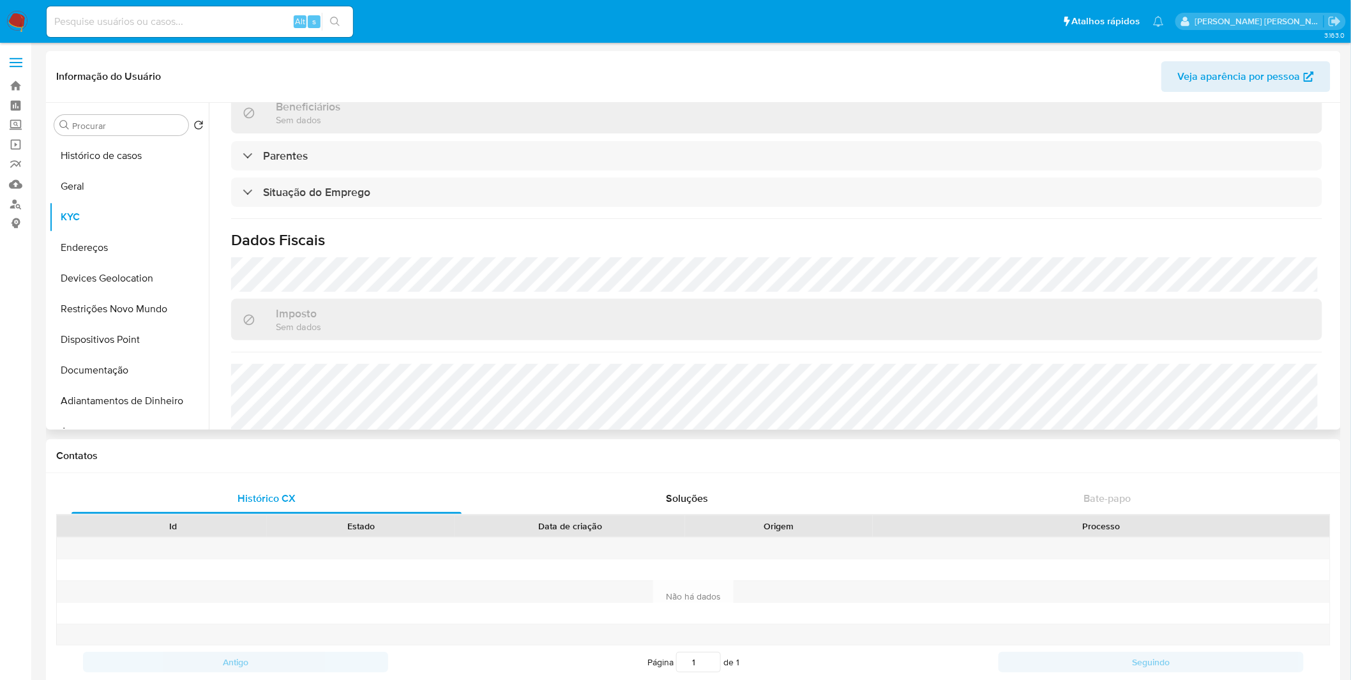
scroll to position [531, 0]
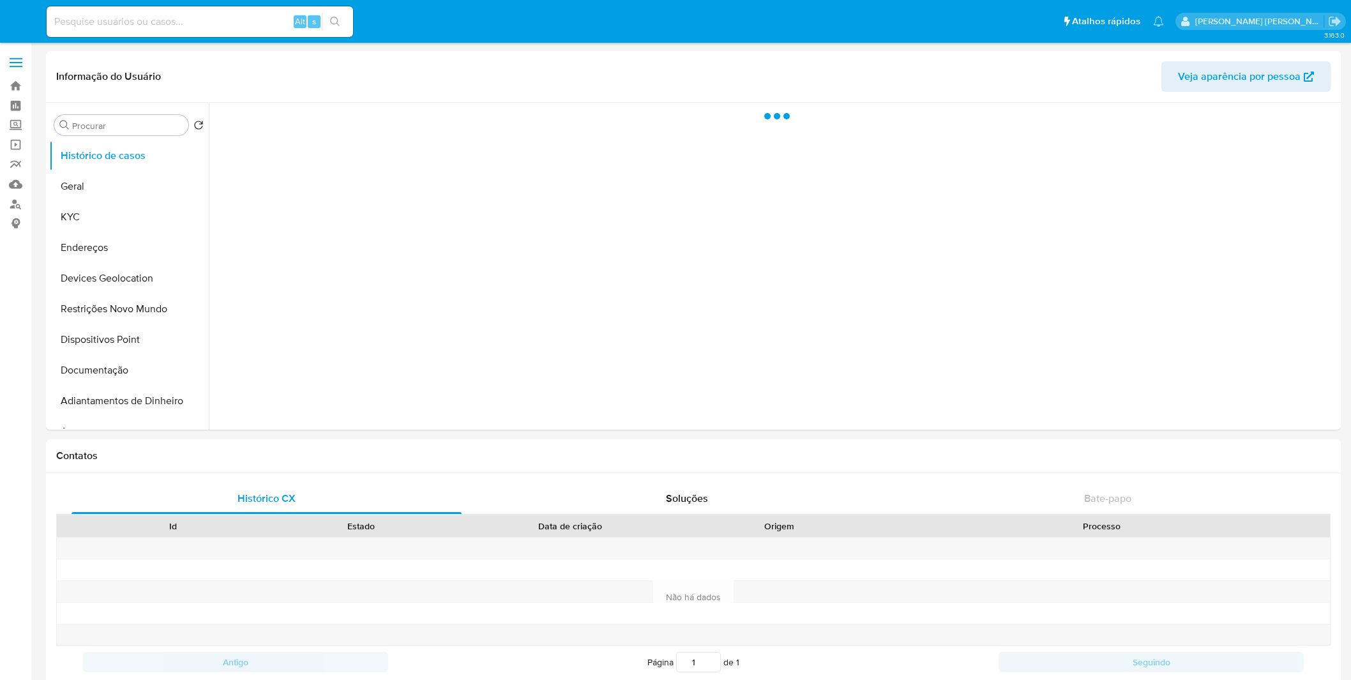
select select "10"
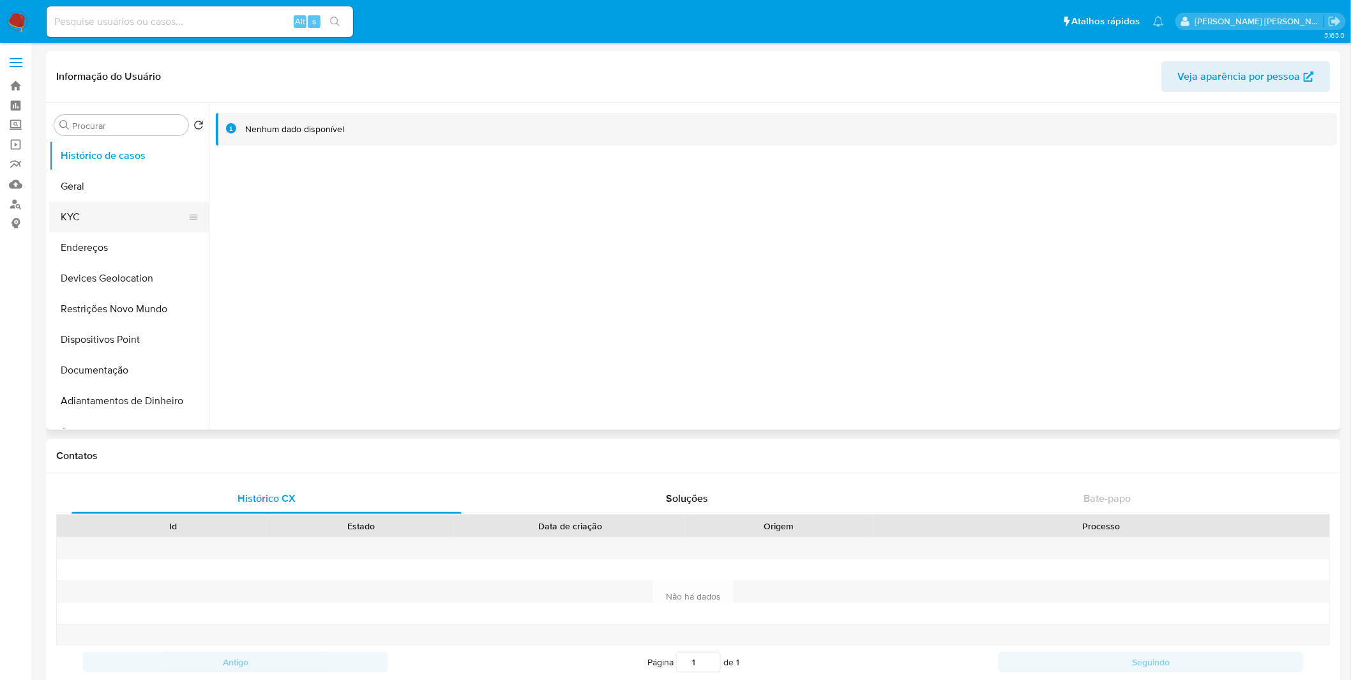
click at [123, 230] on button "KYC" at bounding box center [123, 217] width 149 height 31
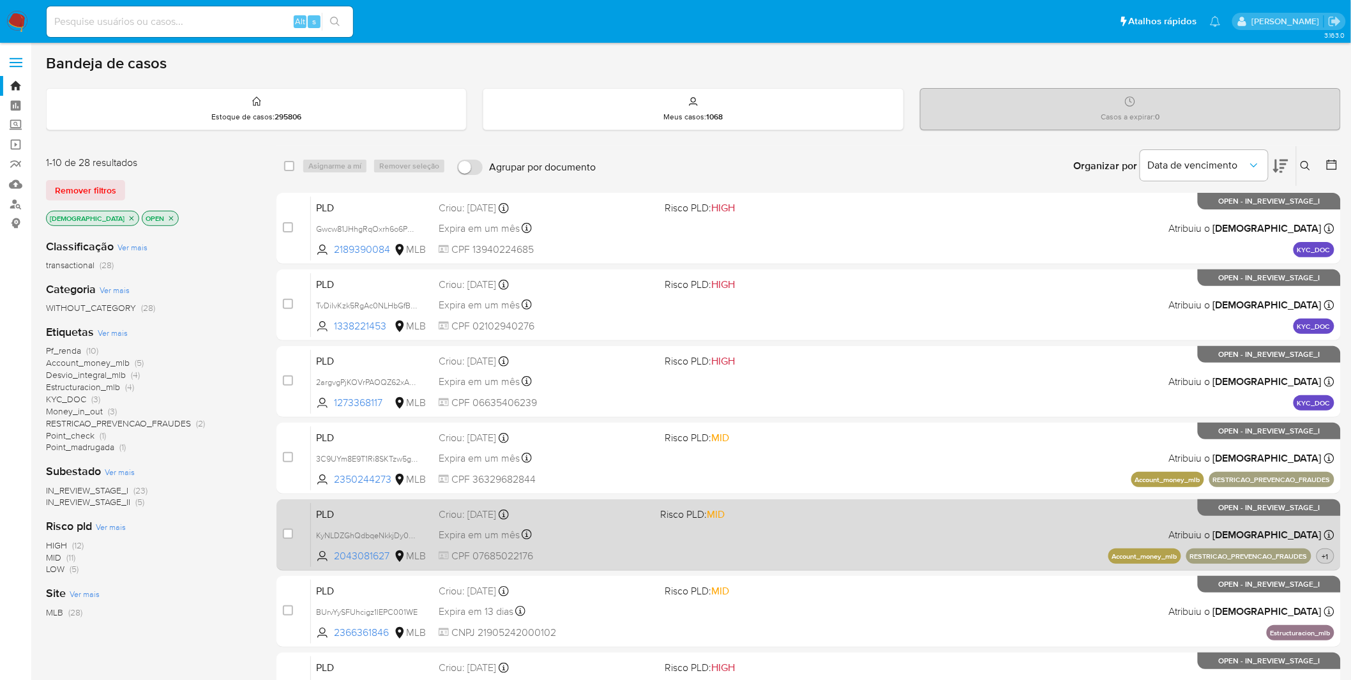
click at [1325, 552] on span "+1" at bounding box center [1324, 556] width 11 height 11
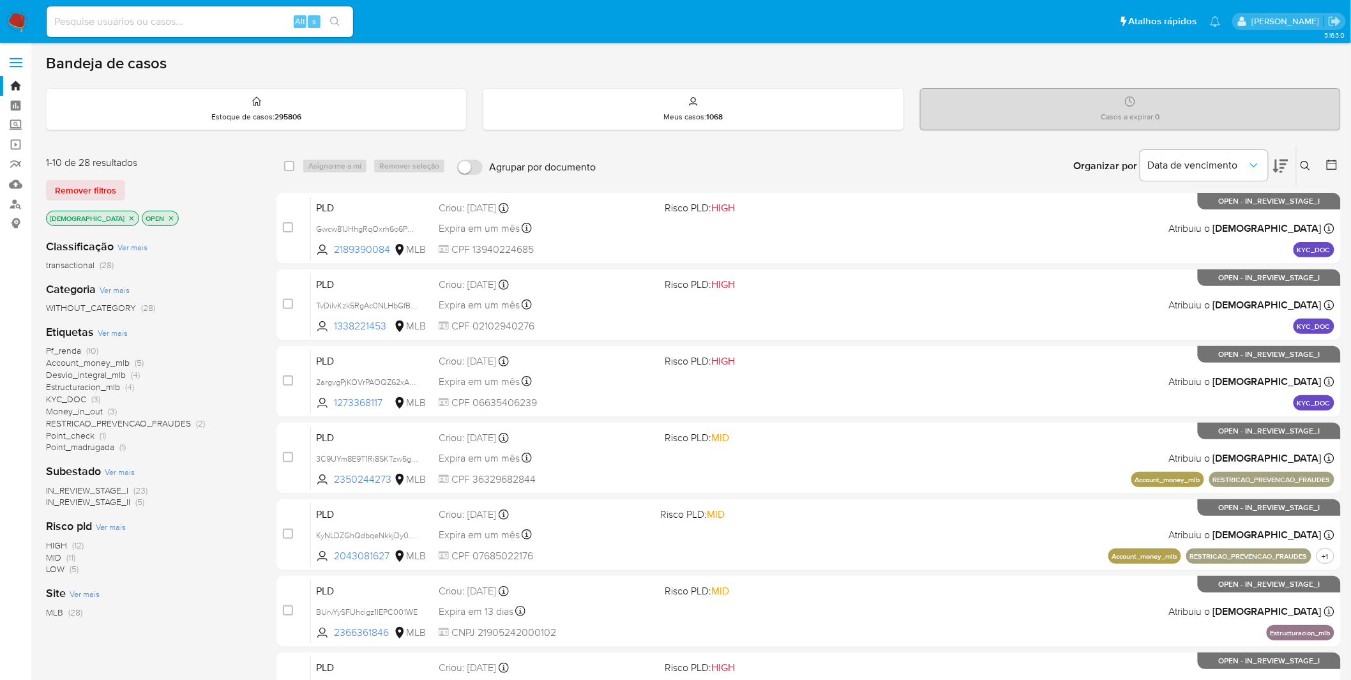
click at [684, 176] on div "Organizar por Data de vencimento Os resultados não podem ser classificados enqu…" at bounding box center [971, 166] width 739 height 40
click at [610, 72] on div "Bandeja de casos" at bounding box center [693, 63] width 1295 height 19
click at [137, 20] on input at bounding box center [200, 21] width 306 height 17
paste input "LSyf4pbmJFcFEf4S559N82XN"
type input "LSyf4pbmJFcFEf4S559N82XN"
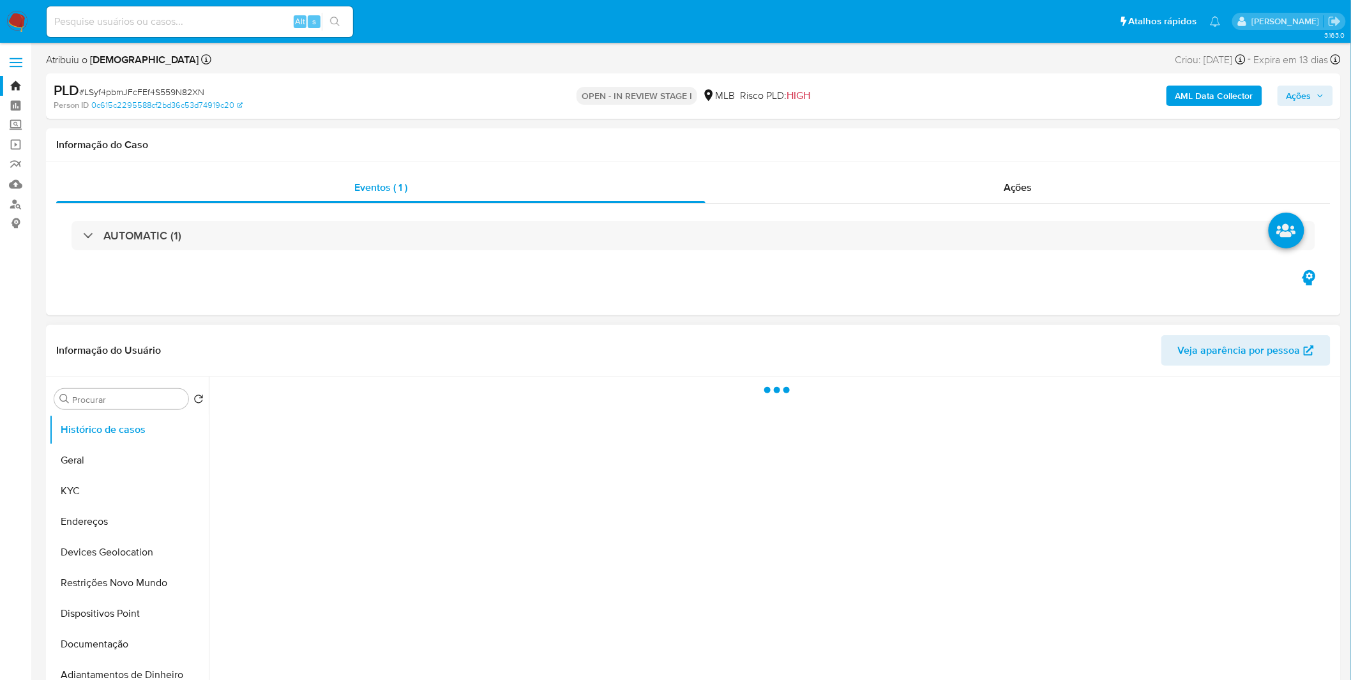
select select "10"
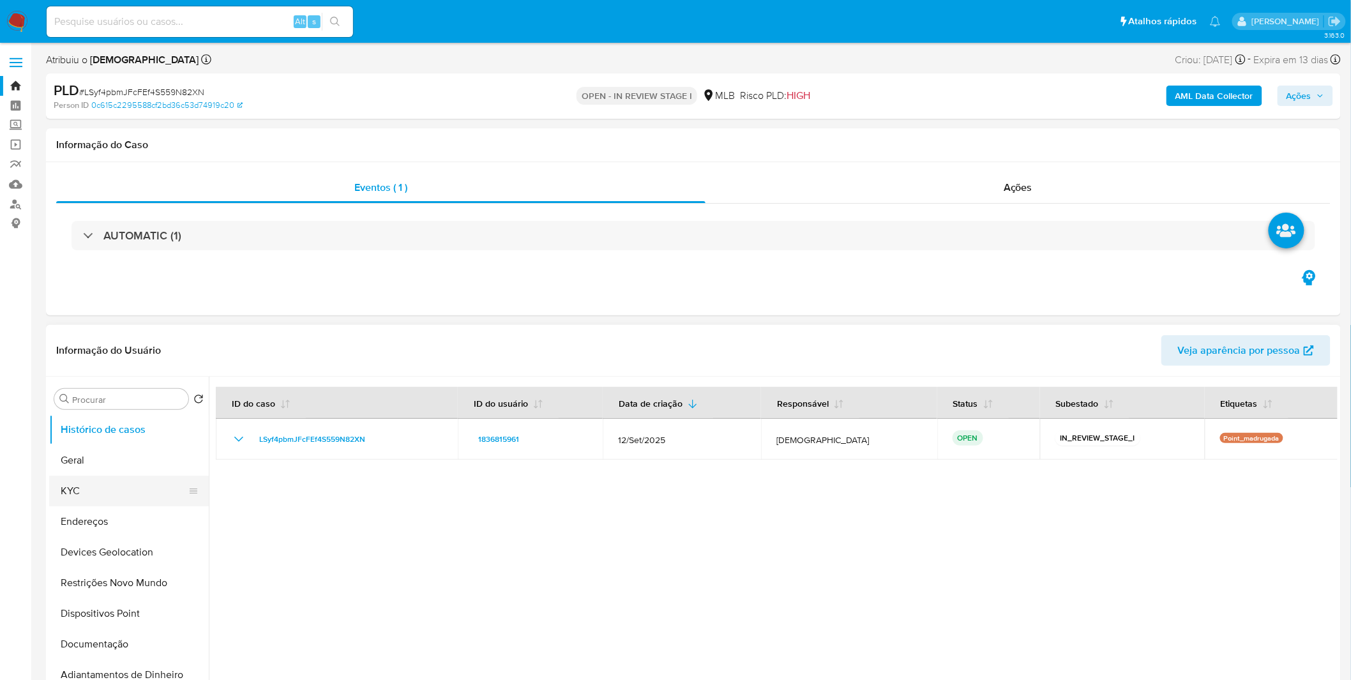
click at [63, 499] on button "KYC" at bounding box center [123, 491] width 149 height 31
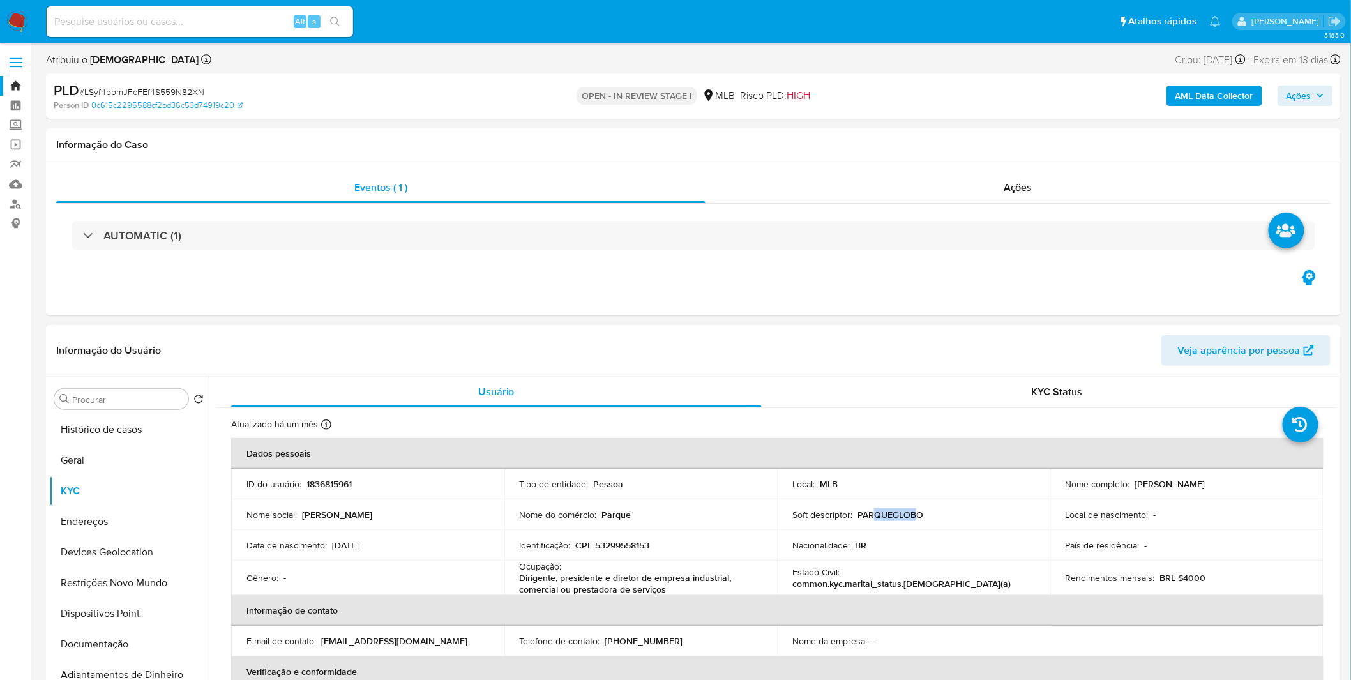
drag, startPoint x: 914, startPoint y: 519, endPoint x: 870, endPoint y: 517, distance: 44.1
click at [870, 517] on p "PARQUEGLOBO" at bounding box center [890, 514] width 66 height 11
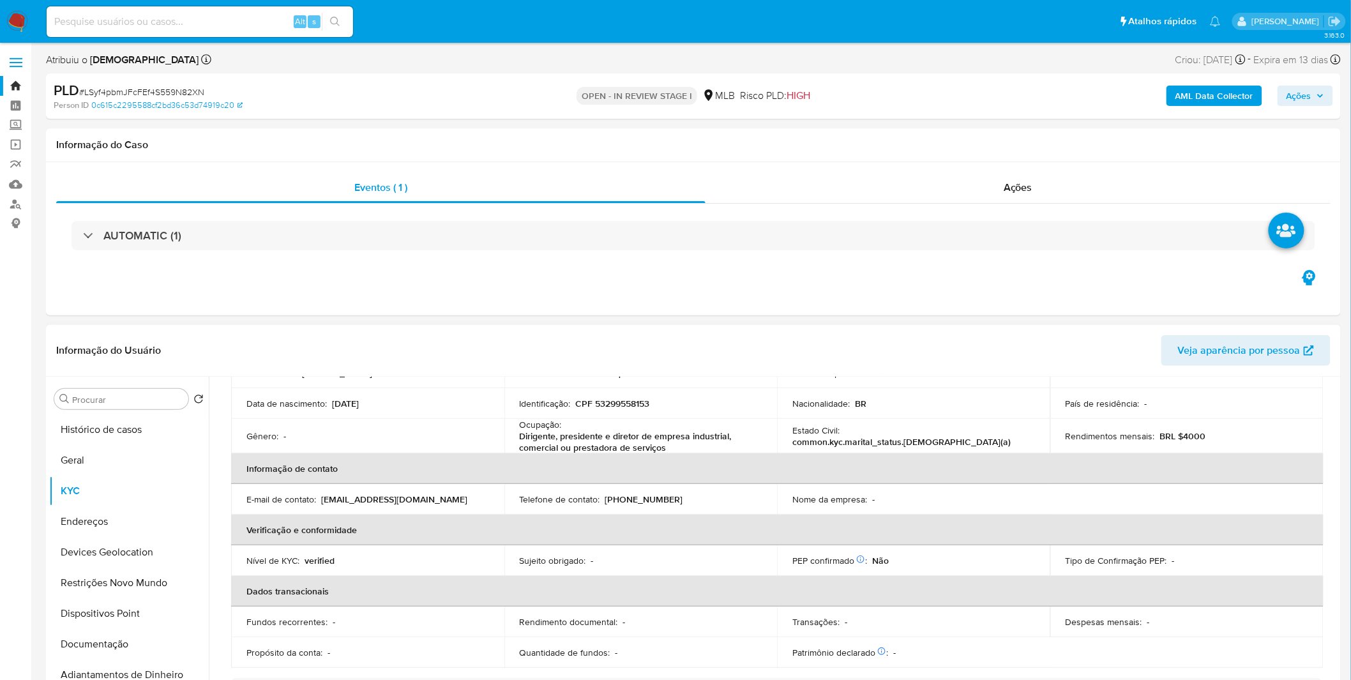
click at [634, 392] on td "Identificação : CPF 53299558153" at bounding box center [640, 403] width 273 height 31
click at [658, 411] on td "Identificação : CPF 53299558153" at bounding box center [640, 403] width 273 height 31
click at [645, 407] on p "CPF 53299558153" at bounding box center [613, 403] width 74 height 11
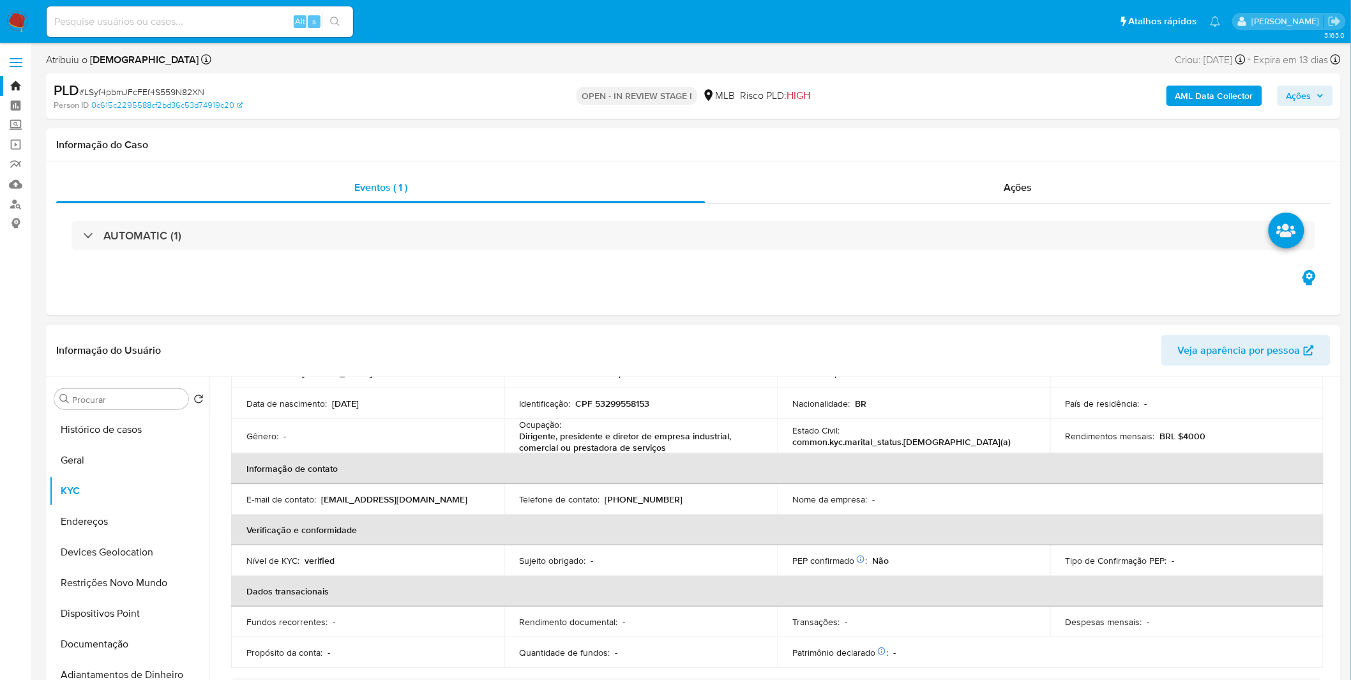
click at [662, 421] on div "Ocupação : Dirigente, presidente e diretor de empresa industrial, comercial ou …" at bounding box center [641, 436] width 243 height 34
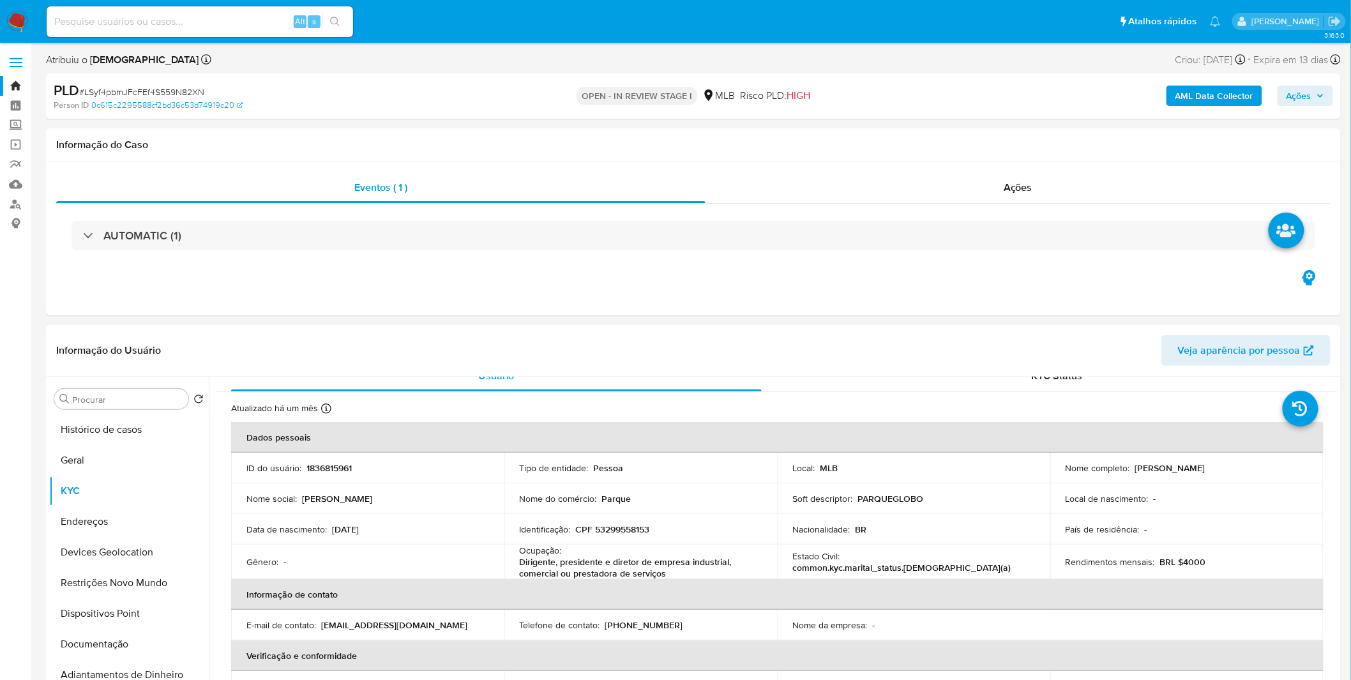
scroll to position [0, 0]
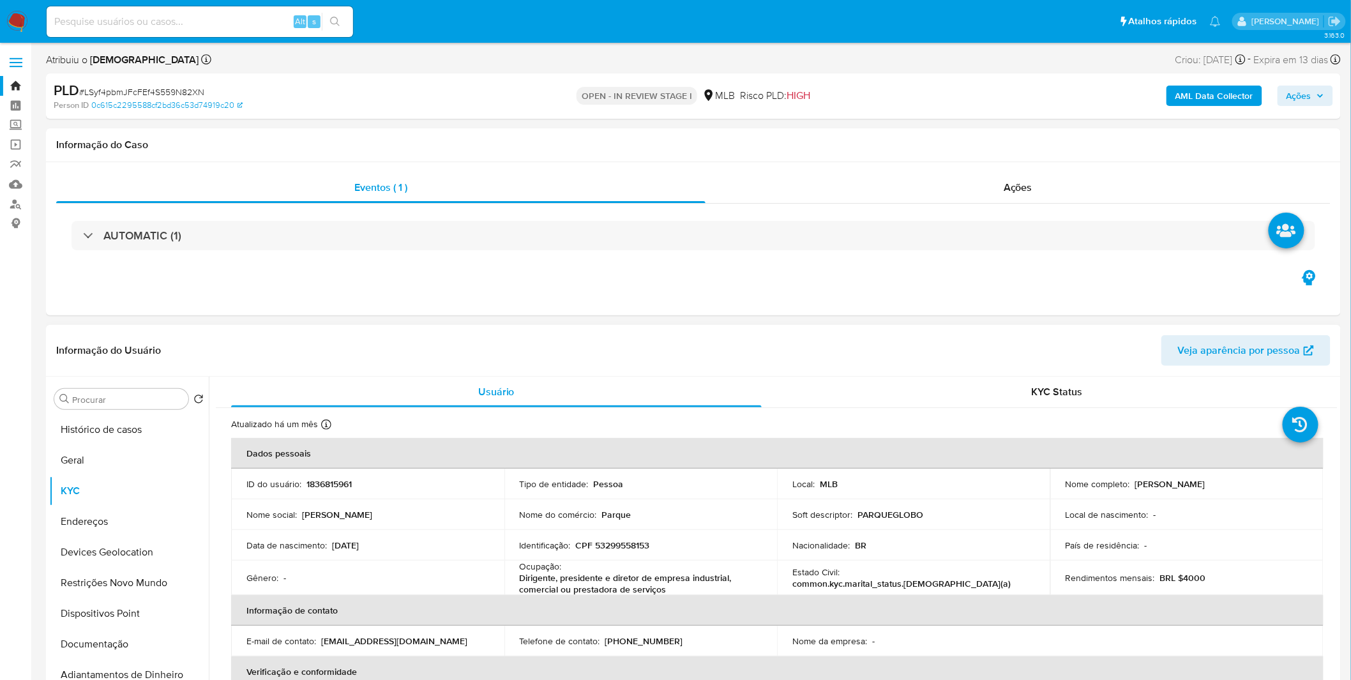
click at [872, 502] on td "Soft descriptor : PARQUEGLOBO" at bounding box center [913, 514] width 273 height 31
click at [887, 509] on p "PARQUEGLOBO" at bounding box center [890, 514] width 66 height 11
click at [888, 509] on p "PARQUEGLOBO" at bounding box center [890, 514] width 66 height 11
click at [916, 506] on td "Soft descriptor : PARQUEGLOBO" at bounding box center [913, 514] width 273 height 31
drag, startPoint x: 1262, startPoint y: 489, endPoint x: 1132, endPoint y: 485, distance: 129.6
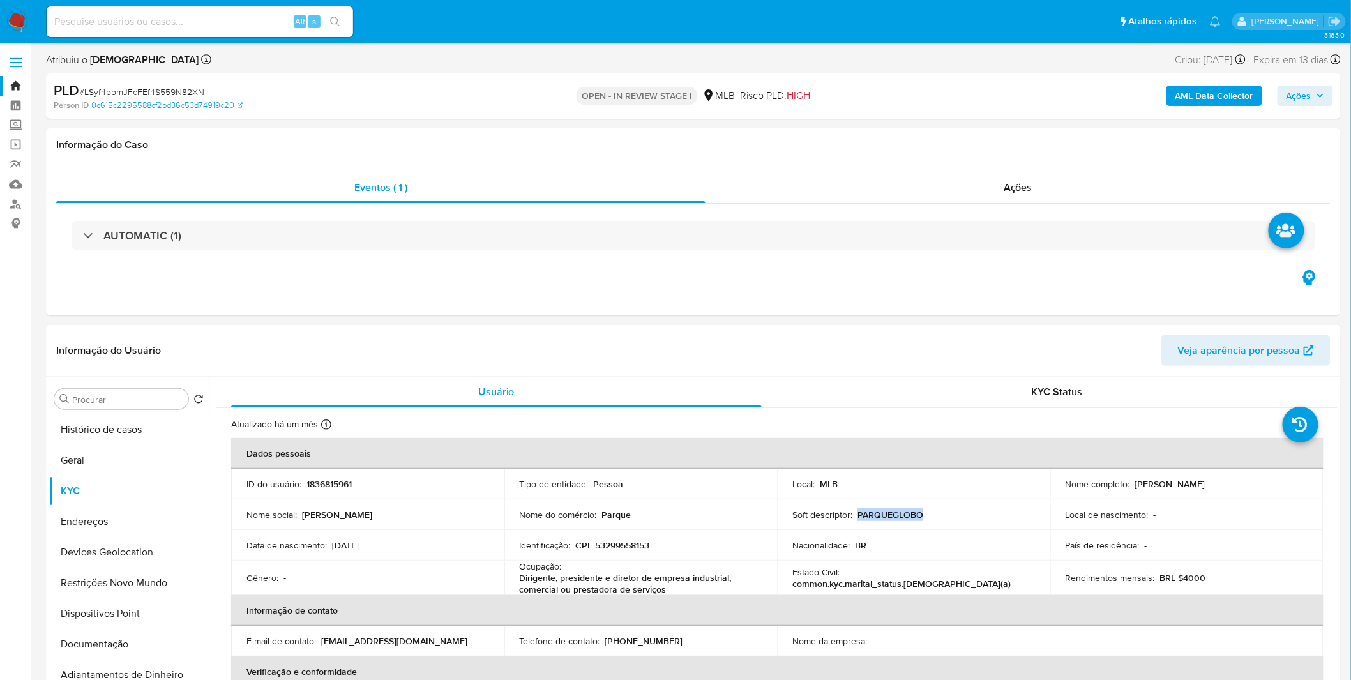
click at [1132, 485] on td "Nome completo : Raimunda Nonata de Oliveira" at bounding box center [1186, 484] width 273 height 31
click at [1135, 485] on p "Raimunda Nonata de Oliveira" at bounding box center [1170, 483] width 70 height 11
drag, startPoint x: 1265, startPoint y: 485, endPoint x: 1135, endPoint y: 479, distance: 129.7
click at [1135, 479] on div "Nome completo : Raimunda Nonata de Oliveira" at bounding box center [1186, 483] width 243 height 11
click at [1135, 480] on p "Raimunda Nonata de Oliveira" at bounding box center [1170, 483] width 70 height 11
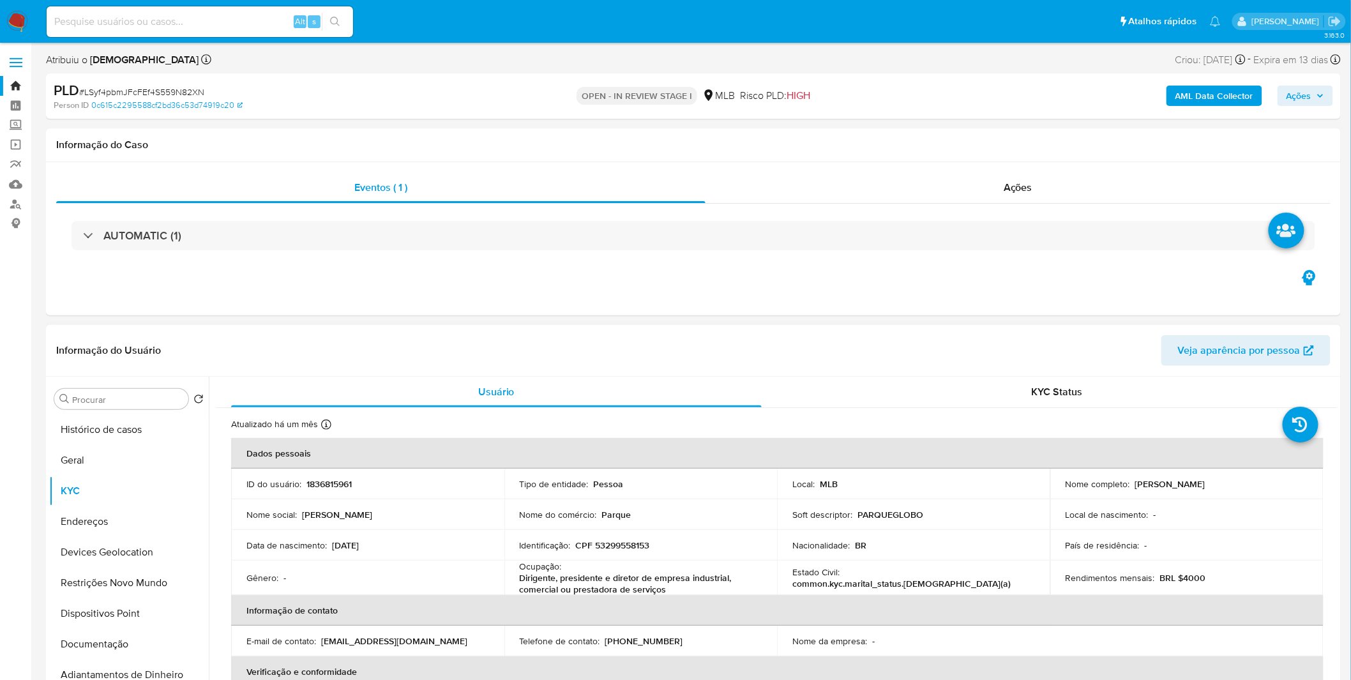
click at [913, 514] on p "PARQUEGLOBO" at bounding box center [890, 514] width 66 height 11
drag, startPoint x: 1254, startPoint y: 489, endPoint x: 1134, endPoint y: 476, distance: 120.7
click at [1134, 478] on div "Nome completo : Raimunda Nonata de Oliveira" at bounding box center [1186, 483] width 243 height 11
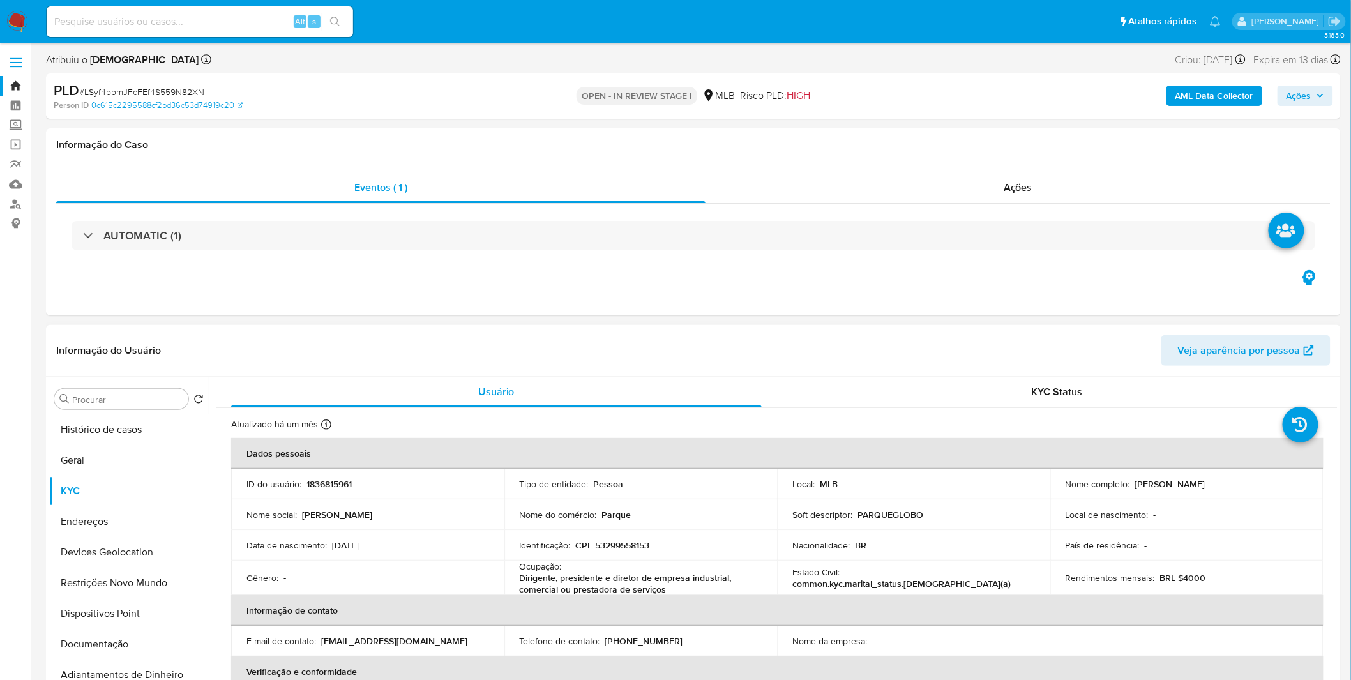
click at [1135, 478] on p "Raimunda Nonata de Oliveira" at bounding box center [1170, 483] width 70 height 11
drag, startPoint x: 1261, startPoint y: 484, endPoint x: 1132, endPoint y: 479, distance: 129.7
click at [1132, 479] on div "Nome completo : Raimunda Nonata de Oliveira" at bounding box center [1186, 483] width 243 height 11
click at [1135, 479] on p "Raimunda Nonata de Oliveira" at bounding box center [1170, 483] width 70 height 11
drag, startPoint x: 1261, startPoint y: 483, endPoint x: 1132, endPoint y: 481, distance: 128.3
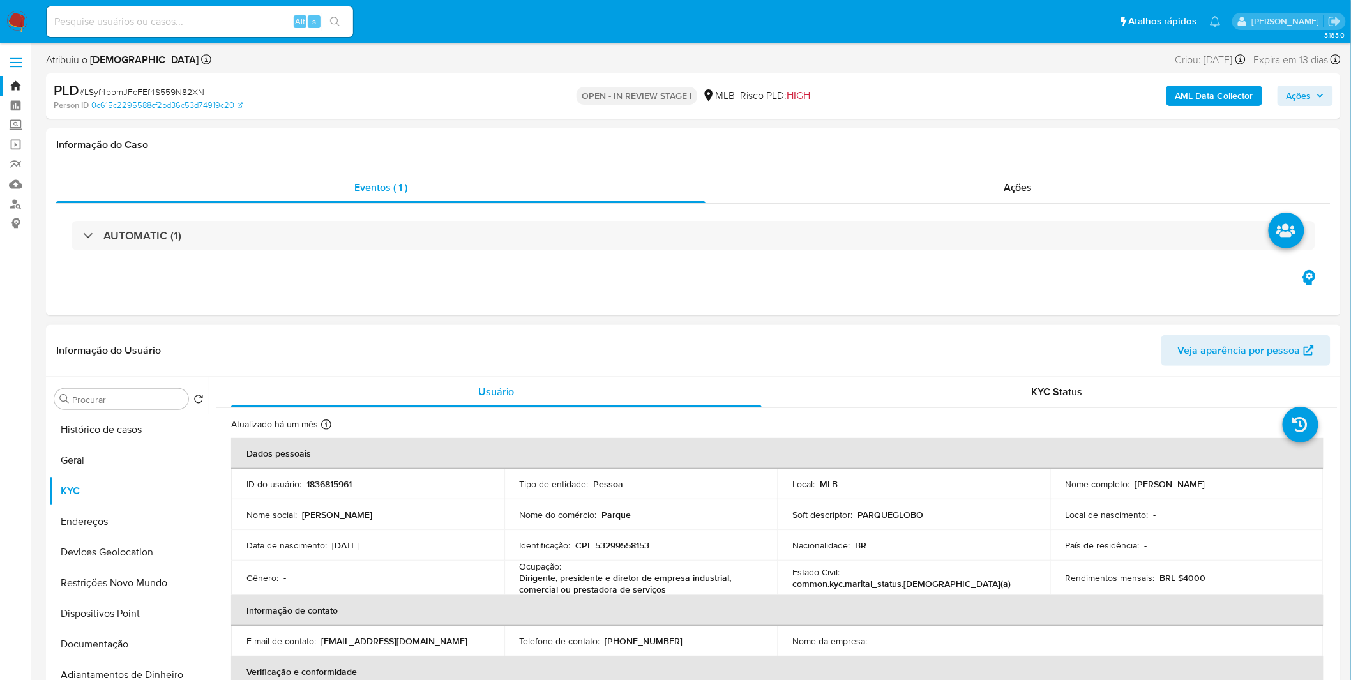
click at [1132, 481] on div "Nome completo : Raimunda Nonata de Oliveira" at bounding box center [1186, 483] width 243 height 11
click at [1135, 481] on p "Raimunda Nonata de Oliveira" at bounding box center [1170, 483] width 70 height 11
drag, startPoint x: 1253, startPoint y: 481, endPoint x: 1138, endPoint y: 484, distance: 114.9
click at [1138, 484] on div "Nome completo : Raimunda Nonata de Oliveira" at bounding box center [1186, 483] width 243 height 11
click at [1138, 484] on p "Raimunda Nonata de Oliveira" at bounding box center [1170, 483] width 70 height 11
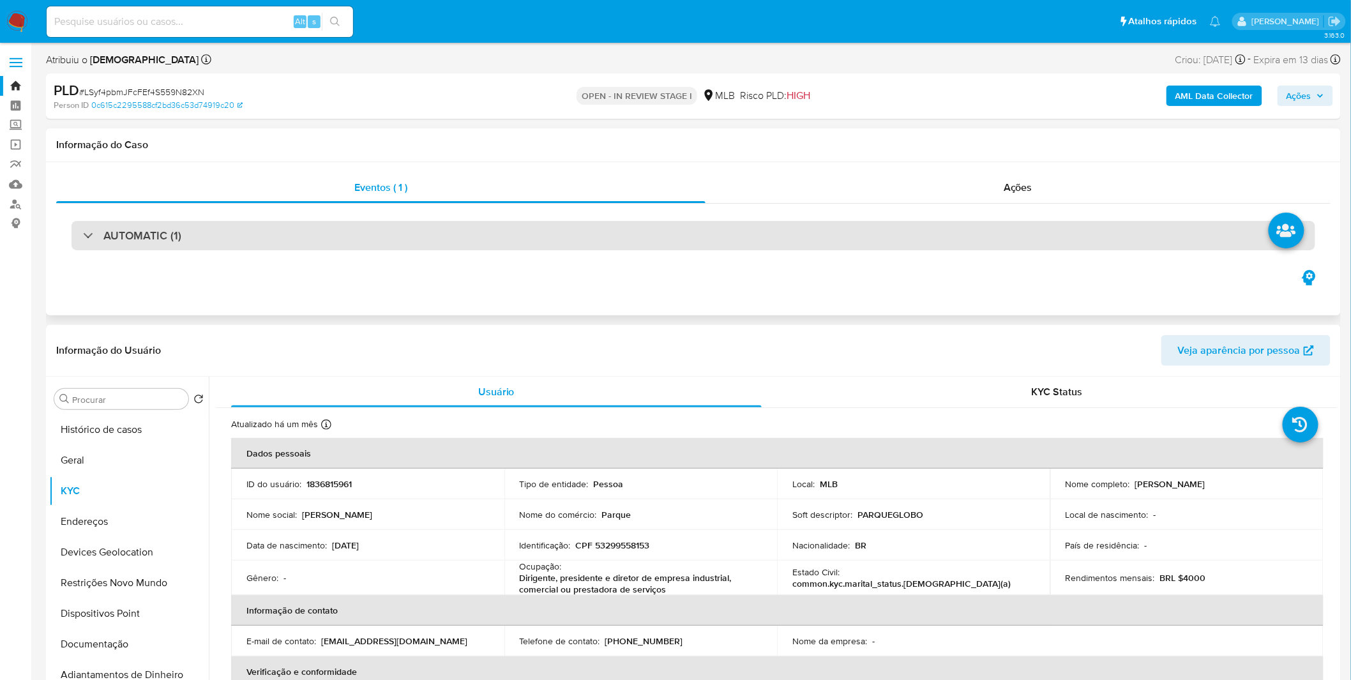
click at [97, 230] on div "AUTOMATIC (1)" at bounding box center [132, 236] width 98 height 14
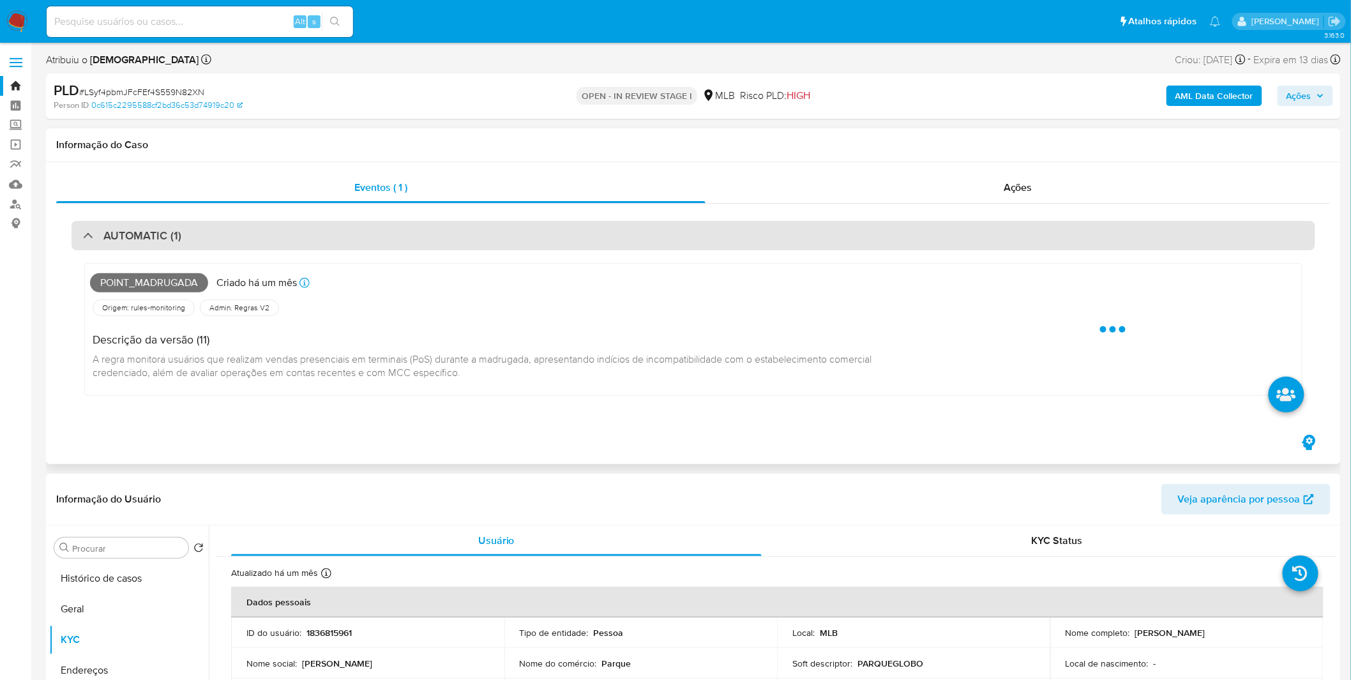
click at [94, 230] on div "AUTOMATIC (1)" at bounding box center [132, 236] width 98 height 14
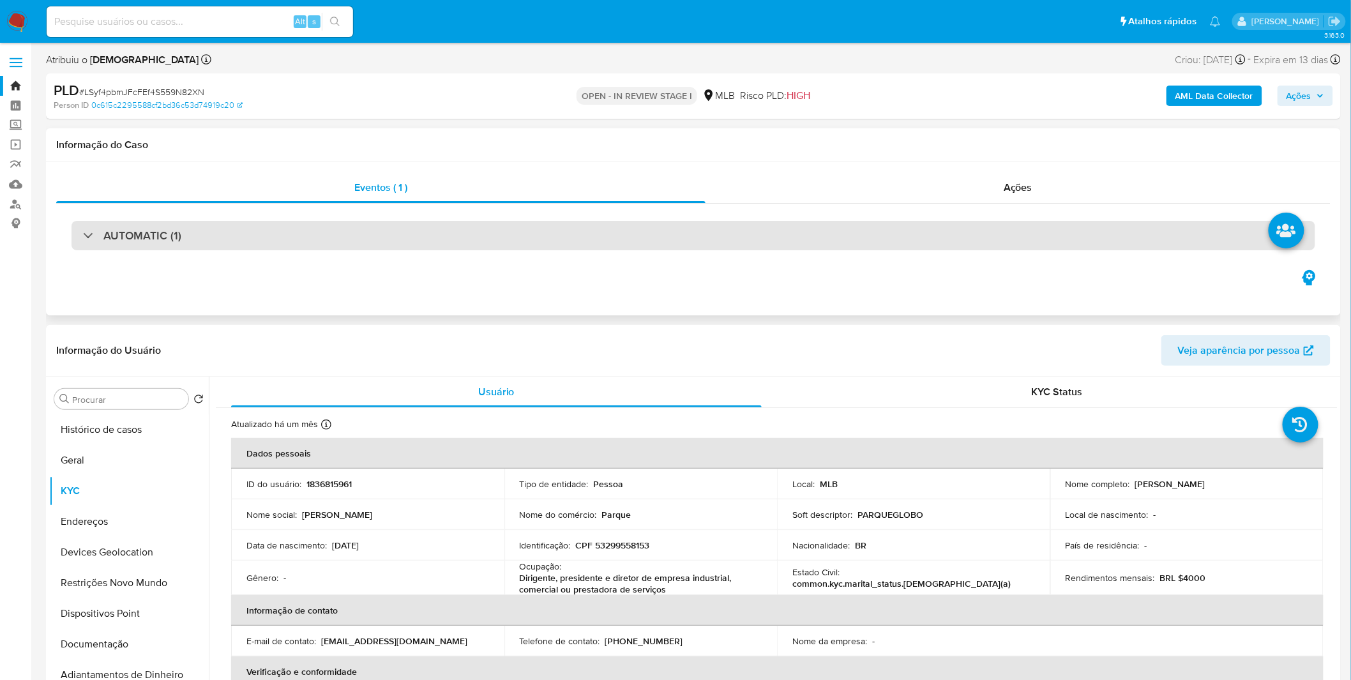
click at [88, 237] on div "AUTOMATIC (1)" at bounding box center [132, 236] width 98 height 14
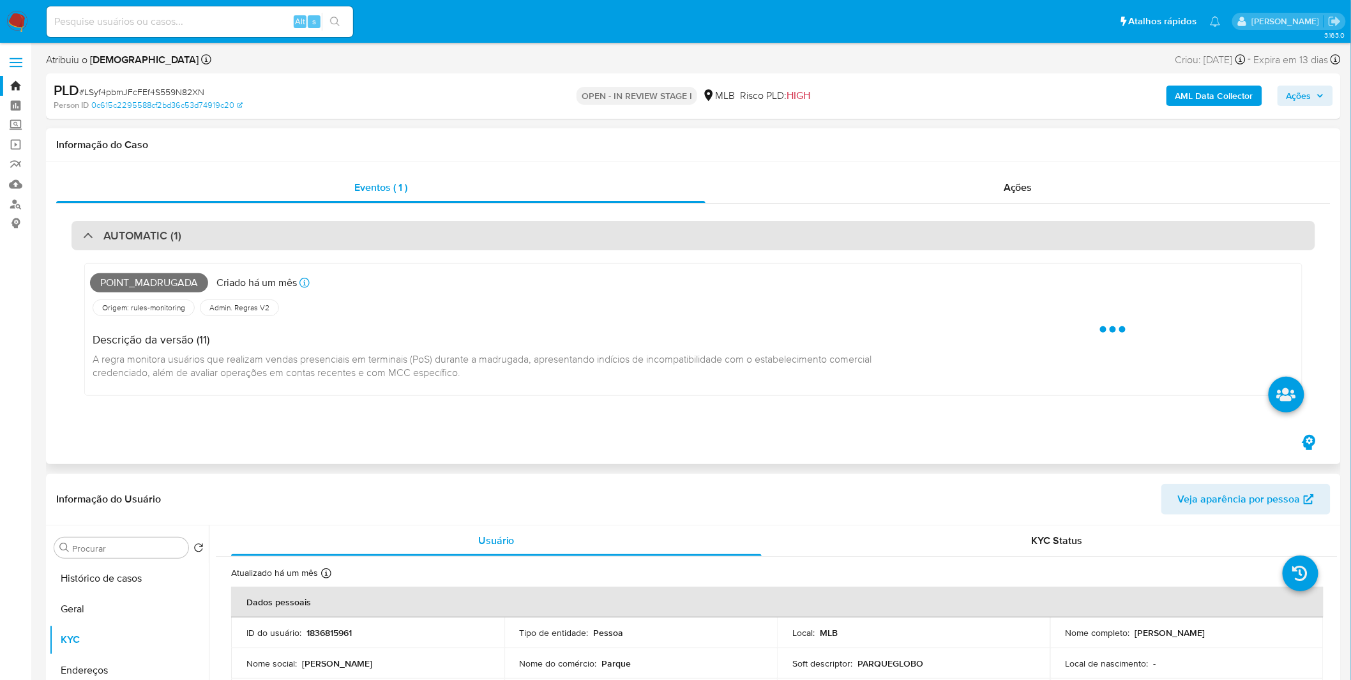
click at [89, 237] on div "AUTOMATIC (1)" at bounding box center [132, 236] width 98 height 14
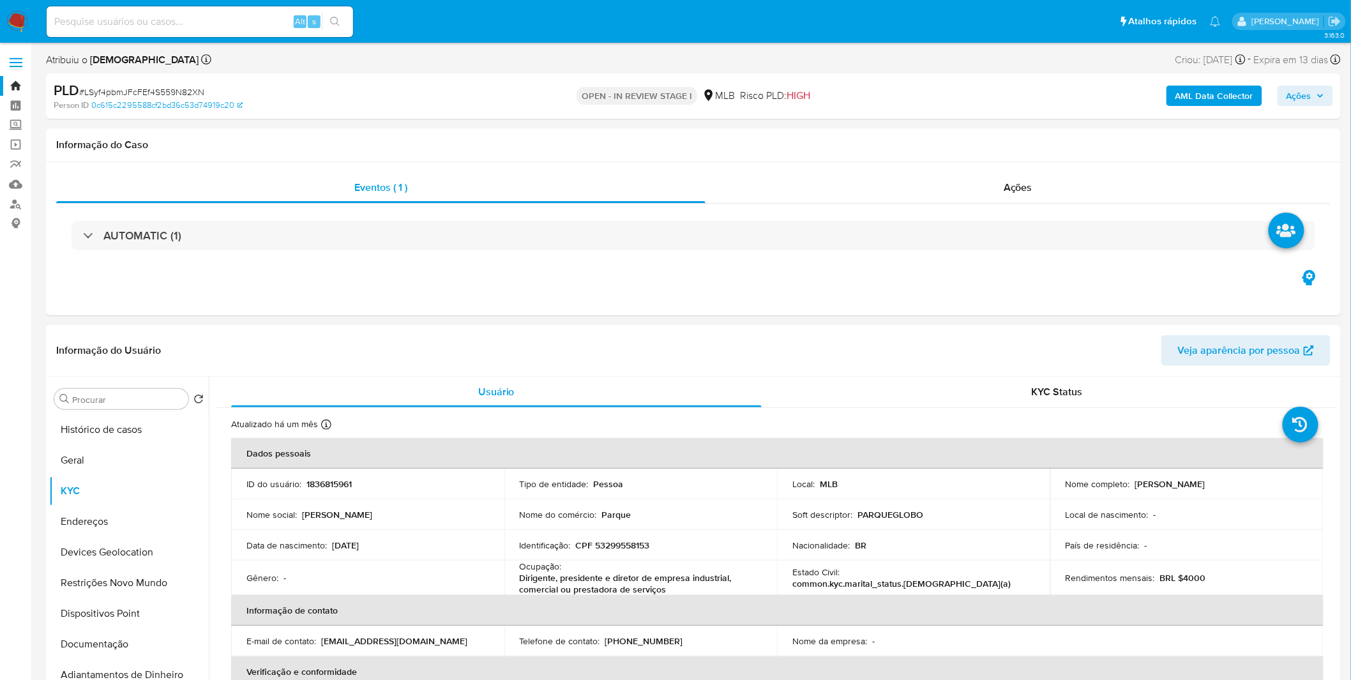
click at [1268, 489] on td "Nome completo : Raimunda Nonata de Oliveira" at bounding box center [1186, 484] width 273 height 31
click at [1268, 489] on div "Nome completo : Raimunda Nonata de Oliveira" at bounding box center [1186, 483] width 243 height 11
drag, startPoint x: 1264, startPoint y: 484, endPoint x: 1138, endPoint y: 481, distance: 125.8
click at [1138, 481] on div "Nome completo : Raimunda Nonata de Oliveira" at bounding box center [1186, 483] width 243 height 11
click at [1136, 481] on p "Raimunda Nonata de Oliveira" at bounding box center [1170, 483] width 70 height 11
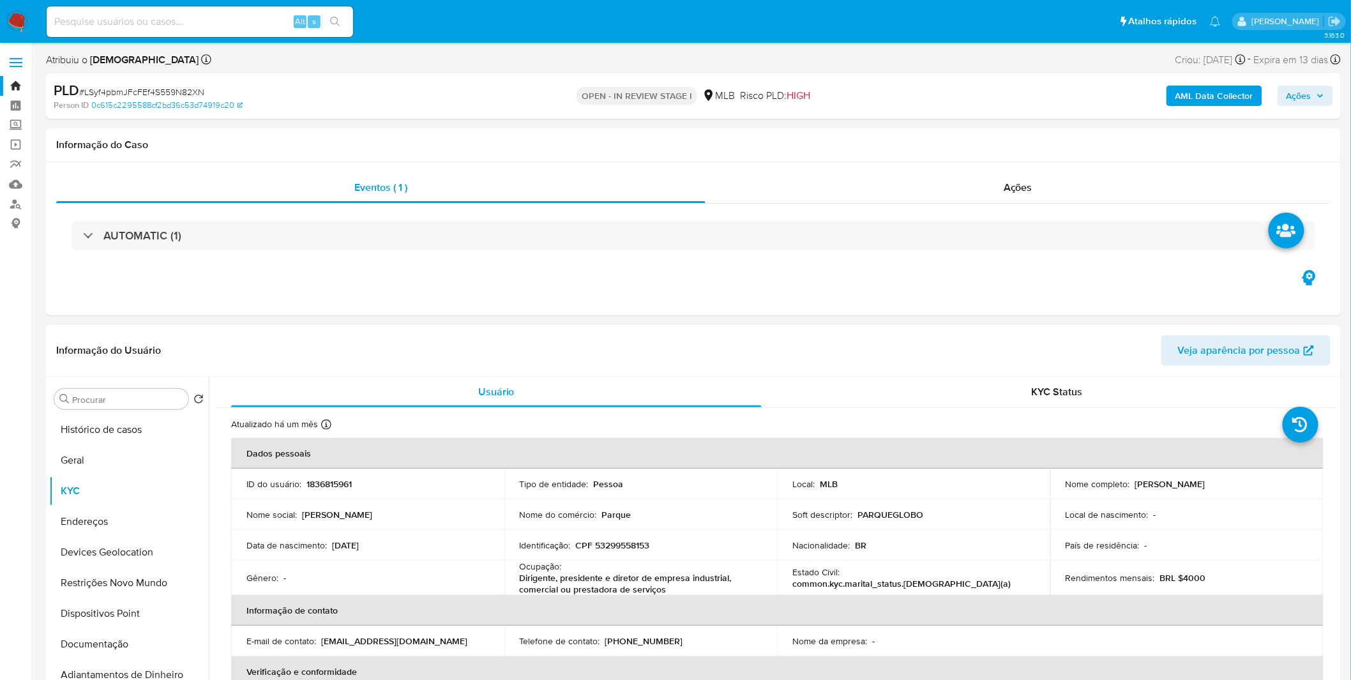
click at [1136, 479] on p "Raimunda Nonata de Oliveira" at bounding box center [1170, 483] width 70 height 11
click at [903, 517] on p "PARQUEGLOBO" at bounding box center [890, 514] width 66 height 11
click at [924, 555] on td "Nacionalidade : BR" at bounding box center [913, 545] width 273 height 31
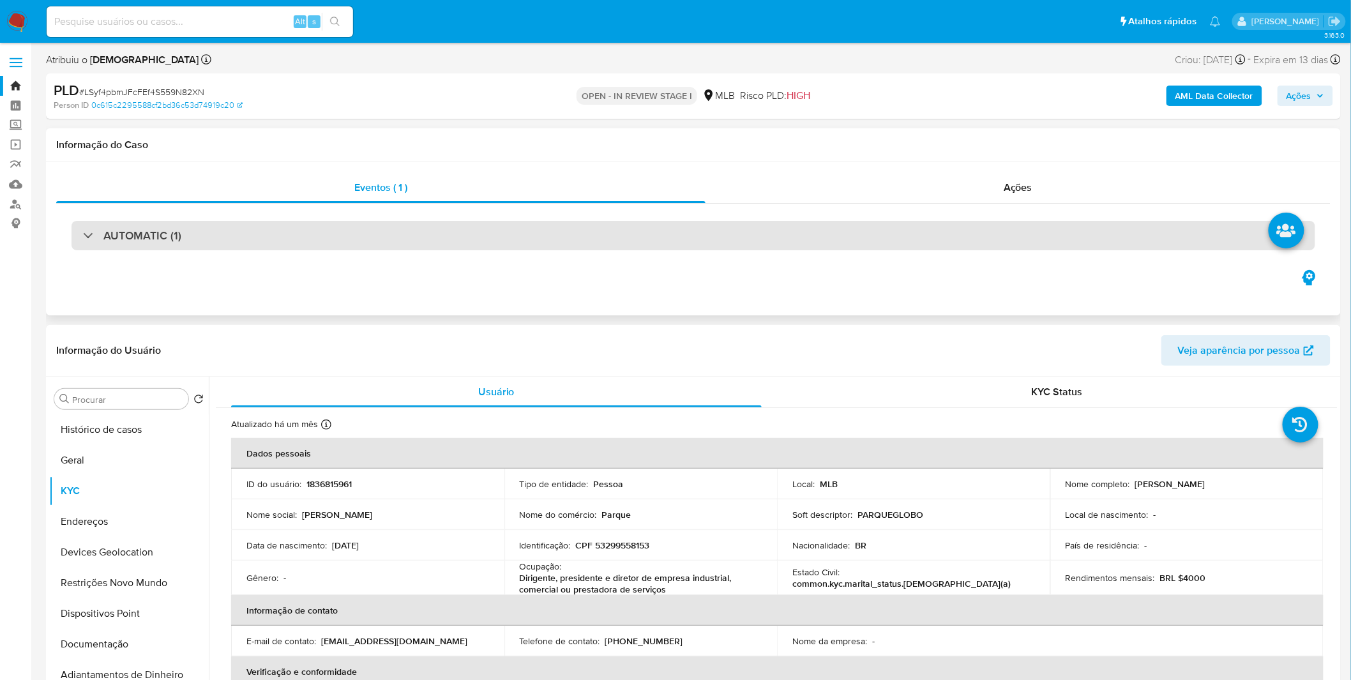
click at [560, 240] on div "AUTOMATIC (1)" at bounding box center [692, 235] width 1243 height 29
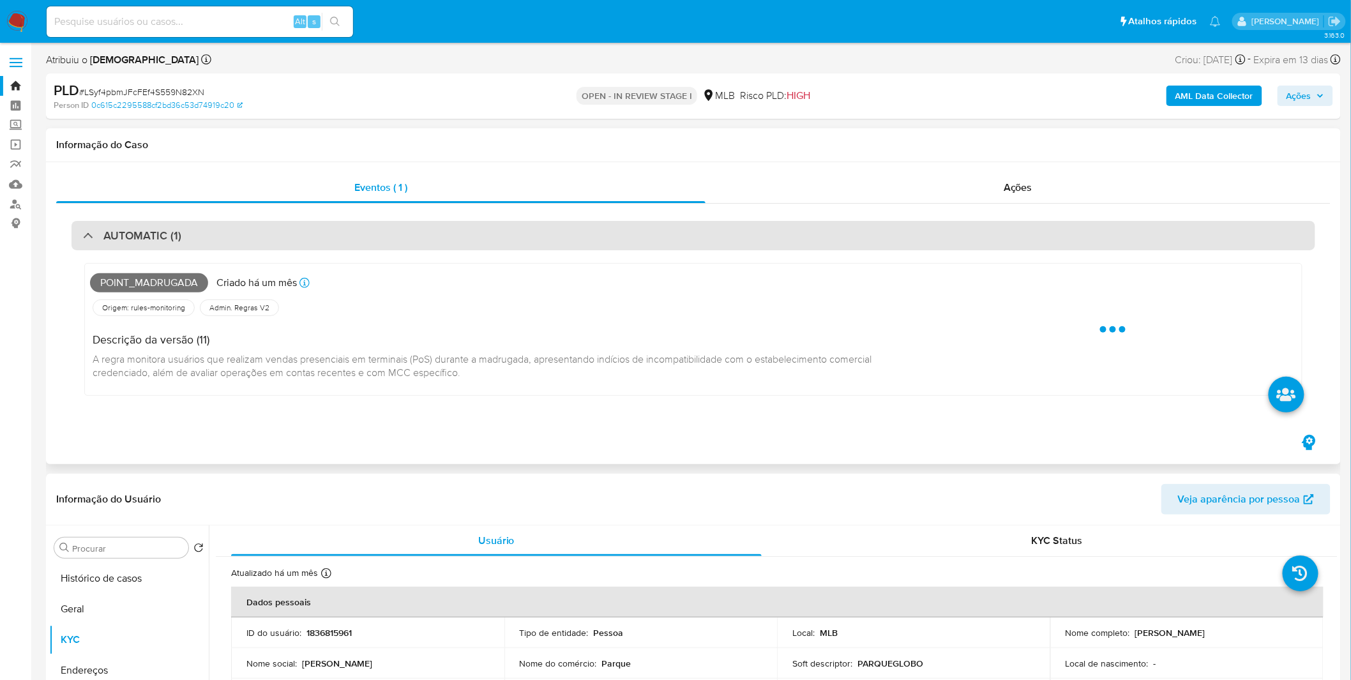
click at [559, 244] on div "AUTOMATIC (1)" at bounding box center [692, 235] width 1243 height 29
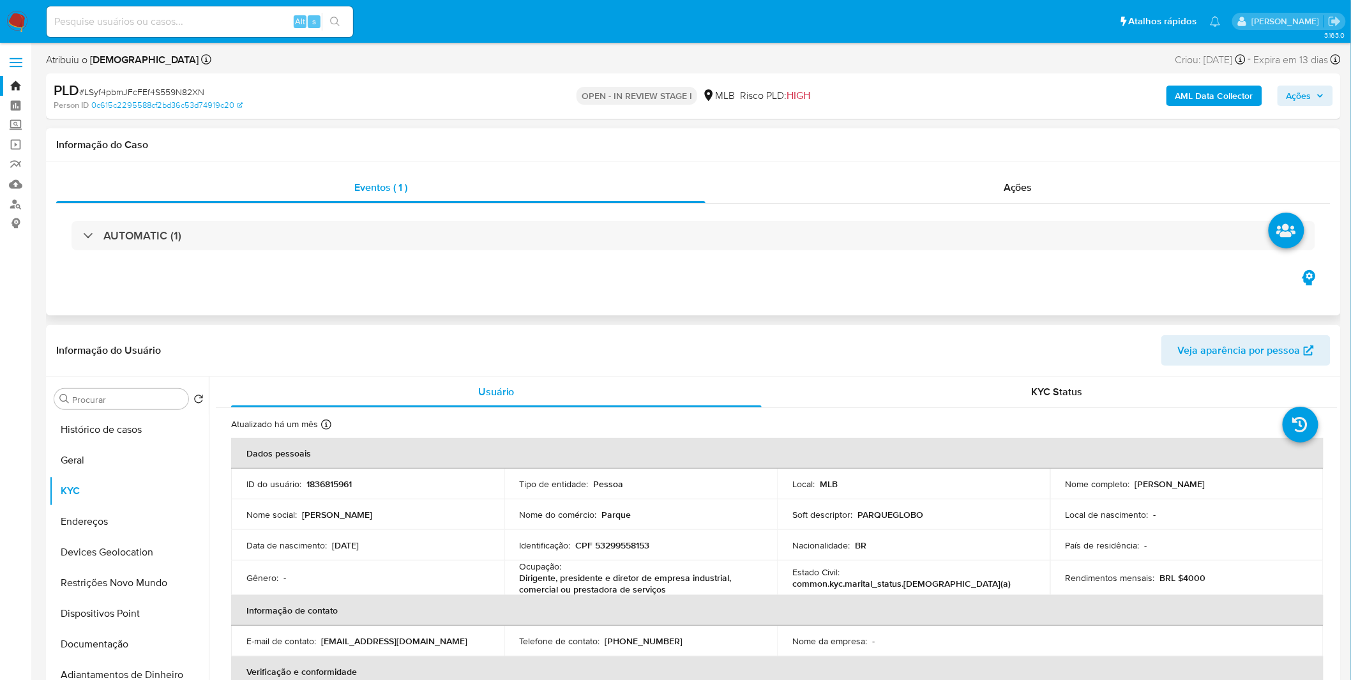
click at [573, 281] on div "Eventos ( 1 ) Ações AUTOMATIC (1)" at bounding box center [693, 238] width 1295 height 153
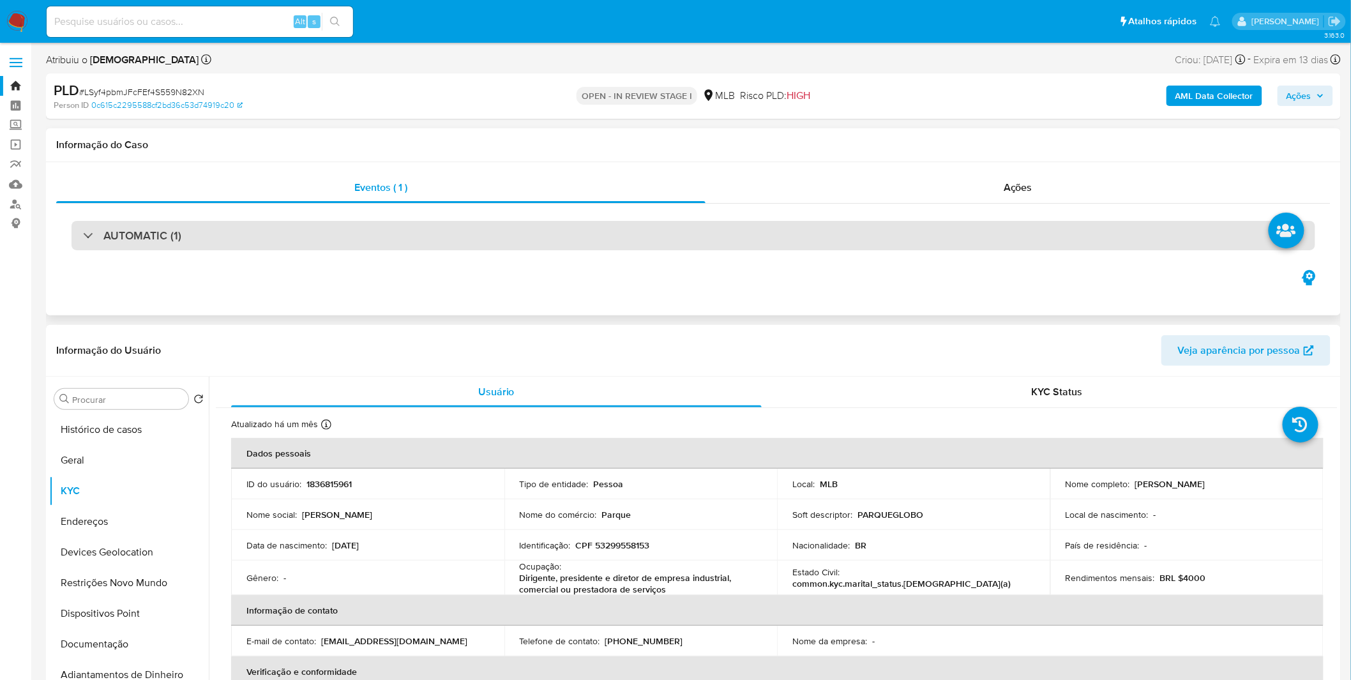
click at [444, 221] on div "AUTOMATIC (1)" at bounding box center [692, 235] width 1243 height 29
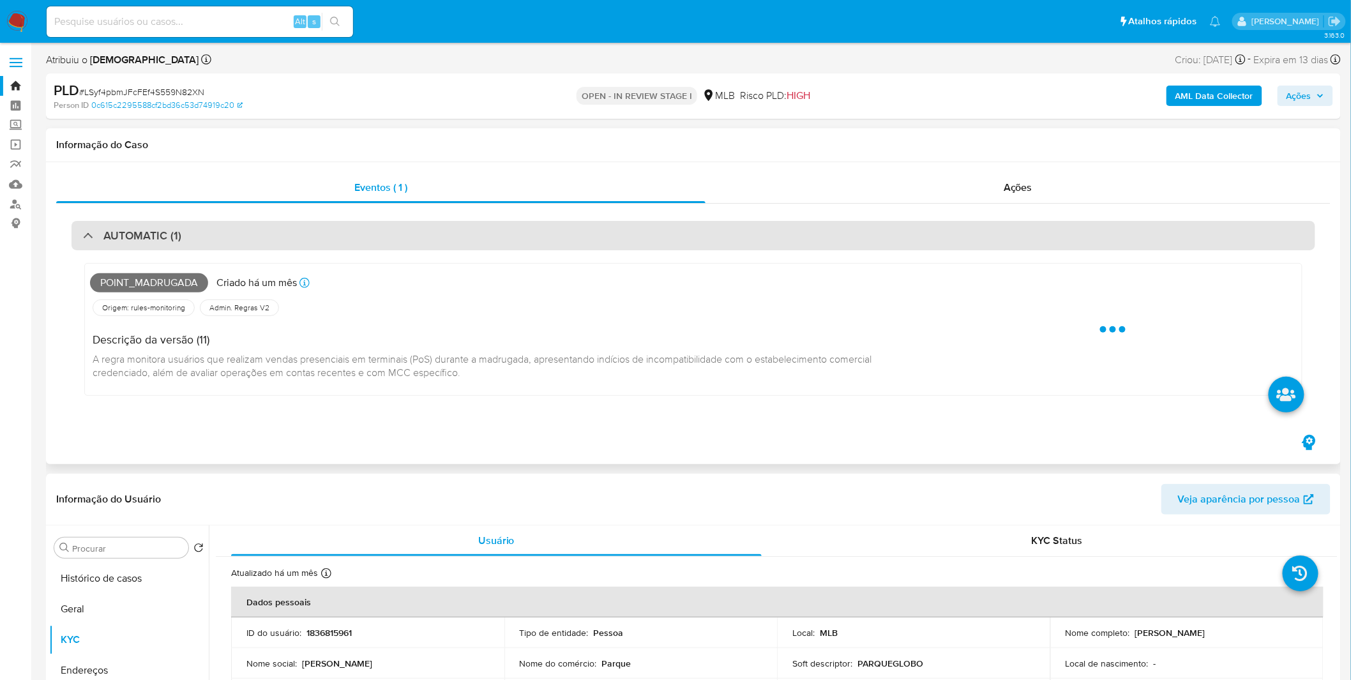
click at [441, 239] on div "AUTOMATIC (1)" at bounding box center [692, 235] width 1243 height 29
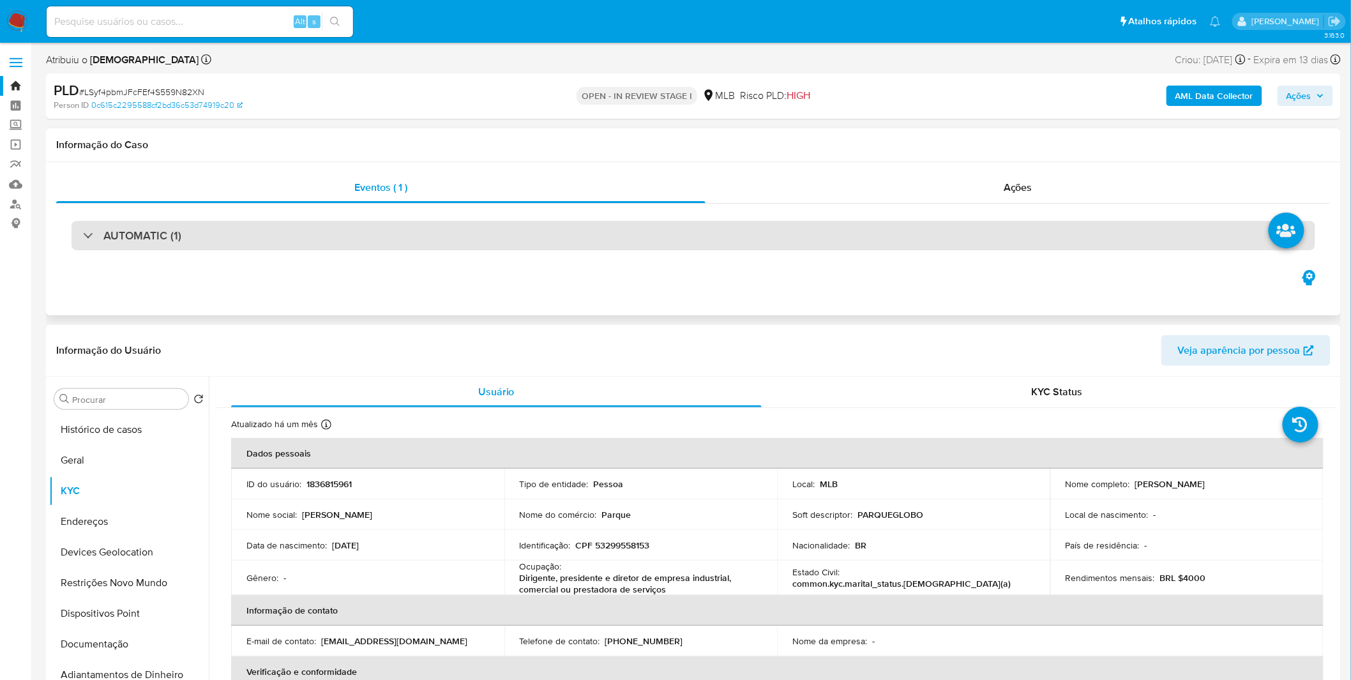
click at [446, 230] on div "AUTOMATIC (1)" at bounding box center [692, 235] width 1243 height 29
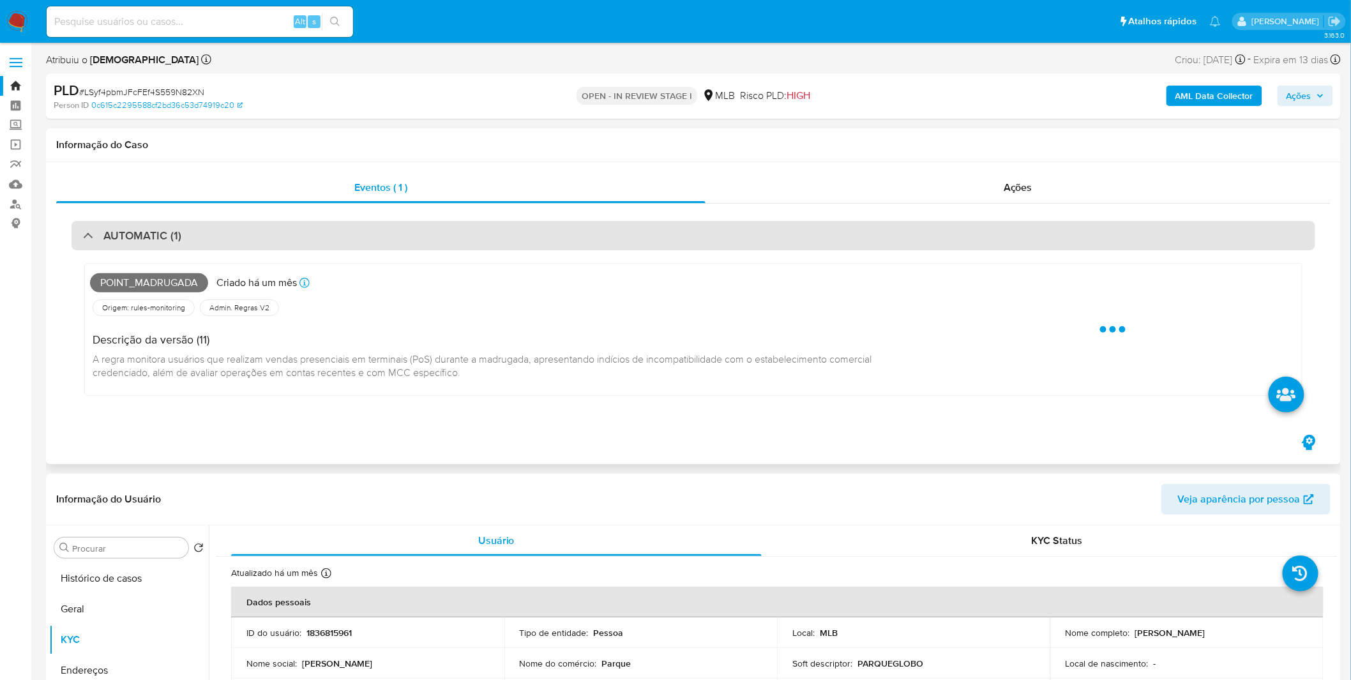
click at [446, 230] on div "AUTOMATIC (1)" at bounding box center [692, 235] width 1243 height 29
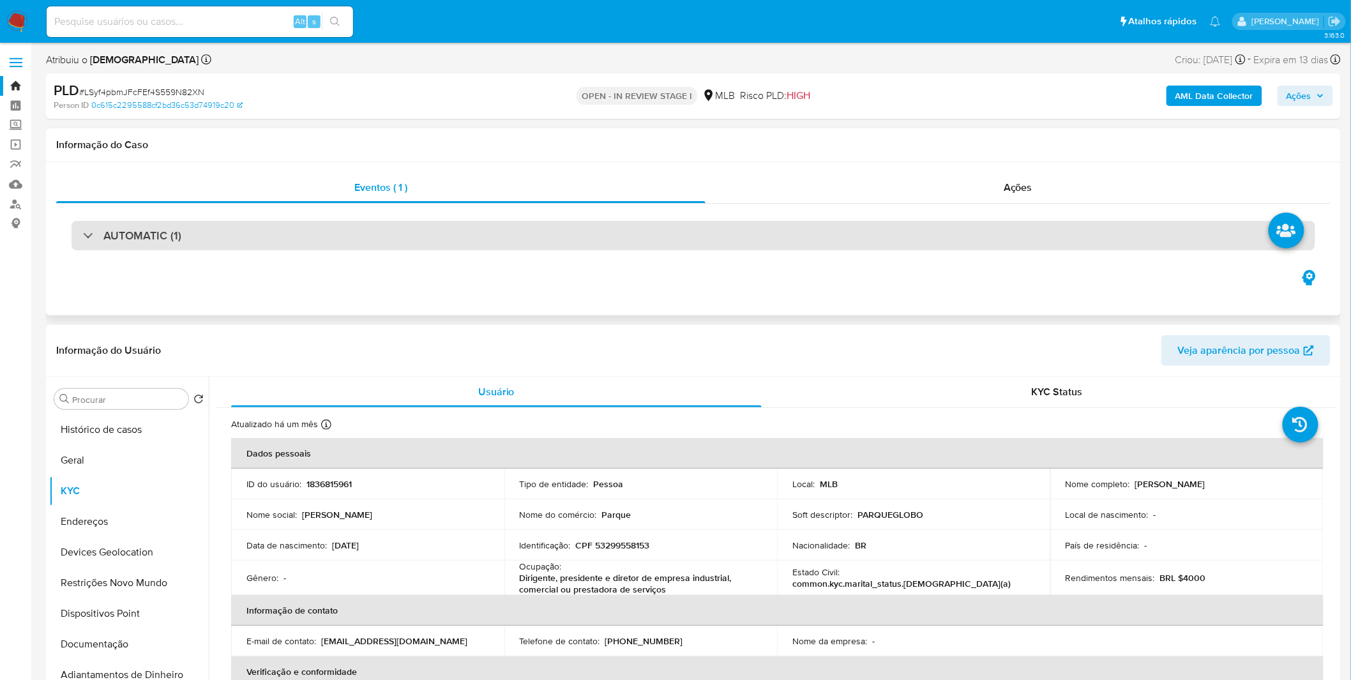
click at [446, 230] on div "AUTOMATIC (1)" at bounding box center [692, 235] width 1243 height 29
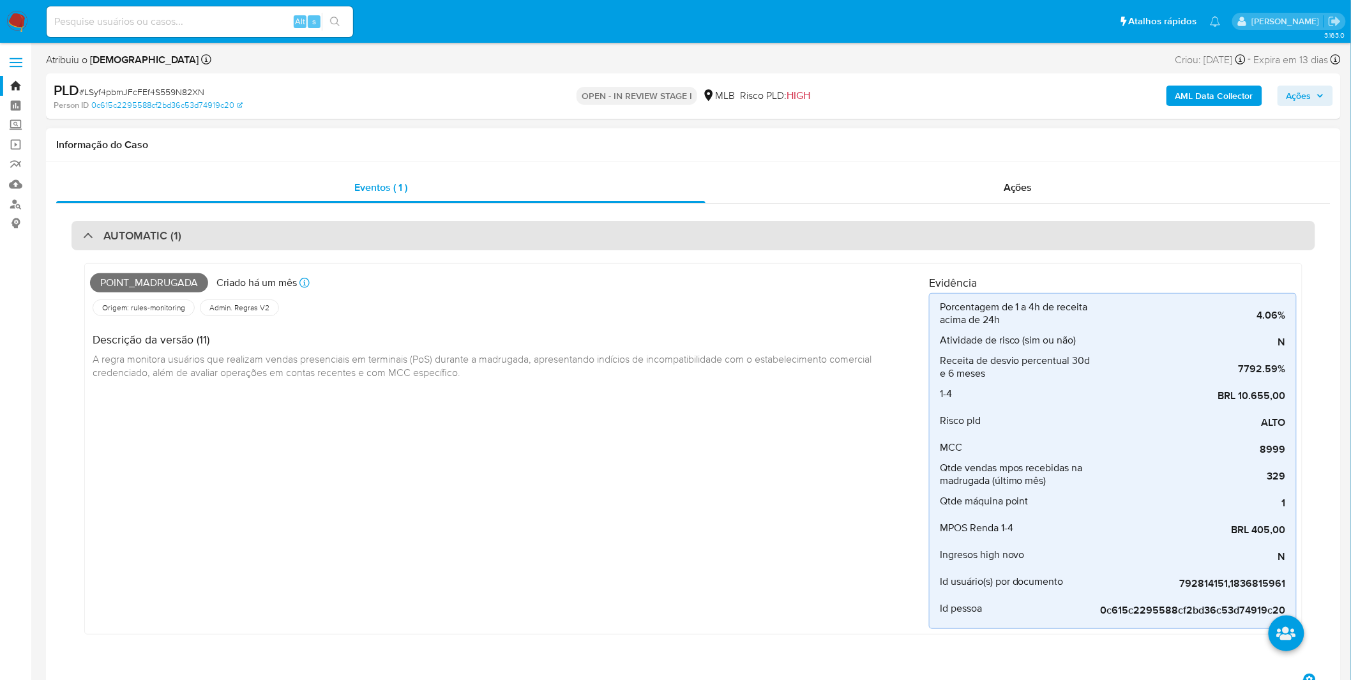
click at [86, 239] on div "AUTOMATIC (1)" at bounding box center [132, 236] width 98 height 14
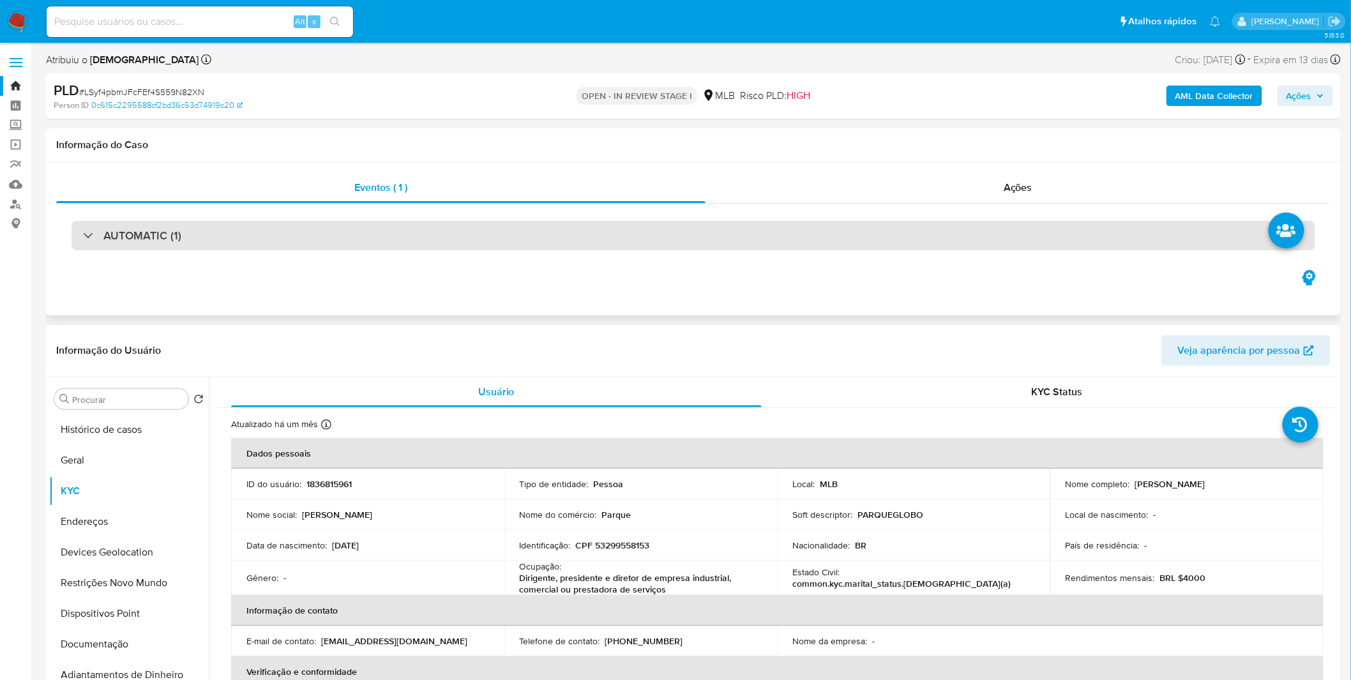
click at [241, 241] on div "AUTOMATIC (1)" at bounding box center [692, 235] width 1243 height 29
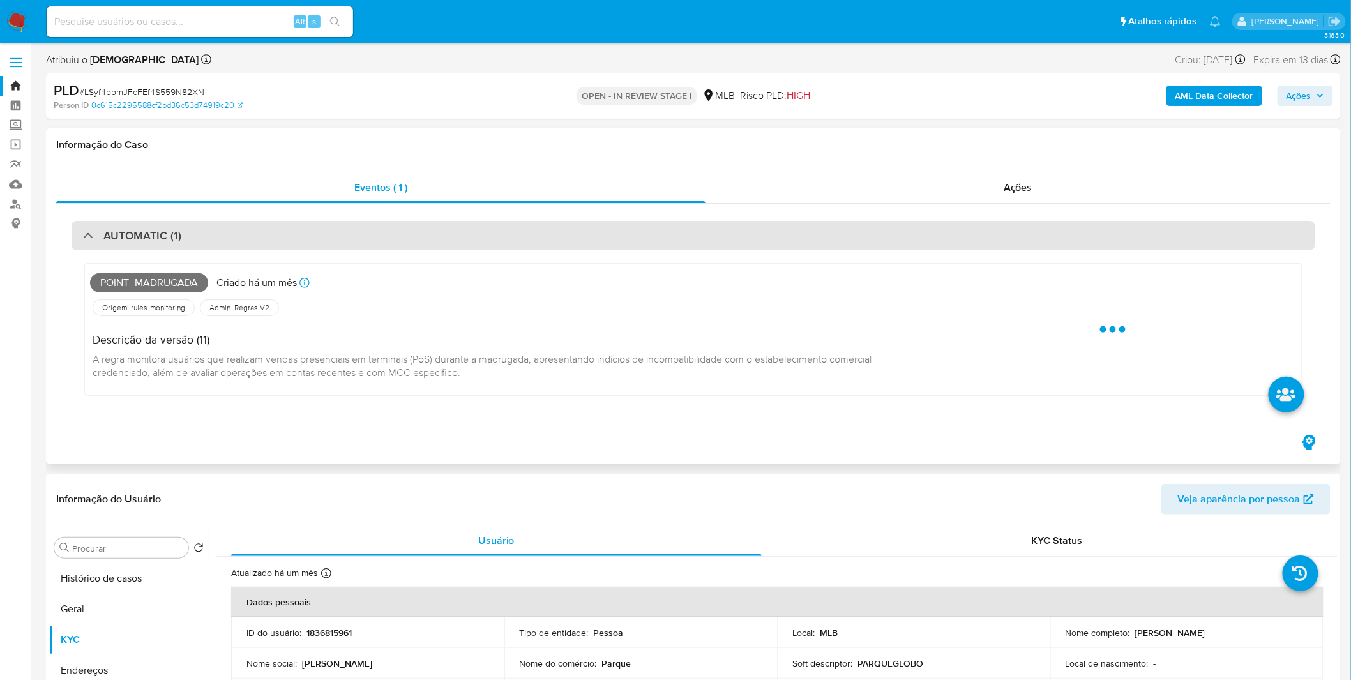
click at [241, 241] on div "AUTOMATIC (1)" at bounding box center [692, 235] width 1243 height 29
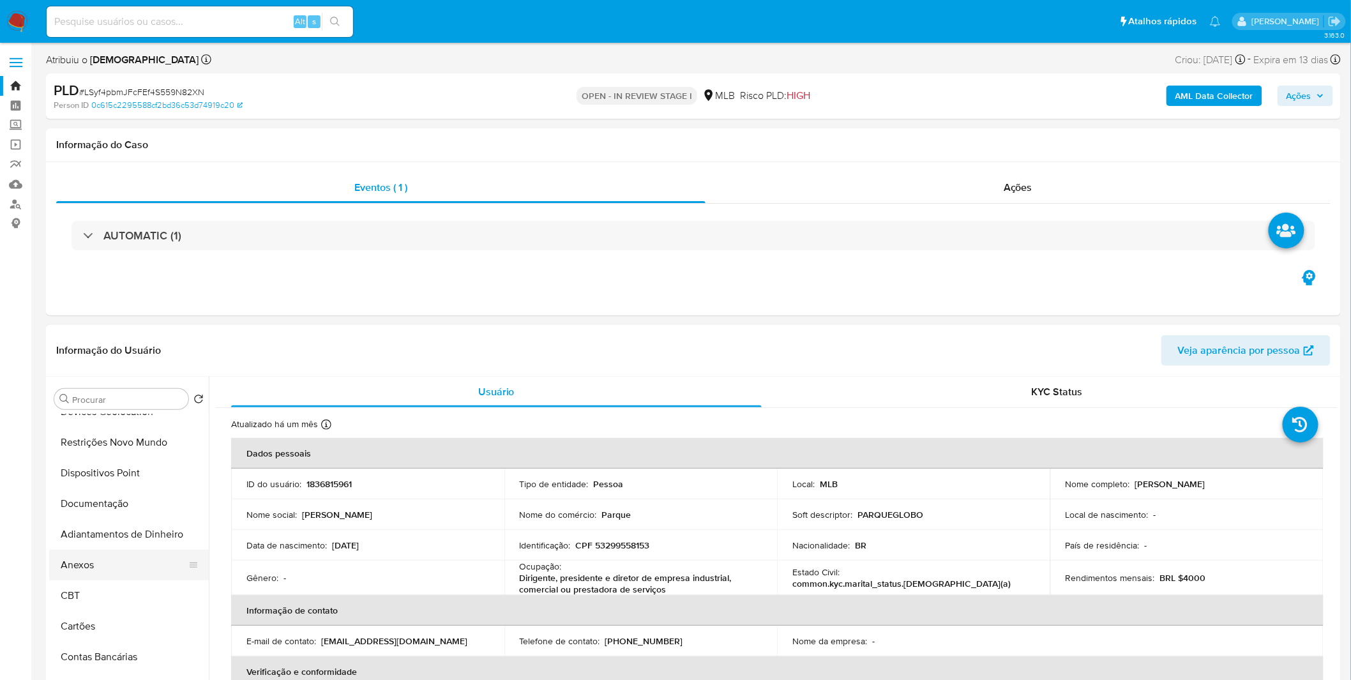
scroll to position [142, 0]
click at [118, 567] on button "Anexos" at bounding box center [123, 563] width 149 height 31
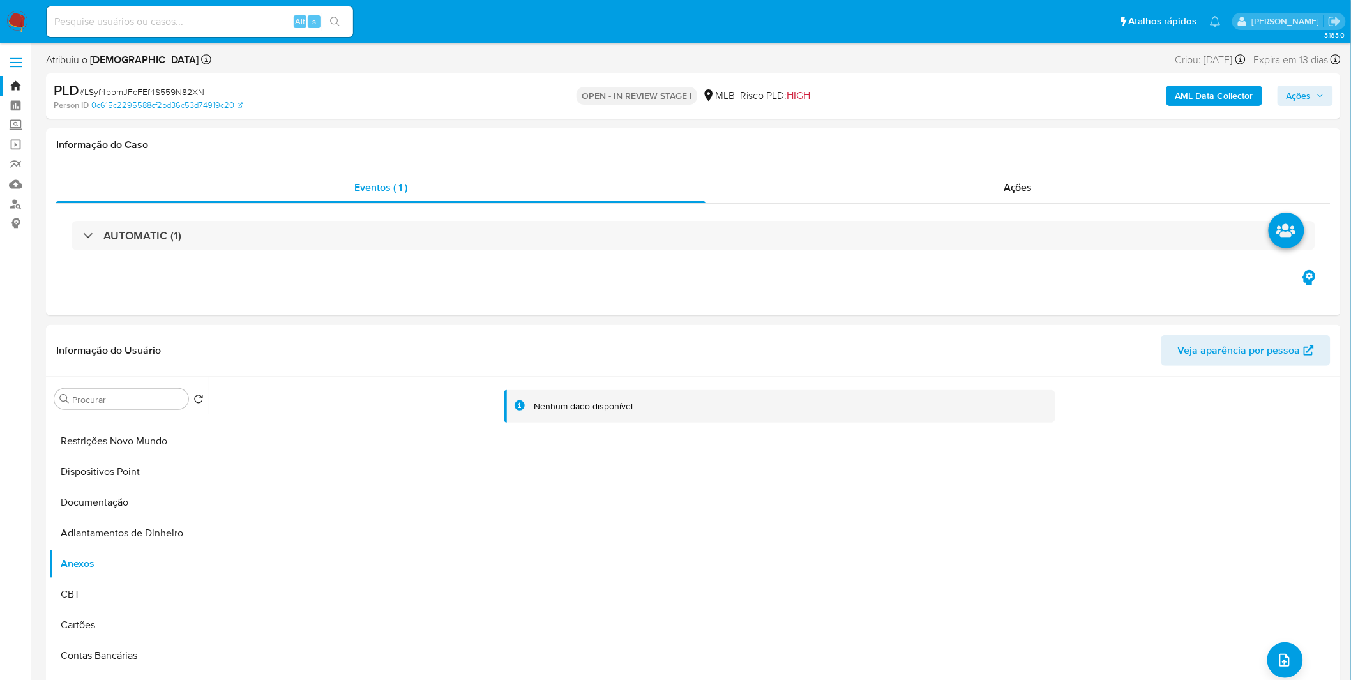
click at [1224, 91] on b "AML Data Collector" at bounding box center [1214, 96] width 78 height 20
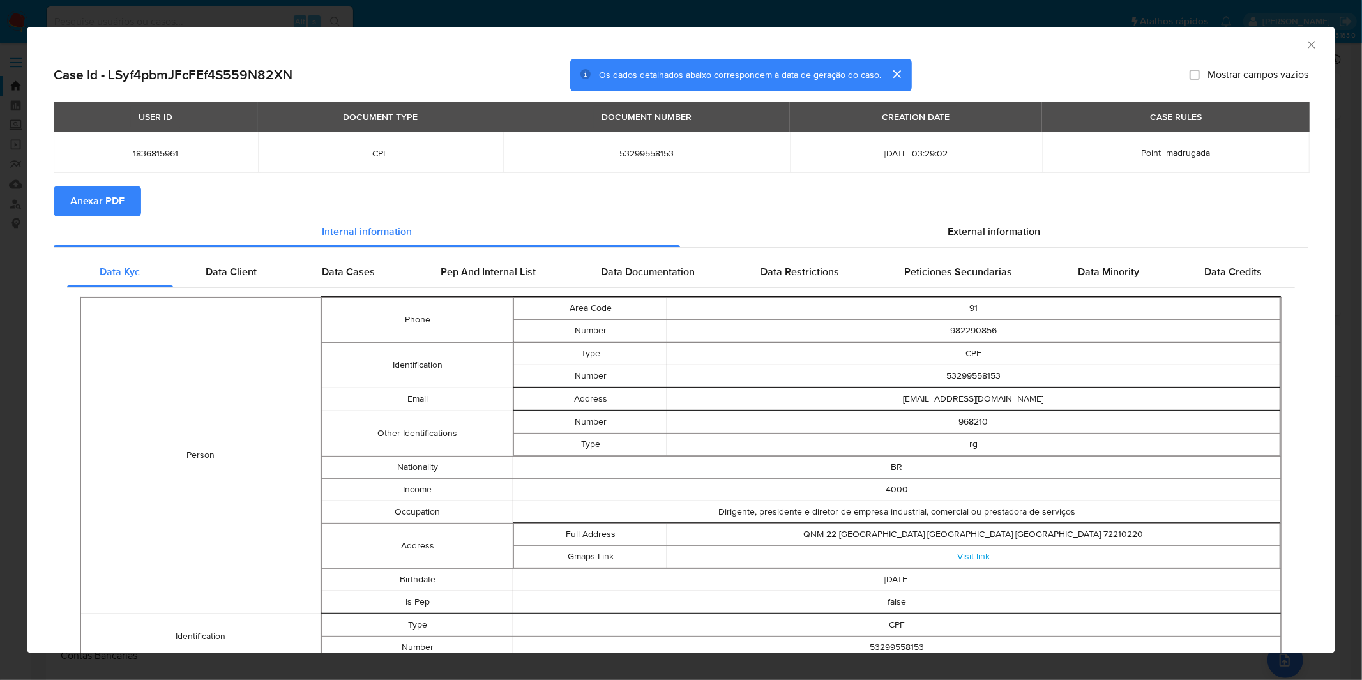
click at [107, 200] on span "Anexar PDF" at bounding box center [97, 201] width 54 height 28
click at [467, 11] on div "AML Data Collector Case Id - LSyf4pbmJFcFEf4S559N82XN Os dados detalhados abaix…" at bounding box center [681, 340] width 1362 height 680
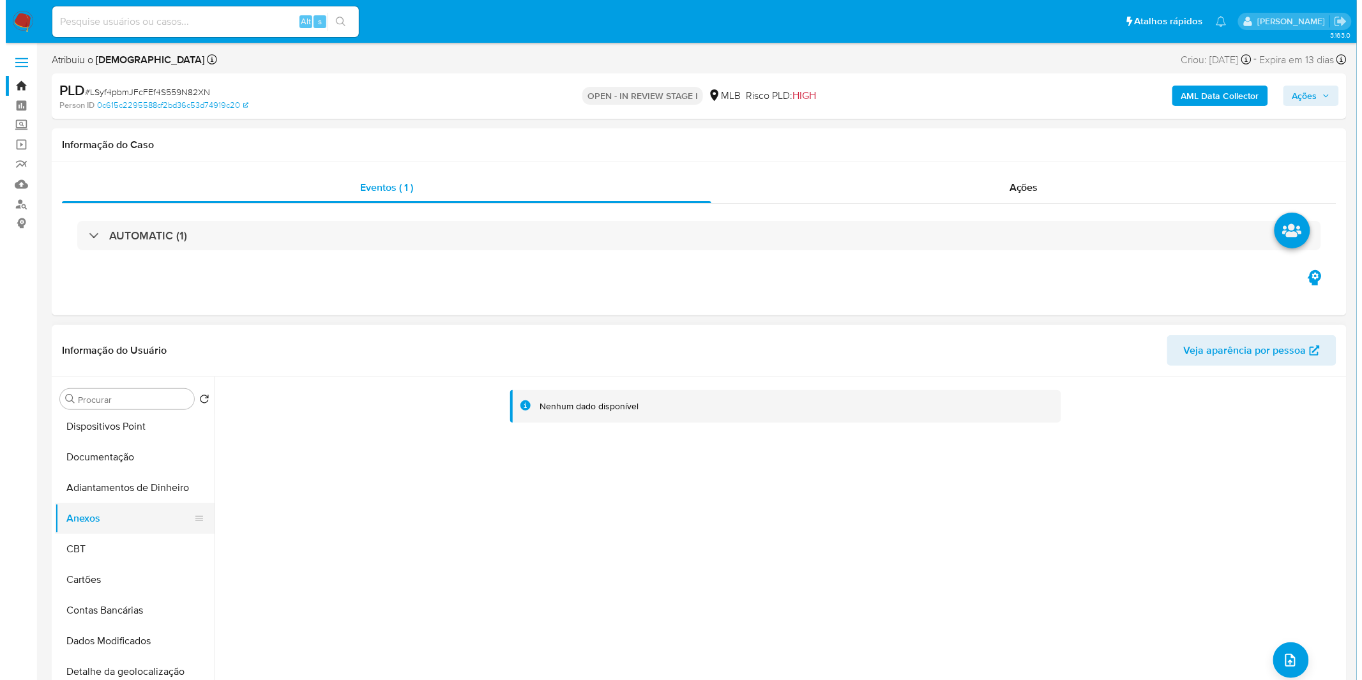
scroll to position [213, 0]
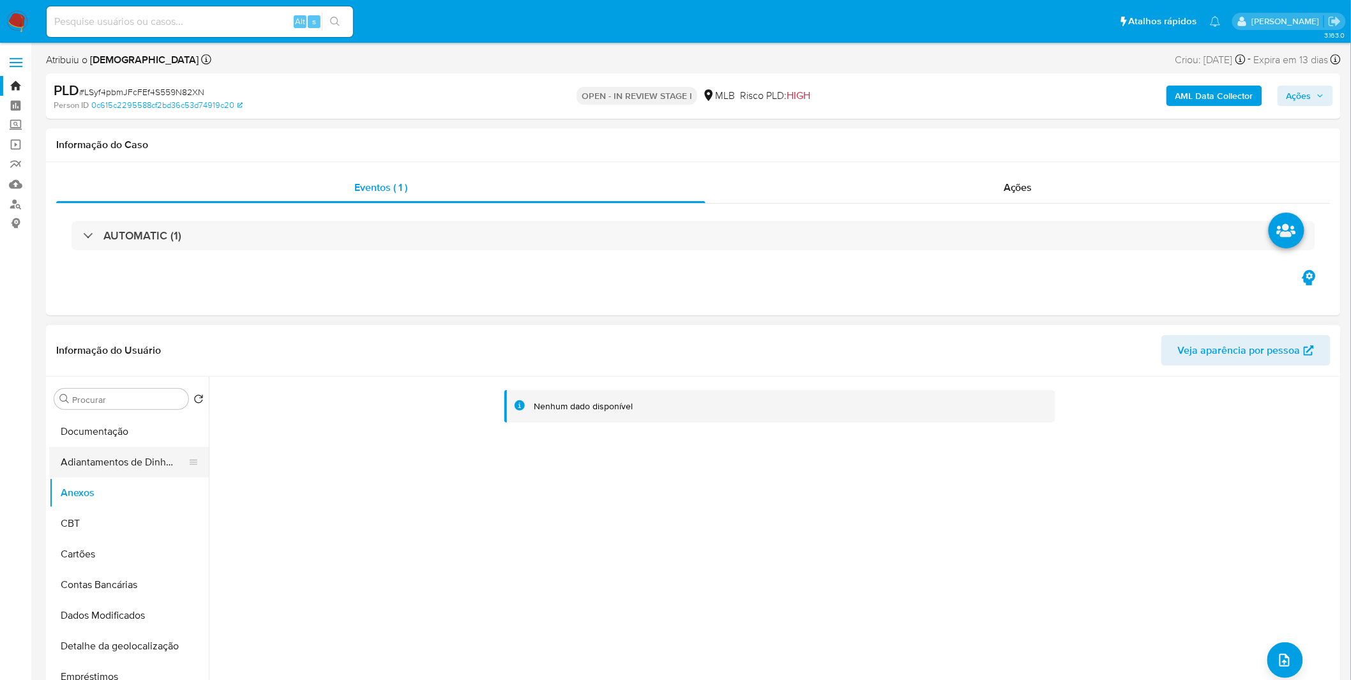
click at [132, 463] on button "Adiantamentos de Dinheiro" at bounding box center [123, 462] width 149 height 31
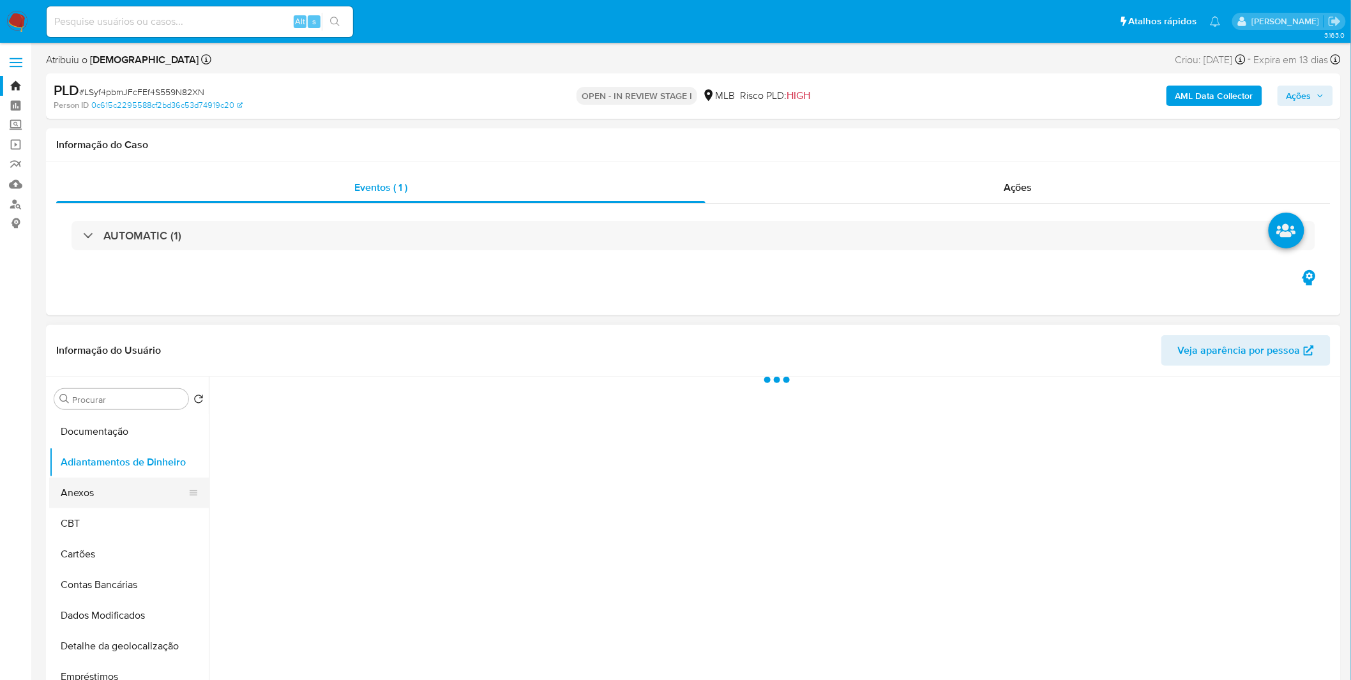
click at [123, 495] on button "Anexos" at bounding box center [123, 492] width 149 height 31
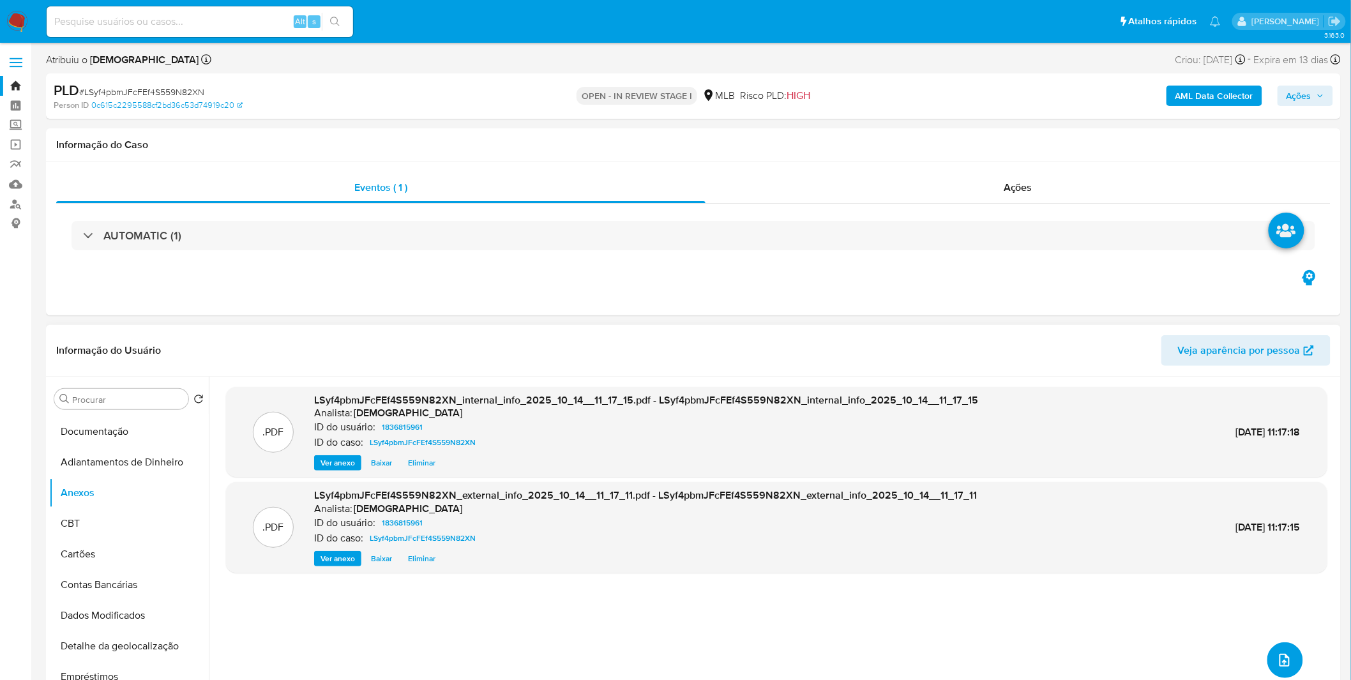
click at [1296, 666] on button "upload-file" at bounding box center [1285, 660] width 36 height 36
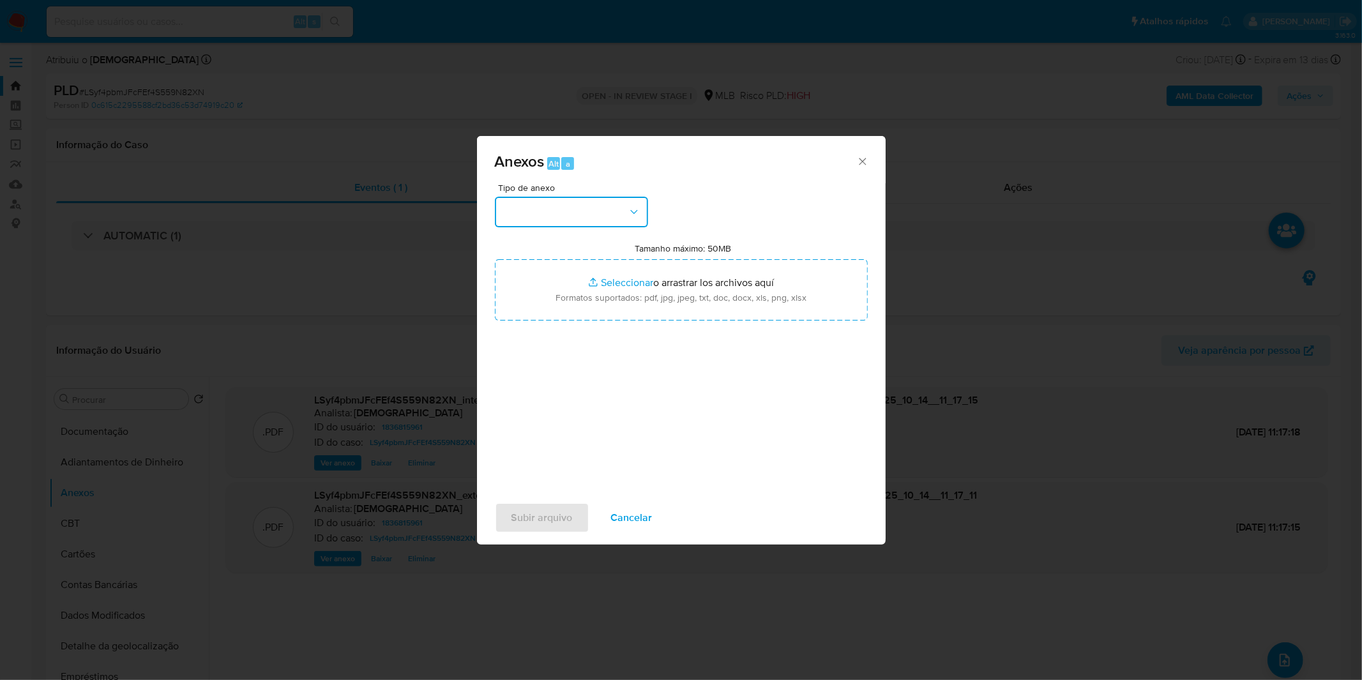
click at [560, 199] on button "button" at bounding box center [571, 212] width 153 height 31
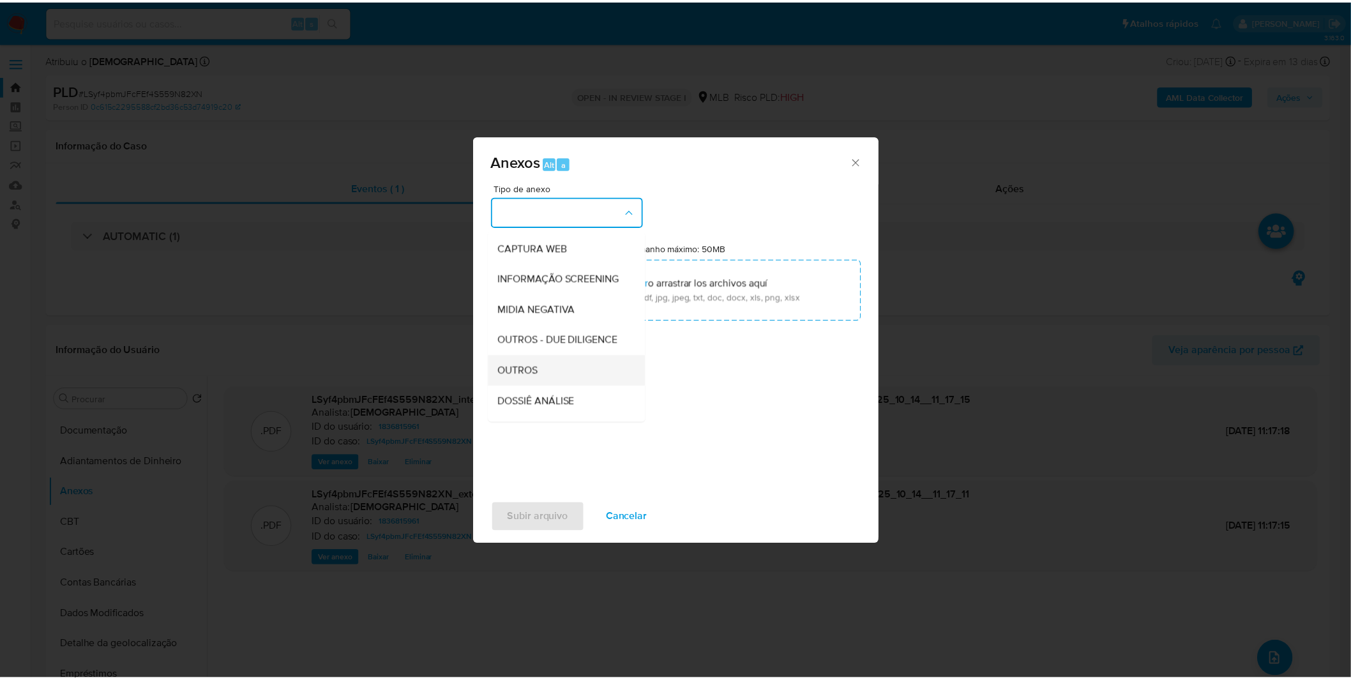
scroll to position [142, 0]
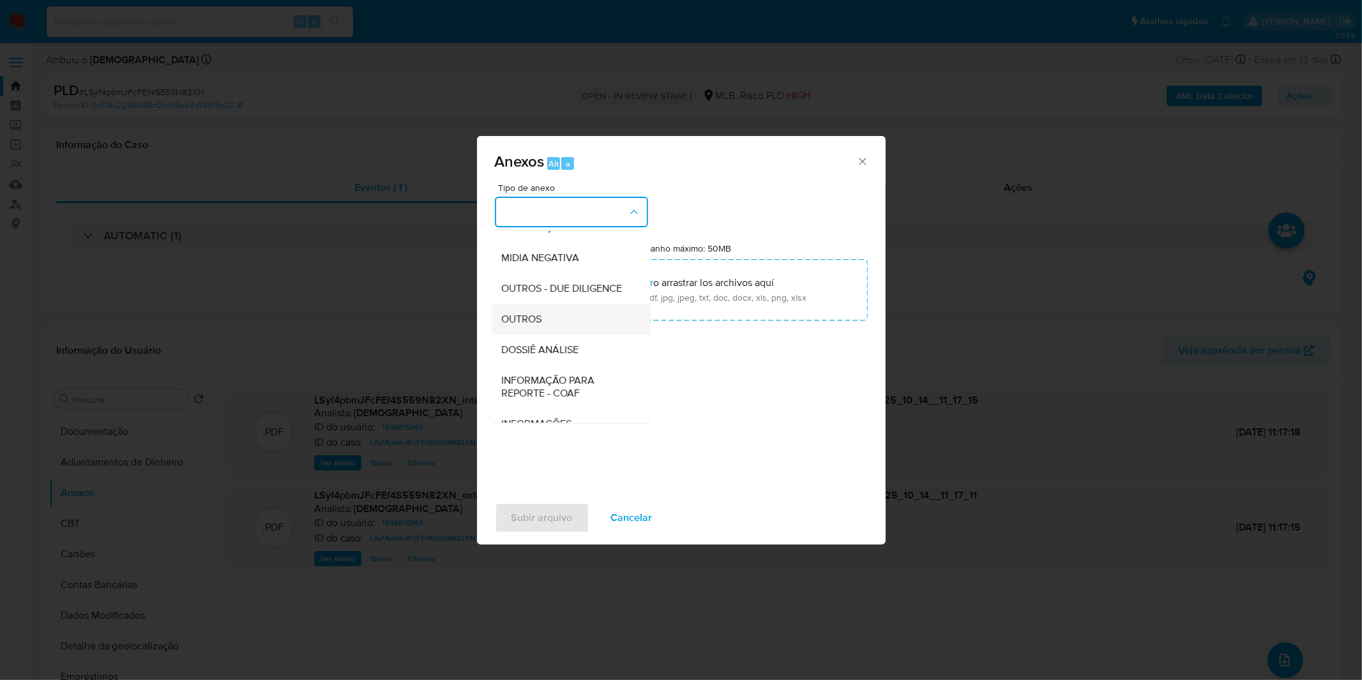
click at [548, 334] on div "OUTROS" at bounding box center [567, 319] width 130 height 31
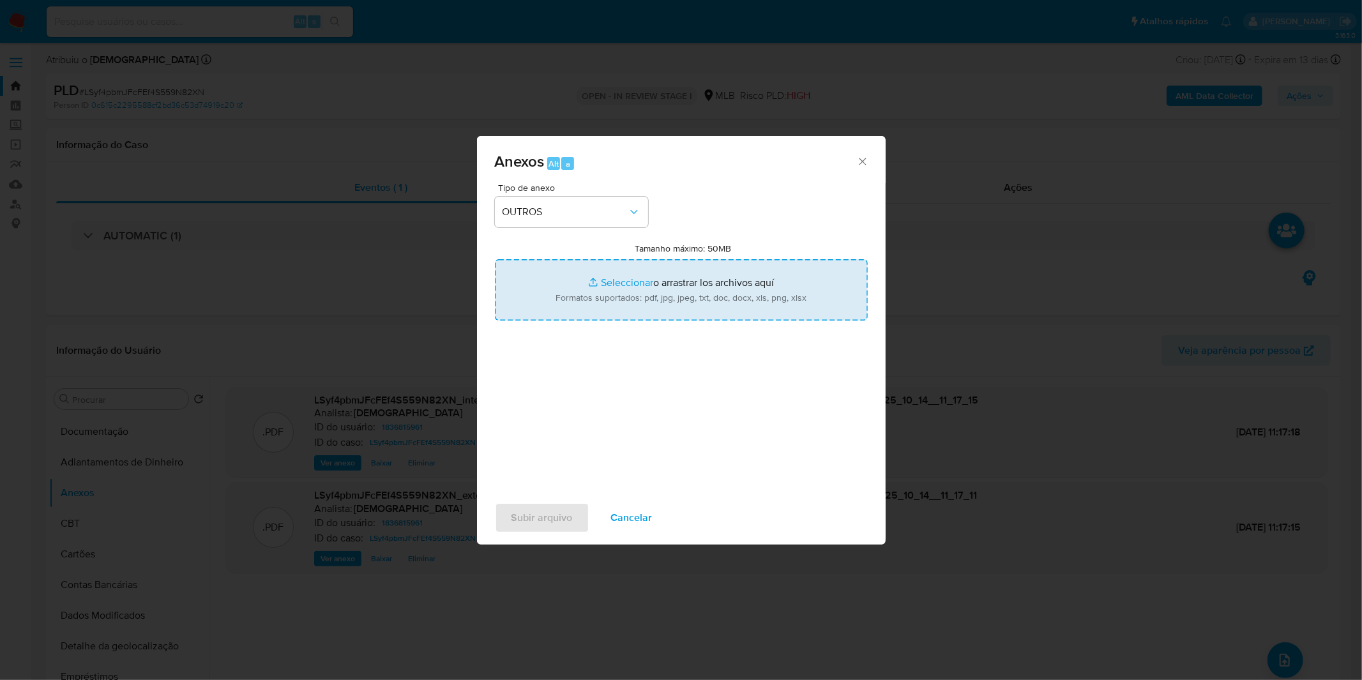
click at [564, 304] on input "Tamanho máximo: 50MB Seleccionar archivos" at bounding box center [681, 289] width 373 height 61
type input "C:\fakepath\Mulan 1836815961_2025_10_09_08_19_51.xlsx"
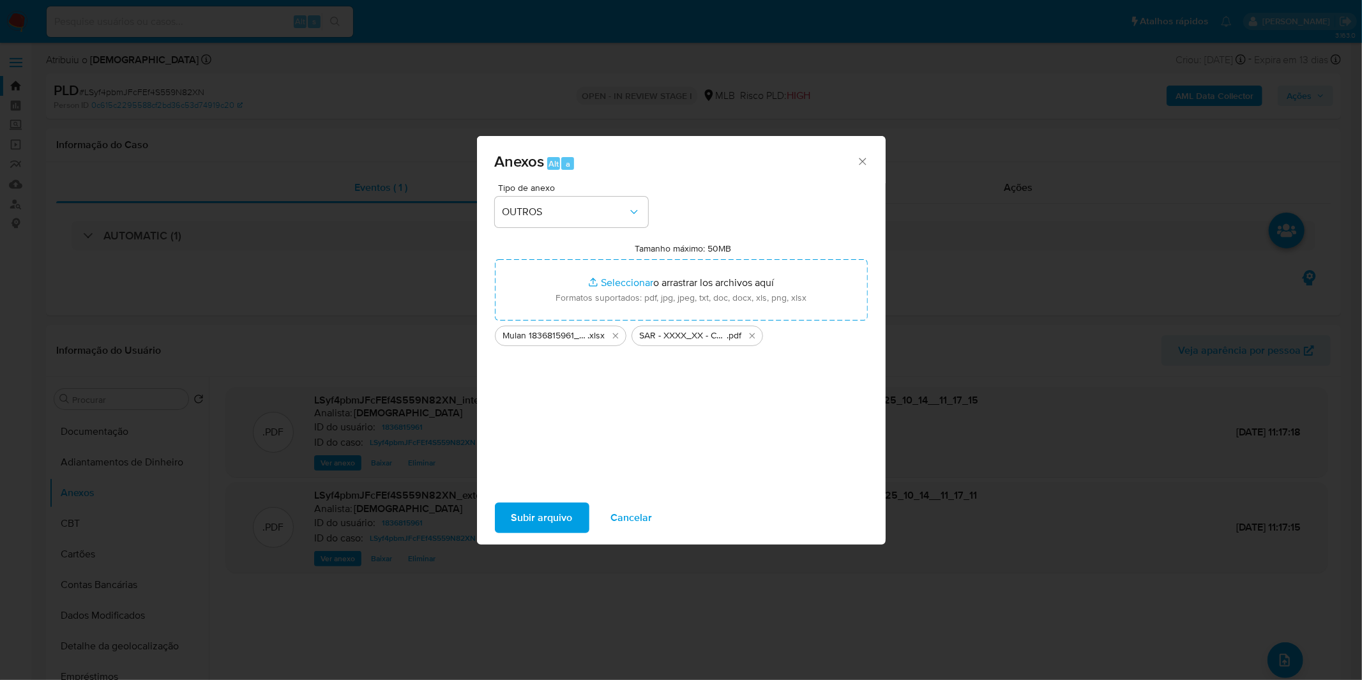
click at [566, 509] on span "Subir arquivo" at bounding box center [541, 518] width 61 height 28
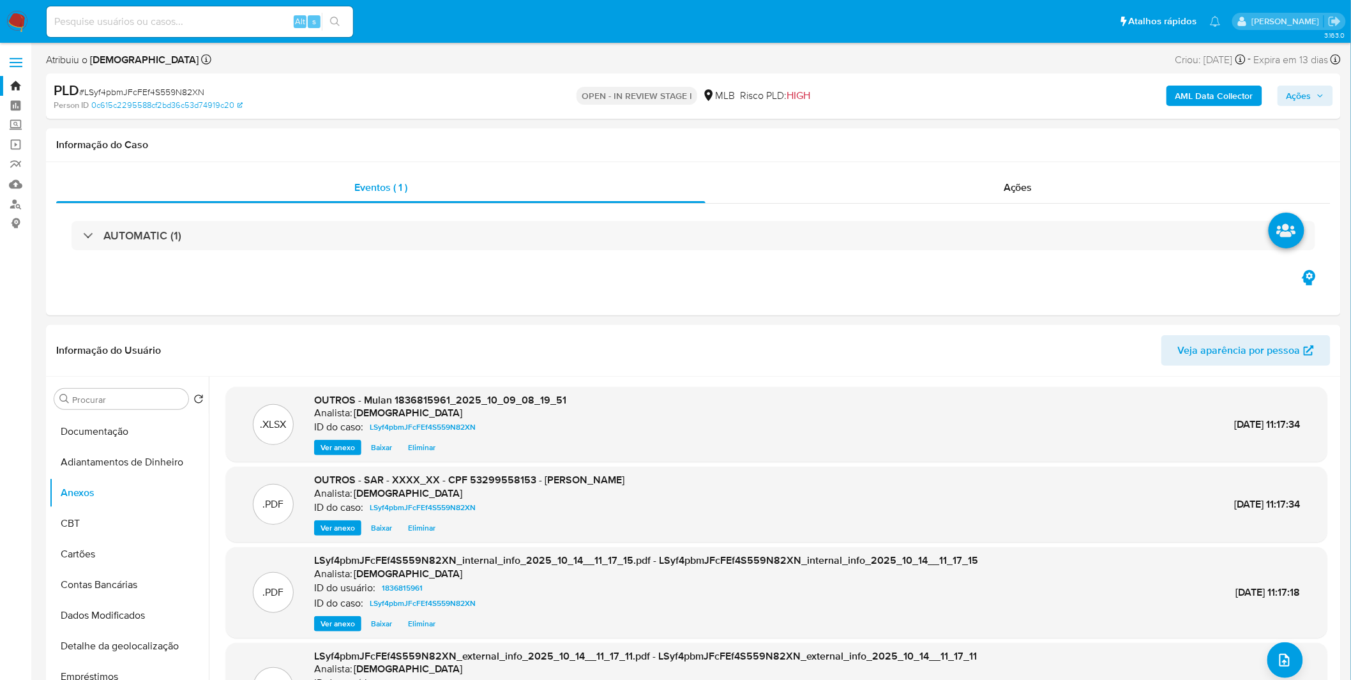
click at [1303, 84] on div "AML Data Collector Ações" at bounding box center [1121, 96] width 423 height 30
click at [1296, 91] on span "Ações" at bounding box center [1298, 96] width 25 height 20
click at [984, 150] on div "Resolução do caso Alt r" at bounding box center [949, 136] width 117 height 33
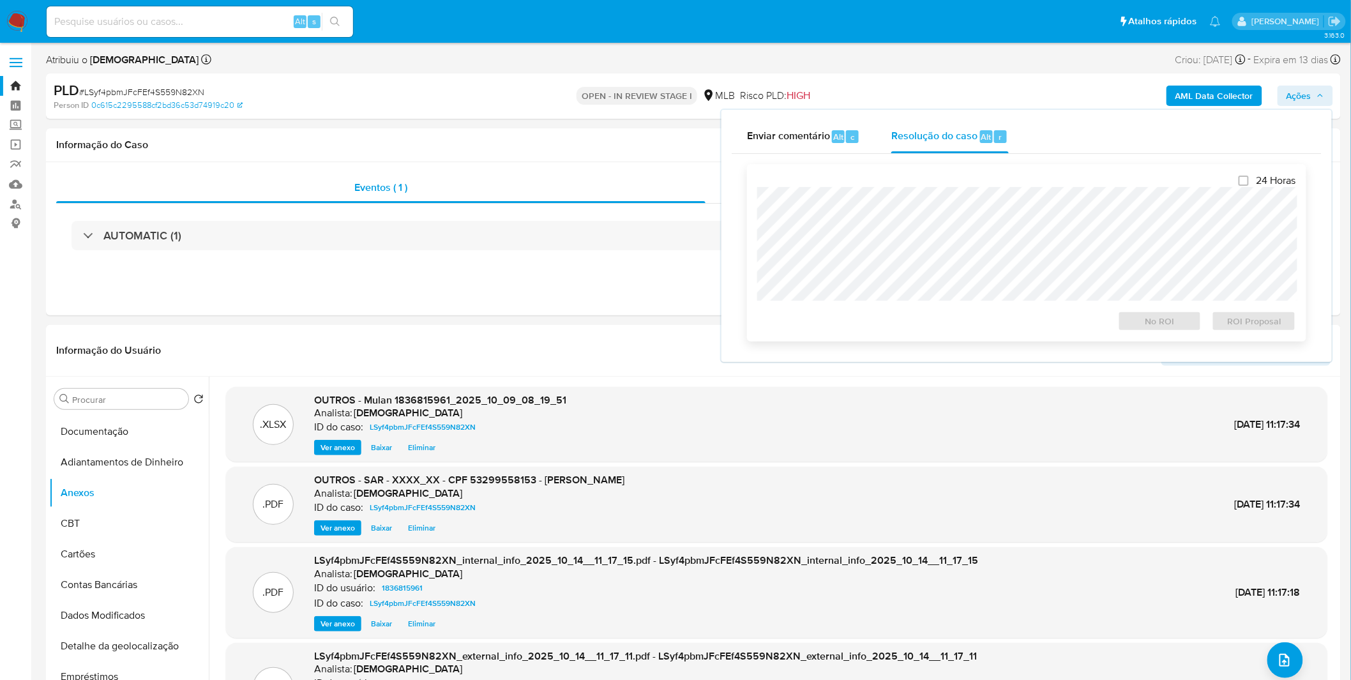
click at [965, 181] on div "24 Horas No ROI ROI Proposal" at bounding box center [1026, 252] width 539 height 157
click at [1271, 328] on span "ROI Proposal" at bounding box center [1253, 321] width 66 height 18
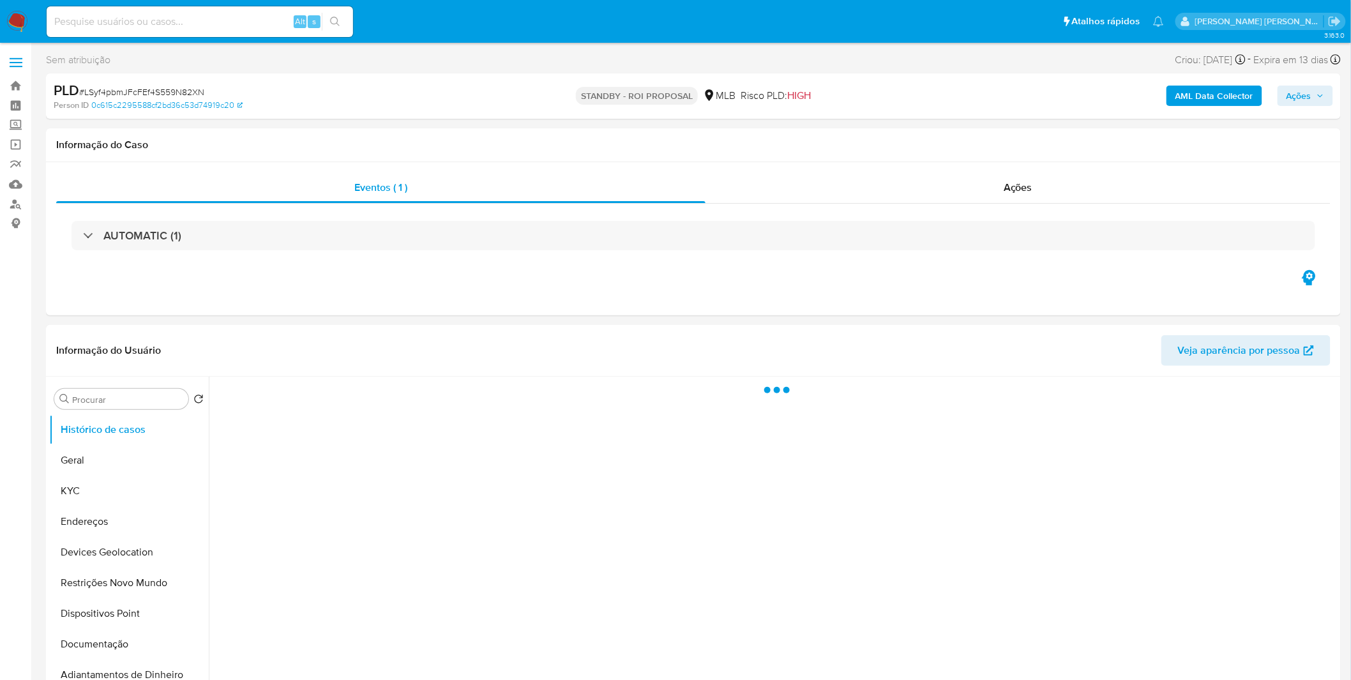
select select "10"
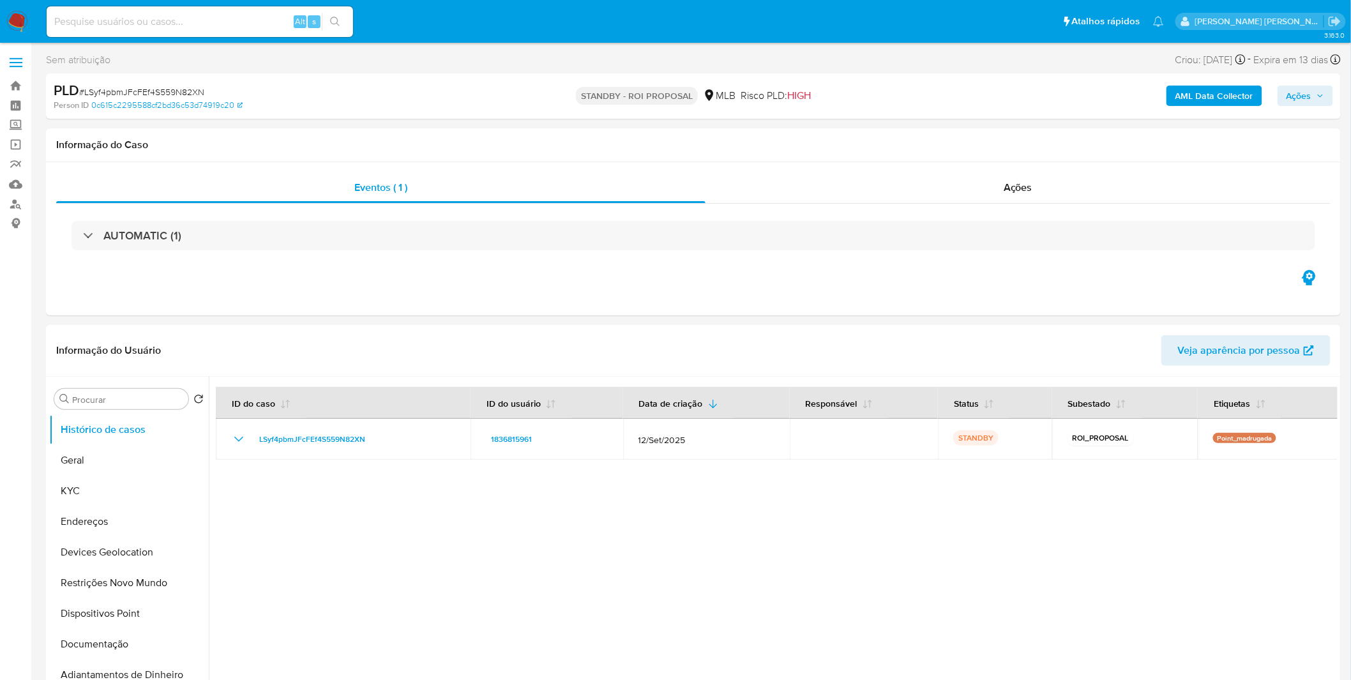
click at [199, 23] on input at bounding box center [200, 21] width 306 height 17
paste input "84E8imA7Onr2eiWcYiRuI0jJ"
type input "84E8imA7Onr2eiWcYiRuI0jJ"
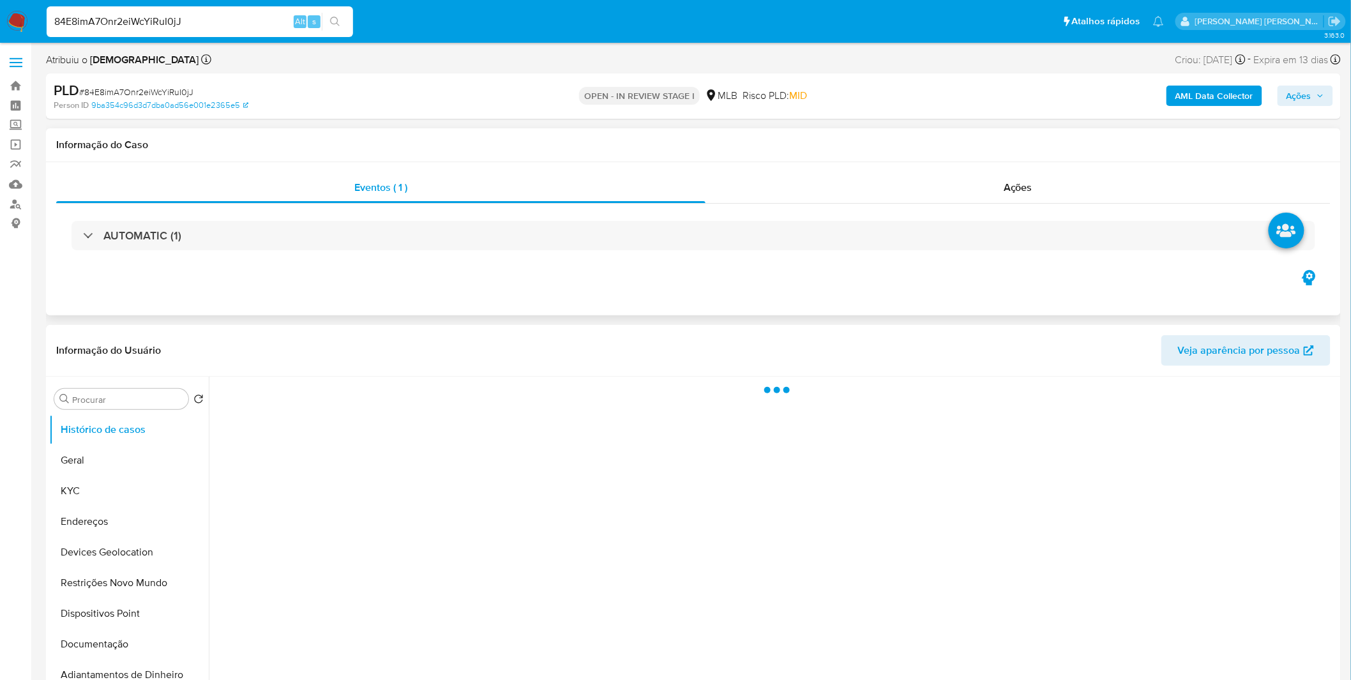
select select "10"
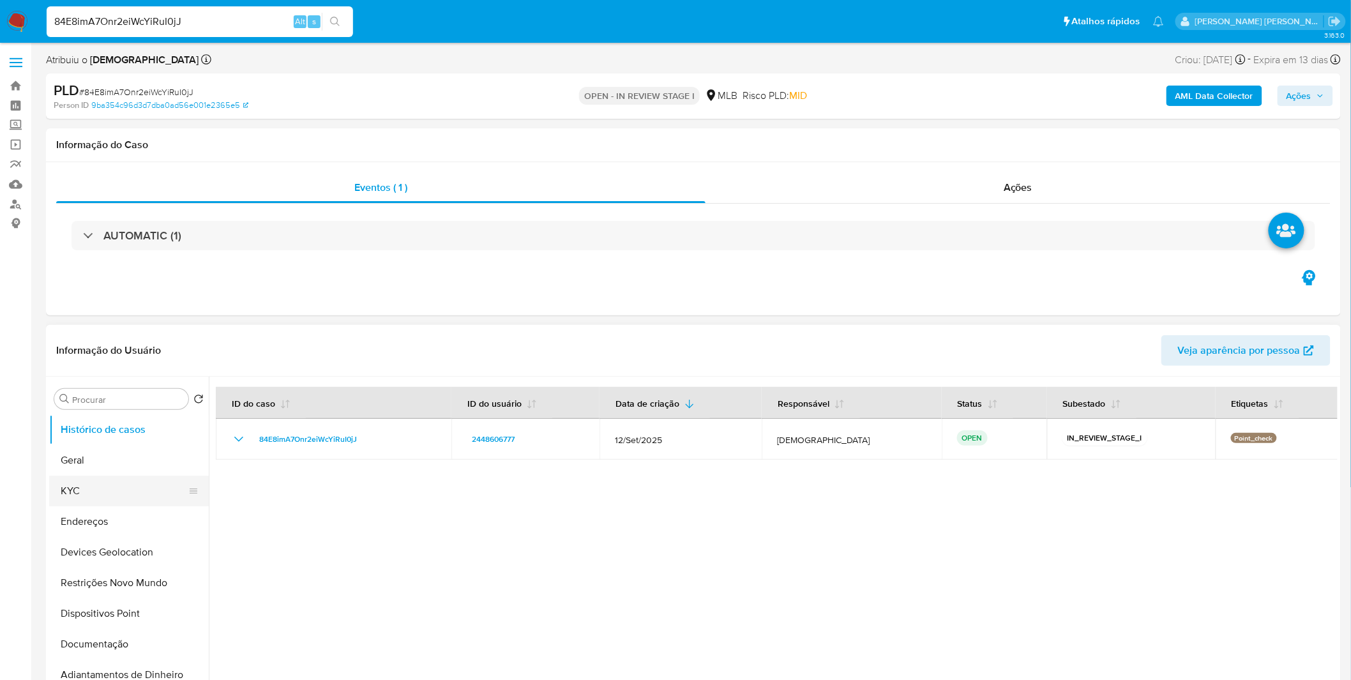
click at [90, 500] on button "KYC" at bounding box center [123, 491] width 149 height 31
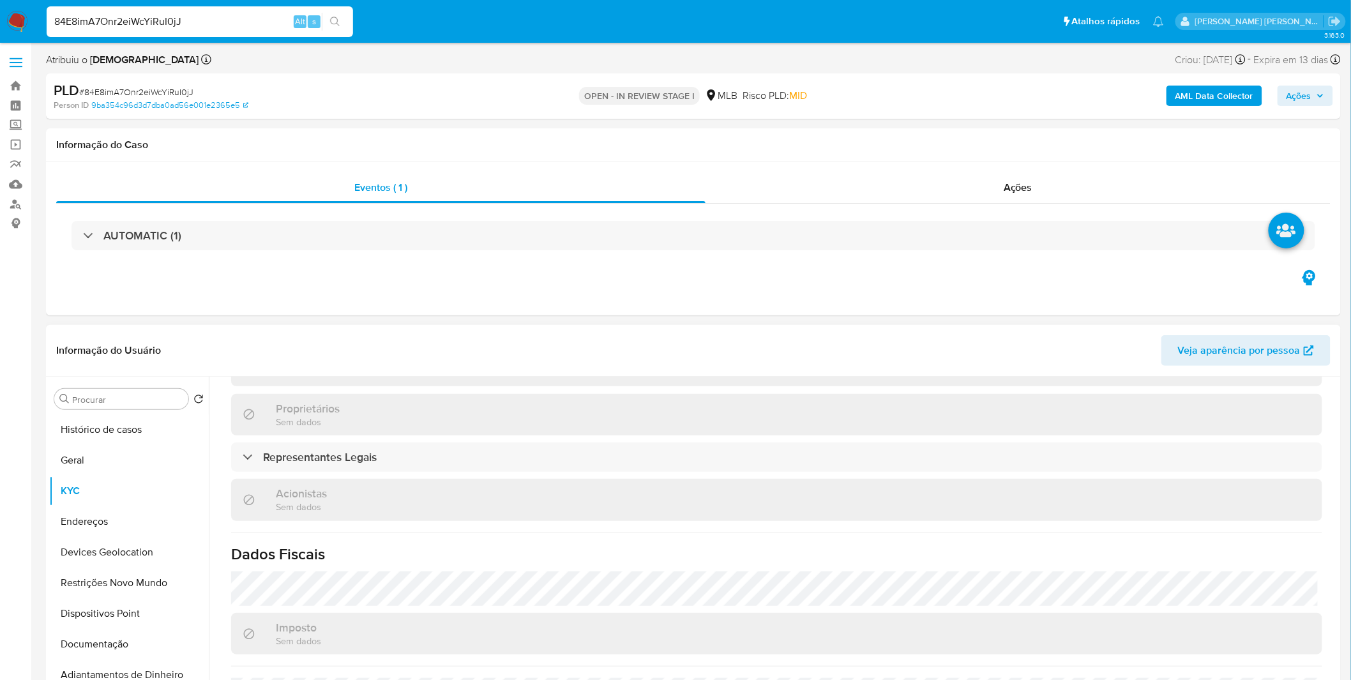
scroll to position [768, 0]
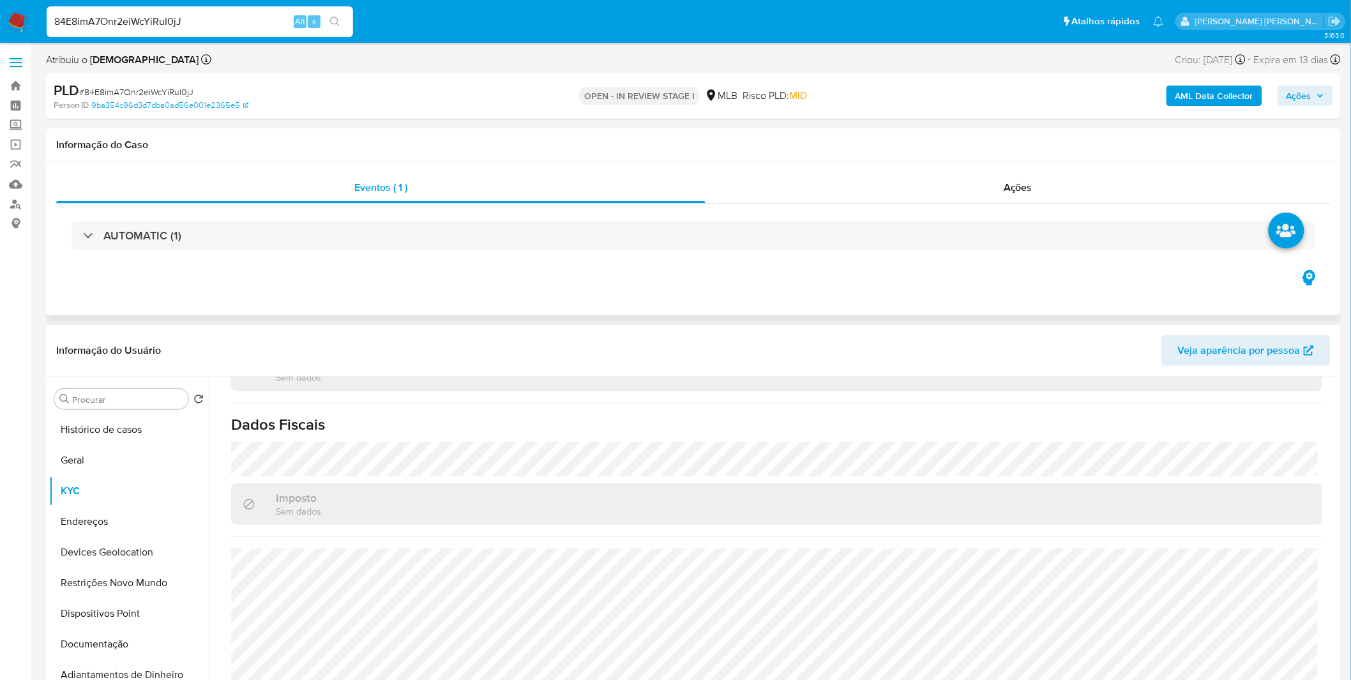
click at [353, 250] on div "AUTOMATIC (1)" at bounding box center [693, 236] width 1274 height 64
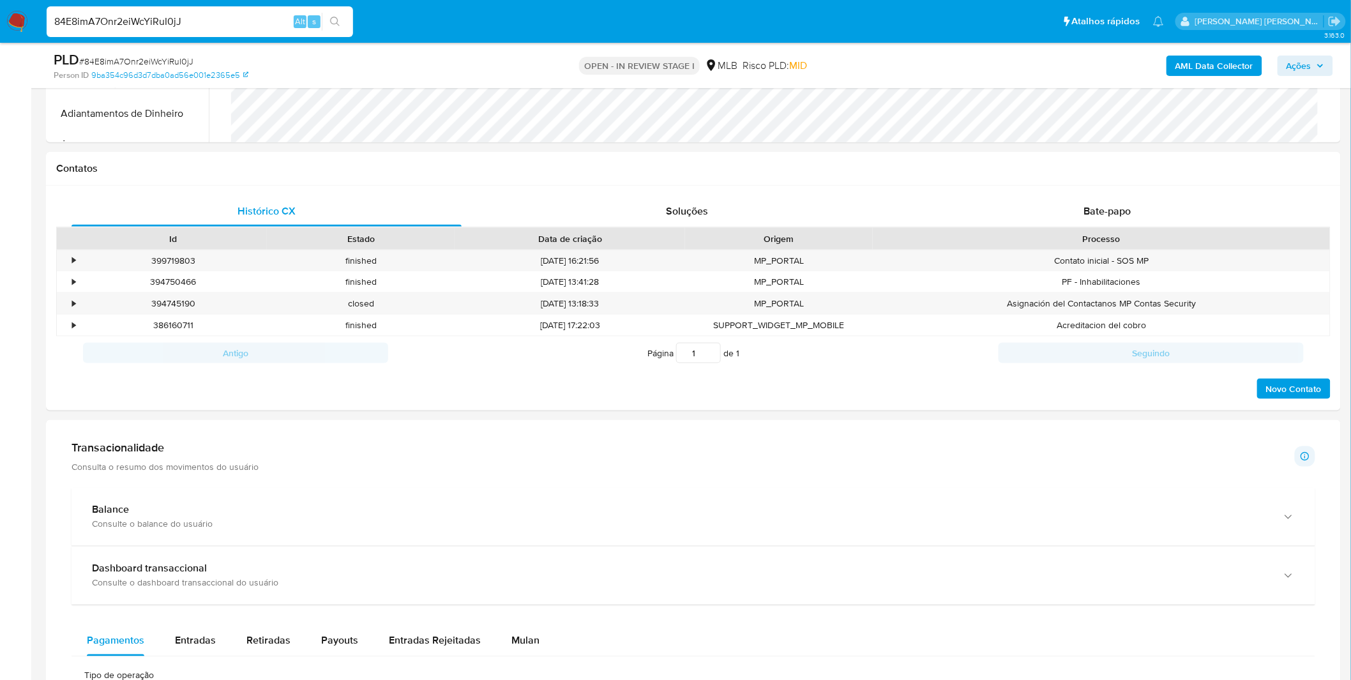
scroll to position [638, 0]
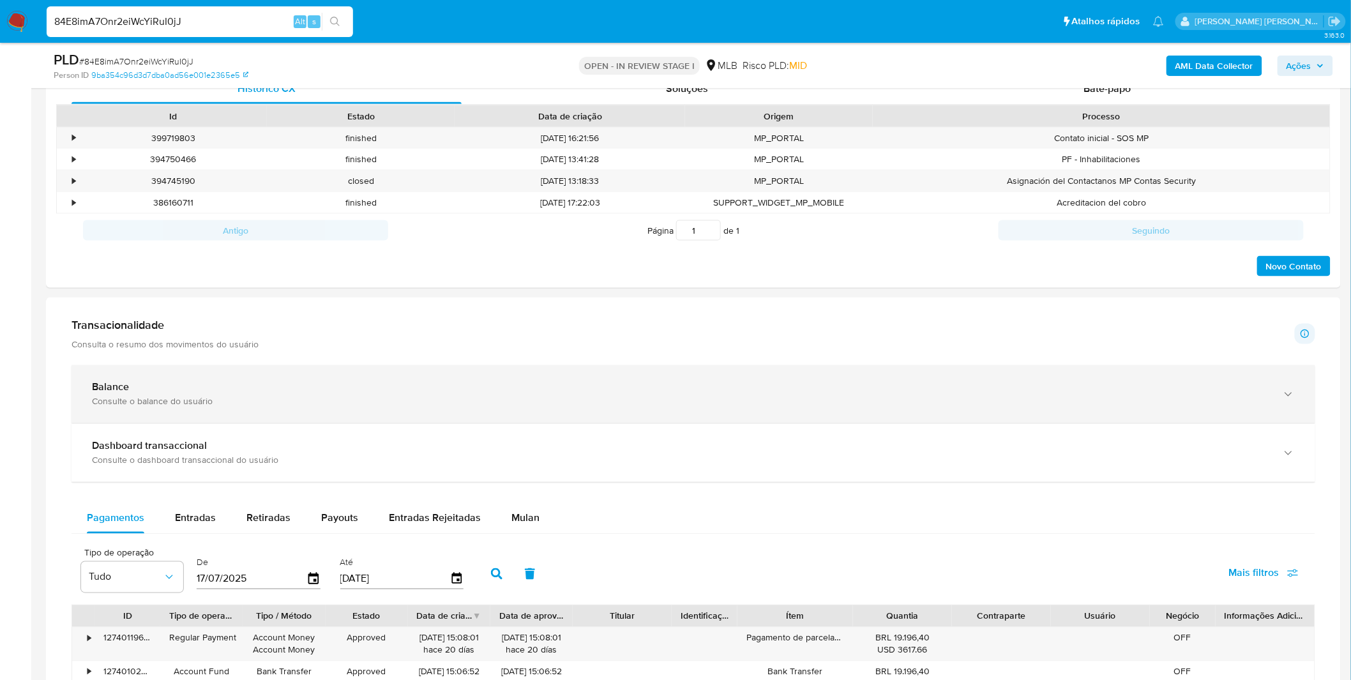
click at [211, 374] on div "Balance Consulte o balance do usuário" at bounding box center [692, 394] width 1243 height 58
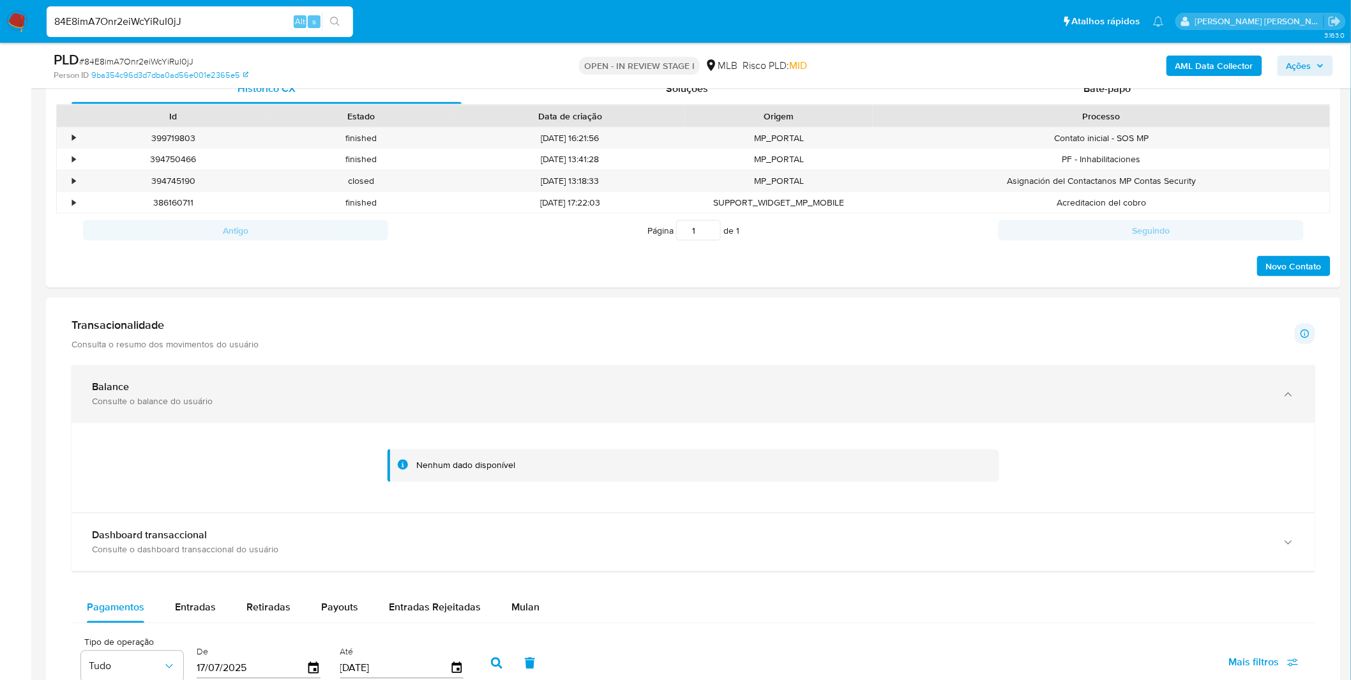
click at [215, 387] on div "Balance" at bounding box center [680, 387] width 1177 height 13
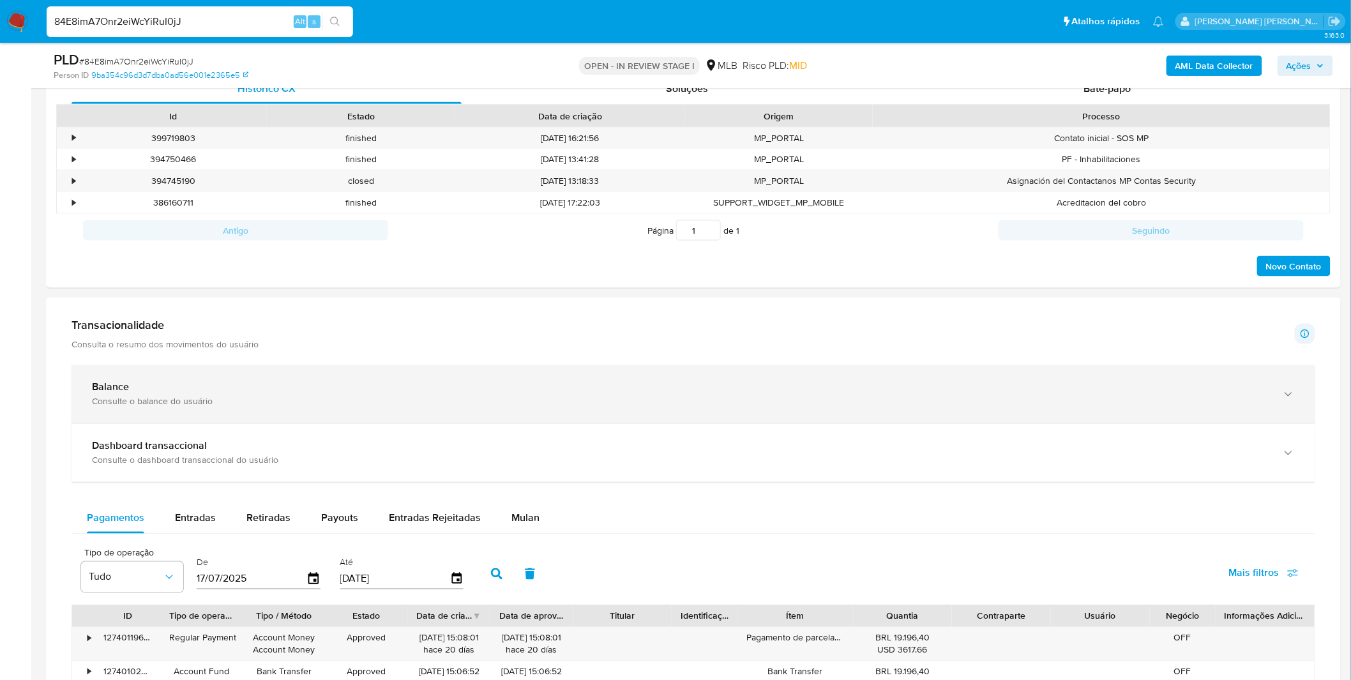
click at [212, 405] on div "Consulte o balance do usuário" at bounding box center [680, 401] width 1177 height 11
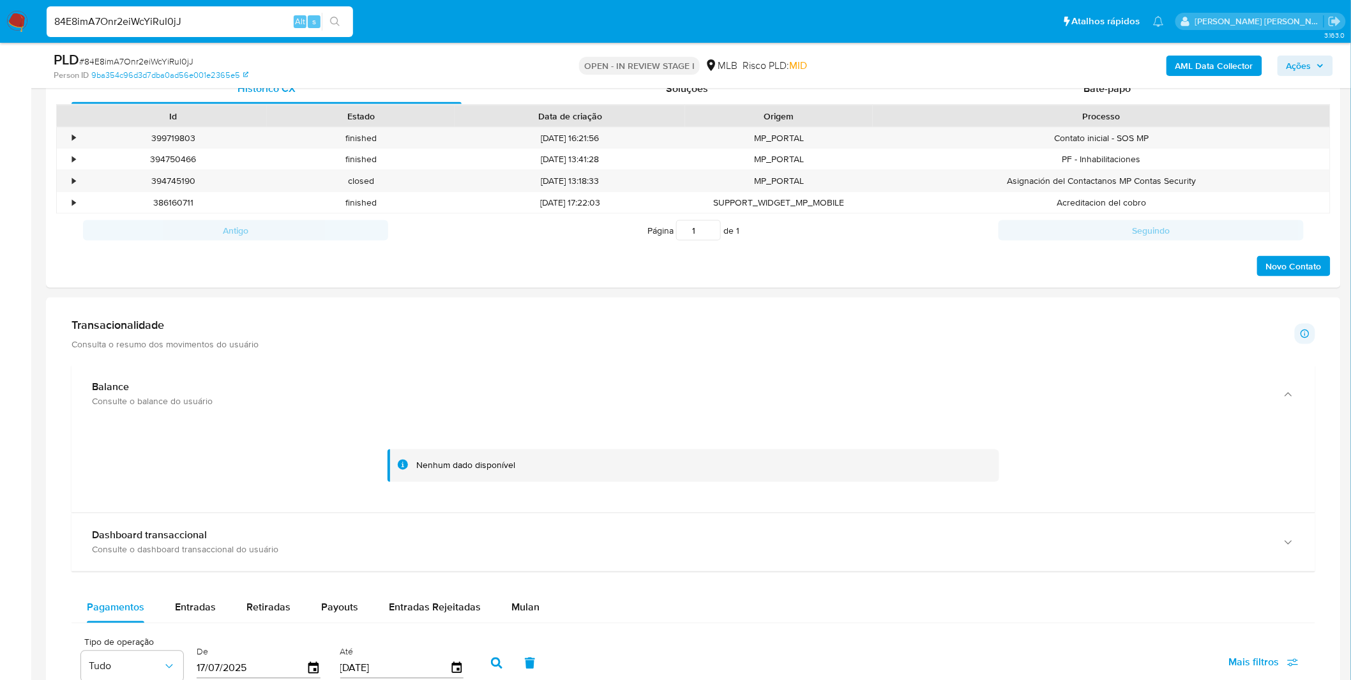
click at [230, 506] on div "Nenhum dado disponível" at bounding box center [692, 467] width 1243 height 89
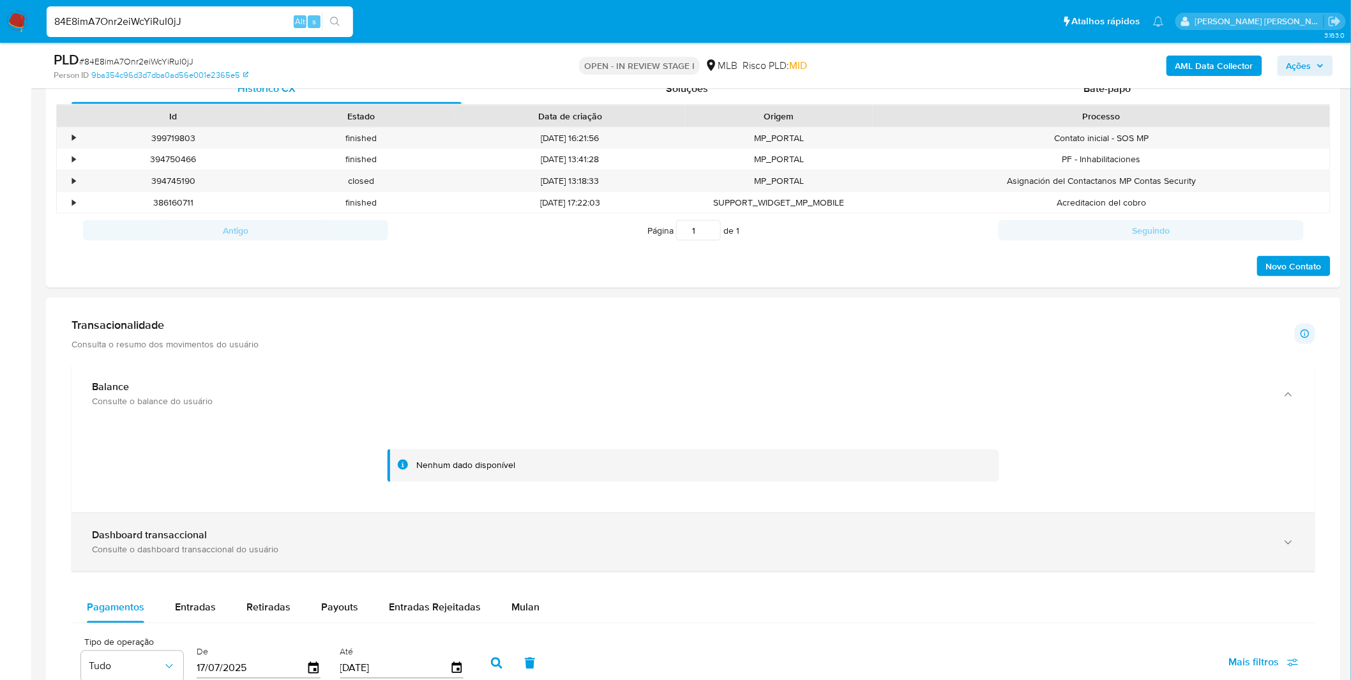
click at [232, 570] on div "Dashboard transaccional Consulte o dashboard transaccional do usuário" at bounding box center [692, 542] width 1243 height 58
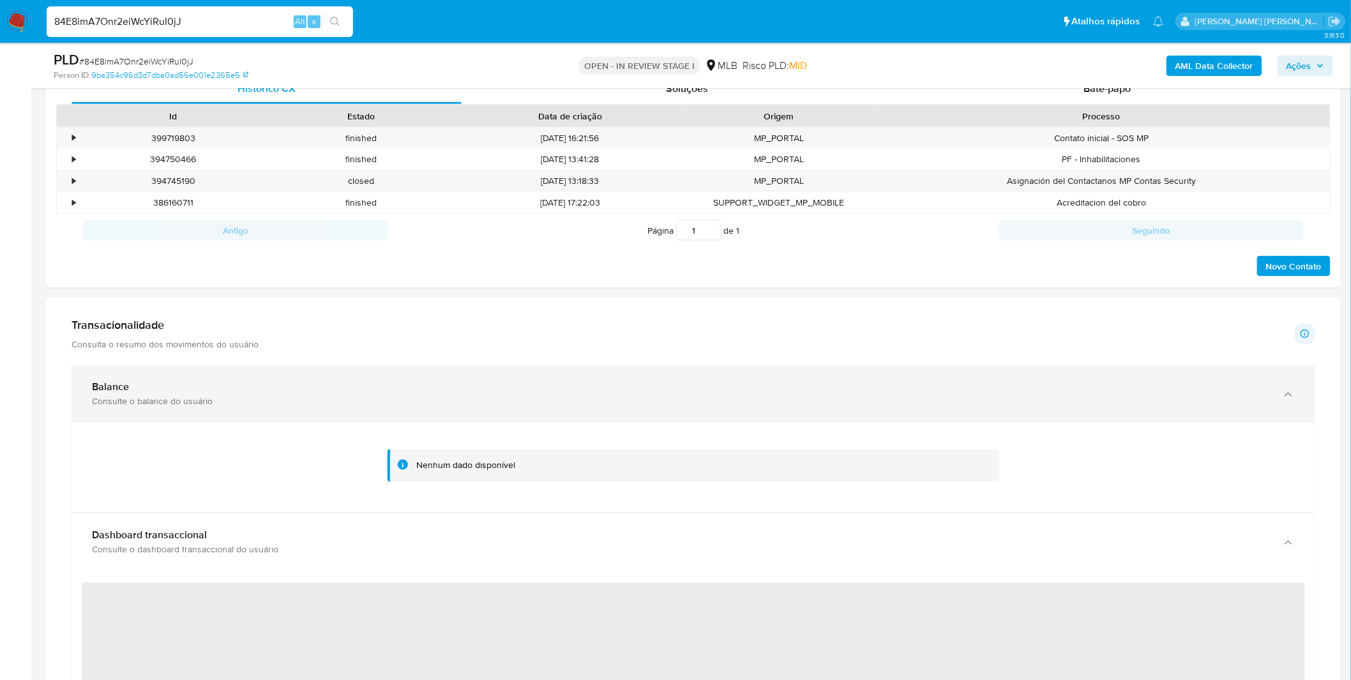
click at [236, 384] on div "Balance" at bounding box center [680, 387] width 1177 height 13
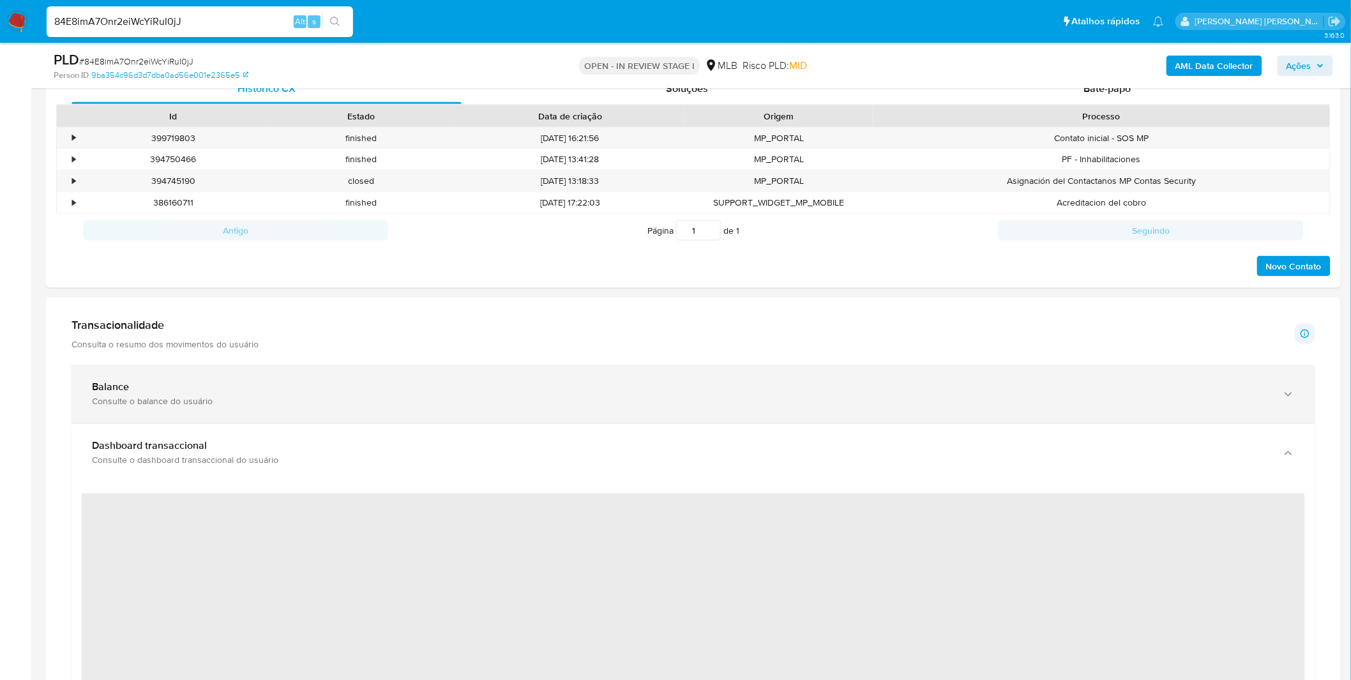
click at [241, 367] on div "Balance Consulte o balance do usuário" at bounding box center [692, 394] width 1243 height 58
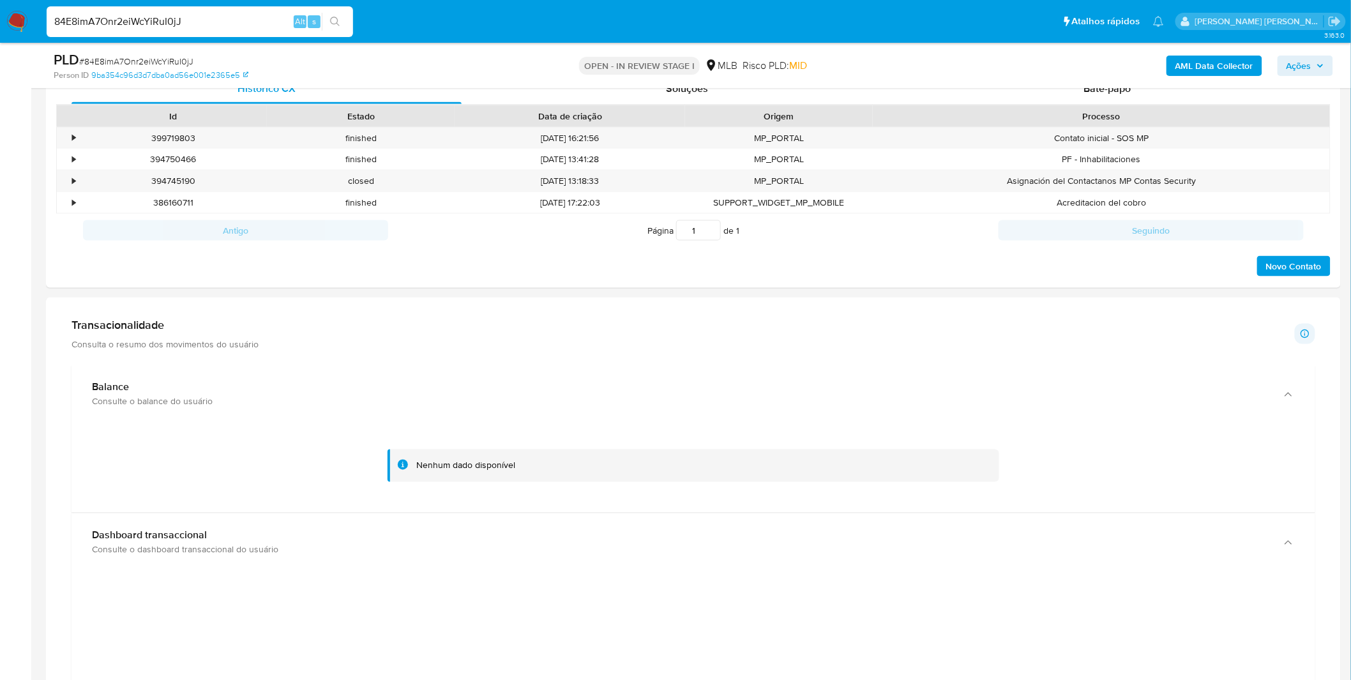
click at [71, 365] on button "Balance Consulte o balance do usuário" at bounding box center [692, 394] width 1243 height 58
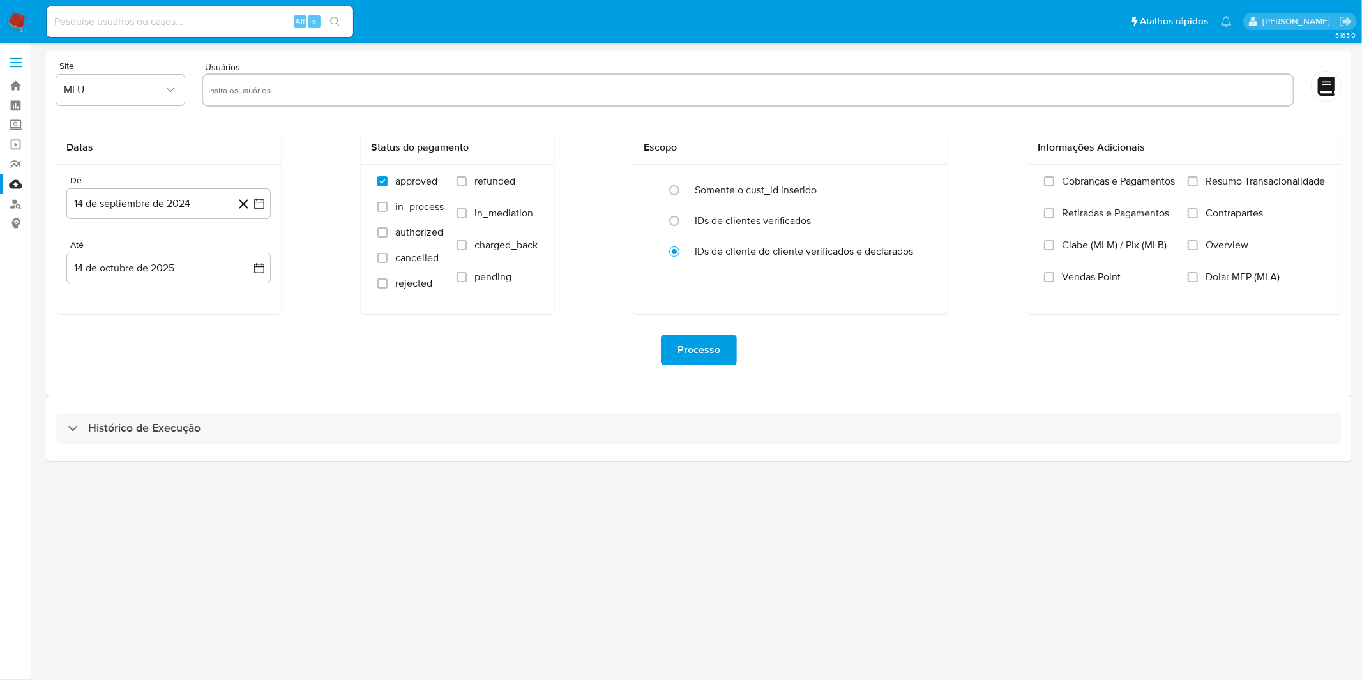
click at [369, 409] on div "Histórico de Execução" at bounding box center [698, 428] width 1305 height 65
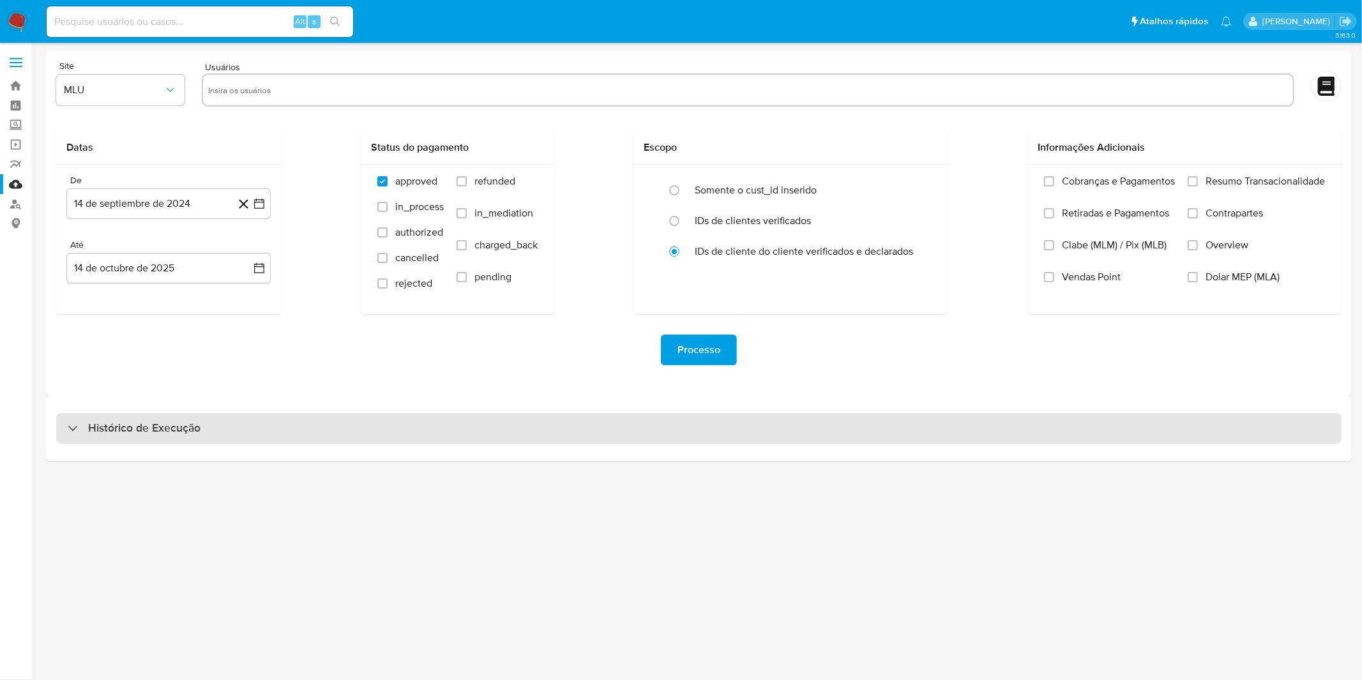
click at [362, 422] on div "Histórico de Execução" at bounding box center [698, 428] width 1285 height 31
select select "10"
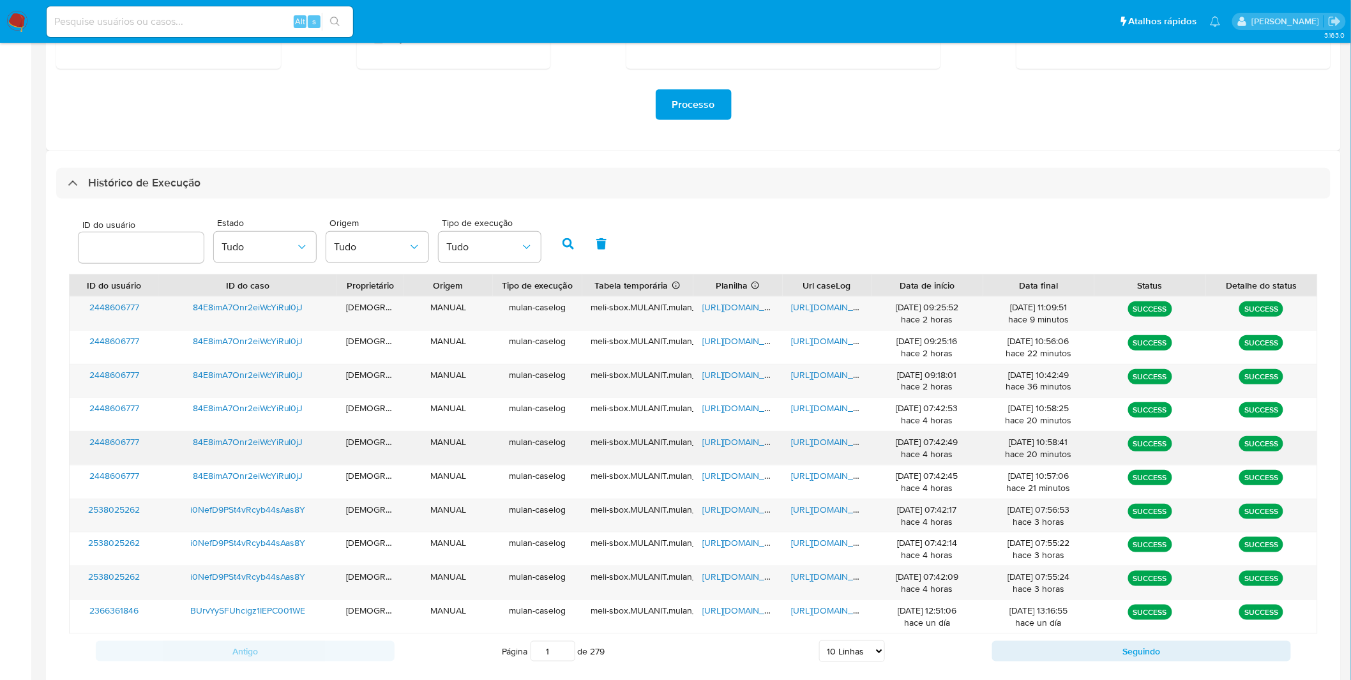
scroll to position [283, 0]
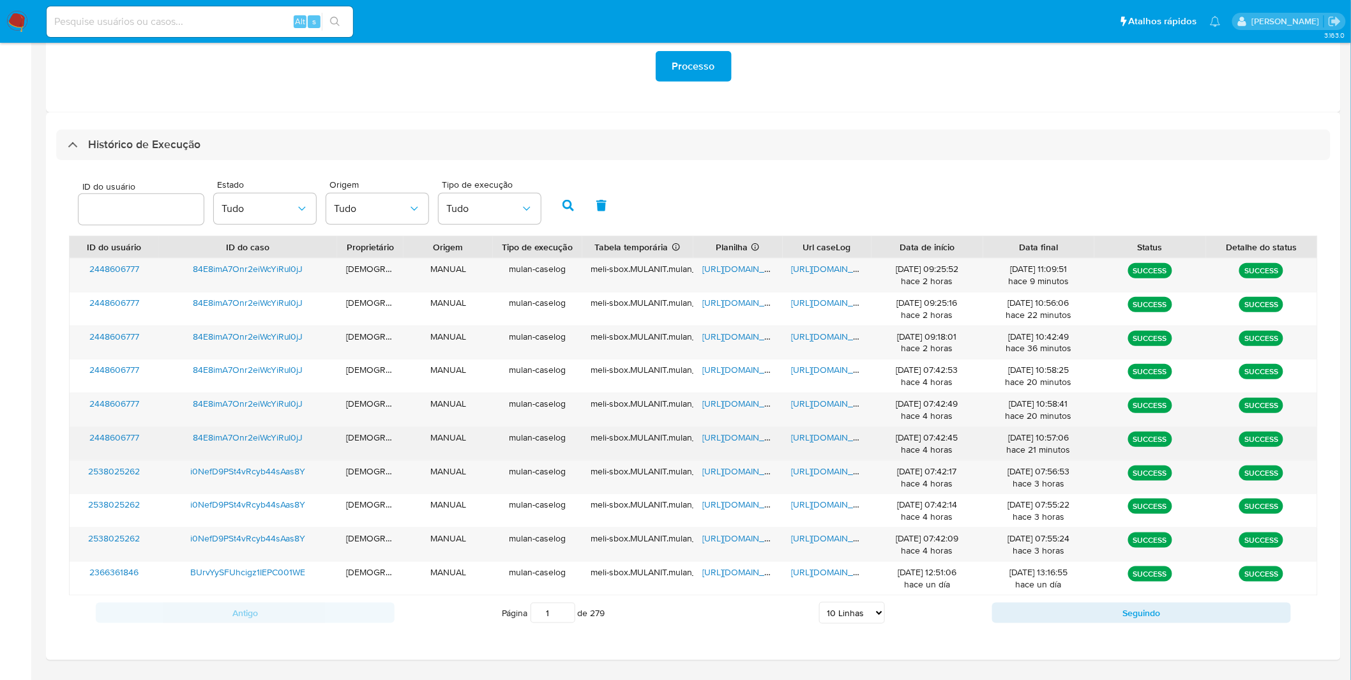
click at [844, 437] on span "[URL][DOMAIN_NAME]" at bounding box center [836, 437] width 88 height 13
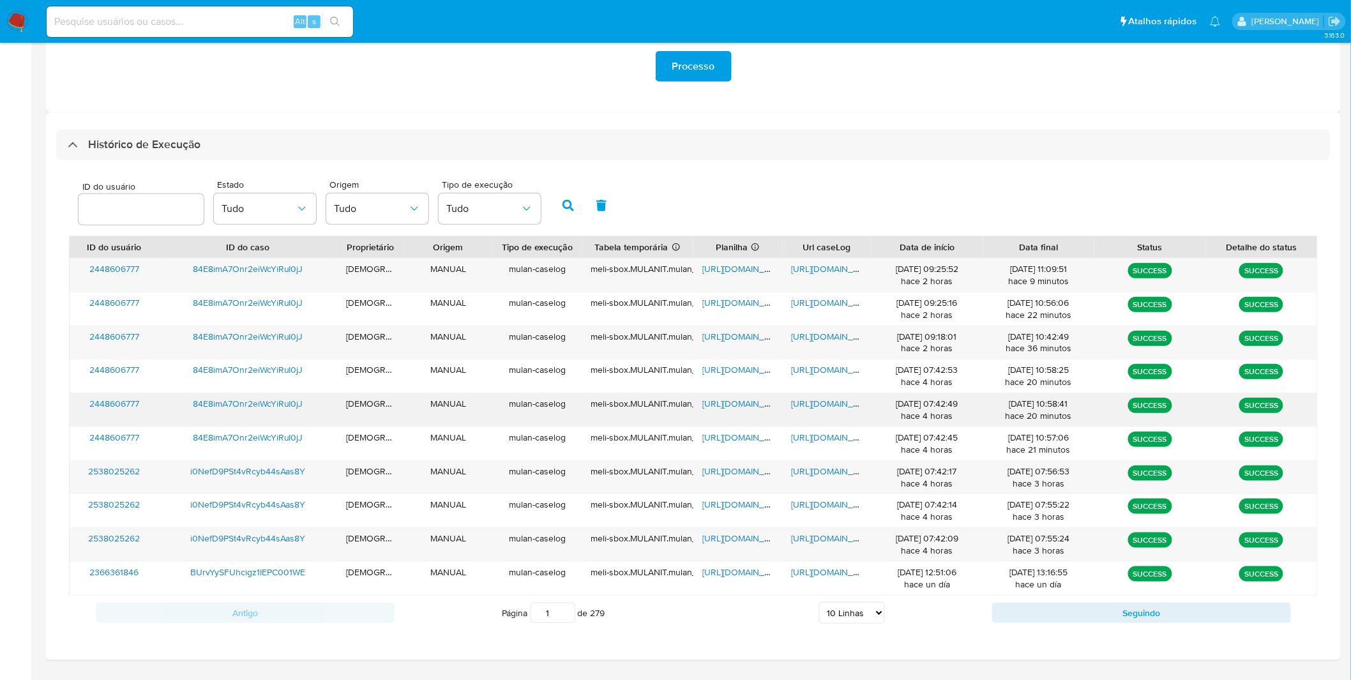
click at [829, 407] on span "[URL][DOMAIN_NAME]" at bounding box center [836, 403] width 88 height 13
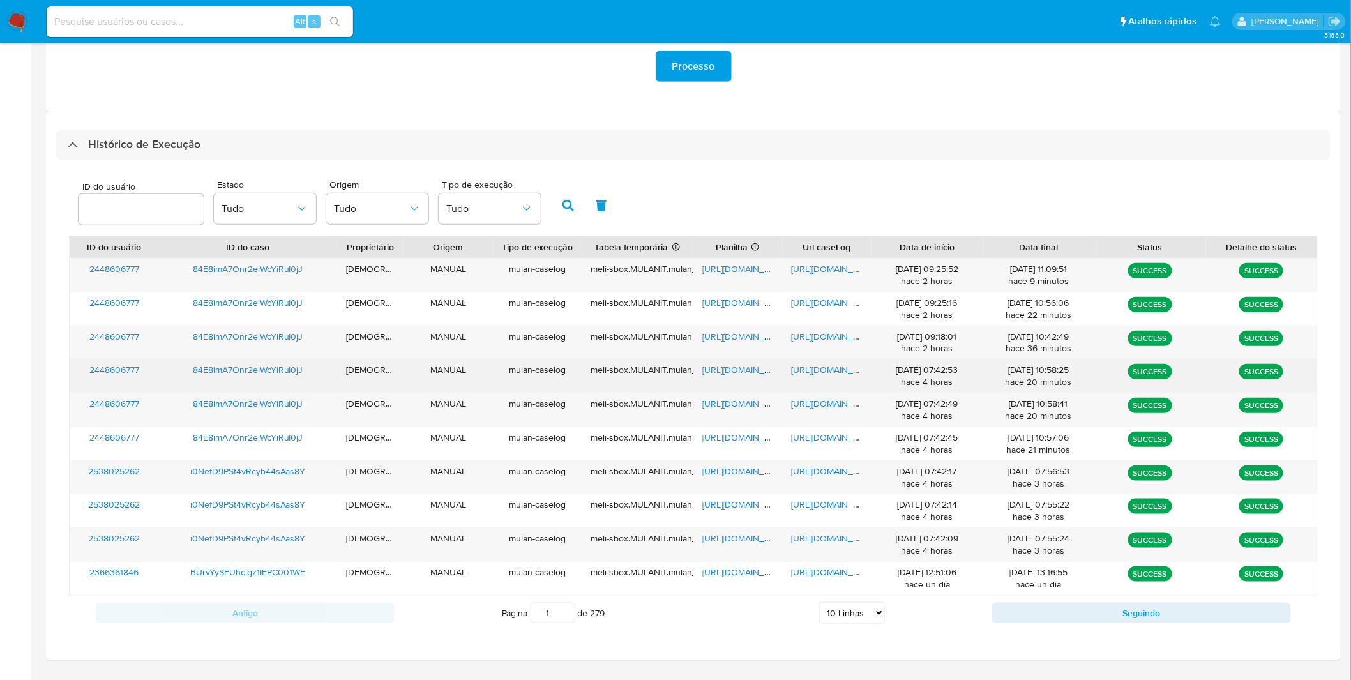
click at [832, 373] on span "[URL][DOMAIN_NAME]" at bounding box center [836, 369] width 88 height 13
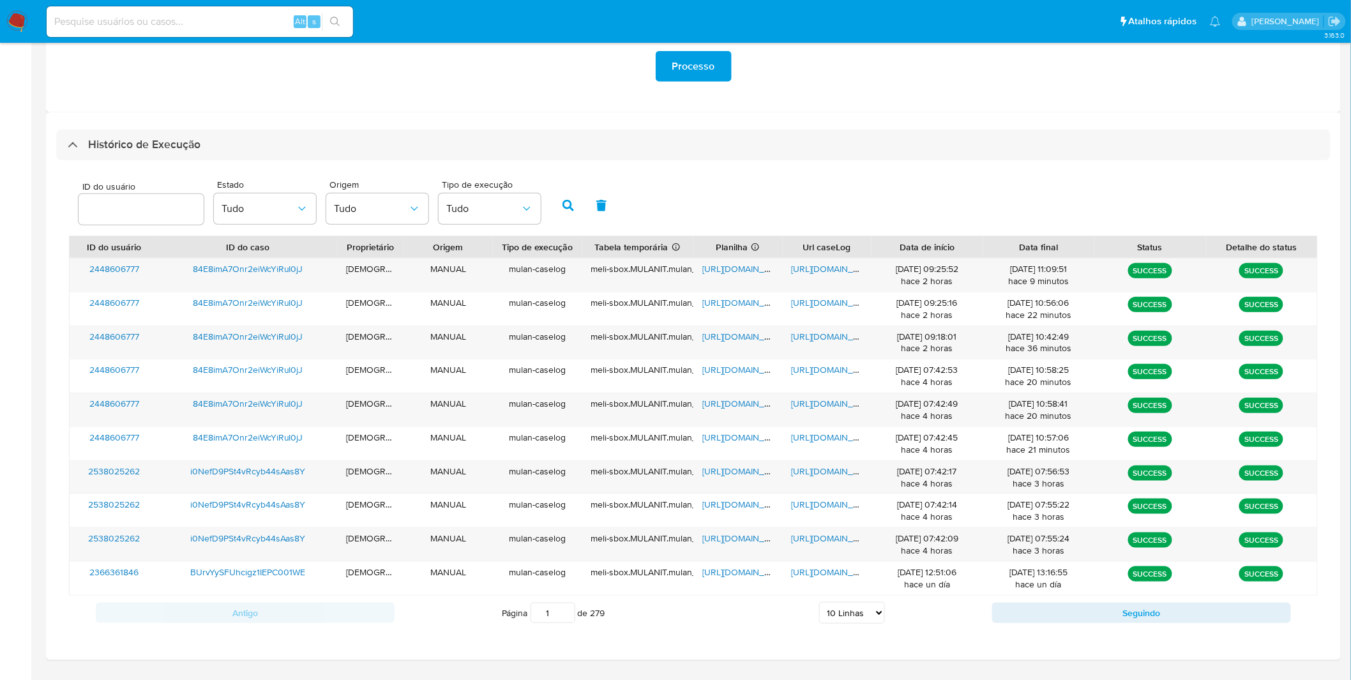
click at [674, 190] on div "ID do usuário Estado Tudo Origem Tudo Tipo de execução Tudo" at bounding box center [693, 204] width 1249 height 63
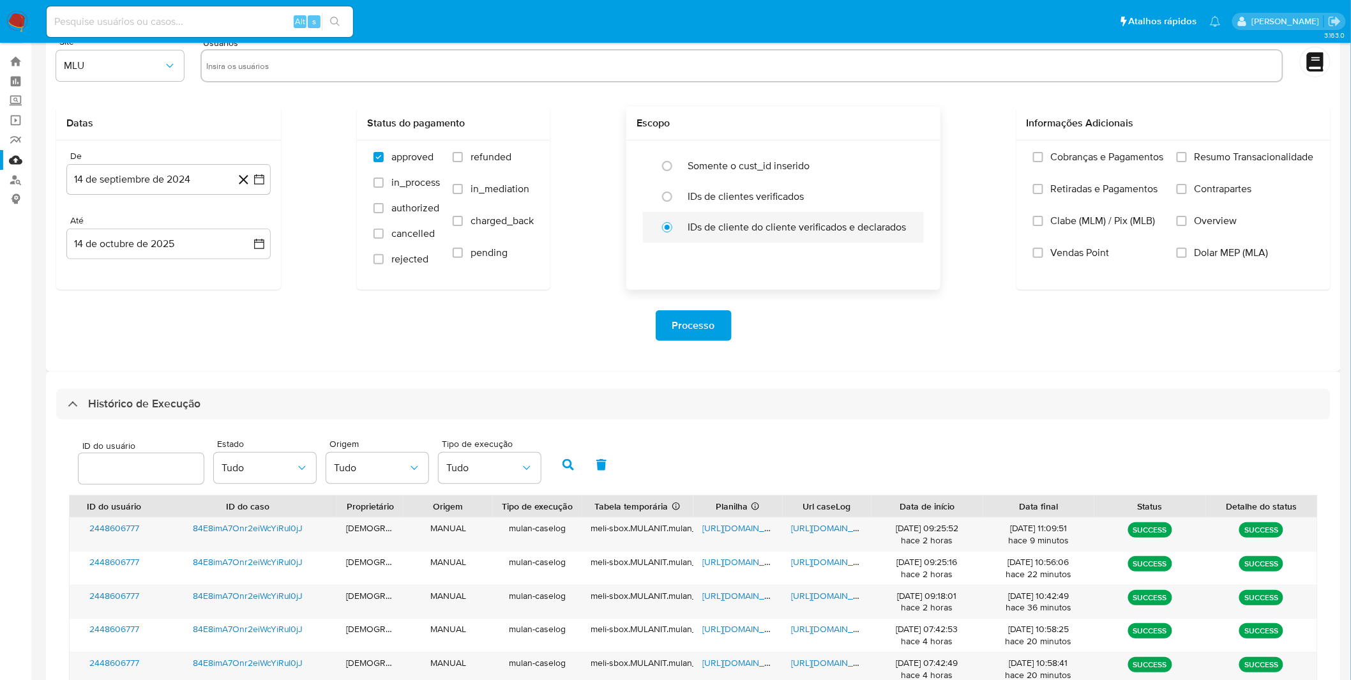
scroll to position [0, 0]
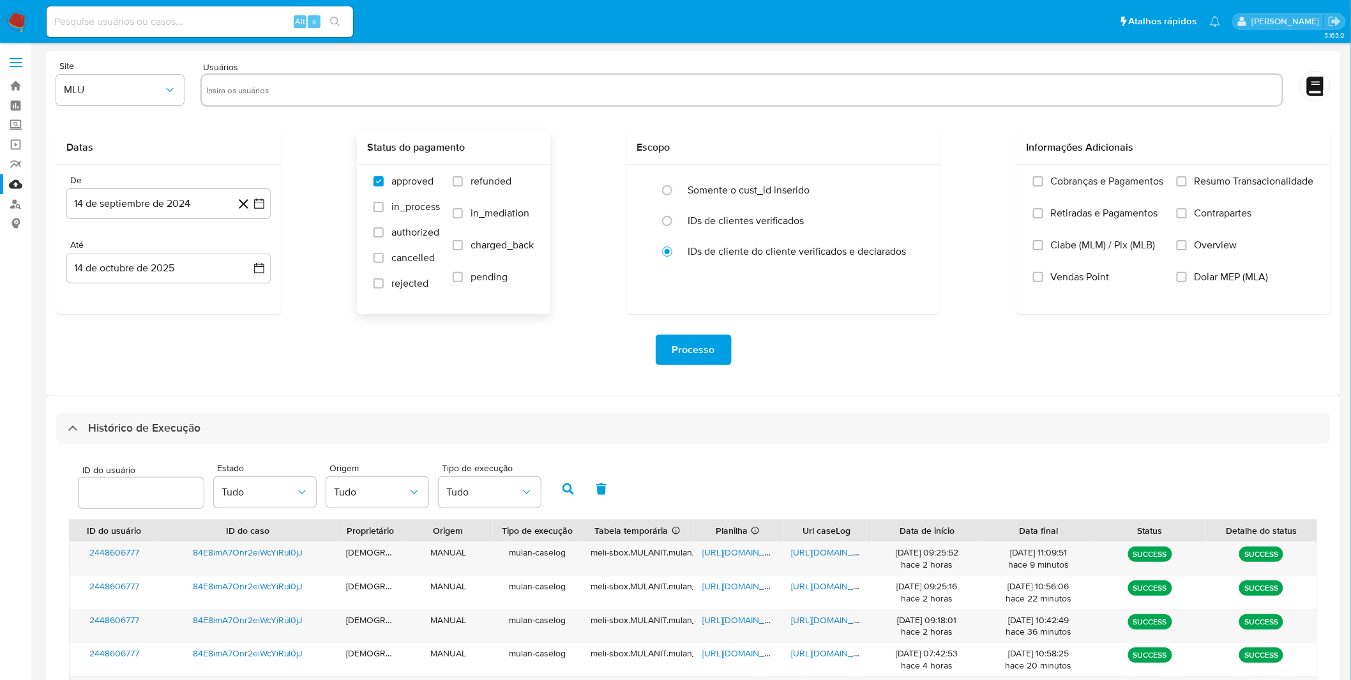
drag, startPoint x: 456, startPoint y: 147, endPoint x: 366, endPoint y: 153, distance: 90.2
click at [367, 153] on h2 "Status do pagamento" at bounding box center [453, 147] width 173 height 13
drag, startPoint x: 1196, startPoint y: 151, endPoint x: 988, endPoint y: 139, distance: 209.1
click at [988, 139] on div "Datas De 14 de septiembre de 2024 [DATE] Até 14 de octubre de 2025 [DATE] Statu…" at bounding box center [693, 222] width 1274 height 183
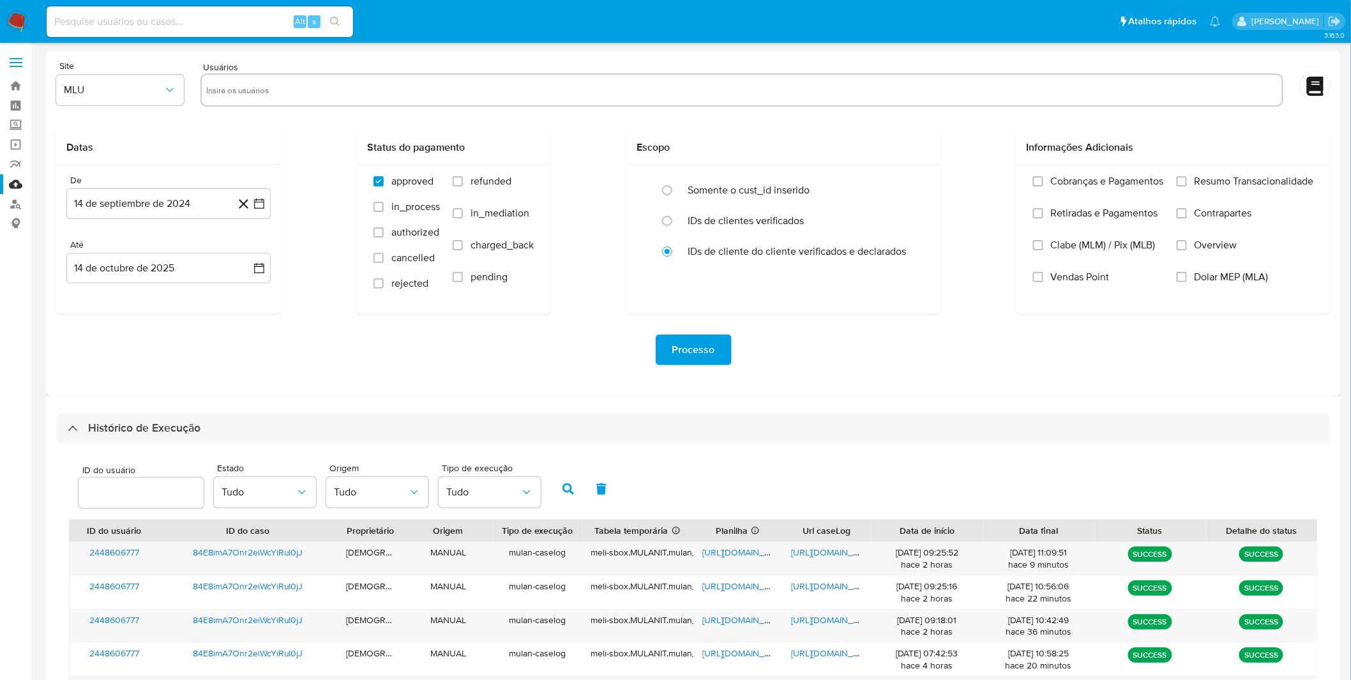
click at [988, 139] on div "Datas De 14 de septiembre de 2024 [DATE] Até 14 de octubre de 2025 [DATE] Statu…" at bounding box center [693, 222] width 1274 height 183
drag, startPoint x: 684, startPoint y: 156, endPoint x: 347, endPoint y: 145, distance: 337.2
click at [347, 145] on div "Datas De 14 de septiembre de 2024 [DATE] Até 14 de octubre de 2025 [DATE] Statu…" at bounding box center [693, 222] width 1274 height 183
click at [347, 145] on div "Datas De 14 de septiembre de 2024 14-09-2024 Até 14 de octubre de 2025 14-10-20…" at bounding box center [693, 222] width 1274 height 183
drag, startPoint x: 348, startPoint y: 145, endPoint x: 449, endPoint y: 151, distance: 101.7
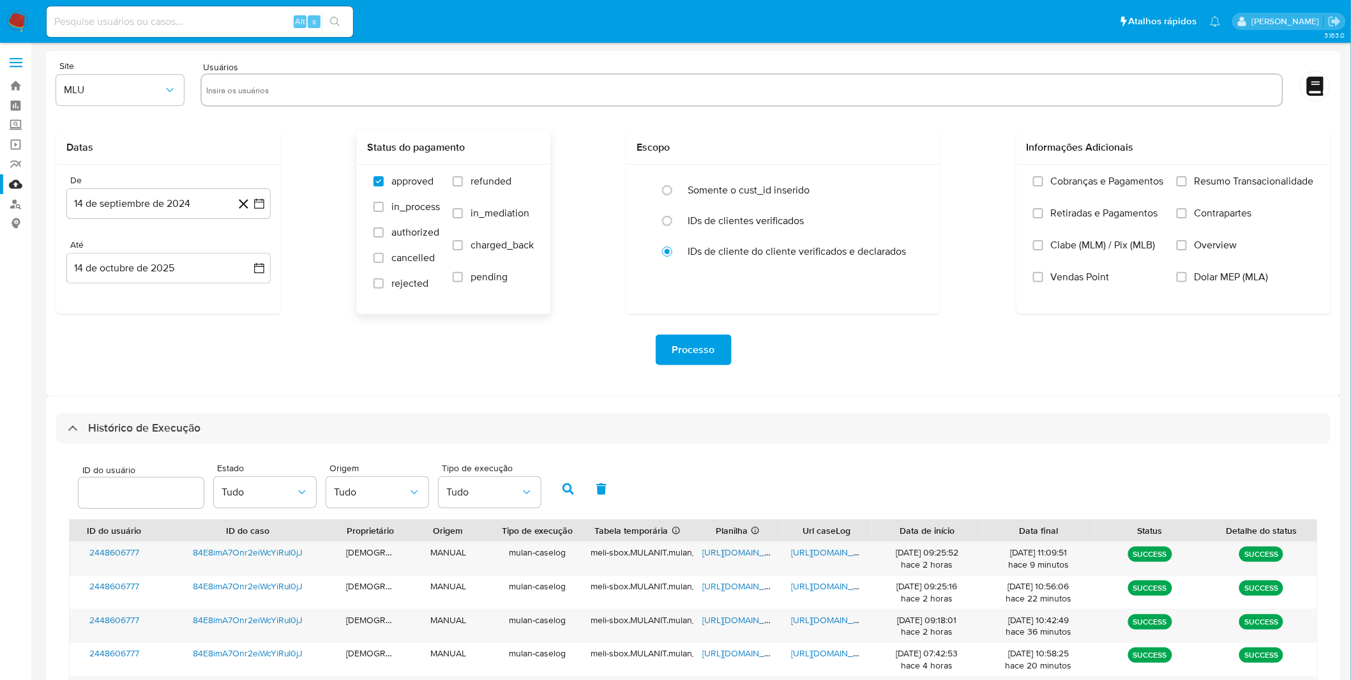
click at [448, 151] on div "Datas De 14 de septiembre de 2024 14-09-2024 Até 14 de octubre de 2025 14-10-20…" at bounding box center [693, 222] width 1274 height 183
click at [451, 150] on h2 "Status do pagamento" at bounding box center [453, 147] width 173 height 13
drag, startPoint x: 672, startPoint y: 149, endPoint x: 636, endPoint y: 146, distance: 36.5
click at [636, 146] on h2 "Escopo" at bounding box center [783, 147] width 294 height 13
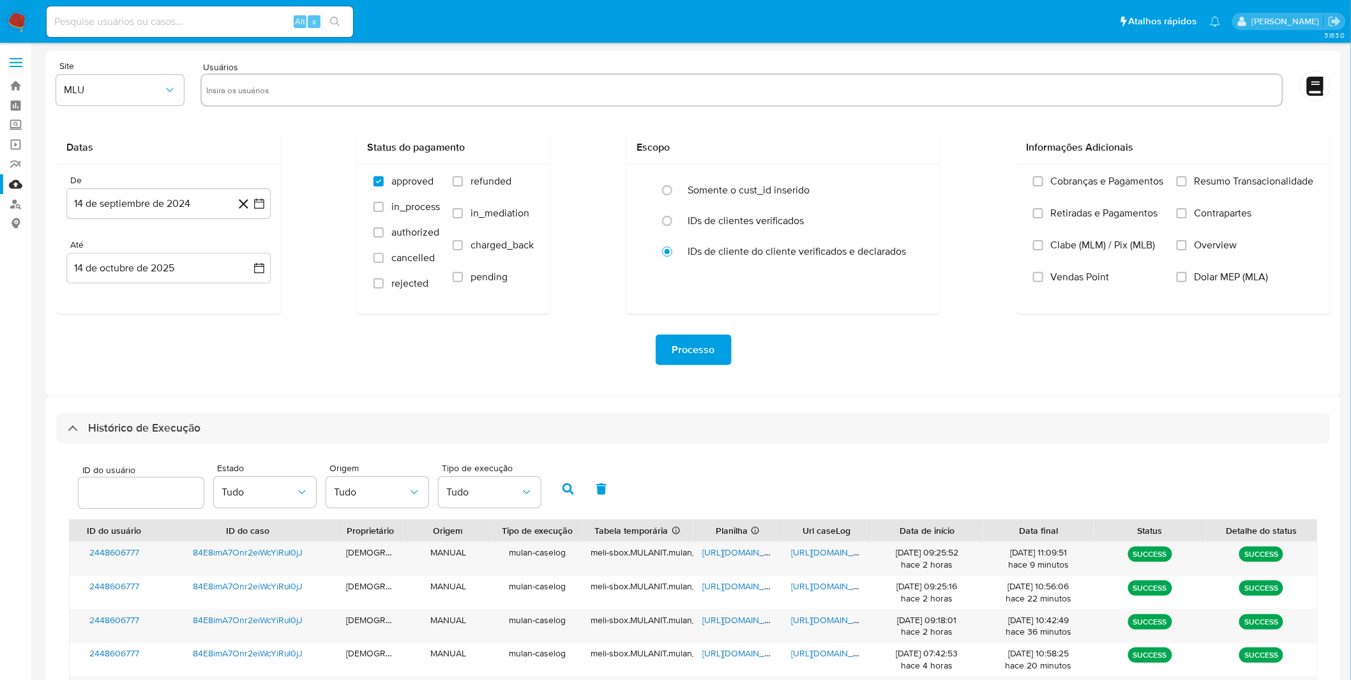
click at [992, 410] on div "Histórico de Execução ID do usuário Estado Tudo Origem Tudo Tipo de execução Tu…" at bounding box center [693, 670] width 1295 height 548
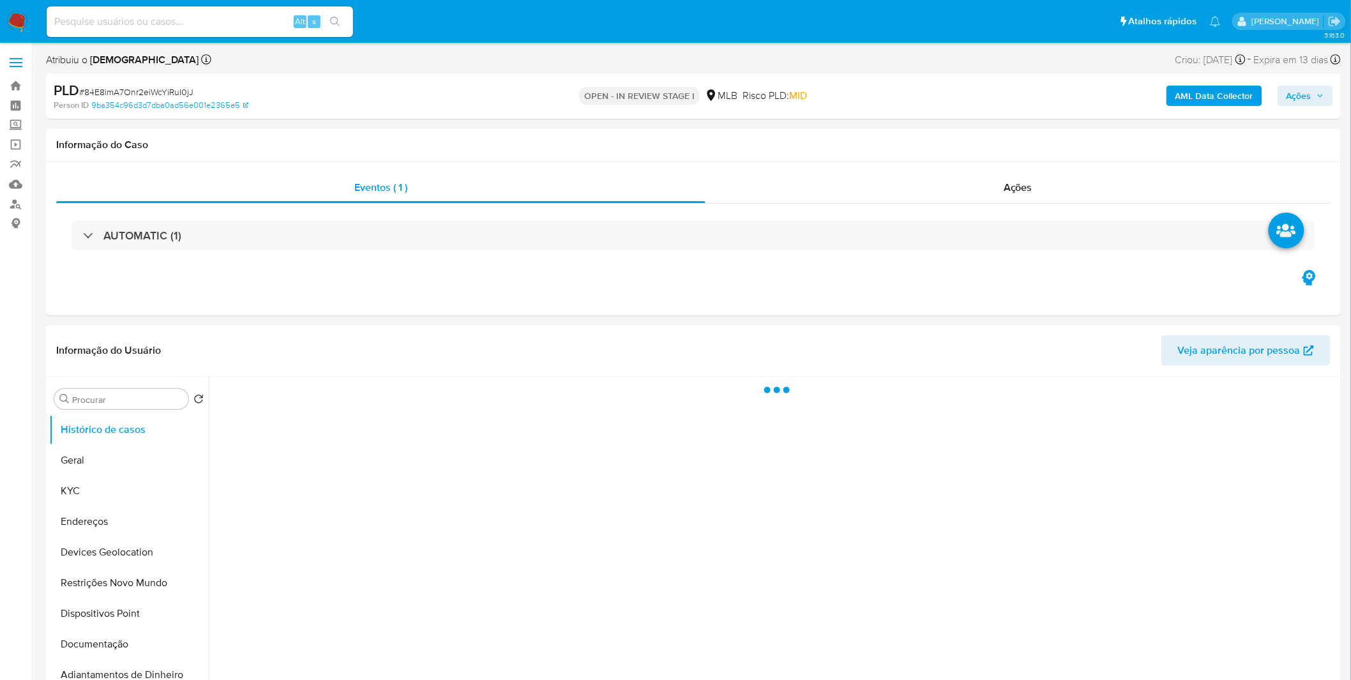
select select "10"
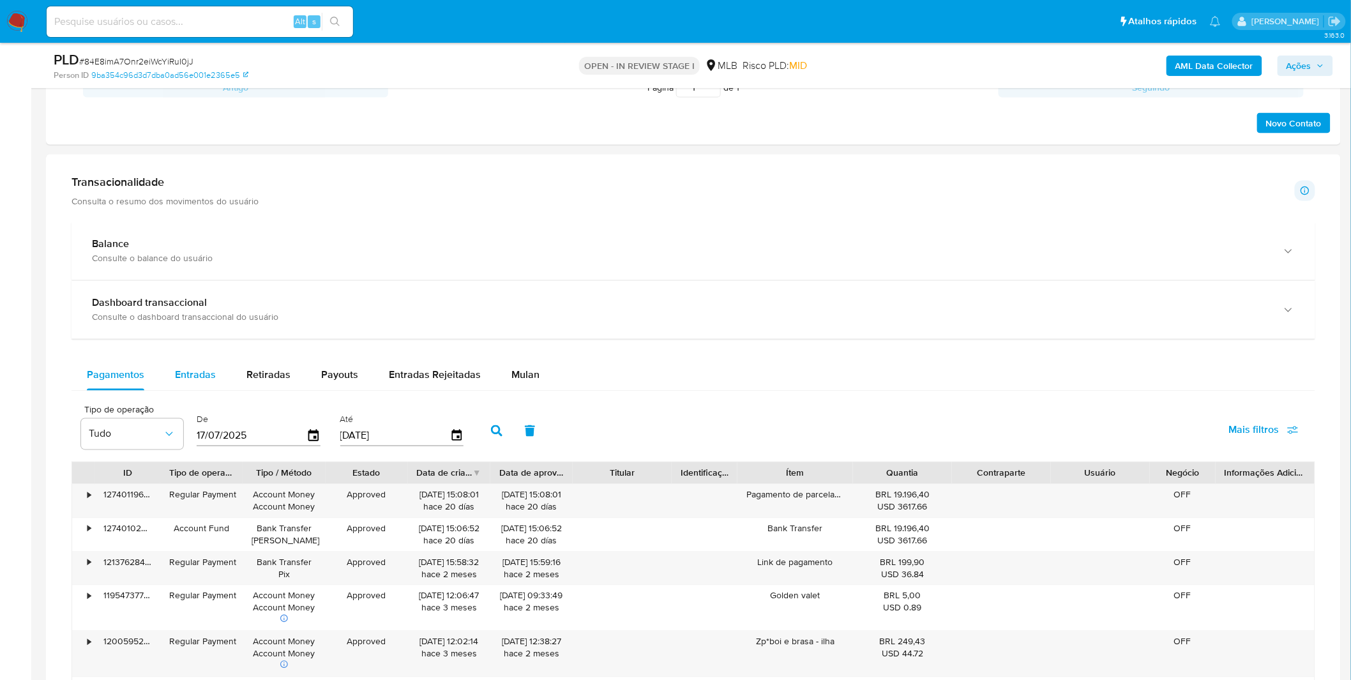
scroll to position [851, 0]
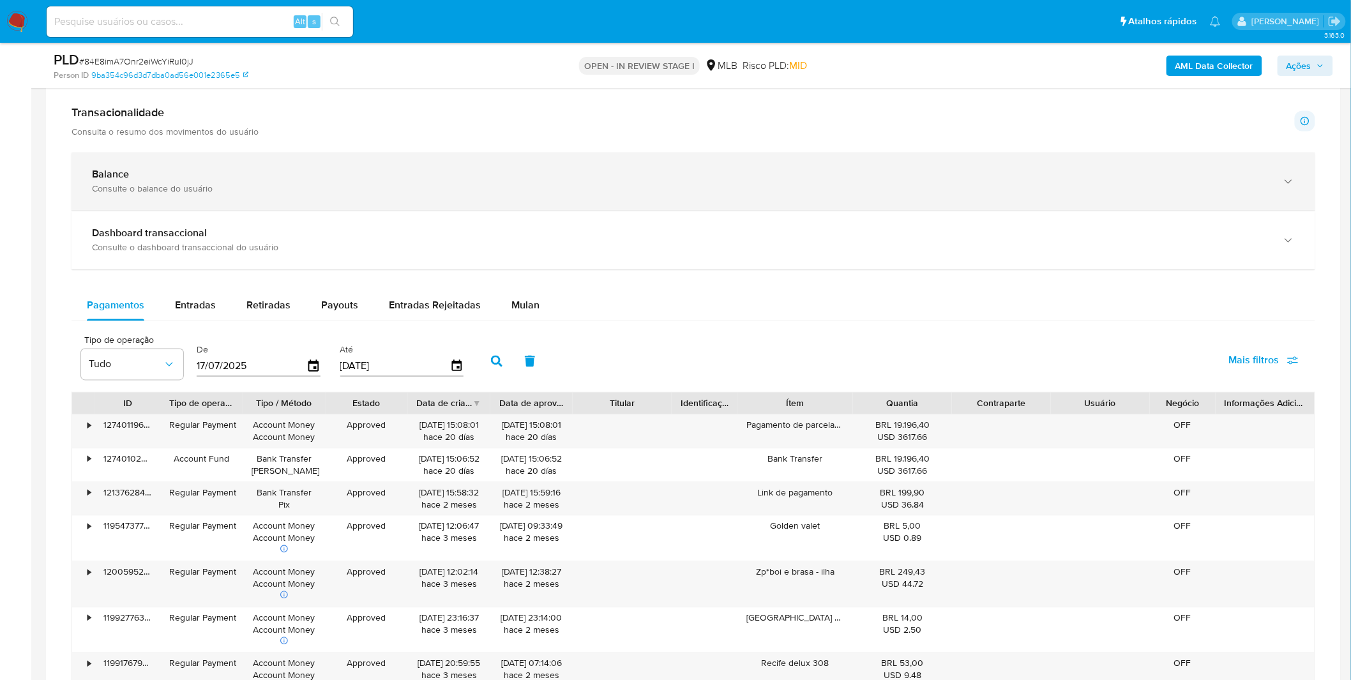
click at [163, 195] on div "Consulte o balance do usuário" at bounding box center [680, 188] width 1177 height 11
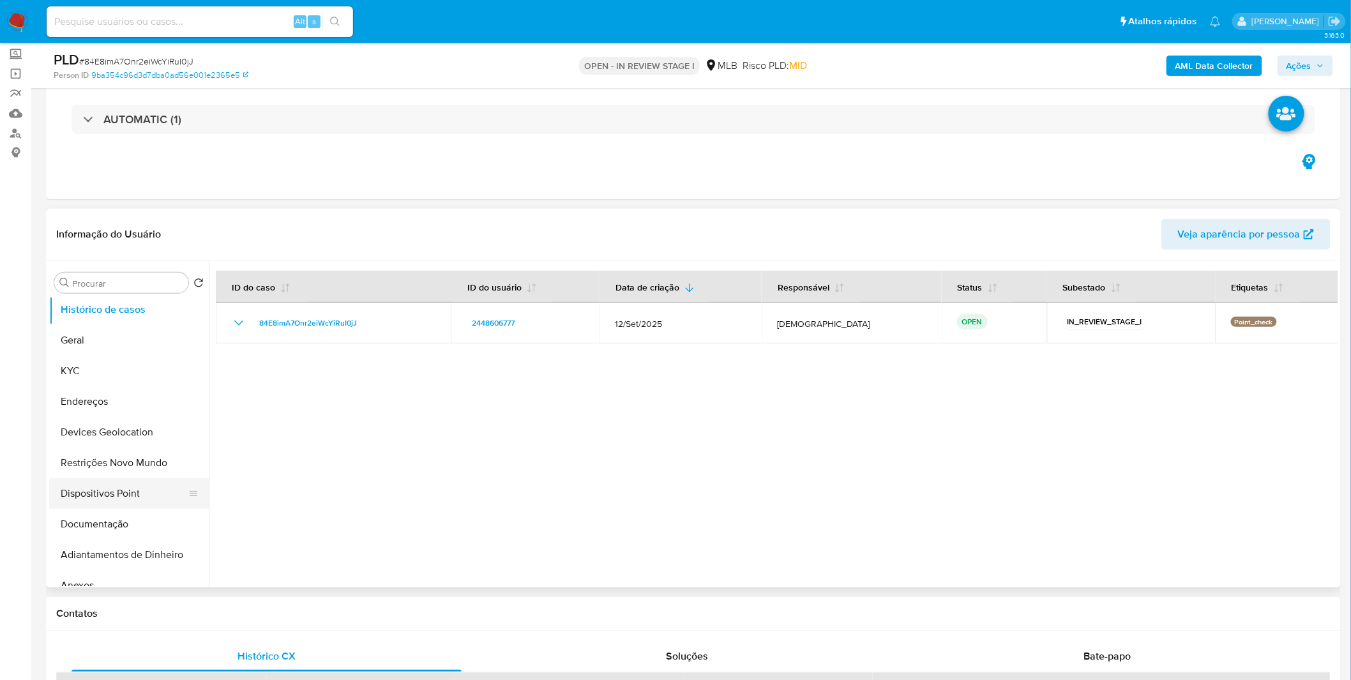
scroll to position [0, 0]
click at [96, 374] on button "KYC" at bounding box center [123, 374] width 149 height 31
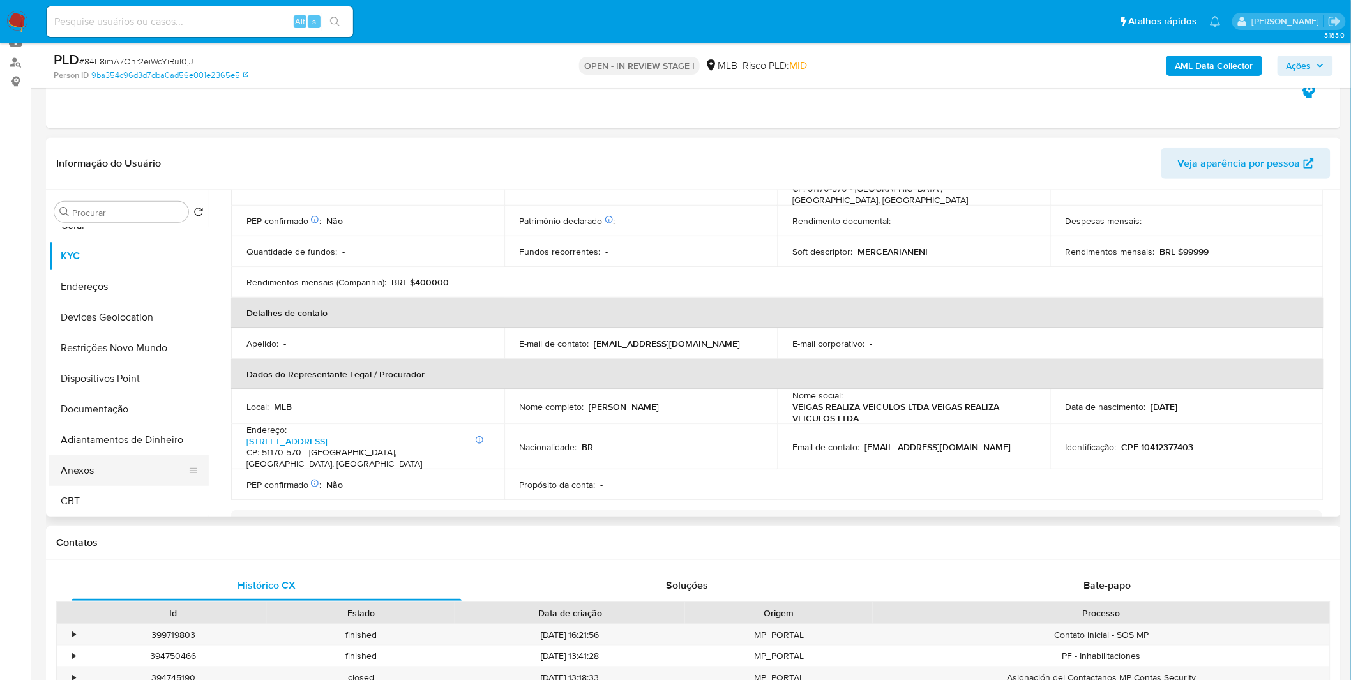
scroll to position [142, 0]
click at [115, 372] on button "Anexos" at bounding box center [123, 376] width 149 height 31
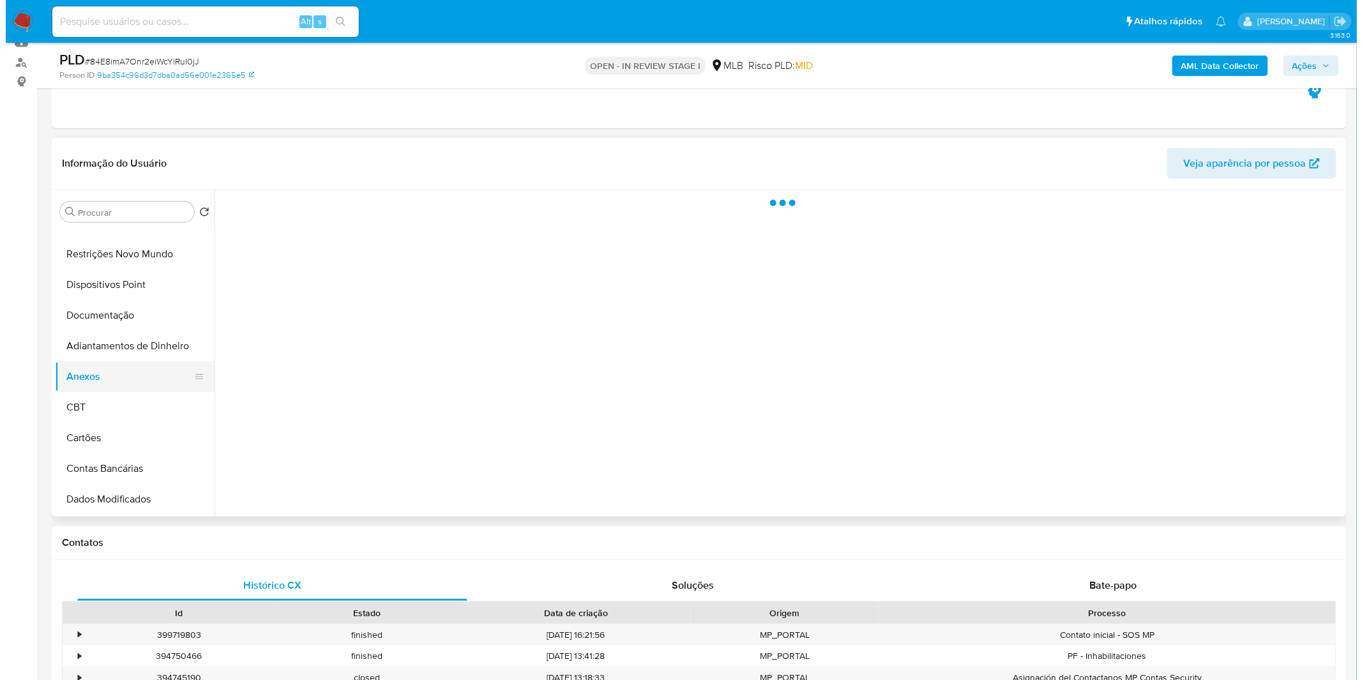
scroll to position [0, 0]
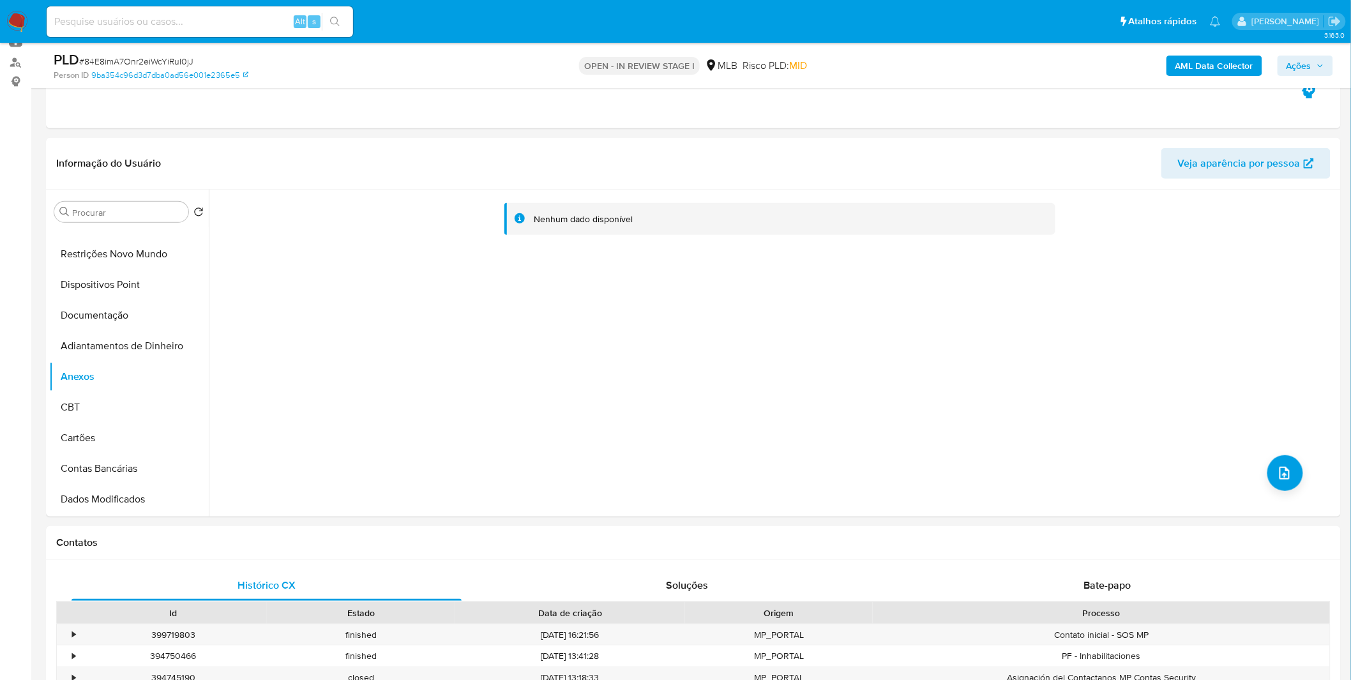
click at [1185, 66] on b "AML Data Collector" at bounding box center [1214, 66] width 78 height 20
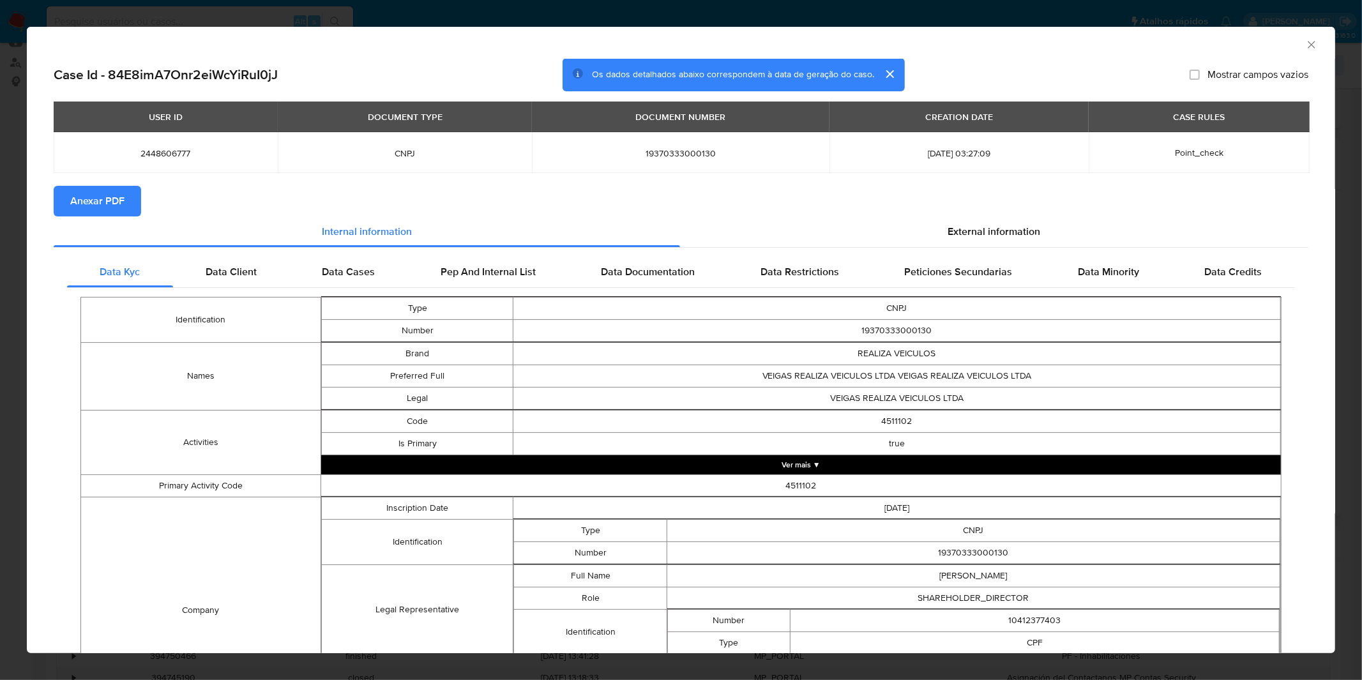
click at [125, 197] on button "Anexar PDF" at bounding box center [97, 201] width 87 height 31
click at [990, 15] on div "AML Data Collector Case Id - 84E8imA7Onr2eiWcYiRuI0jJ Os dados detalhados abaix…" at bounding box center [681, 340] width 1362 height 680
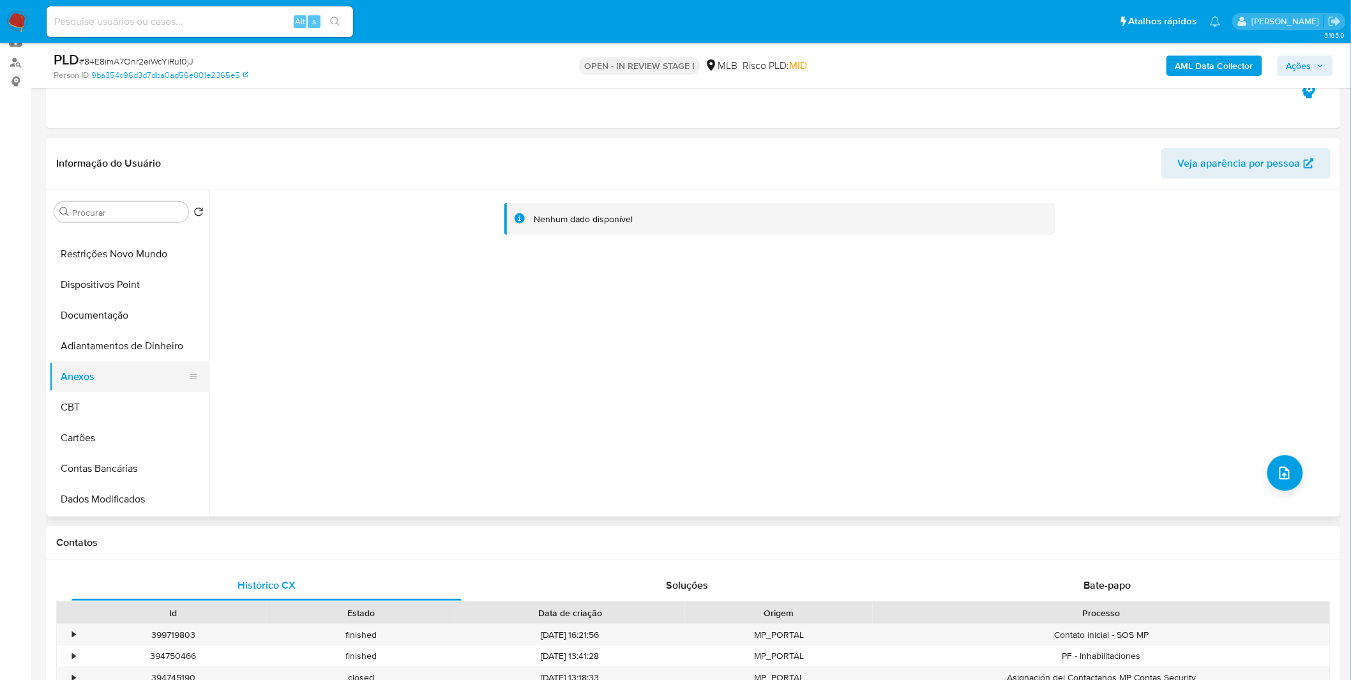
click at [68, 386] on button "Anexos" at bounding box center [123, 376] width 149 height 31
click at [78, 390] on button "Anexos" at bounding box center [123, 376] width 149 height 31
click at [94, 397] on button "CBT" at bounding box center [123, 407] width 149 height 31
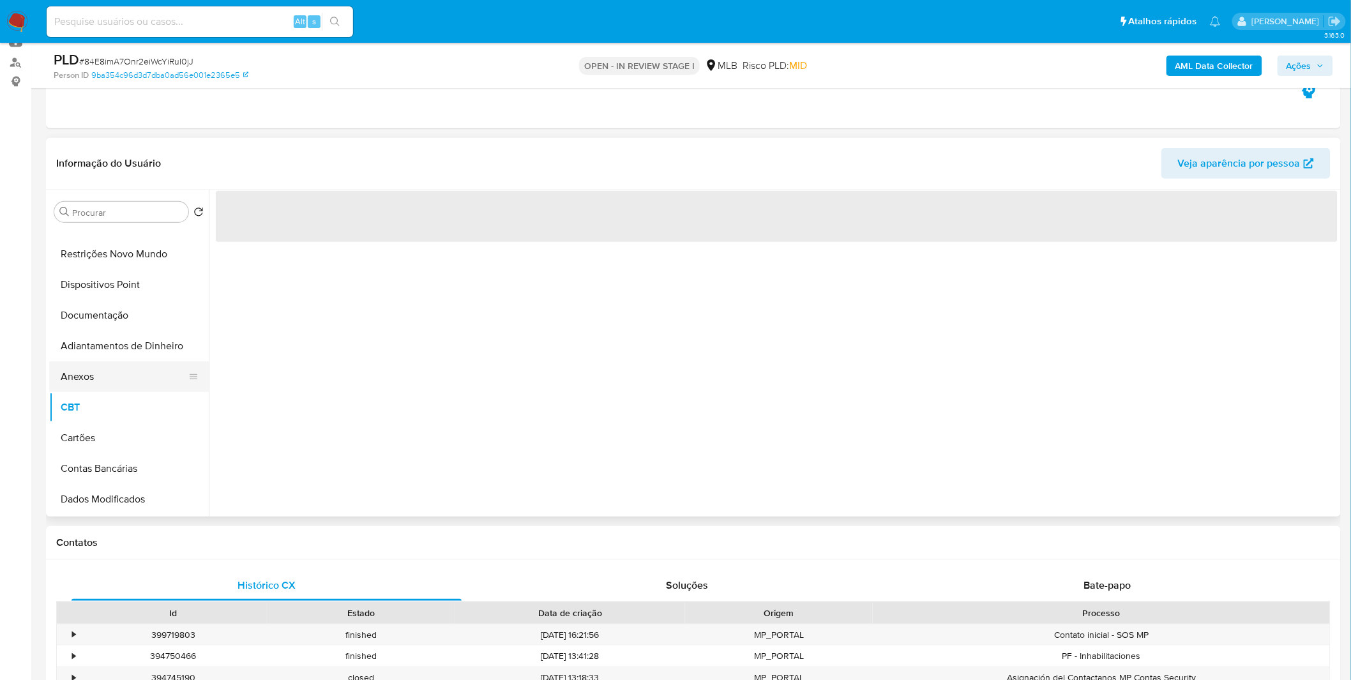
click at [99, 373] on button "Anexos" at bounding box center [123, 376] width 149 height 31
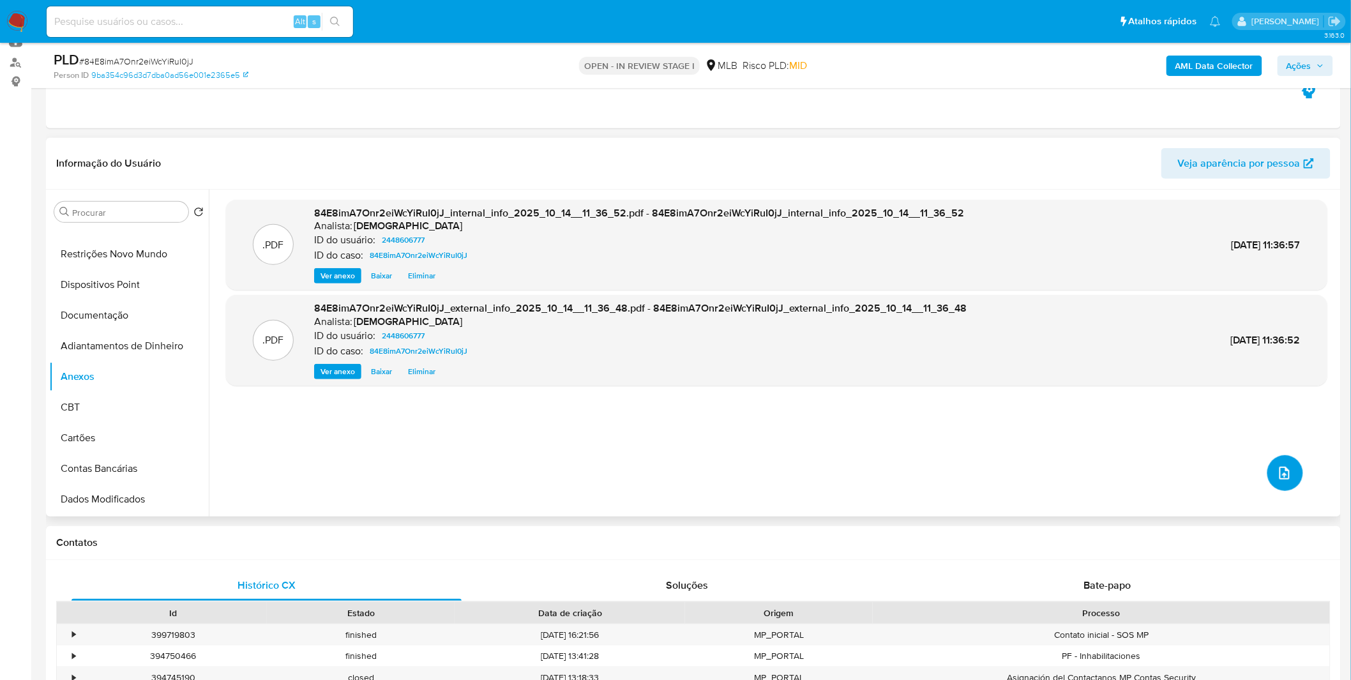
click at [1288, 477] on button "upload-file" at bounding box center [1285, 473] width 36 height 36
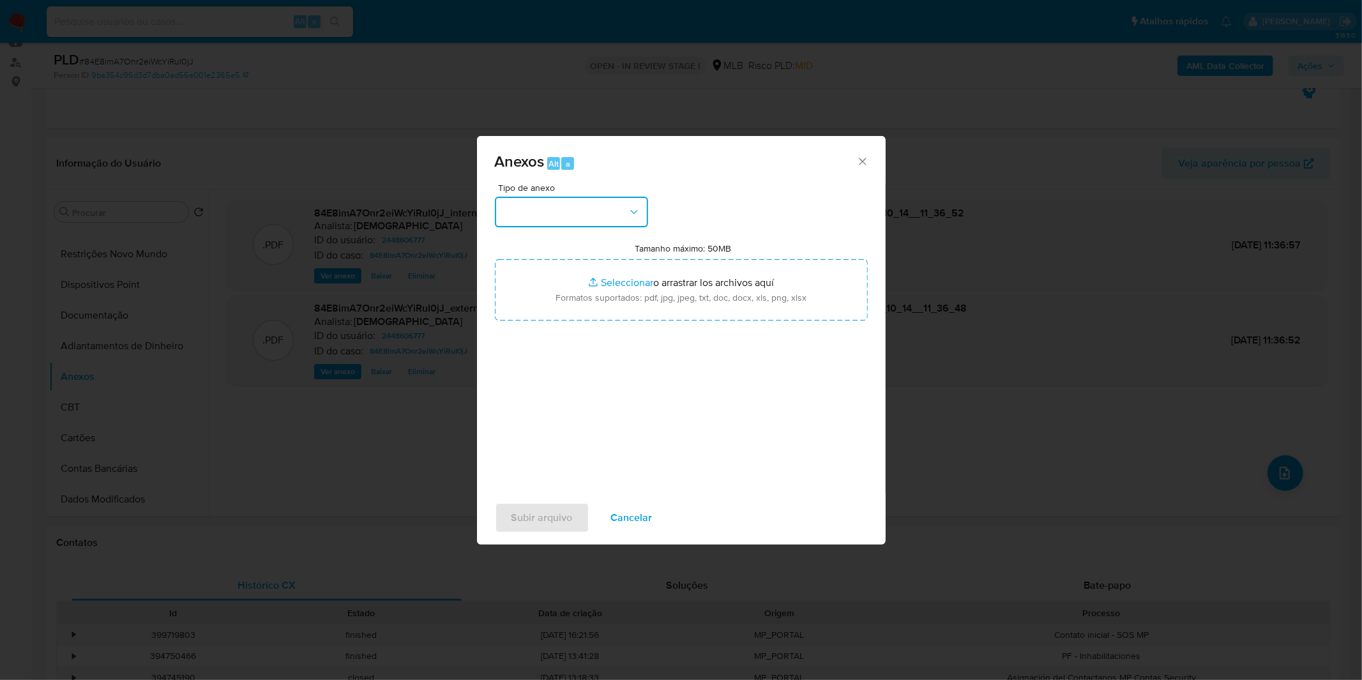
click at [591, 206] on button "button" at bounding box center [571, 212] width 153 height 31
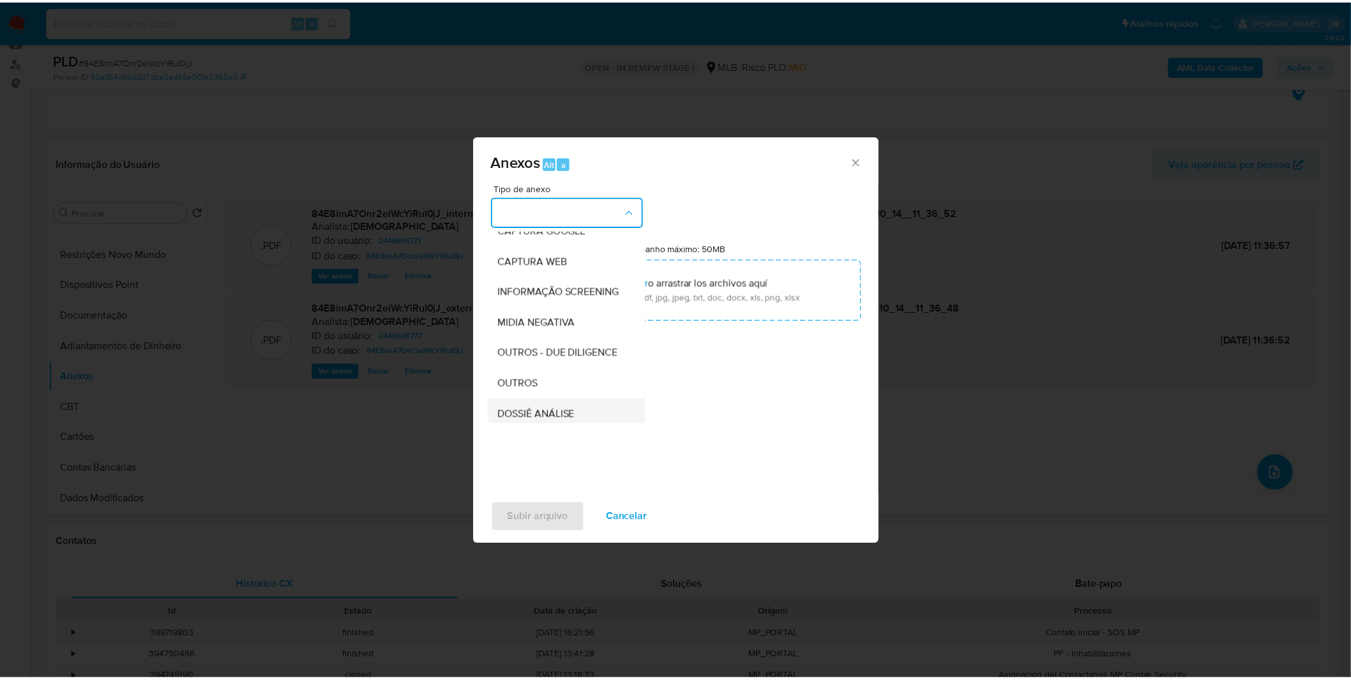
scroll to position [196, 0]
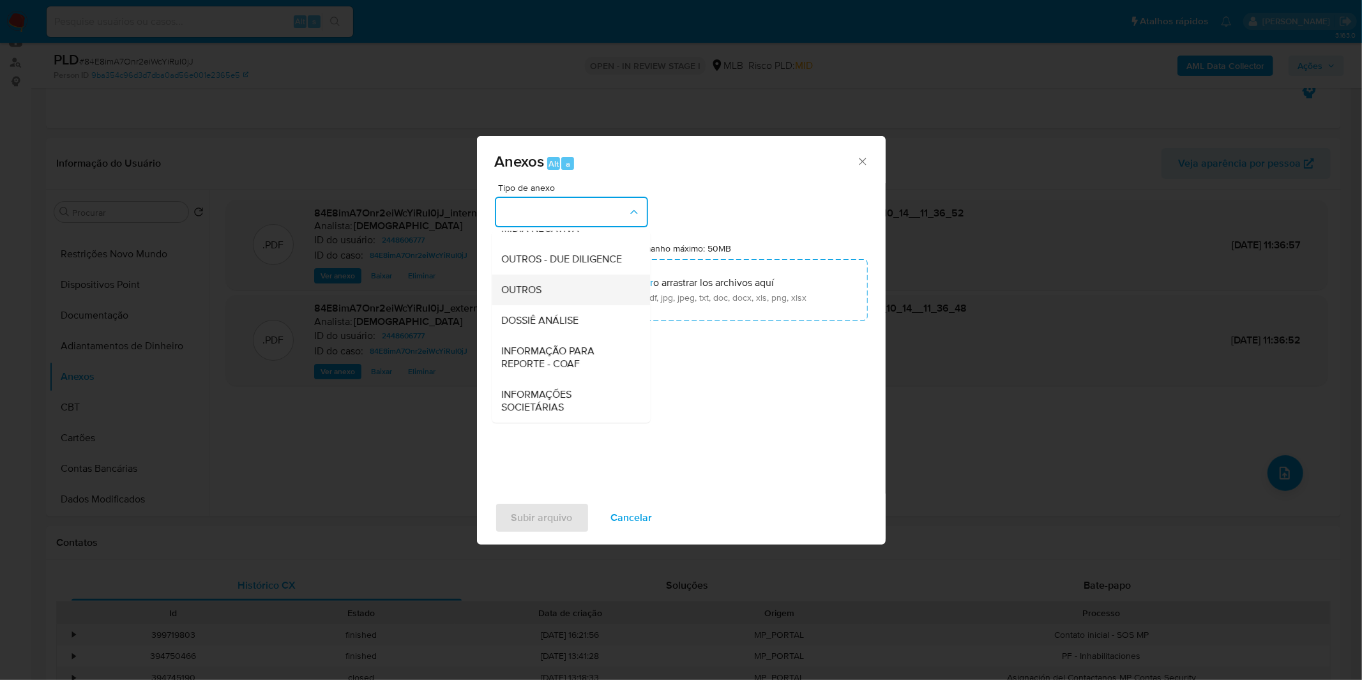
click at [565, 289] on div "OUTROS" at bounding box center [567, 289] width 130 height 31
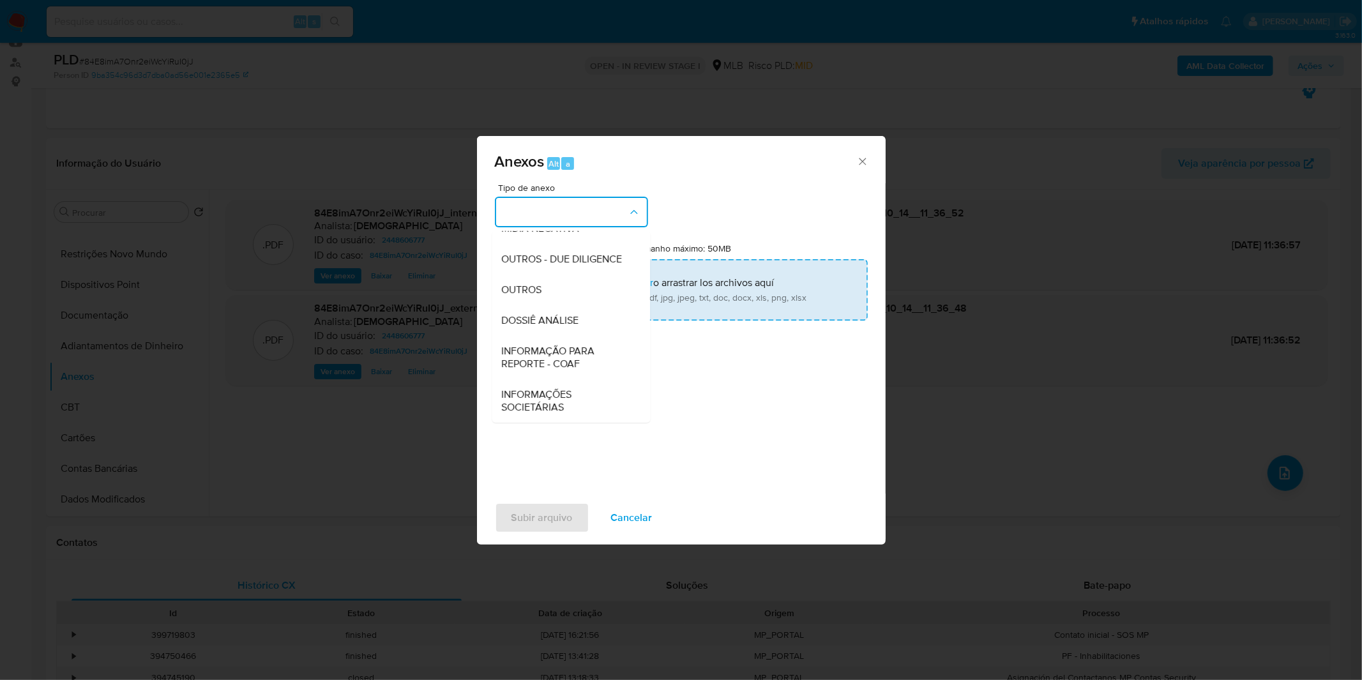
click at [592, 284] on input "Tamanho máximo: 50MB Seleccionar archivos" at bounding box center [681, 289] width 373 height 61
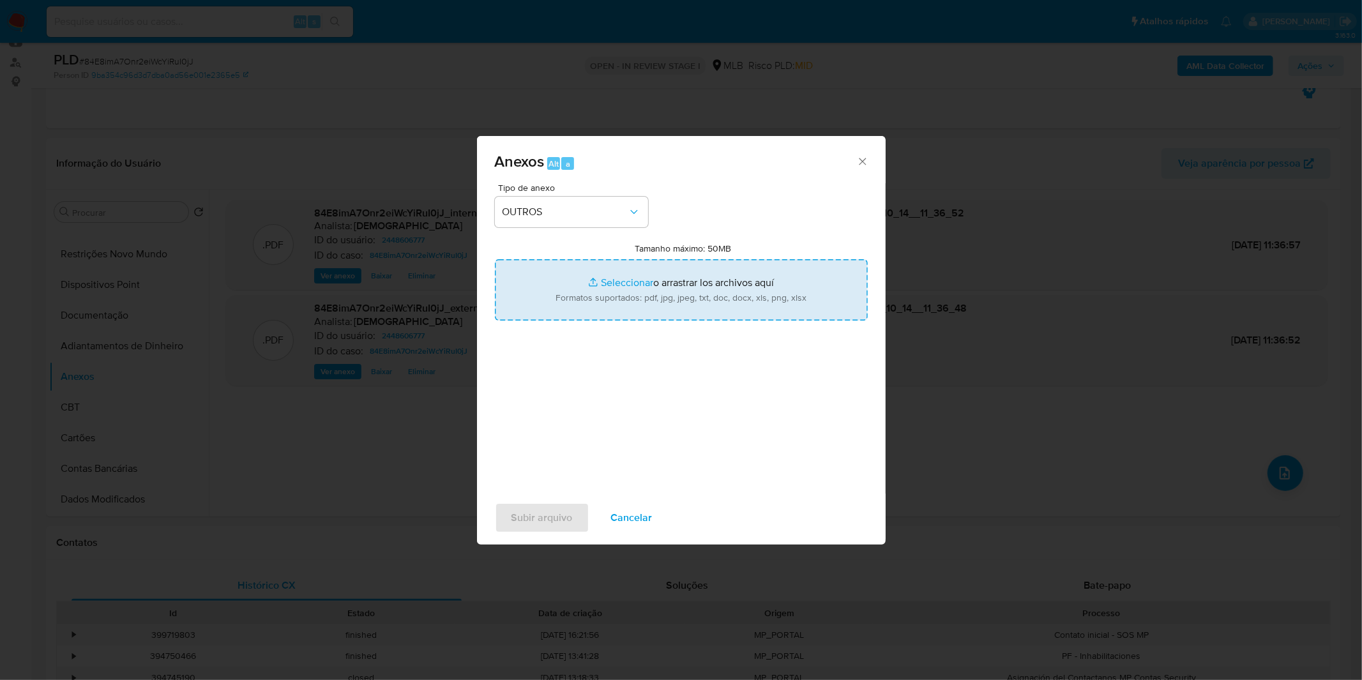
type input "C:\fakepath\Mulan 2448606777_2025_10_09_09_35_45.xlsx"
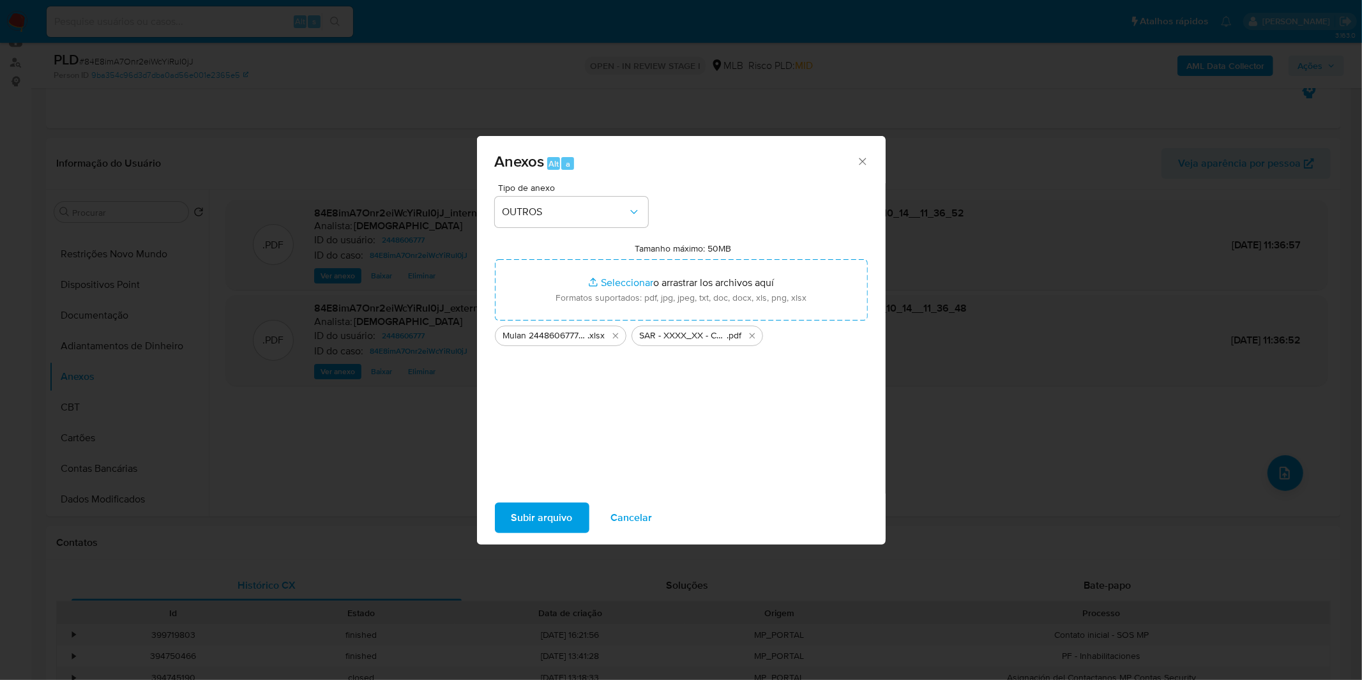
click at [556, 511] on span "Subir arquivo" at bounding box center [541, 518] width 61 height 28
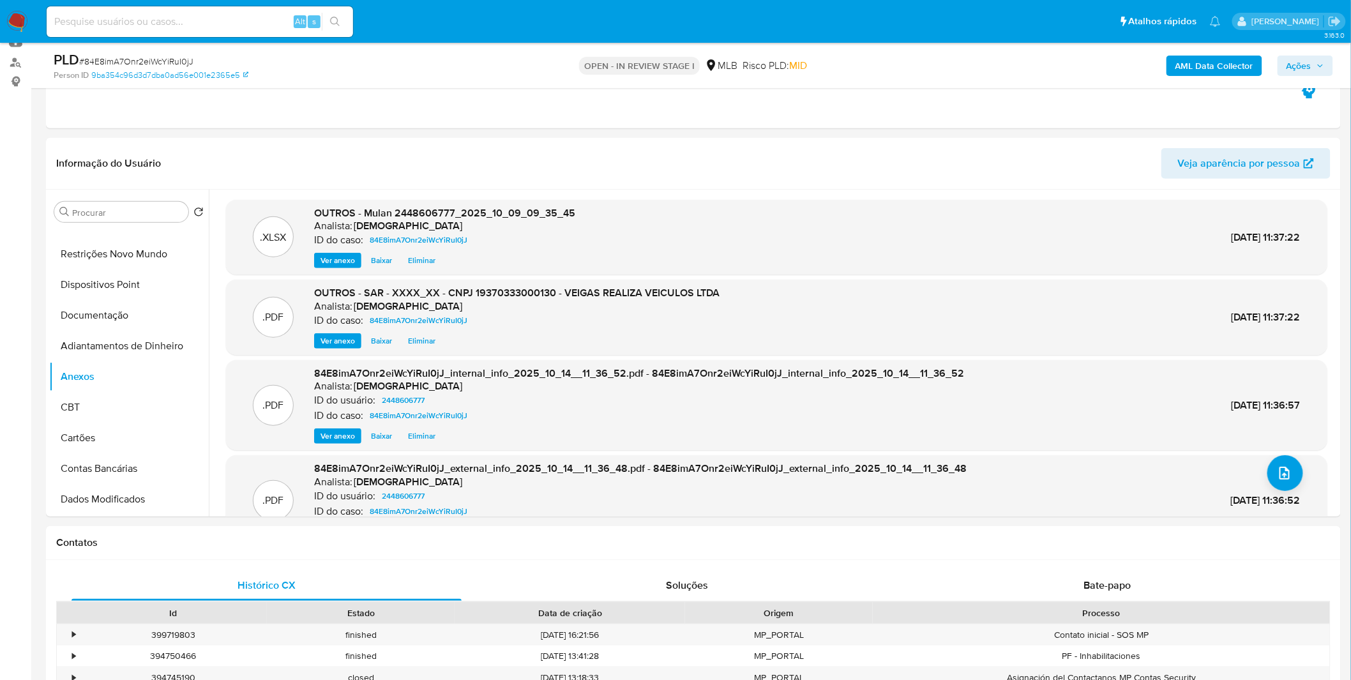
click at [1305, 71] on span "Ações" at bounding box center [1298, 66] width 25 height 20
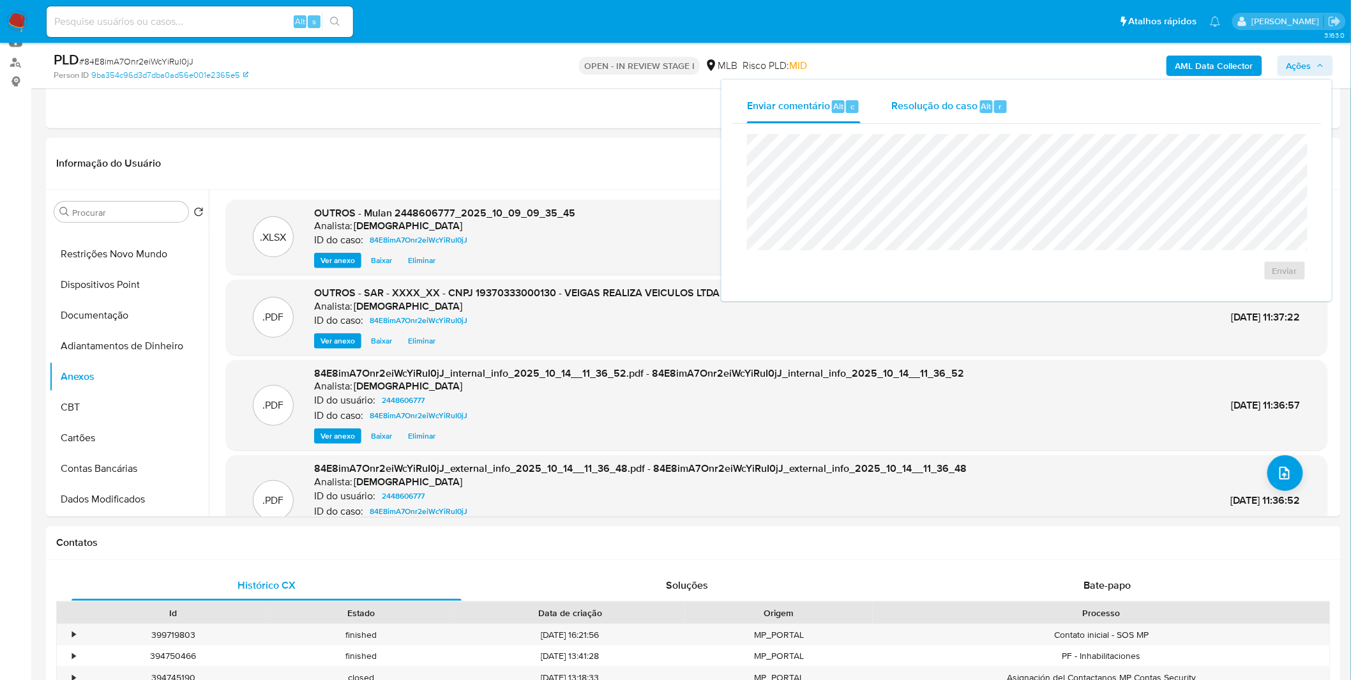
click at [918, 117] on div "Resolução do caso Alt r" at bounding box center [949, 106] width 117 height 33
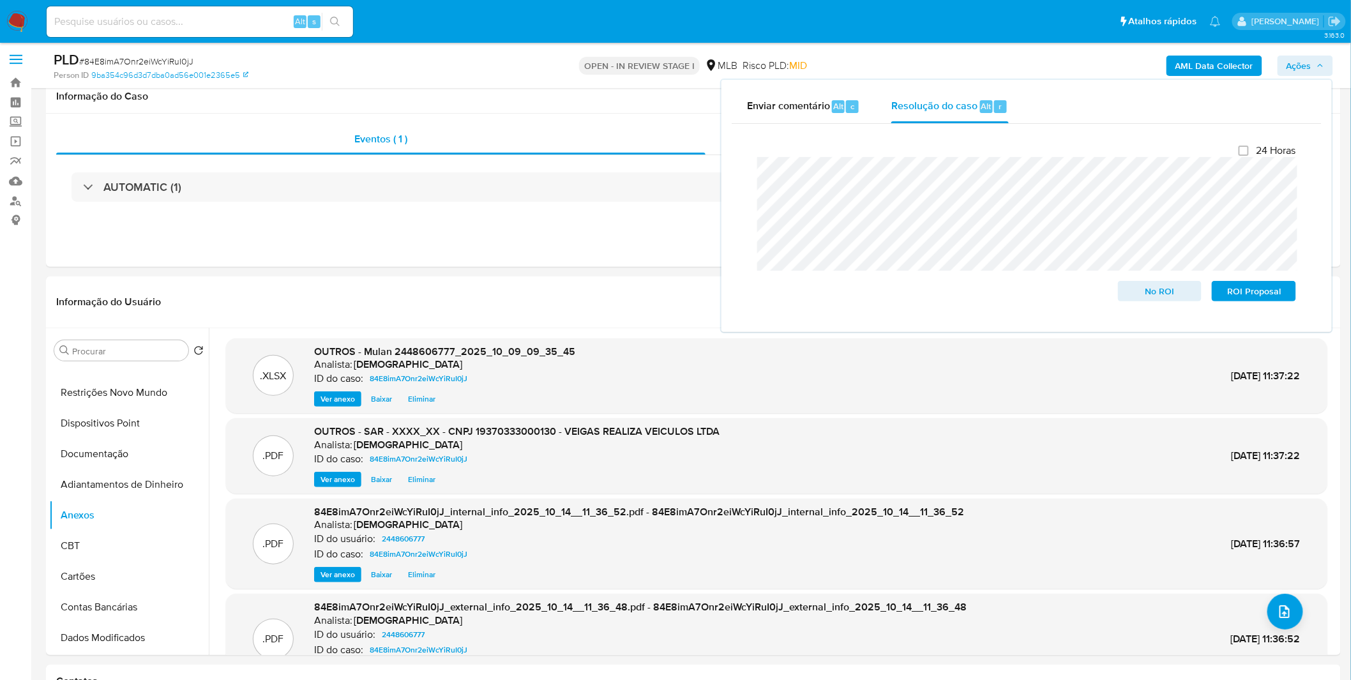
scroll to position [0, 0]
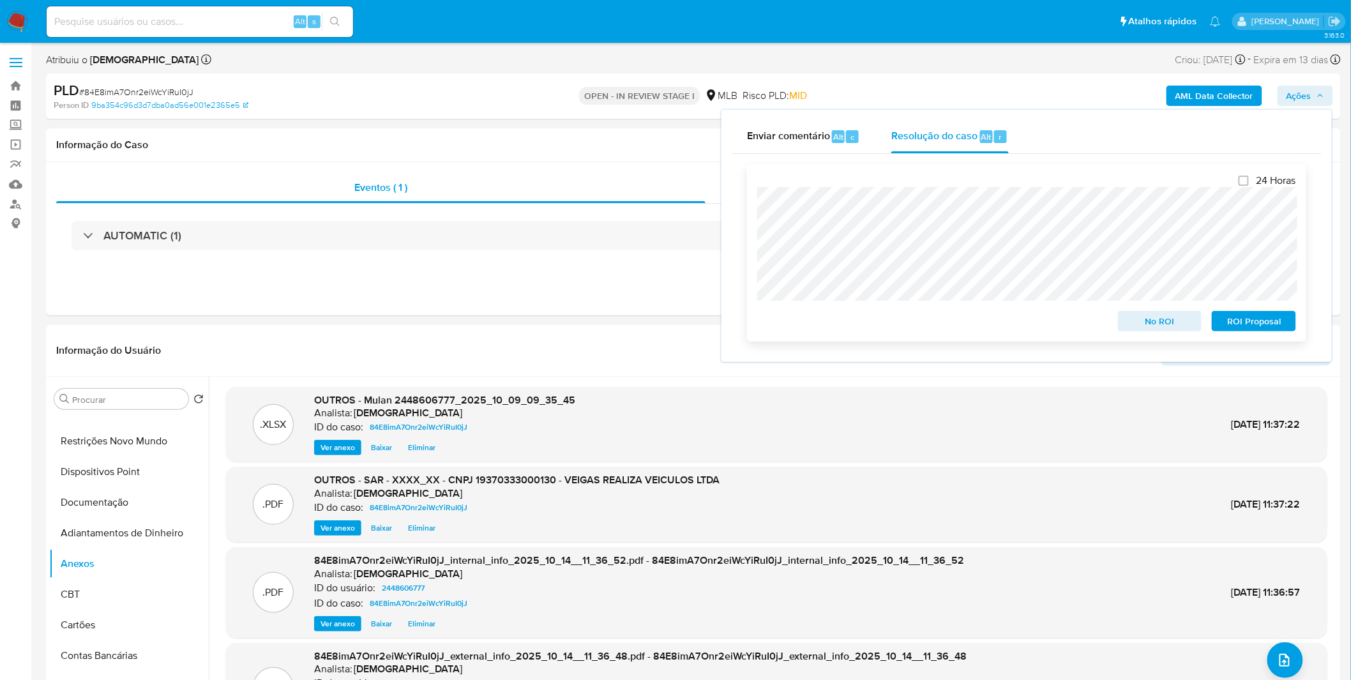
click at [1235, 322] on span "ROI Proposal" at bounding box center [1253, 321] width 66 height 18
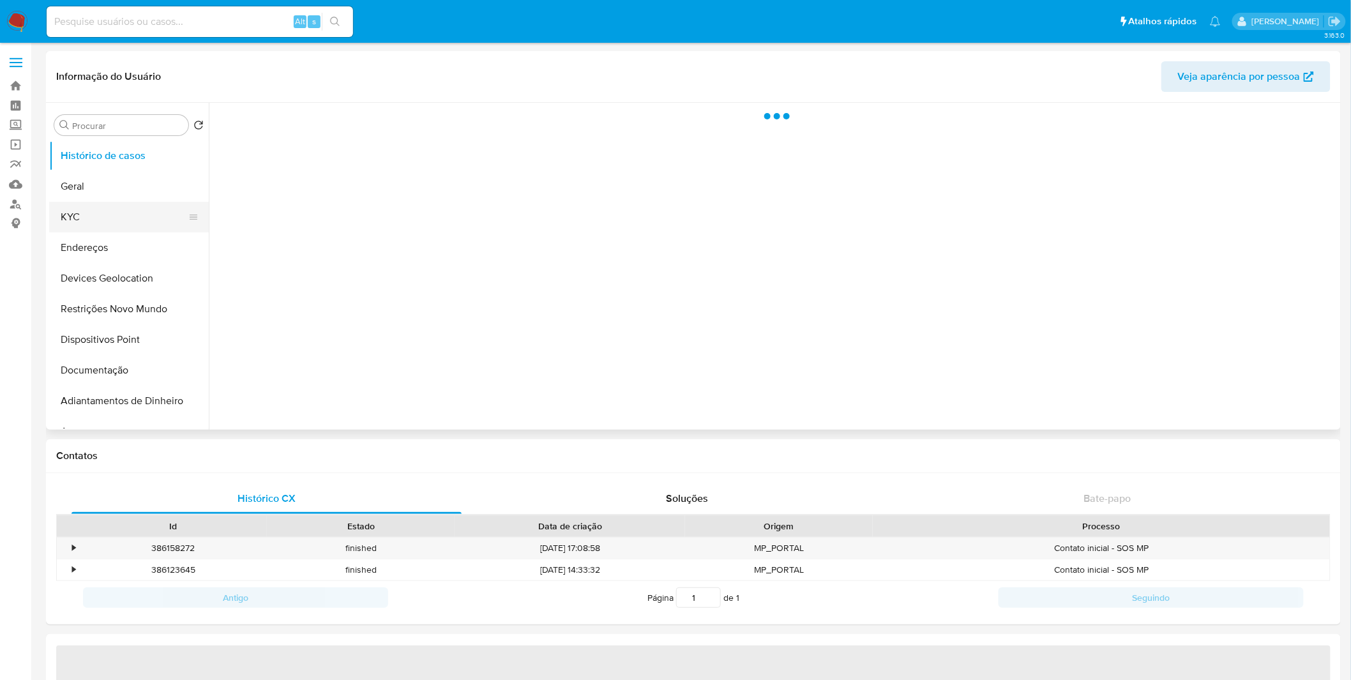
click at [105, 213] on button "KYC" at bounding box center [123, 217] width 149 height 31
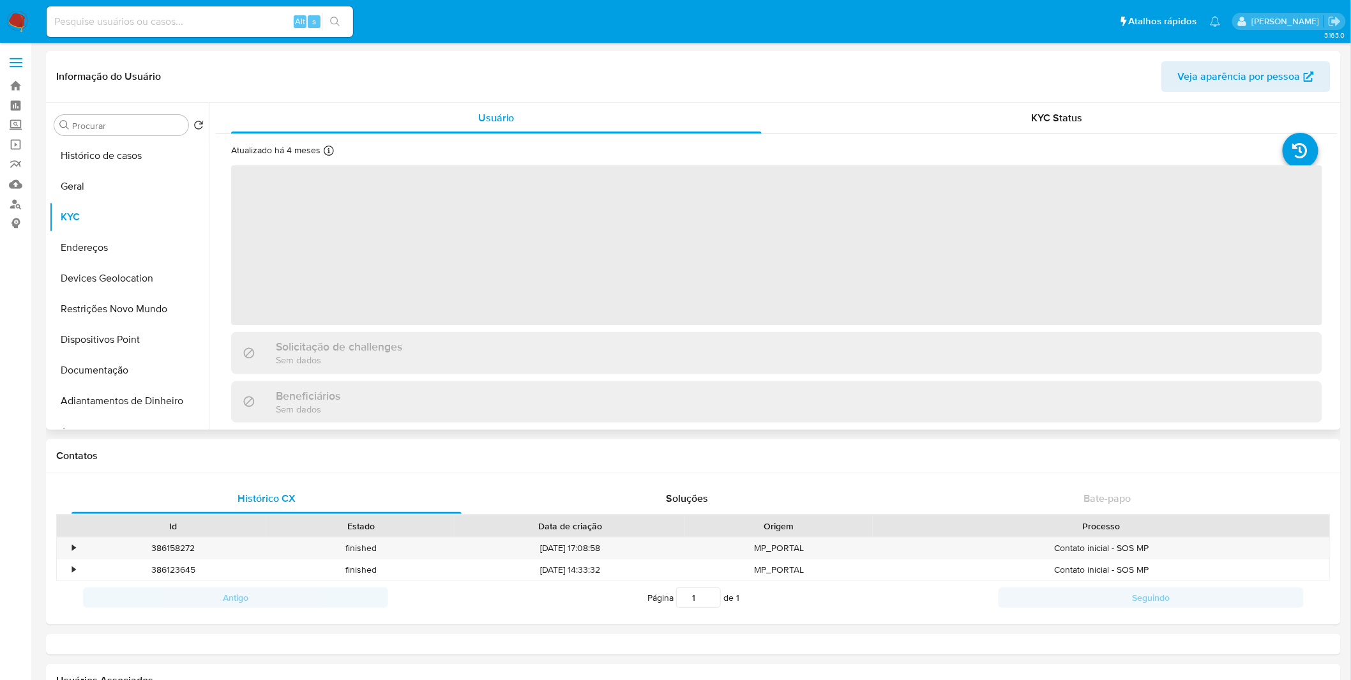
select select "10"
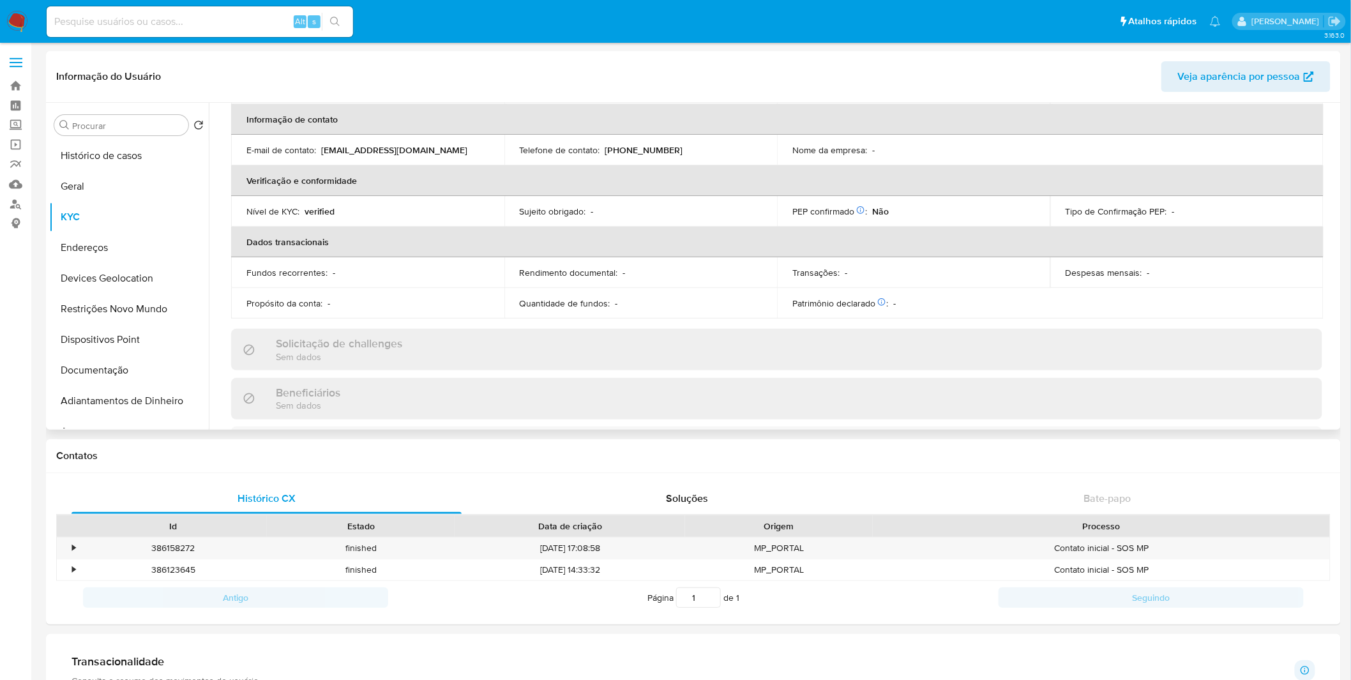
scroll to position [118, 0]
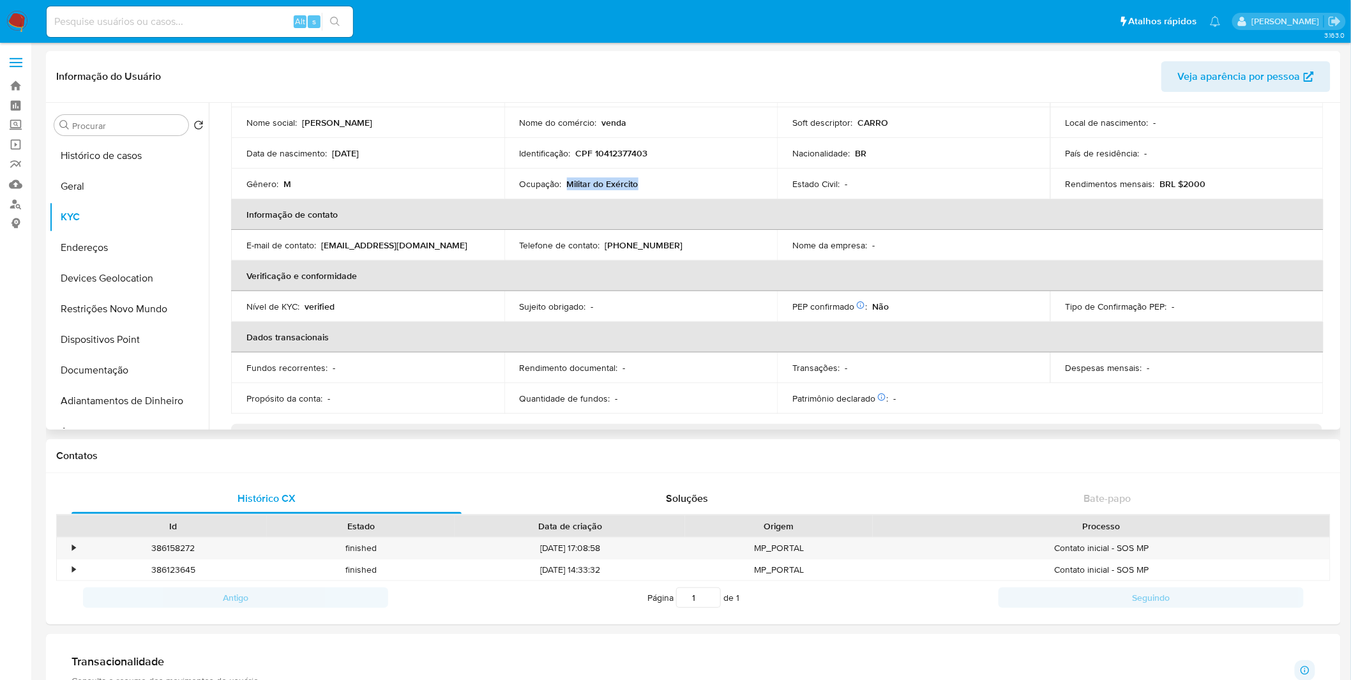
copy p "Militar do Exército"
drag, startPoint x: 640, startPoint y: 187, endPoint x: 564, endPoint y: 177, distance: 76.6
click at [564, 178] on div "Ocupação : Militar do Exército" at bounding box center [641, 183] width 243 height 11
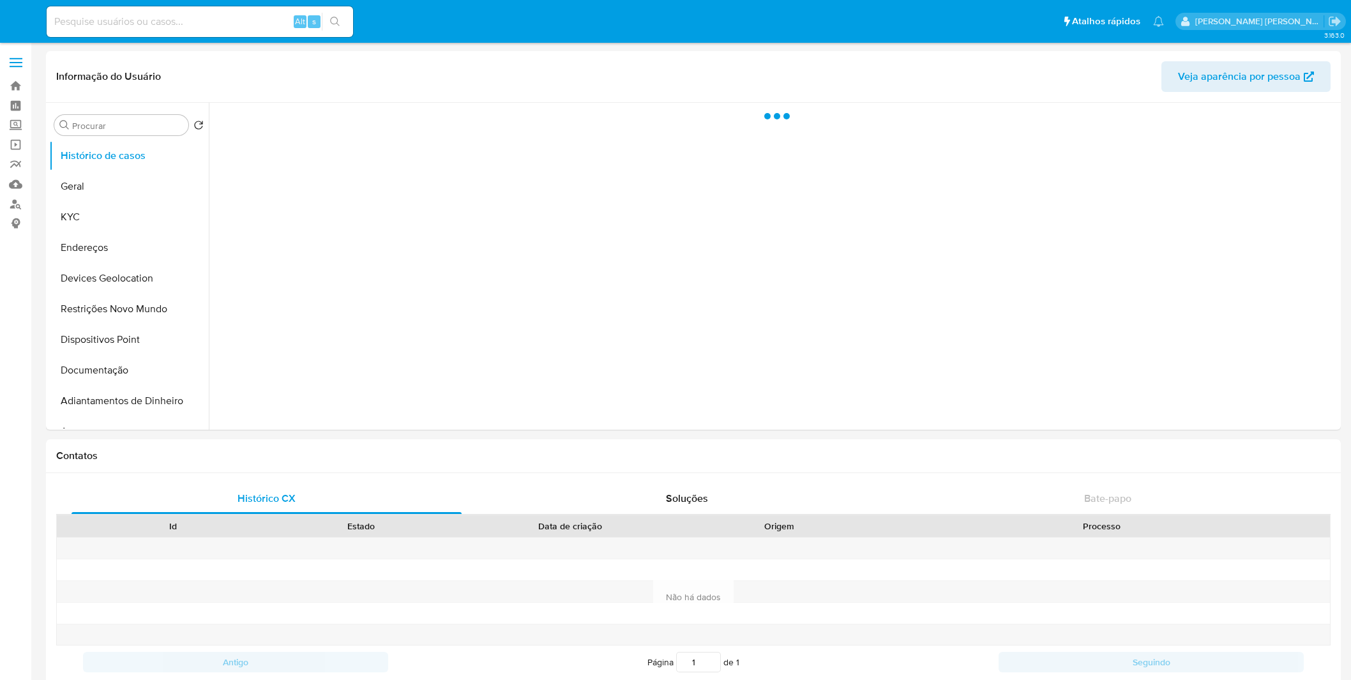
select select "10"
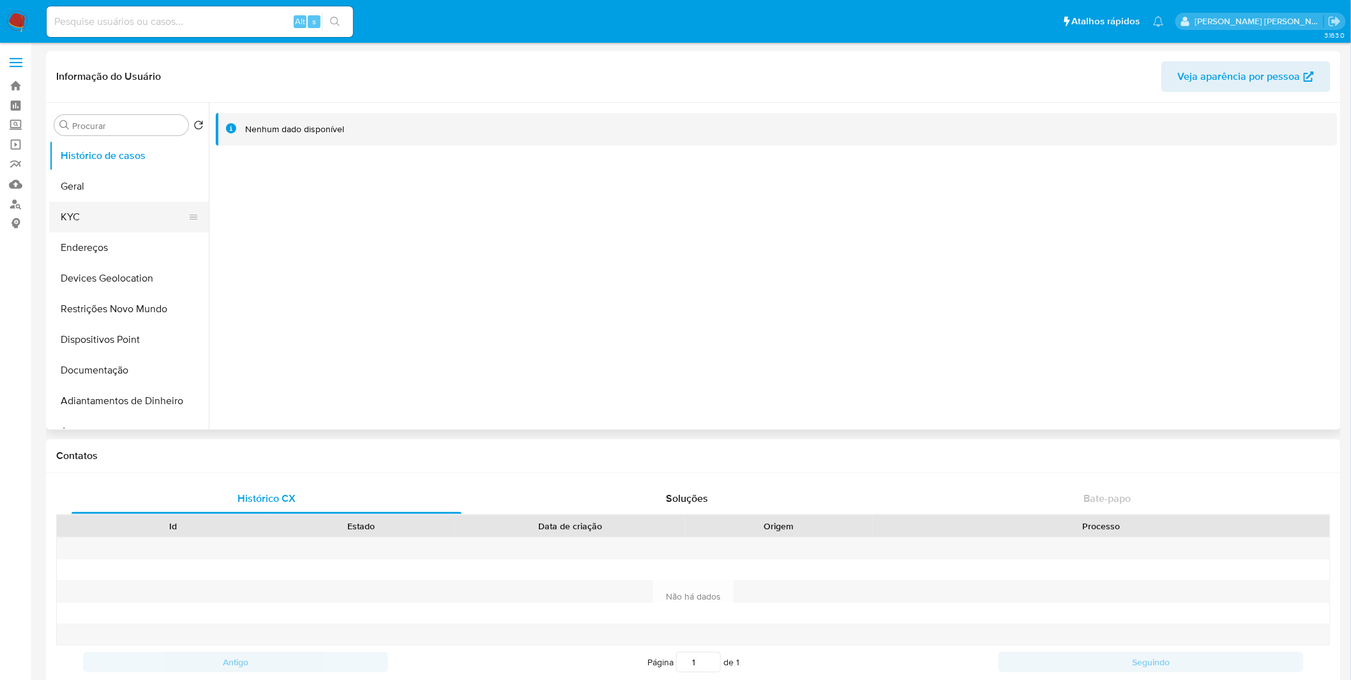
click at [162, 224] on button "KYC" at bounding box center [123, 217] width 149 height 31
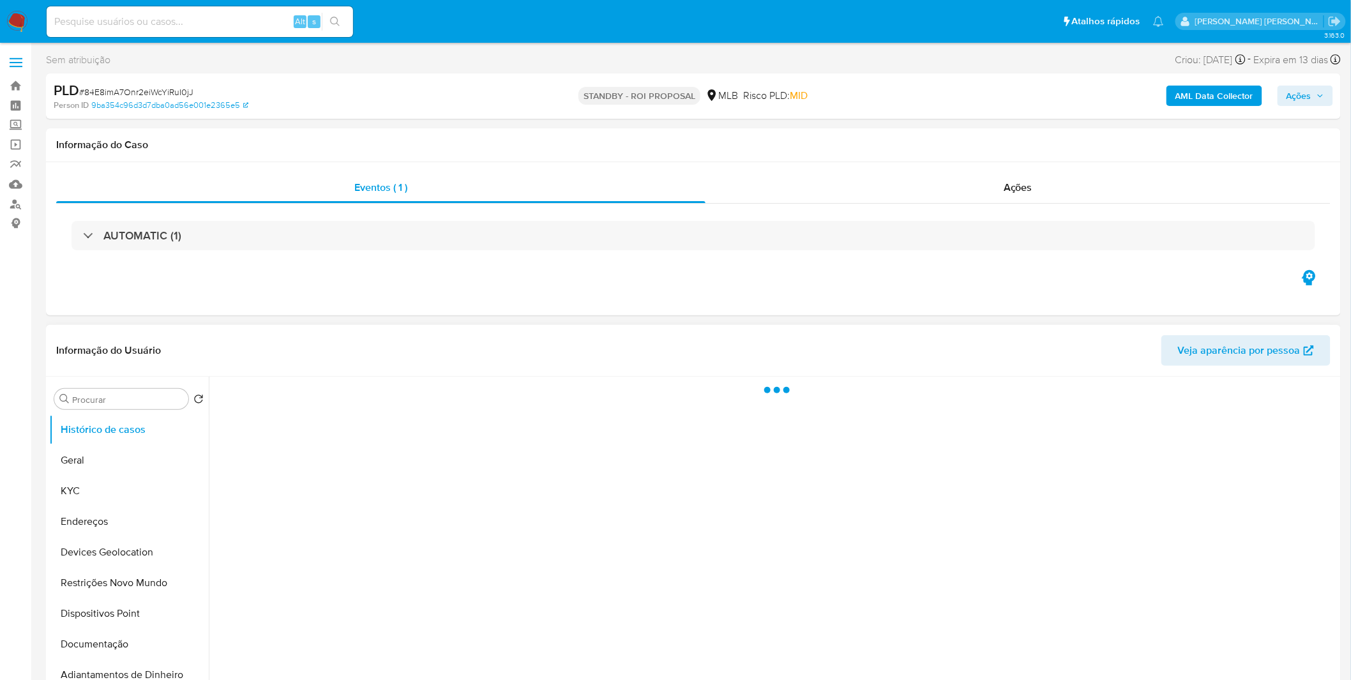
select select "10"
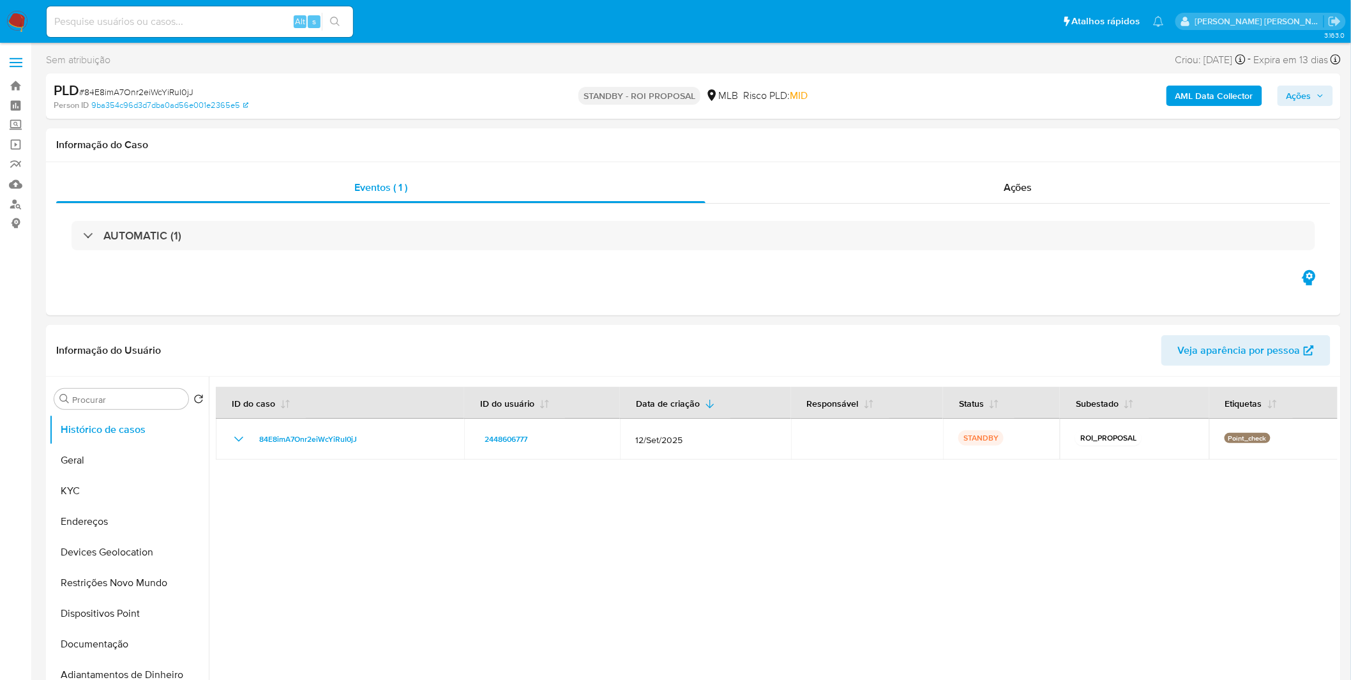
click at [22, 20] on img at bounding box center [17, 22] width 22 height 22
